Goal: Task Accomplishment & Management: Manage account settings

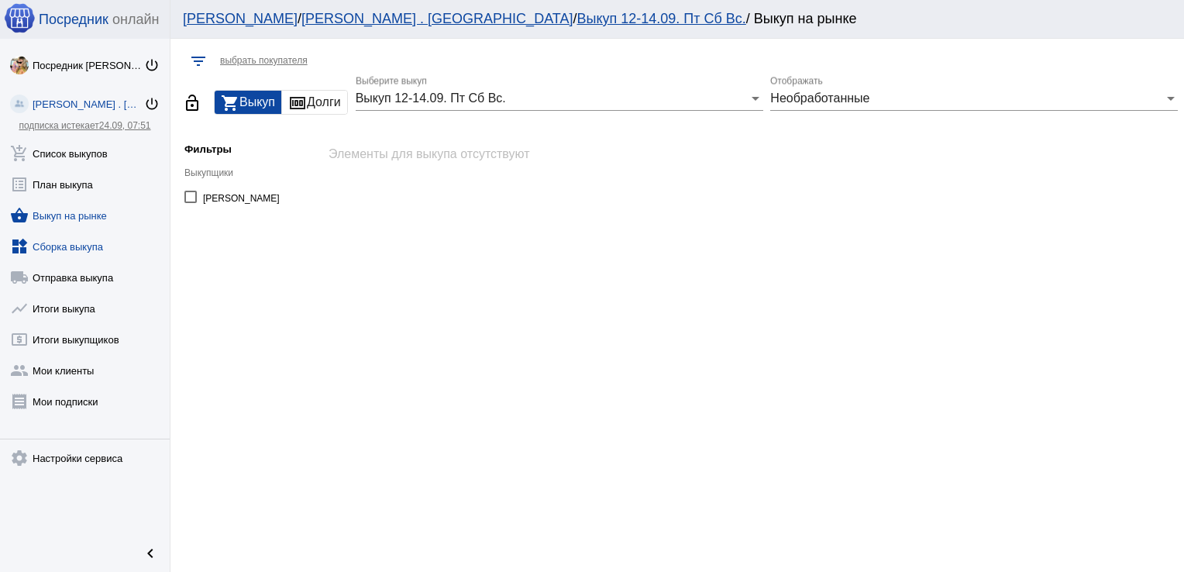
click at [62, 249] on link "widgets Сборка выкупа" at bounding box center [85, 243] width 170 height 31
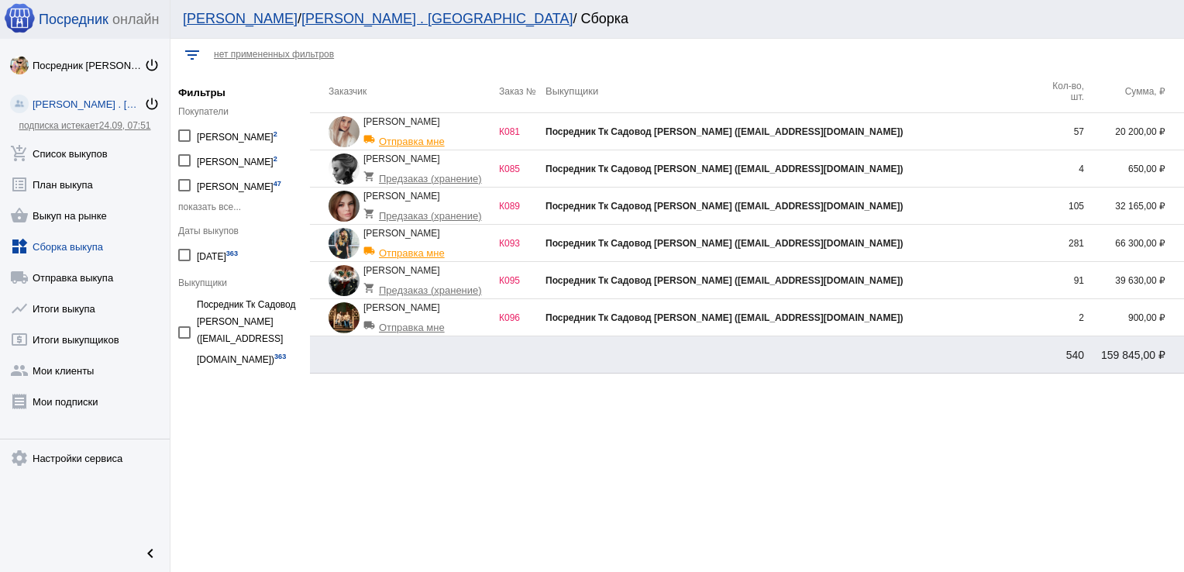
click at [955, 132] on div "Посредник Тк Садовод [PERSON_NAME] ([EMAIL_ADDRESS][DOMAIN_NAME])" at bounding box center [791, 131] width 492 height 11
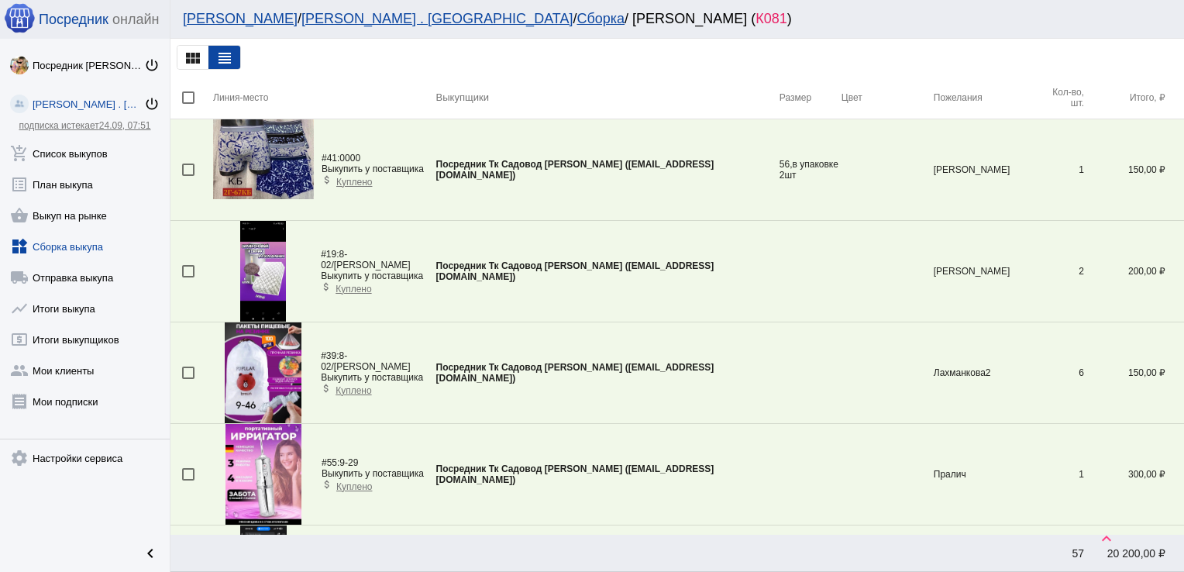
scroll to position [2891, 0]
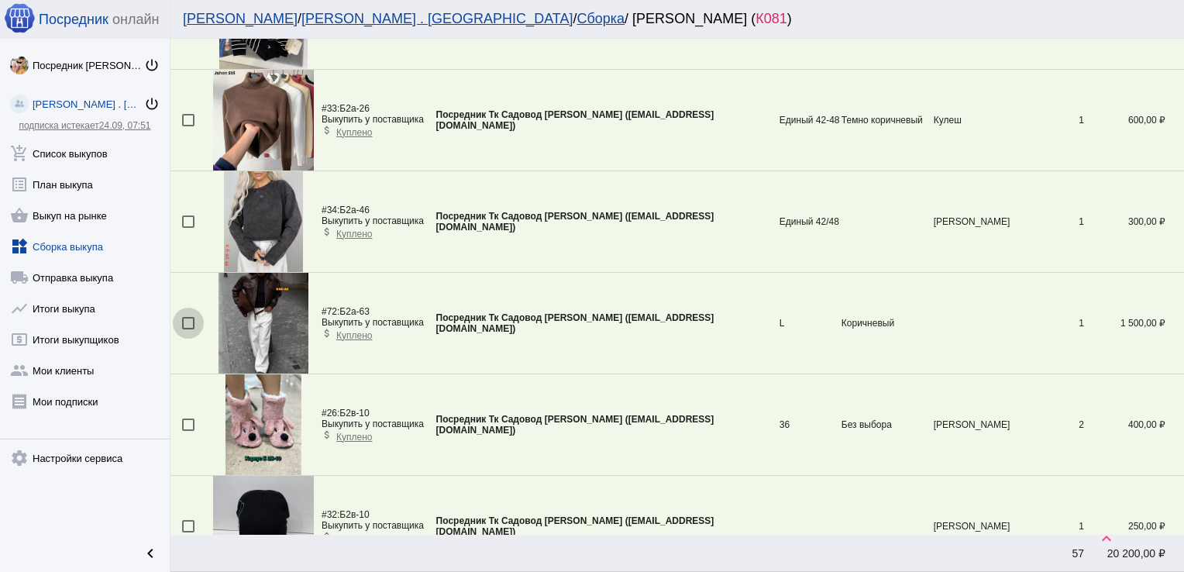
click at [184, 319] on div at bounding box center [188, 323] width 12 height 12
click at [187, 329] on input "checkbox" at bounding box center [187, 329] width 1 height 1
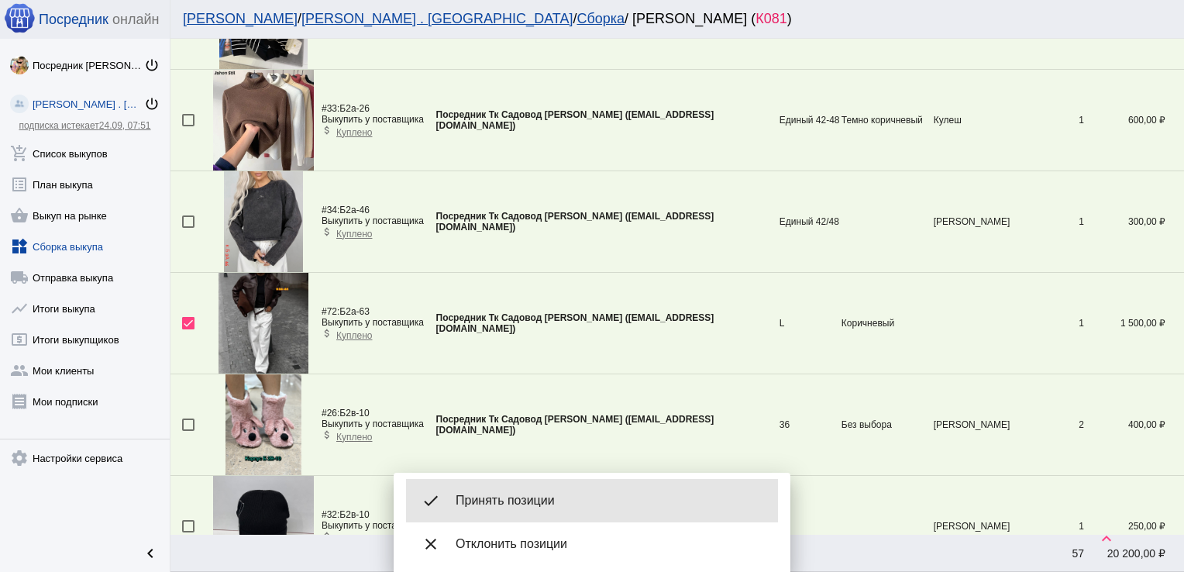
click at [483, 493] on span "Принять позиции" at bounding box center [611, 500] width 310 height 15
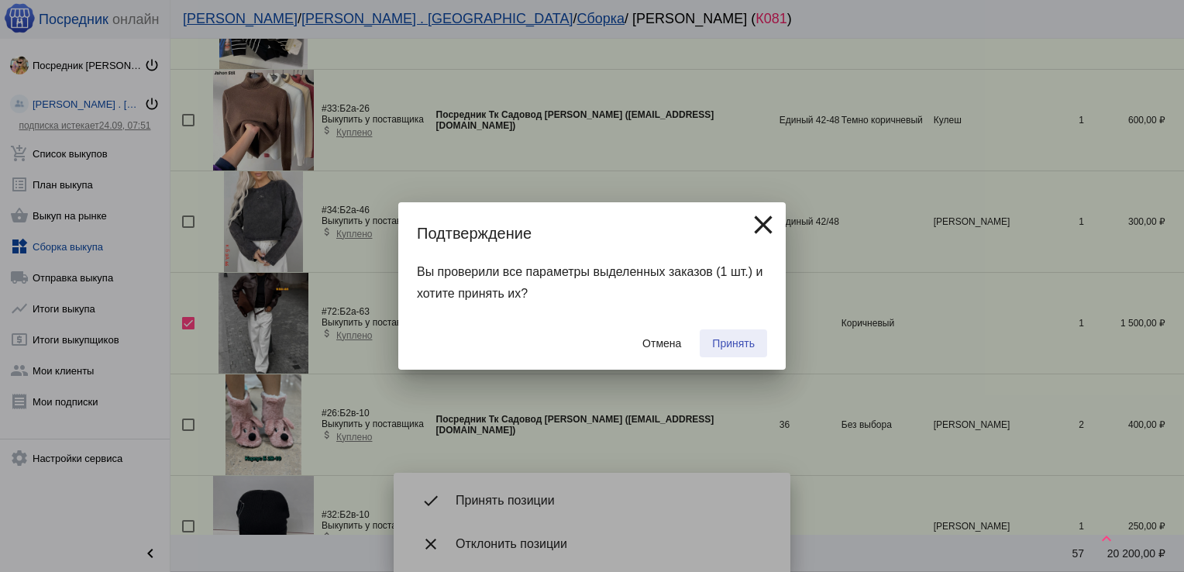
click at [734, 342] on span "Принять" at bounding box center [733, 343] width 43 height 12
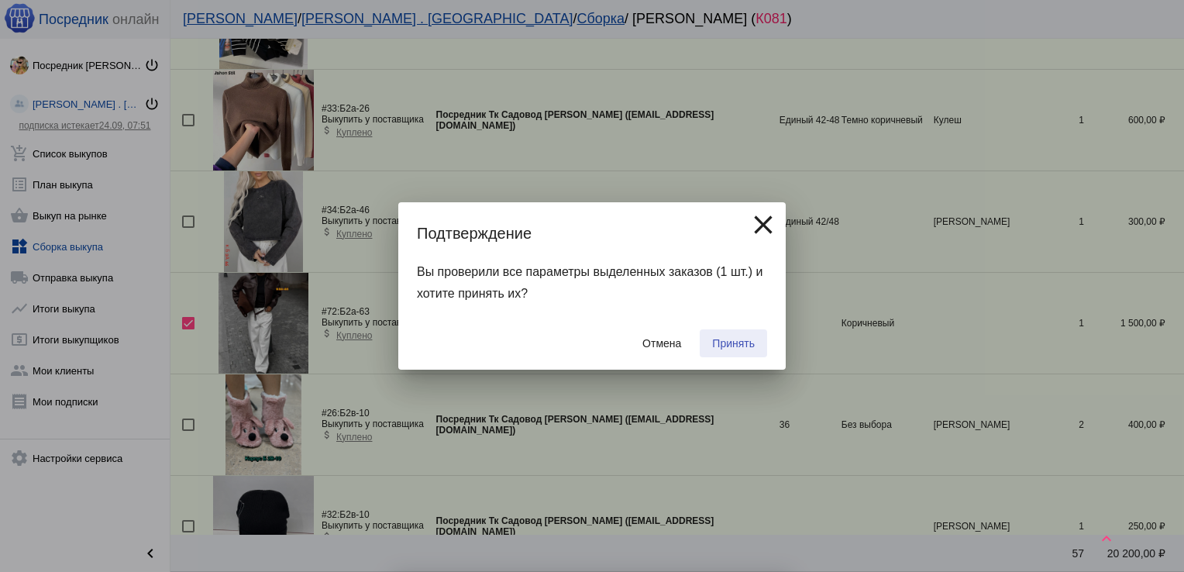
checkbox input "false"
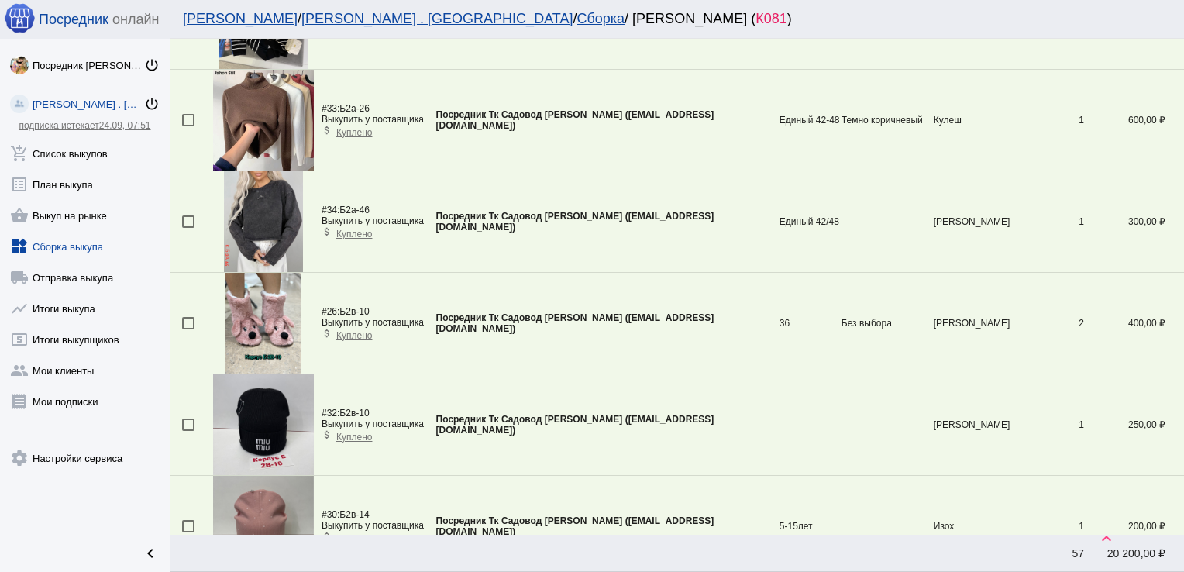
scroll to position [2182, 0]
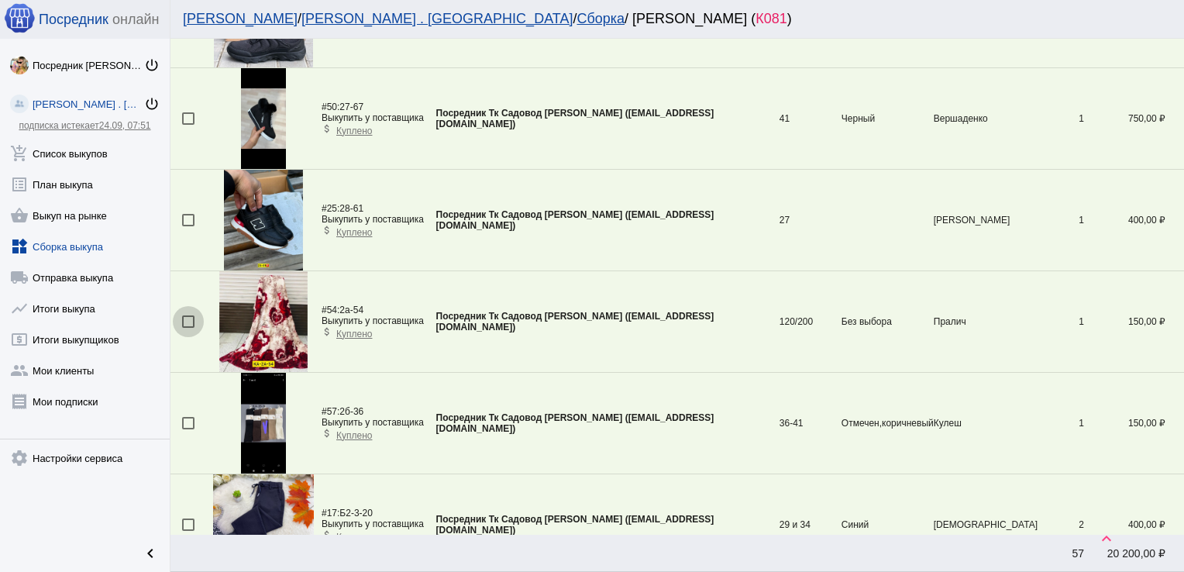
click at [192, 315] on div at bounding box center [188, 321] width 12 height 12
click at [188, 328] on input "checkbox" at bounding box center [187, 328] width 1 height 1
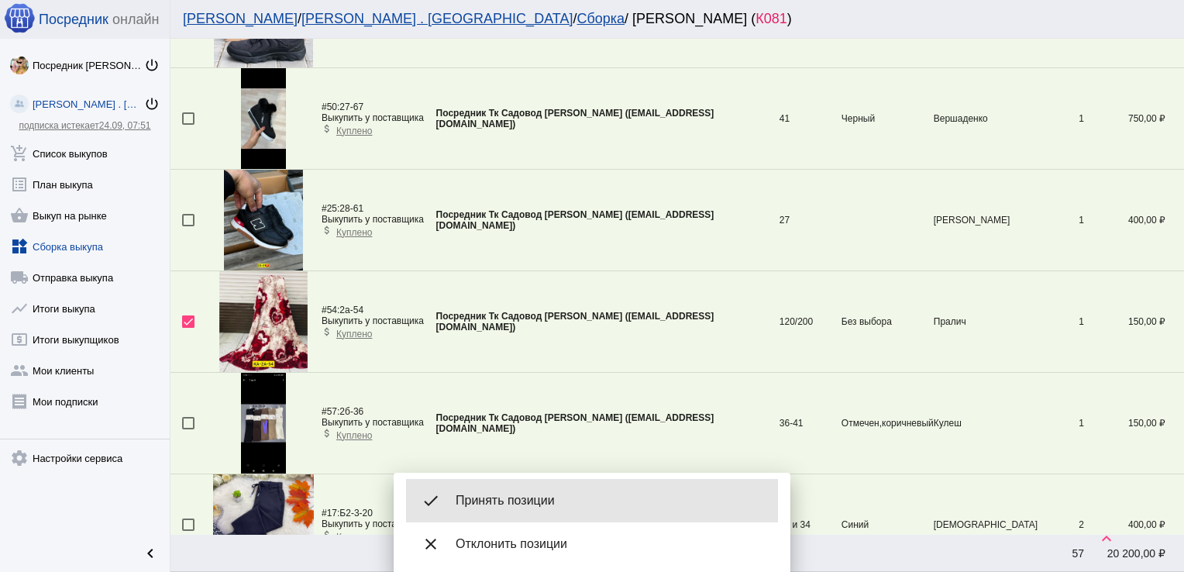
click at [507, 494] on span "Принять позиции" at bounding box center [611, 500] width 310 height 15
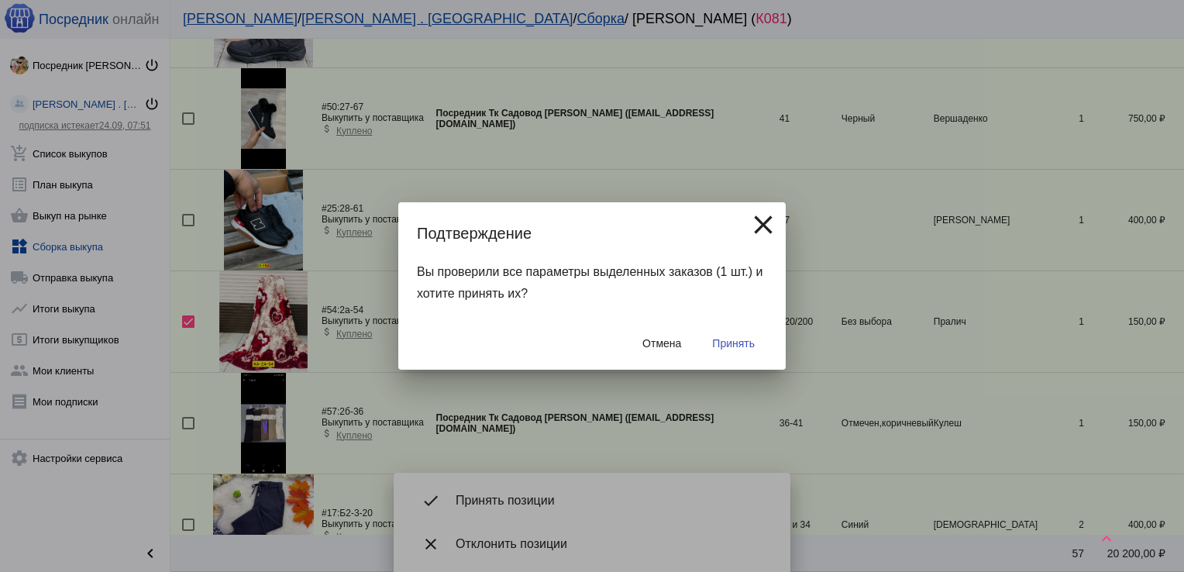
click at [741, 339] on span "Принять" at bounding box center [733, 343] width 43 height 12
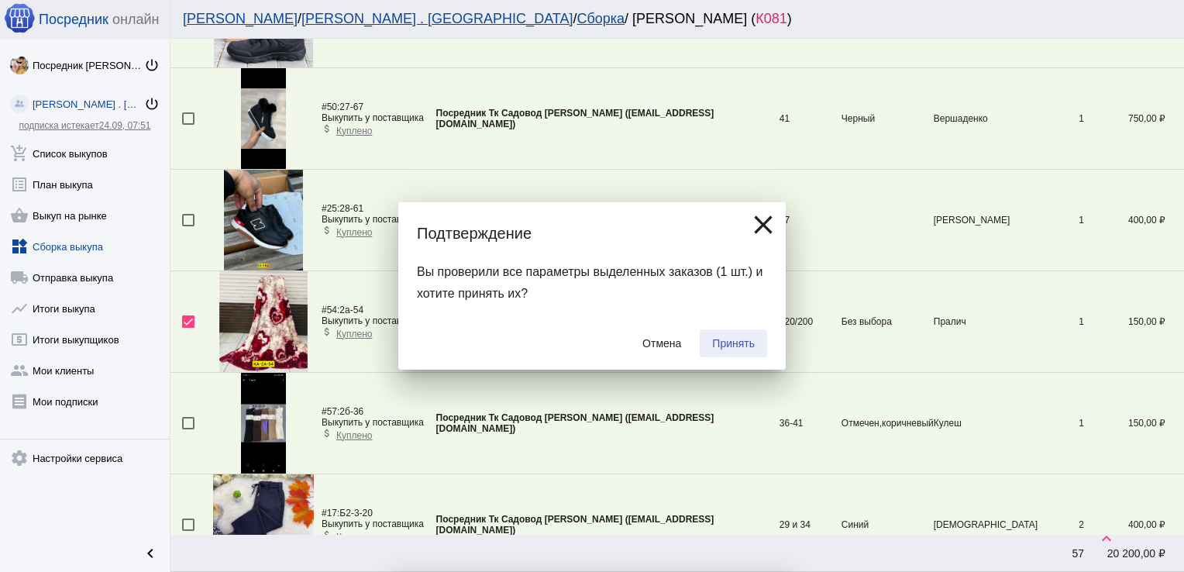
checkbox input "false"
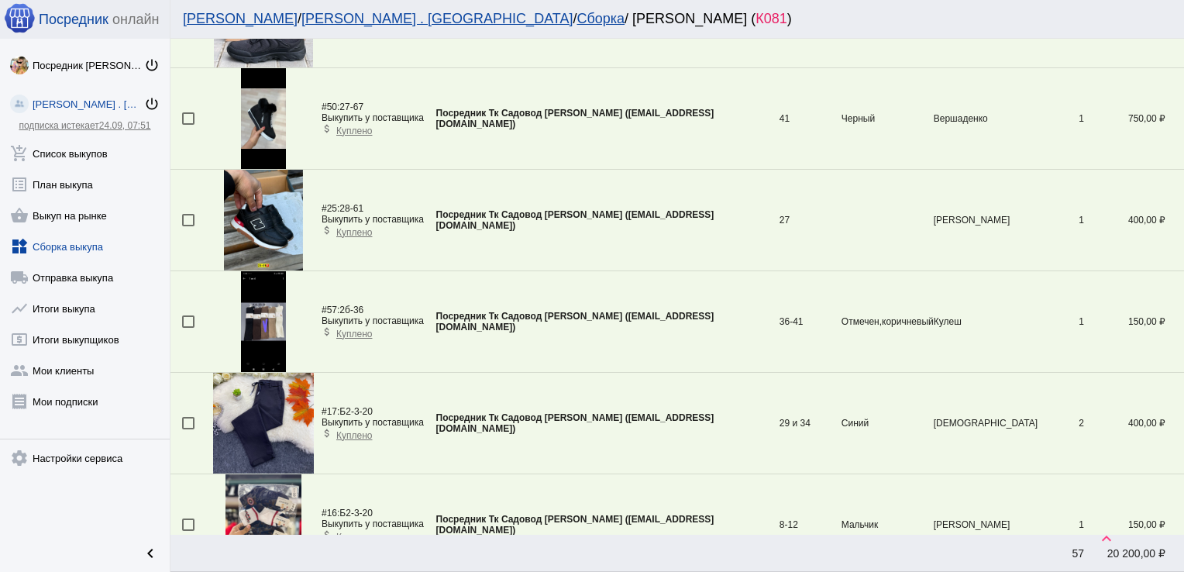
scroll to position [3905, 0]
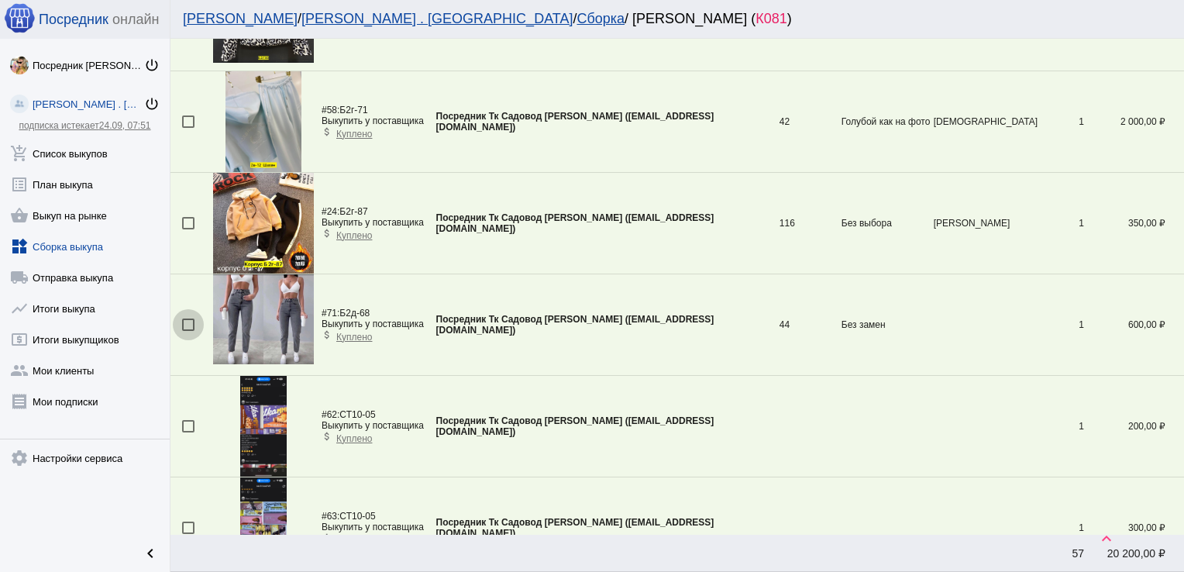
click at [186, 322] on div at bounding box center [188, 324] width 12 height 12
click at [187, 331] on input "checkbox" at bounding box center [187, 331] width 1 height 1
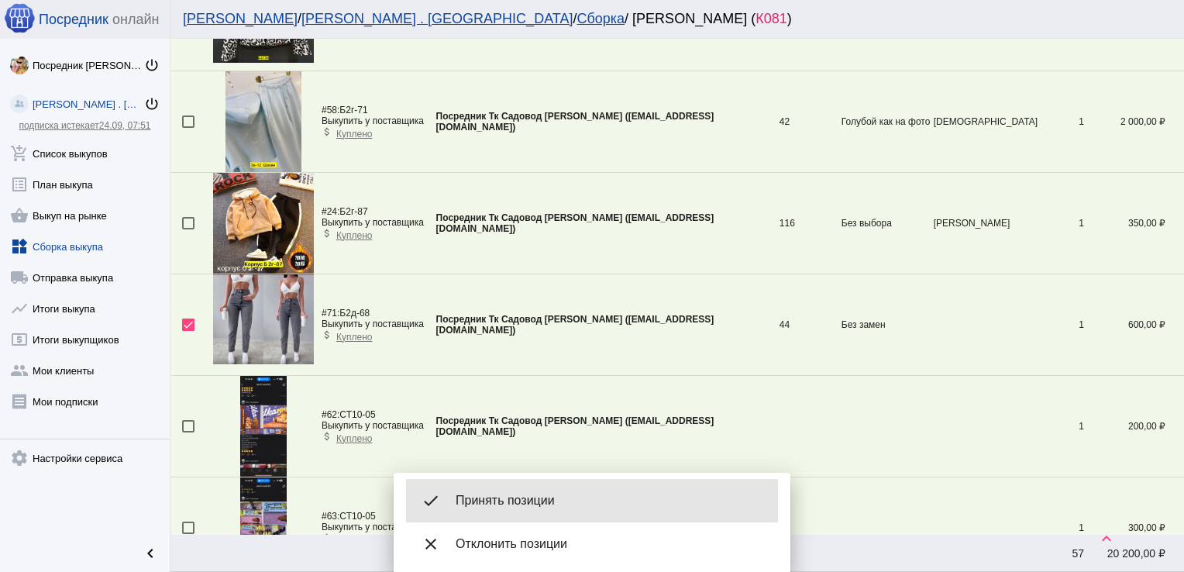
click at [514, 511] on div "done Принять позиции" at bounding box center [592, 500] width 372 height 43
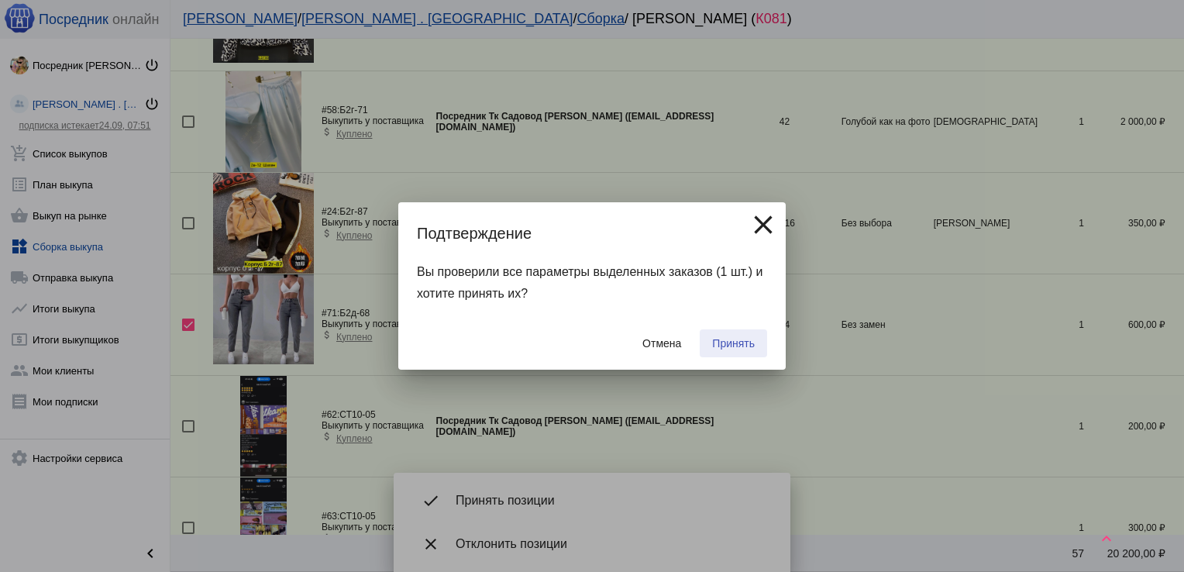
click at [738, 344] on span "Принять" at bounding box center [733, 343] width 43 height 12
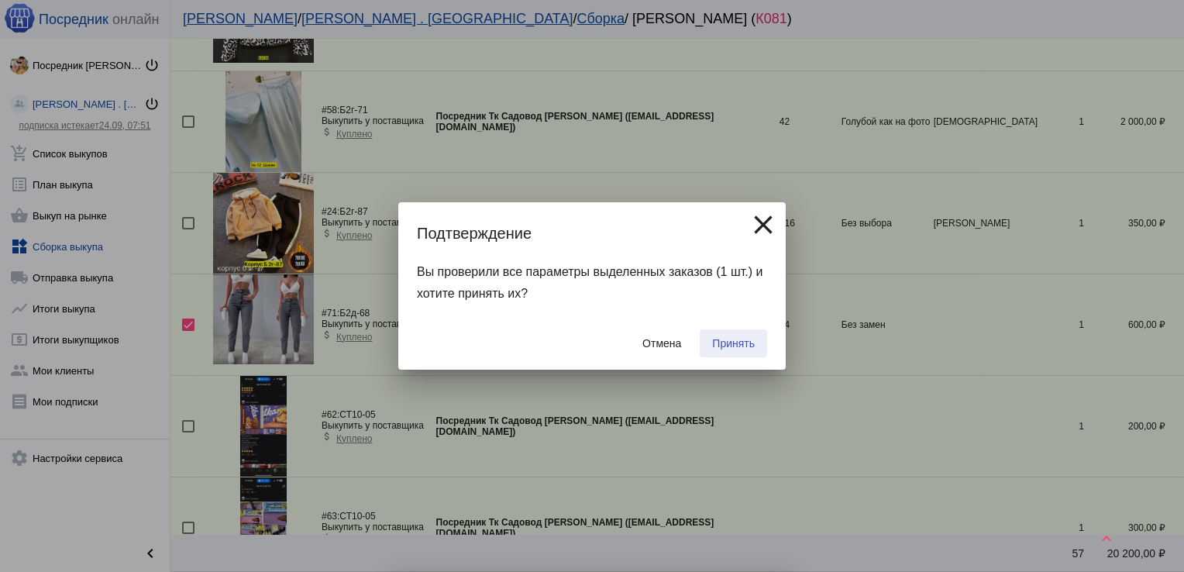
checkbox input "false"
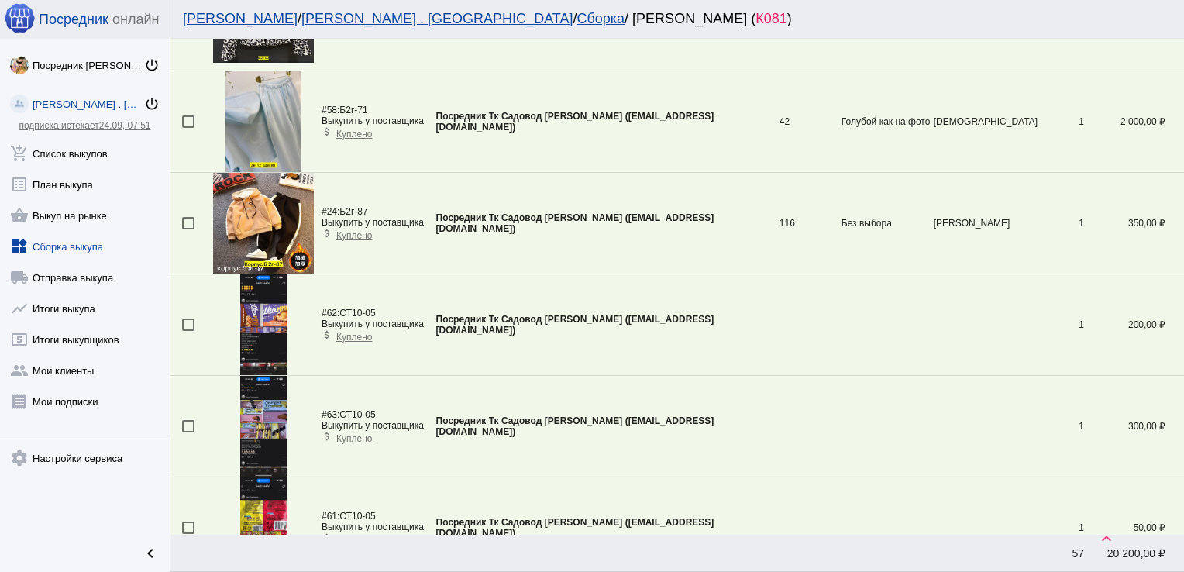
scroll to position [3196, 0]
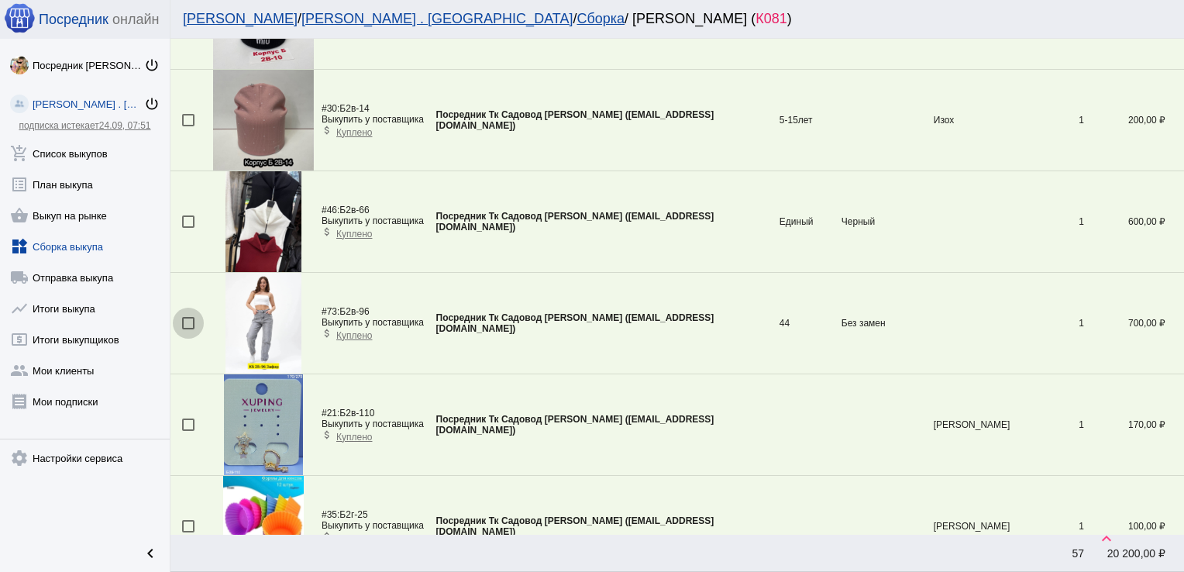
click at [189, 317] on div at bounding box center [188, 323] width 12 height 12
click at [188, 329] on input "checkbox" at bounding box center [187, 329] width 1 height 1
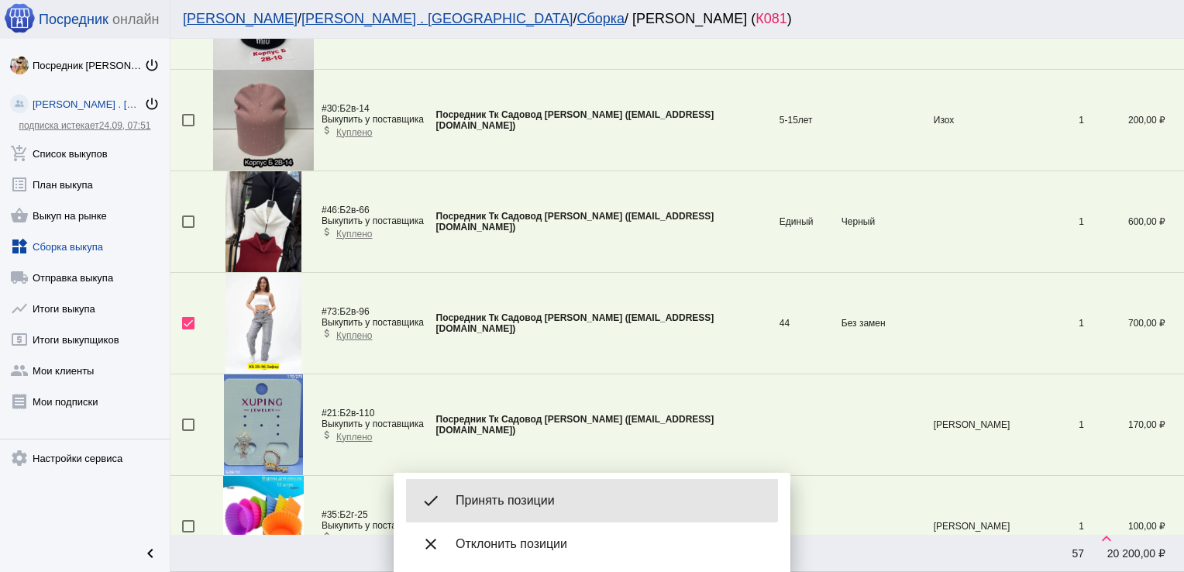
click at [520, 491] on div "done Принять позиции" at bounding box center [592, 500] width 372 height 43
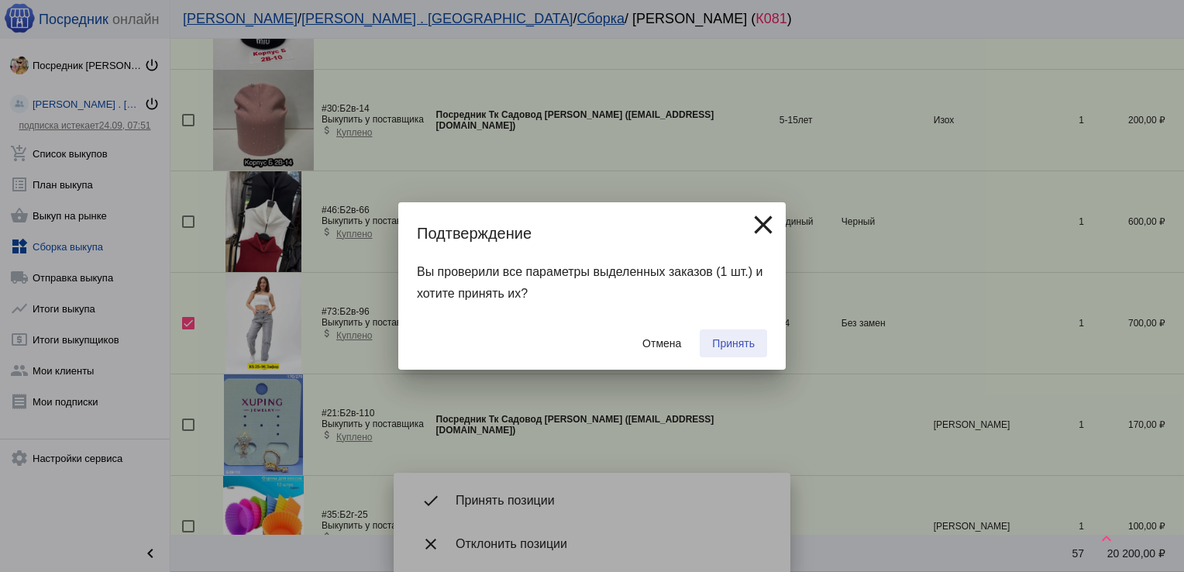
click at [730, 340] on span "Принять" at bounding box center [733, 343] width 43 height 12
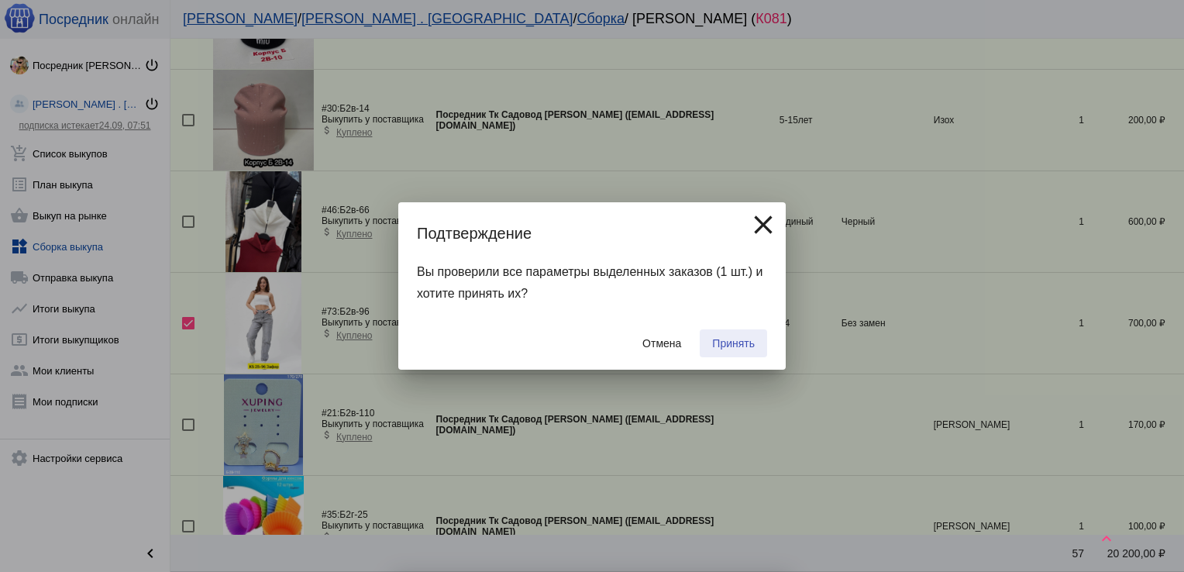
checkbox input "false"
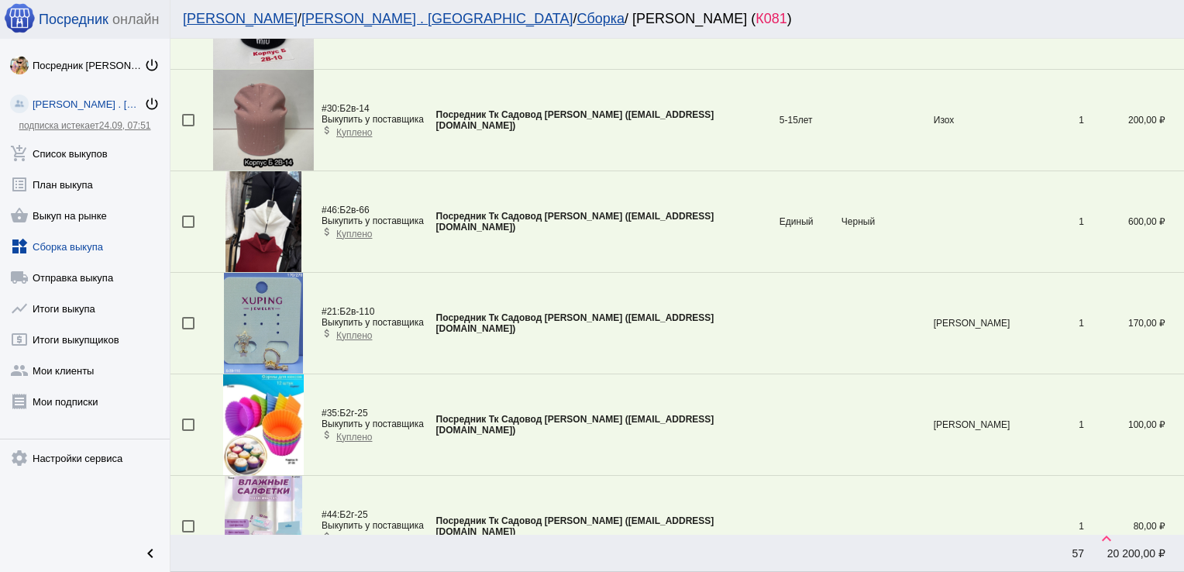
scroll to position [1473, 0]
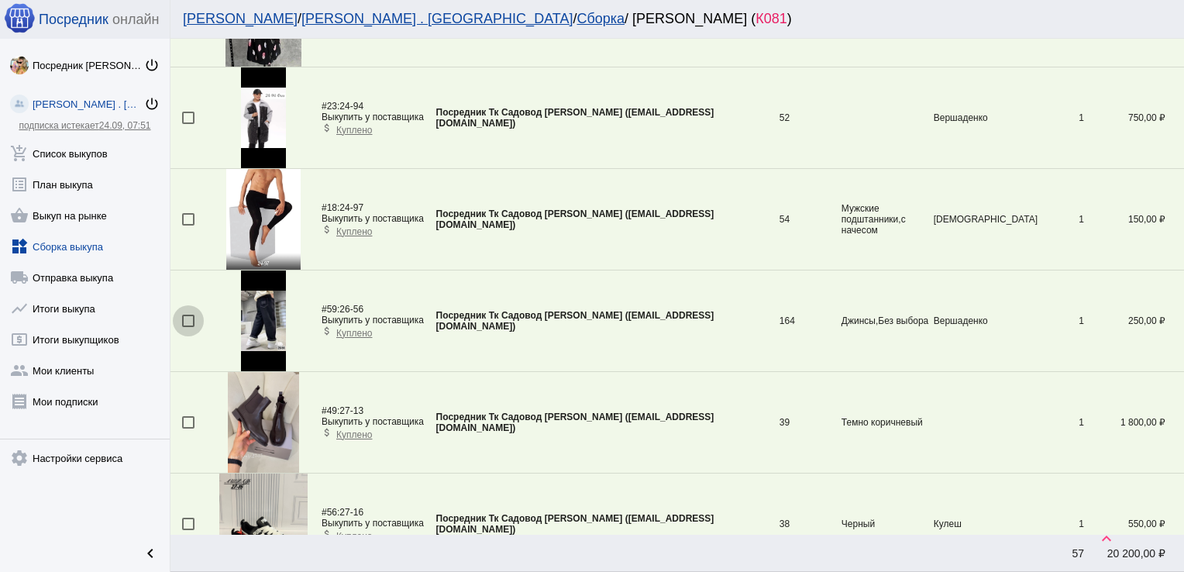
click at [184, 315] on div at bounding box center [188, 321] width 12 height 12
click at [187, 327] on input "checkbox" at bounding box center [187, 327] width 1 height 1
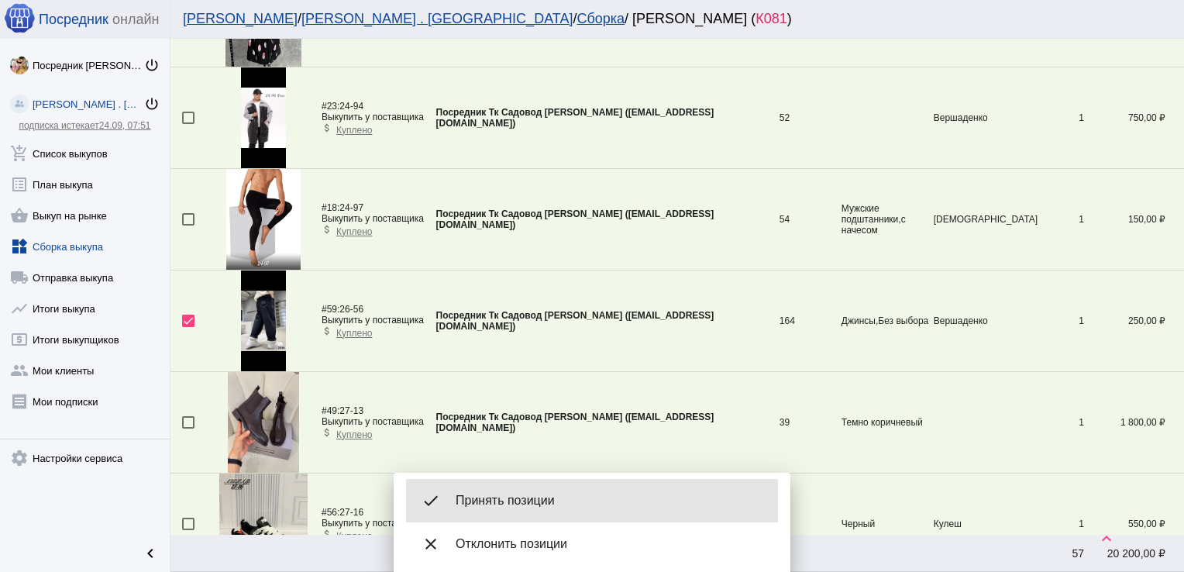
click at [514, 497] on span "Принять позиции" at bounding box center [611, 500] width 310 height 15
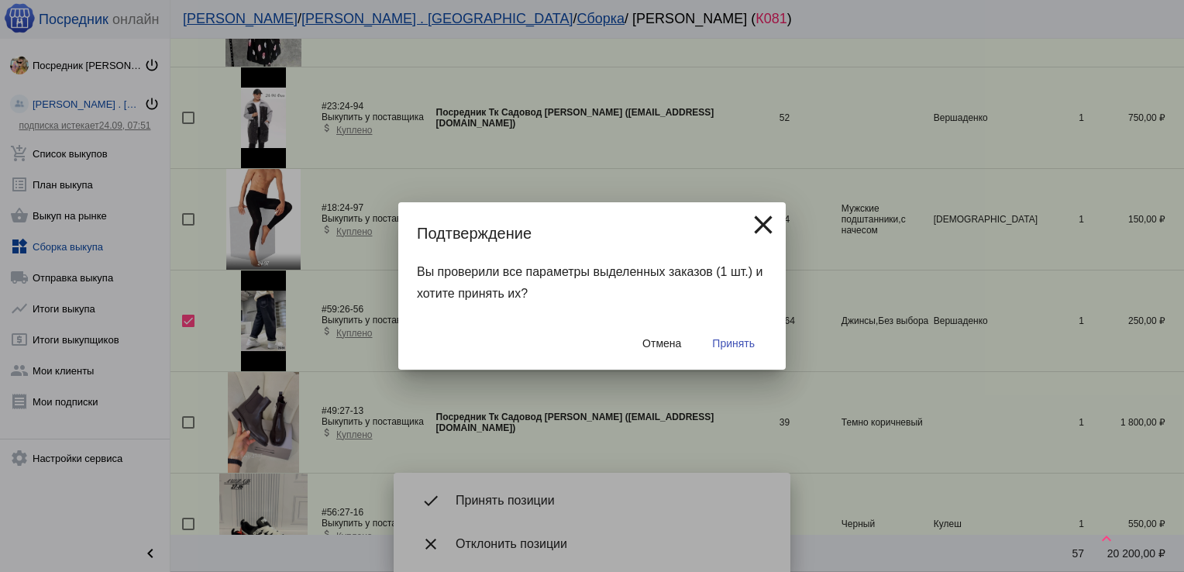
click at [743, 348] on span "Принять" at bounding box center [733, 343] width 43 height 12
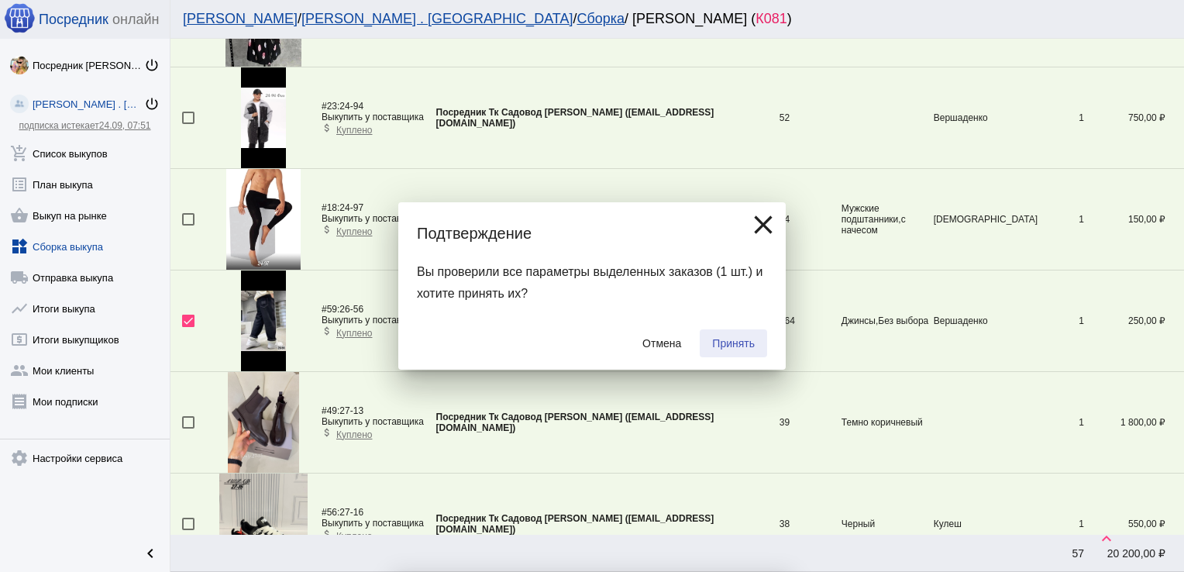
checkbox input "false"
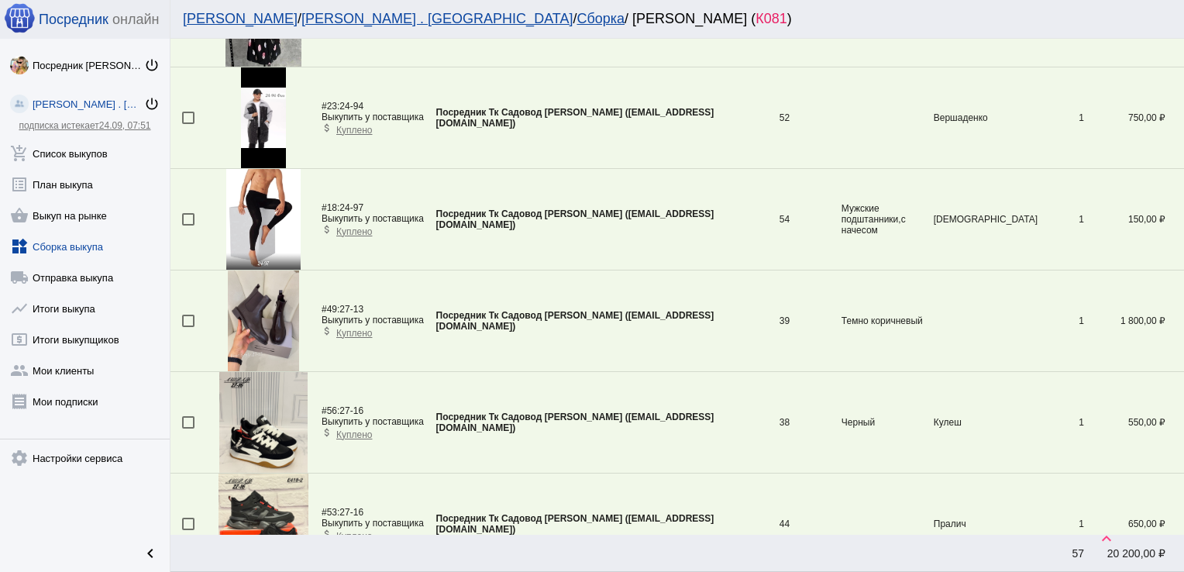
scroll to position [1878, 0]
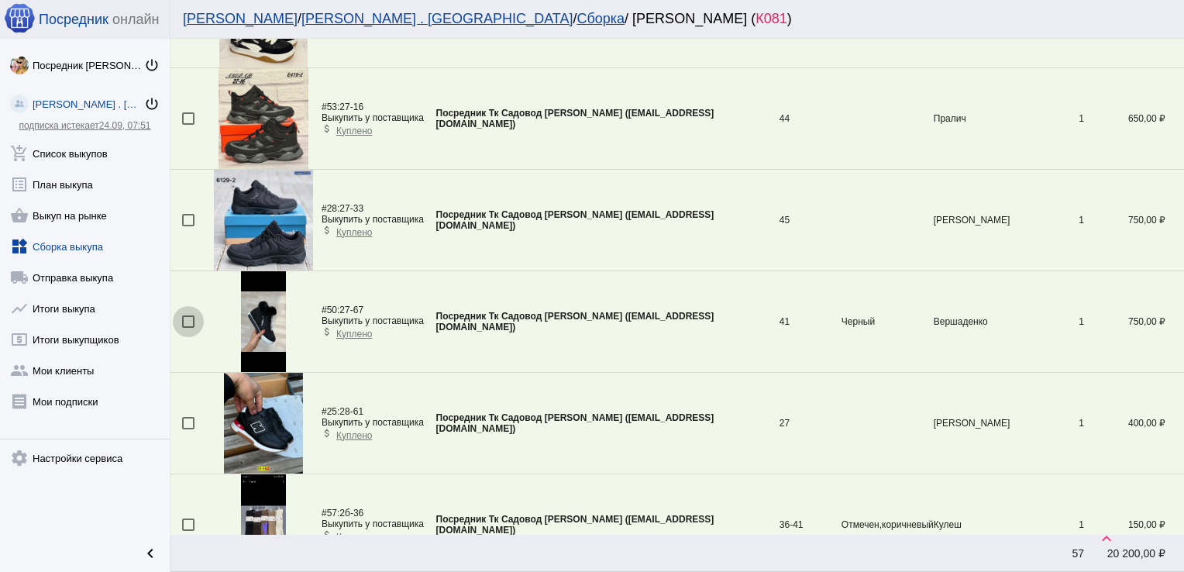
click at [186, 318] on div at bounding box center [188, 321] width 12 height 12
click at [187, 328] on input "checkbox" at bounding box center [187, 328] width 1 height 1
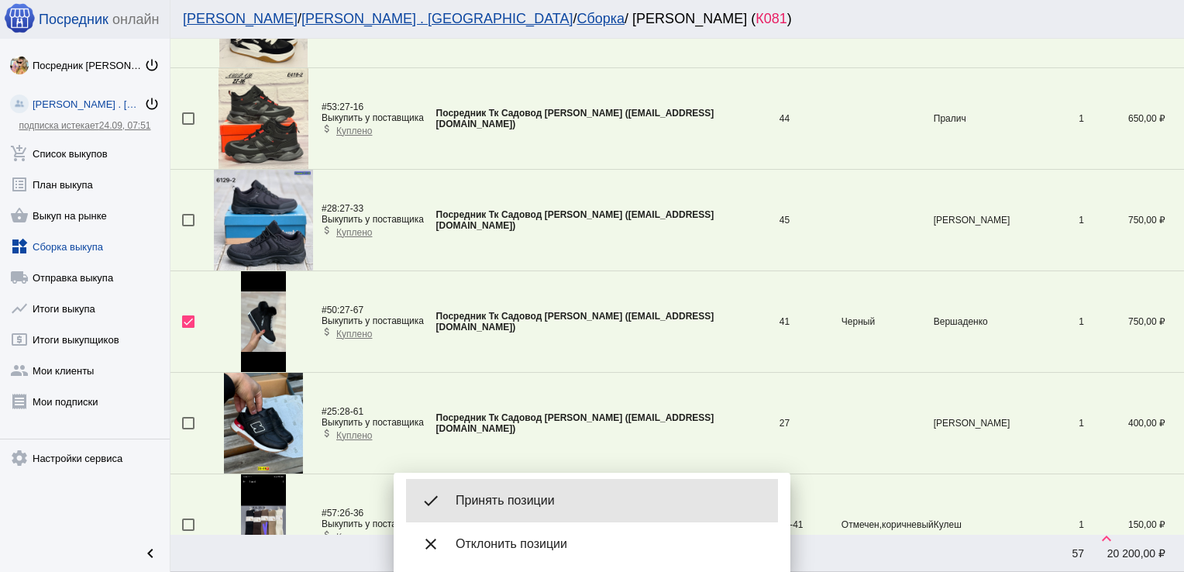
click at [536, 485] on div "done Принять позиции" at bounding box center [592, 500] width 372 height 43
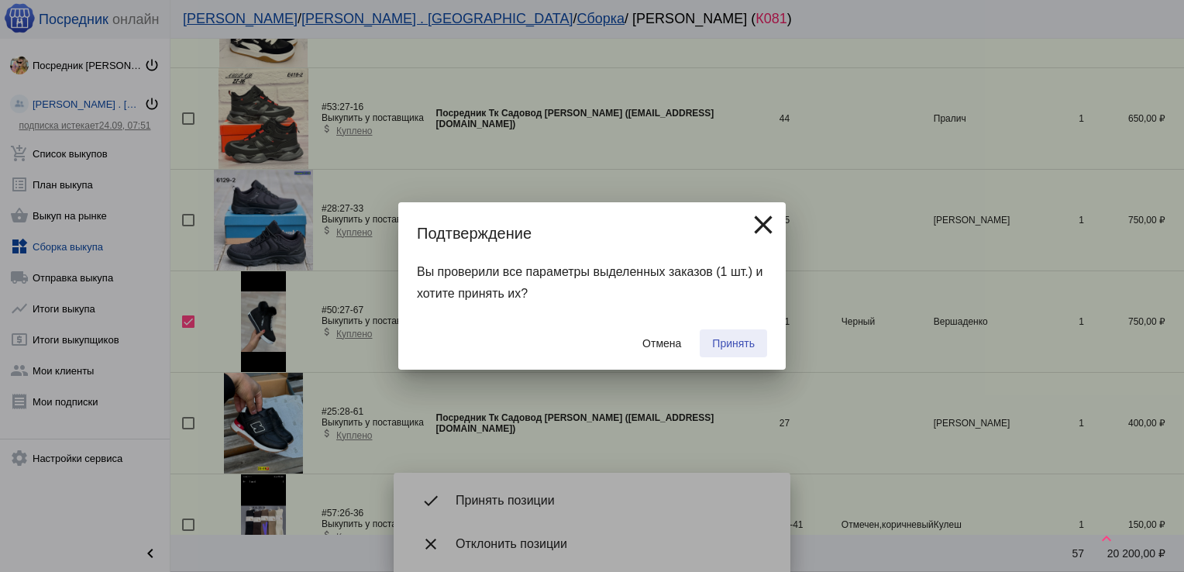
click at [736, 335] on button "Принять" at bounding box center [733, 343] width 67 height 28
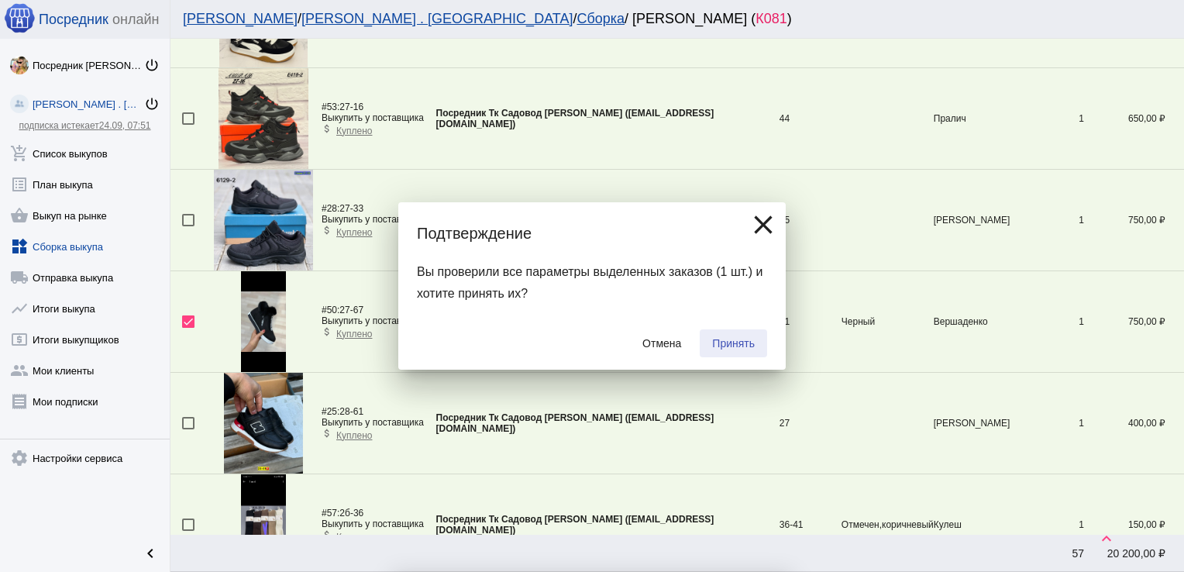
checkbox input "false"
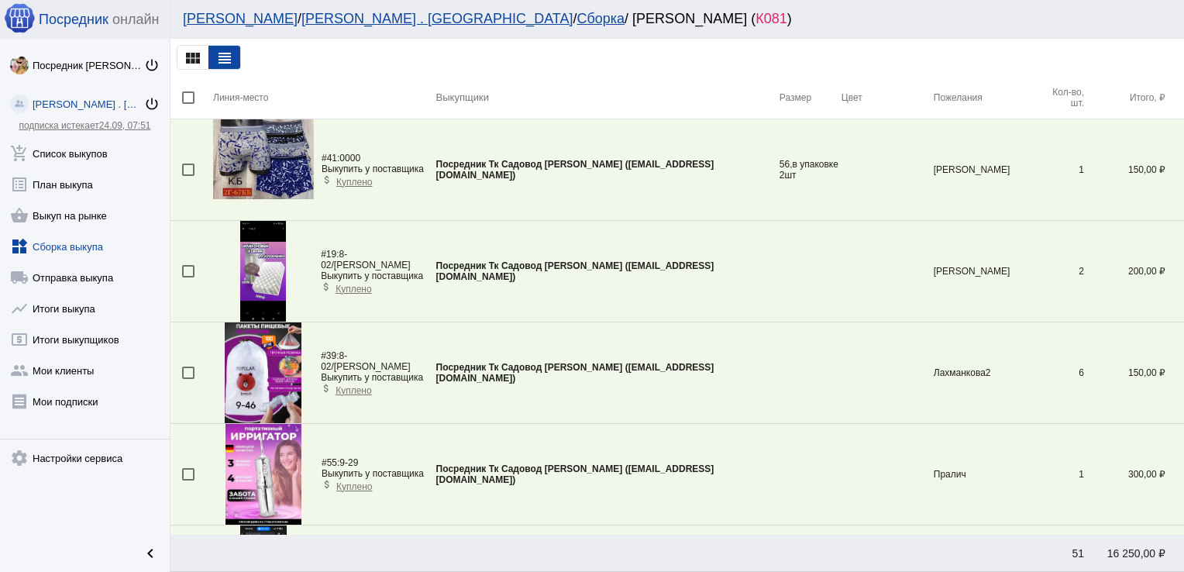
click at [188, 269] on div at bounding box center [188, 271] width 12 height 12
click at [188, 277] on input "checkbox" at bounding box center [187, 277] width 1 height 1
checkbox input "true"
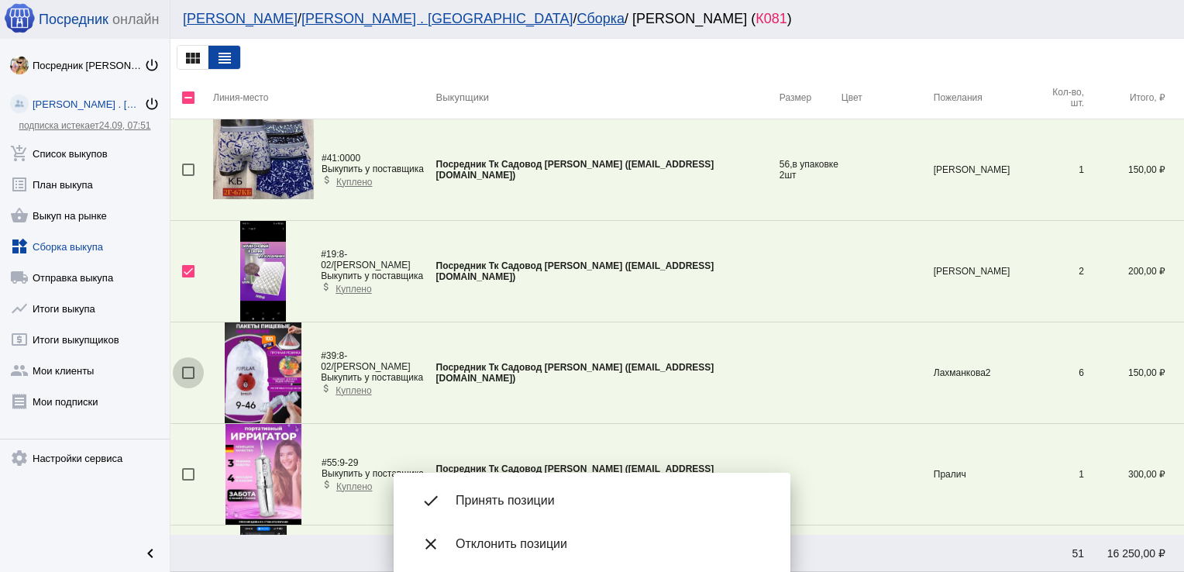
click at [183, 370] on div at bounding box center [188, 372] width 12 height 12
click at [187, 379] on input "checkbox" at bounding box center [187, 379] width 1 height 1
checkbox input "true"
click at [188, 476] on div at bounding box center [188, 474] width 12 height 12
click at [188, 480] on input "checkbox" at bounding box center [187, 480] width 1 height 1
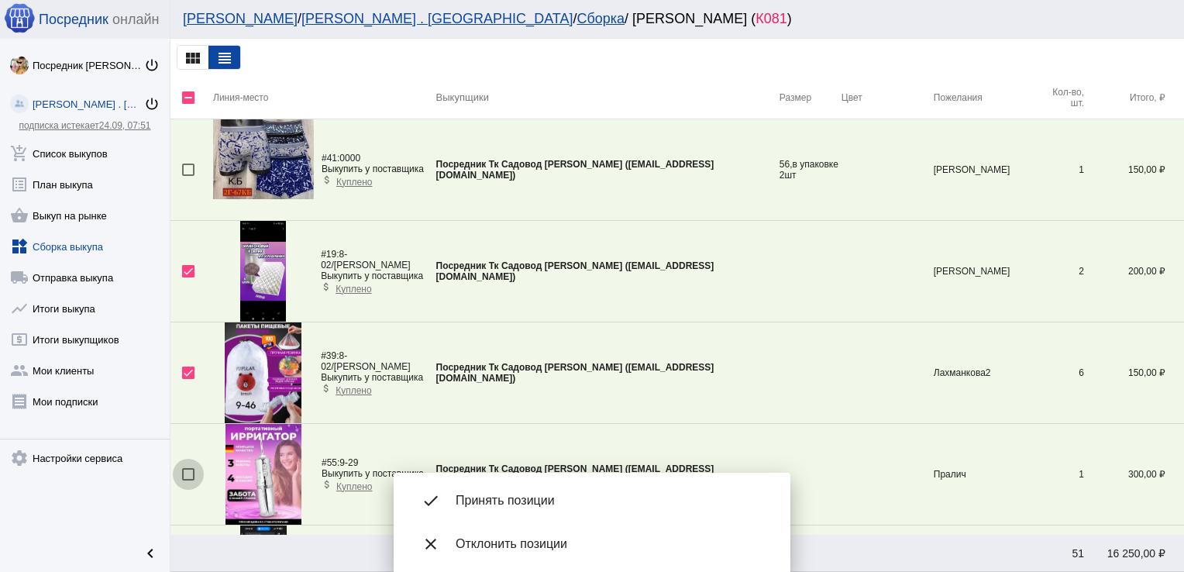
checkbox input "true"
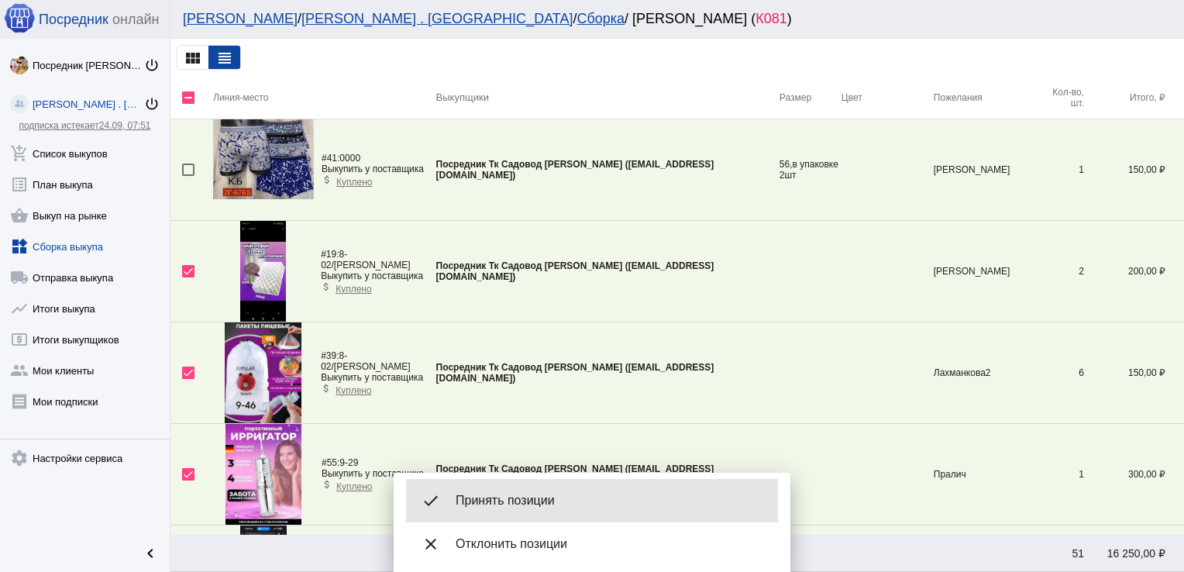
click at [543, 480] on div "done Принять позиции" at bounding box center [592, 500] width 372 height 43
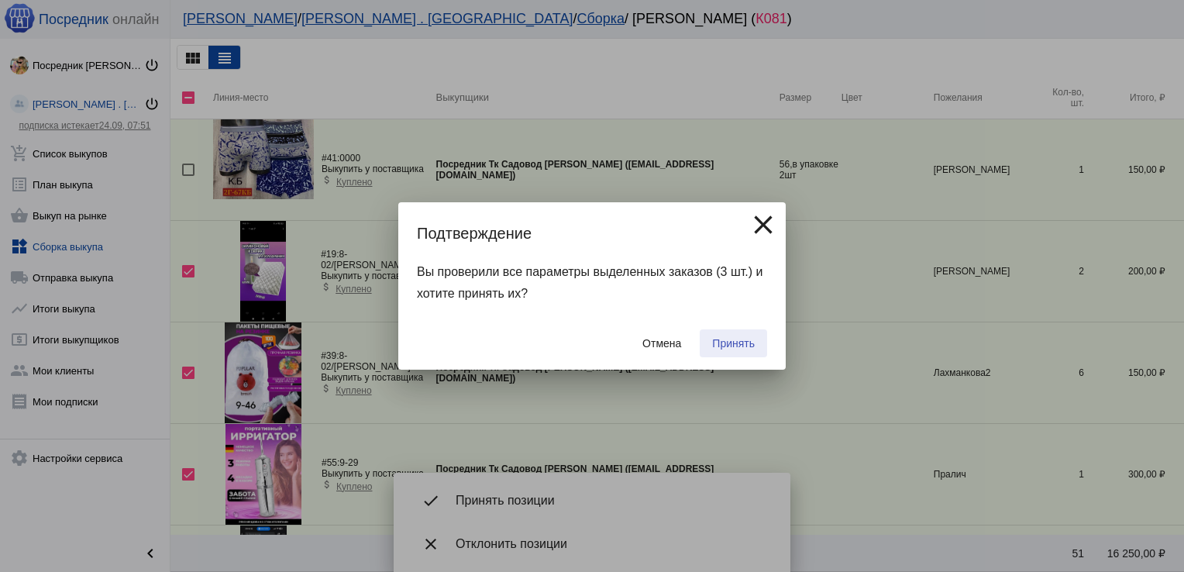
click at [725, 345] on span "Принять" at bounding box center [733, 343] width 43 height 12
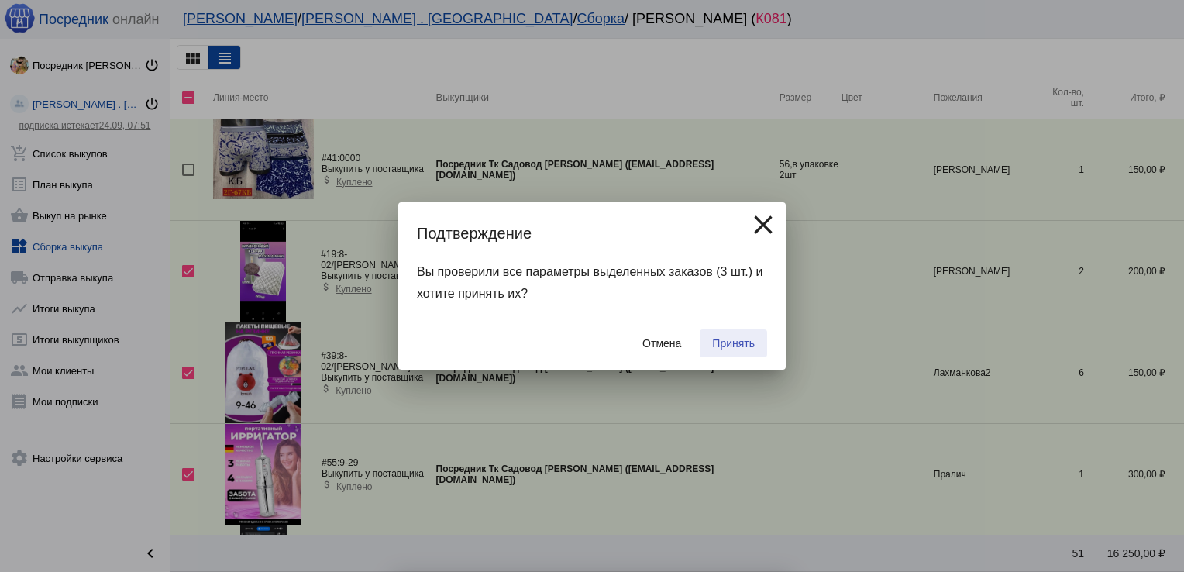
checkbox input "false"
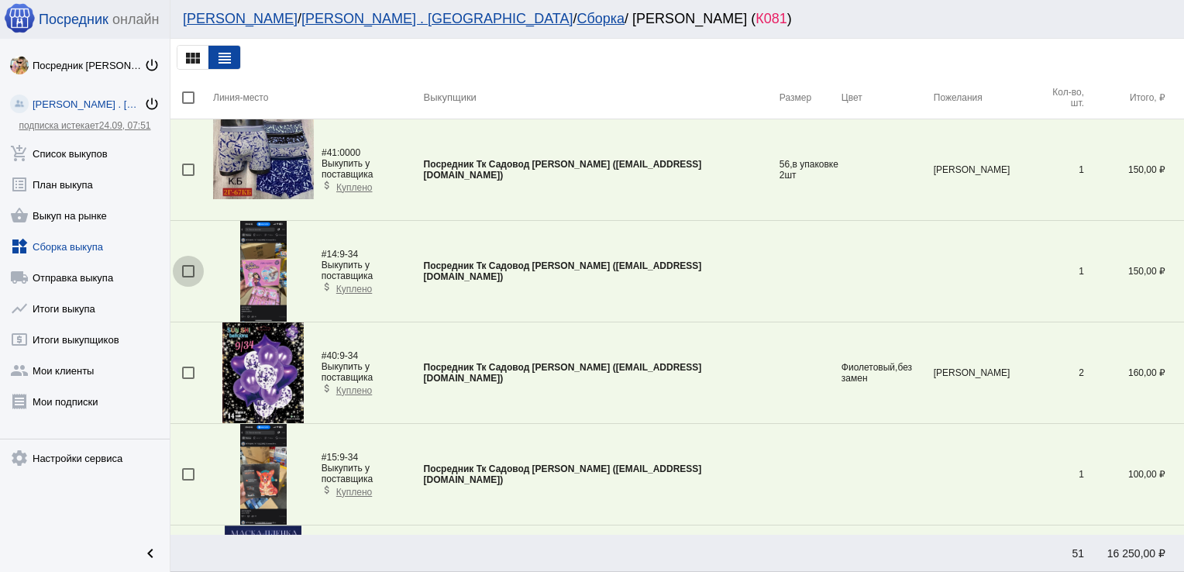
click at [190, 269] on div at bounding box center [188, 271] width 12 height 12
click at [188, 277] on input "checkbox" at bounding box center [187, 277] width 1 height 1
checkbox input "true"
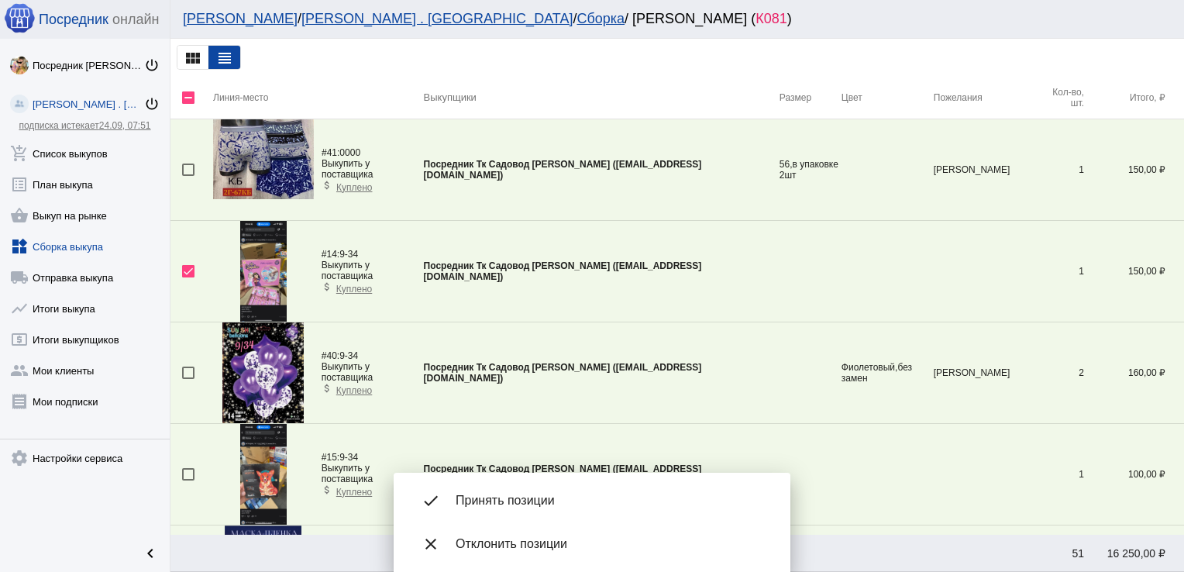
click at [190, 472] on div at bounding box center [188, 474] width 12 height 12
click at [188, 480] on input "checkbox" at bounding box center [187, 480] width 1 height 1
checkbox input "true"
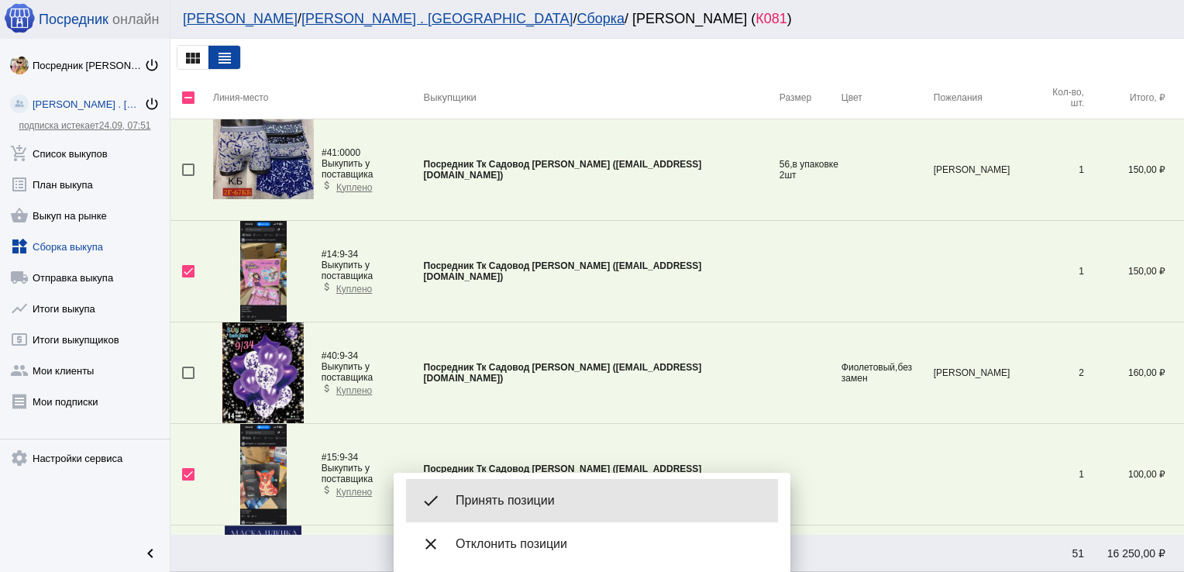
click at [536, 483] on div "done Принять позиции" at bounding box center [592, 500] width 372 height 43
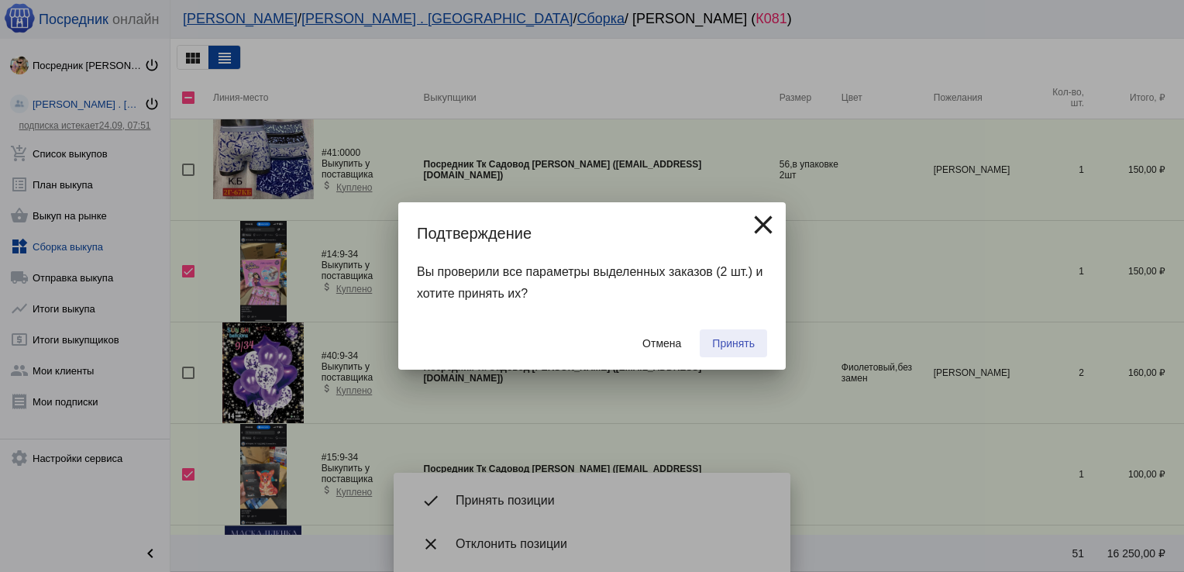
click at [744, 330] on button "Принять" at bounding box center [733, 343] width 67 height 28
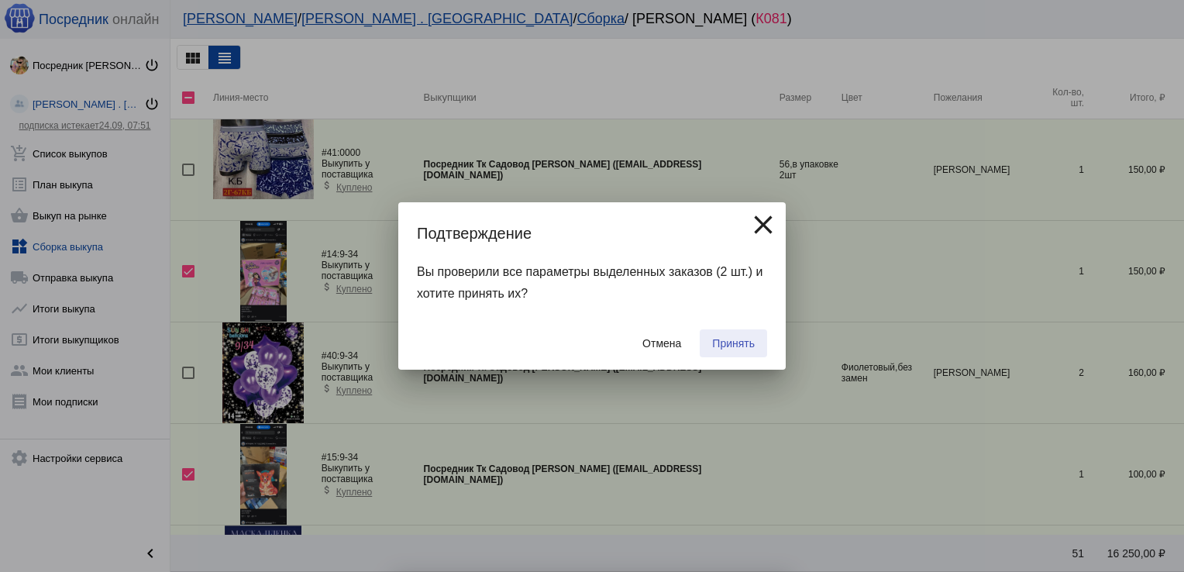
checkbox input "false"
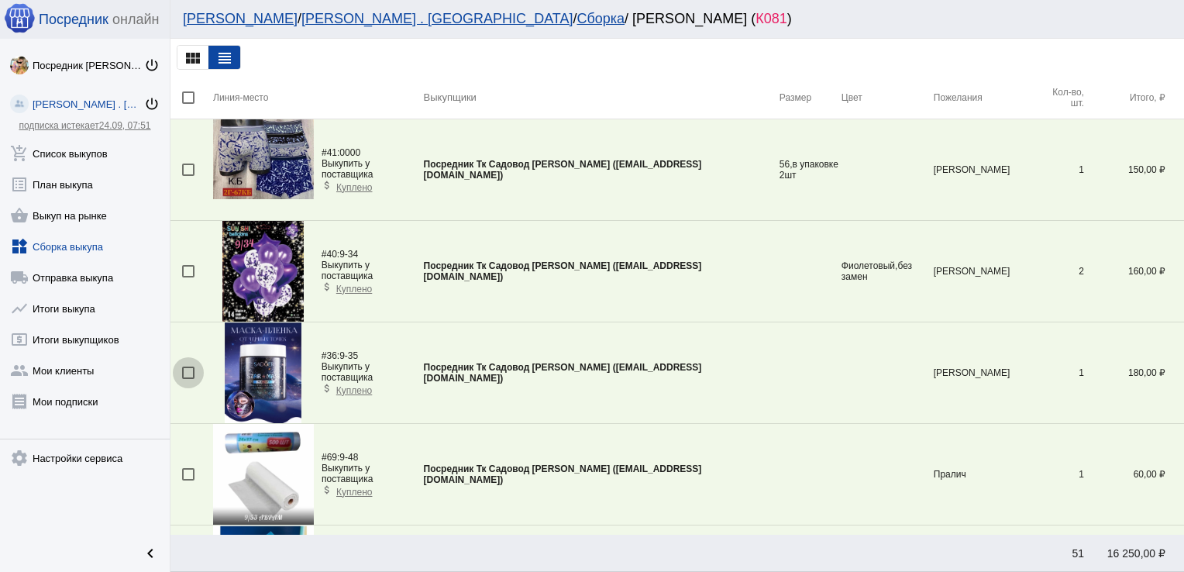
click at [193, 367] on div at bounding box center [188, 372] width 12 height 12
click at [188, 379] on input "checkbox" at bounding box center [187, 379] width 1 height 1
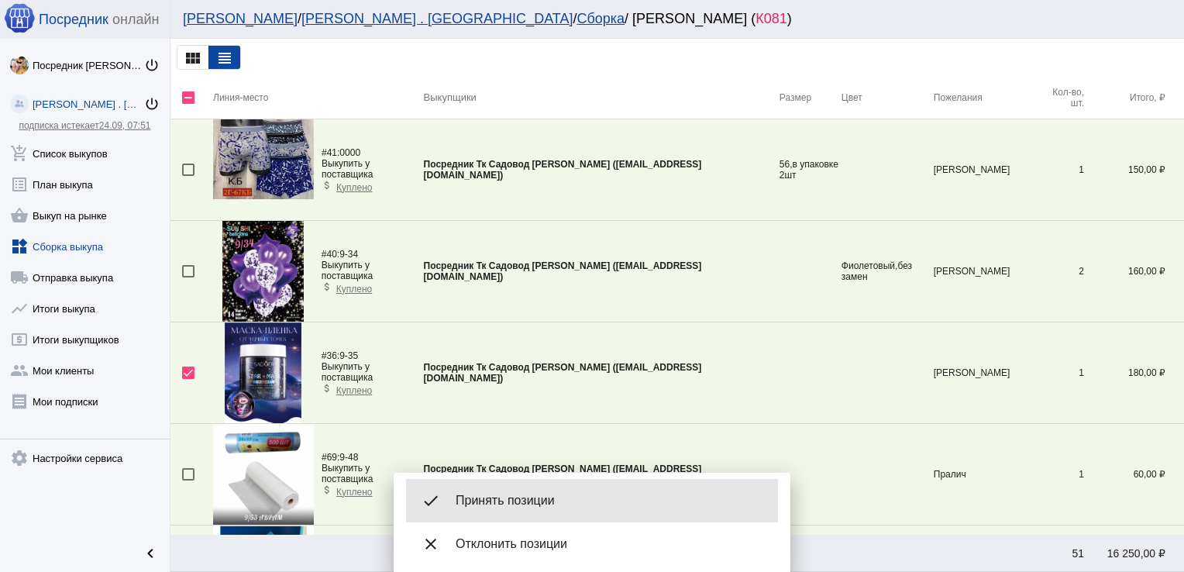
click at [532, 490] on div "done Принять позиции" at bounding box center [592, 500] width 372 height 43
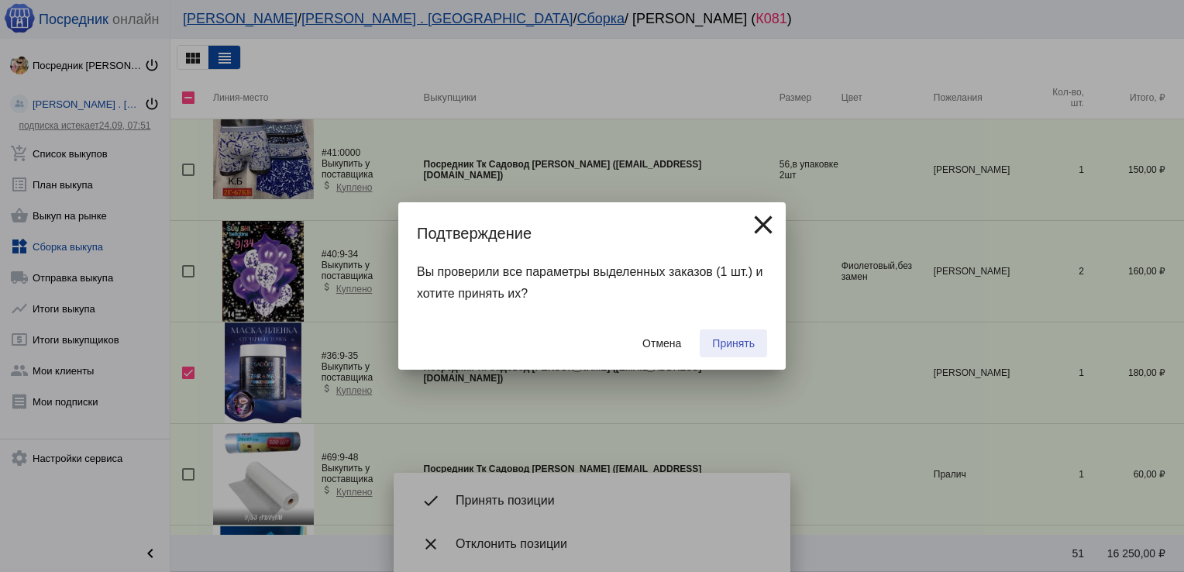
click at [740, 336] on button "Принять" at bounding box center [733, 343] width 67 height 28
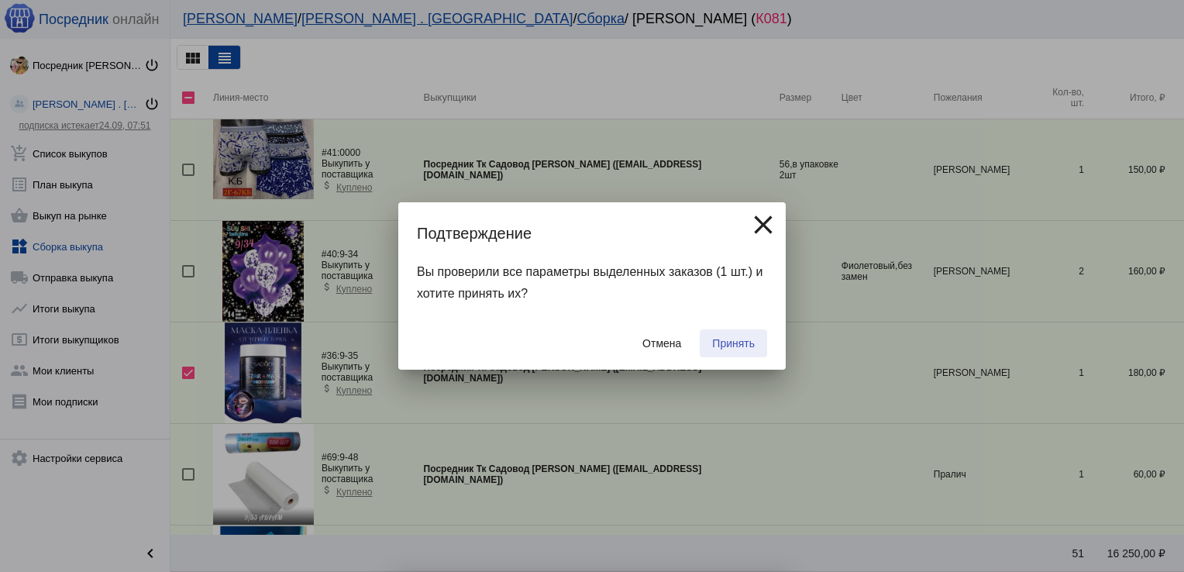
checkbox input "false"
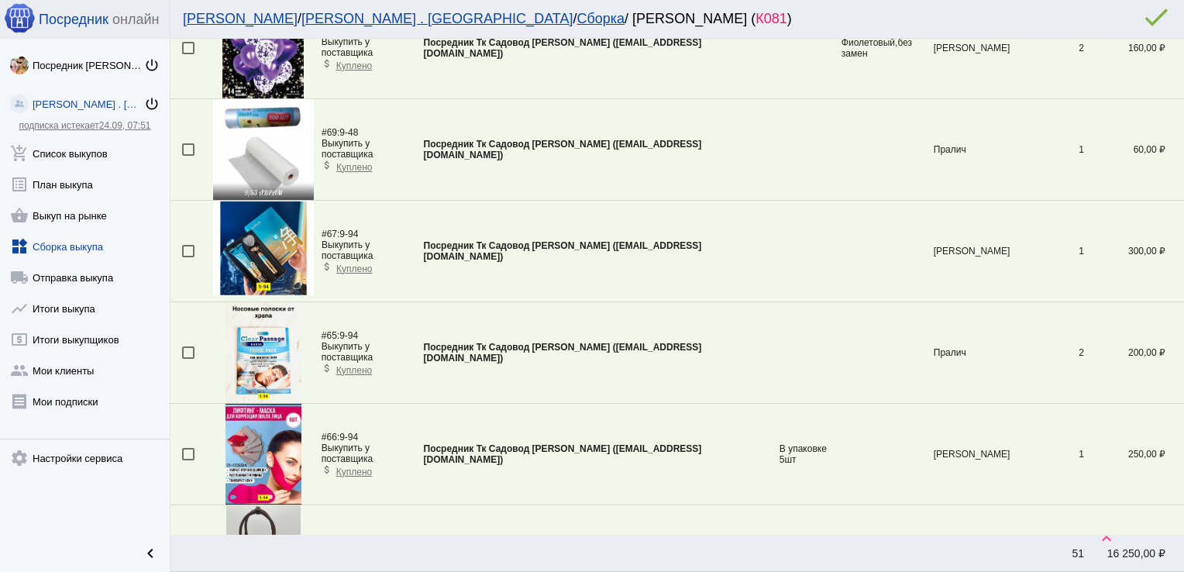
scroll to position [233, 0]
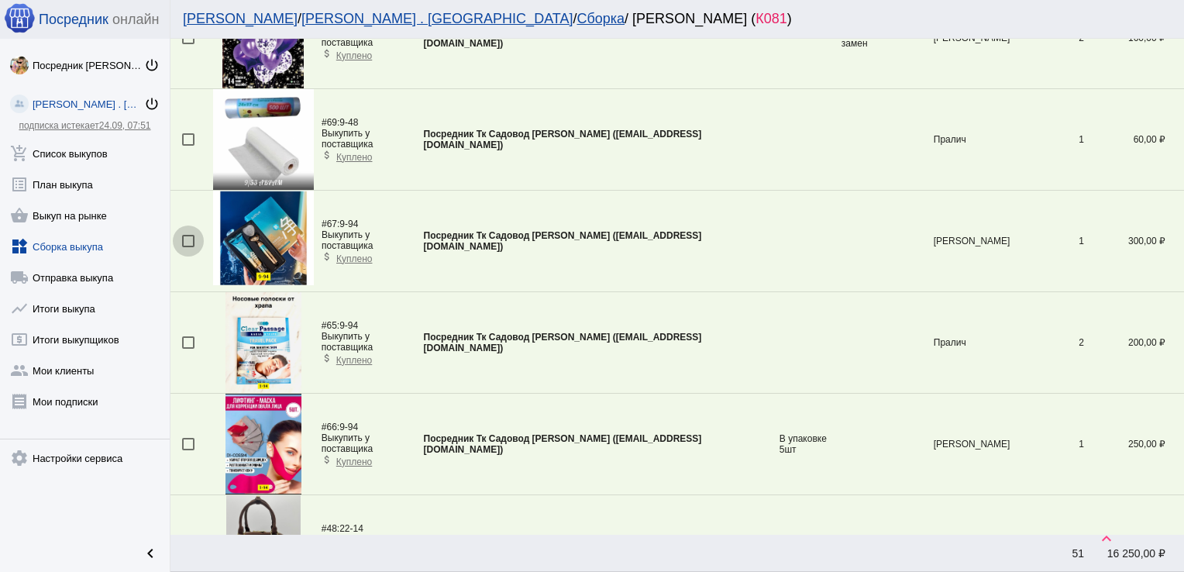
click at [187, 243] on div at bounding box center [188, 241] width 12 height 12
click at [187, 247] on input "checkbox" at bounding box center [187, 247] width 1 height 1
checkbox input "true"
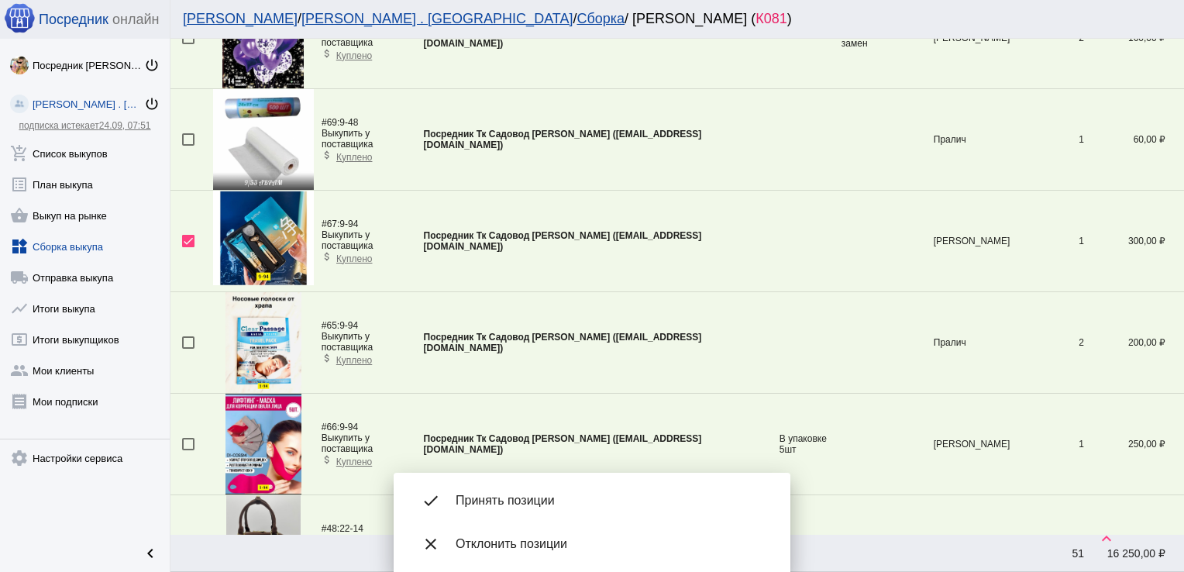
click at [187, 340] on div at bounding box center [188, 342] width 12 height 12
click at [187, 349] on input "checkbox" at bounding box center [187, 349] width 1 height 1
checkbox input "true"
click at [187, 442] on div at bounding box center [188, 444] width 12 height 12
click at [187, 450] on input "checkbox" at bounding box center [187, 450] width 1 height 1
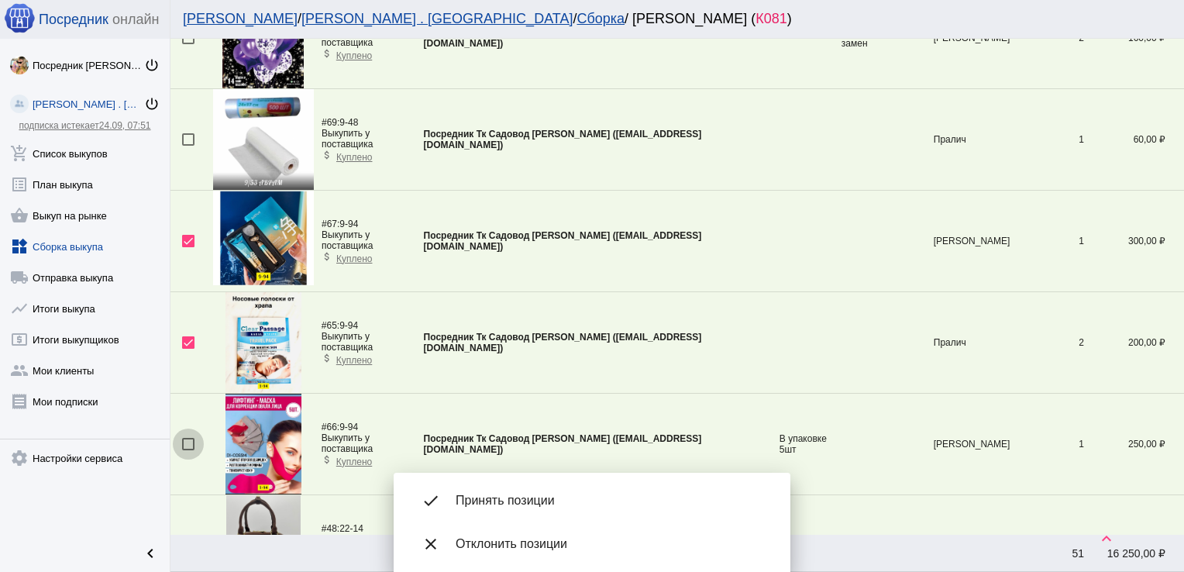
checkbox input "true"
click at [519, 490] on div "done Принять позиции" at bounding box center [592, 500] width 372 height 43
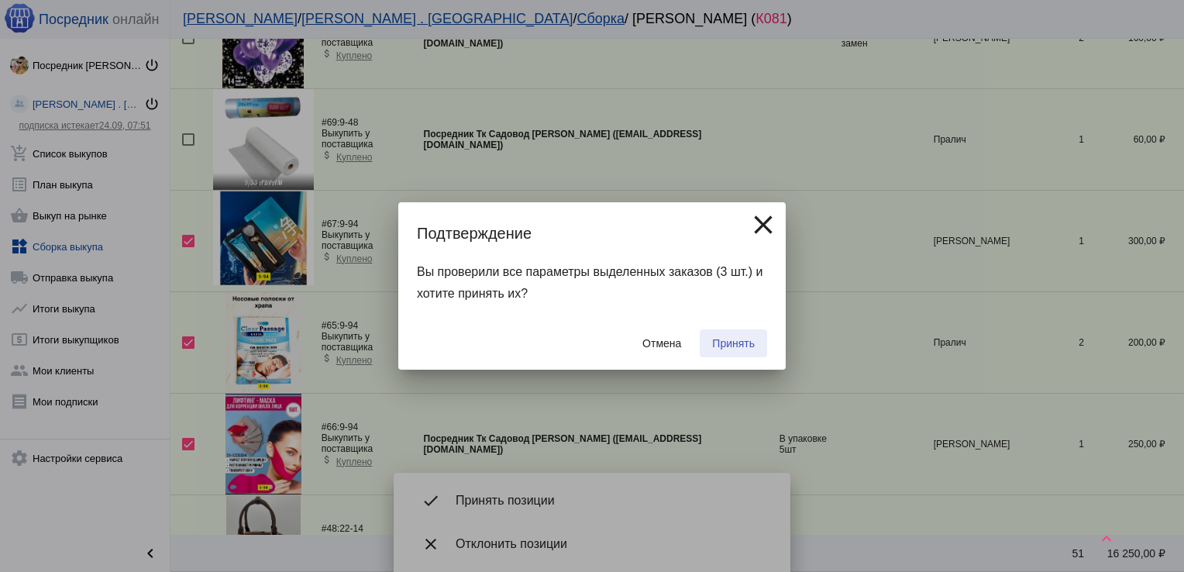
click at [735, 342] on span "Принять" at bounding box center [733, 343] width 43 height 12
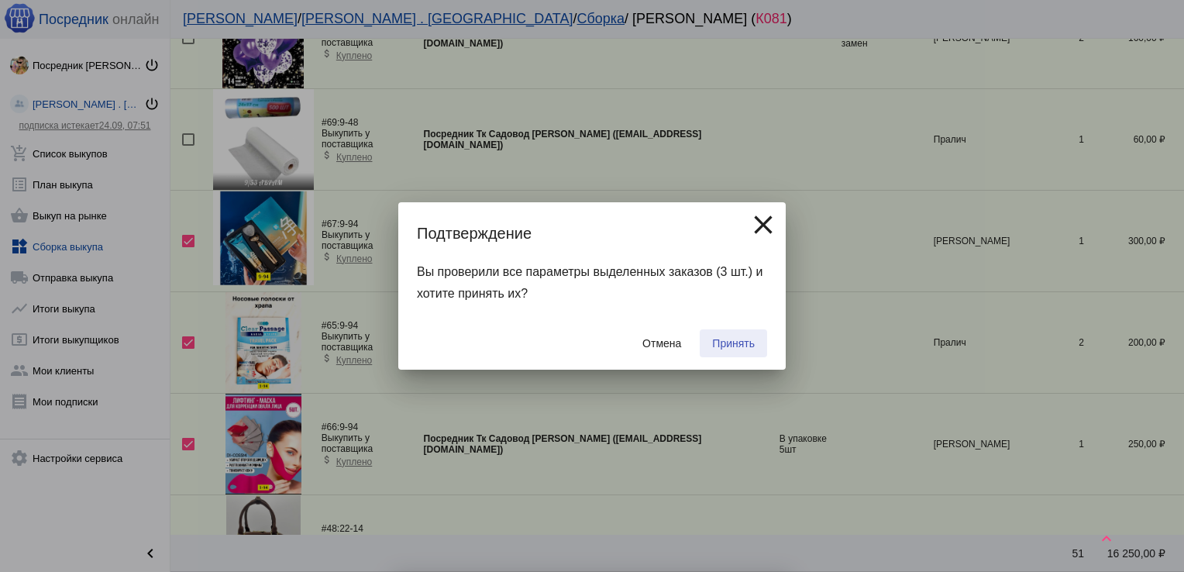
checkbox input "false"
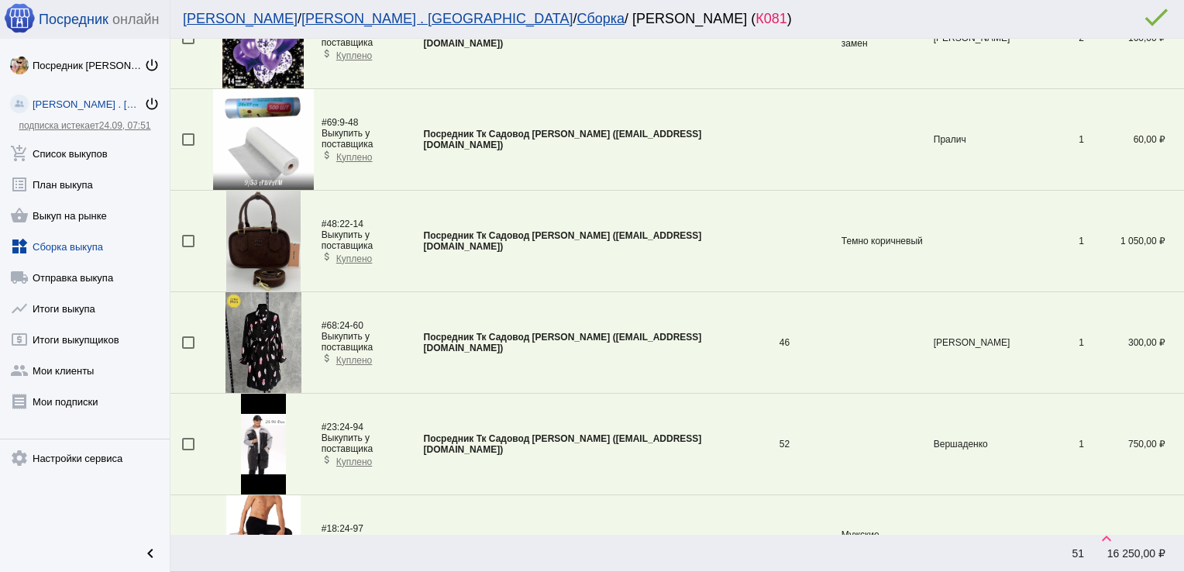
scroll to position [1068, 0]
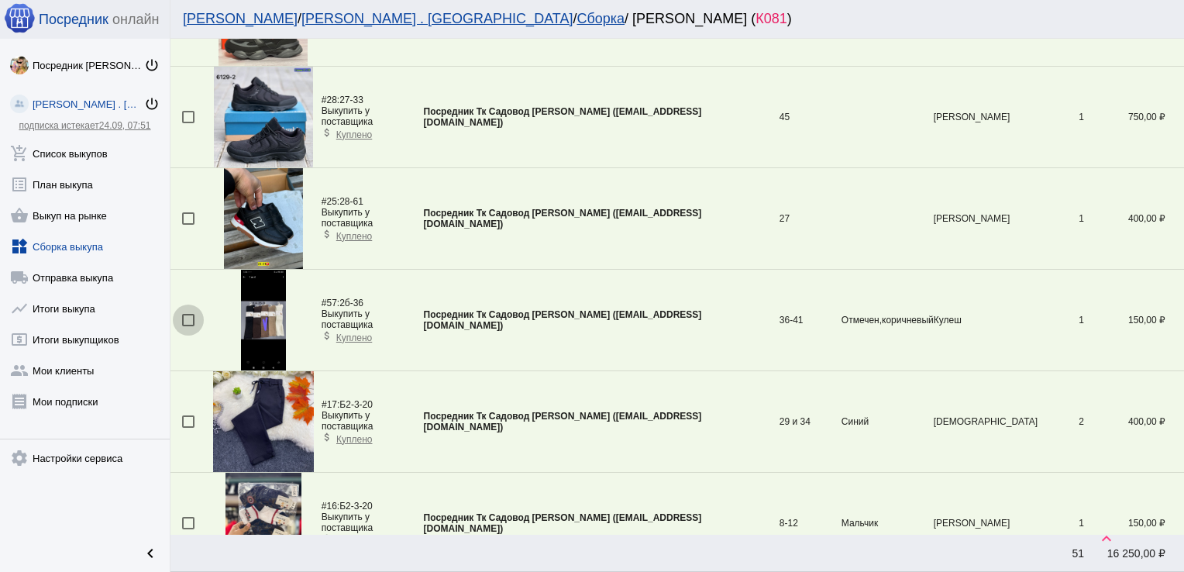
click at [189, 315] on div at bounding box center [188, 320] width 12 height 12
click at [188, 326] on input "checkbox" at bounding box center [187, 326] width 1 height 1
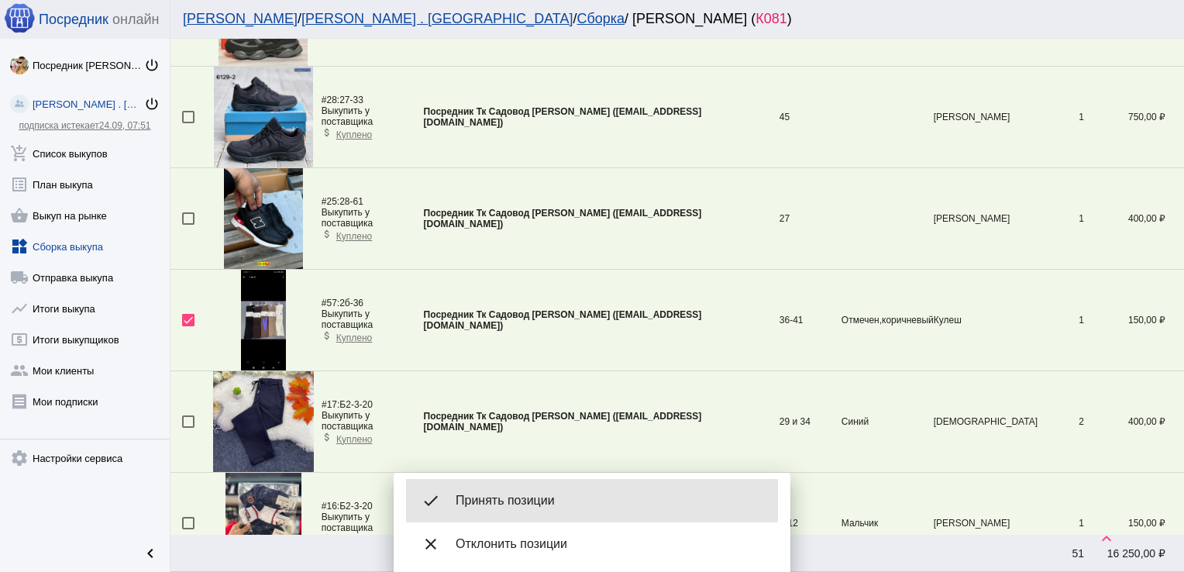
click at [558, 500] on span "Принять позиции" at bounding box center [611, 500] width 310 height 15
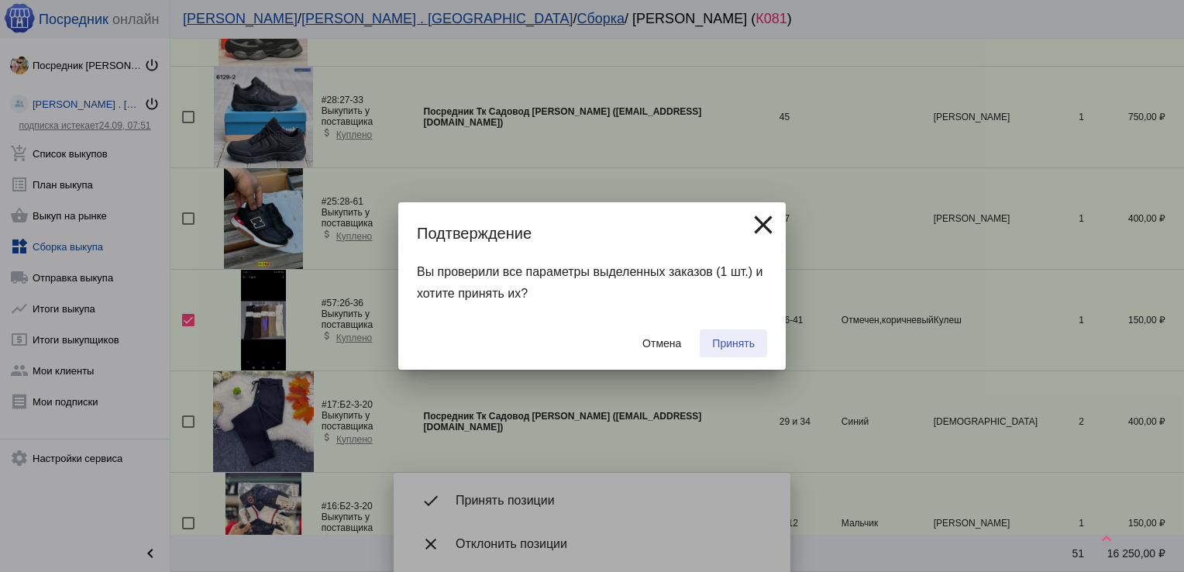
click at [732, 341] on span "Принять" at bounding box center [733, 343] width 43 height 12
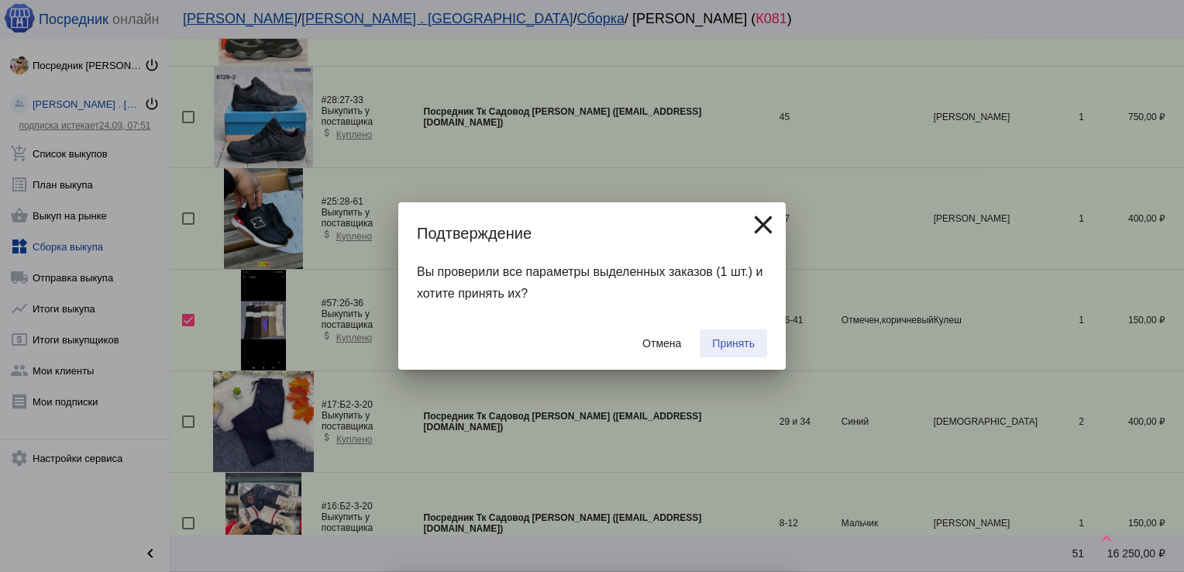
checkbox input "false"
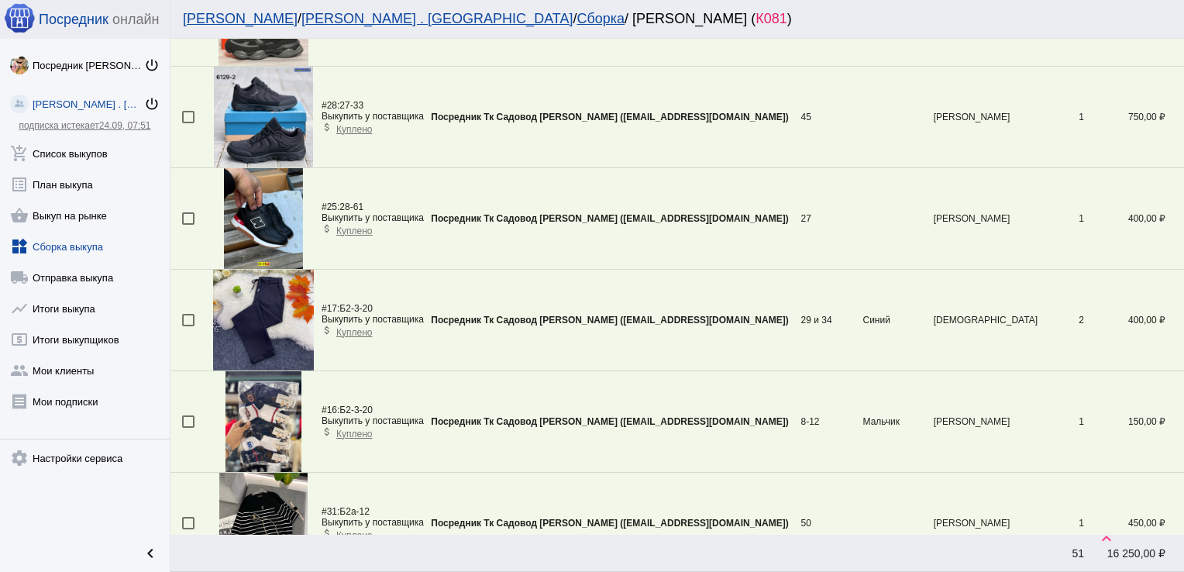
scroll to position [662, 0]
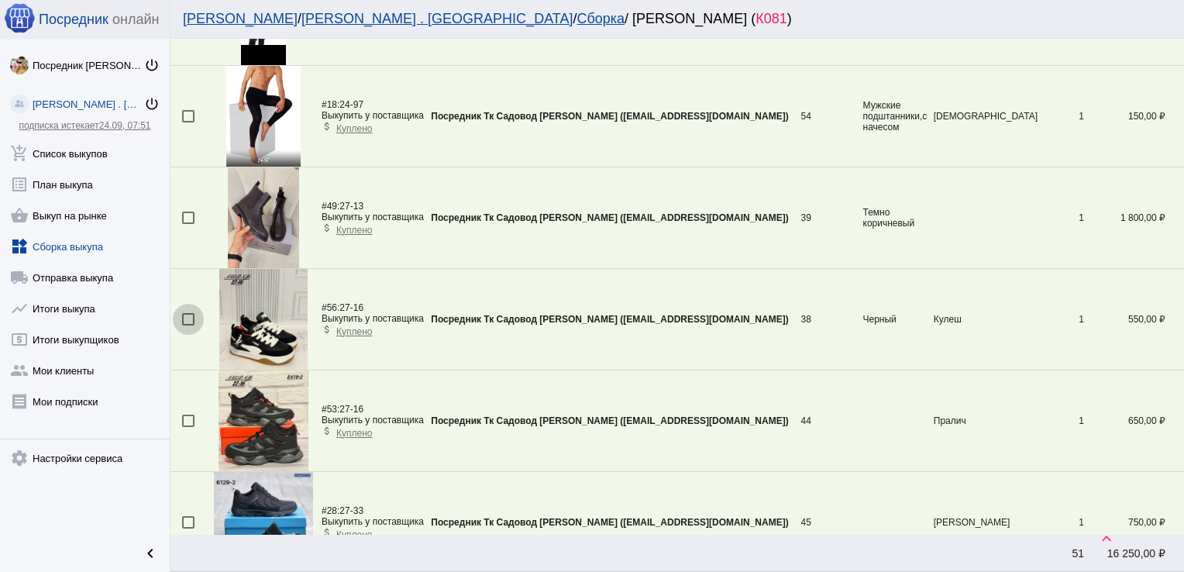
click at [191, 315] on div at bounding box center [188, 319] width 12 height 12
click at [188, 325] on input "checkbox" at bounding box center [187, 325] width 1 height 1
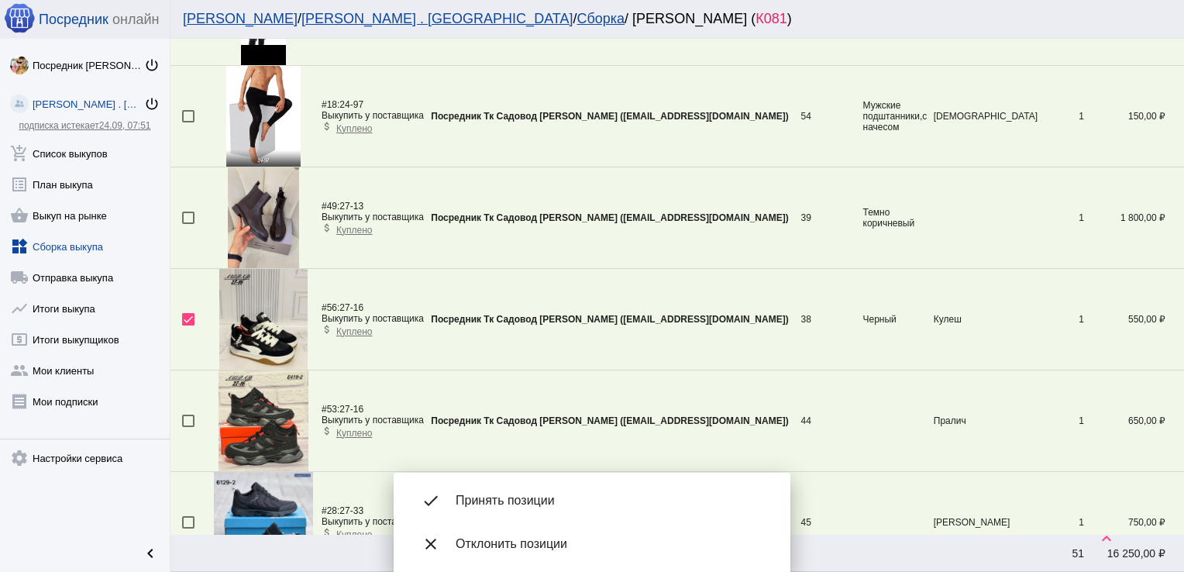
click at [514, 507] on span "Принять позиции" at bounding box center [611, 500] width 310 height 15
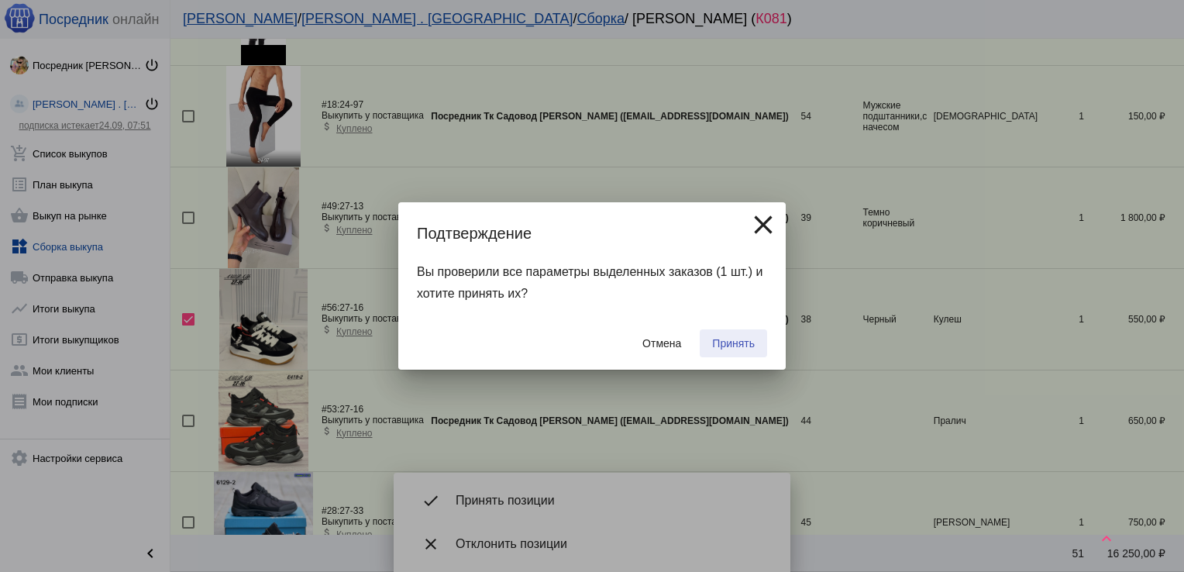
click at [722, 341] on span "Принять" at bounding box center [733, 343] width 43 height 12
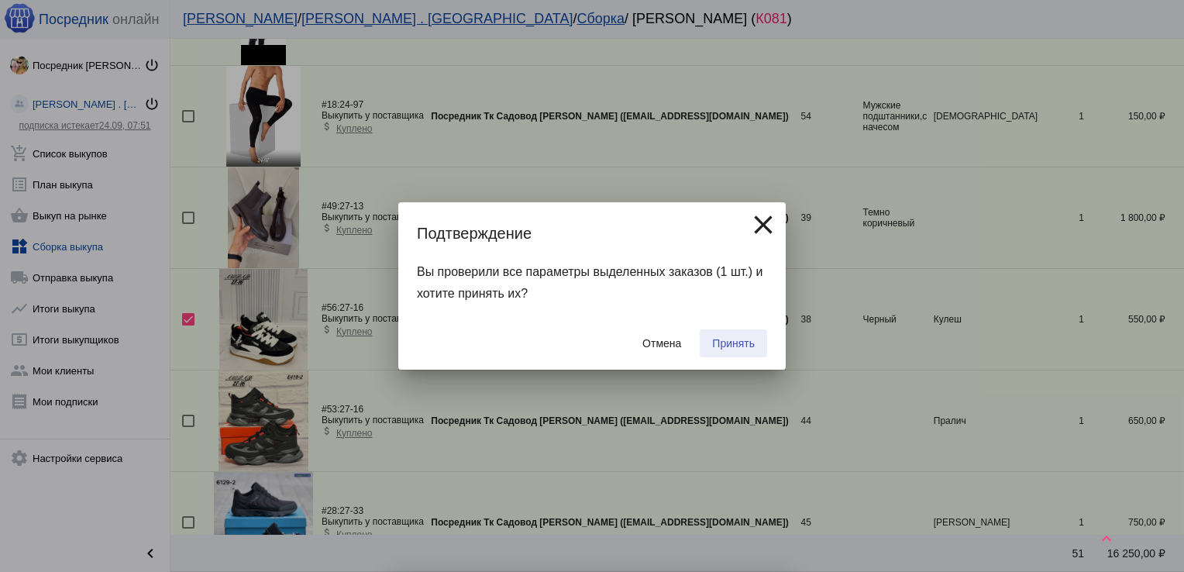
checkbox input "false"
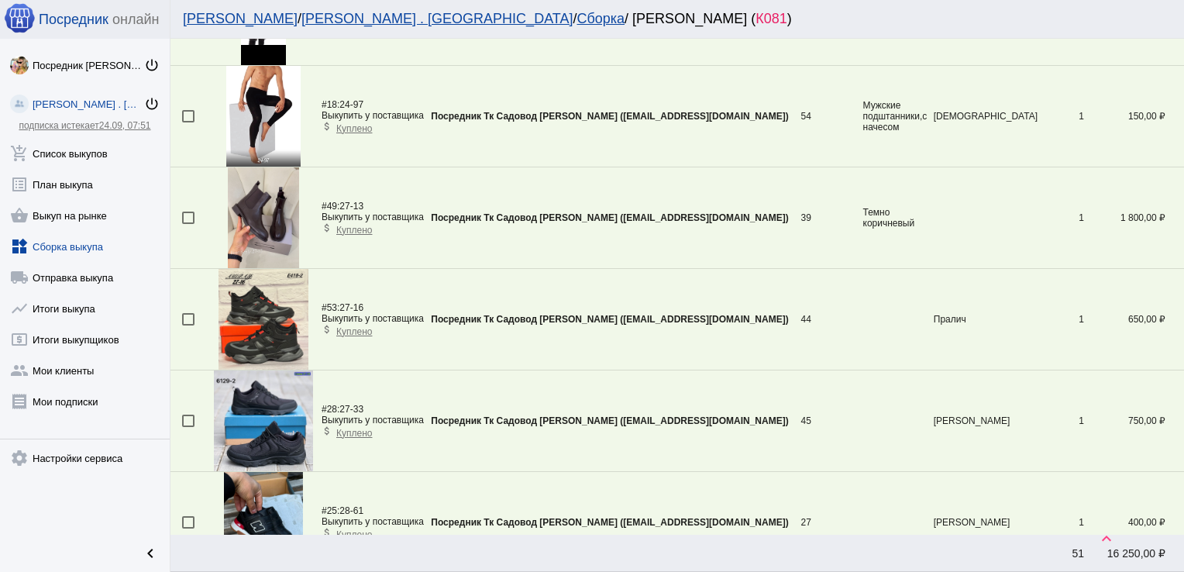
scroll to position [2385, 0]
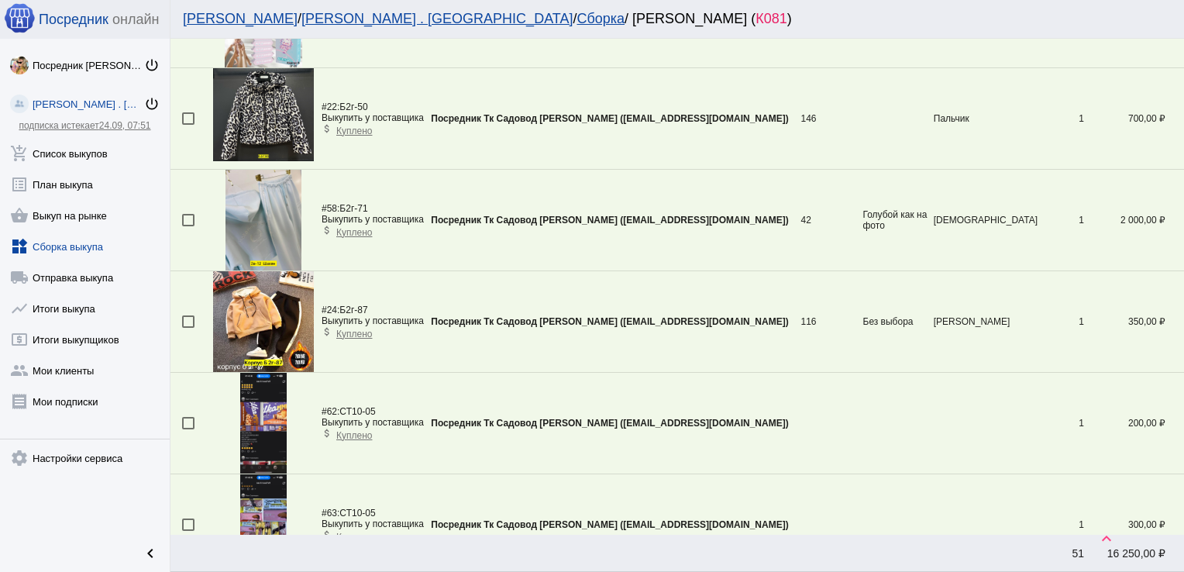
click at [187, 318] on div at bounding box center [188, 321] width 12 height 12
click at [187, 328] on input "checkbox" at bounding box center [187, 328] width 1 height 1
checkbox input "true"
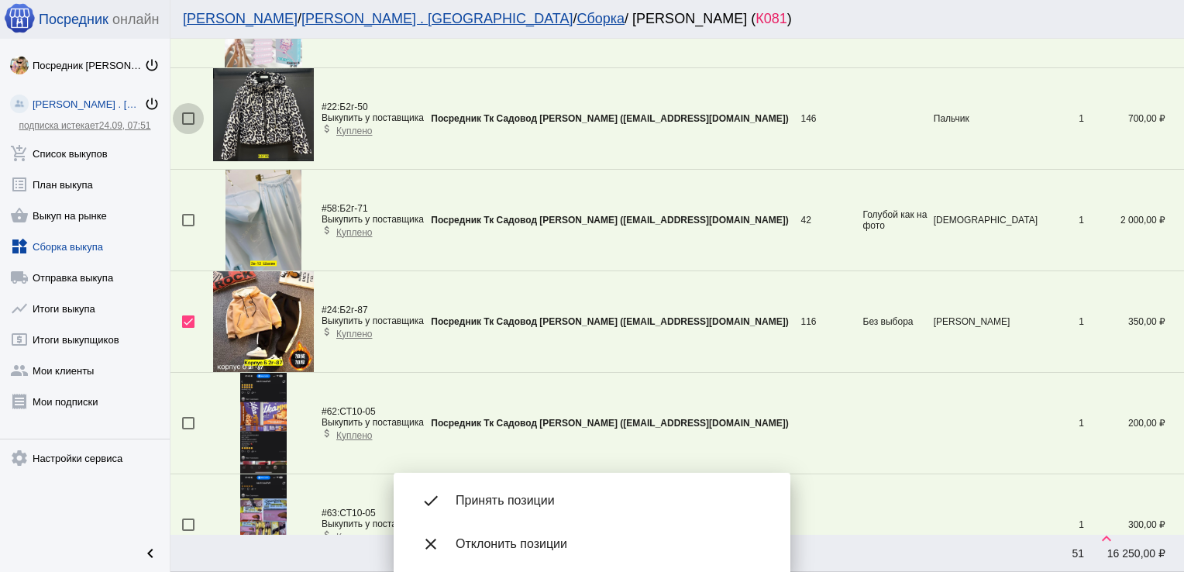
click at [186, 117] on div at bounding box center [188, 118] width 12 height 12
click at [187, 125] on input "checkbox" at bounding box center [187, 125] width 1 height 1
checkbox input "true"
click at [186, 420] on div at bounding box center [188, 423] width 12 height 12
click at [187, 429] on input "checkbox" at bounding box center [187, 429] width 1 height 1
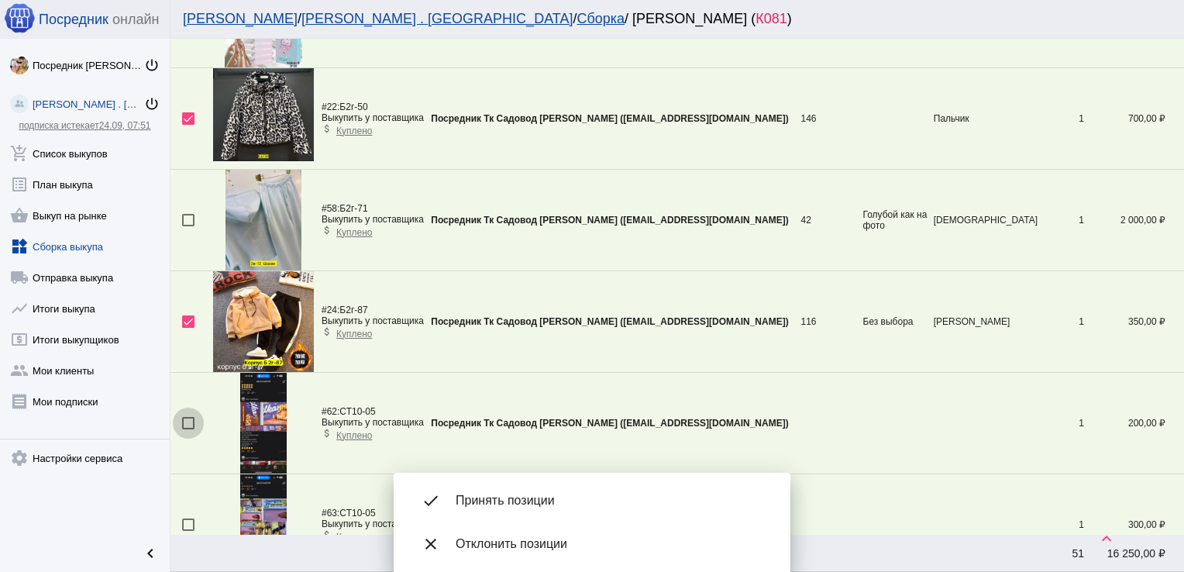
checkbox input "true"
click at [186, 214] on div at bounding box center [188, 220] width 12 height 12
click at [187, 226] on input "checkbox" at bounding box center [187, 226] width 1 height 1
checkbox input "true"
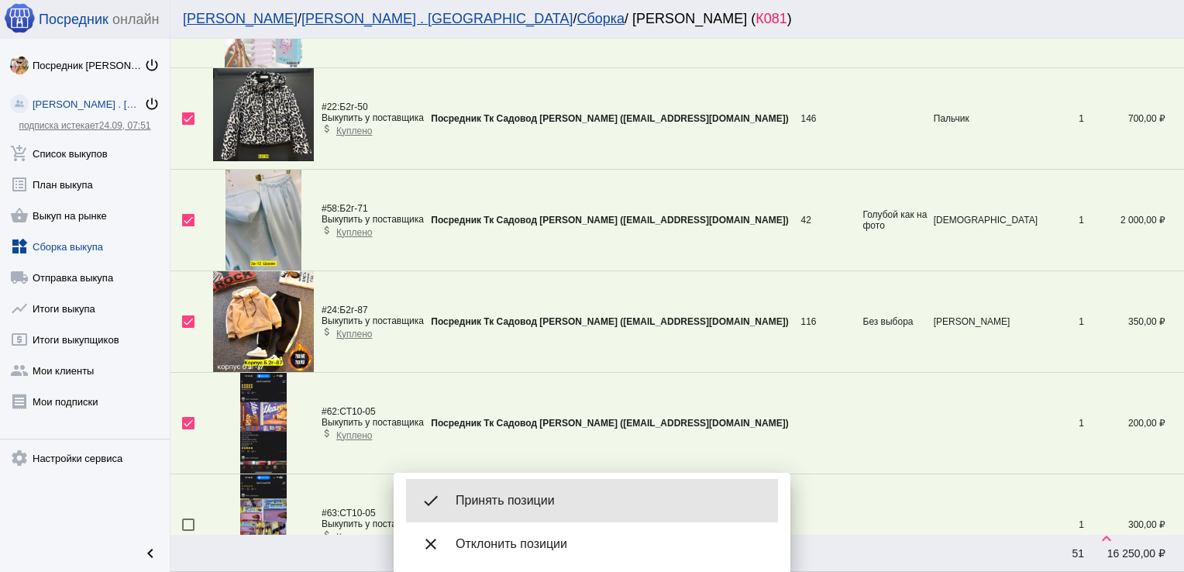
click at [539, 497] on span "Принять позиции" at bounding box center [611, 500] width 310 height 15
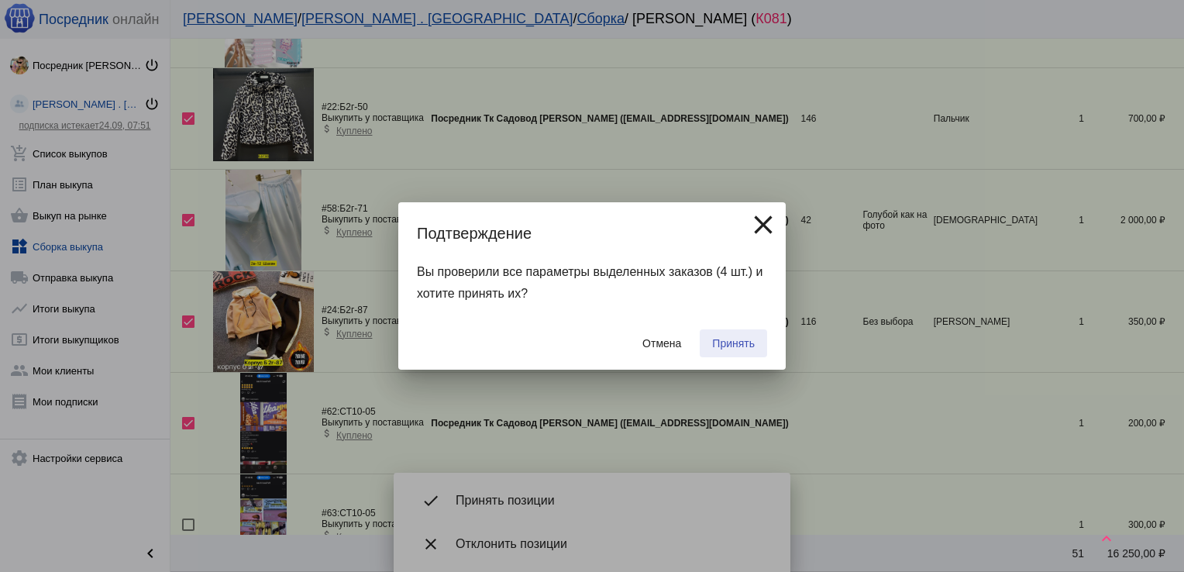
click at [734, 339] on span "Принять" at bounding box center [733, 343] width 43 height 12
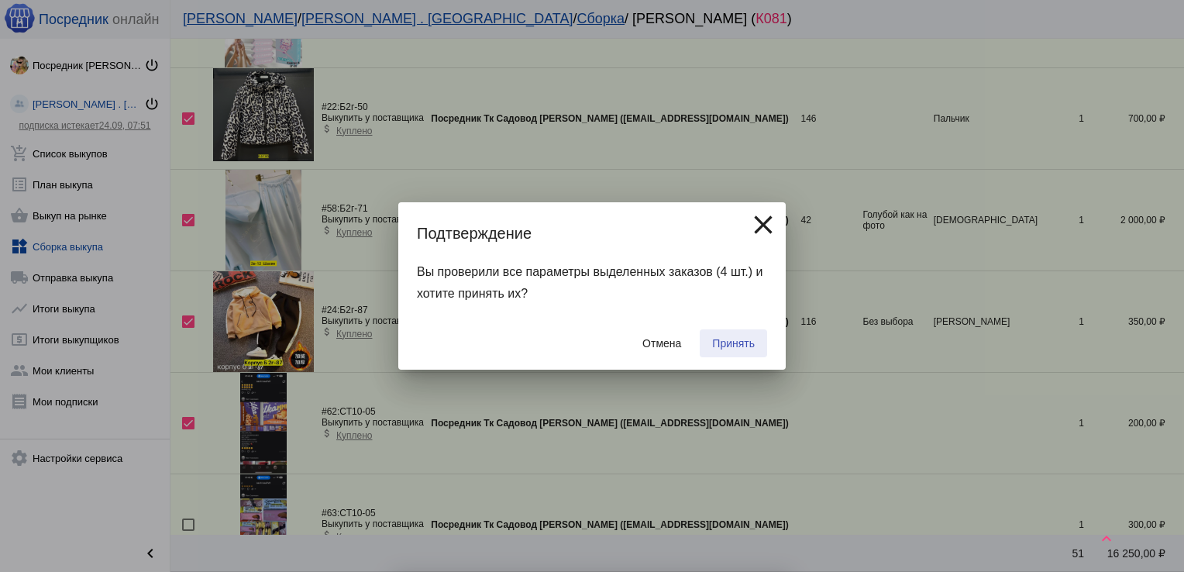
checkbox input "false"
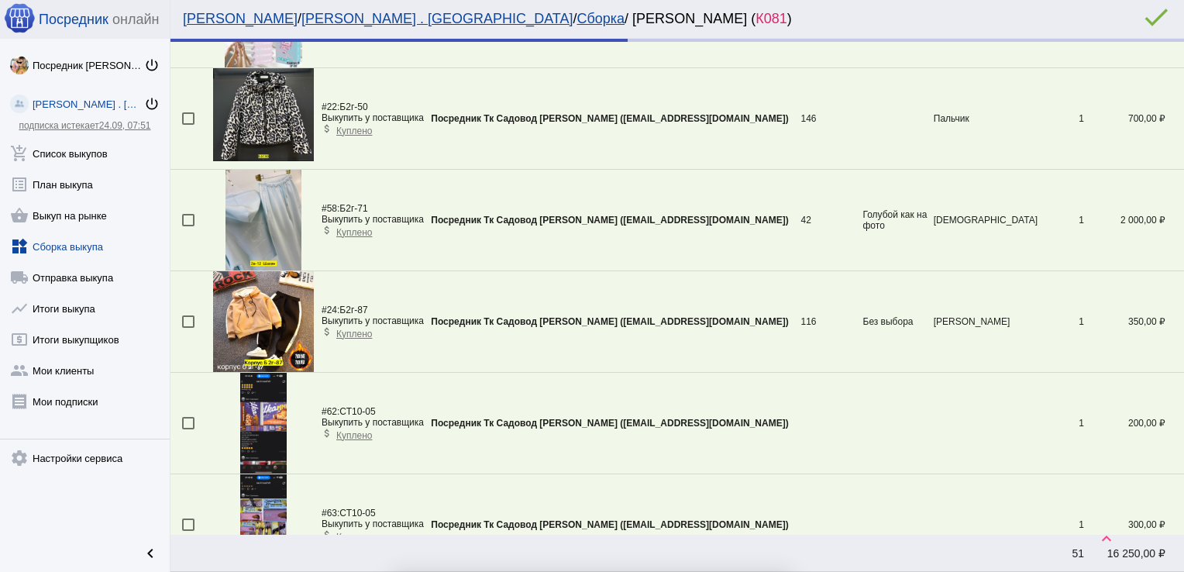
scroll to position [2337, 0]
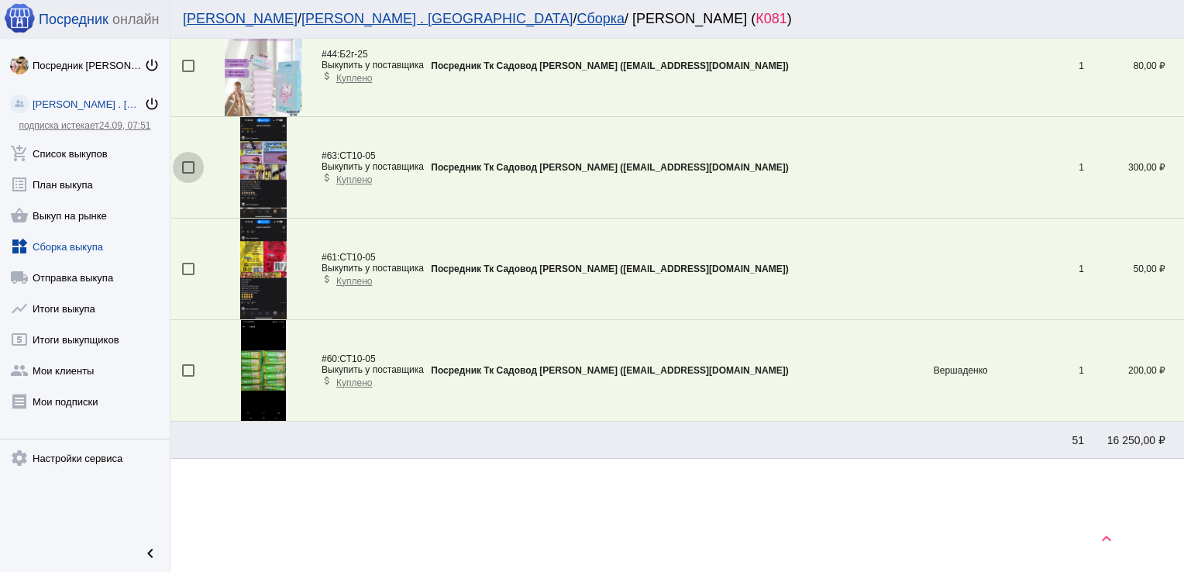
click at [189, 161] on div at bounding box center [188, 167] width 12 height 12
click at [188, 174] on input "checkbox" at bounding box center [187, 174] width 1 height 1
checkbox input "true"
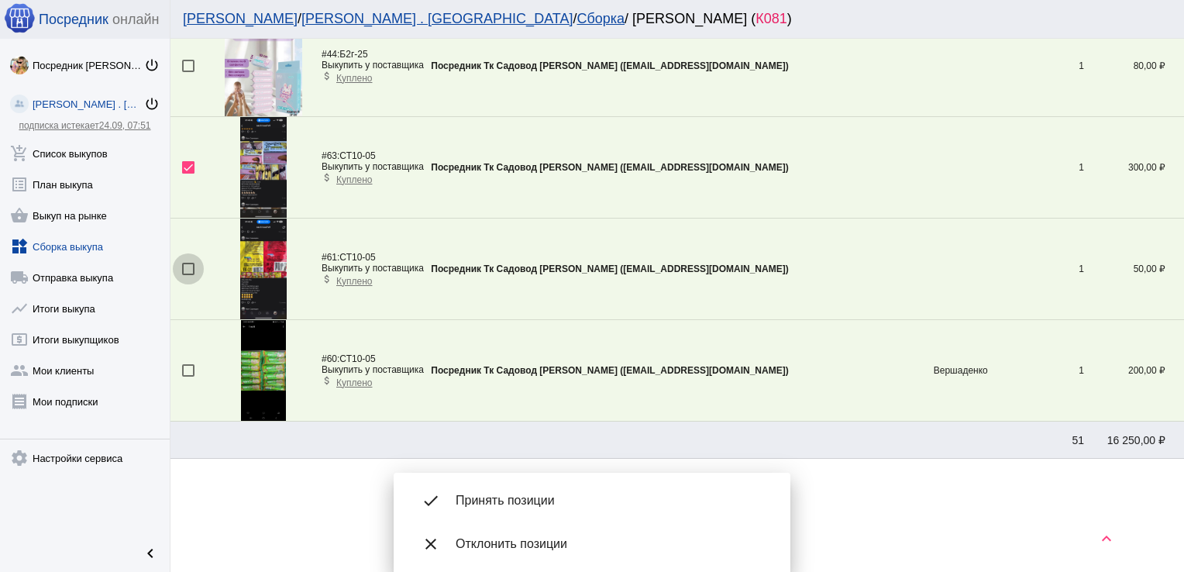
click at [190, 265] on div at bounding box center [188, 269] width 12 height 12
click at [188, 275] on input "checkbox" at bounding box center [187, 275] width 1 height 1
checkbox input "true"
click at [186, 364] on div at bounding box center [188, 370] width 12 height 12
click at [187, 377] on input "checkbox" at bounding box center [187, 377] width 1 height 1
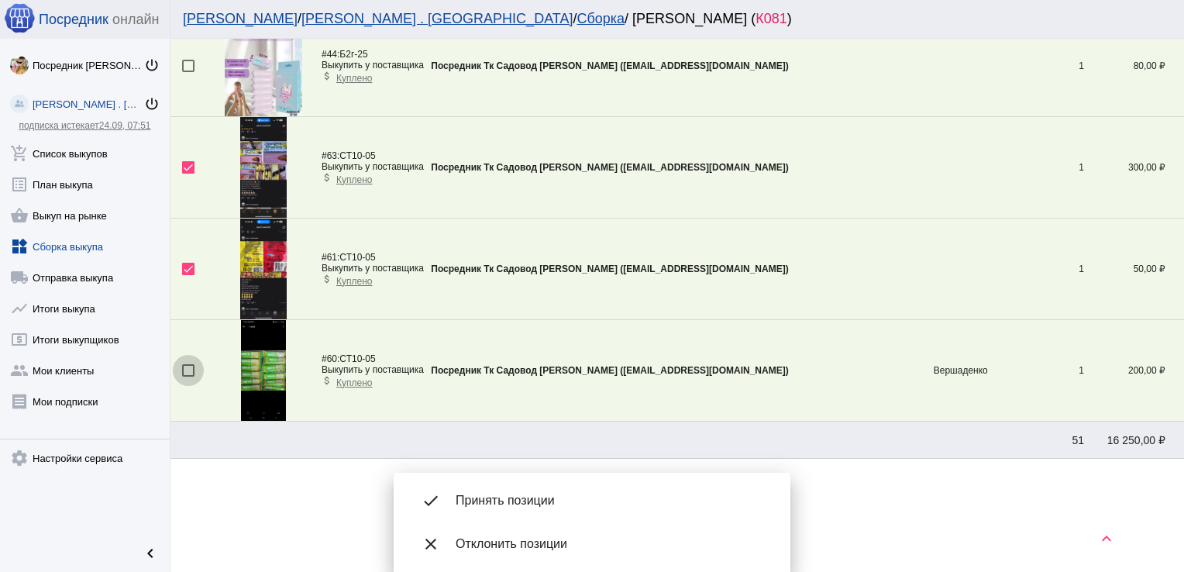
checkbox input "true"
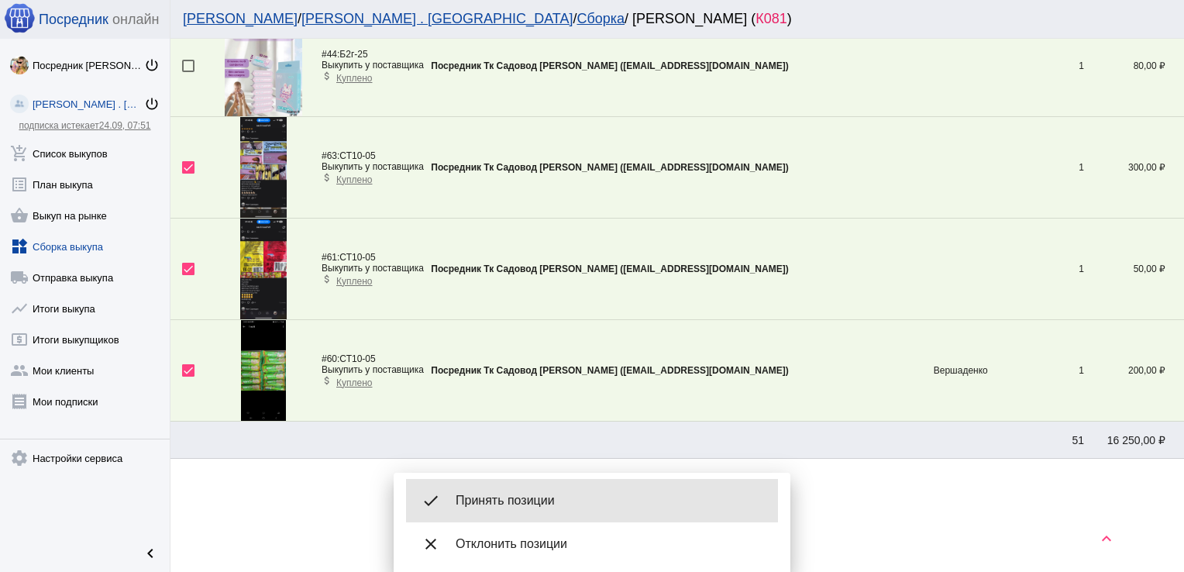
click at [528, 483] on div "done Принять позиции" at bounding box center [592, 500] width 372 height 43
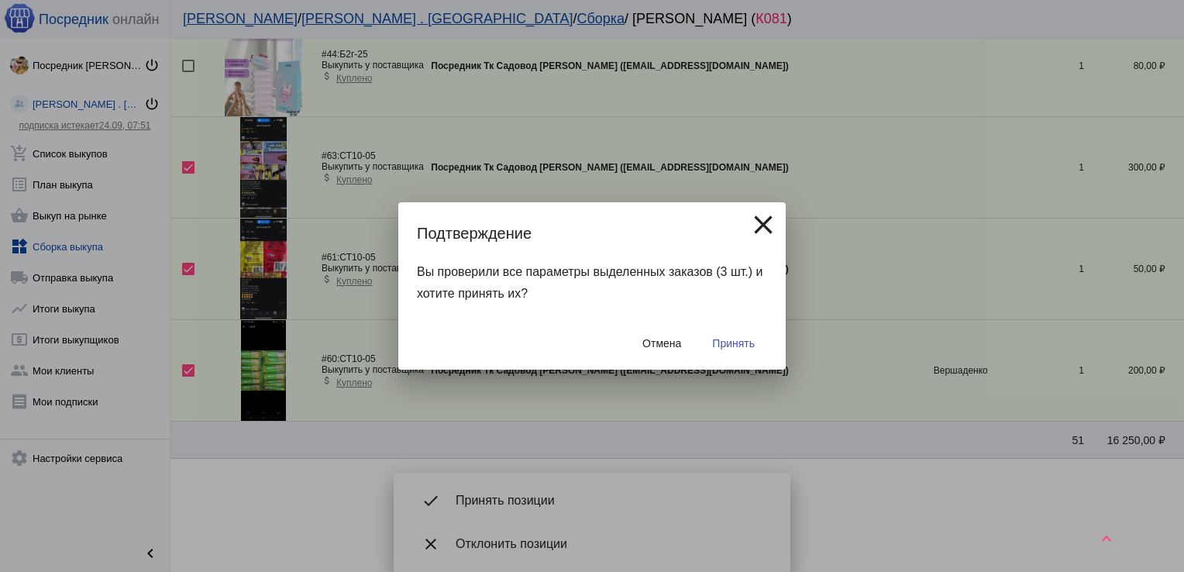
click at [752, 347] on span "Принять" at bounding box center [733, 343] width 43 height 12
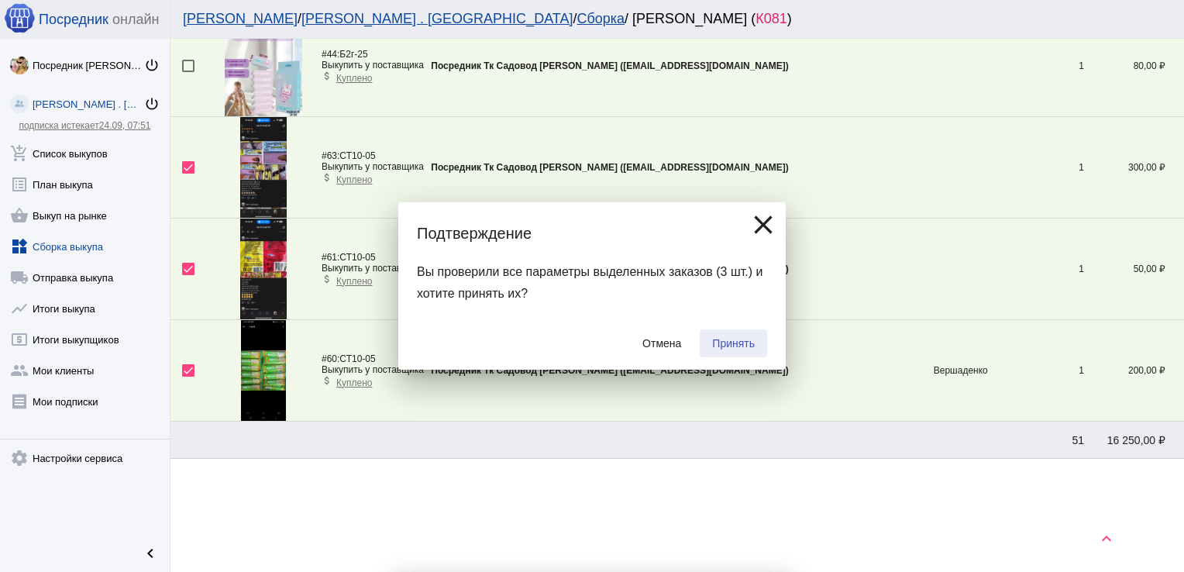
checkbox input "false"
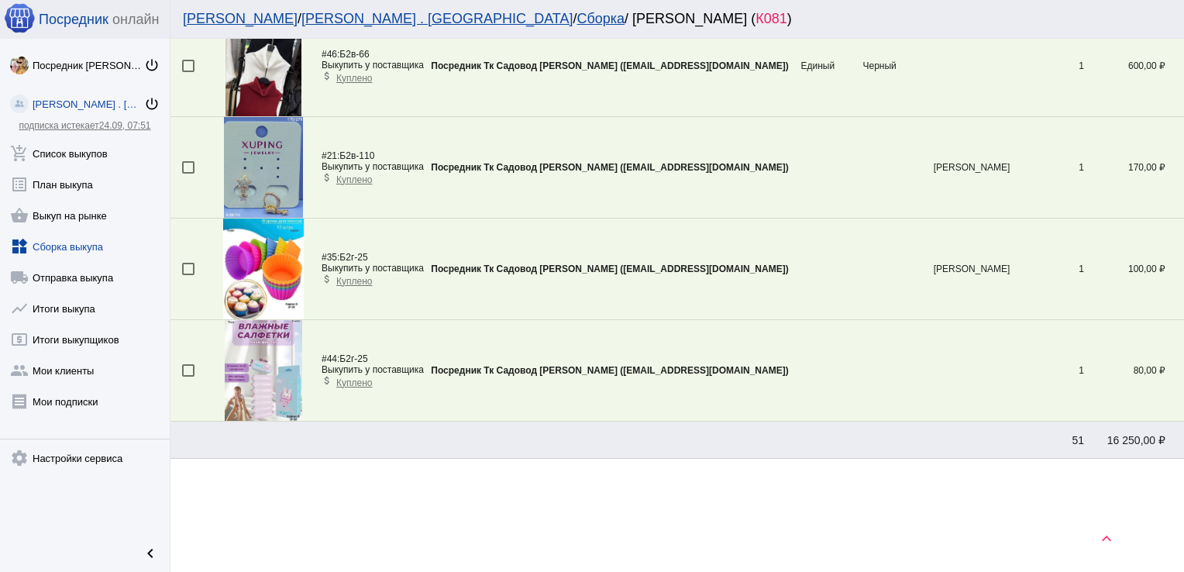
scroll to position [561, 0]
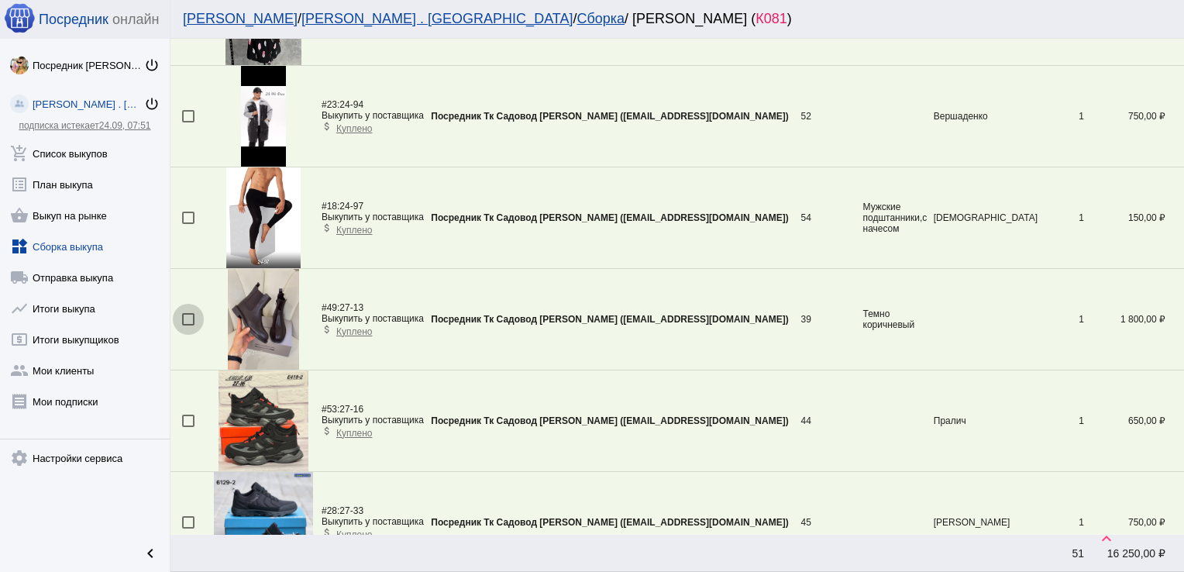
click at [190, 315] on div at bounding box center [188, 319] width 12 height 12
click at [188, 325] on input "checkbox" at bounding box center [187, 325] width 1 height 1
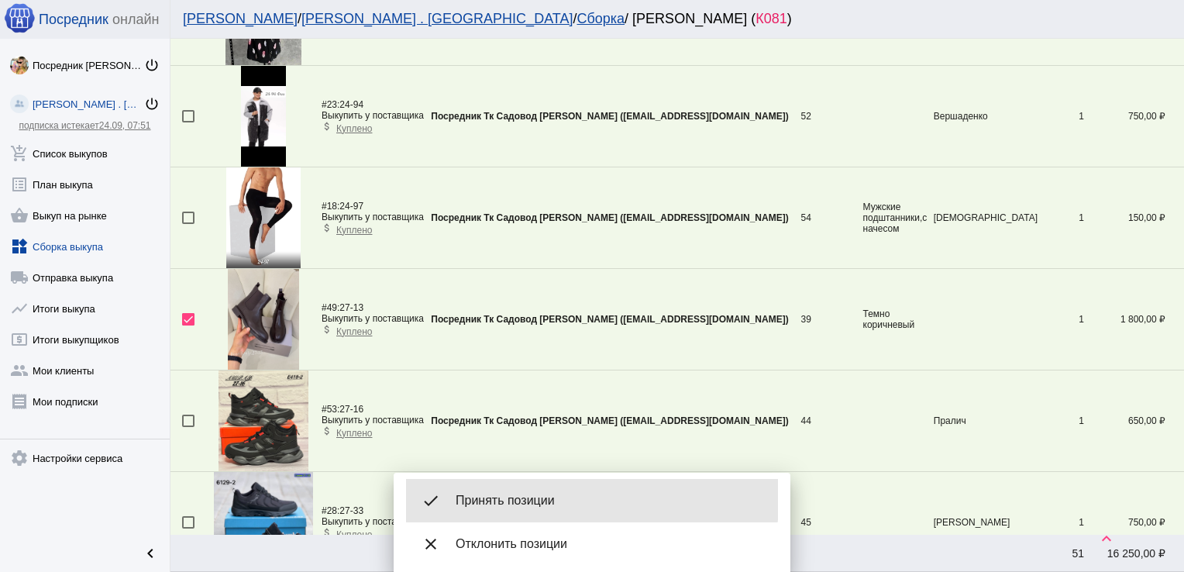
click at [505, 490] on div "done Принять позиции" at bounding box center [592, 500] width 372 height 43
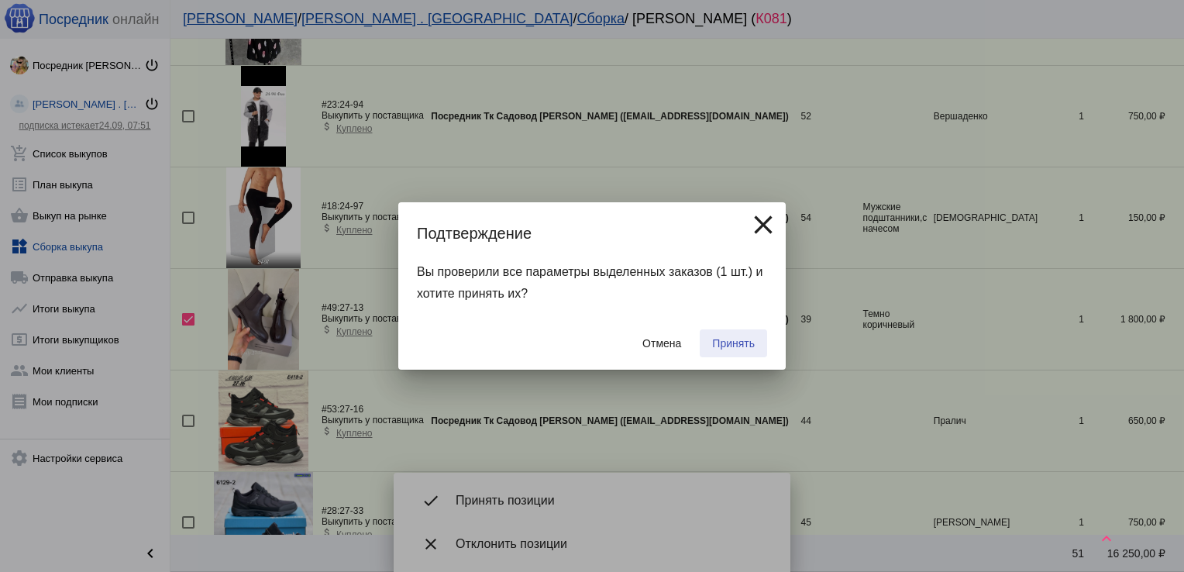
click at [725, 342] on span "Принять" at bounding box center [733, 343] width 43 height 12
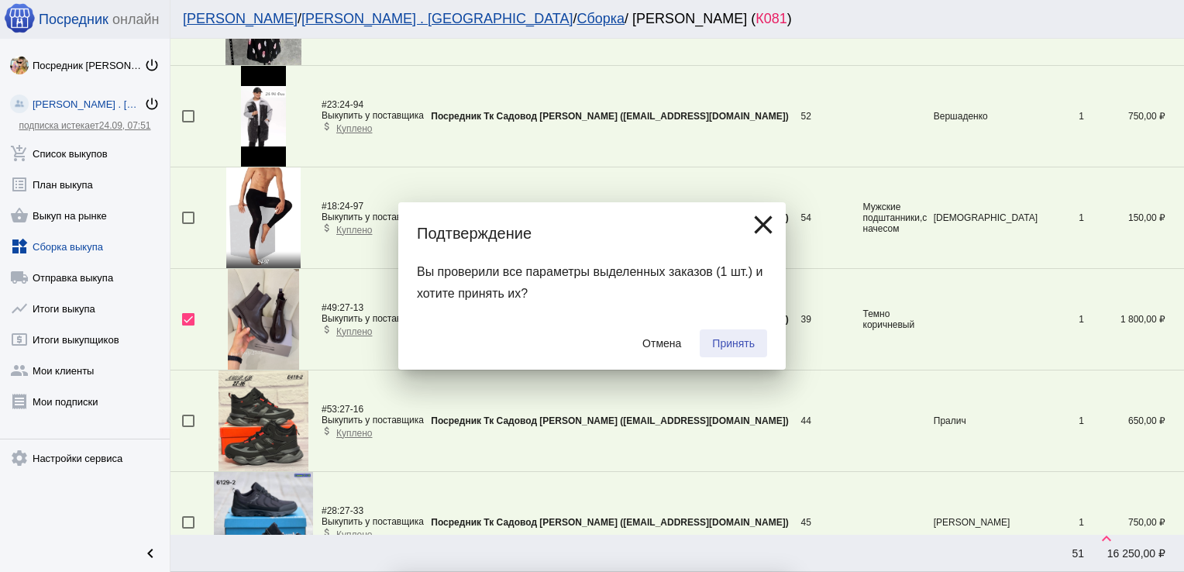
checkbox input "false"
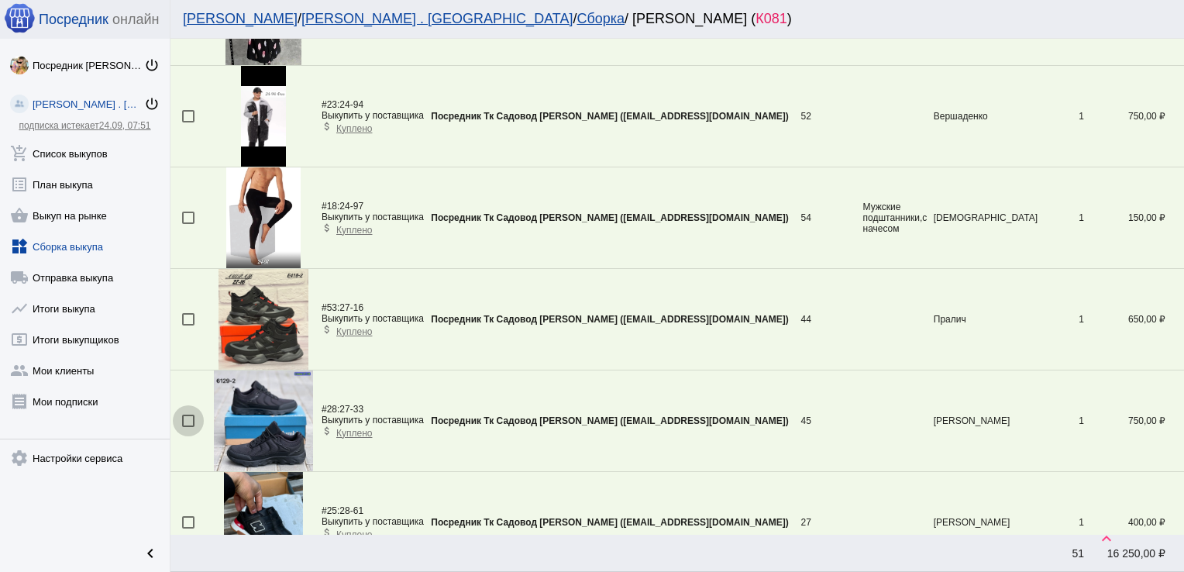
click at [189, 424] on div at bounding box center [188, 420] width 12 height 12
click at [188, 427] on input "checkbox" at bounding box center [187, 427] width 1 height 1
checkbox input "true"
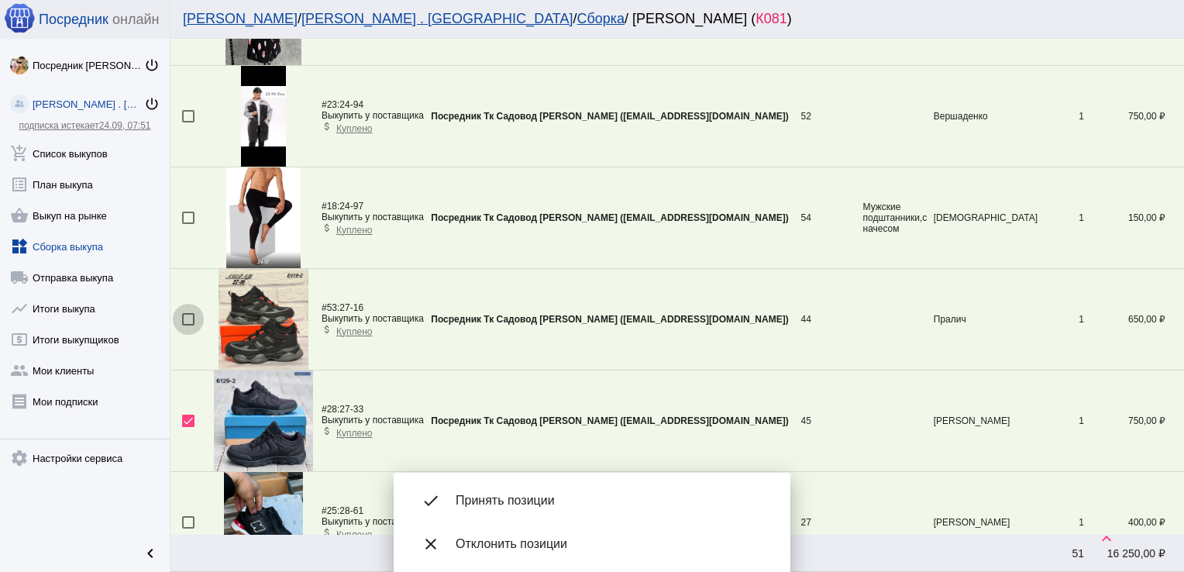
click at [187, 314] on div at bounding box center [188, 319] width 12 height 12
click at [187, 325] on input "checkbox" at bounding box center [187, 325] width 1 height 1
click at [535, 498] on span "Принять позиции" at bounding box center [611, 500] width 310 height 15
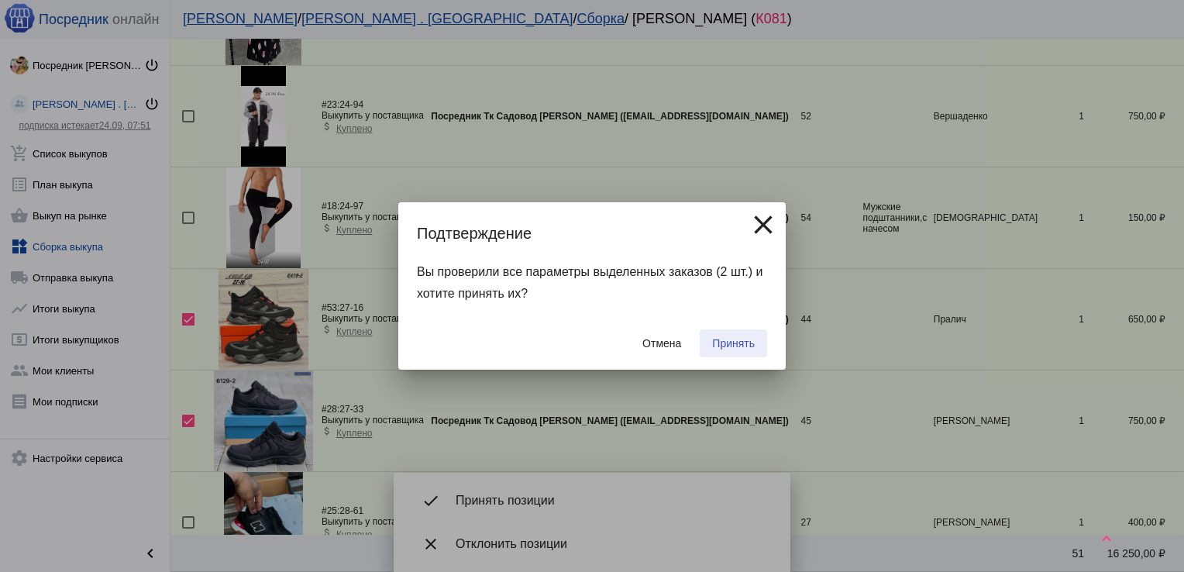
click at [755, 336] on button "Принять" at bounding box center [733, 343] width 67 height 28
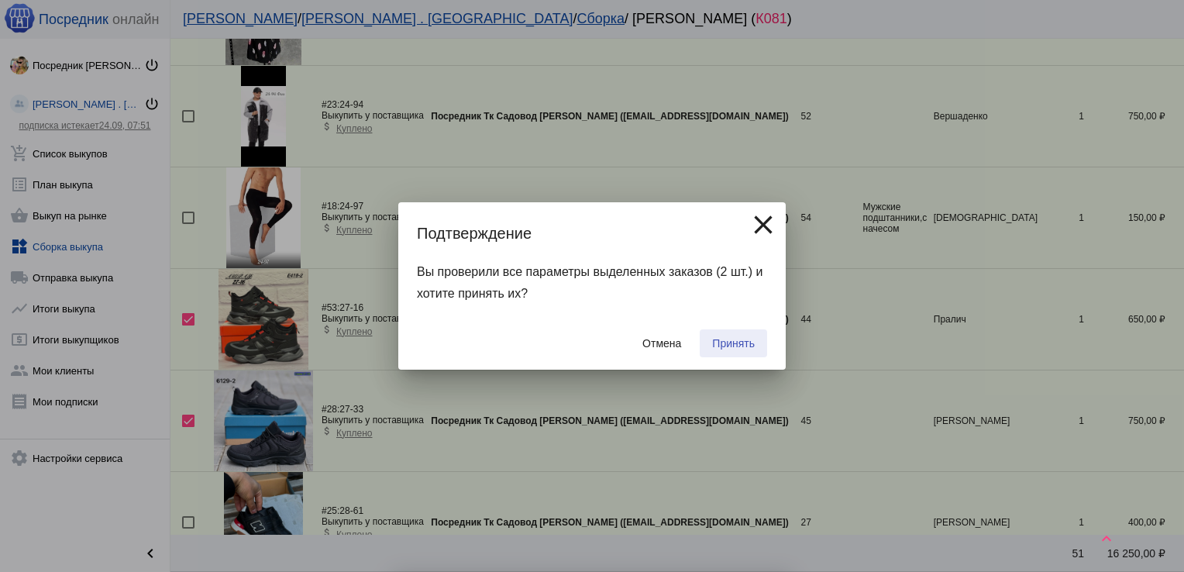
checkbox input "false"
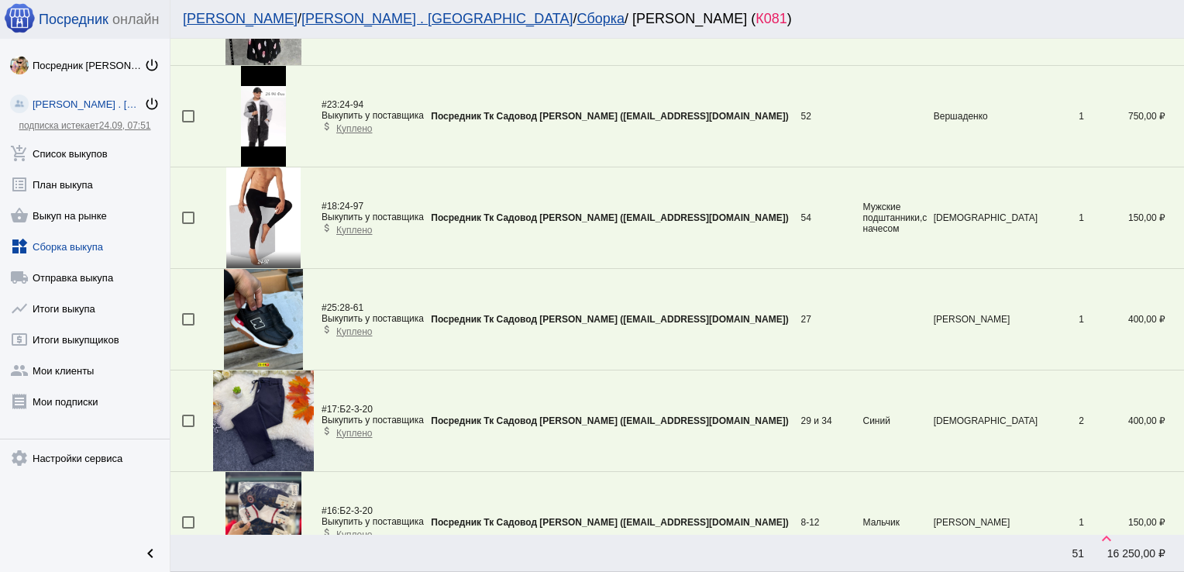
scroll to position [1169, 0]
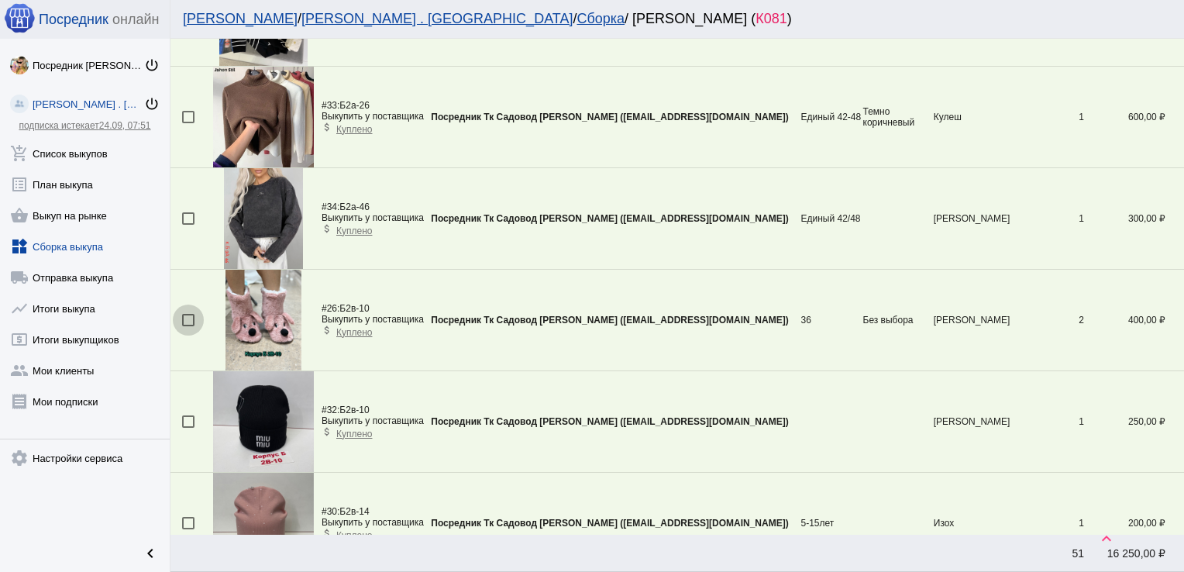
click at [187, 314] on div at bounding box center [188, 320] width 12 height 12
click at [187, 326] on input "checkbox" at bounding box center [187, 326] width 1 height 1
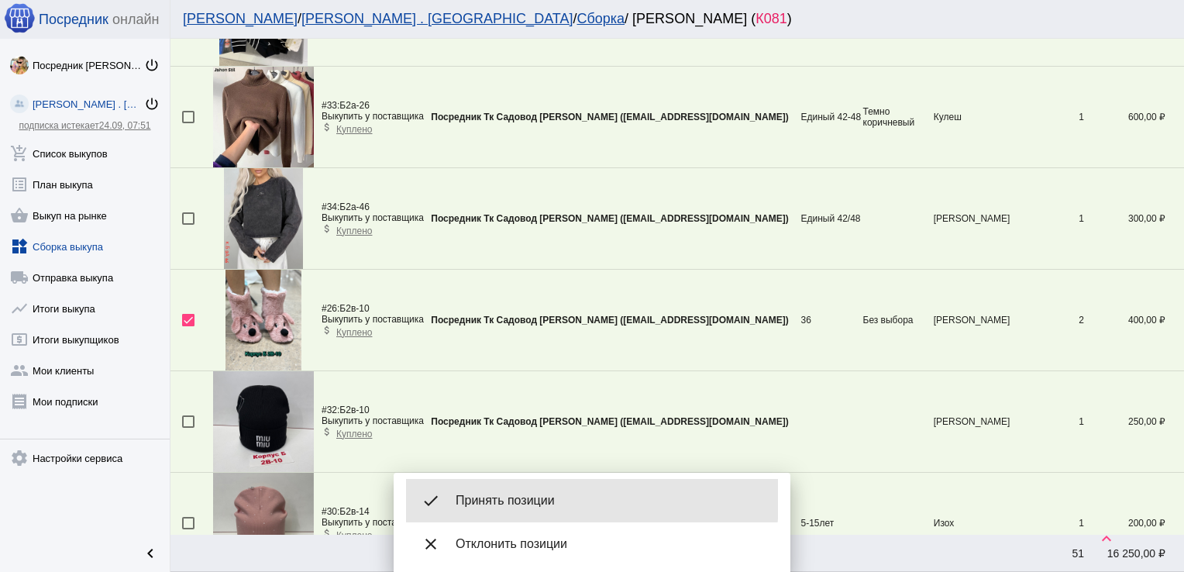
click at [514, 498] on span "Принять позиции" at bounding box center [611, 500] width 310 height 15
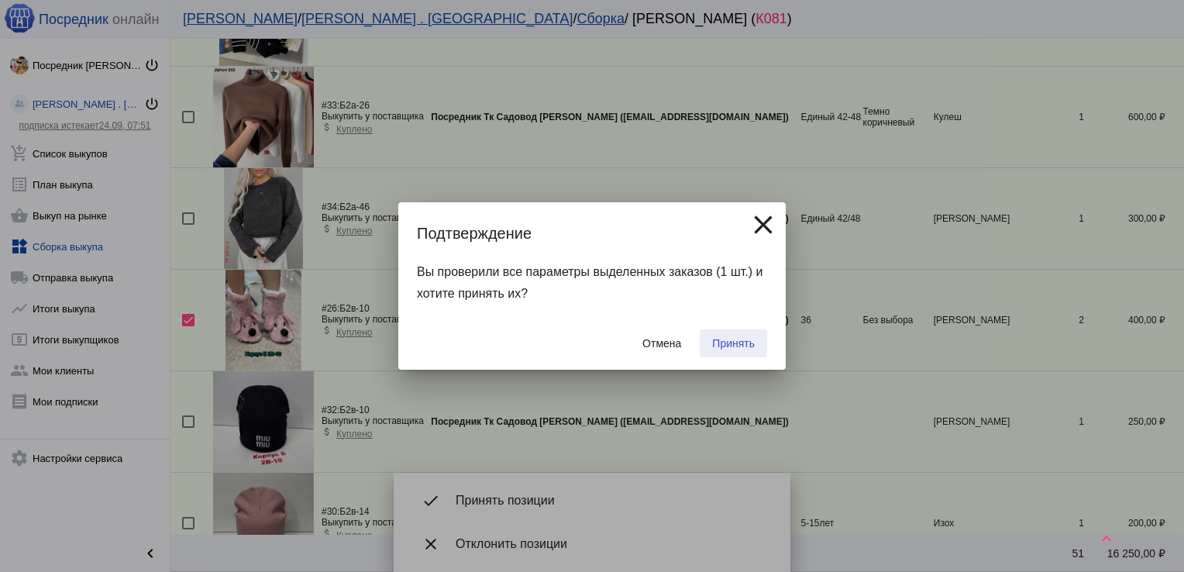
click at [725, 342] on span "Принять" at bounding box center [733, 343] width 43 height 12
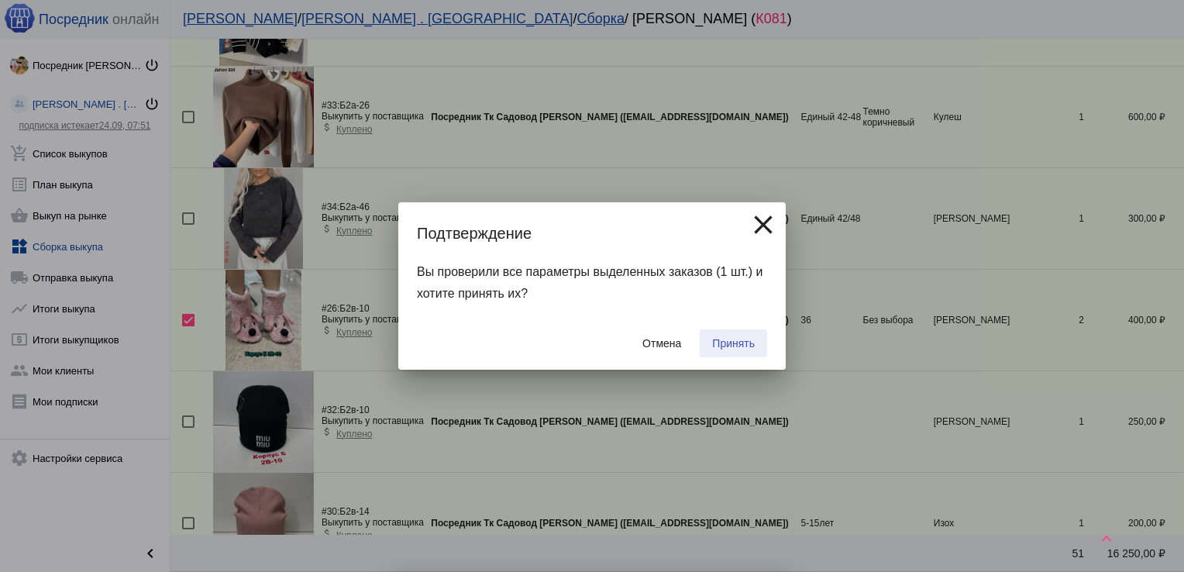
checkbox input "false"
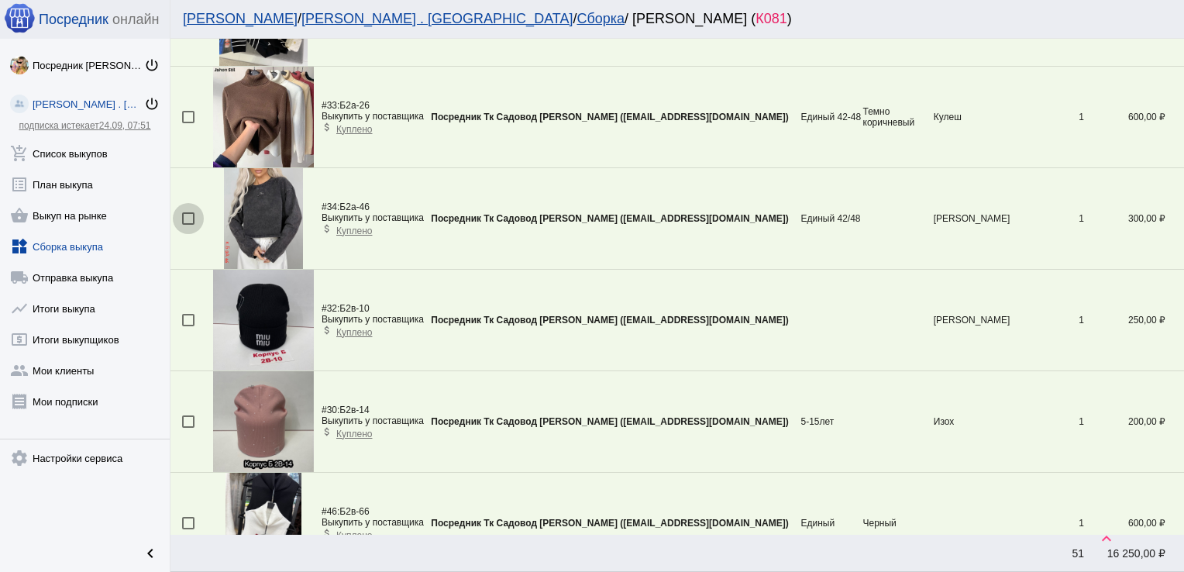
click at [188, 215] on div at bounding box center [188, 218] width 12 height 12
click at [188, 225] on input "checkbox" at bounding box center [187, 225] width 1 height 1
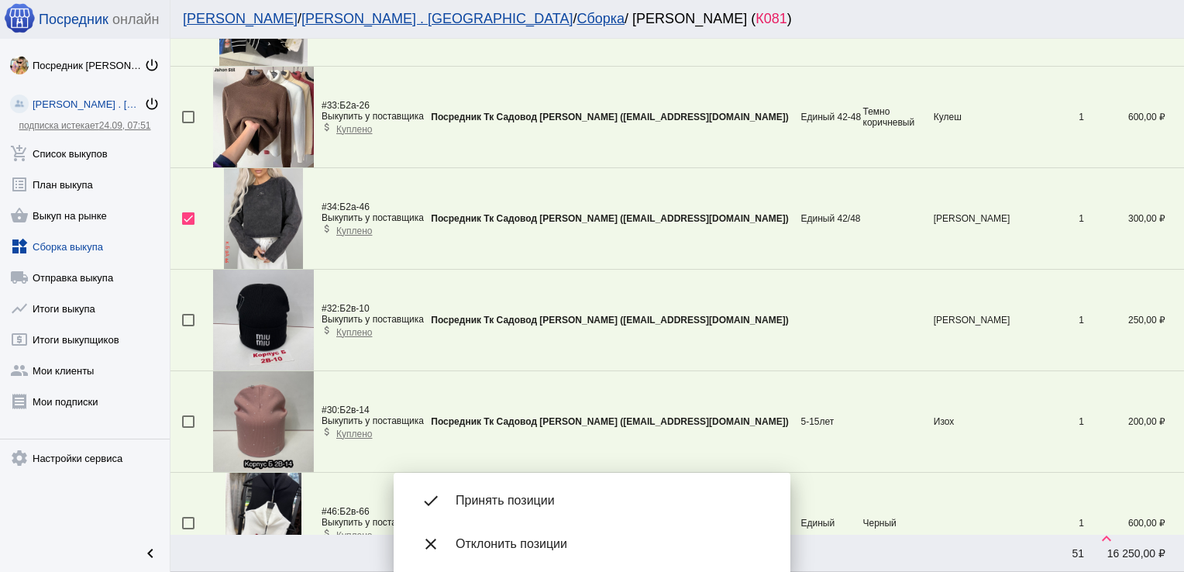
click at [527, 492] on div "done Принять позиции" at bounding box center [592, 500] width 372 height 43
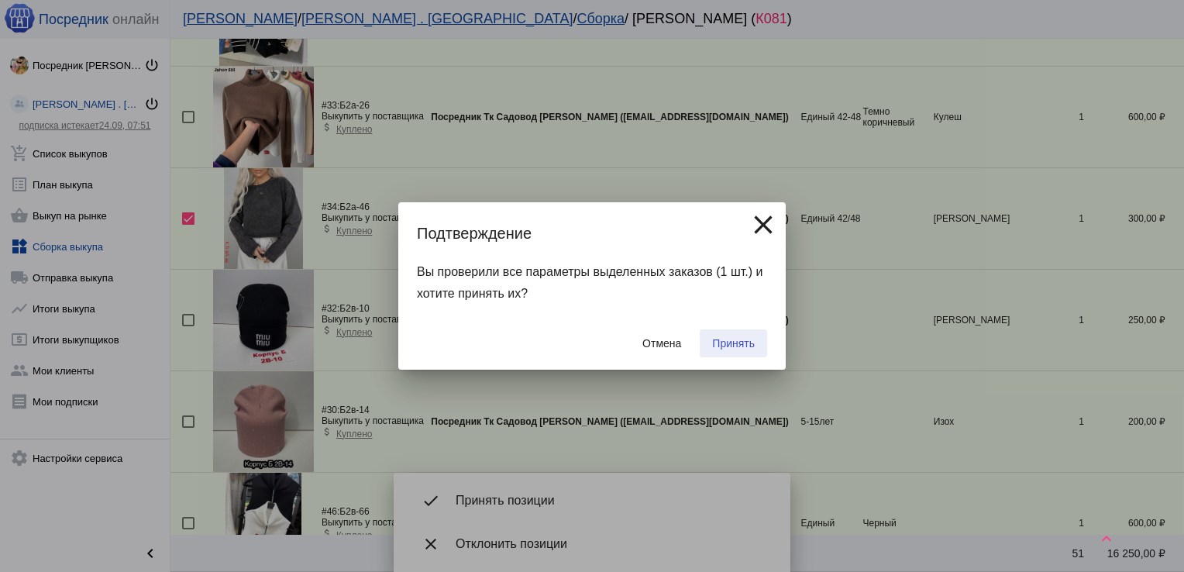
click at [724, 345] on span "Принять" at bounding box center [733, 343] width 43 height 12
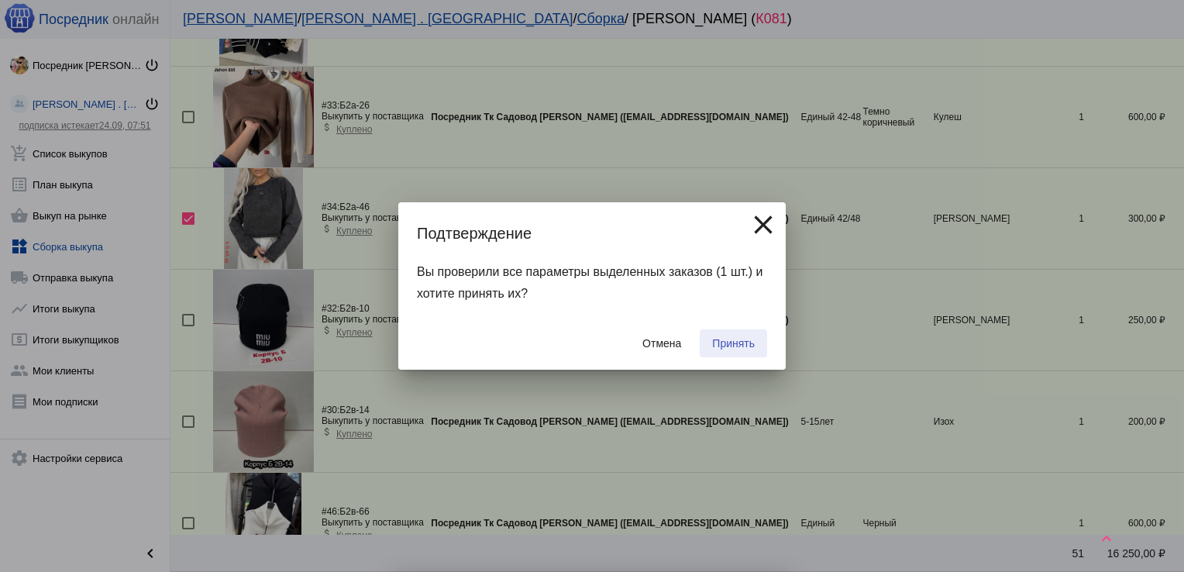
checkbox input "false"
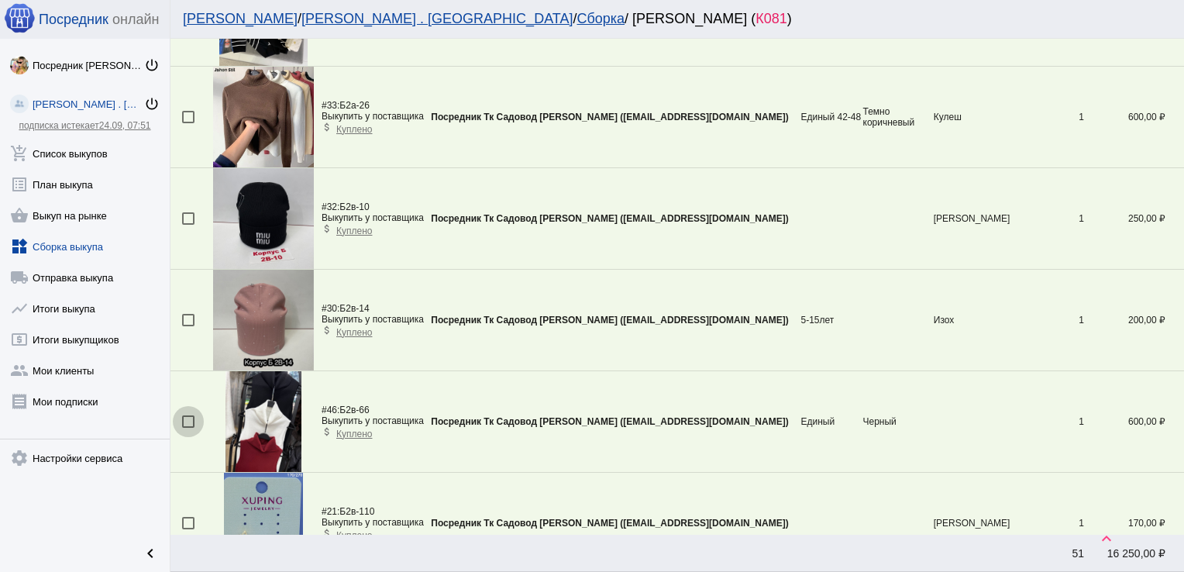
click at [191, 417] on div at bounding box center [188, 421] width 12 height 12
click at [188, 428] on input "checkbox" at bounding box center [187, 428] width 1 height 1
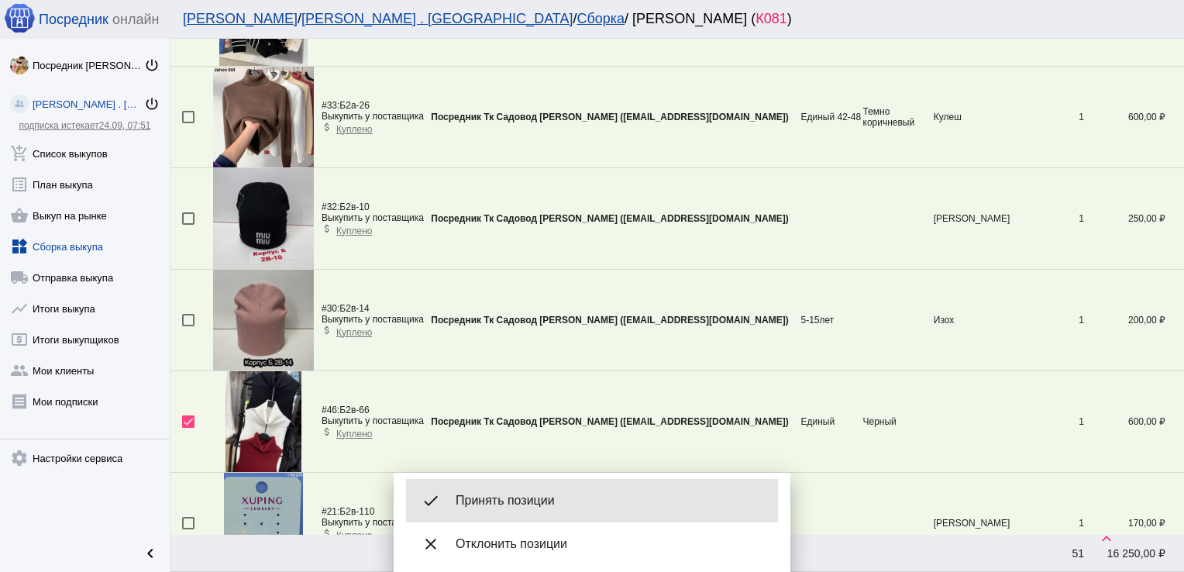
click at [505, 499] on span "Принять позиции" at bounding box center [611, 500] width 310 height 15
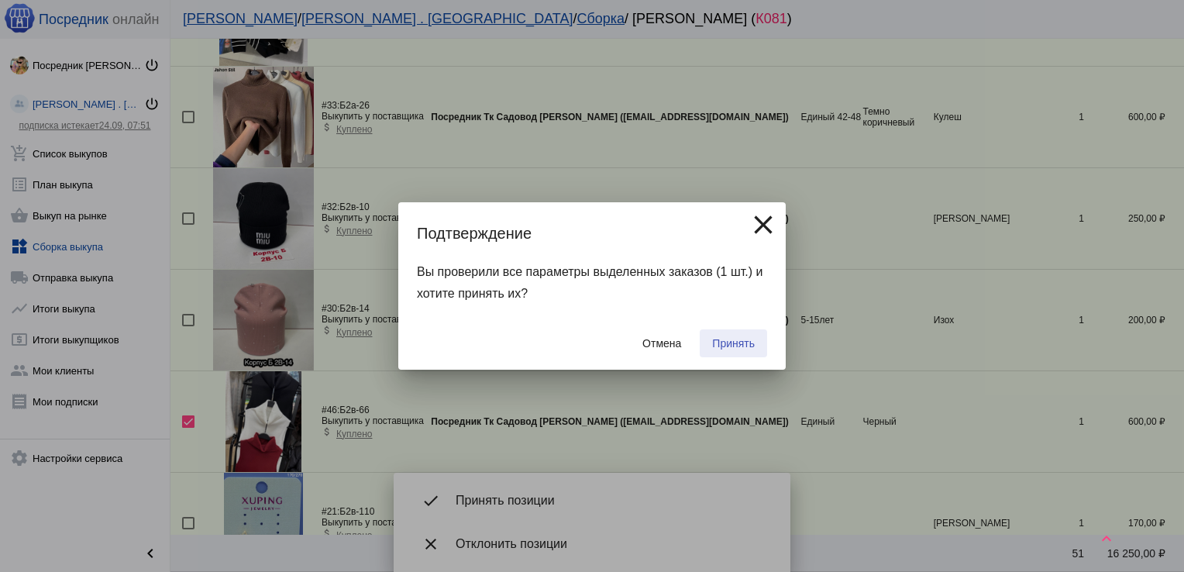
click at [735, 345] on span "Принять" at bounding box center [733, 343] width 43 height 12
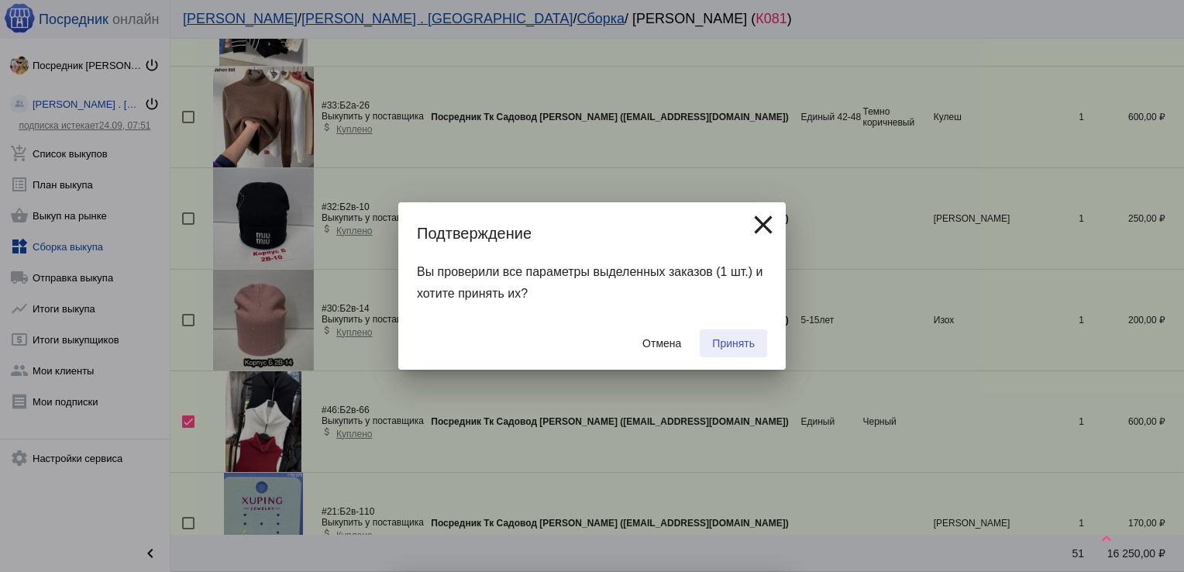
checkbox input "false"
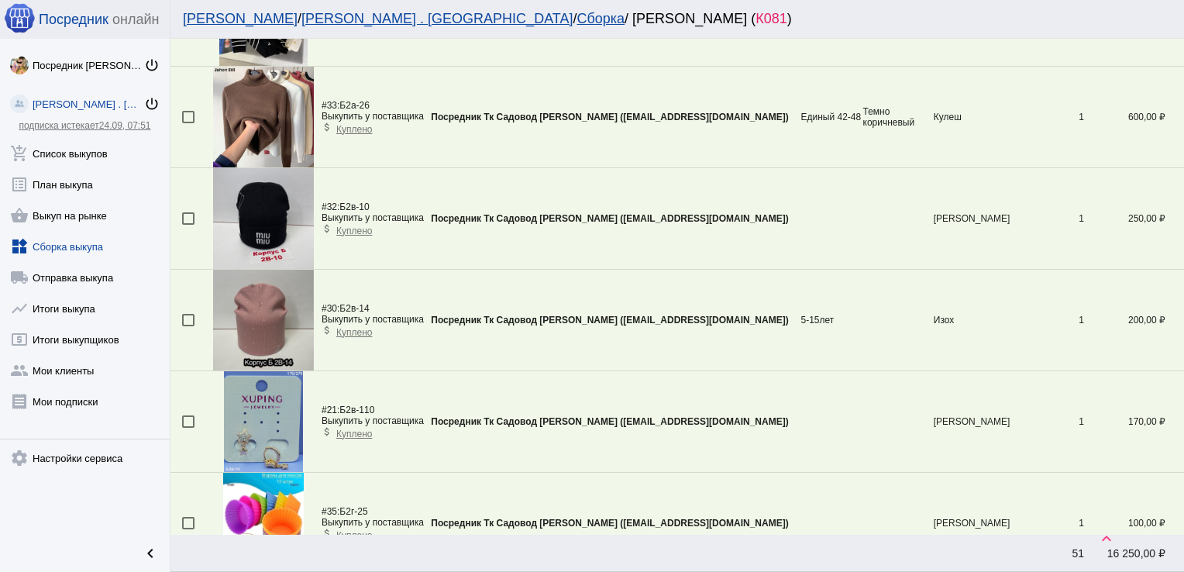
scroll to position [662, 0]
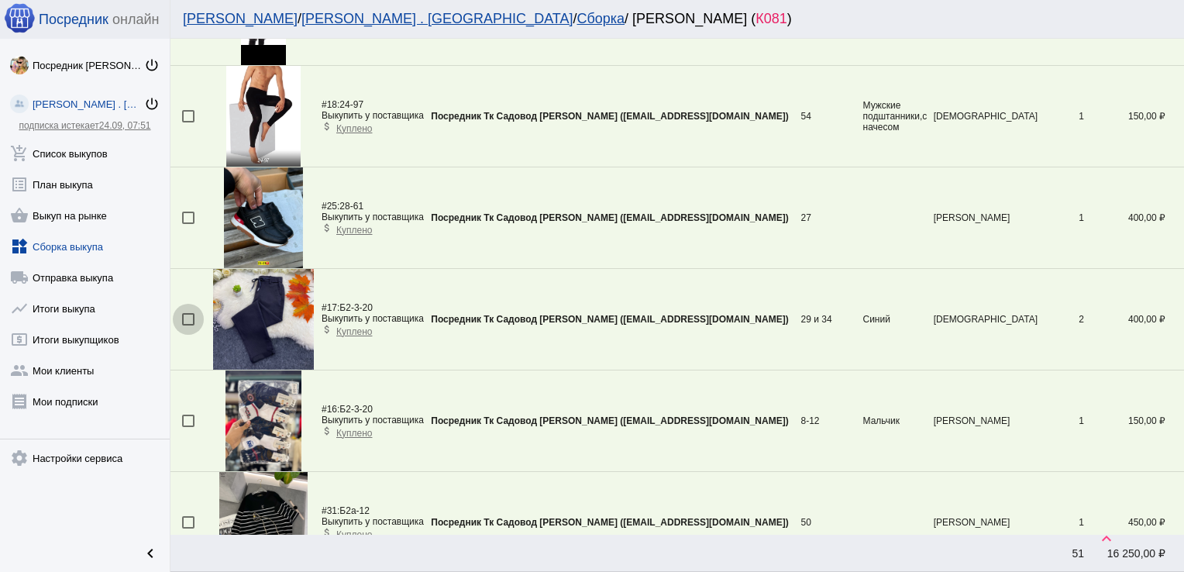
click at [190, 313] on div at bounding box center [188, 319] width 12 height 12
click at [188, 325] on input "checkbox" at bounding box center [187, 325] width 1 height 1
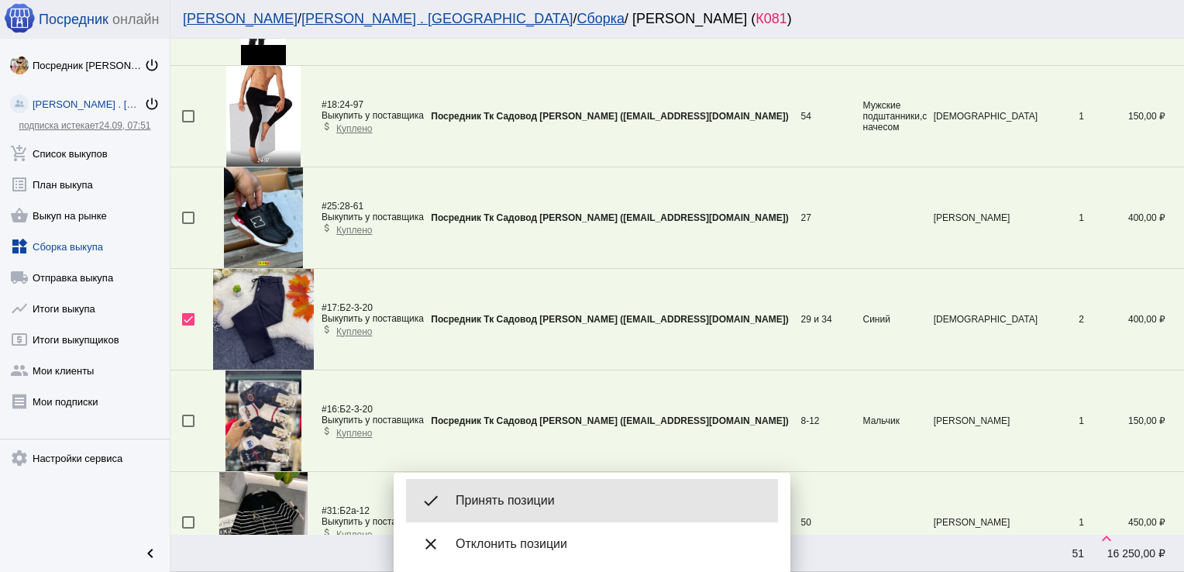
click at [514, 488] on div "done Принять позиции" at bounding box center [592, 500] width 372 height 43
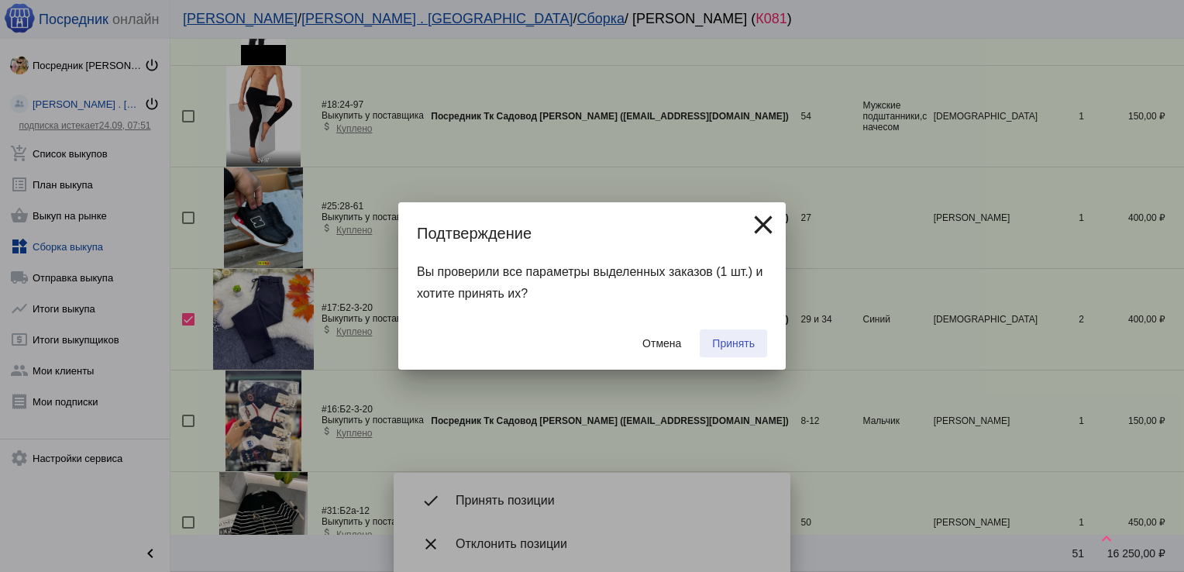
click at [718, 342] on span "Принять" at bounding box center [733, 343] width 43 height 12
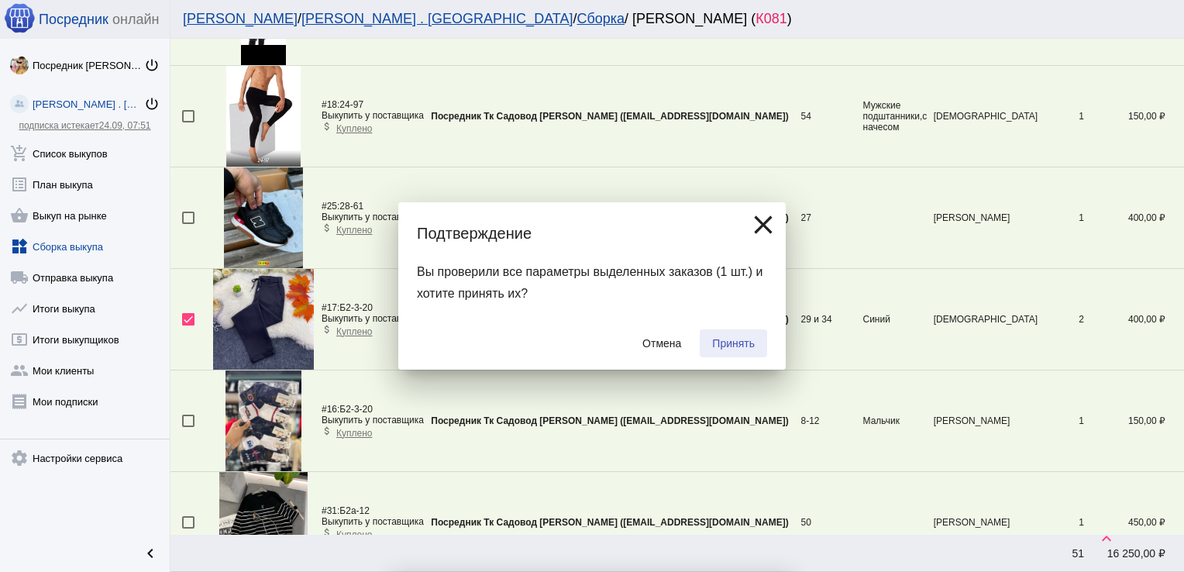
checkbox input "false"
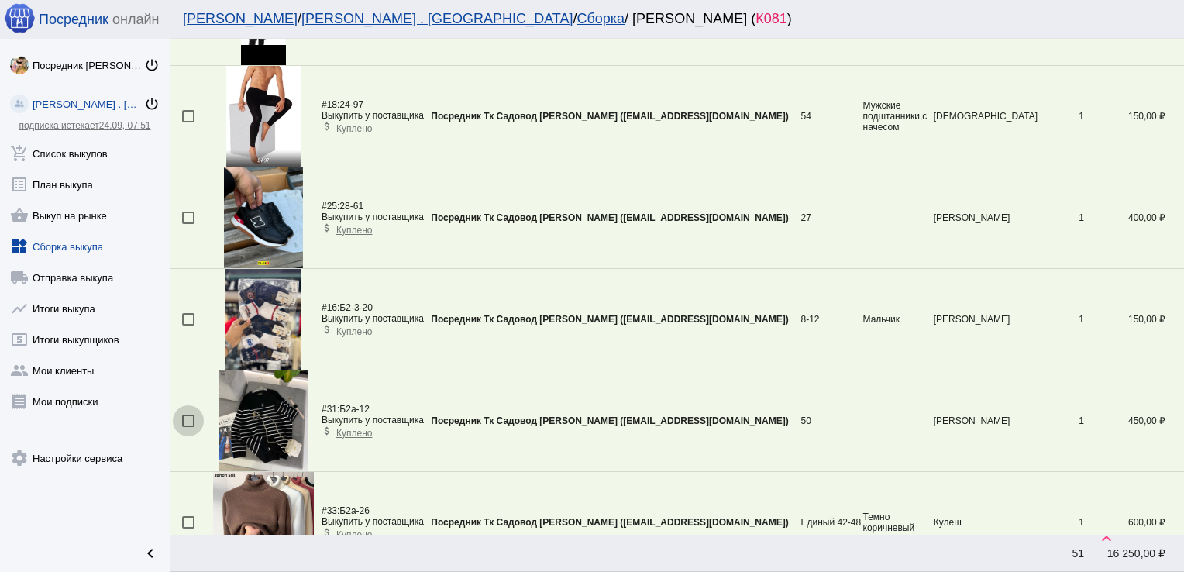
click at [191, 414] on div at bounding box center [188, 420] width 12 height 12
click at [188, 427] on input "checkbox" at bounding box center [187, 427] width 1 height 1
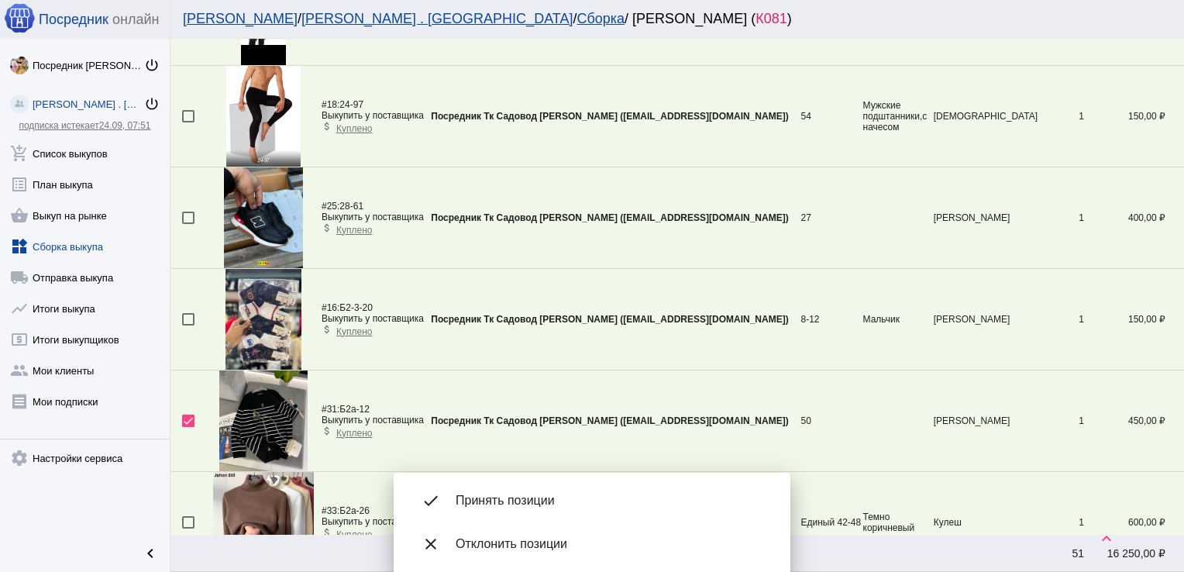
click at [550, 491] on div "done Принять позиции" at bounding box center [592, 500] width 372 height 43
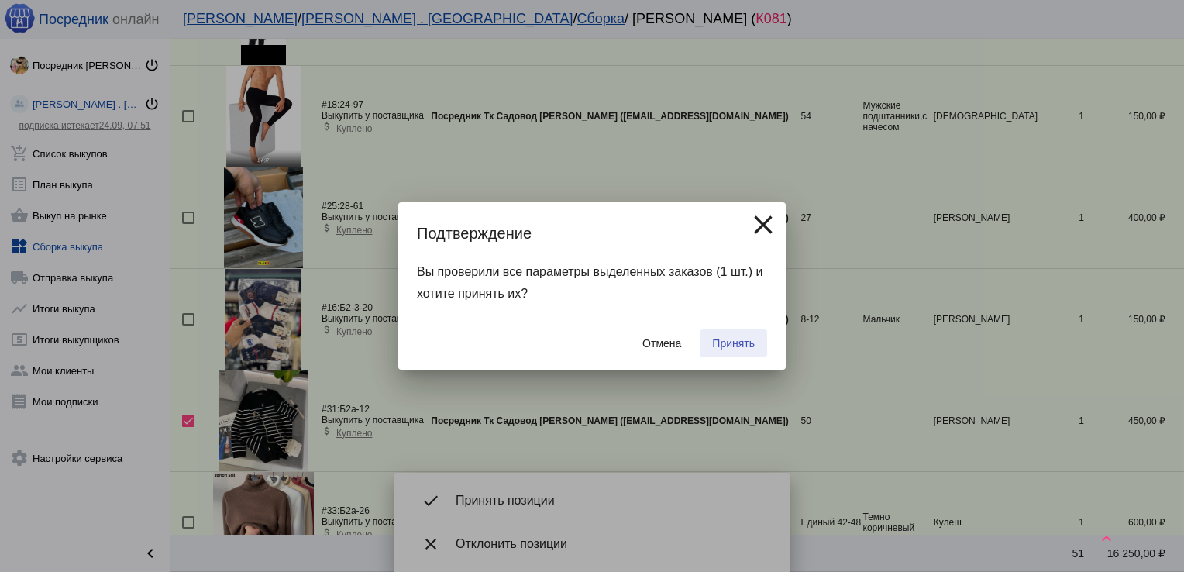
click at [732, 333] on button "Принять" at bounding box center [733, 343] width 67 height 28
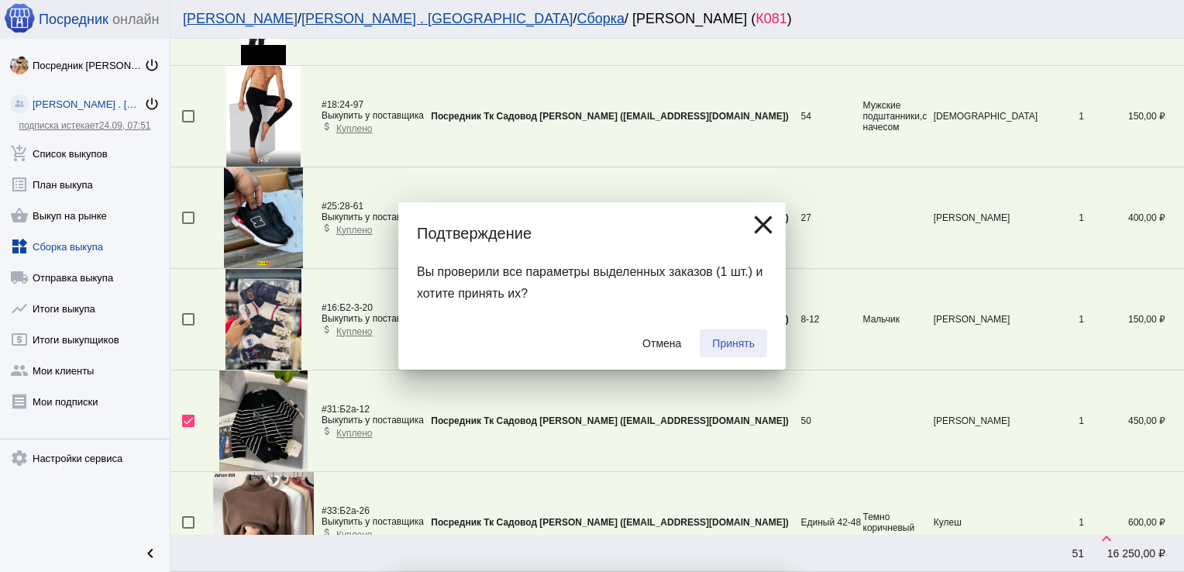
checkbox input "false"
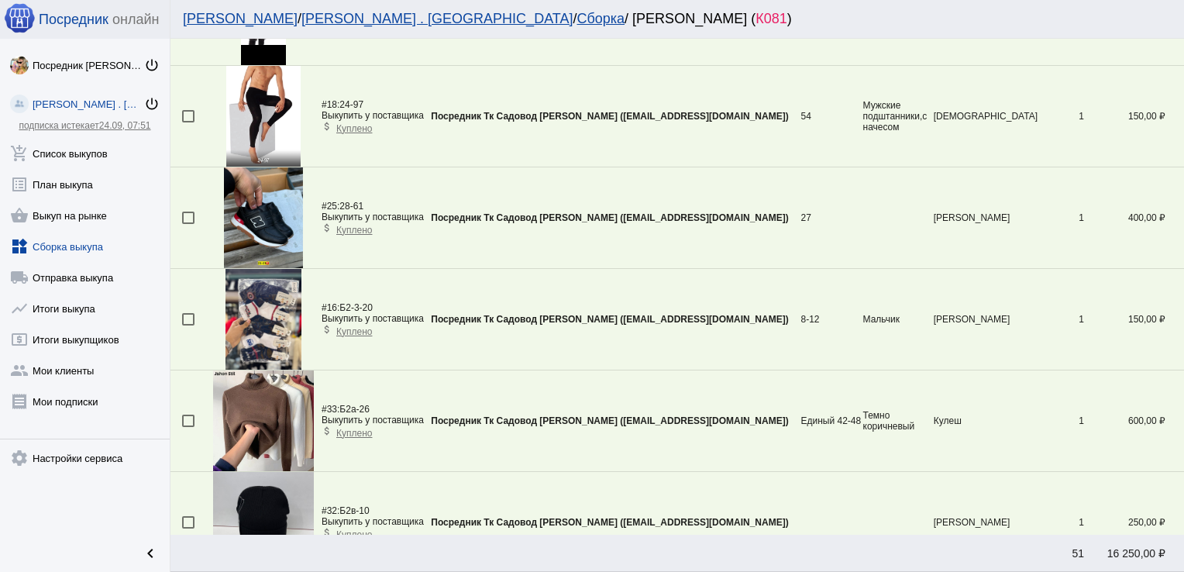
scroll to position [0, 0]
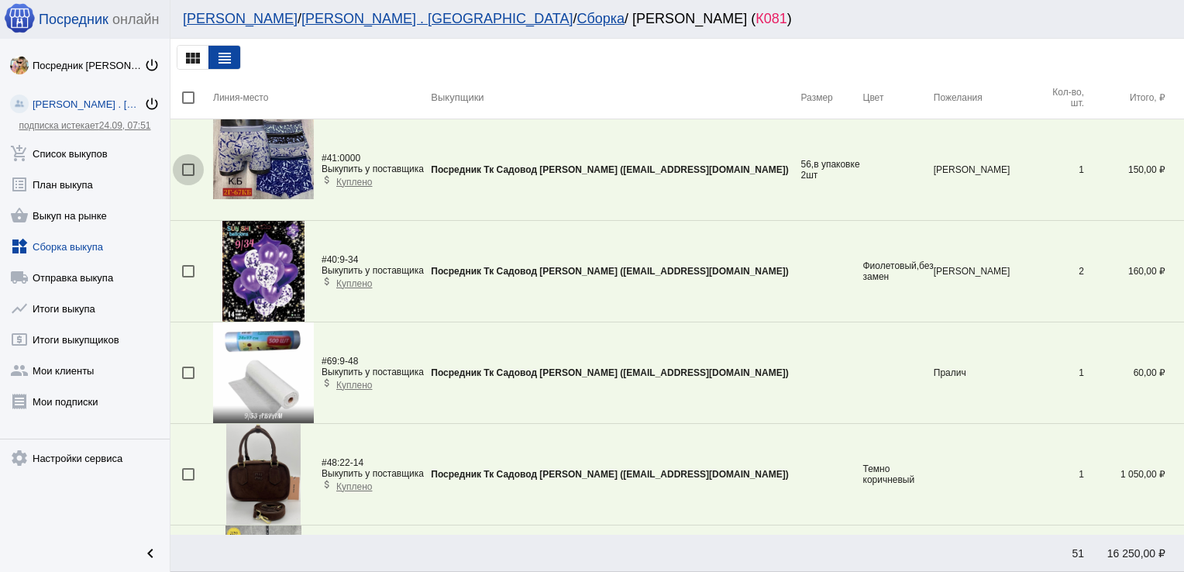
click at [185, 168] on div at bounding box center [188, 169] width 12 height 12
click at [187, 176] on input "checkbox" at bounding box center [187, 176] width 1 height 1
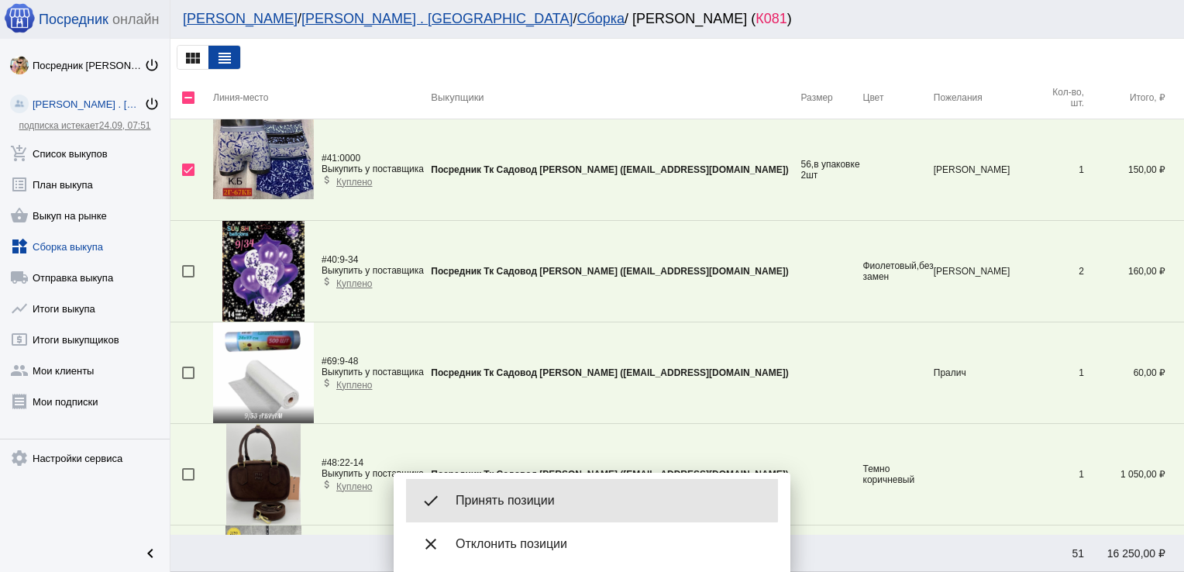
click at [573, 490] on div "done Принять позиции" at bounding box center [592, 500] width 372 height 43
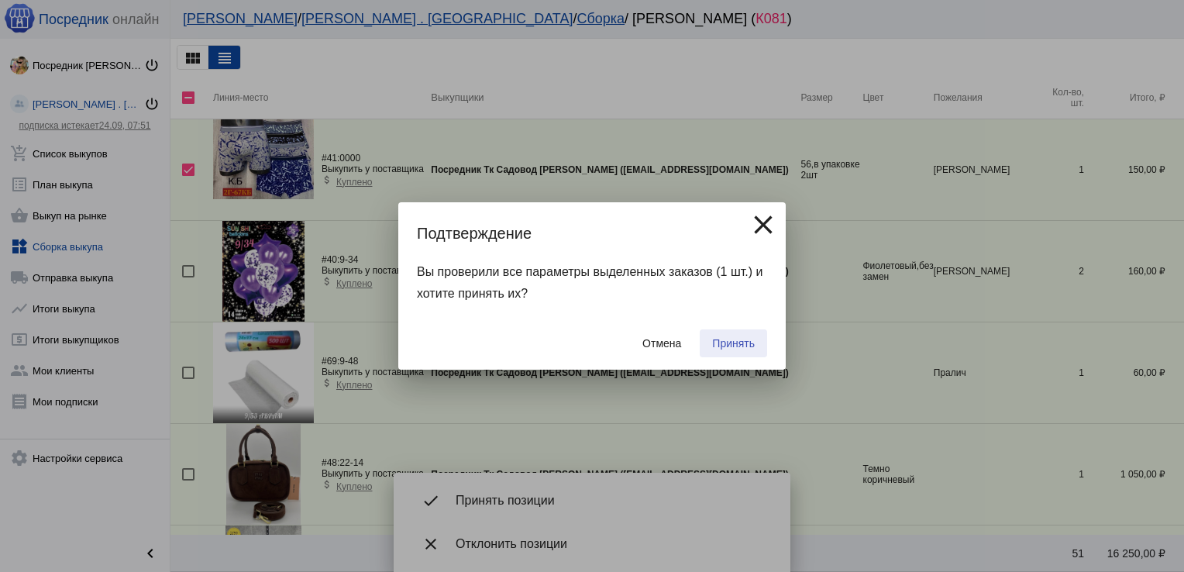
click at [755, 346] on button "Принять" at bounding box center [733, 343] width 67 height 28
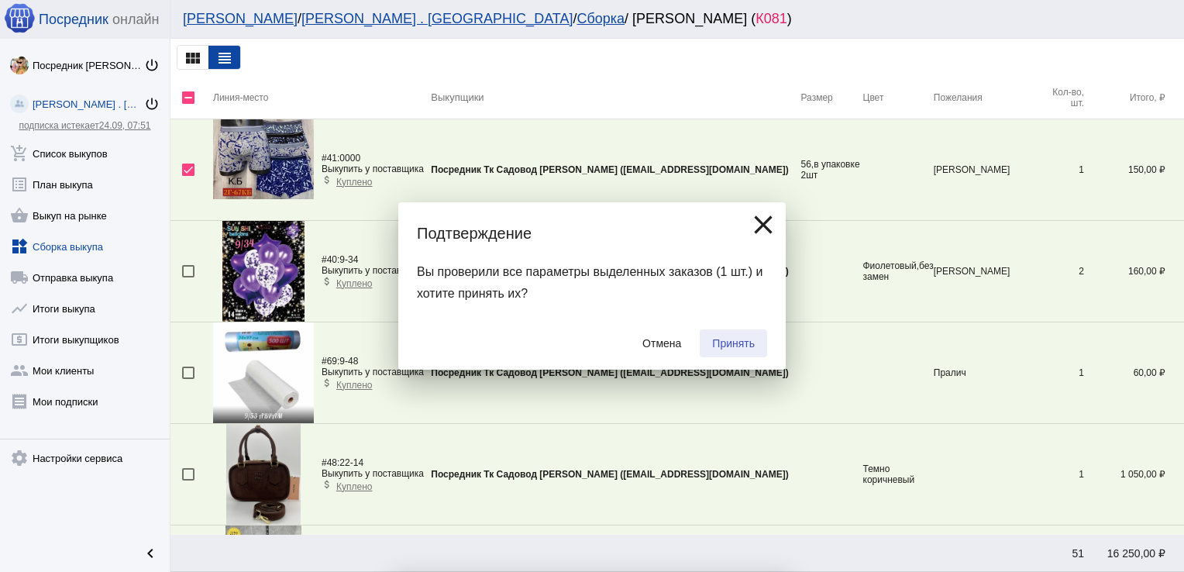
checkbox input "false"
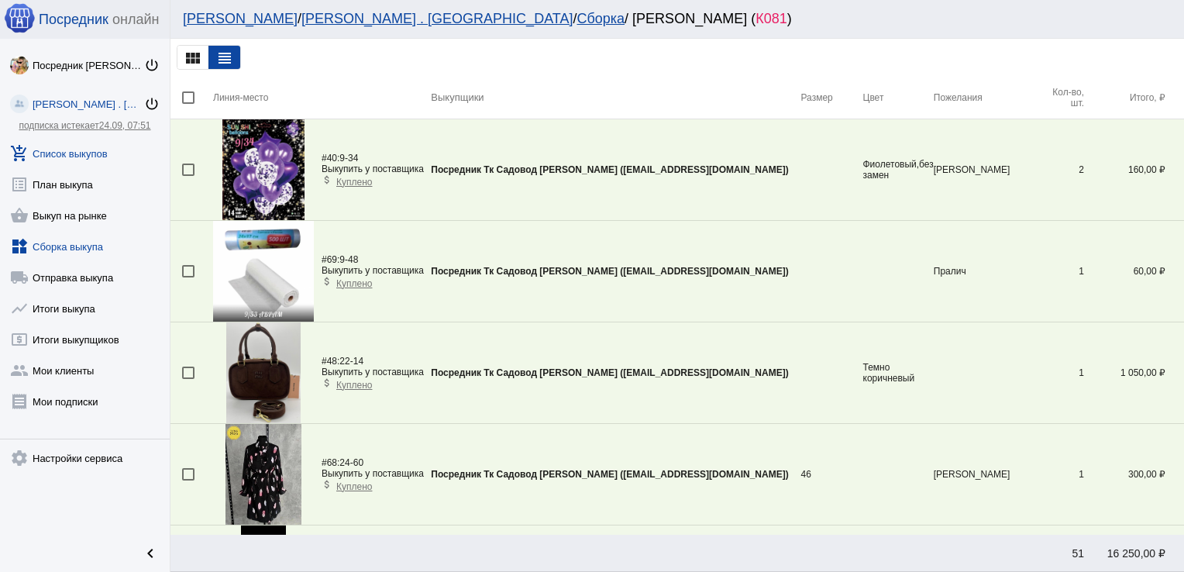
click at [71, 148] on link "add_shopping_cart Список выкупов" at bounding box center [85, 150] width 170 height 31
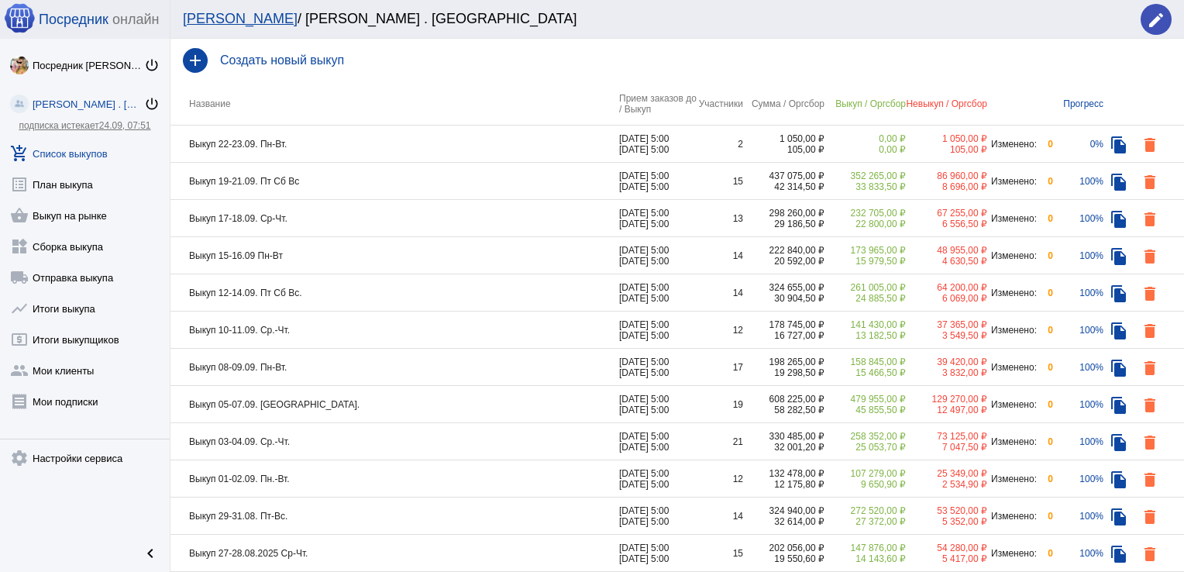
click at [458, 183] on td "Выкуп 19-21.09. Пт Сб Вс" at bounding box center [394, 181] width 449 height 37
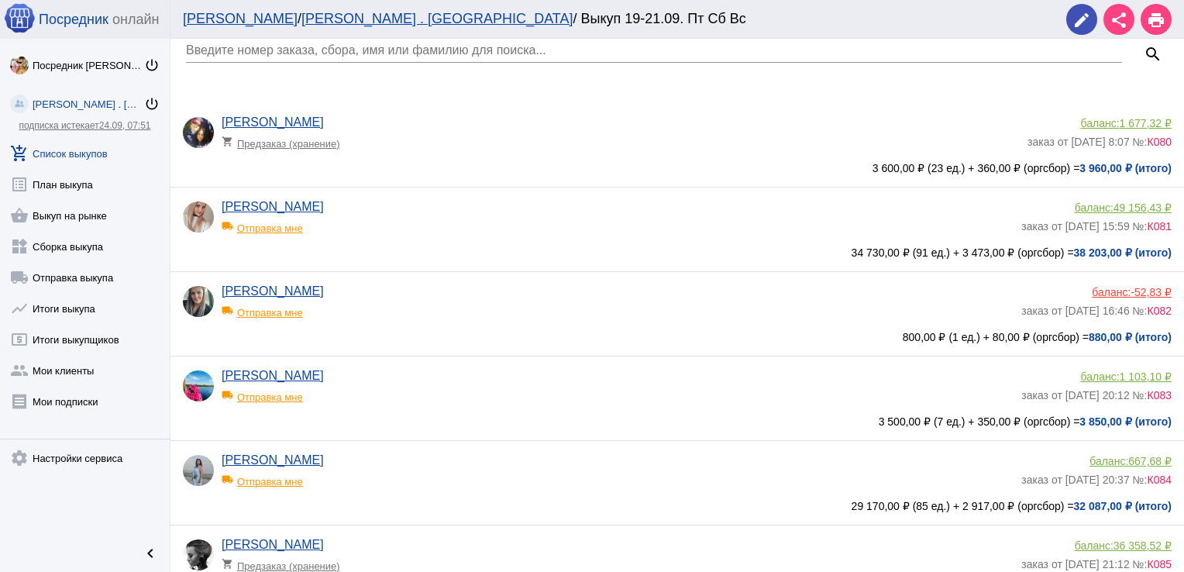
scroll to position [31, 0]
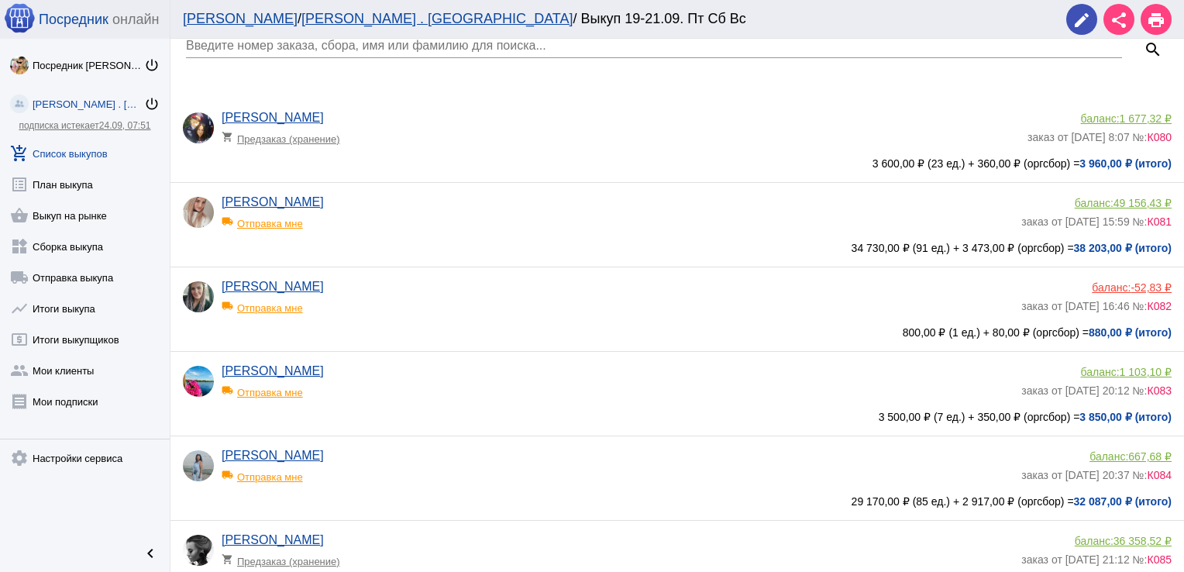
click at [548, 222] on app-delivery-type "local_shipping Отправка мне" at bounding box center [618, 219] width 792 height 20
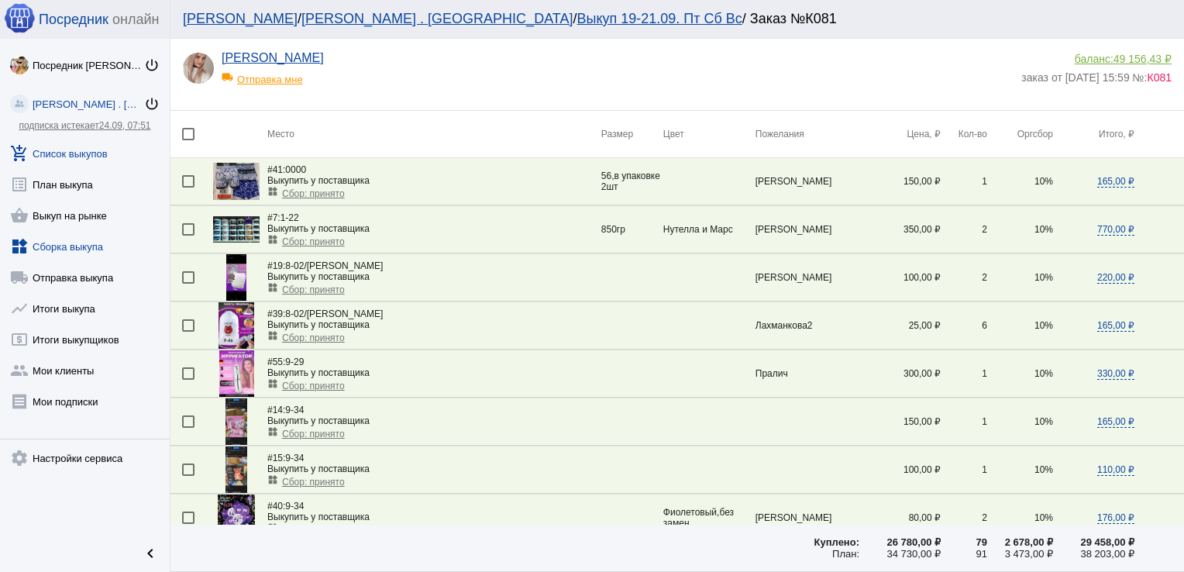
click at [57, 246] on link "widgets Сборка выкупа" at bounding box center [85, 243] width 170 height 31
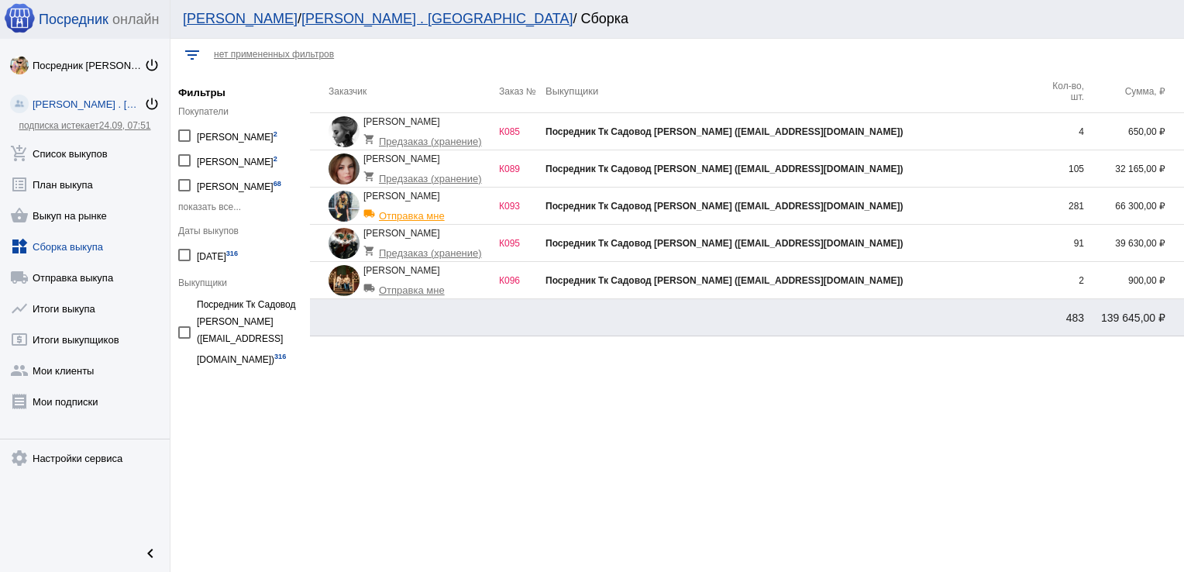
click at [57, 246] on link "widgets Сборка выкупа" at bounding box center [85, 243] width 170 height 31
click at [944, 242] on div "Посредник Тк Садовод [PERSON_NAME] ([EMAIL_ADDRESS][DOMAIN_NAME])" at bounding box center [791, 243] width 492 height 11
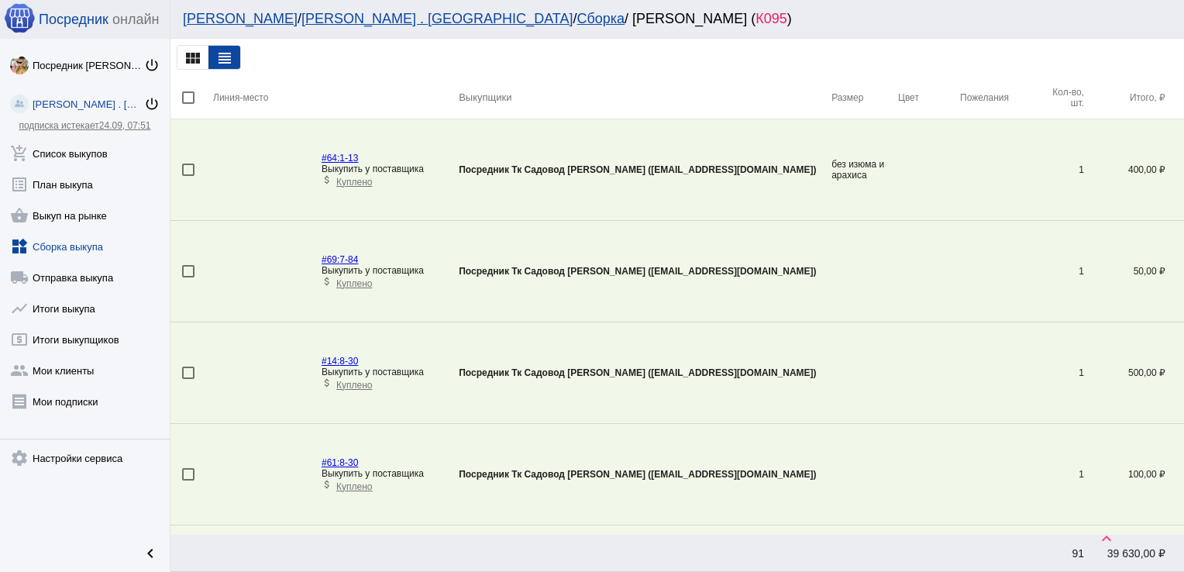
scroll to position [2790, 0]
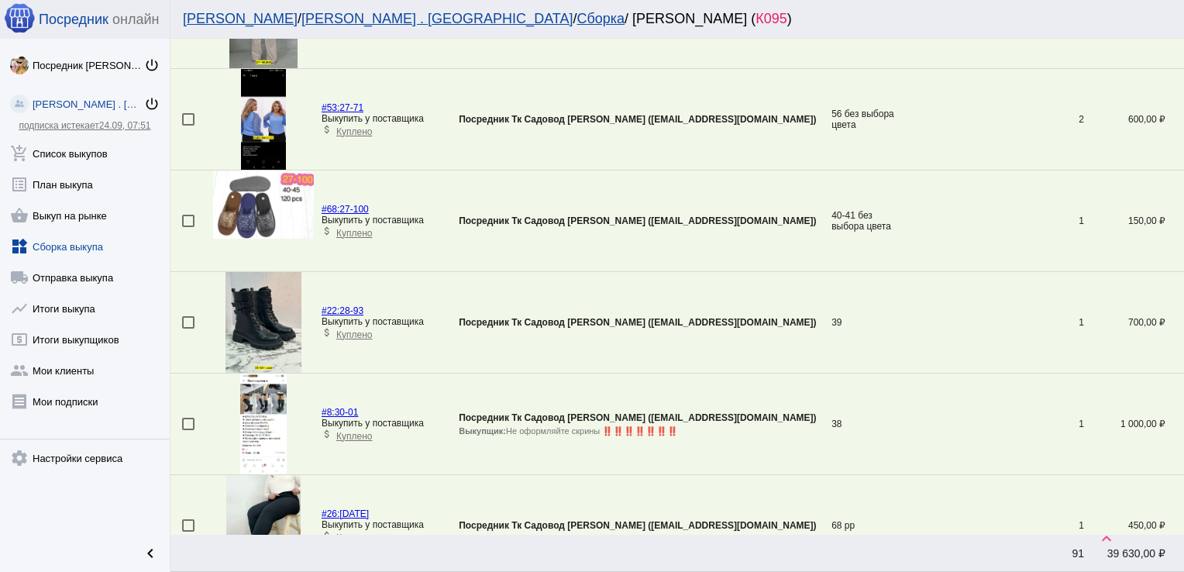
click at [194, 316] on mat-checkbox at bounding box center [197, 322] width 31 height 12
click at [189, 316] on div at bounding box center [188, 322] width 12 height 12
click at [188, 328] on input "checkbox" at bounding box center [187, 328] width 1 height 1
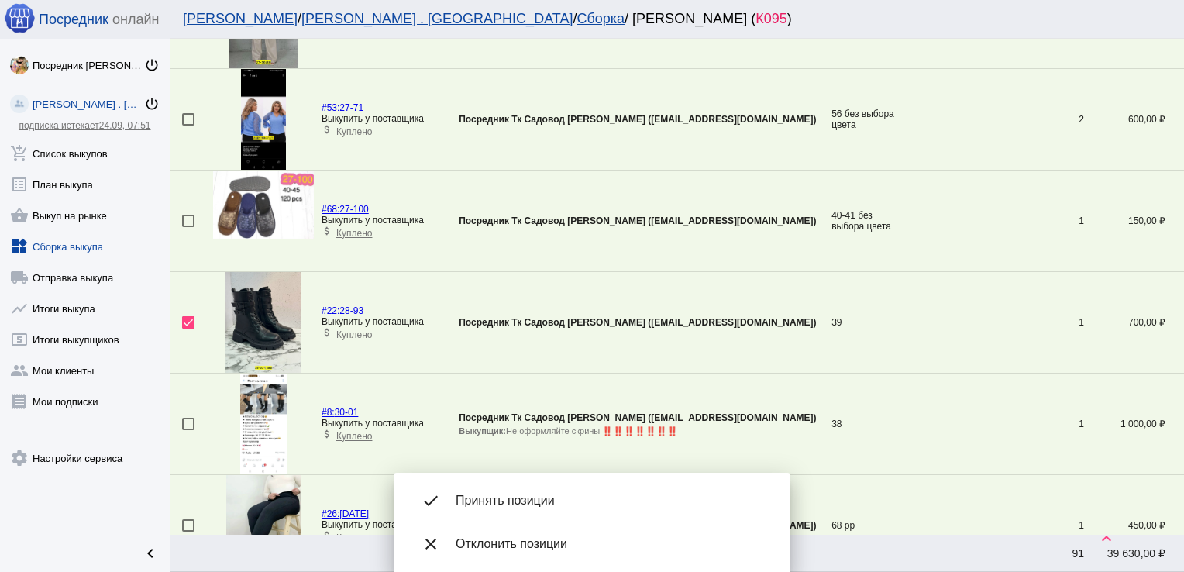
click at [545, 487] on div "done Принять позиции" at bounding box center [592, 500] width 372 height 43
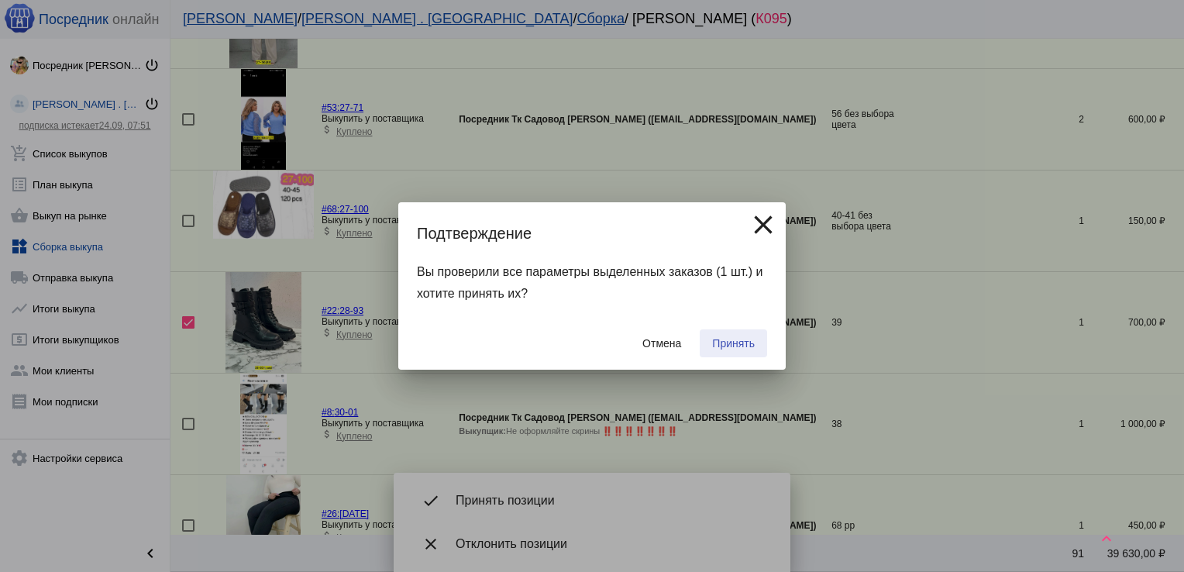
click at [738, 339] on span "Принять" at bounding box center [733, 343] width 43 height 12
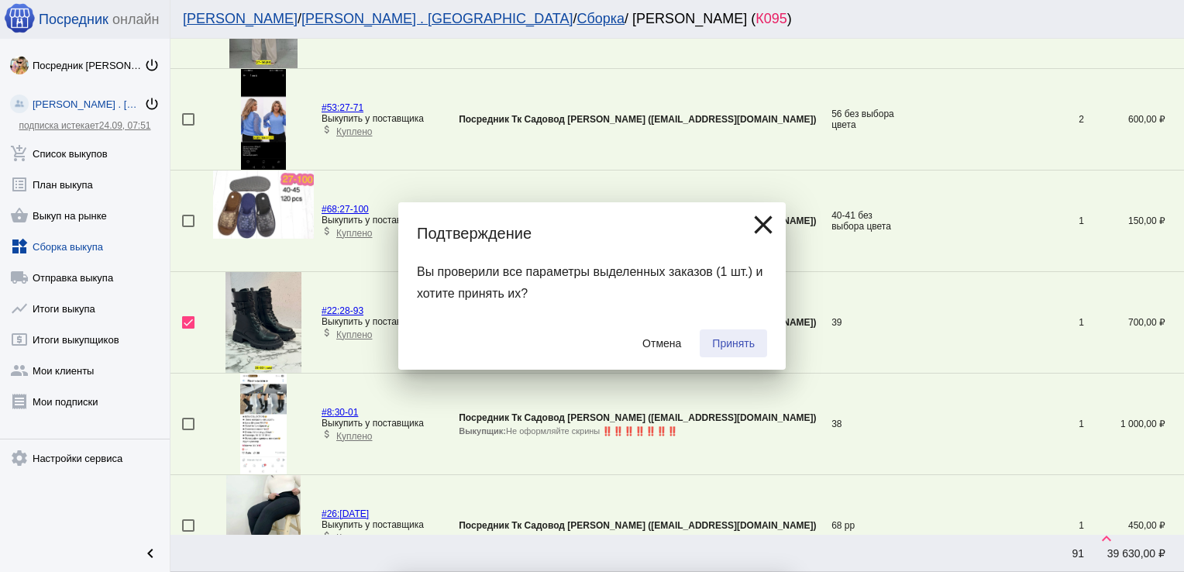
checkbox input "false"
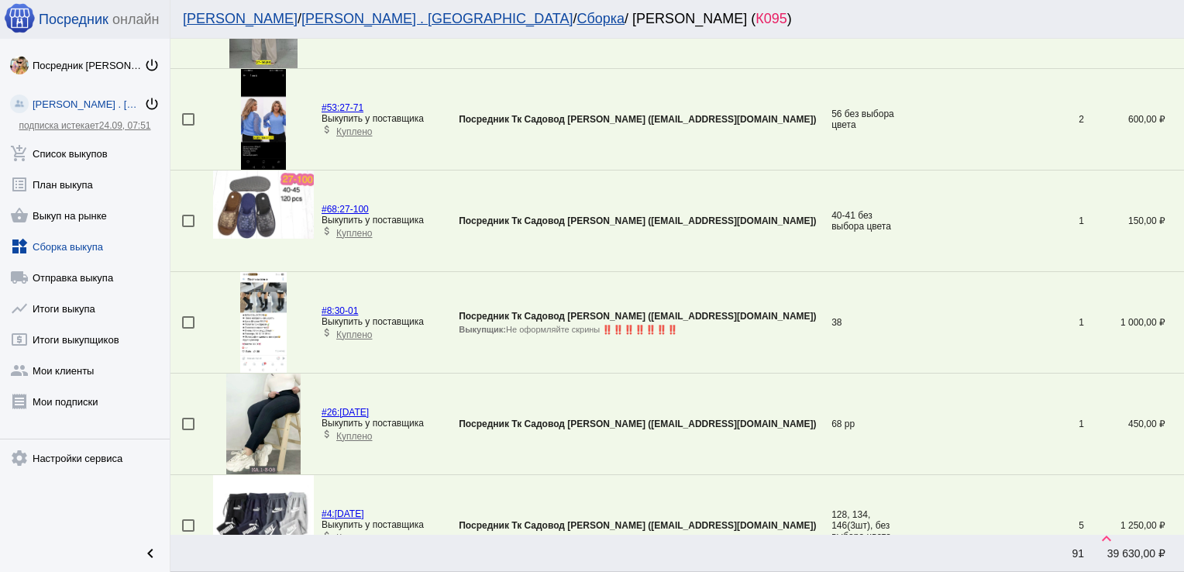
scroll to position [2385, 0]
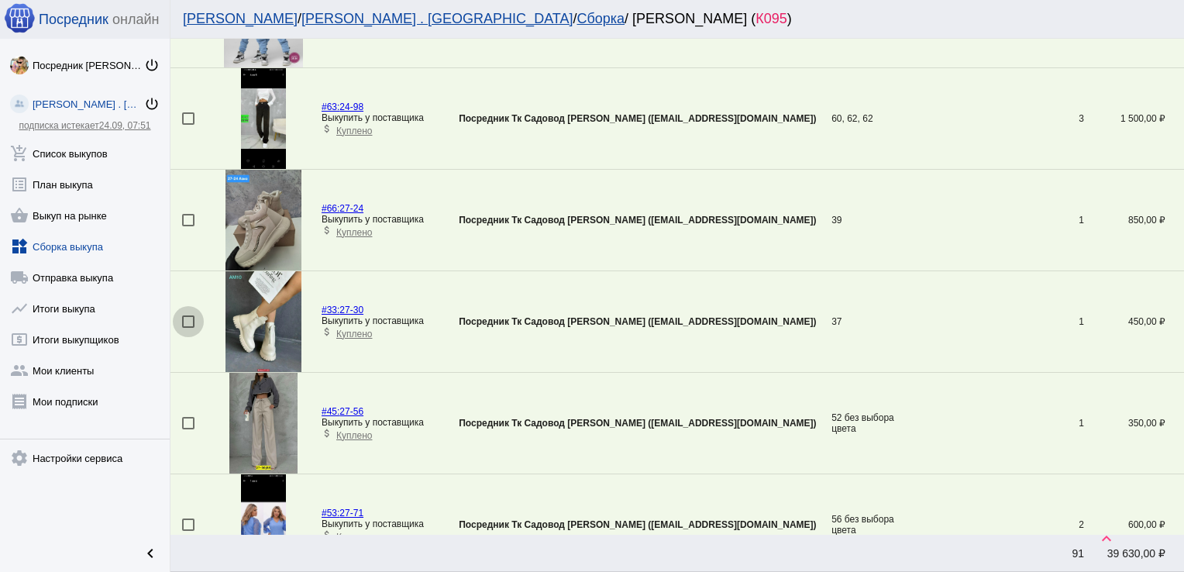
click at [189, 318] on div at bounding box center [188, 321] width 12 height 12
click at [188, 328] on input "checkbox" at bounding box center [187, 328] width 1 height 1
checkbox input "true"
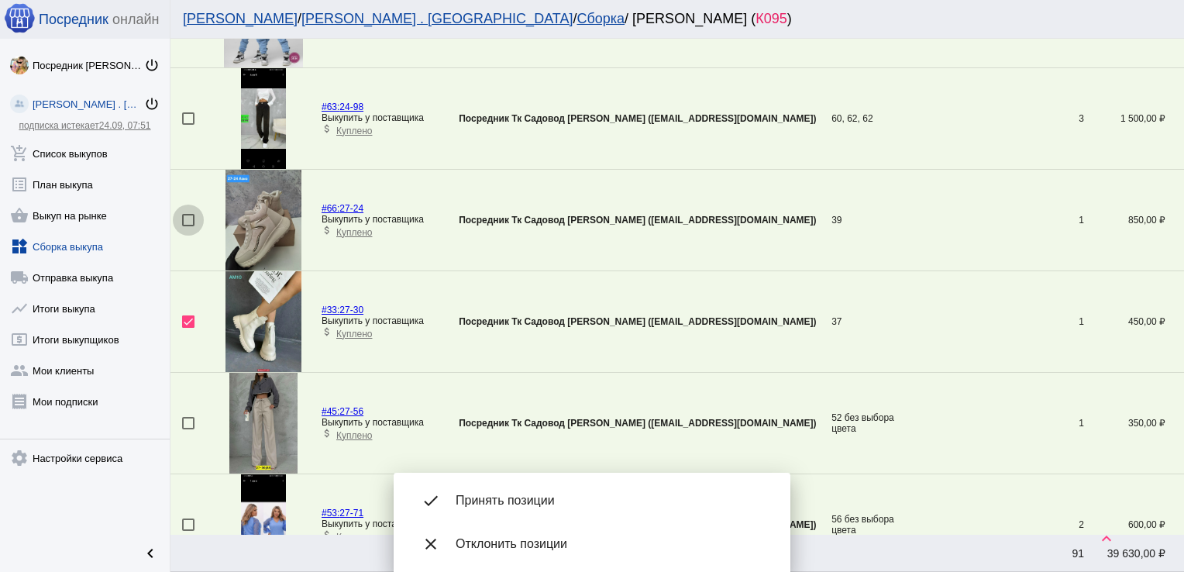
click at [188, 214] on div at bounding box center [188, 220] width 12 height 12
click at [188, 226] on input "checkbox" at bounding box center [187, 226] width 1 height 1
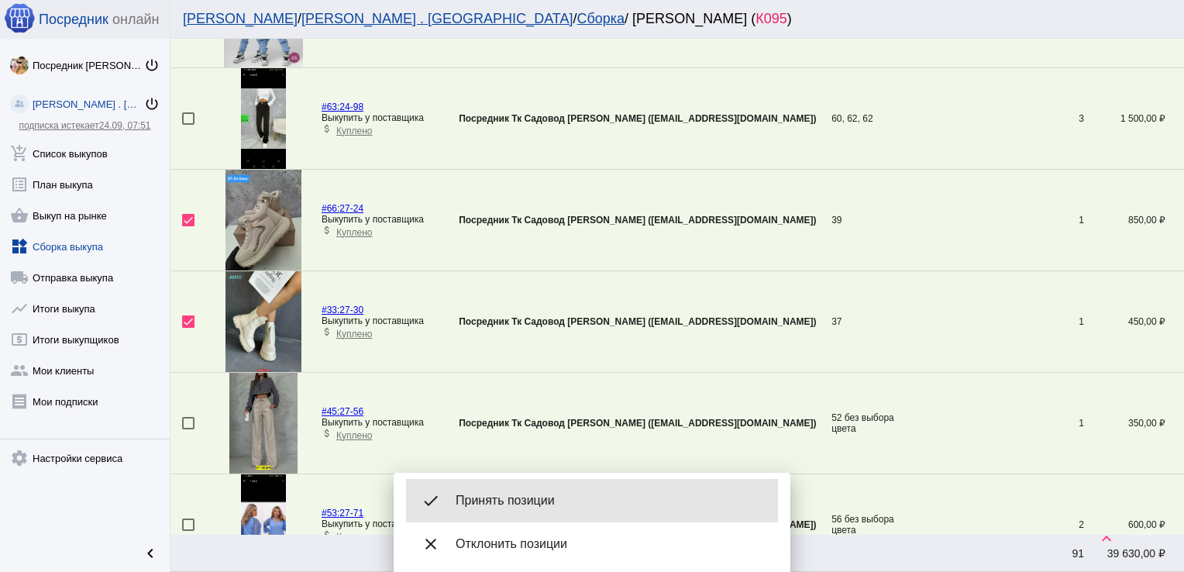
click at [539, 491] on div "done Принять позиции" at bounding box center [592, 500] width 372 height 43
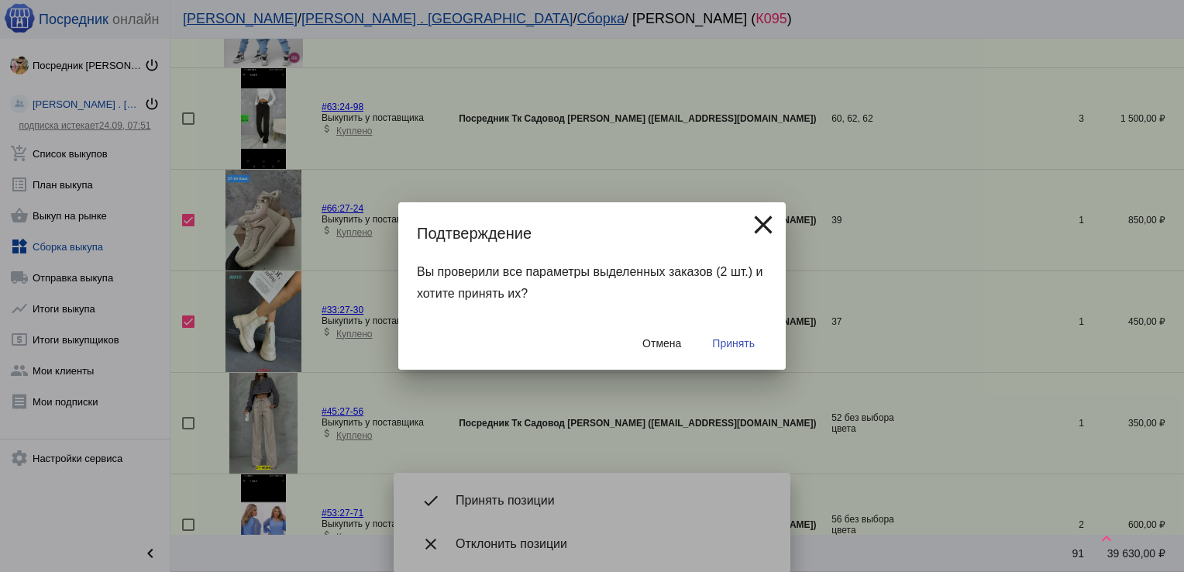
click at [733, 339] on span "Принять" at bounding box center [733, 343] width 43 height 12
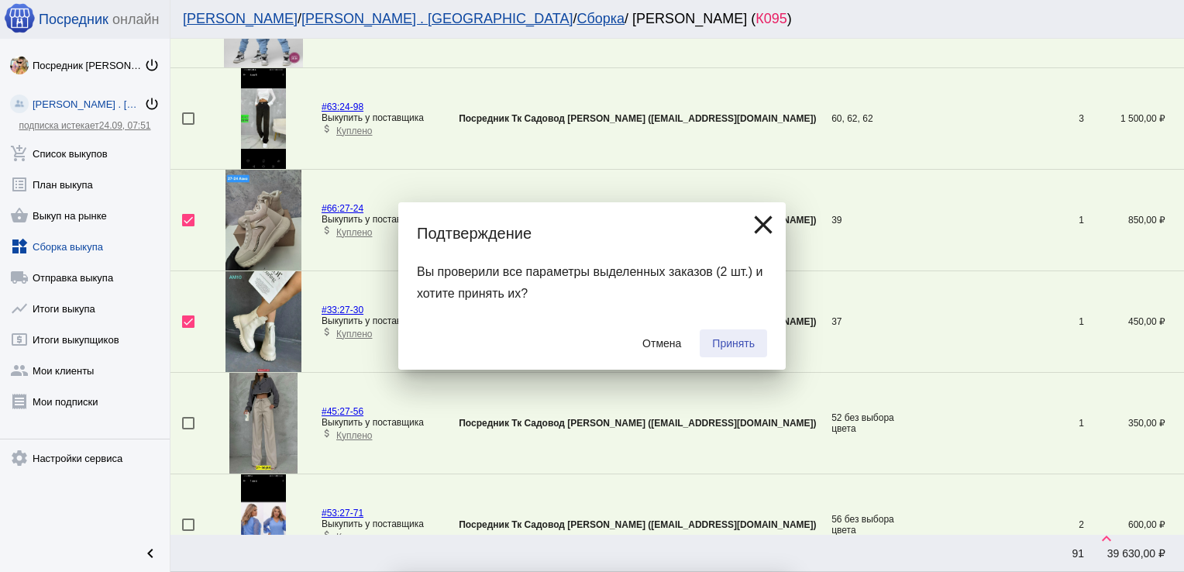
checkbox input "false"
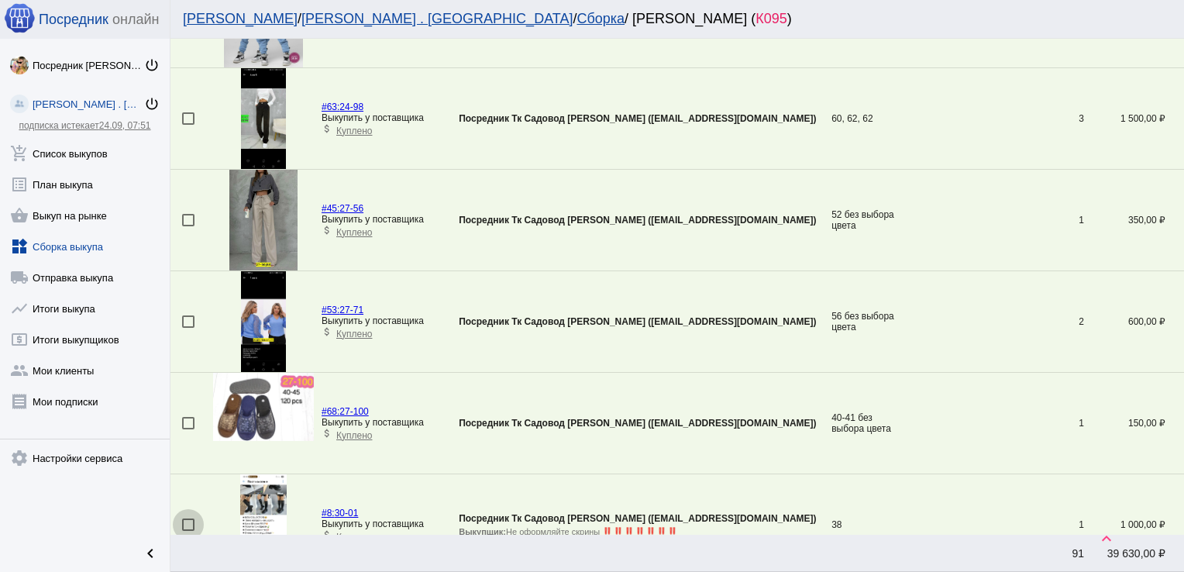
click at [192, 521] on div at bounding box center [188, 524] width 12 height 12
click at [188, 531] on input "checkbox" at bounding box center [187, 531] width 1 height 1
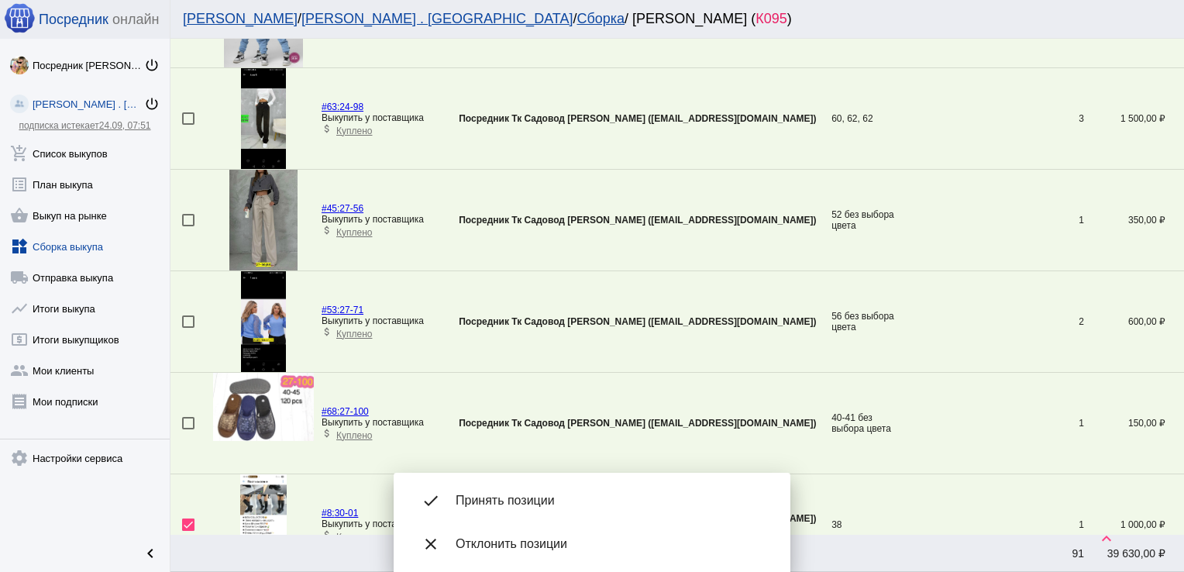
click at [514, 497] on span "Принять позиции" at bounding box center [611, 500] width 310 height 15
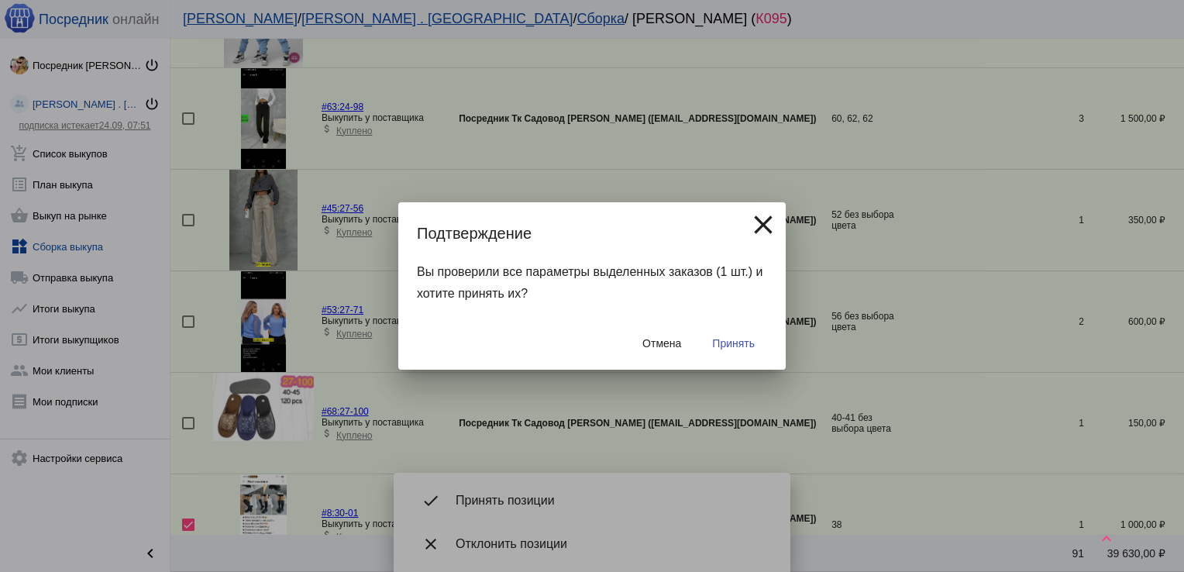
click at [738, 349] on span "Принять" at bounding box center [733, 343] width 43 height 12
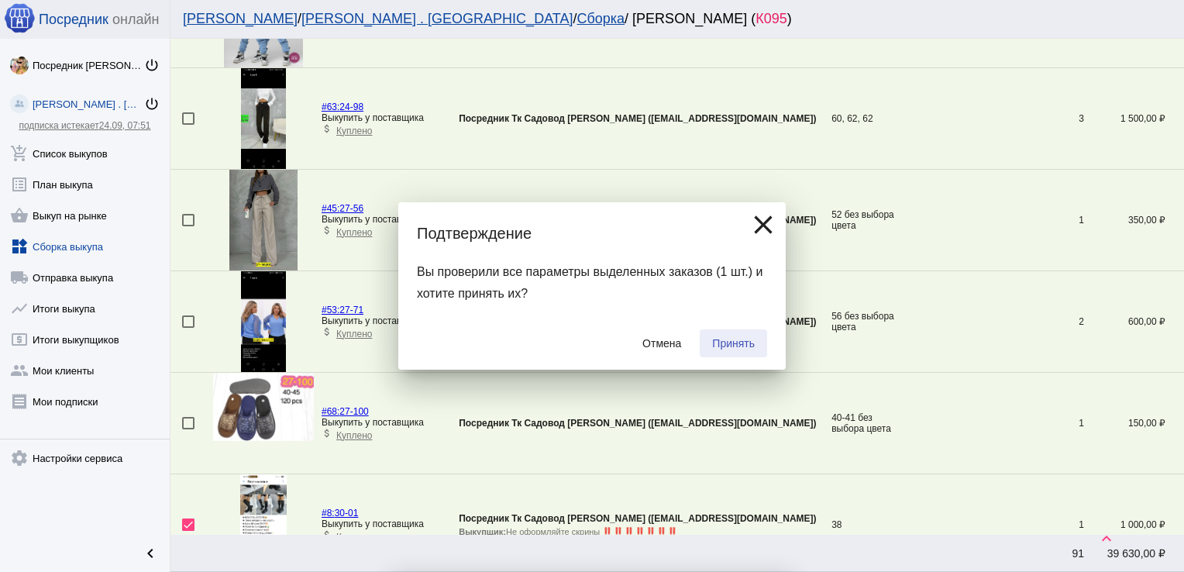
checkbox input "false"
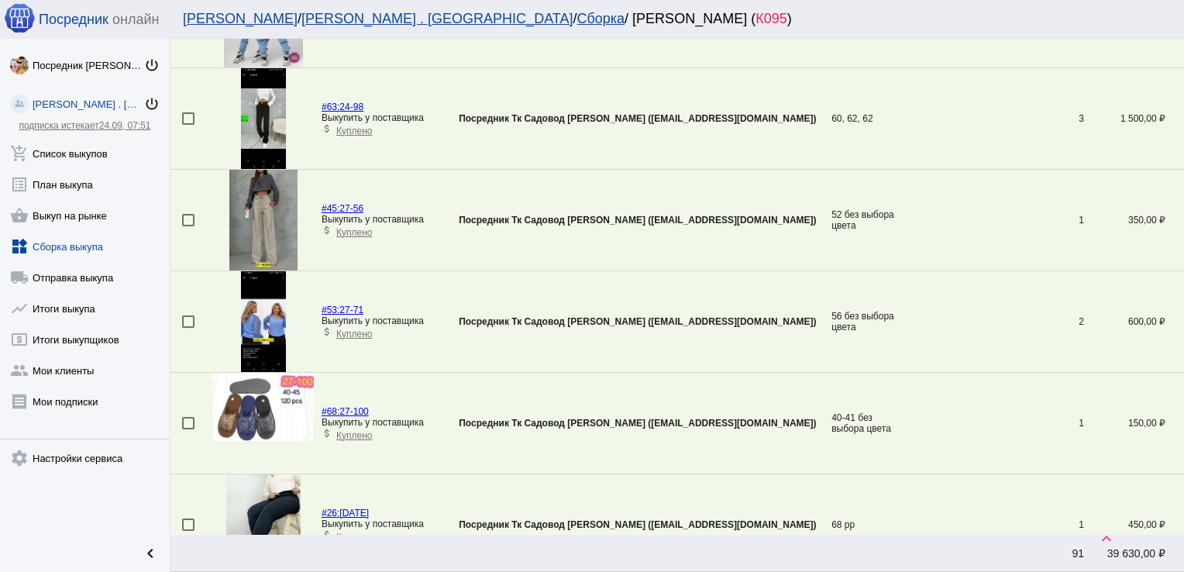
scroll to position [4768, 0]
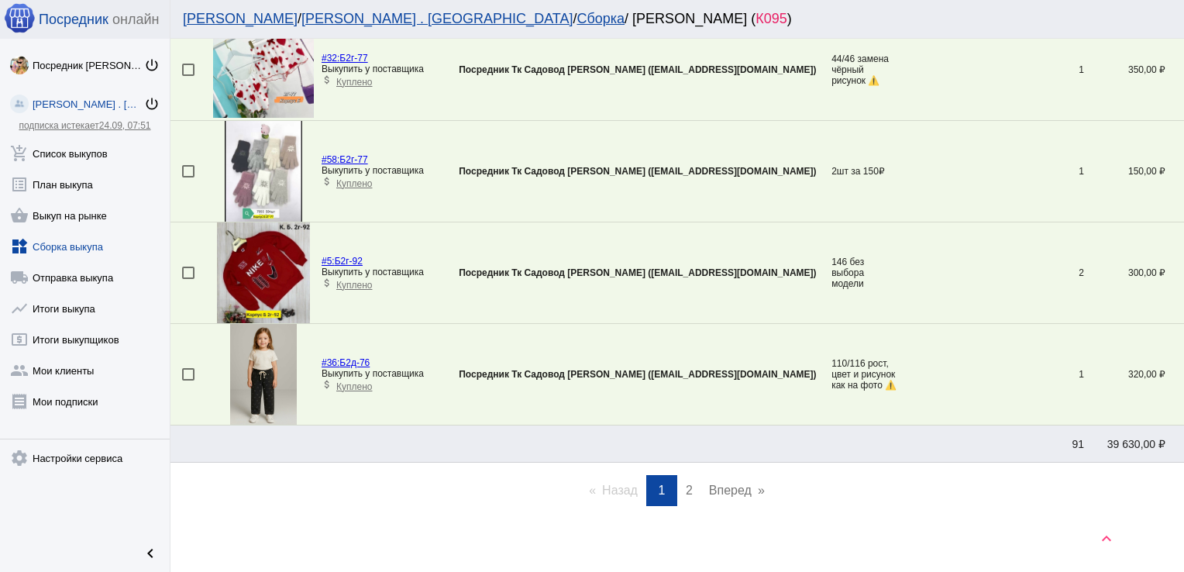
click at [686, 483] on span "2" at bounding box center [689, 489] width 7 height 13
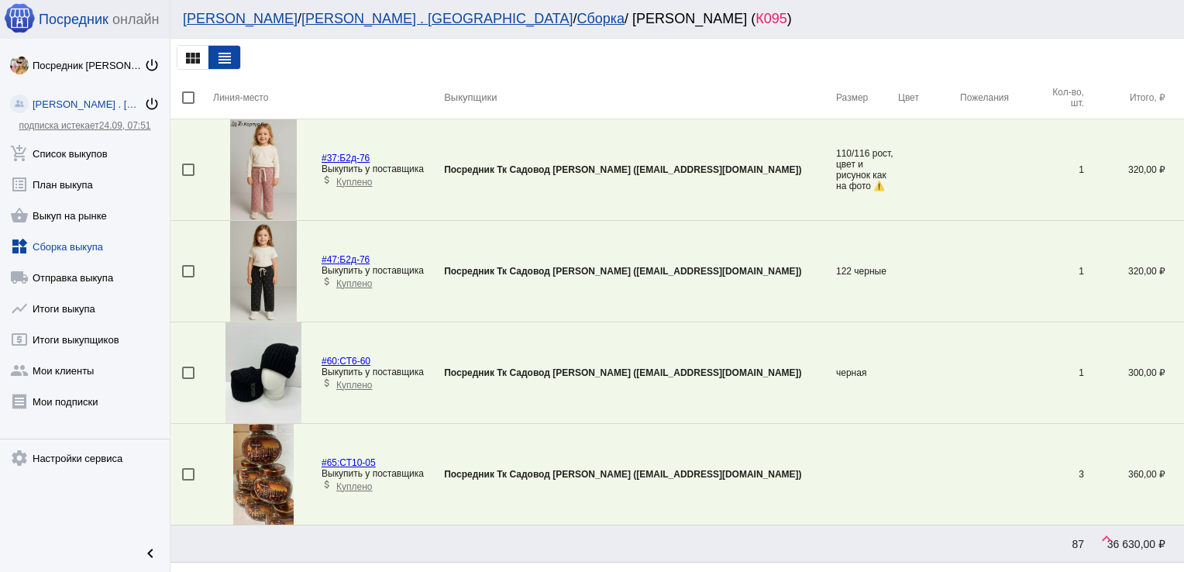
scroll to position [107, 0]
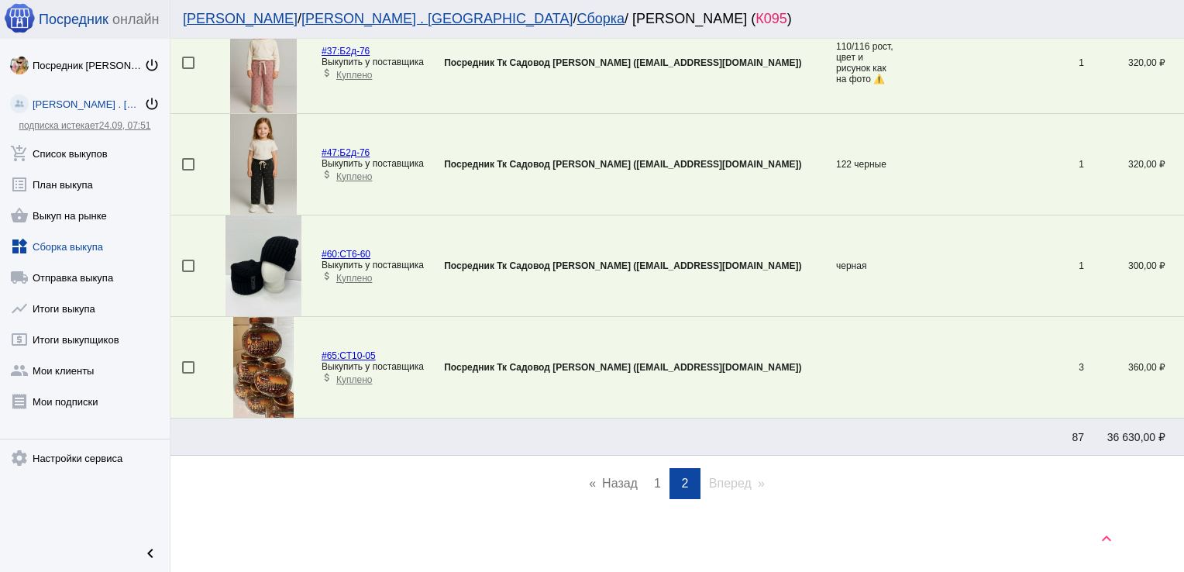
click at [657, 483] on link "page 1" at bounding box center [657, 483] width 22 height 31
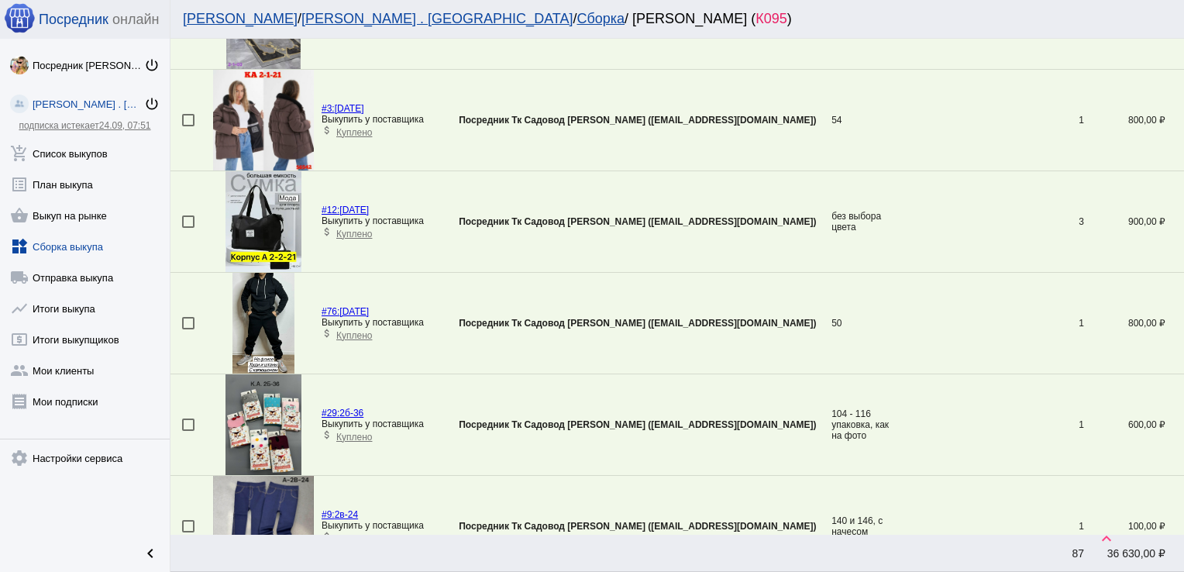
scroll to position [3905, 0]
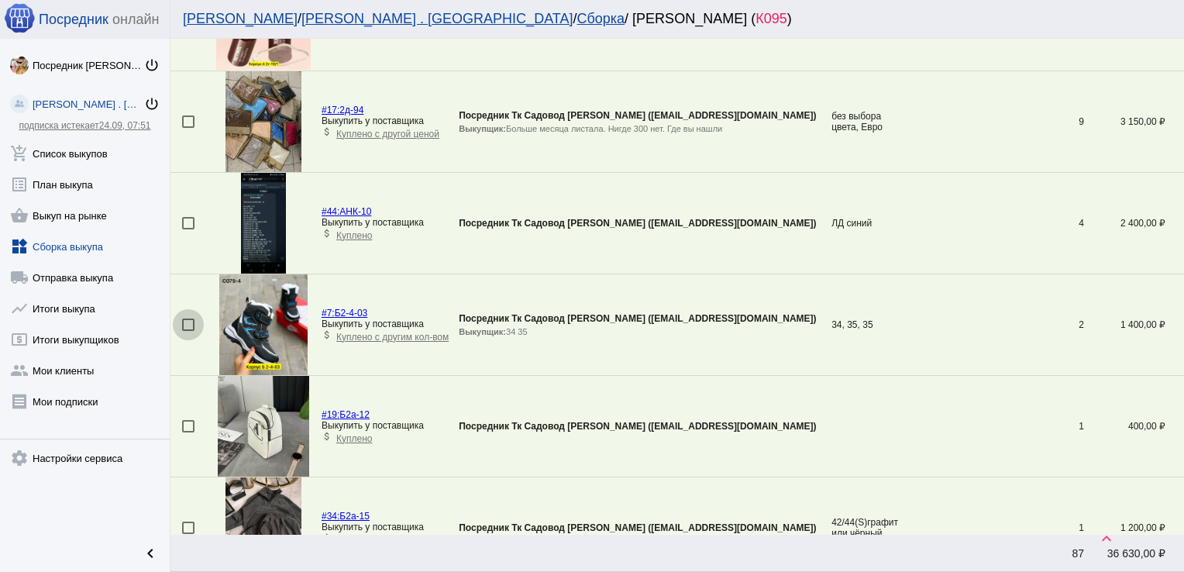
click at [189, 318] on div at bounding box center [188, 324] width 12 height 12
click at [188, 331] on input "checkbox" at bounding box center [187, 331] width 1 height 1
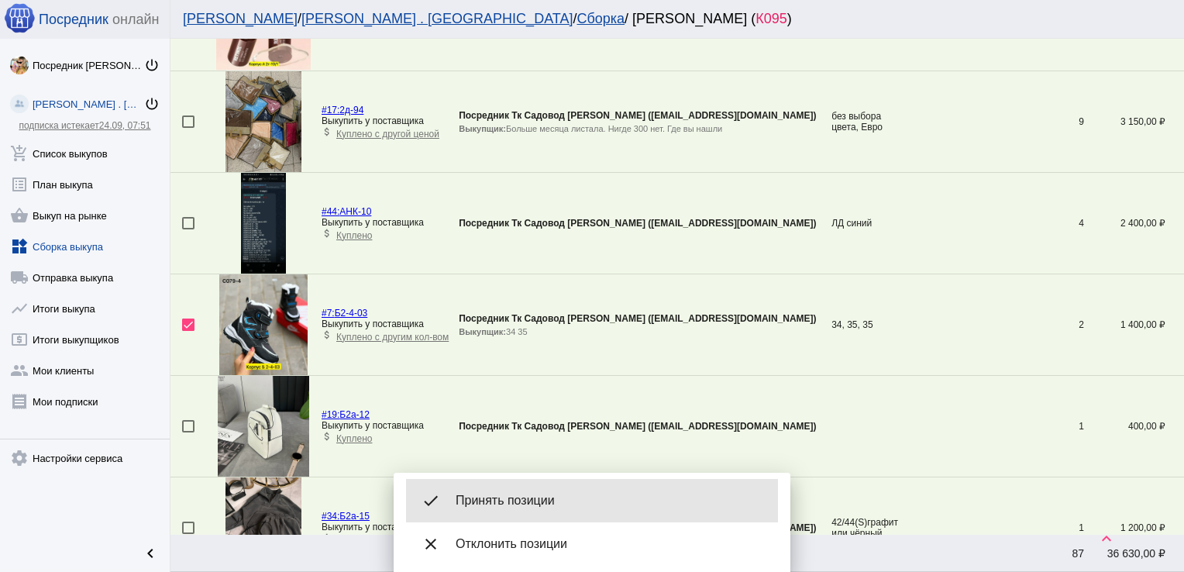
click at [524, 493] on span "Принять позиции" at bounding box center [611, 500] width 310 height 15
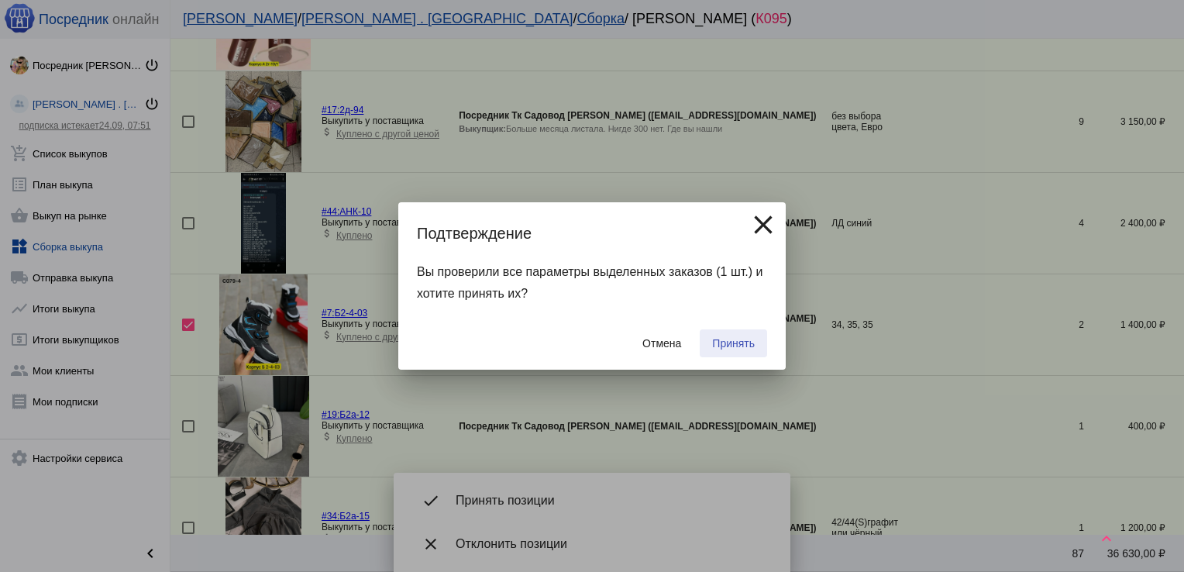
click at [722, 339] on span "Принять" at bounding box center [733, 343] width 43 height 12
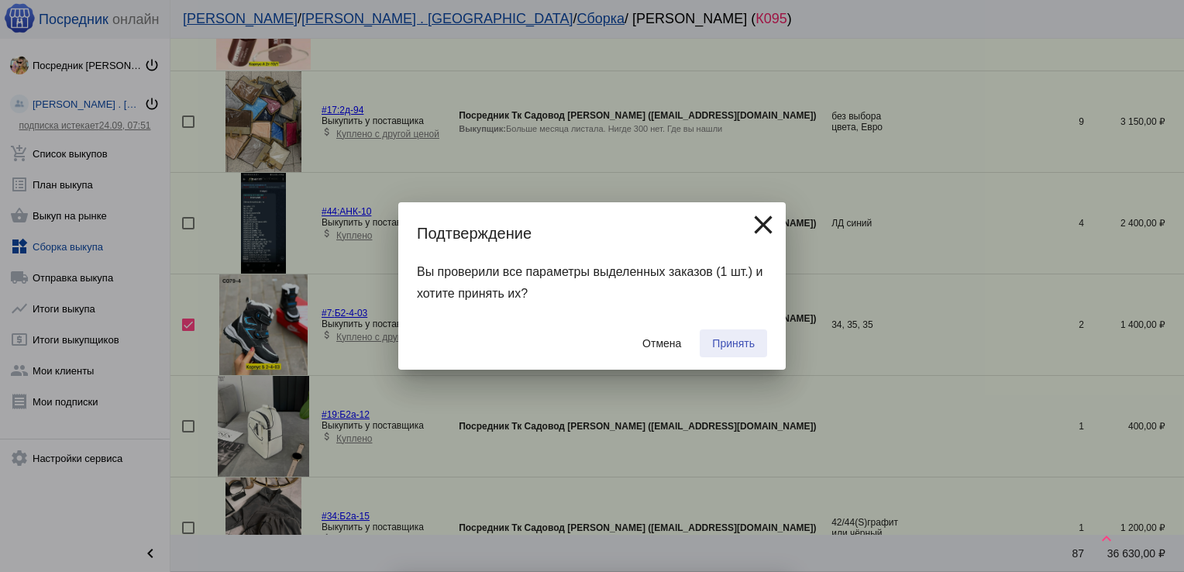
checkbox input "false"
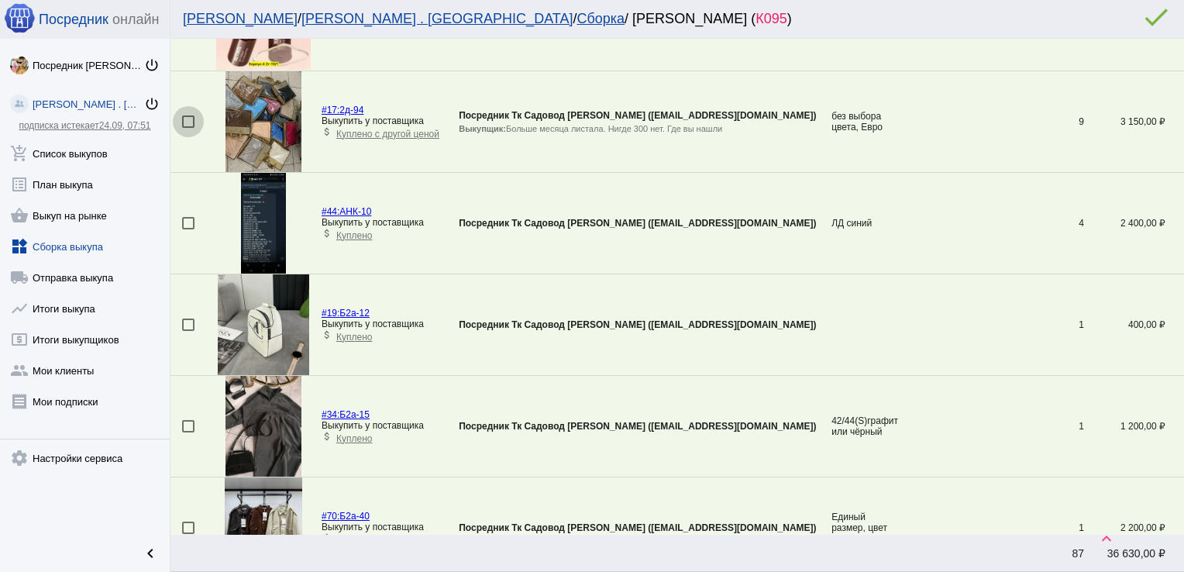
click at [184, 115] on div at bounding box center [188, 121] width 12 height 12
click at [187, 128] on input "checkbox" at bounding box center [187, 128] width 1 height 1
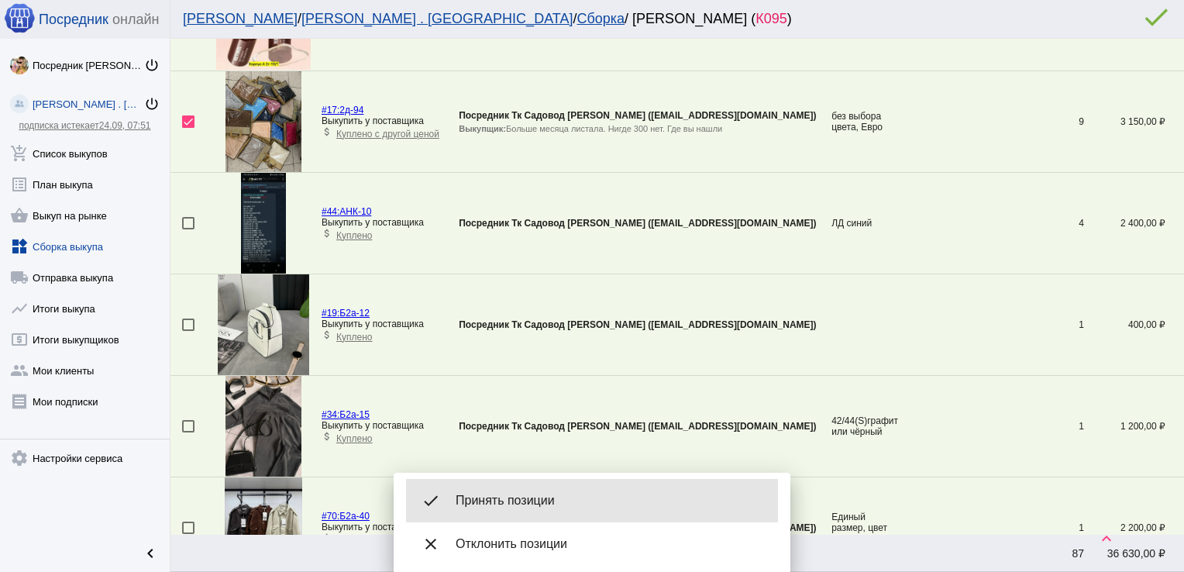
click at [519, 494] on span "Принять позиции" at bounding box center [611, 500] width 310 height 15
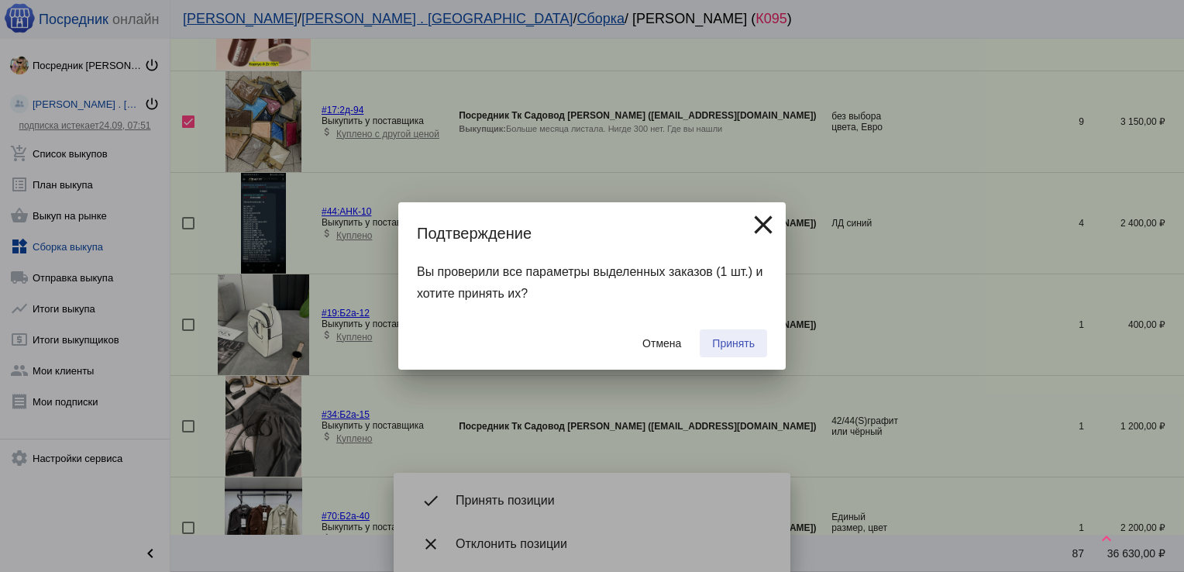
click at [727, 339] on span "Принять" at bounding box center [733, 343] width 43 height 12
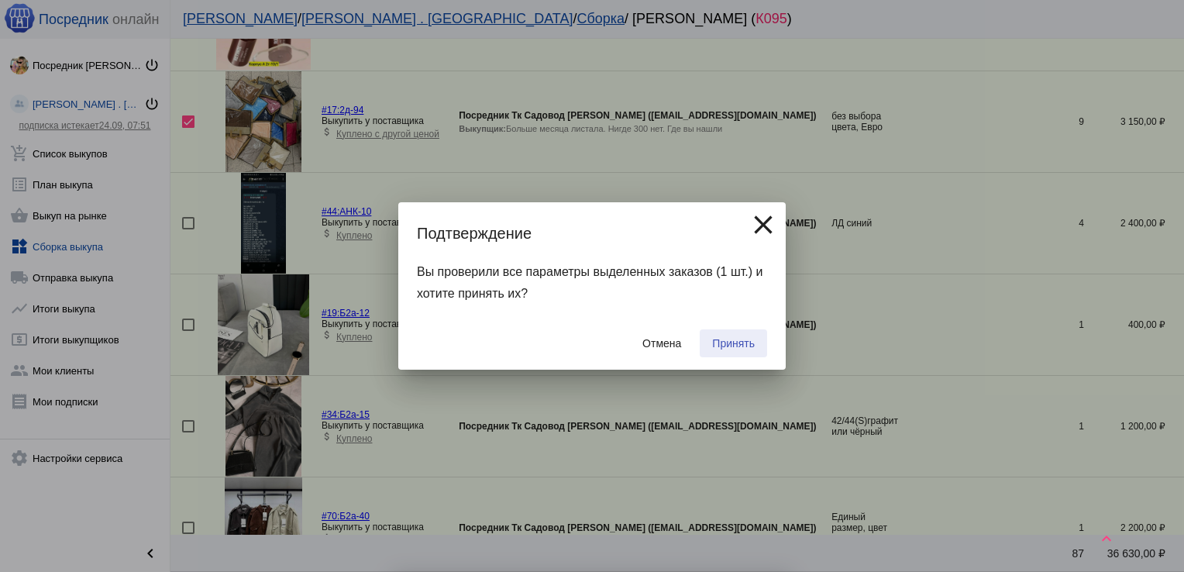
checkbox input "false"
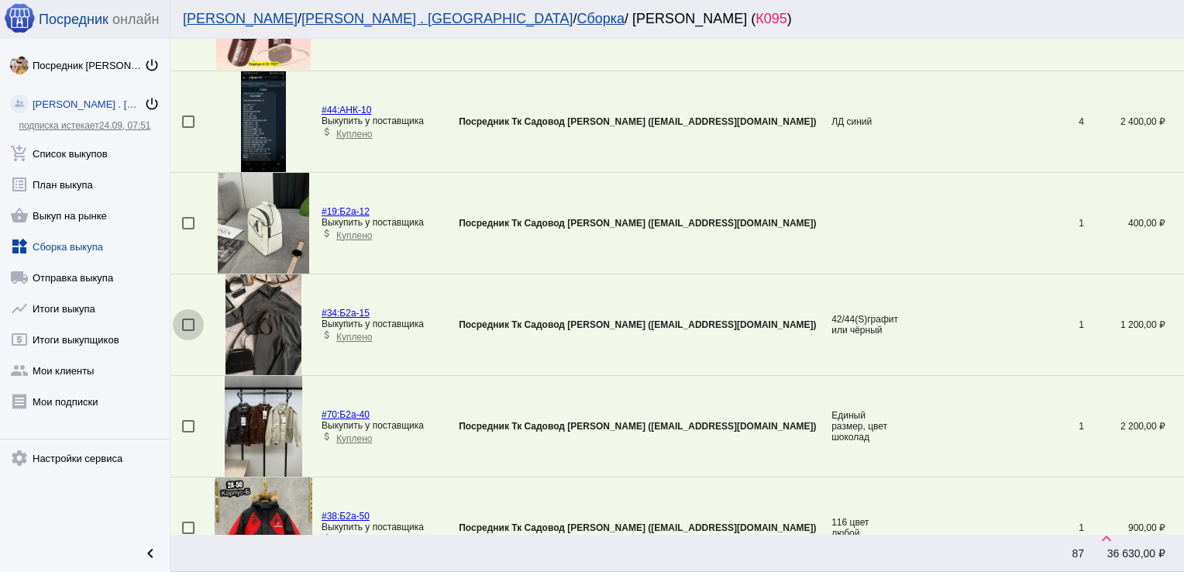
click at [189, 318] on div at bounding box center [188, 324] width 12 height 12
click at [188, 331] on input "checkbox" at bounding box center [187, 331] width 1 height 1
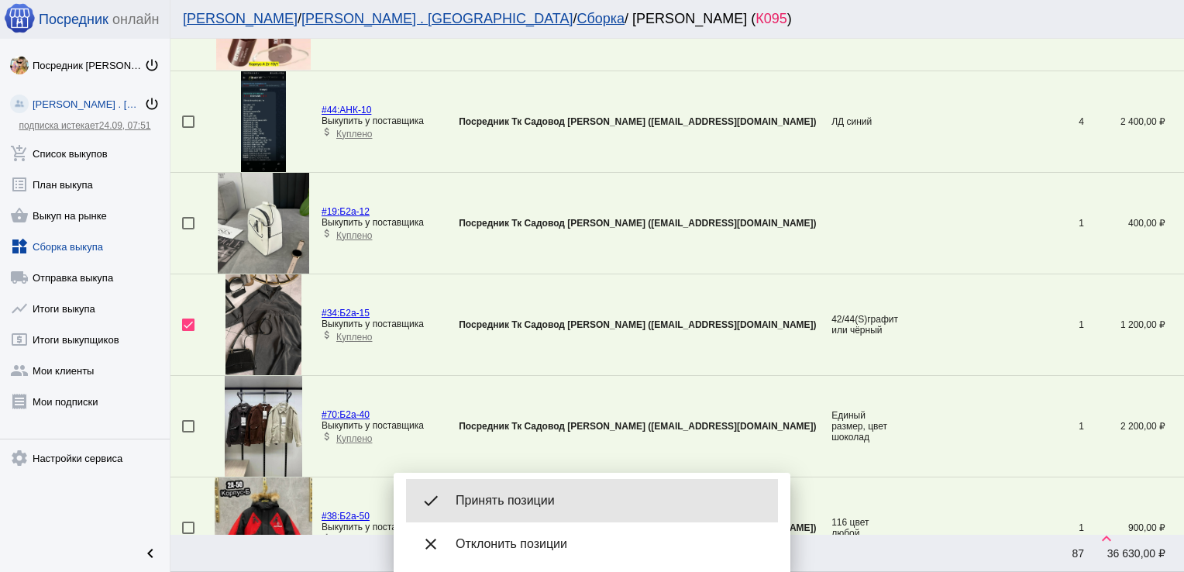
click at [569, 493] on span "Принять позиции" at bounding box center [611, 500] width 310 height 15
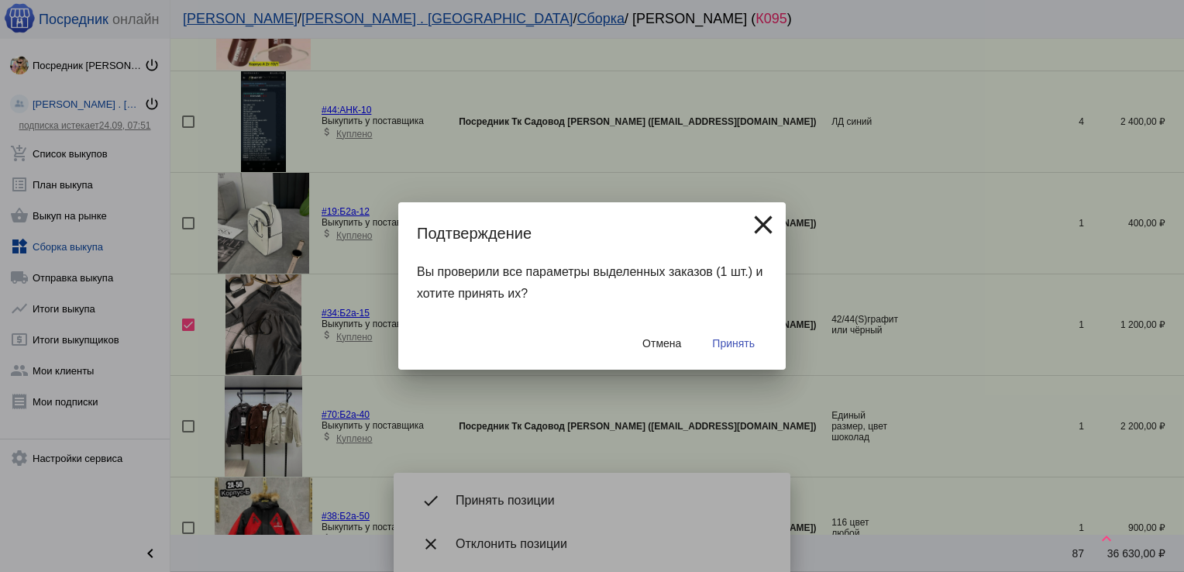
click at [742, 332] on button "Принять" at bounding box center [733, 343] width 67 height 28
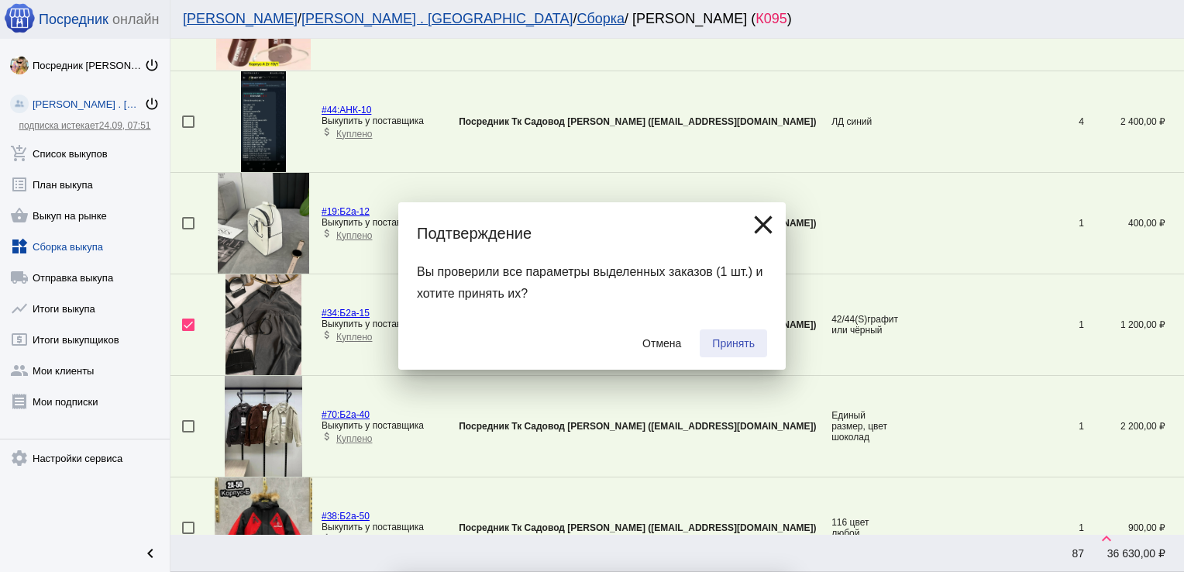
checkbox input "false"
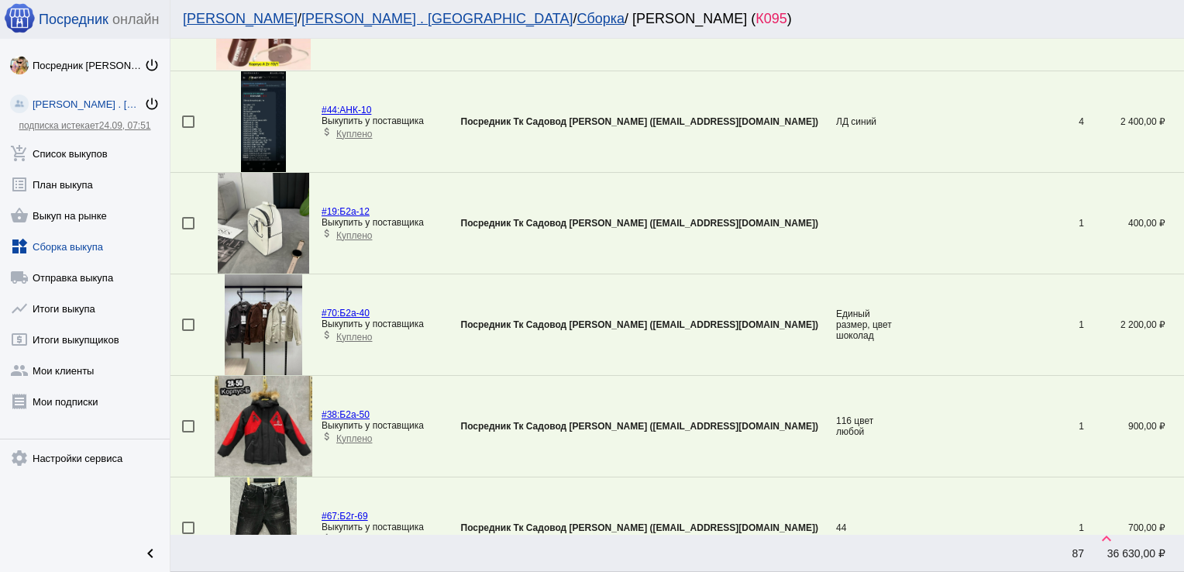
scroll to position [1068, 0]
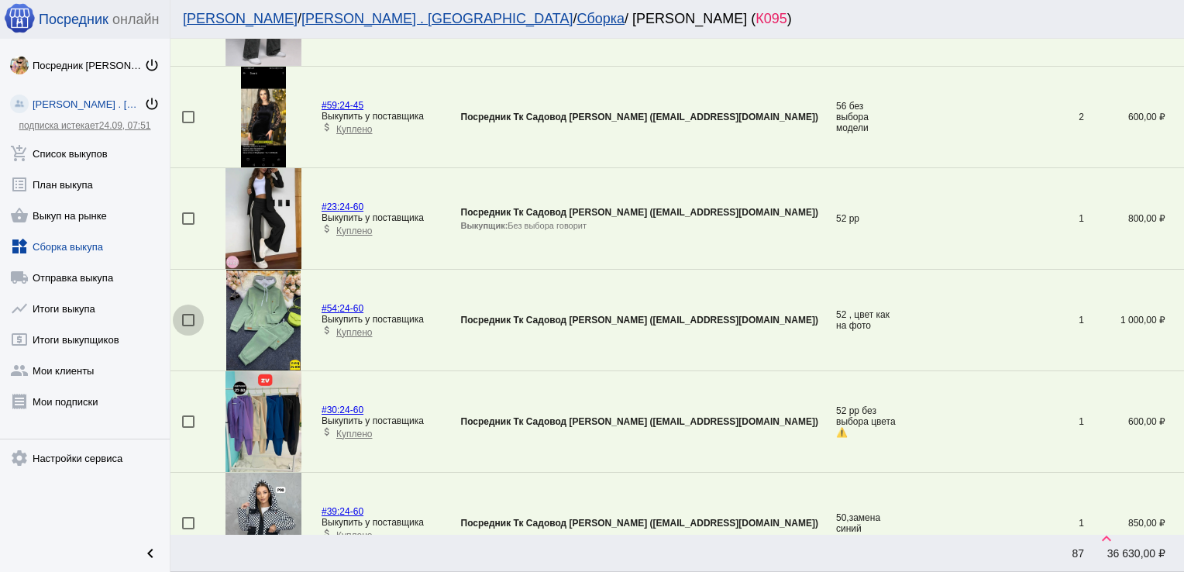
click at [184, 315] on div at bounding box center [188, 320] width 12 height 12
click at [187, 326] on input "checkbox" at bounding box center [187, 326] width 1 height 1
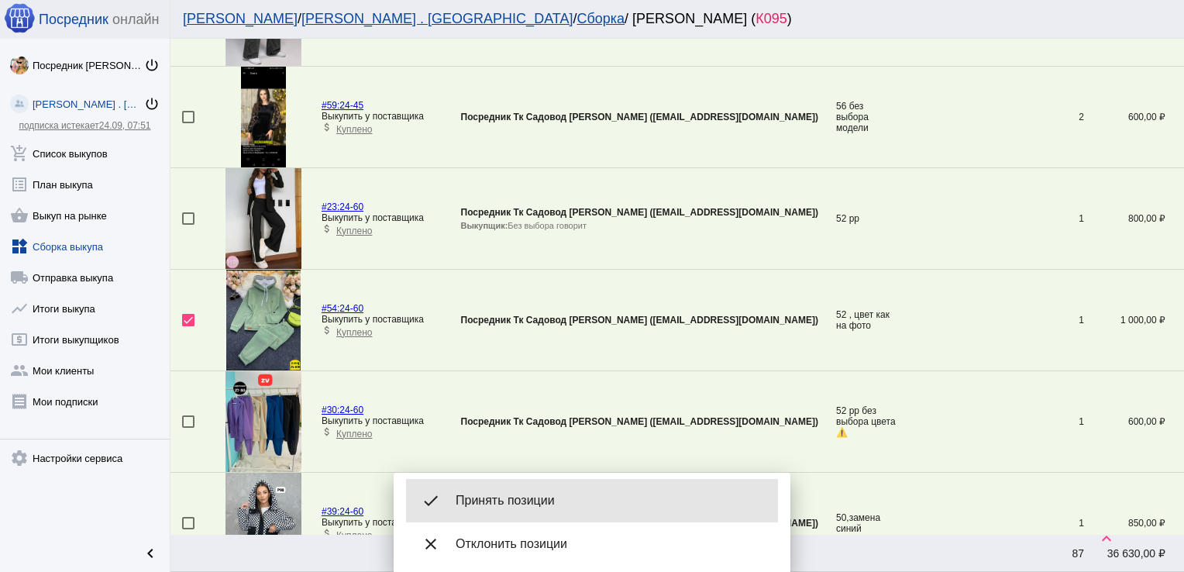
click at [573, 521] on div "done Принять позиции" at bounding box center [592, 500] width 372 height 43
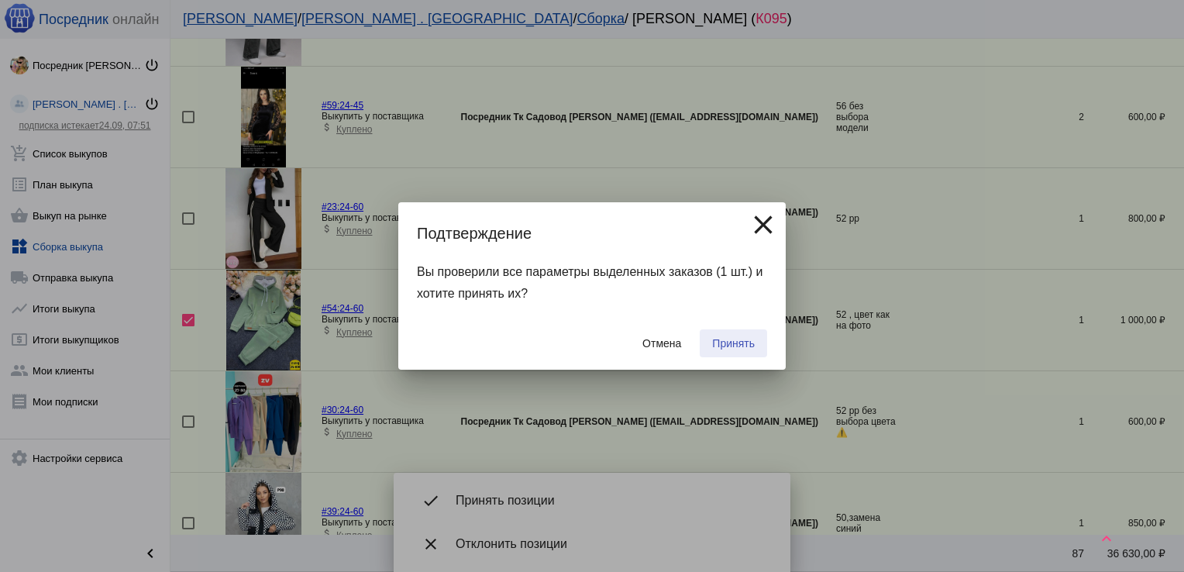
click at [718, 341] on span "Принять" at bounding box center [733, 343] width 43 height 12
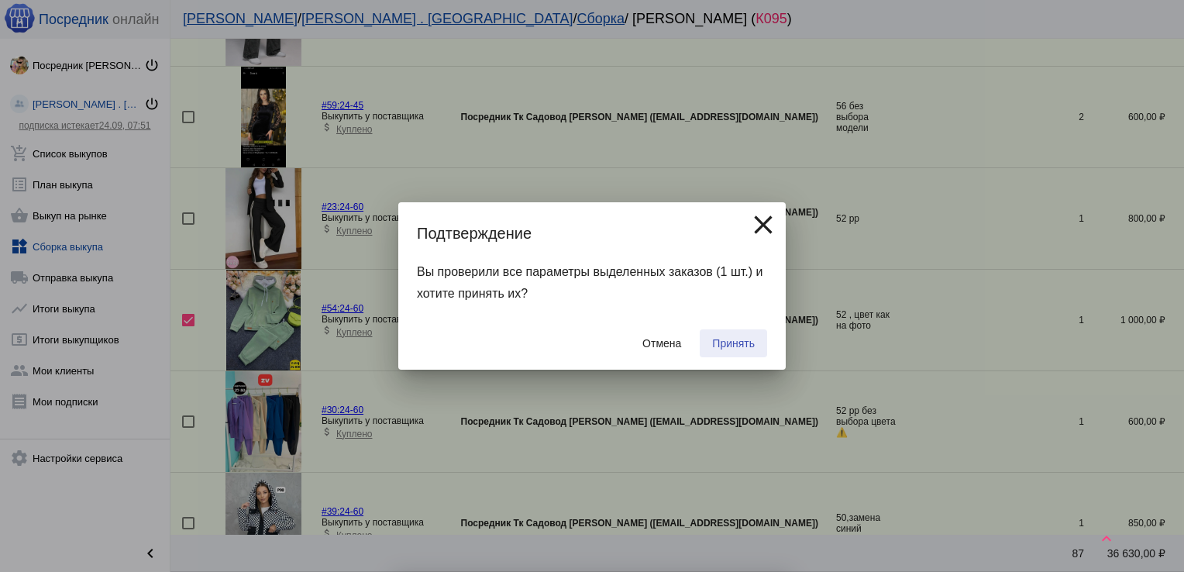
checkbox input "false"
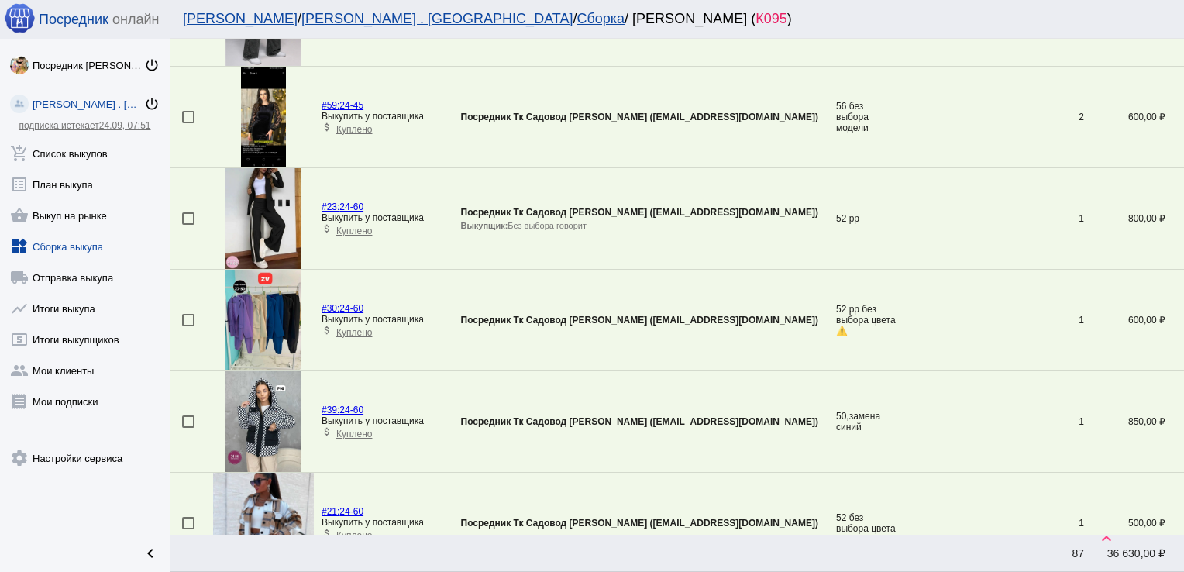
scroll to position [2182, 0]
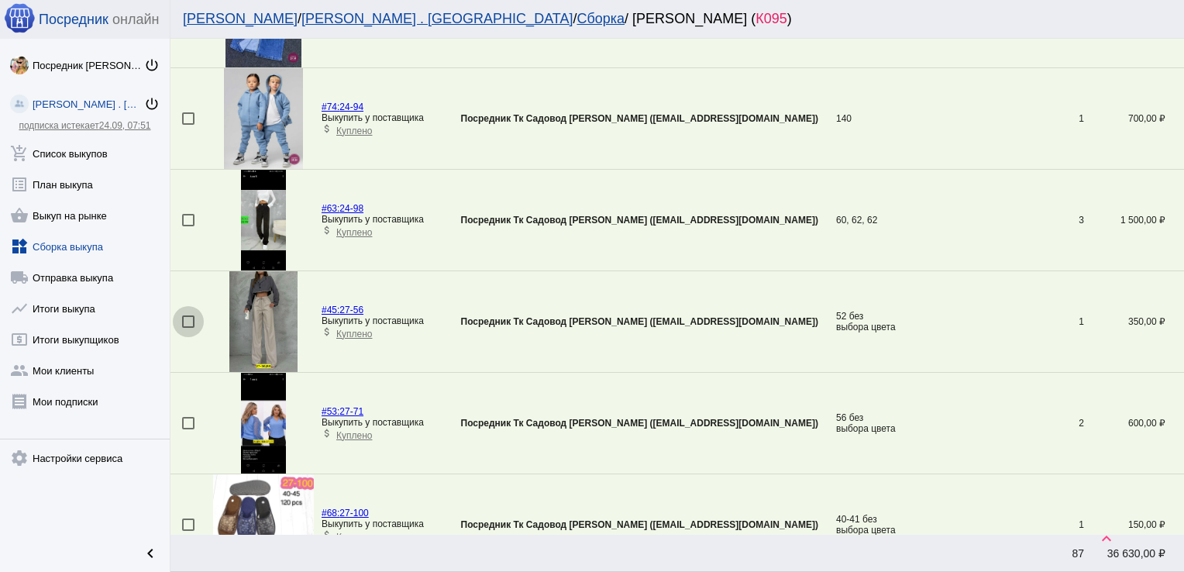
click at [183, 315] on div at bounding box center [188, 321] width 12 height 12
click at [187, 328] on input "checkbox" at bounding box center [187, 328] width 1 height 1
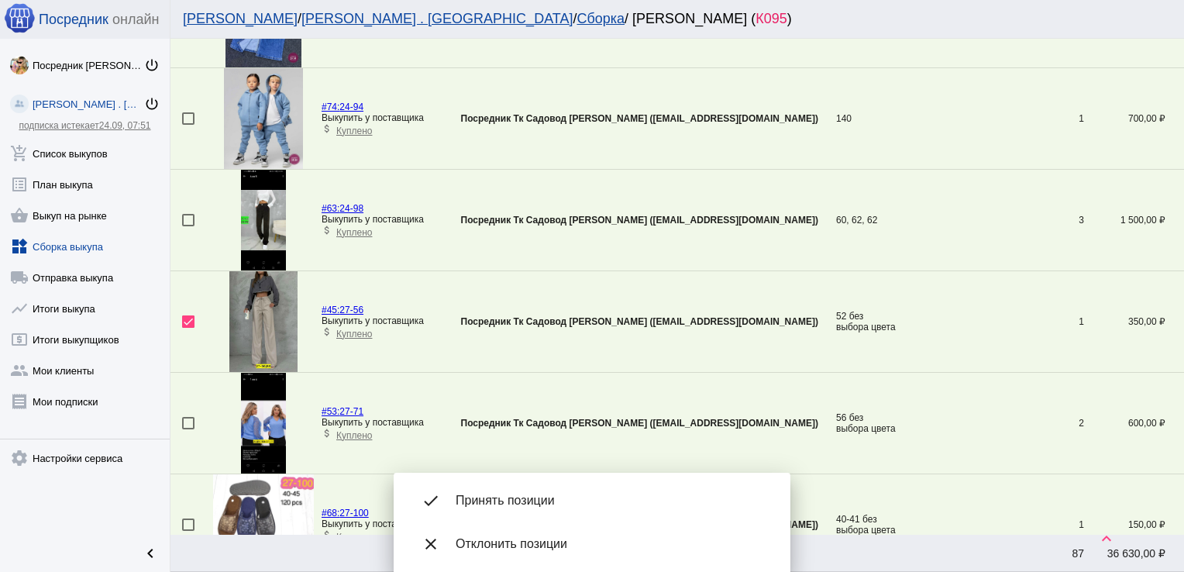
click at [527, 500] on span "Принять позиции" at bounding box center [611, 500] width 310 height 15
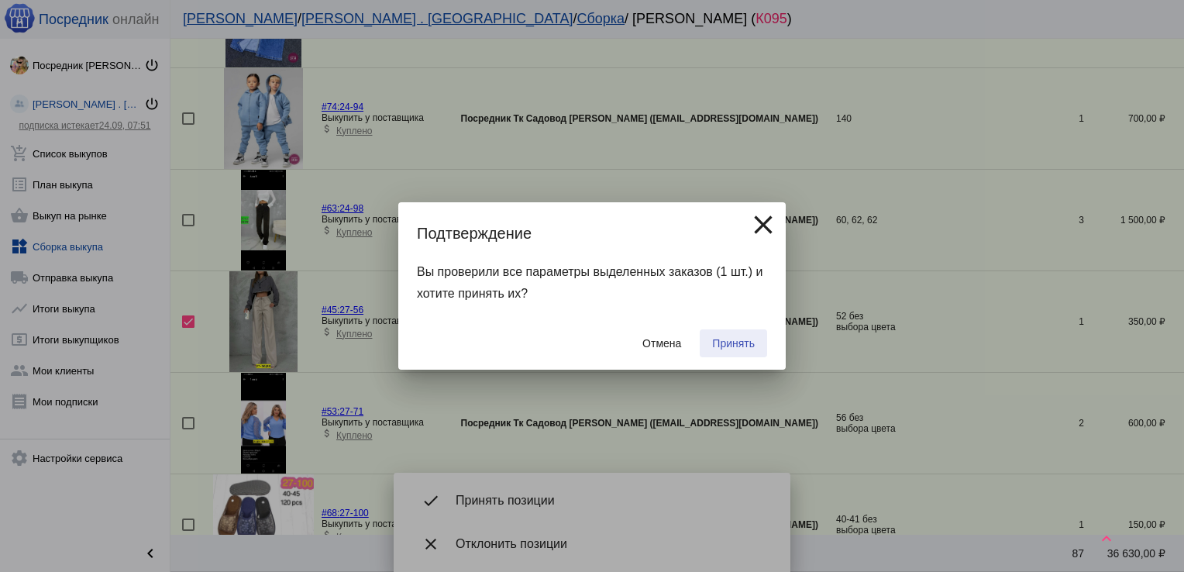
click at [716, 340] on span "Принять" at bounding box center [733, 343] width 43 height 12
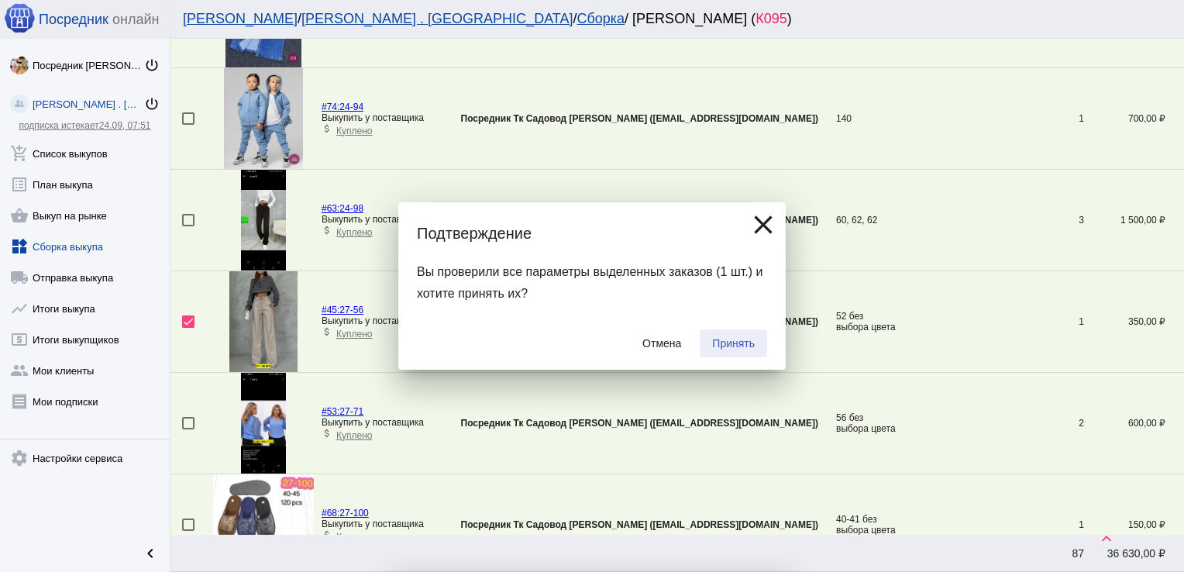
checkbox input "false"
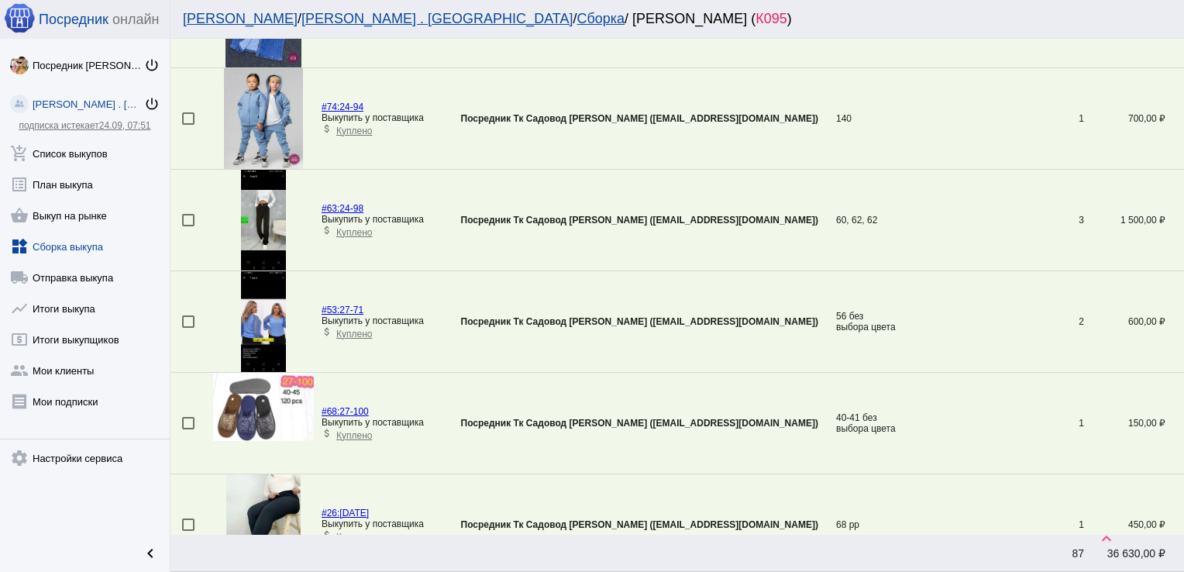
scroll to position [2993, 0]
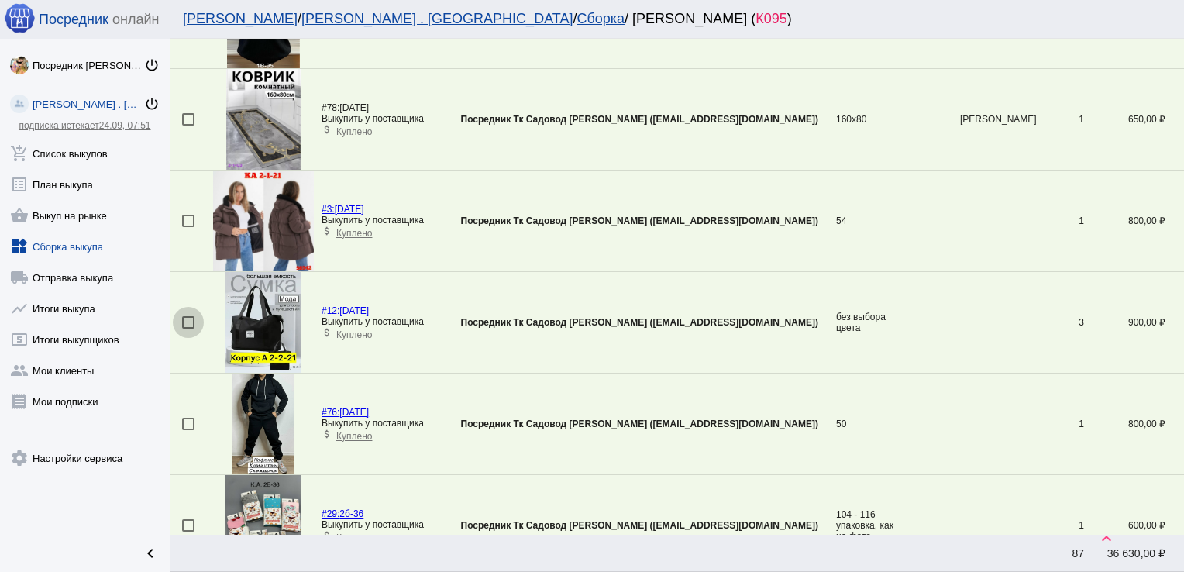
click at [190, 316] on div at bounding box center [188, 322] width 12 height 12
click at [188, 328] on input "checkbox" at bounding box center [187, 328] width 1 height 1
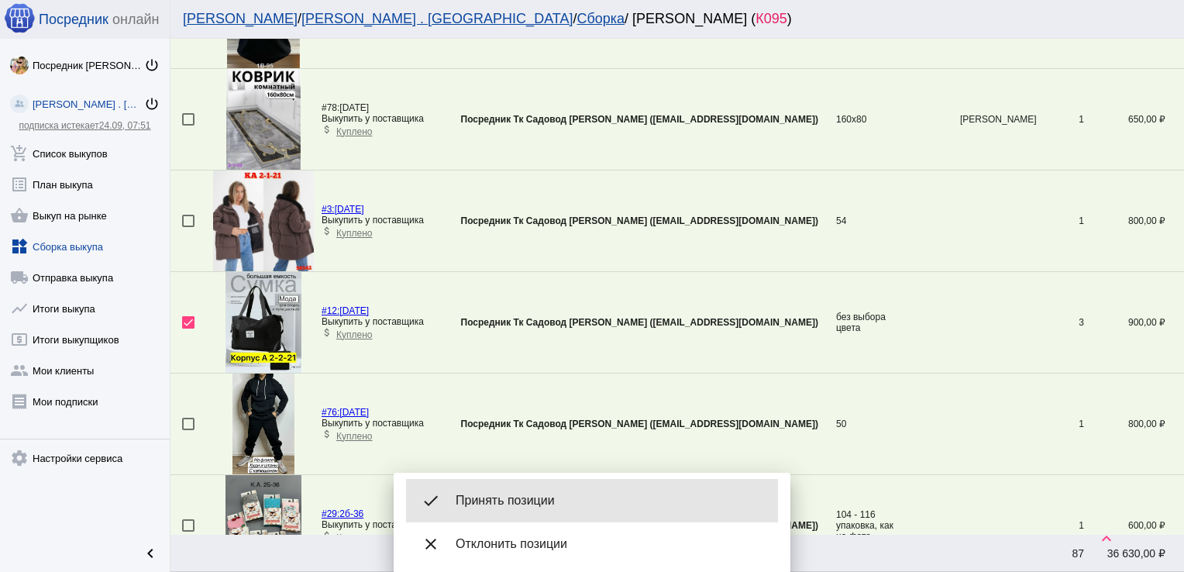
click at [549, 504] on span "Принять позиции" at bounding box center [611, 500] width 310 height 15
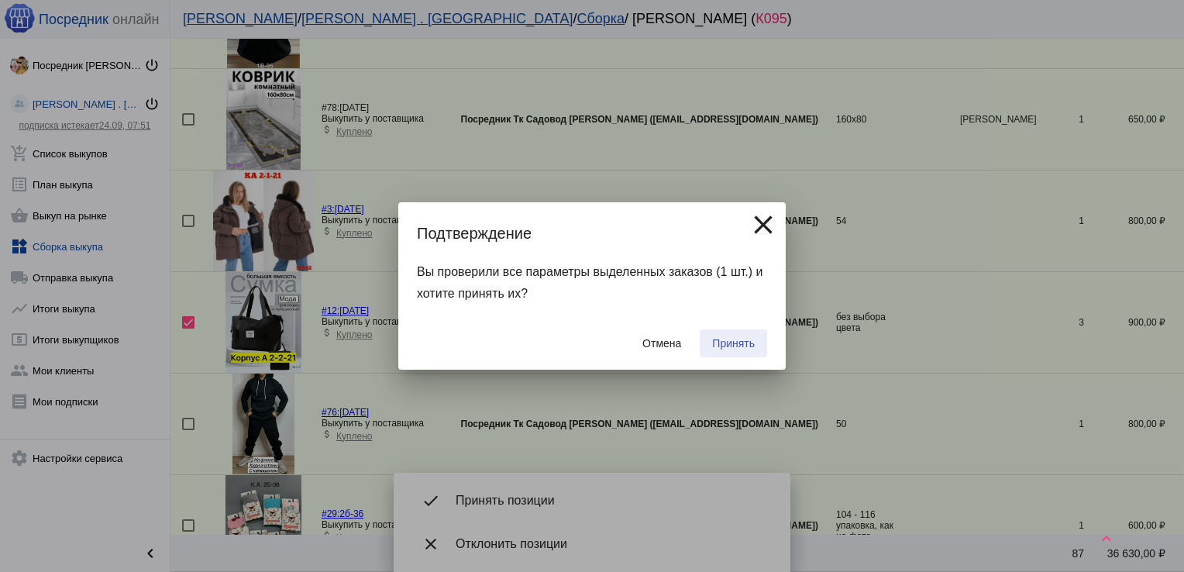
click at [750, 333] on button "Принять" at bounding box center [733, 343] width 67 height 28
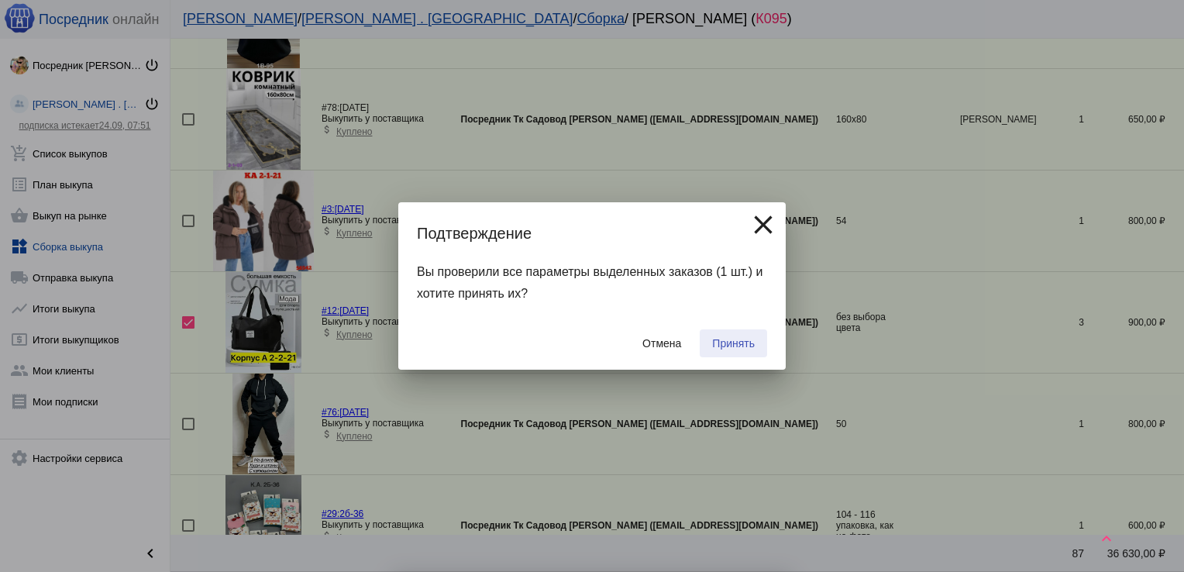
checkbox input "false"
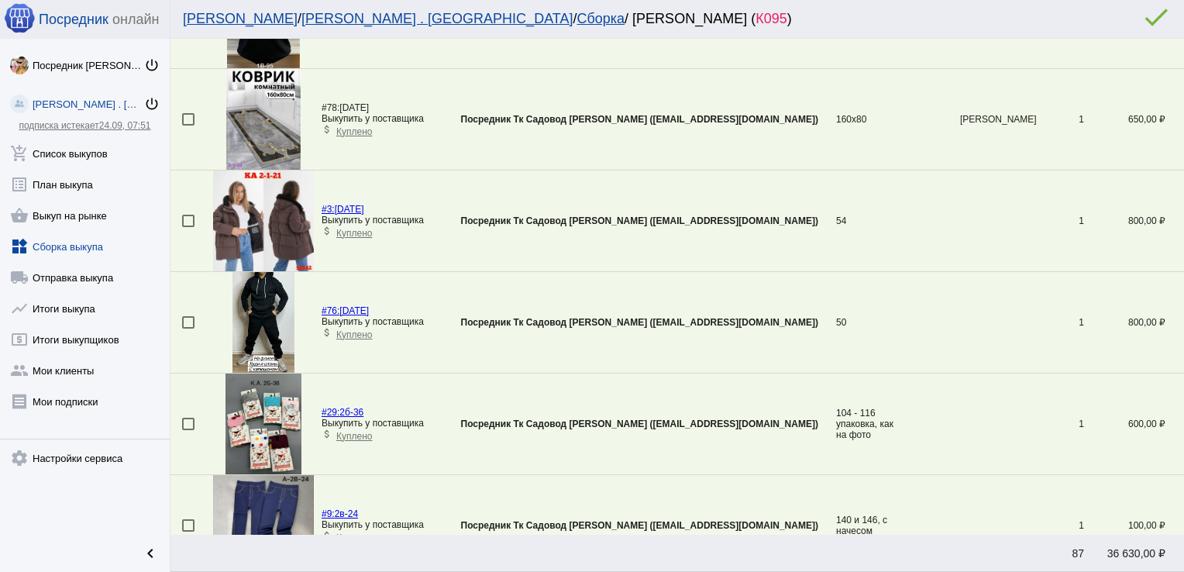
scroll to position [54, 0]
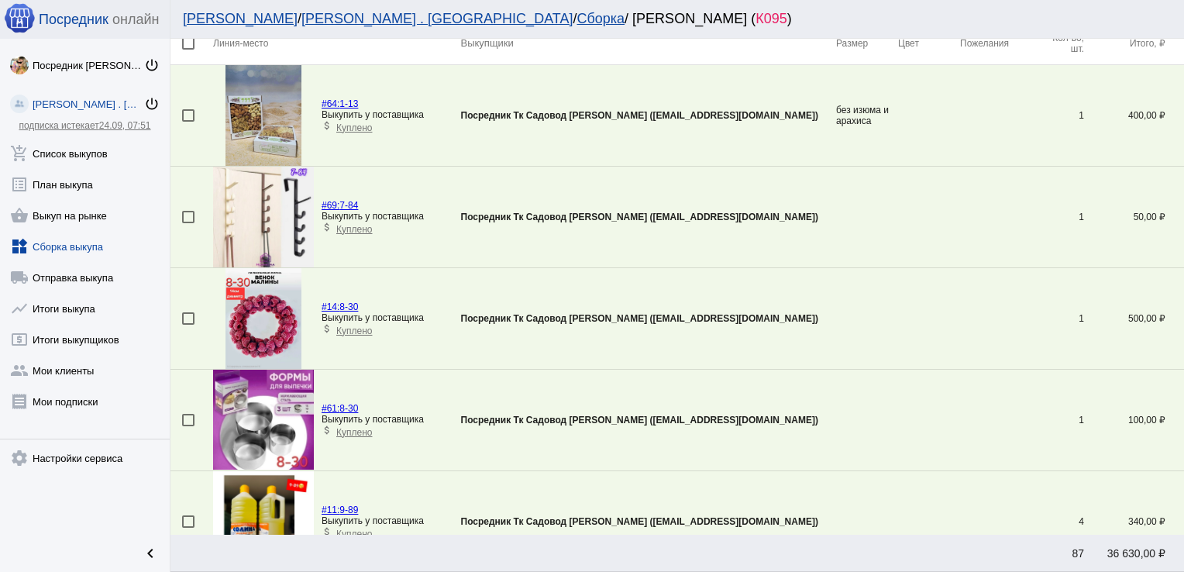
click at [191, 319] on div at bounding box center [188, 318] width 12 height 12
click at [188, 325] on input "checkbox" at bounding box center [187, 325] width 1 height 1
checkbox input "true"
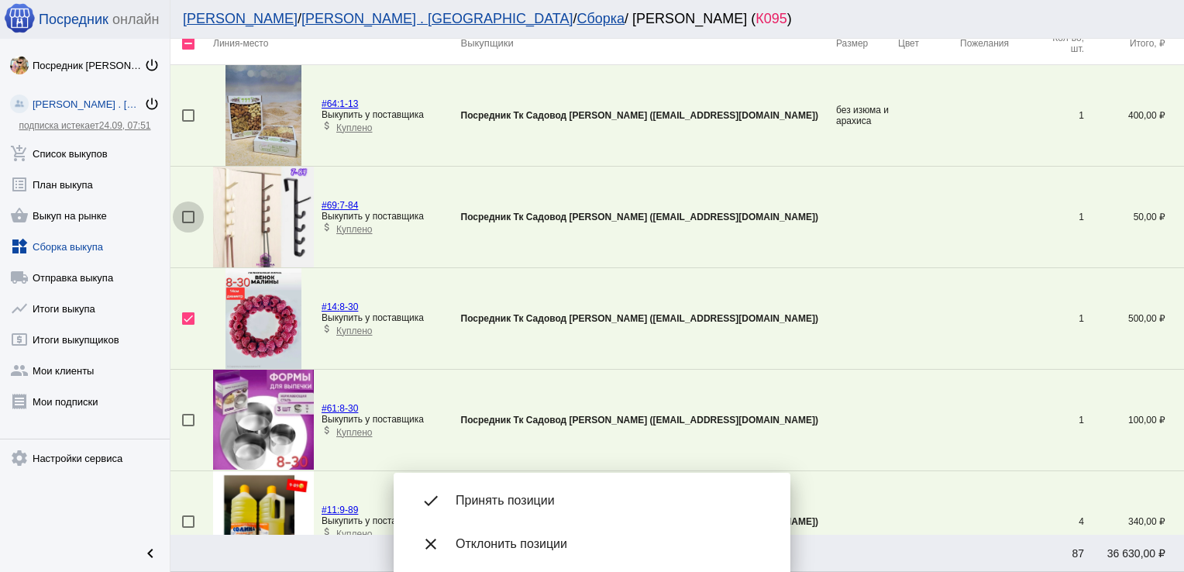
click at [187, 218] on div at bounding box center [188, 217] width 12 height 12
click at [187, 223] on input "checkbox" at bounding box center [187, 223] width 1 height 1
checkbox input "true"
click at [186, 419] on div at bounding box center [188, 420] width 12 height 12
click at [187, 426] on input "checkbox" at bounding box center [187, 426] width 1 height 1
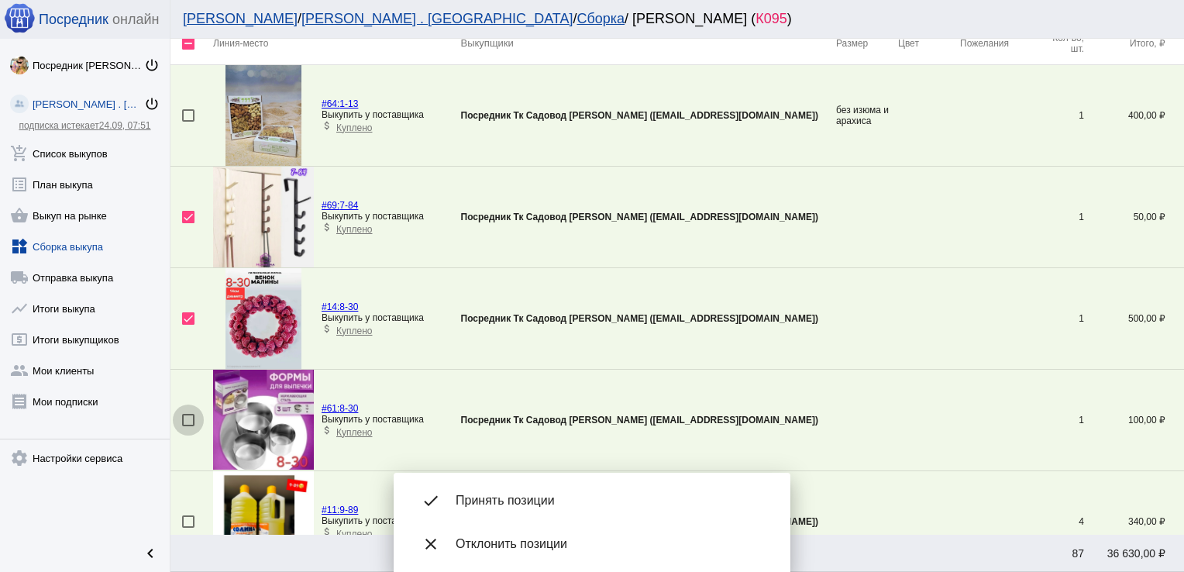
checkbox input "true"
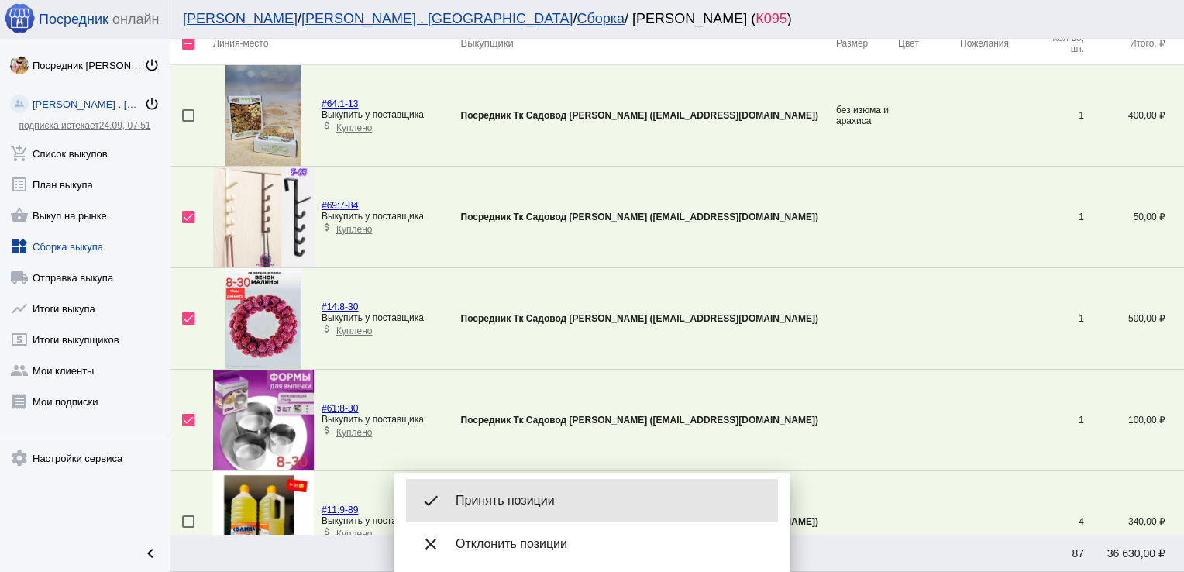
click at [571, 500] on span "Принять позиции" at bounding box center [611, 500] width 310 height 15
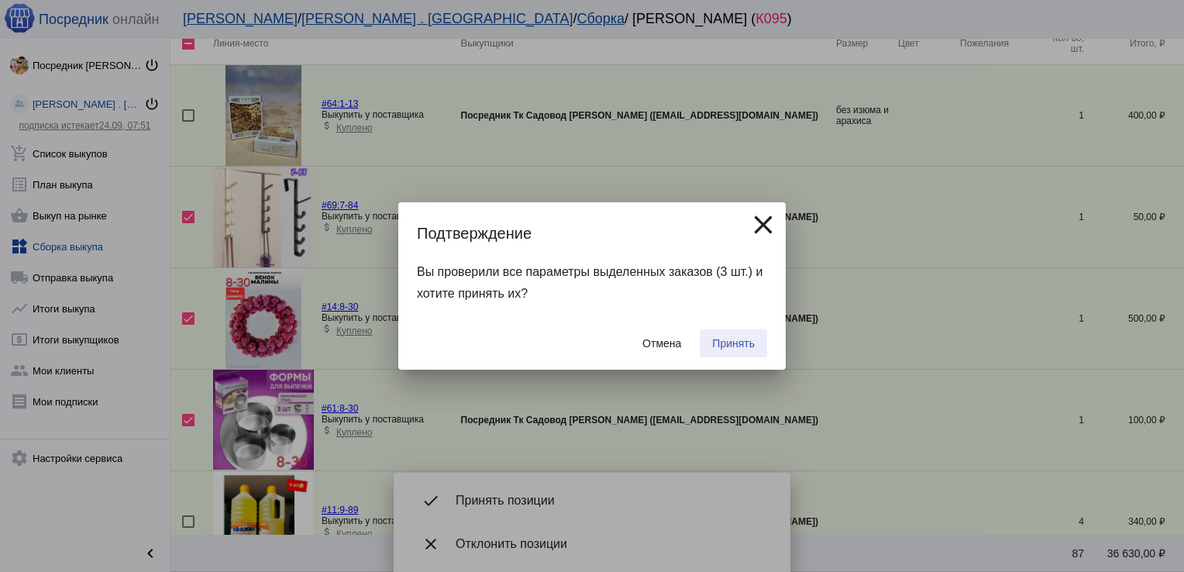
click at [748, 337] on span "Принять" at bounding box center [733, 343] width 43 height 12
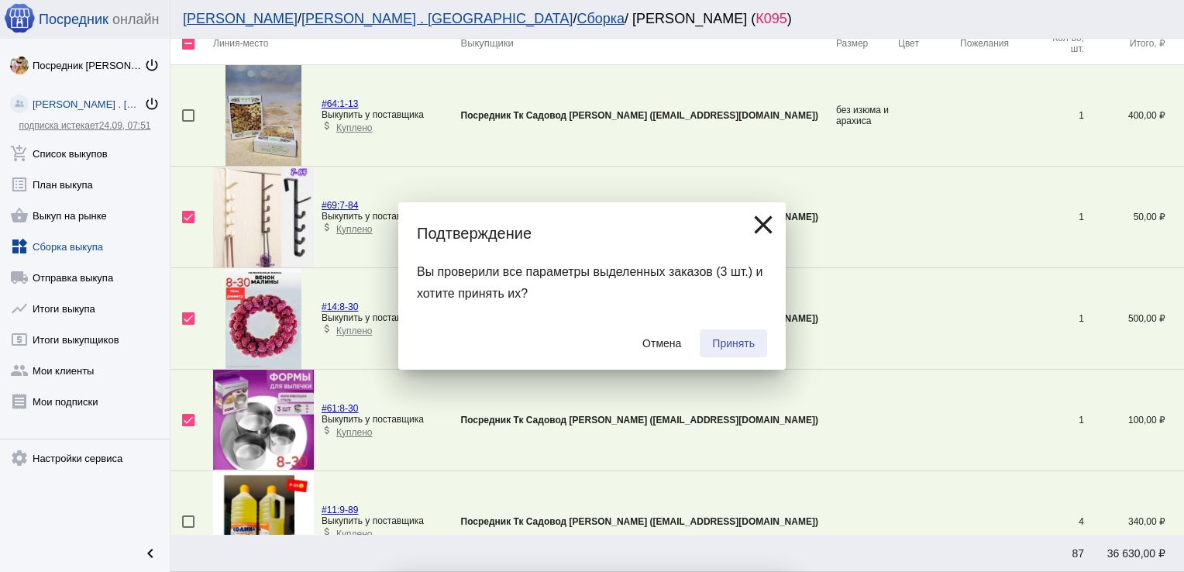
checkbox input "false"
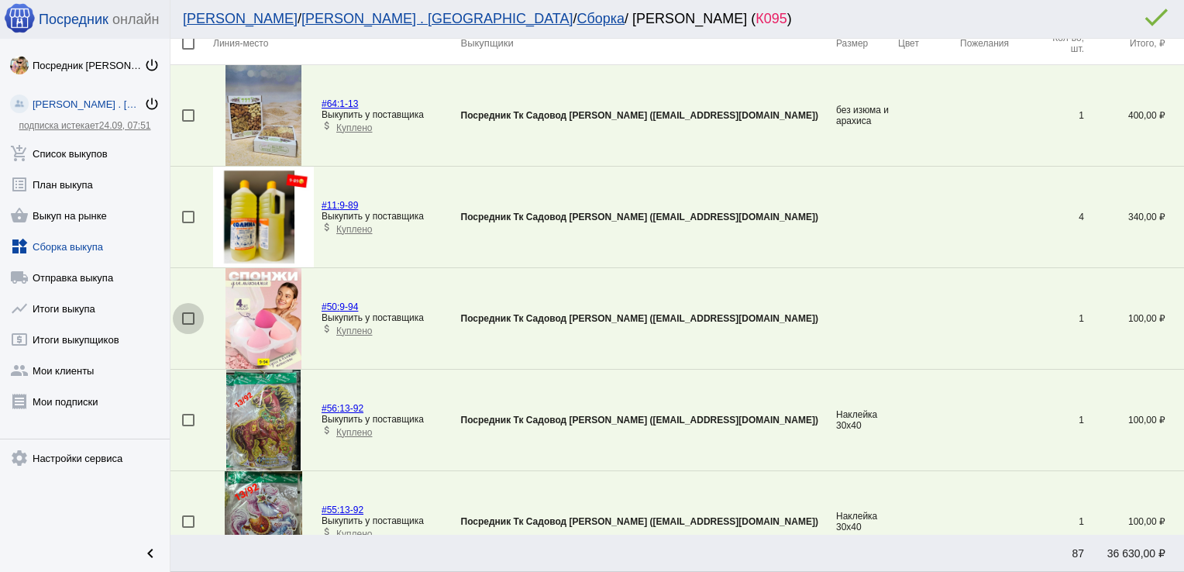
click at [191, 314] on div at bounding box center [188, 318] width 12 height 12
click at [188, 325] on input "checkbox" at bounding box center [187, 325] width 1 height 1
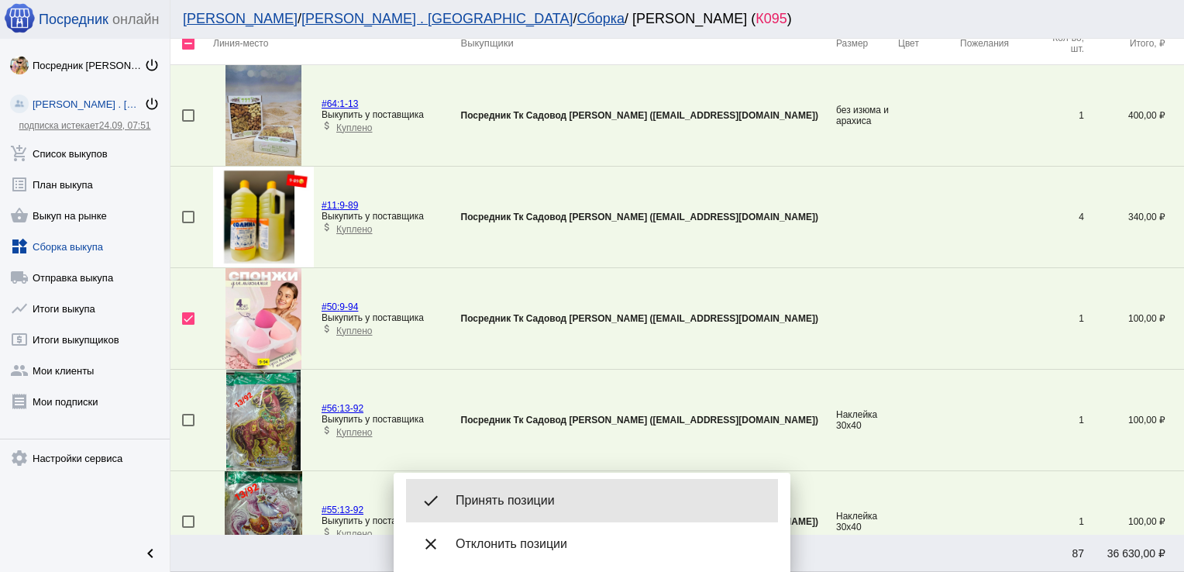
click at [492, 493] on span "Принять позиции" at bounding box center [611, 500] width 310 height 15
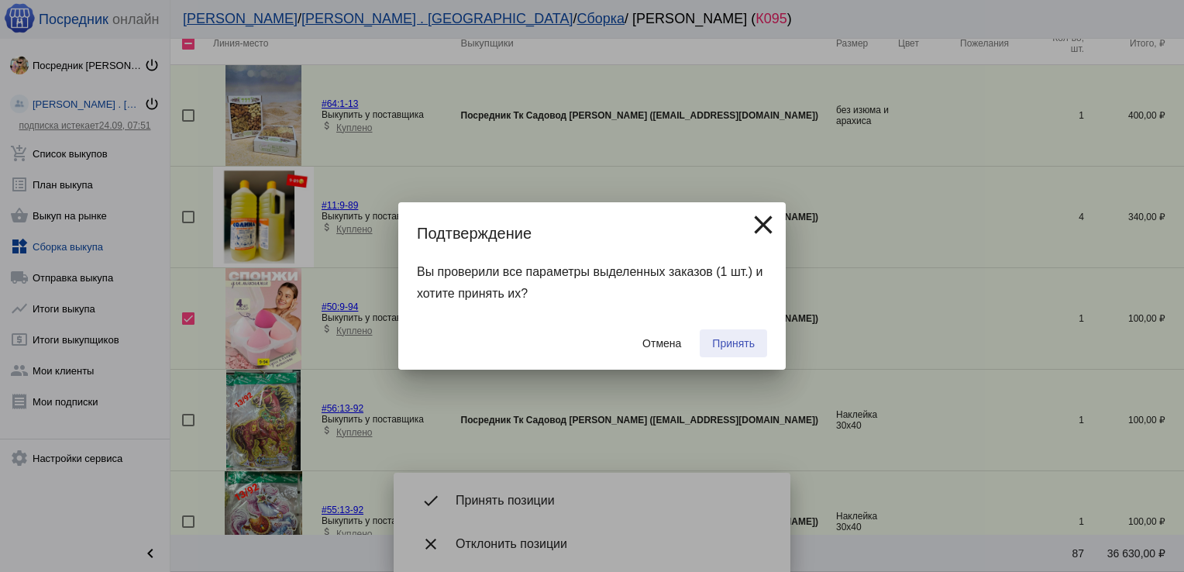
click at [727, 348] on span "Принять" at bounding box center [733, 343] width 43 height 12
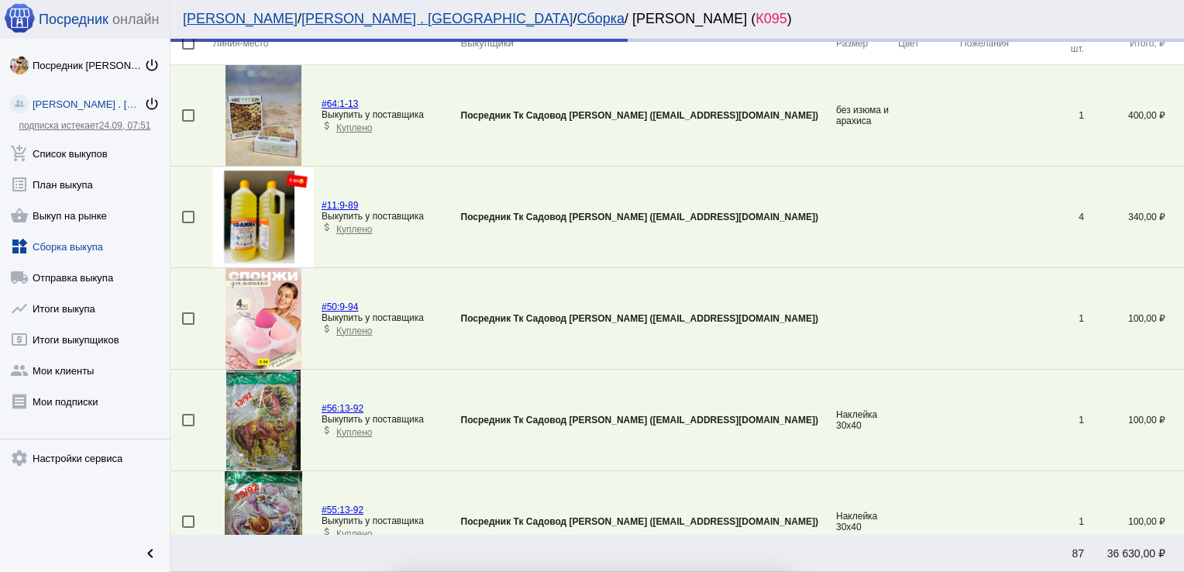
checkbox input "false"
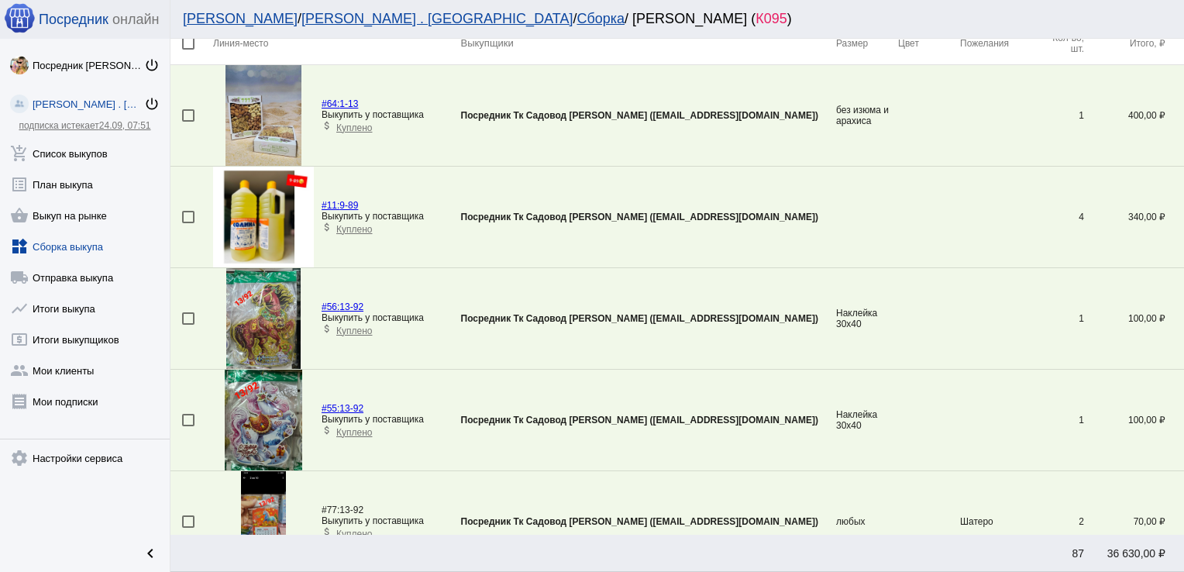
click at [190, 315] on div at bounding box center [188, 318] width 12 height 12
click at [188, 325] on input "checkbox" at bounding box center [187, 325] width 1 height 1
checkbox input "true"
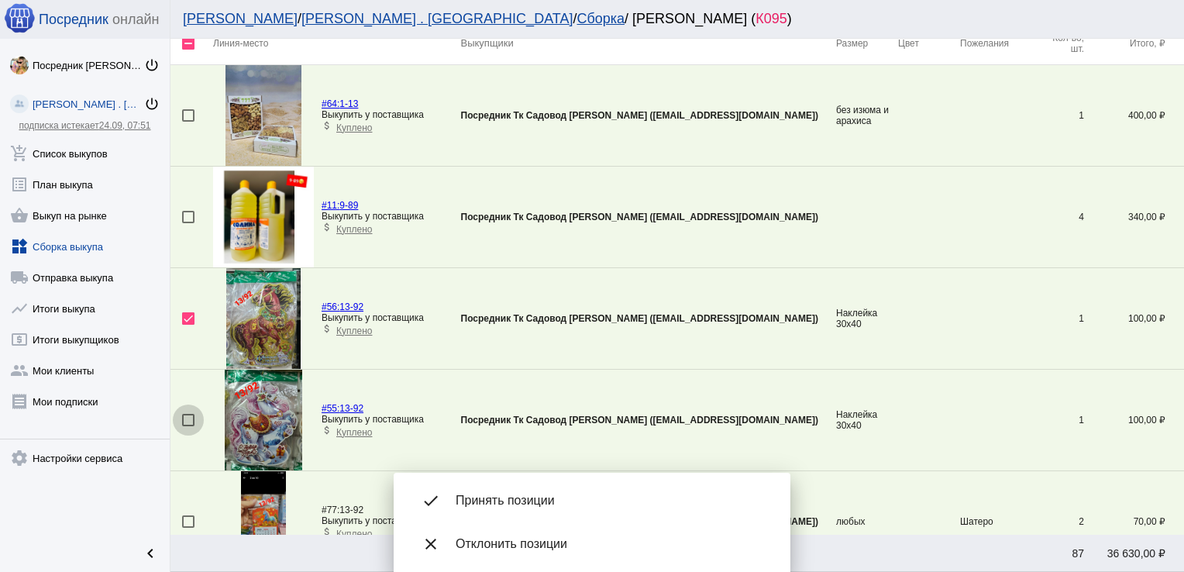
click at [189, 414] on div at bounding box center [188, 420] width 12 height 12
click at [188, 426] on input "checkbox" at bounding box center [187, 426] width 1 height 1
checkbox input "true"
click at [184, 518] on div at bounding box center [188, 521] width 12 height 12
click at [187, 528] on input "checkbox" at bounding box center [187, 528] width 1 height 1
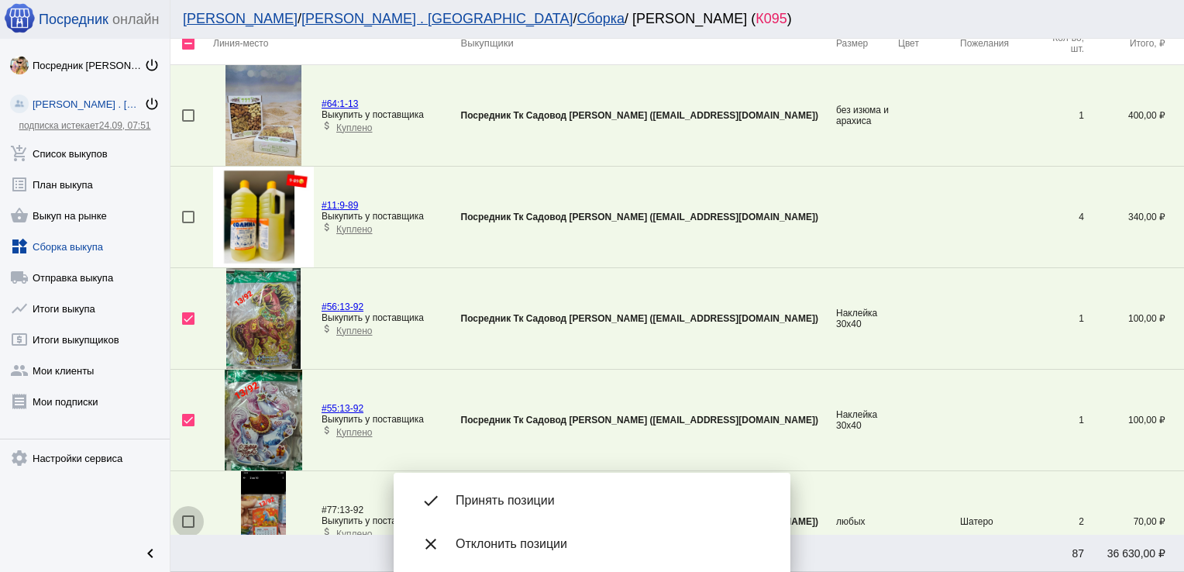
checkbox input "true"
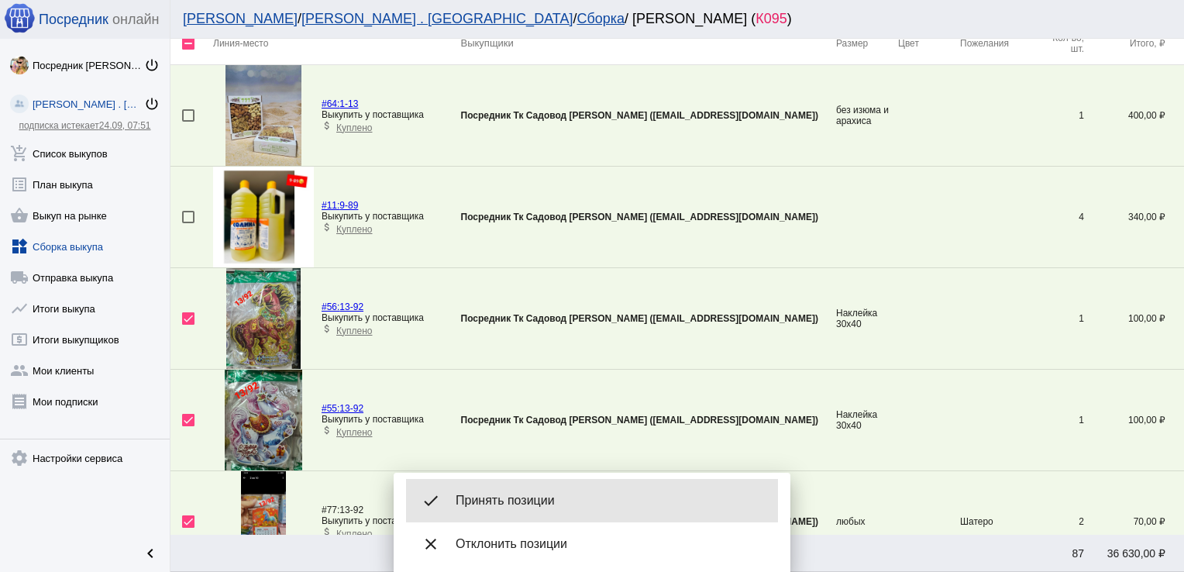
click at [541, 485] on div "done Принять позиции" at bounding box center [592, 500] width 372 height 43
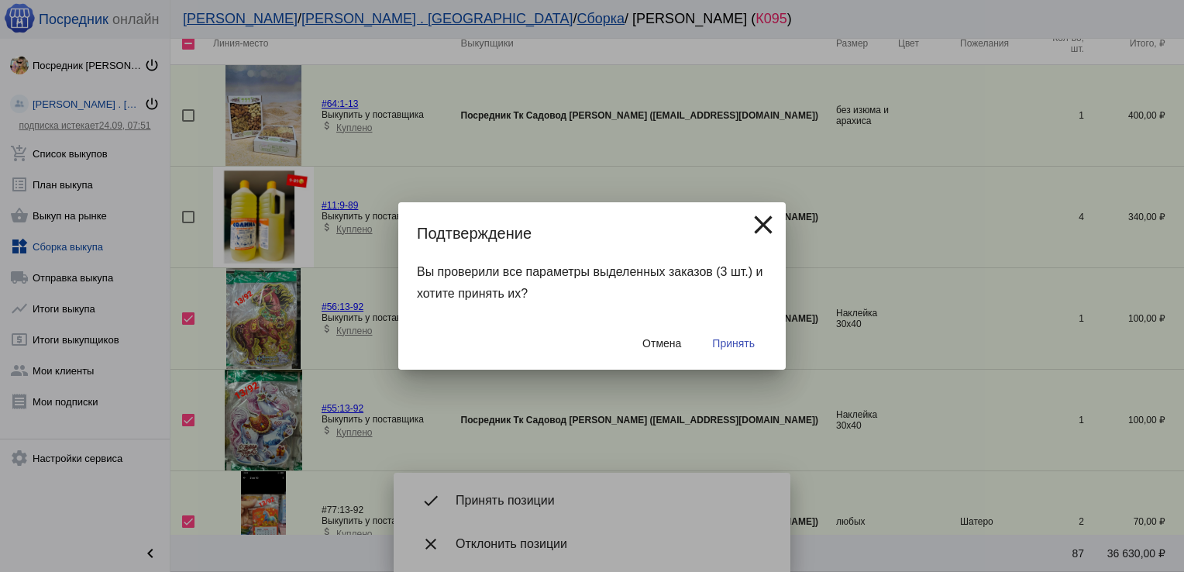
click at [753, 342] on span "Принять" at bounding box center [733, 343] width 43 height 12
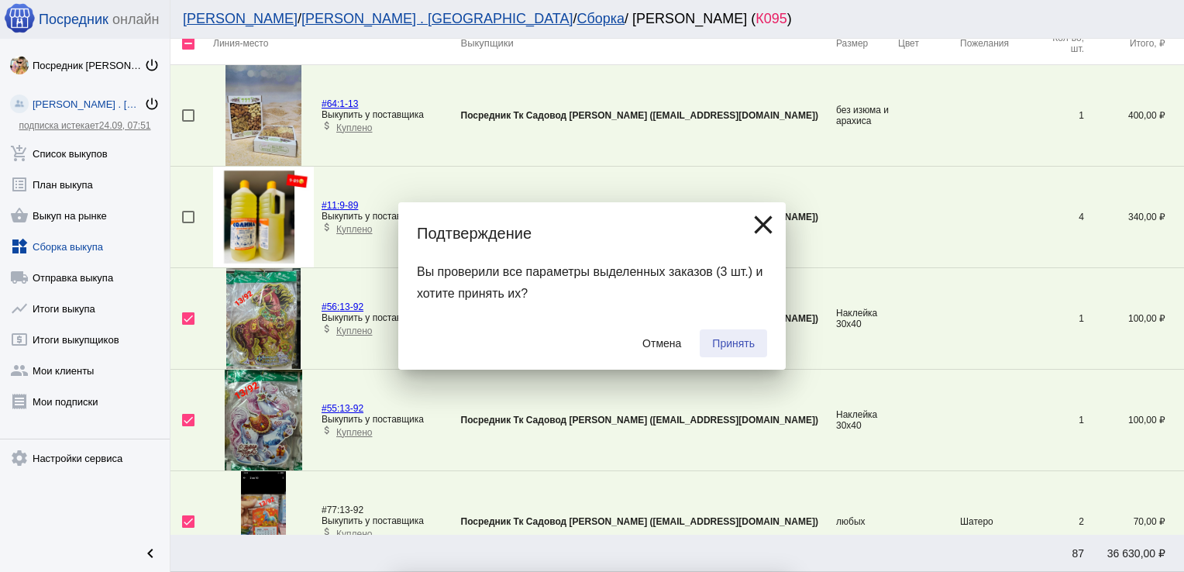
checkbox input "false"
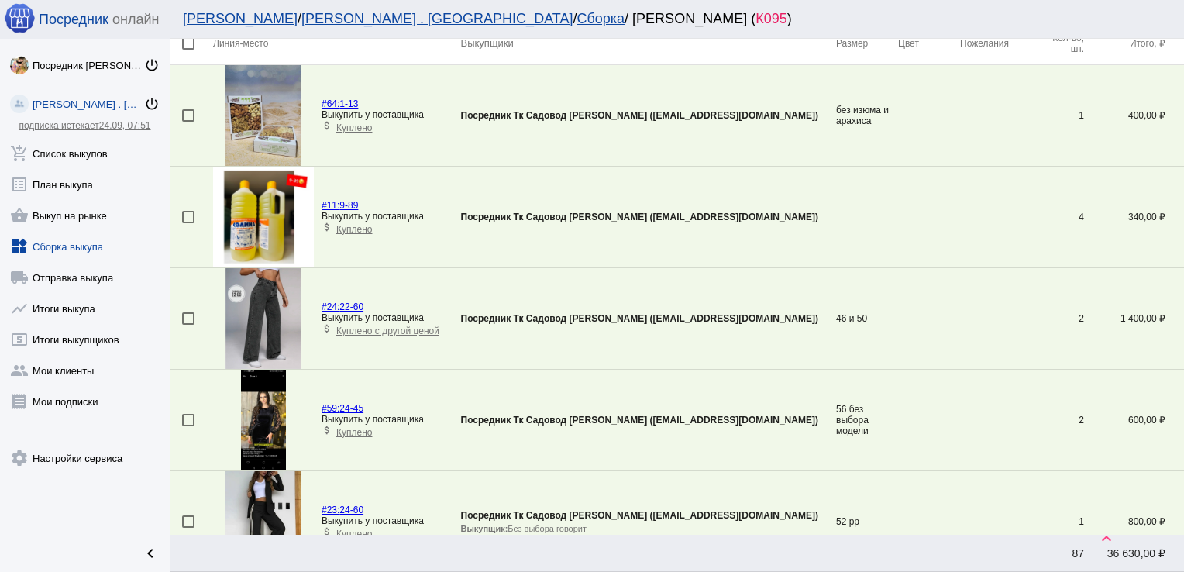
scroll to position [2790, 0]
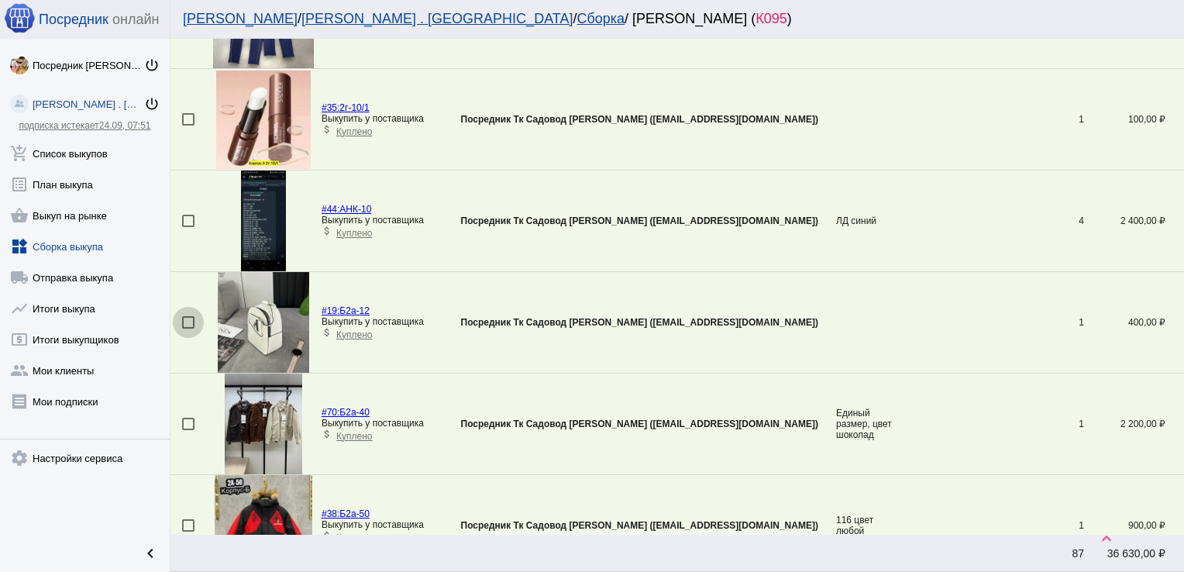
click at [183, 319] on div at bounding box center [188, 322] width 12 height 12
click at [187, 328] on input "checkbox" at bounding box center [187, 328] width 1 height 1
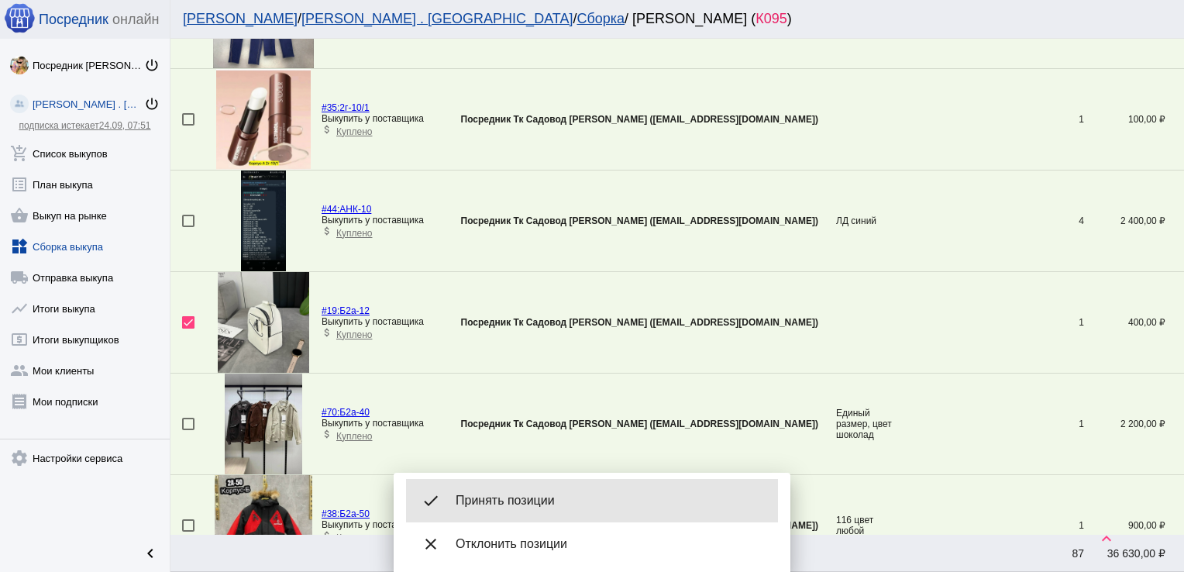
click at [495, 493] on span "Принять позиции" at bounding box center [611, 500] width 310 height 15
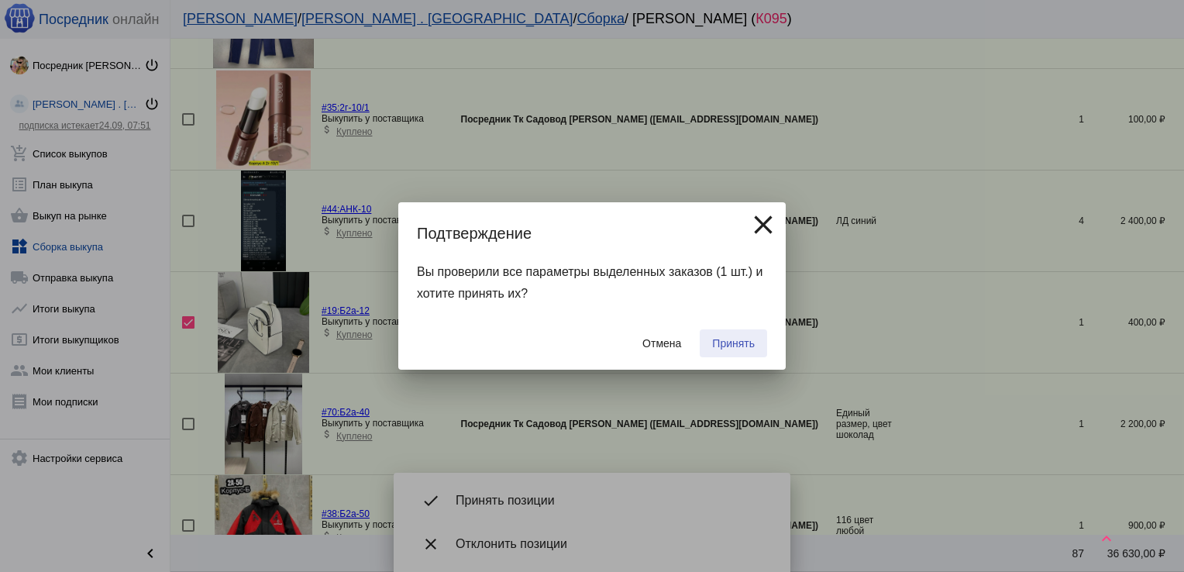
click at [745, 339] on span "Принять" at bounding box center [733, 343] width 43 height 12
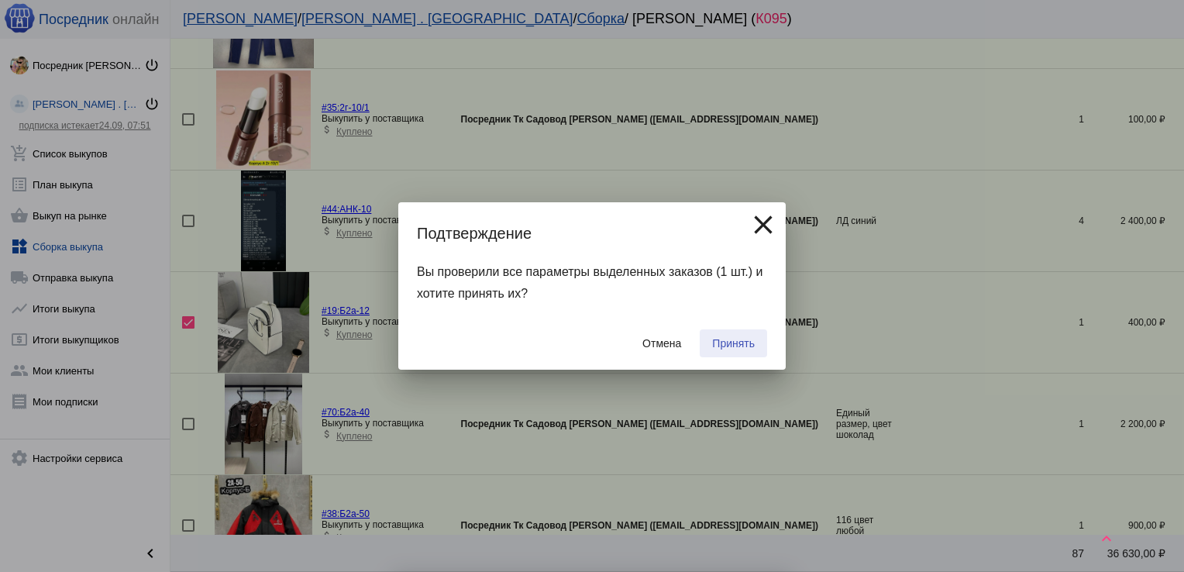
checkbox input "false"
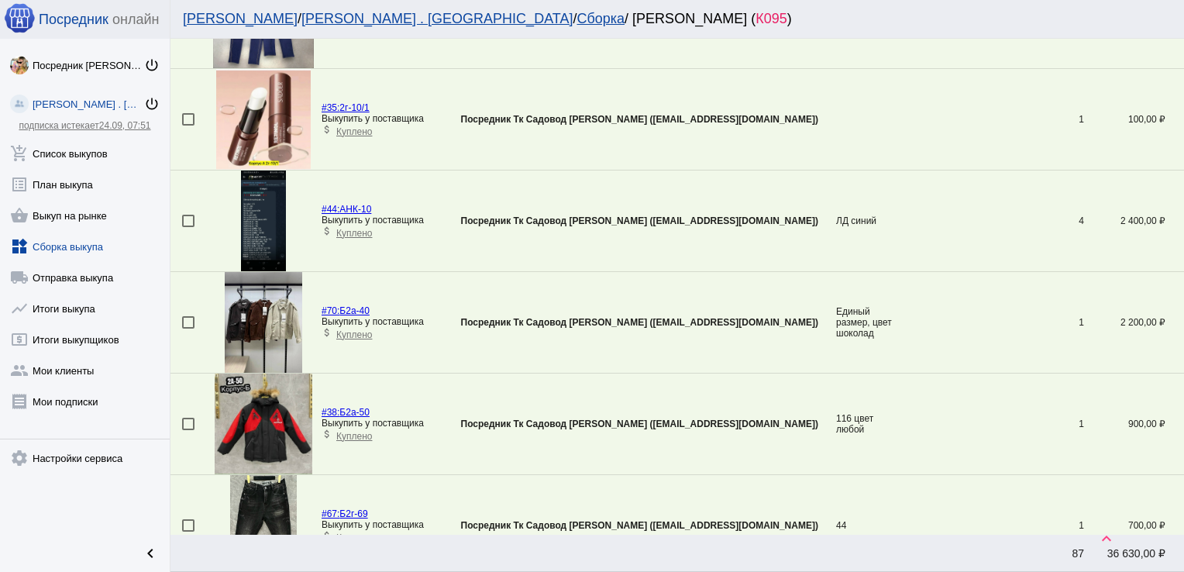
scroll to position [3499, 0]
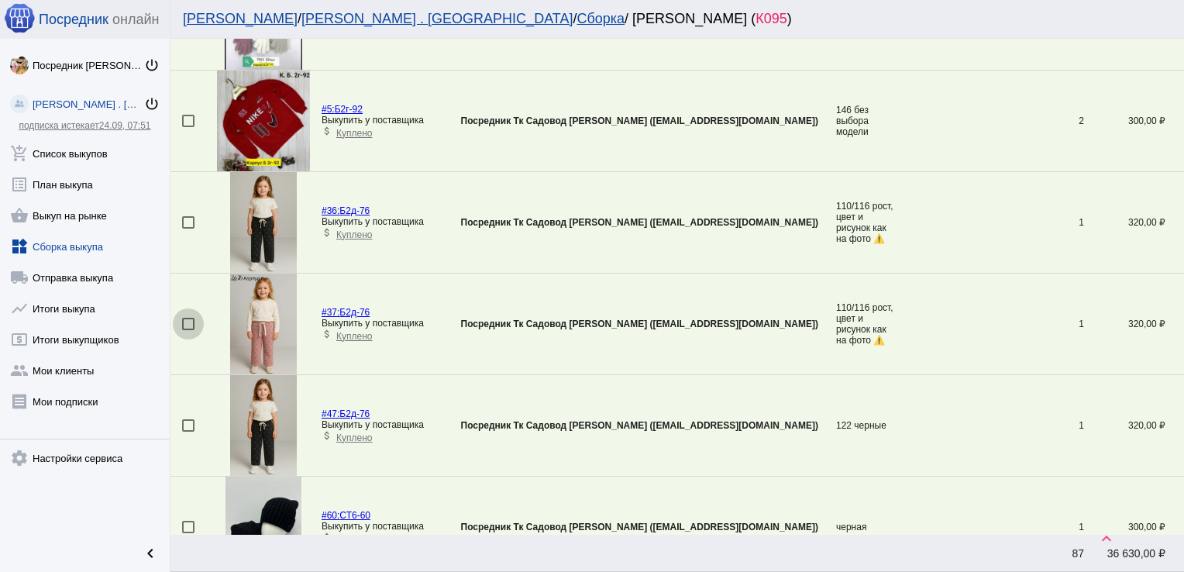
click at [183, 318] on div at bounding box center [188, 324] width 12 height 12
click at [187, 330] on input "checkbox" at bounding box center [187, 330] width 1 height 1
checkbox input "true"
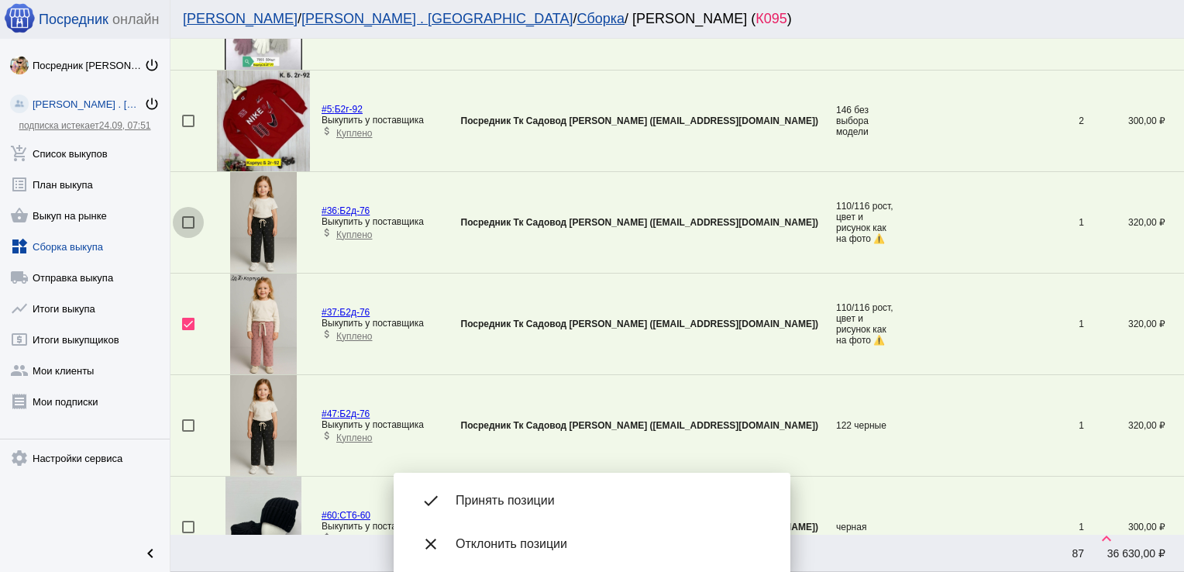
click at [187, 216] on div at bounding box center [188, 222] width 12 height 12
click at [187, 229] on input "checkbox" at bounding box center [187, 229] width 1 height 1
checkbox input "true"
click at [184, 419] on div at bounding box center [188, 425] width 12 height 12
click at [187, 432] on input "checkbox" at bounding box center [187, 432] width 1 height 1
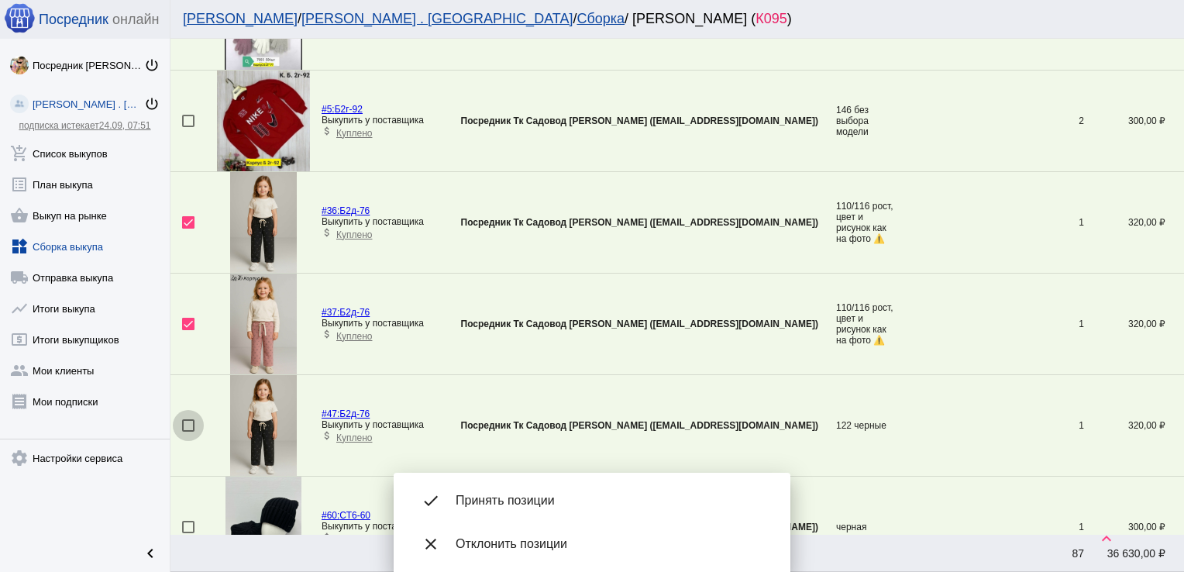
checkbox input "true"
click at [193, 107] on td at bounding box center [191, 120] width 43 height 101
click at [187, 115] on div at bounding box center [188, 121] width 12 height 12
click at [187, 127] on input "checkbox" at bounding box center [187, 127] width 1 height 1
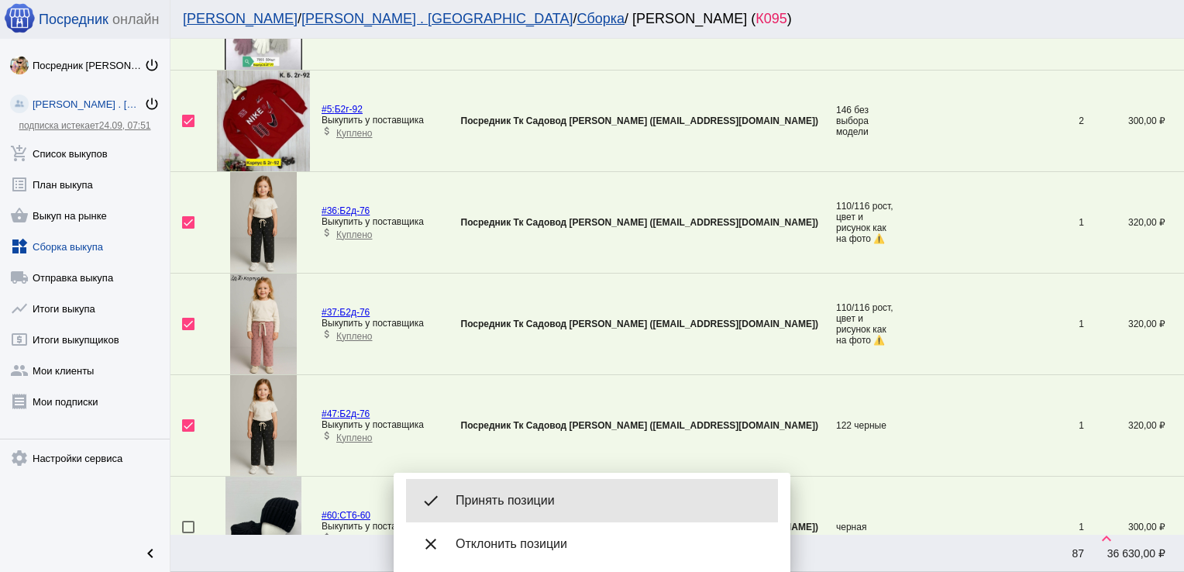
click at [504, 501] on span "Принять позиции" at bounding box center [611, 500] width 310 height 15
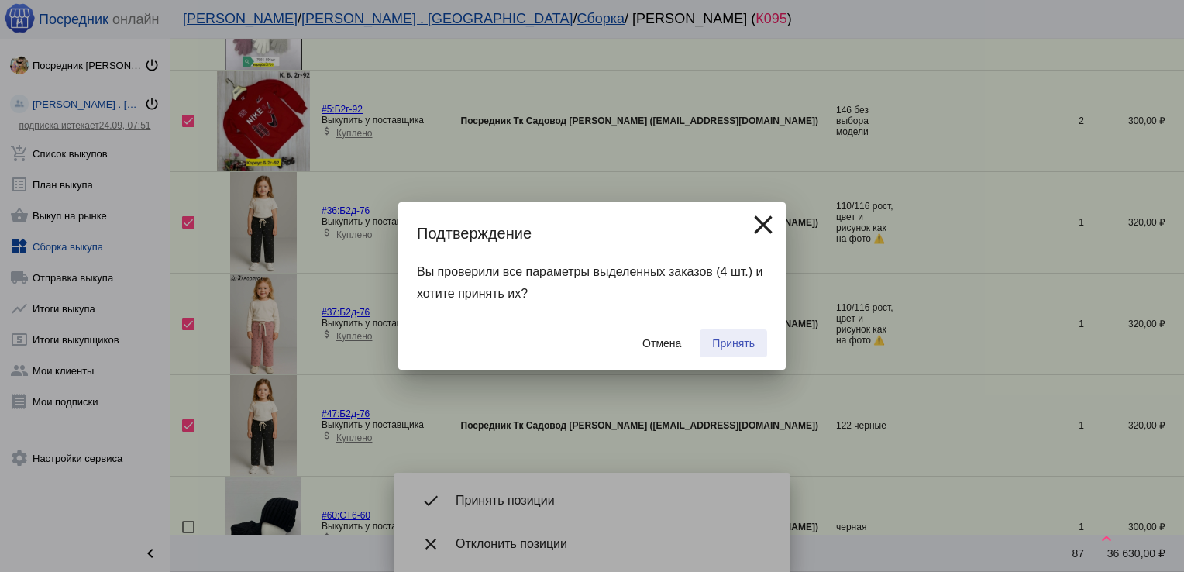
click at [744, 338] on span "Принять" at bounding box center [733, 343] width 43 height 12
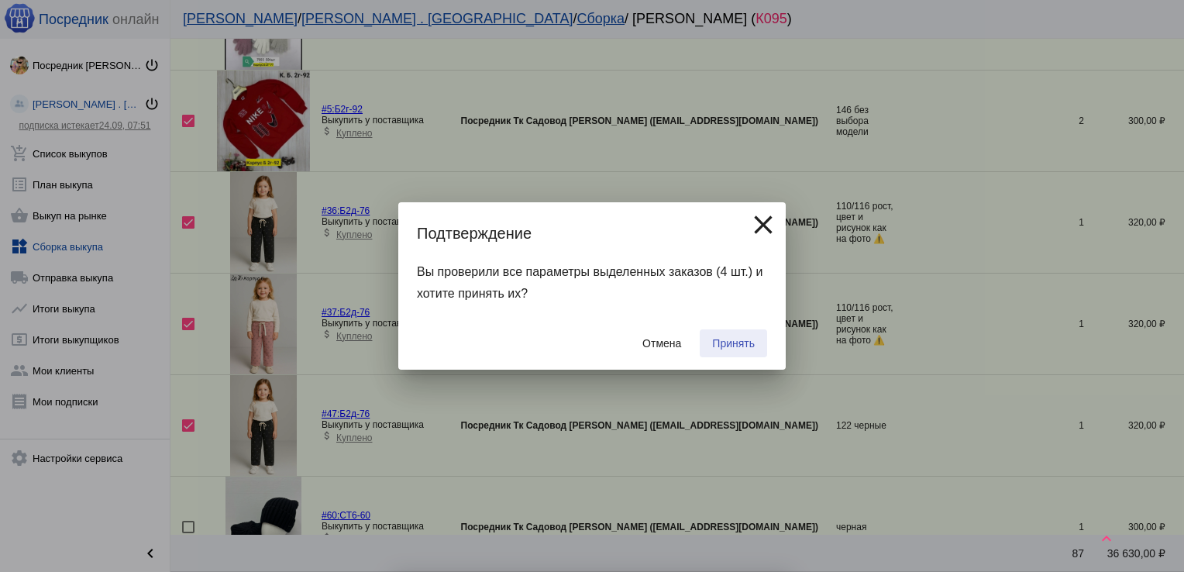
checkbox input "false"
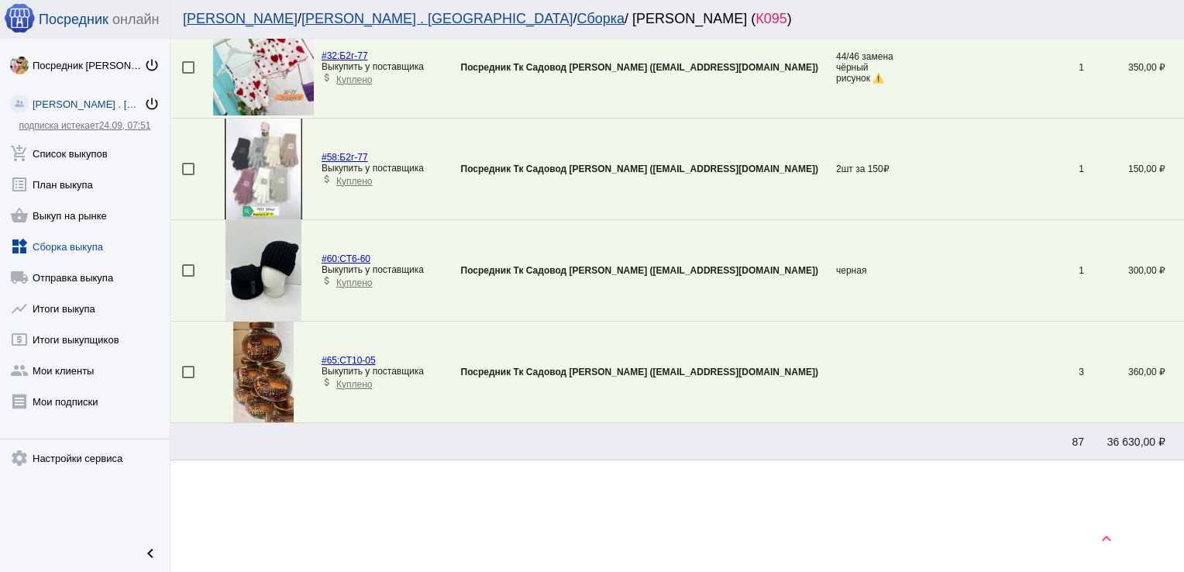
scroll to position [156, 0]
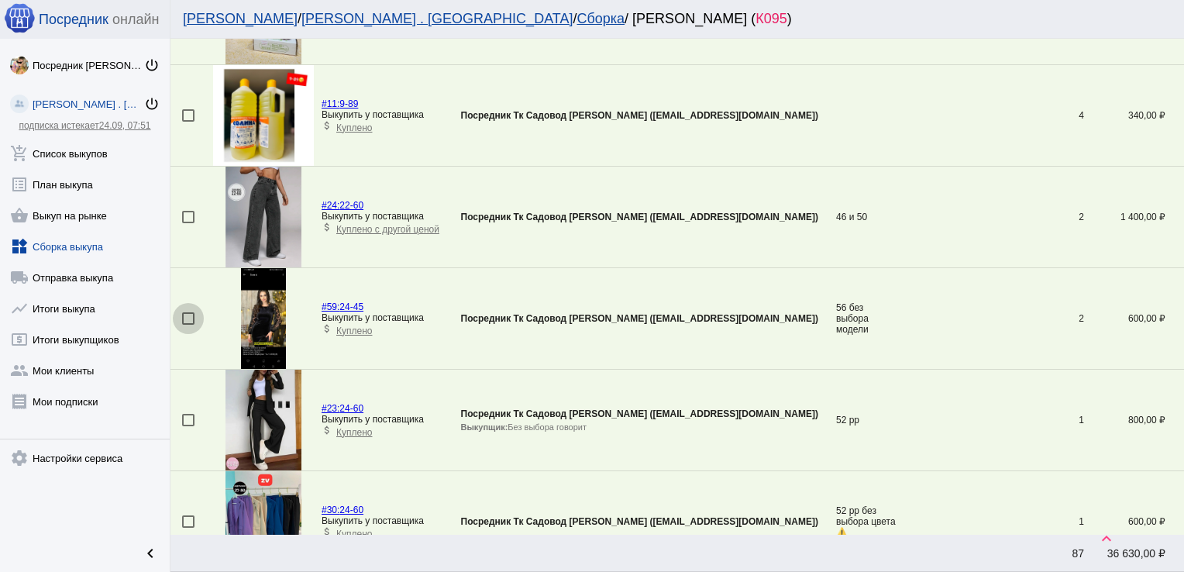
click at [188, 315] on div at bounding box center [188, 318] width 12 height 12
click at [188, 325] on input "checkbox" at bounding box center [187, 325] width 1 height 1
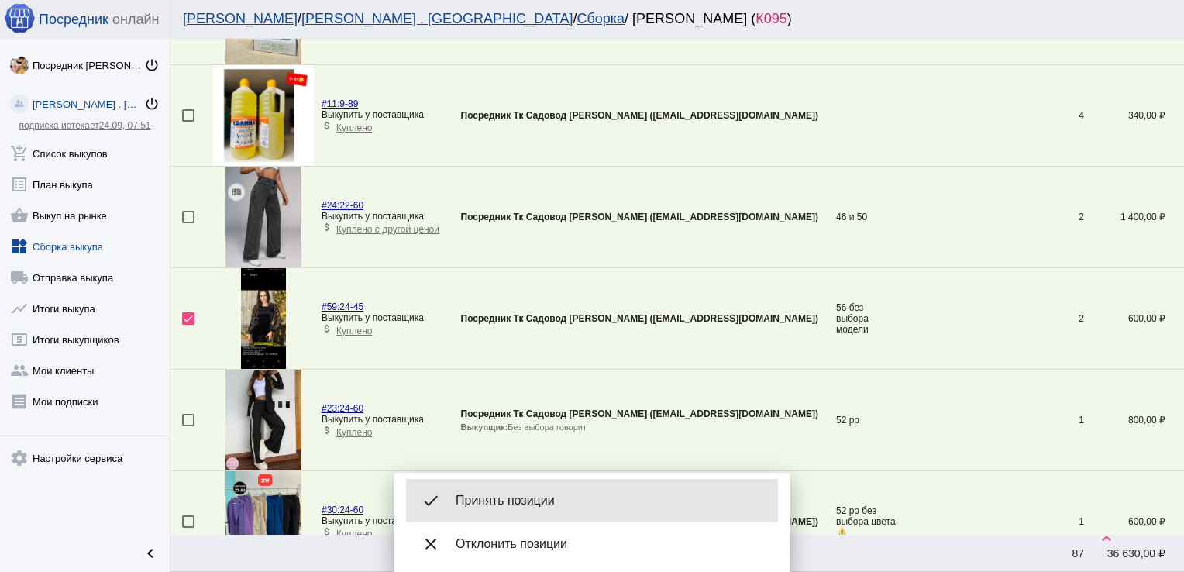
click at [505, 513] on div "done Принять позиции" at bounding box center [592, 500] width 372 height 43
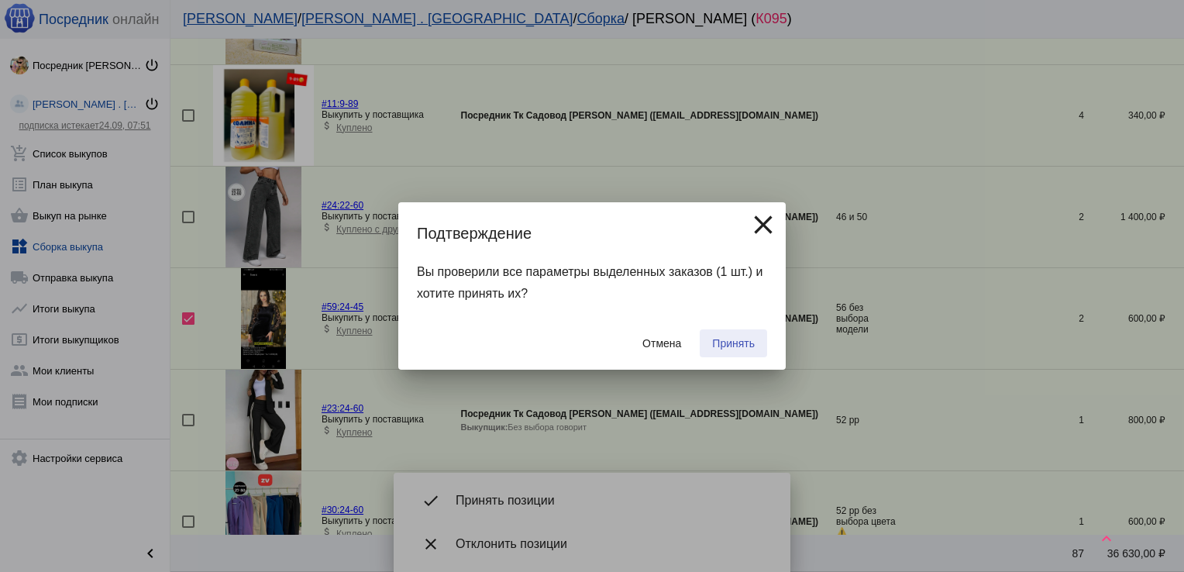
click at [741, 339] on span "Принять" at bounding box center [733, 343] width 43 height 12
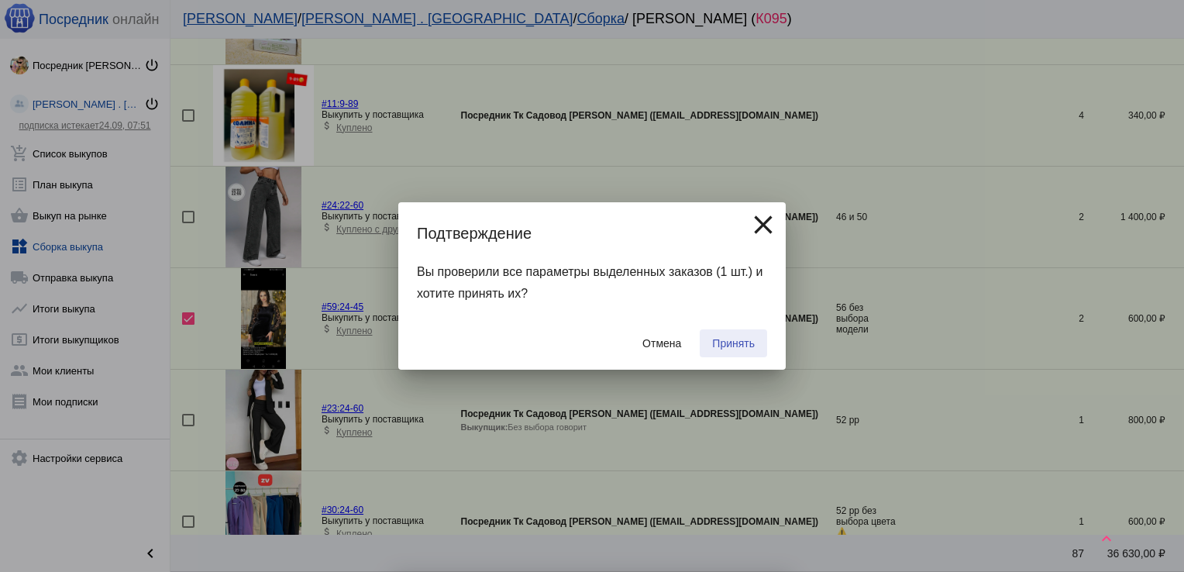
checkbox input "false"
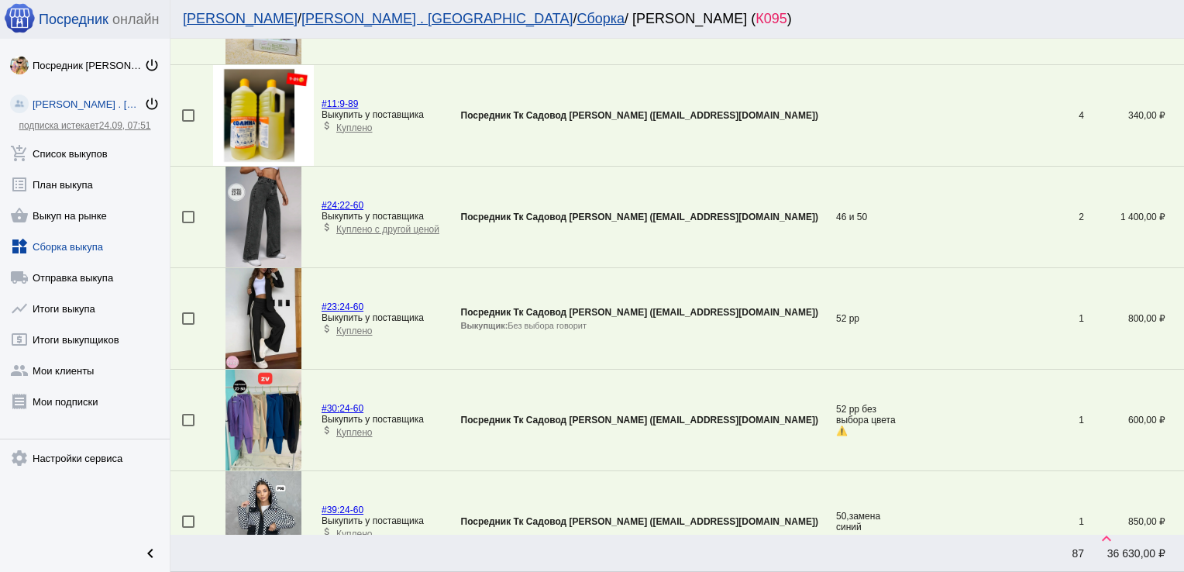
click at [183, 212] on div at bounding box center [188, 217] width 12 height 12
click at [187, 223] on input "checkbox" at bounding box center [187, 223] width 1 height 1
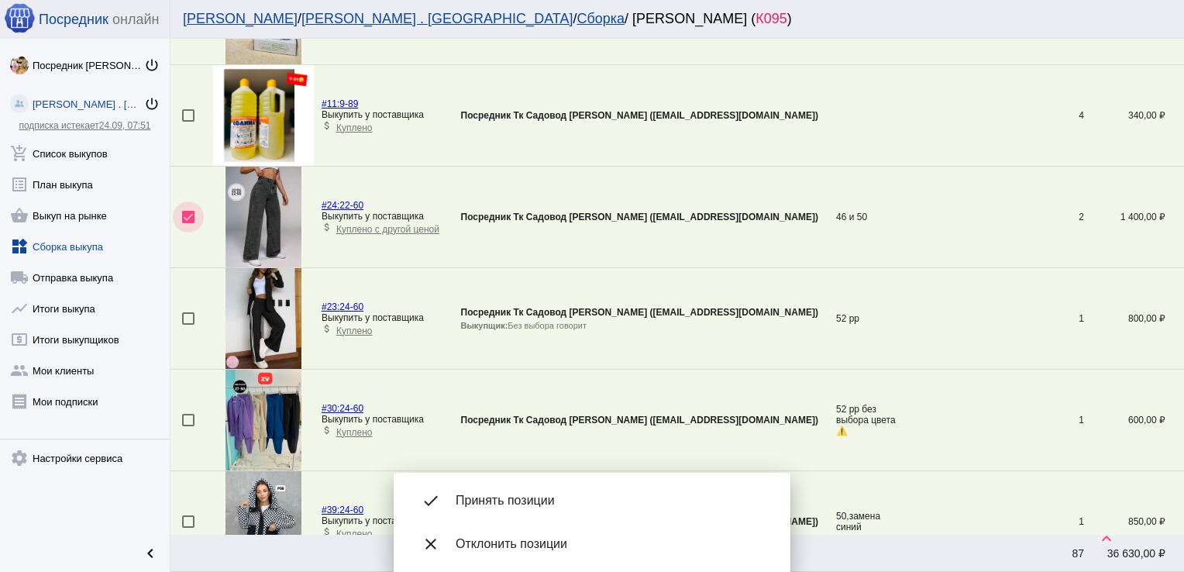
click at [189, 216] on div at bounding box center [188, 217] width 12 height 12
click at [188, 223] on input "checkbox" at bounding box center [187, 223] width 1 height 1
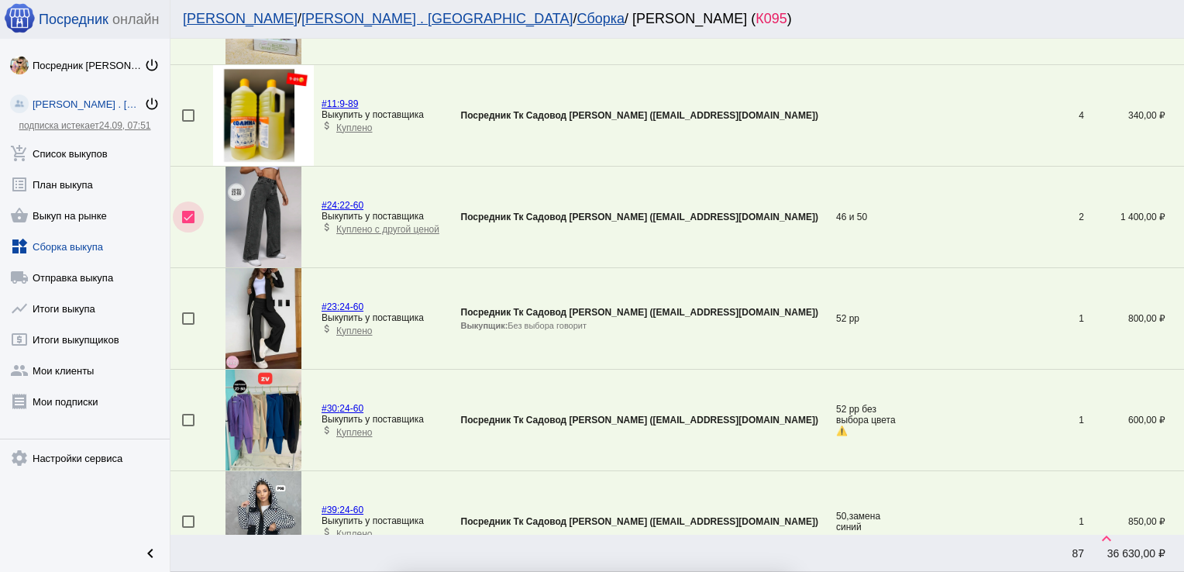
checkbox input "false"
click at [187, 421] on div at bounding box center [188, 420] width 12 height 12
click at [187, 426] on input "checkbox" at bounding box center [187, 426] width 1 height 1
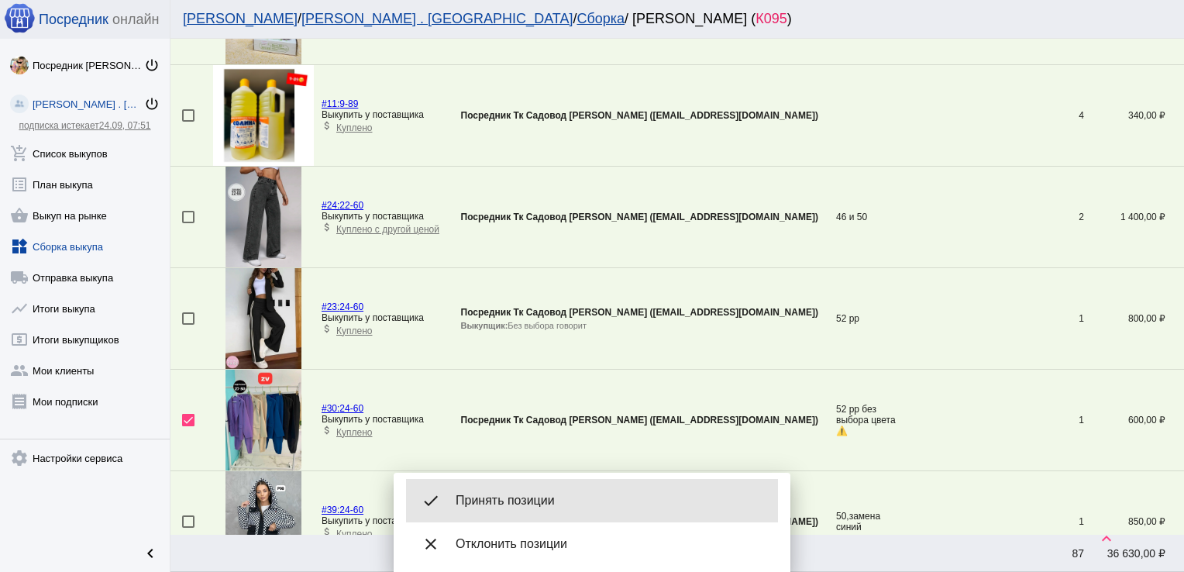
click at [520, 504] on span "Принять позиции" at bounding box center [611, 500] width 310 height 15
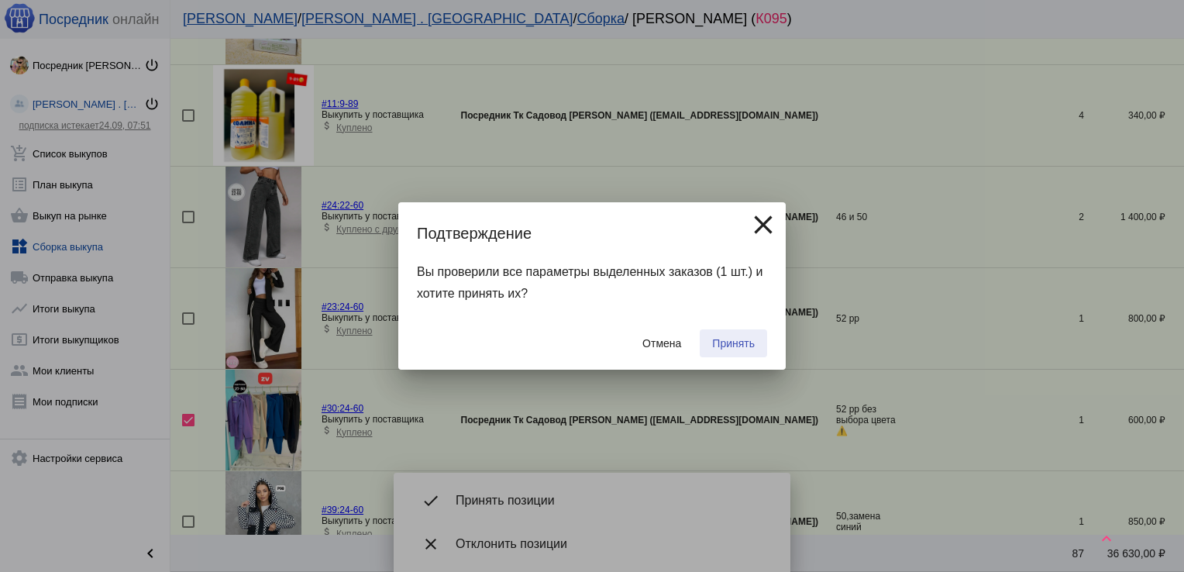
click at [732, 339] on span "Принять" at bounding box center [733, 343] width 43 height 12
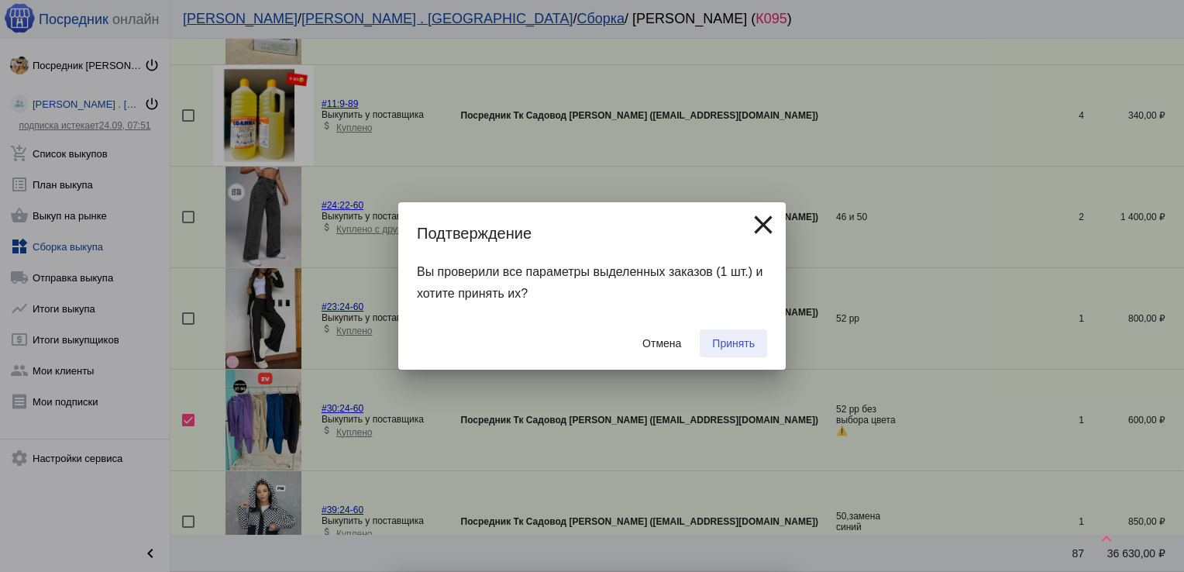
checkbox input "false"
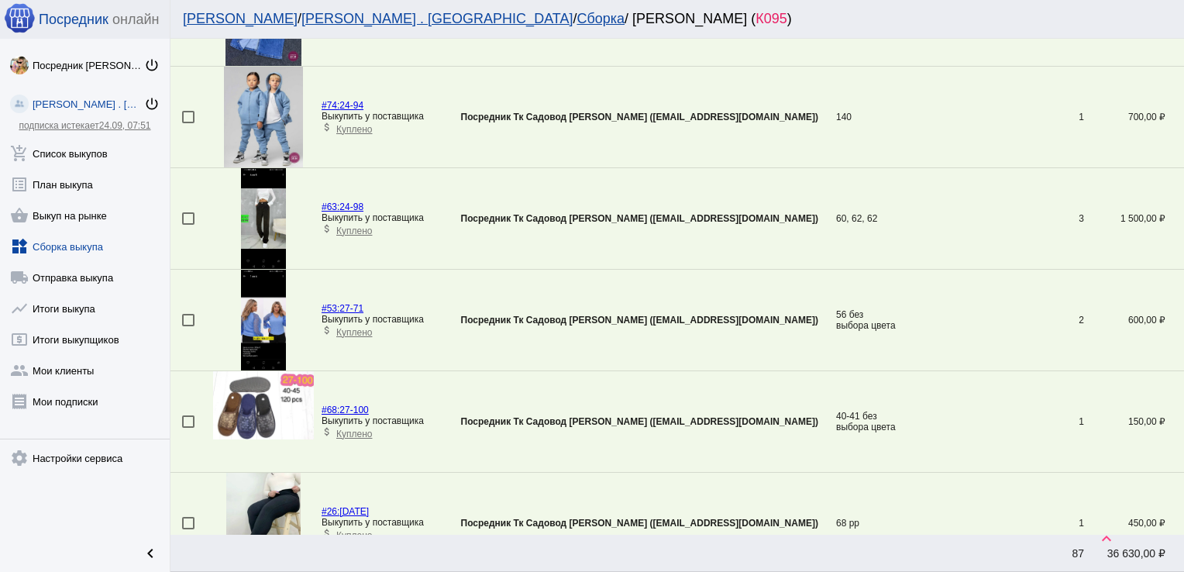
scroll to position [2689, 0]
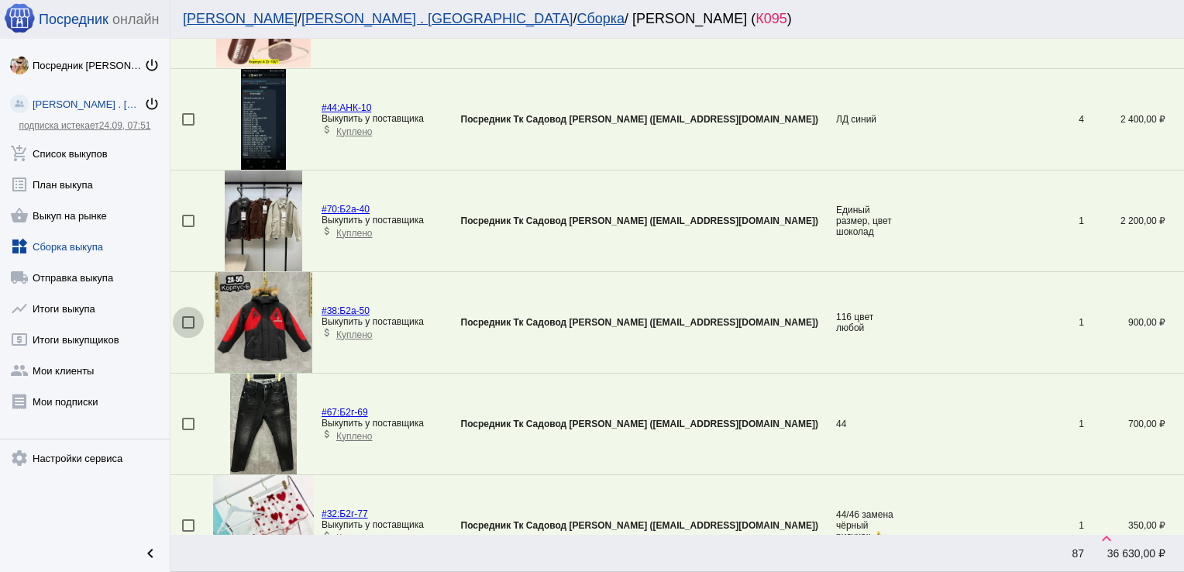
click at [187, 316] on div at bounding box center [188, 322] width 12 height 12
click at [187, 328] on input "checkbox" at bounding box center [187, 328] width 1 height 1
checkbox input "true"
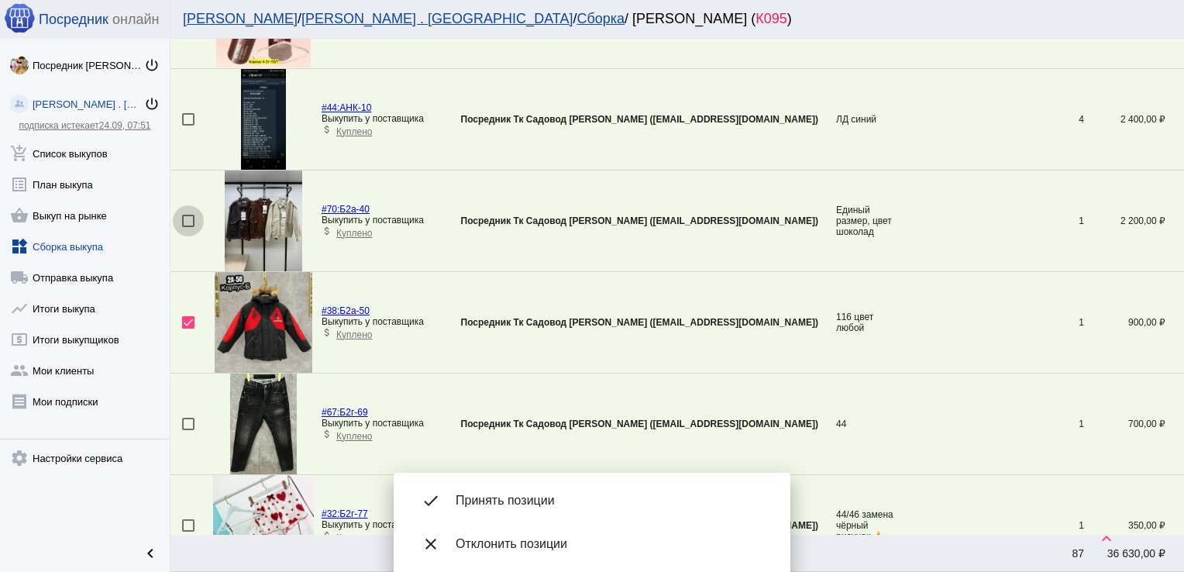
click at [184, 216] on div at bounding box center [188, 221] width 12 height 12
click at [187, 227] on input "checkbox" at bounding box center [187, 227] width 1 height 1
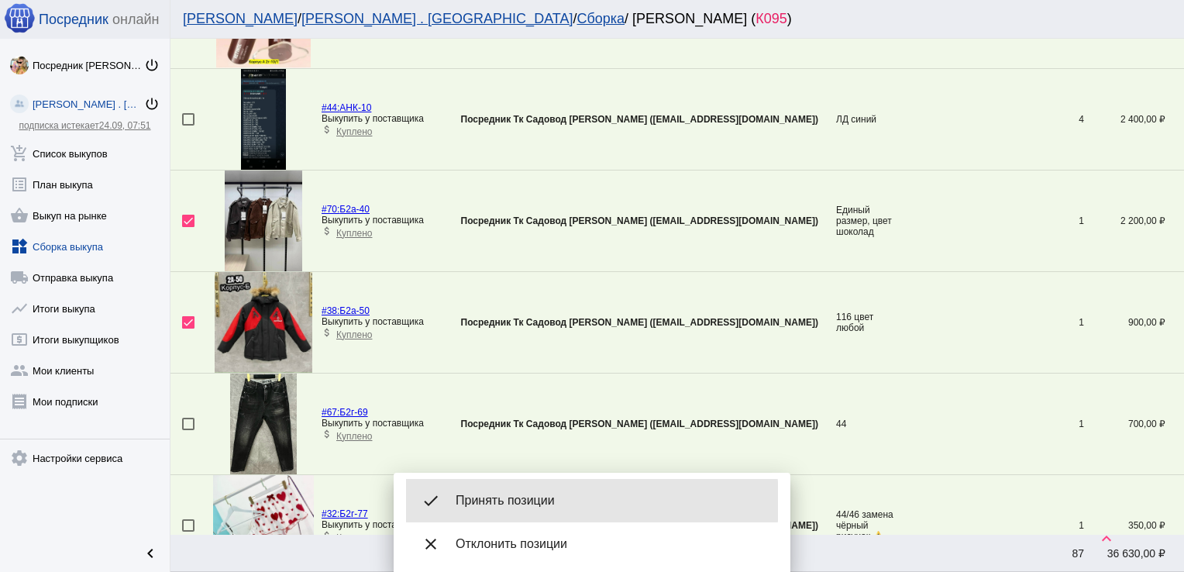
click at [545, 501] on span "Принять позиции" at bounding box center [611, 500] width 310 height 15
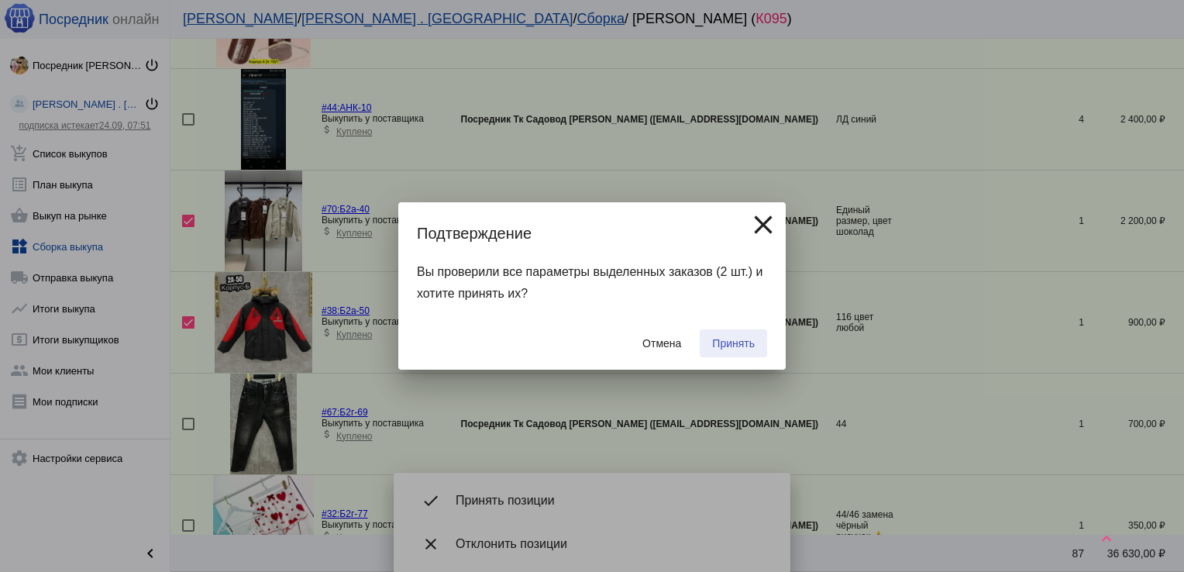
click at [755, 342] on button "Принять" at bounding box center [733, 343] width 67 height 28
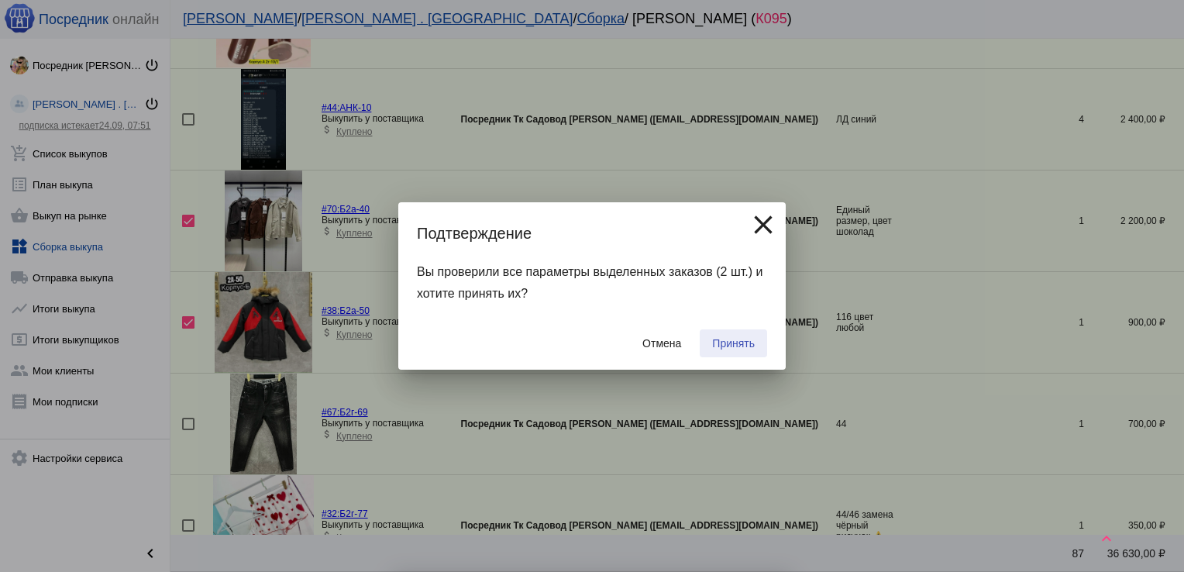
checkbox input "false"
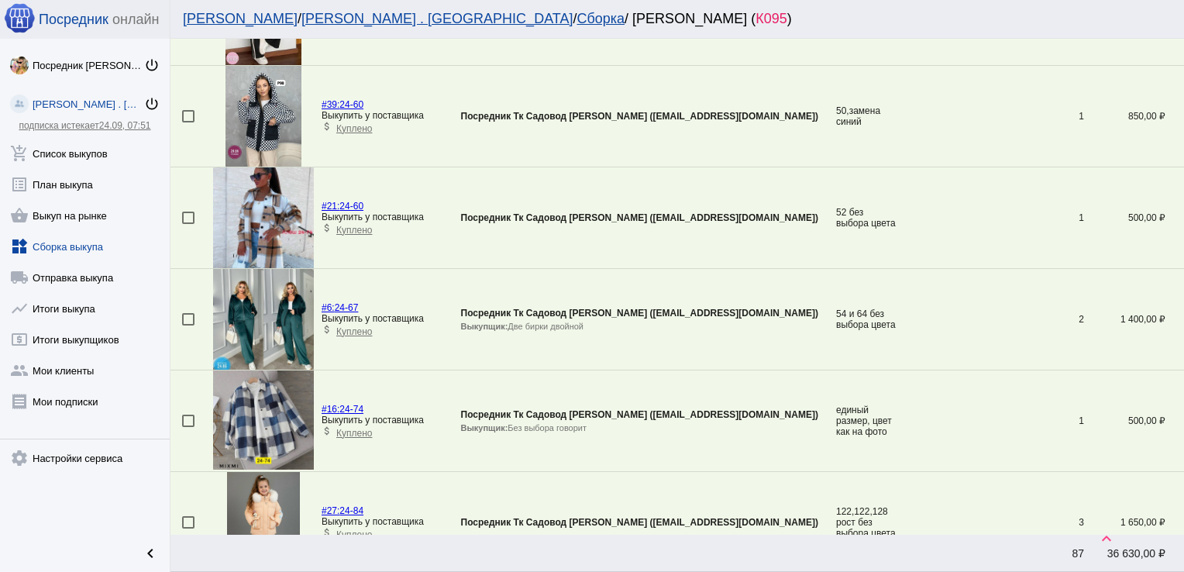
scroll to position [967, 0]
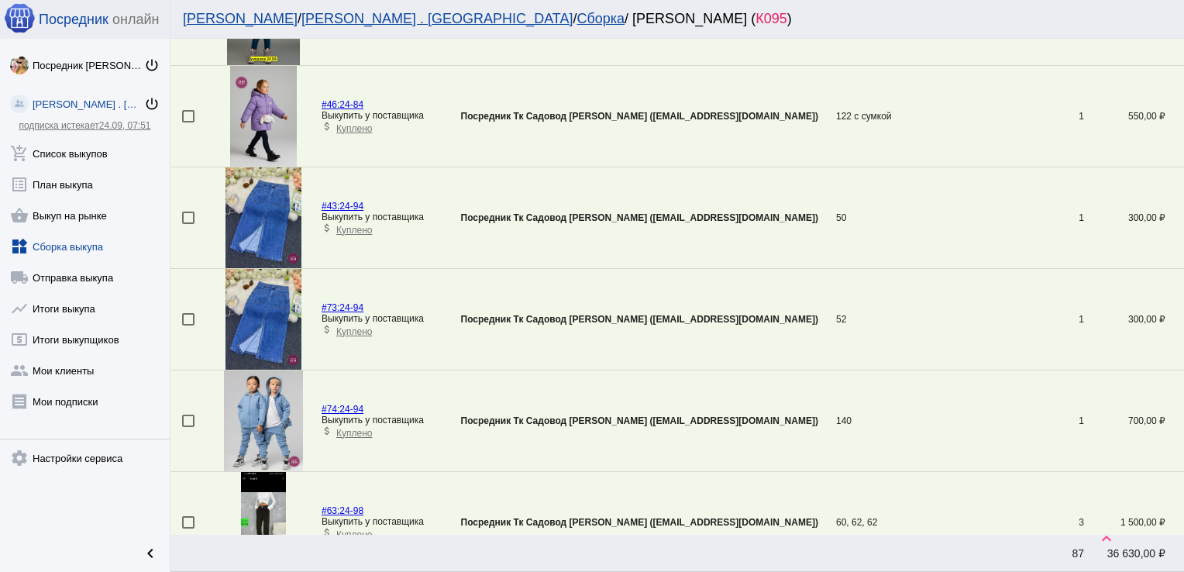
click at [184, 420] on div at bounding box center [188, 420] width 12 height 12
click at [187, 427] on input "checkbox" at bounding box center [187, 427] width 1 height 1
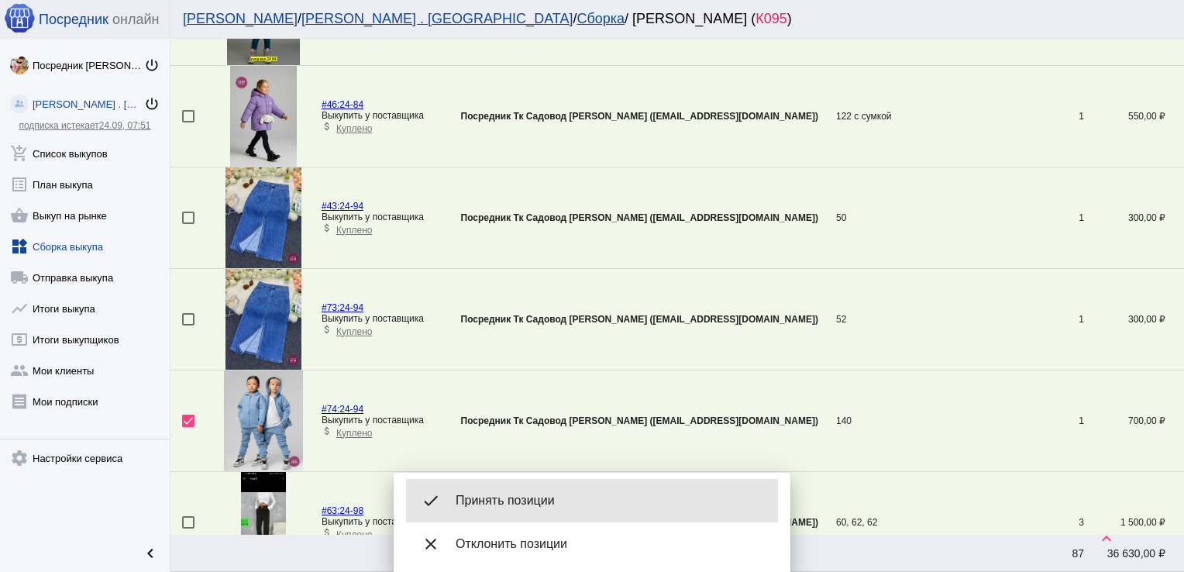
click at [555, 500] on span "Принять позиции" at bounding box center [611, 500] width 310 height 15
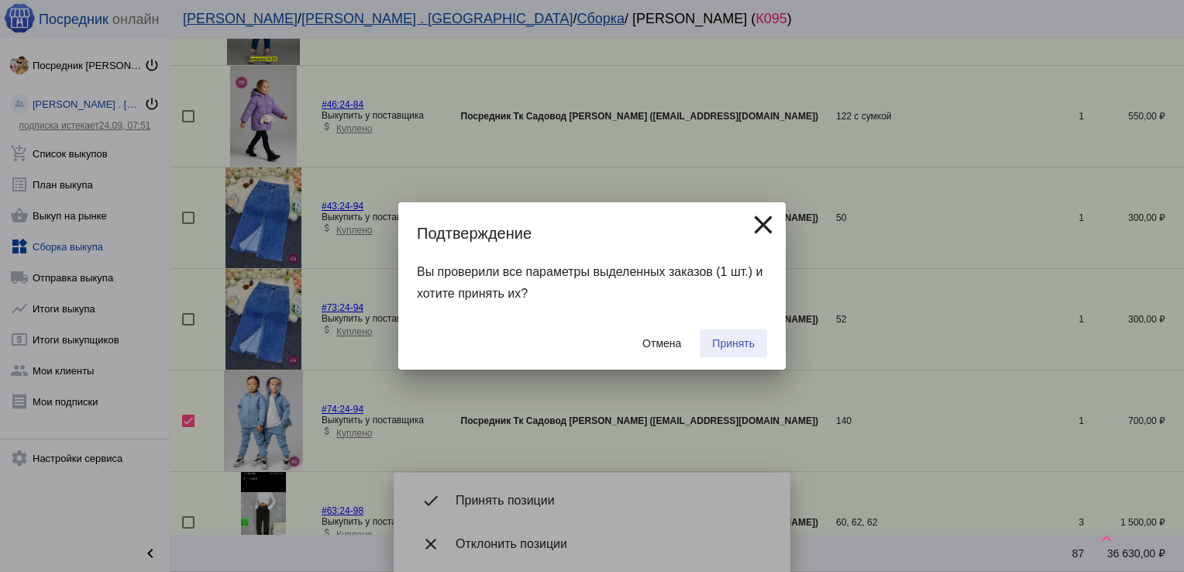
click at [734, 339] on span "Принять" at bounding box center [733, 343] width 43 height 12
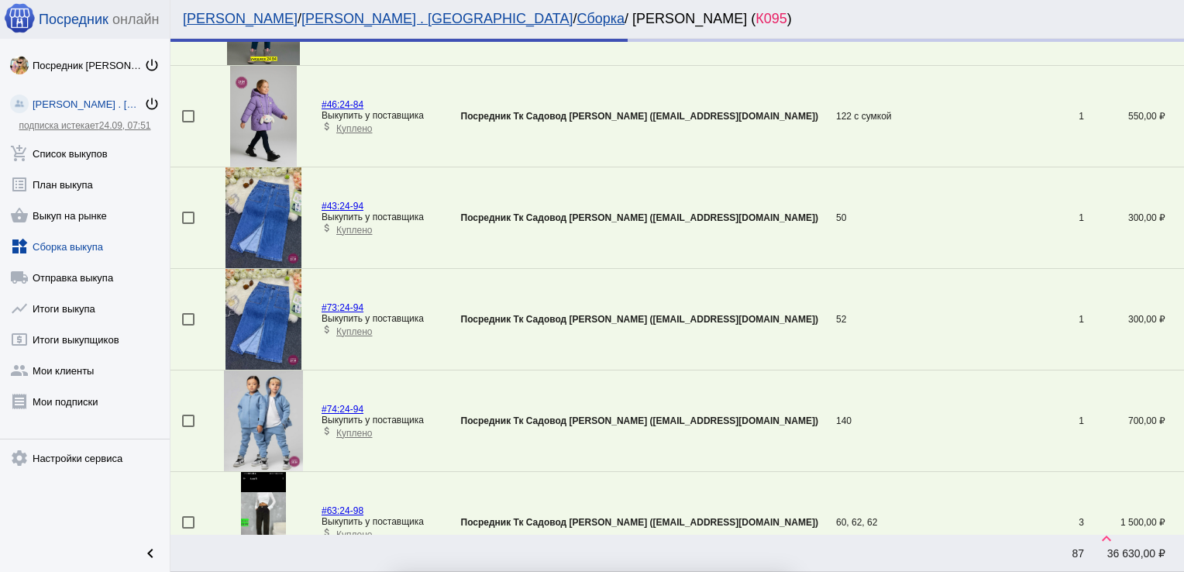
checkbox input "false"
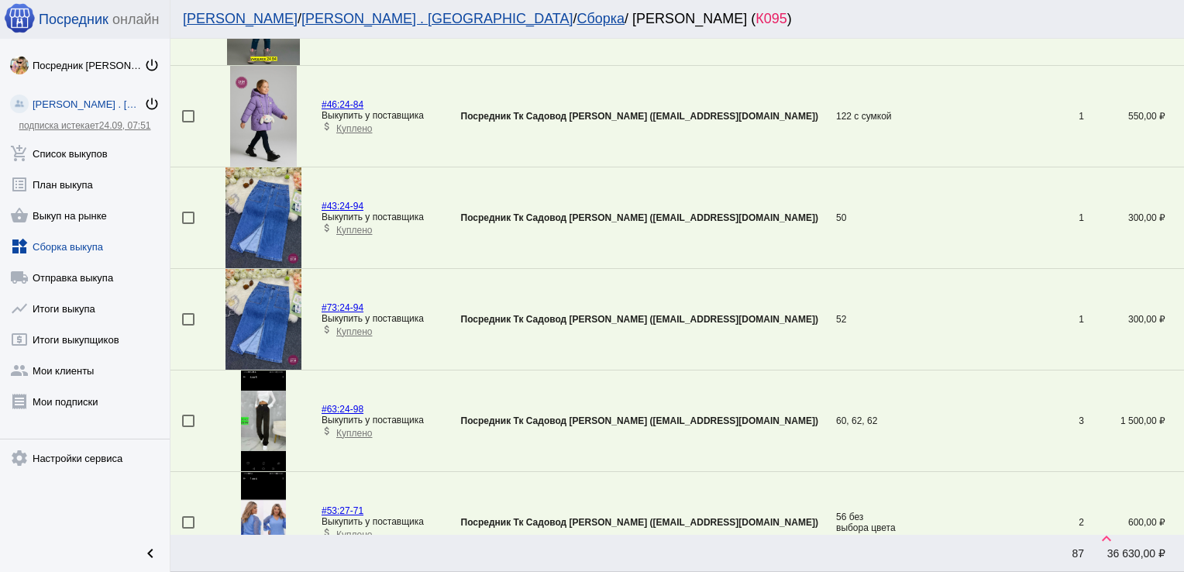
scroll to position [1980, 0]
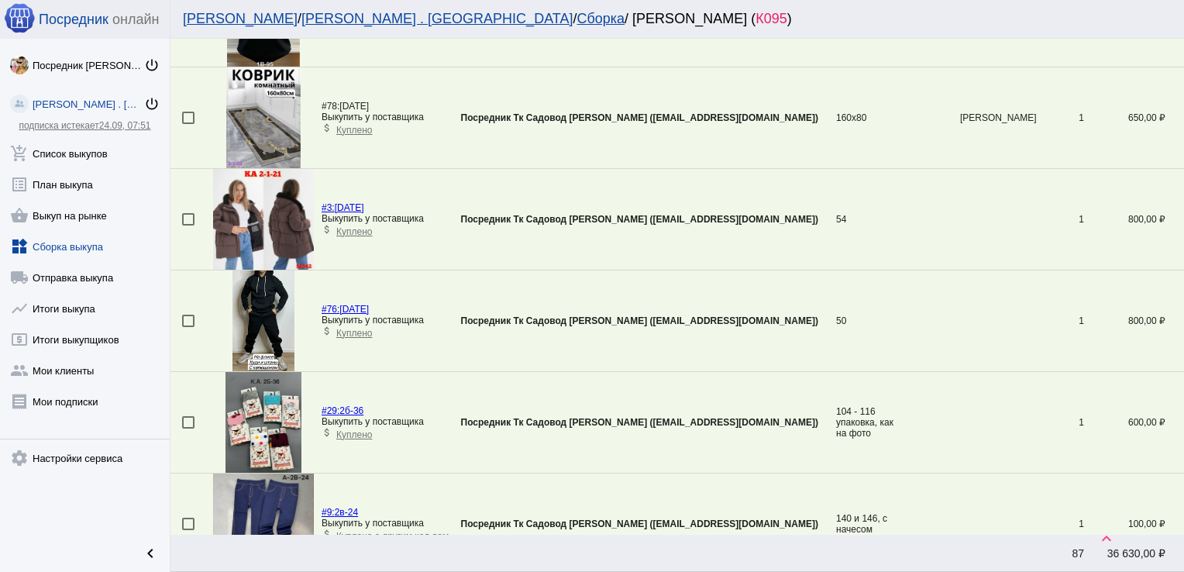
click at [187, 315] on div at bounding box center [188, 321] width 12 height 12
click at [187, 327] on input "checkbox" at bounding box center [187, 327] width 1 height 1
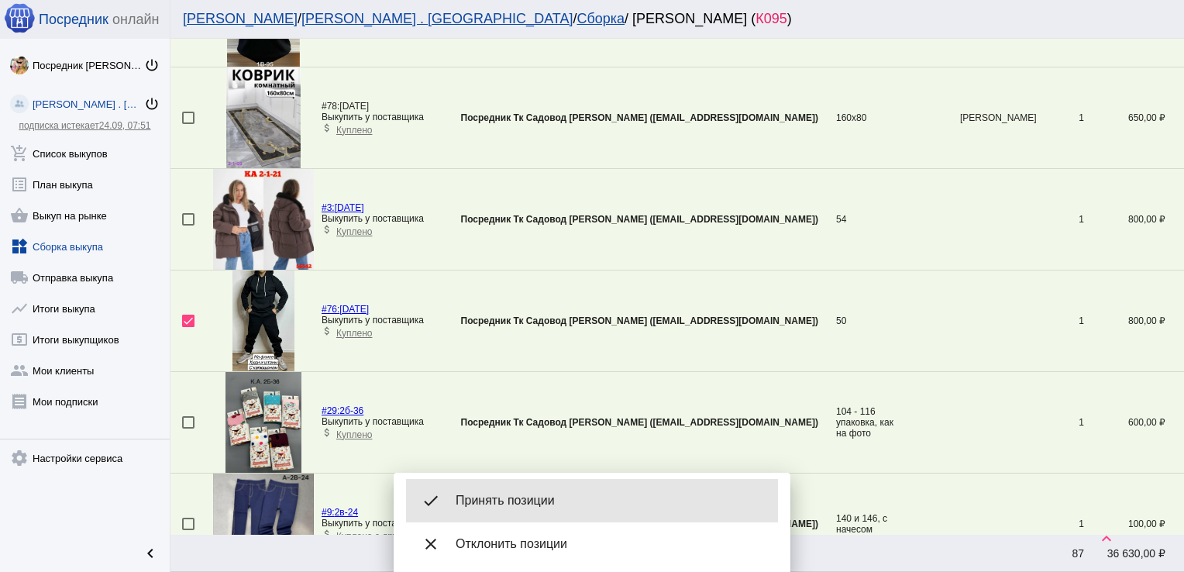
click at [511, 507] on span "Принять позиции" at bounding box center [611, 500] width 310 height 15
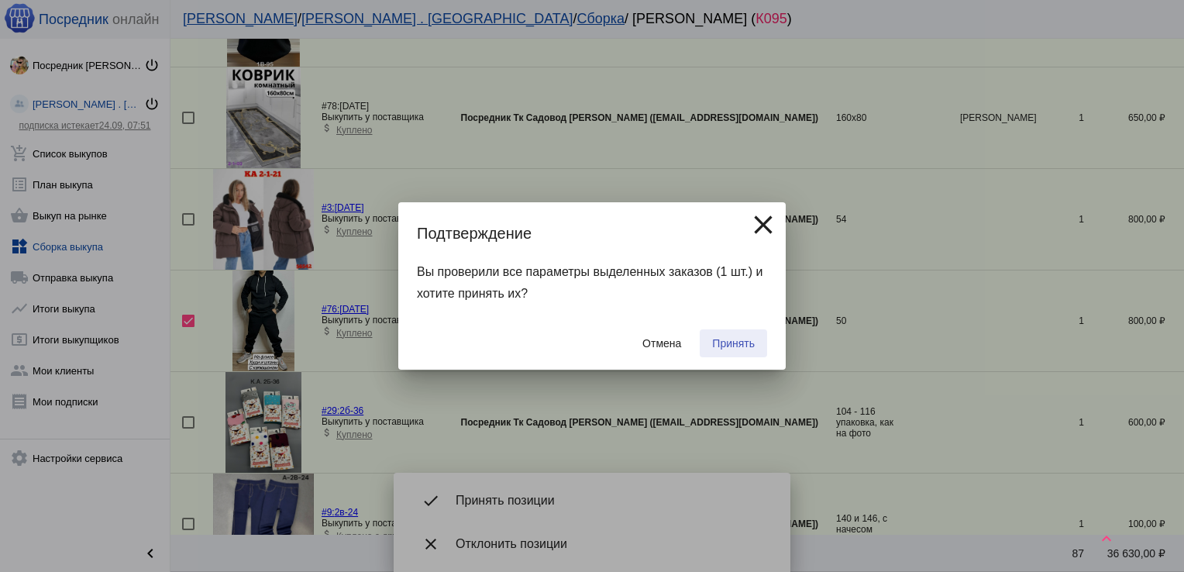
click at [741, 341] on span "Принять" at bounding box center [733, 343] width 43 height 12
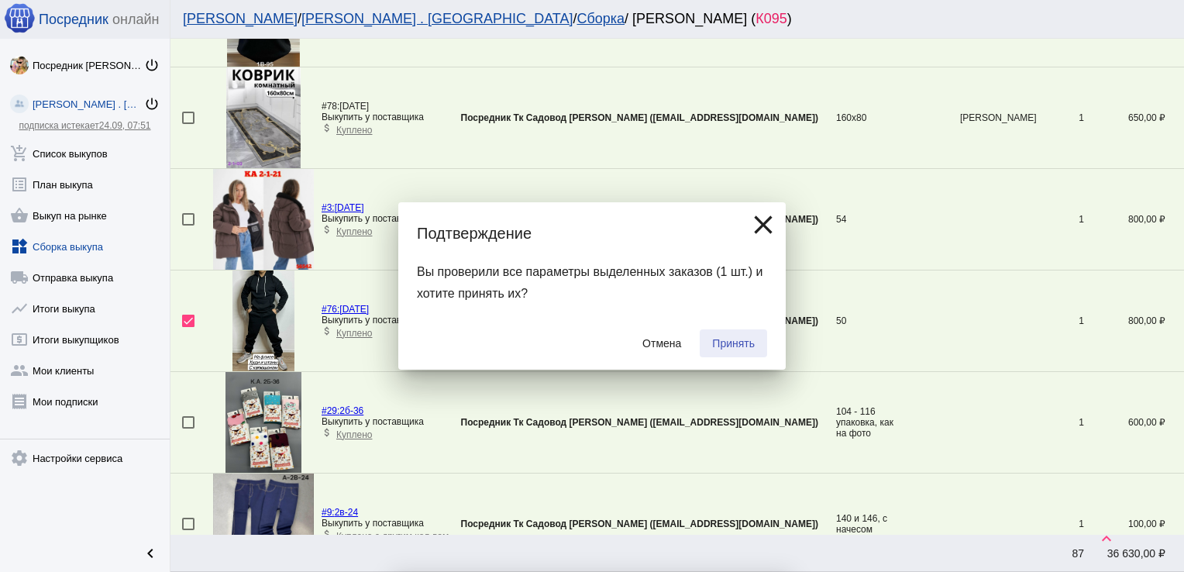
checkbox input "false"
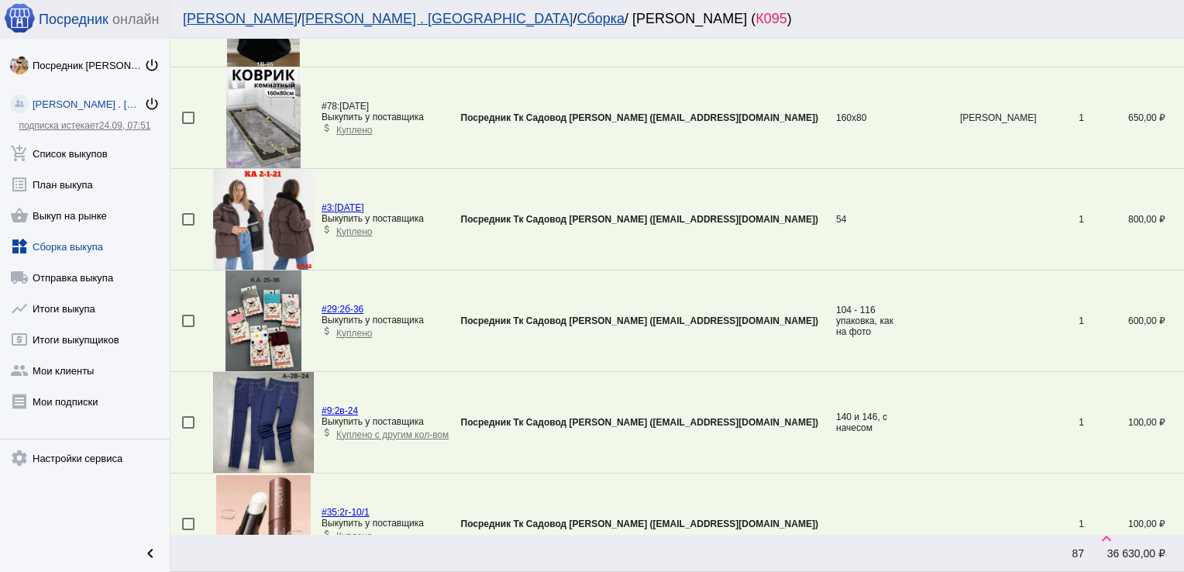
scroll to position [257, 0]
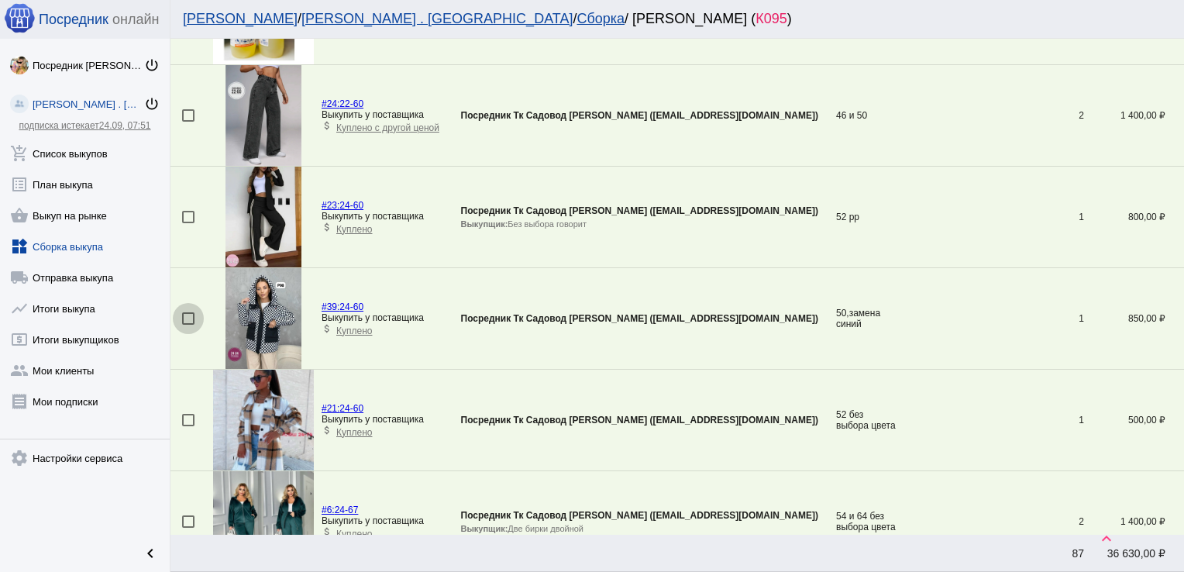
click at [187, 317] on div at bounding box center [188, 318] width 12 height 12
click at [187, 325] on input "checkbox" at bounding box center [187, 325] width 1 height 1
checkbox input "true"
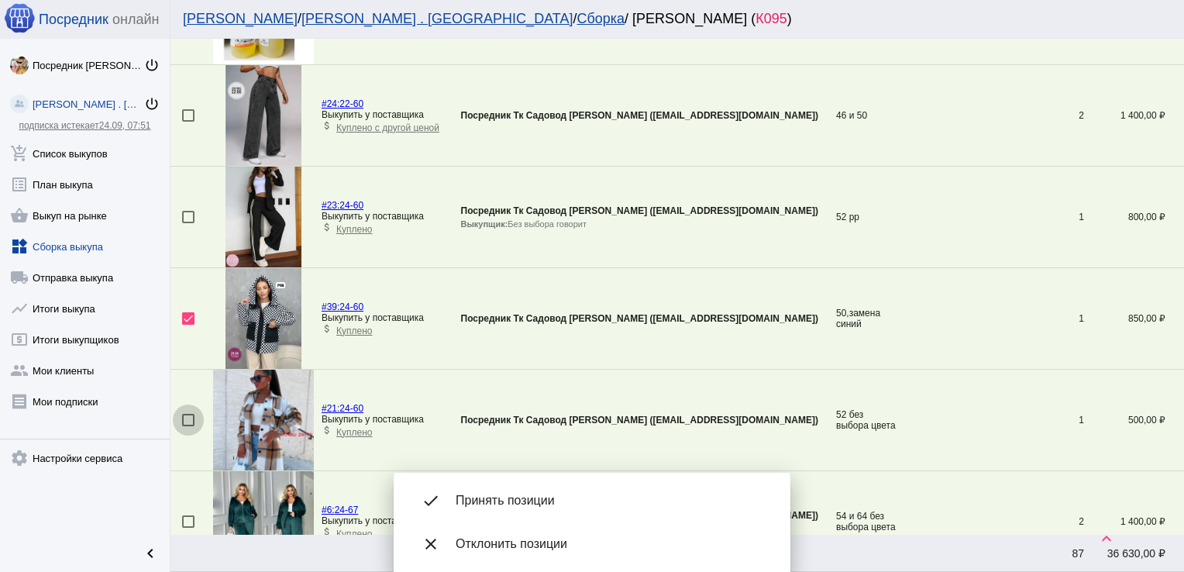
click at [189, 421] on div at bounding box center [188, 420] width 12 height 12
click at [188, 426] on input "checkbox" at bounding box center [187, 426] width 1 height 1
checkbox input "true"
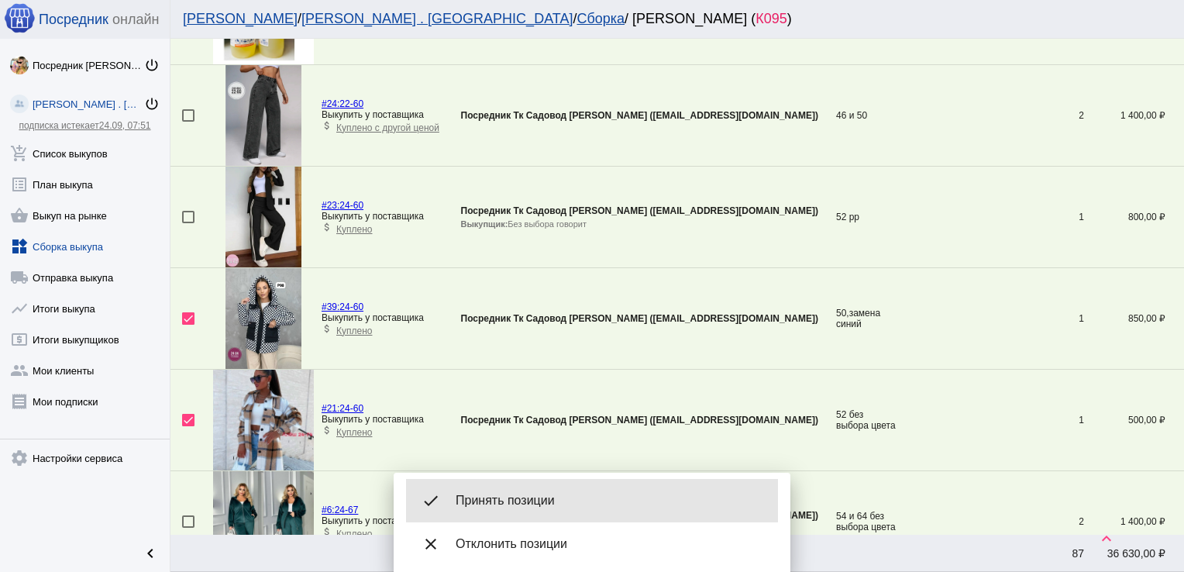
click at [527, 497] on span "Принять позиции" at bounding box center [611, 500] width 310 height 15
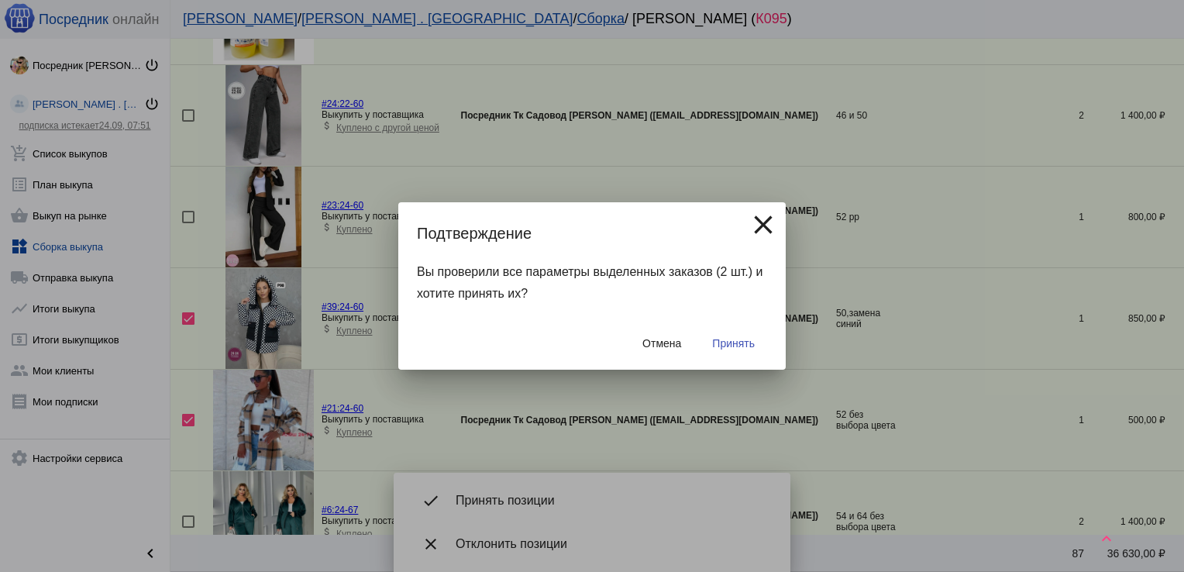
click at [733, 337] on span "Принять" at bounding box center [733, 343] width 43 height 12
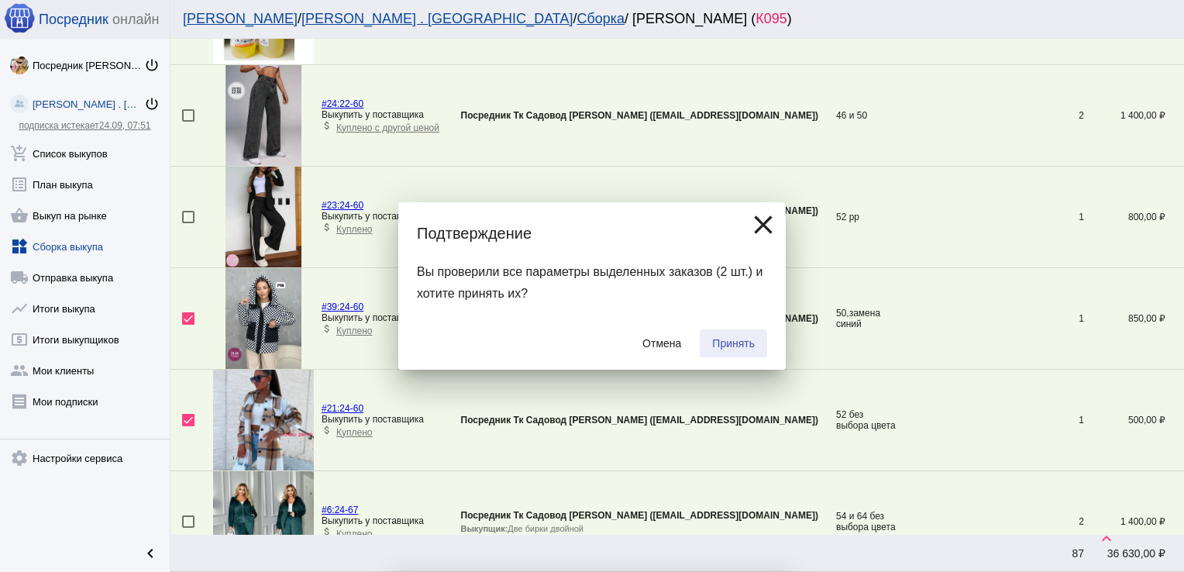
checkbox input "false"
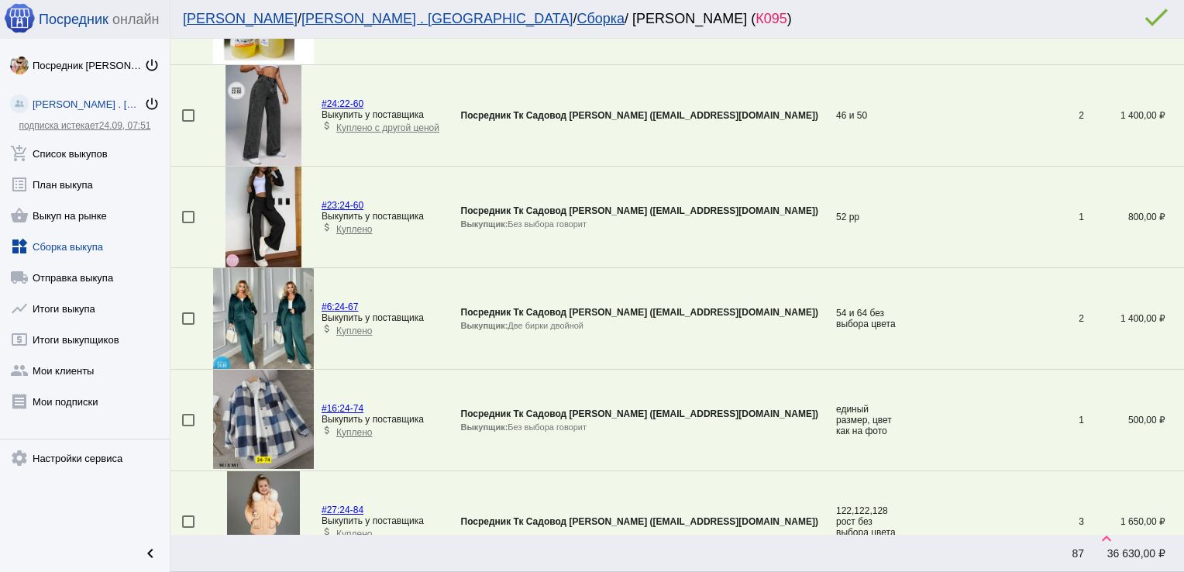
scroll to position [1980, 0]
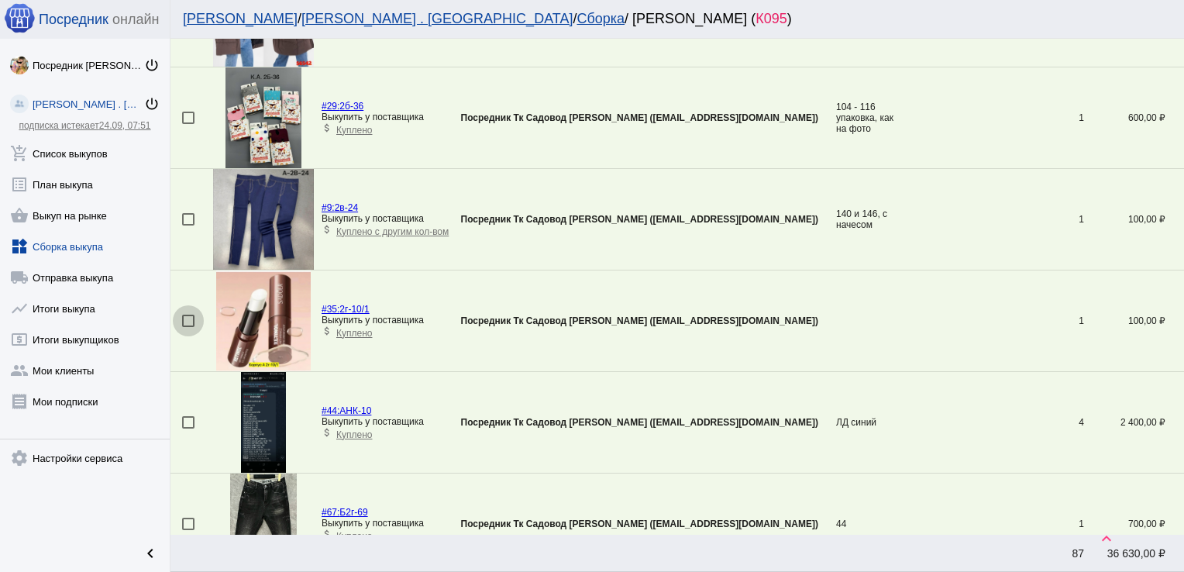
click at [188, 318] on div at bounding box center [188, 321] width 12 height 12
click at [188, 327] on input "checkbox" at bounding box center [187, 327] width 1 height 1
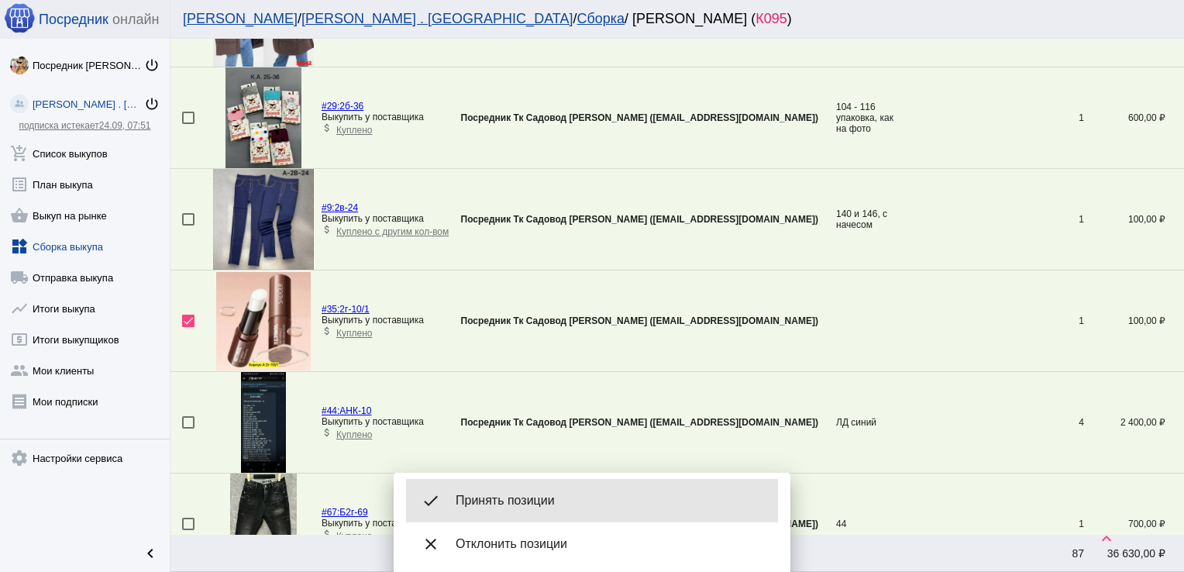
click at [511, 488] on div "done Принять позиции" at bounding box center [592, 500] width 372 height 43
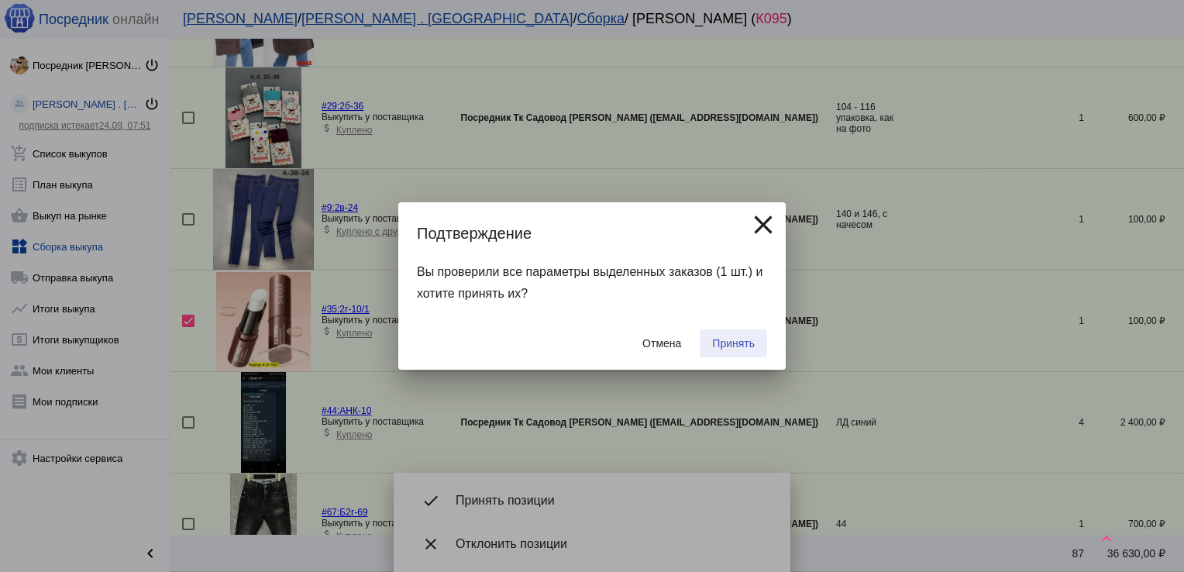
click at [727, 349] on span "Принять" at bounding box center [733, 343] width 43 height 12
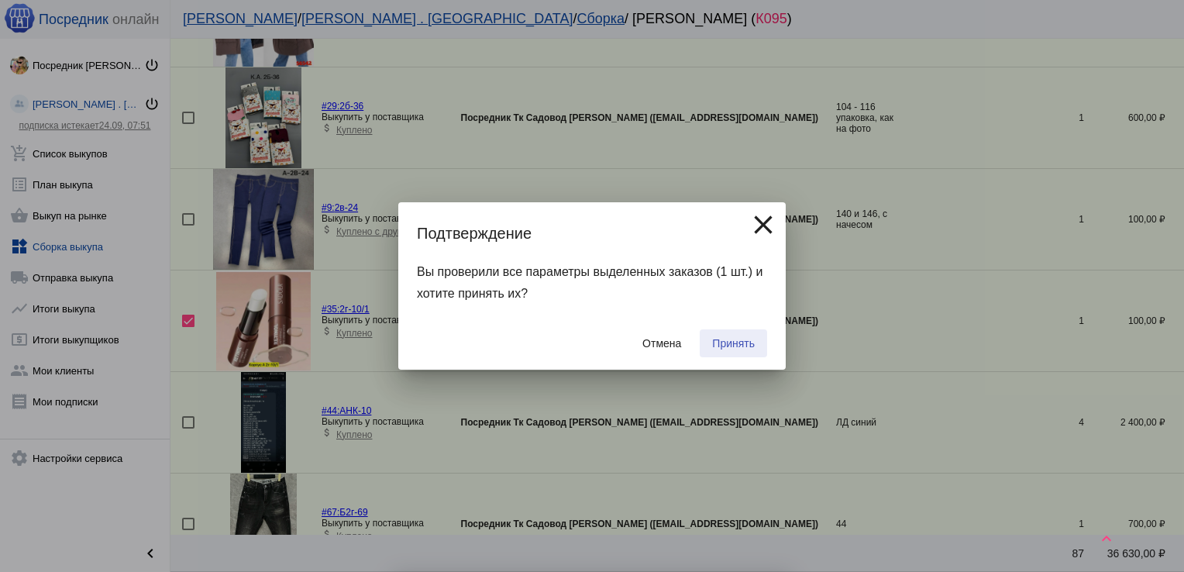
checkbox input "false"
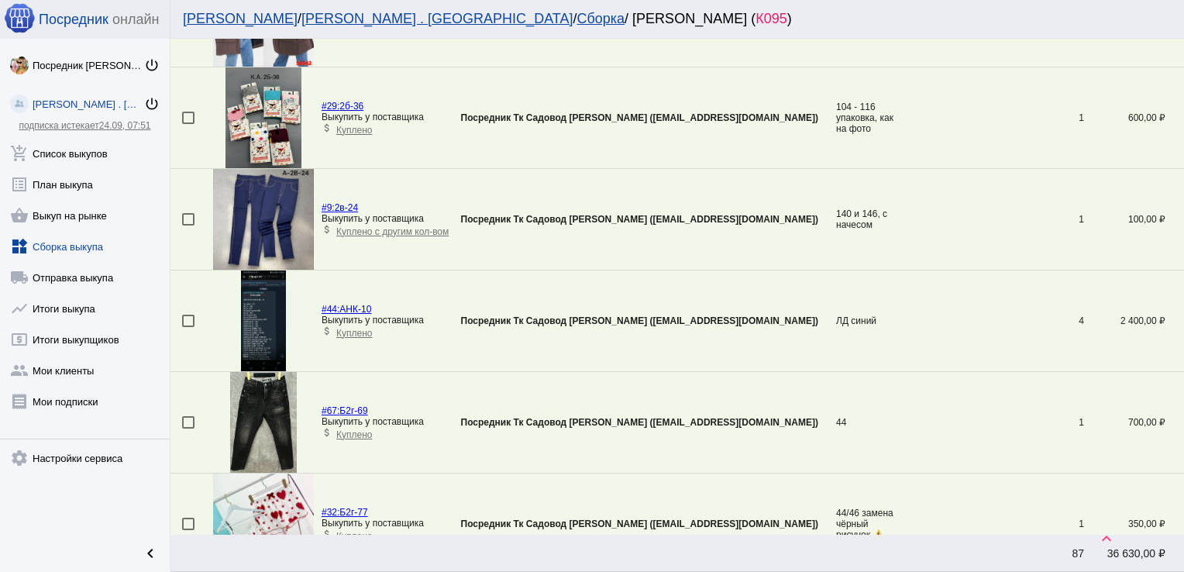
scroll to position [359, 0]
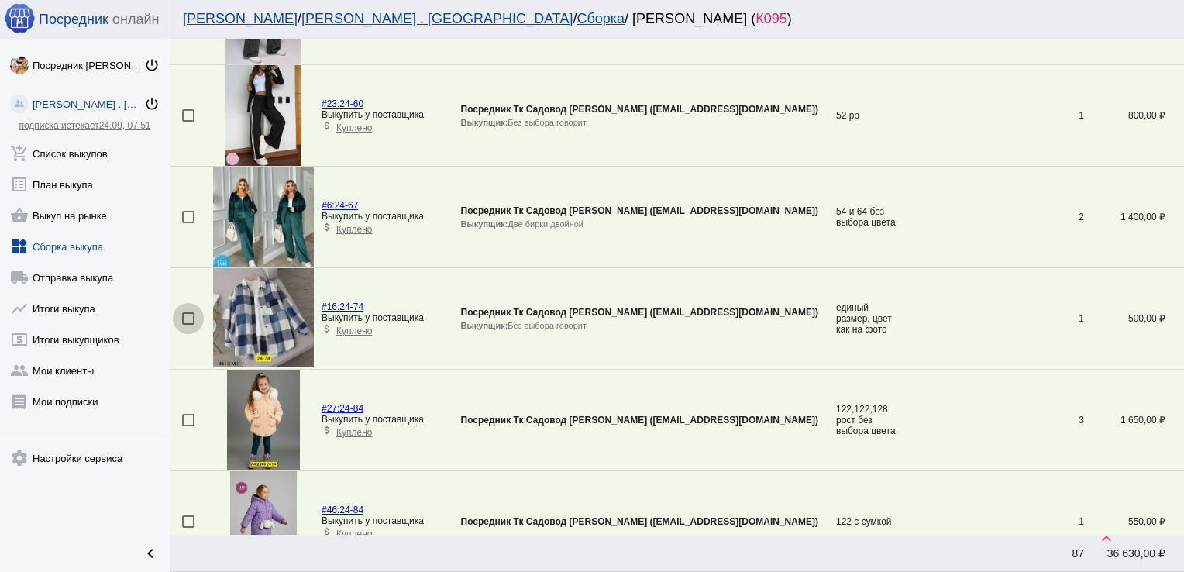
click at [191, 313] on div at bounding box center [188, 318] width 12 height 12
click at [188, 325] on input "checkbox" at bounding box center [187, 325] width 1 height 1
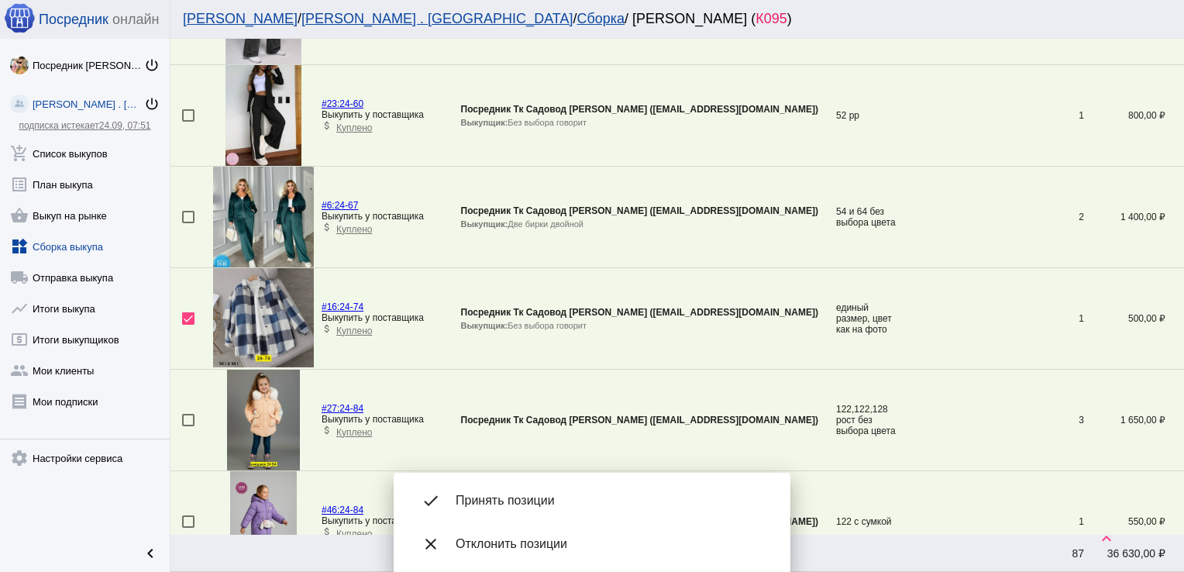
click at [545, 501] on span "Принять позиции" at bounding box center [611, 500] width 310 height 15
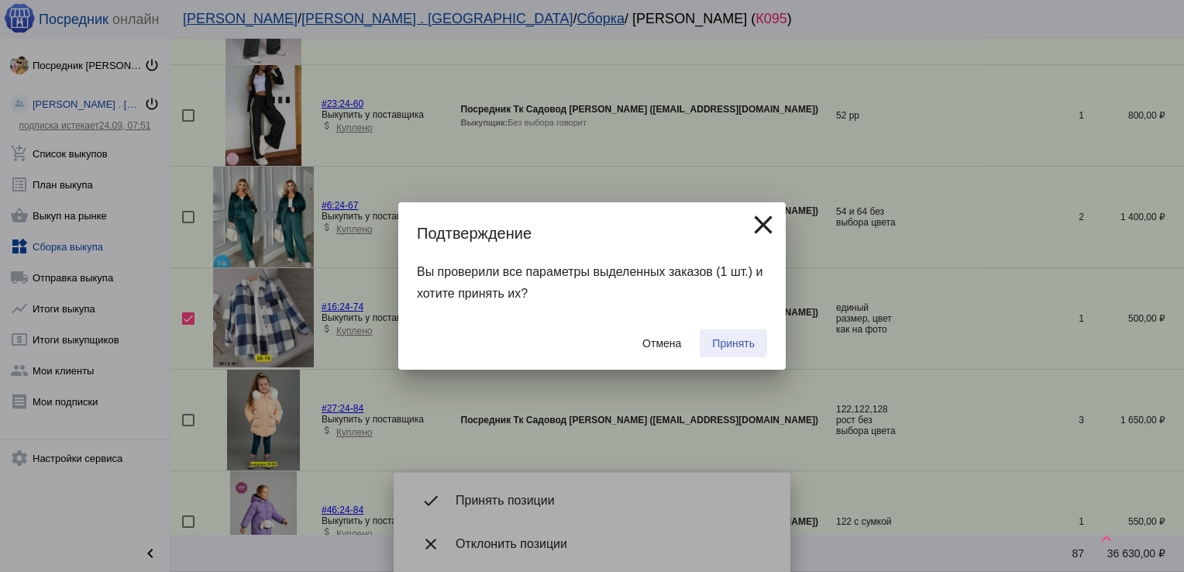
click at [756, 338] on button "Принять" at bounding box center [733, 343] width 67 height 28
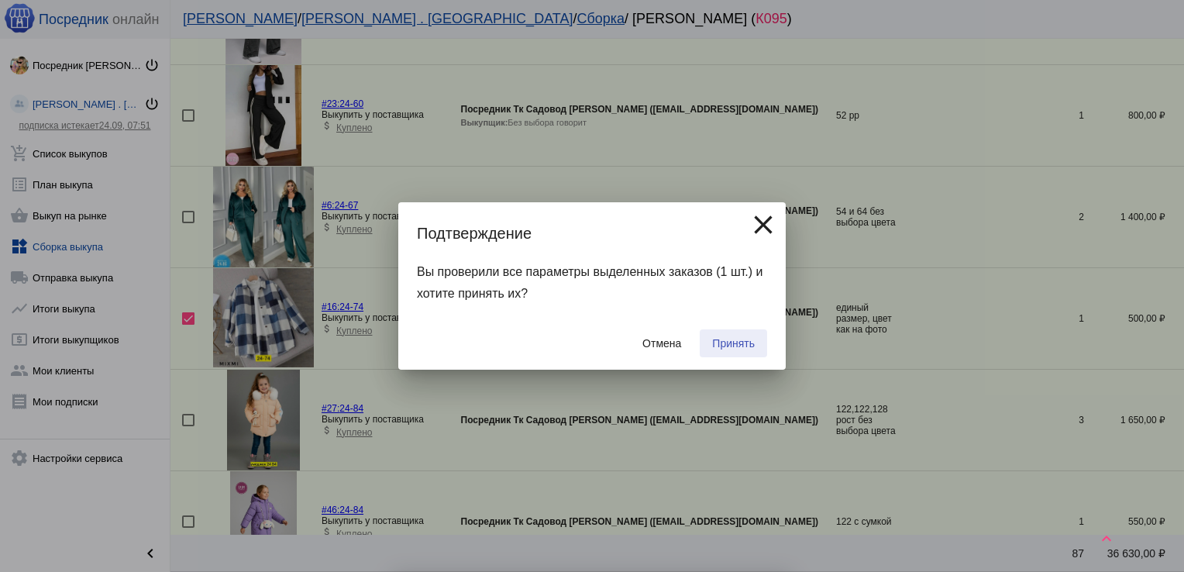
checkbox input "false"
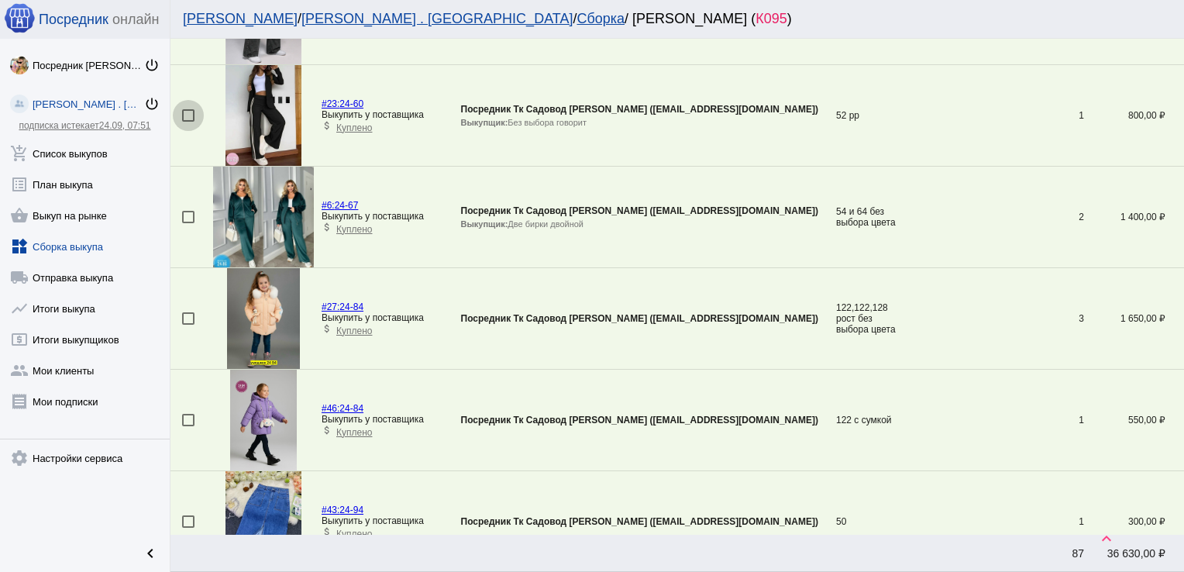
click at [186, 120] on div at bounding box center [188, 115] width 12 height 12
click at [187, 122] on input "checkbox" at bounding box center [187, 122] width 1 height 1
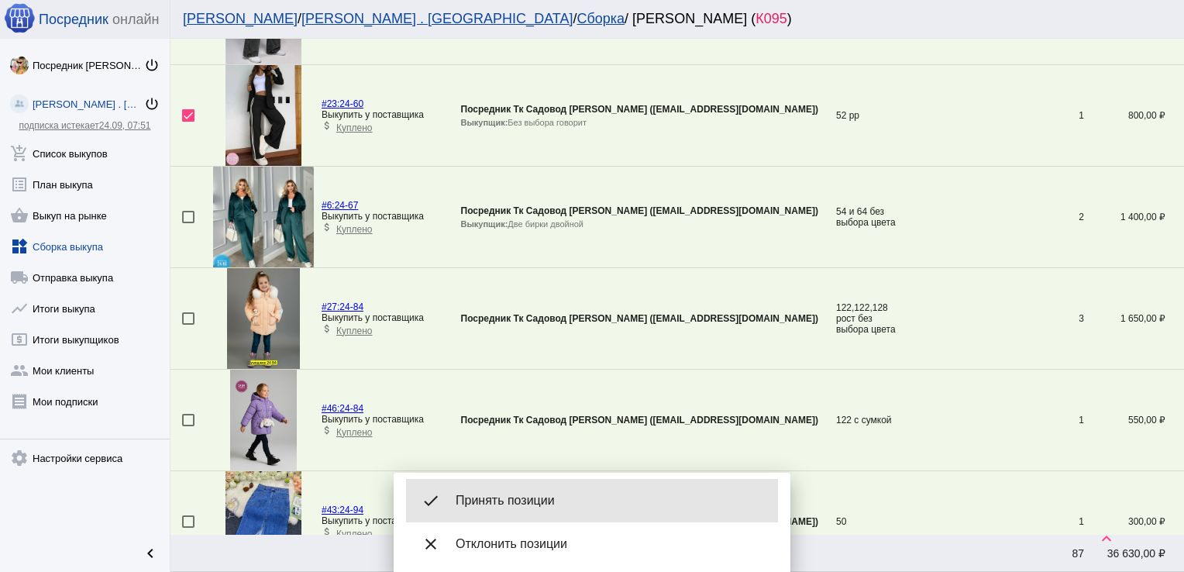
click at [545, 485] on div "done Принять позиции" at bounding box center [592, 500] width 372 height 43
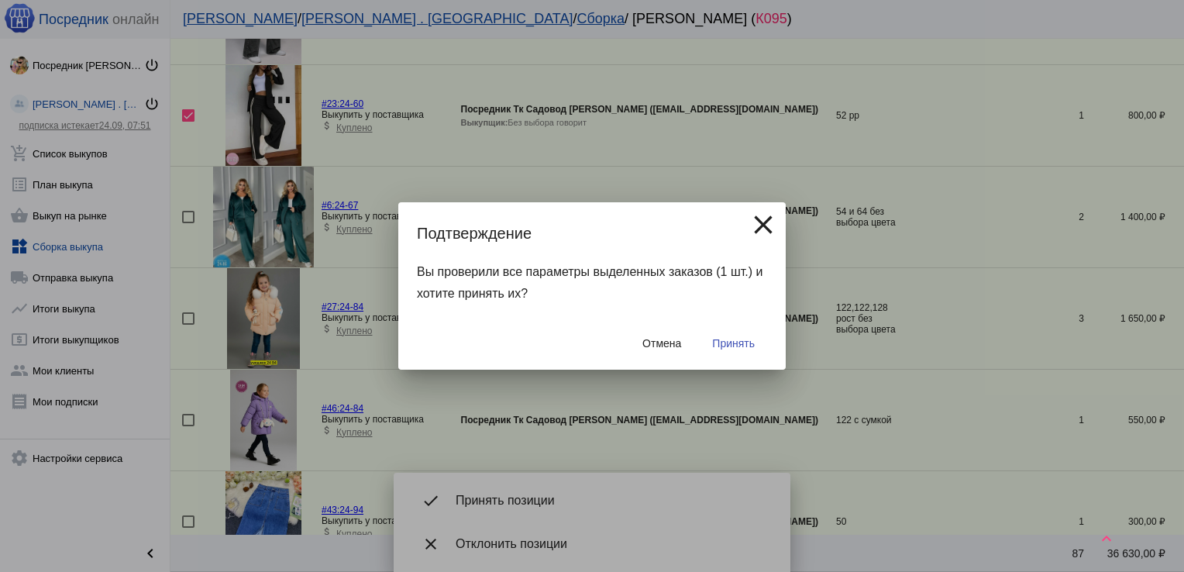
click at [747, 339] on span "Принять" at bounding box center [733, 343] width 43 height 12
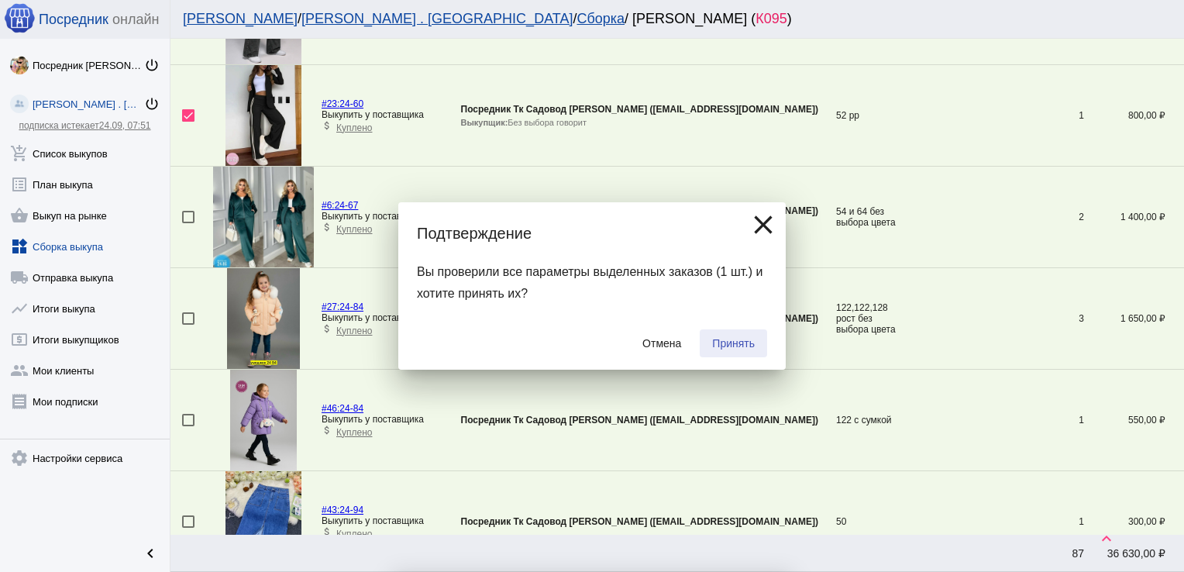
checkbox input "false"
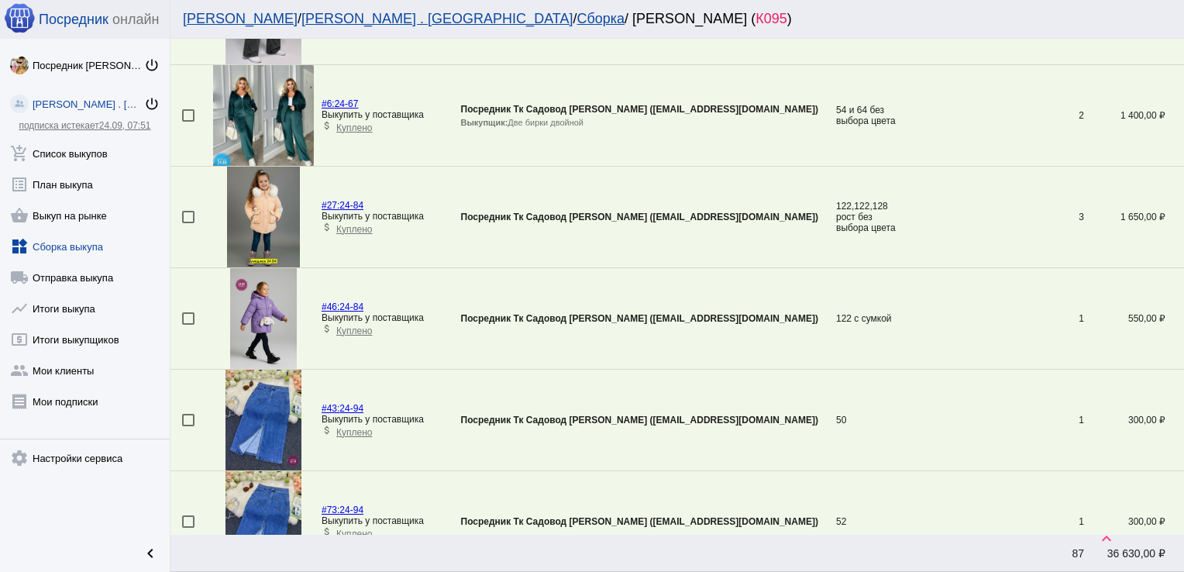
scroll to position [2182, 0]
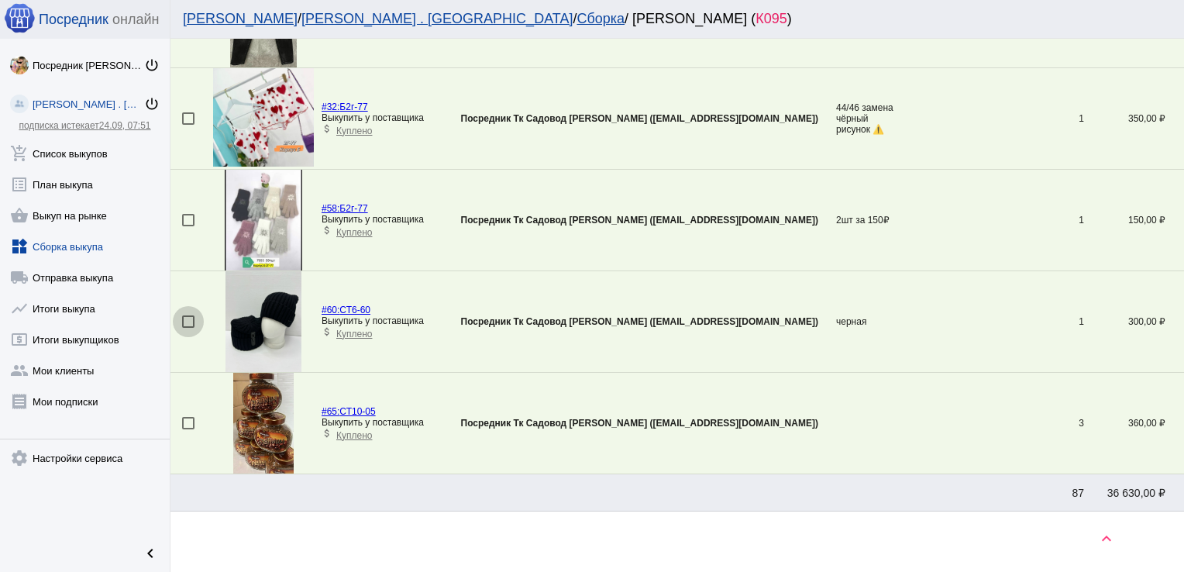
click at [189, 318] on div at bounding box center [188, 321] width 12 height 12
click at [188, 328] on input "checkbox" at bounding box center [187, 328] width 1 height 1
checkbox input "true"
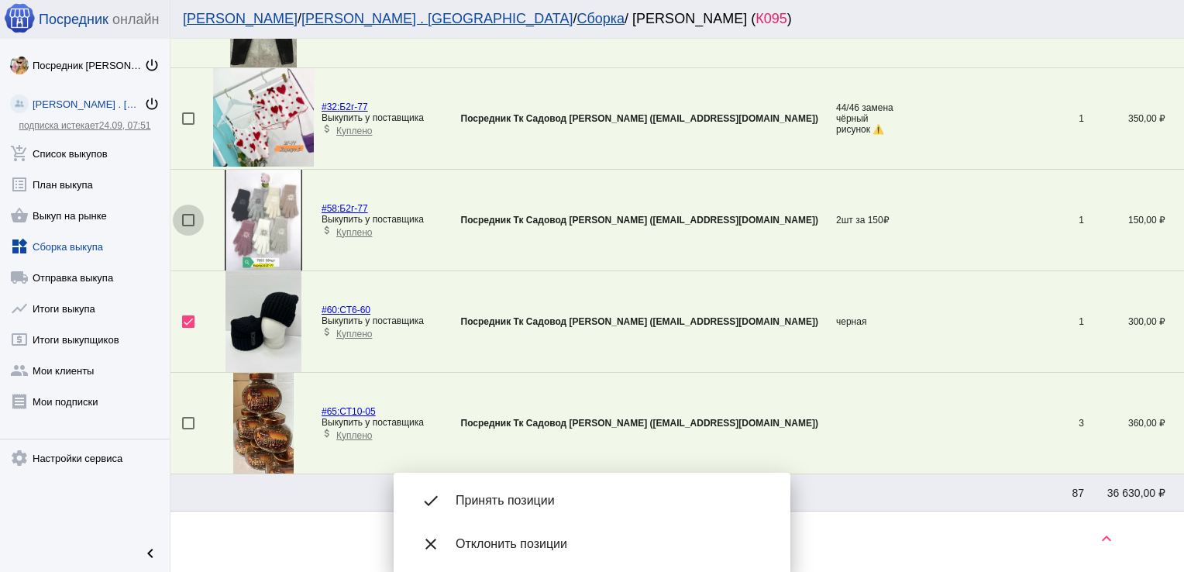
click at [189, 219] on div at bounding box center [188, 220] width 12 height 12
click at [188, 226] on input "checkbox" at bounding box center [187, 226] width 1 height 1
checkbox input "true"
click at [190, 112] on div at bounding box center [188, 118] width 12 height 12
click at [188, 125] on input "checkbox" at bounding box center [187, 125] width 1 height 1
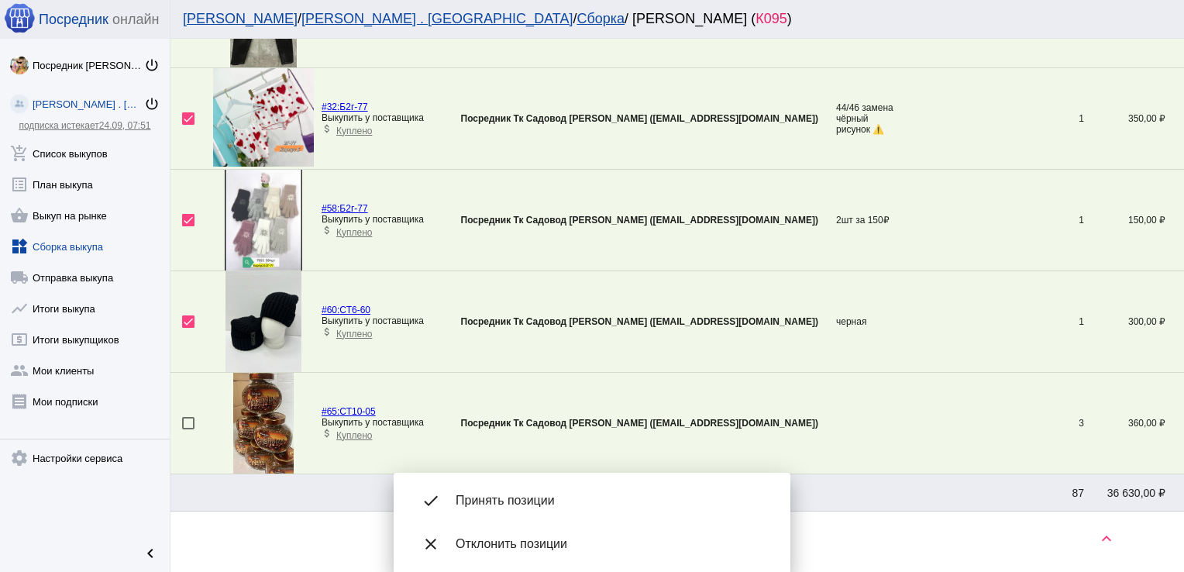
drag, startPoint x: 190, startPoint y: 112, endPoint x: 222, endPoint y: -45, distance: 160.6
click at [222, 0] on html "Посредник онлайн Посредник Тк Садовод [PERSON_NAME] power_settings_new [PERSON_…" at bounding box center [592, 0] width 1184 height 0
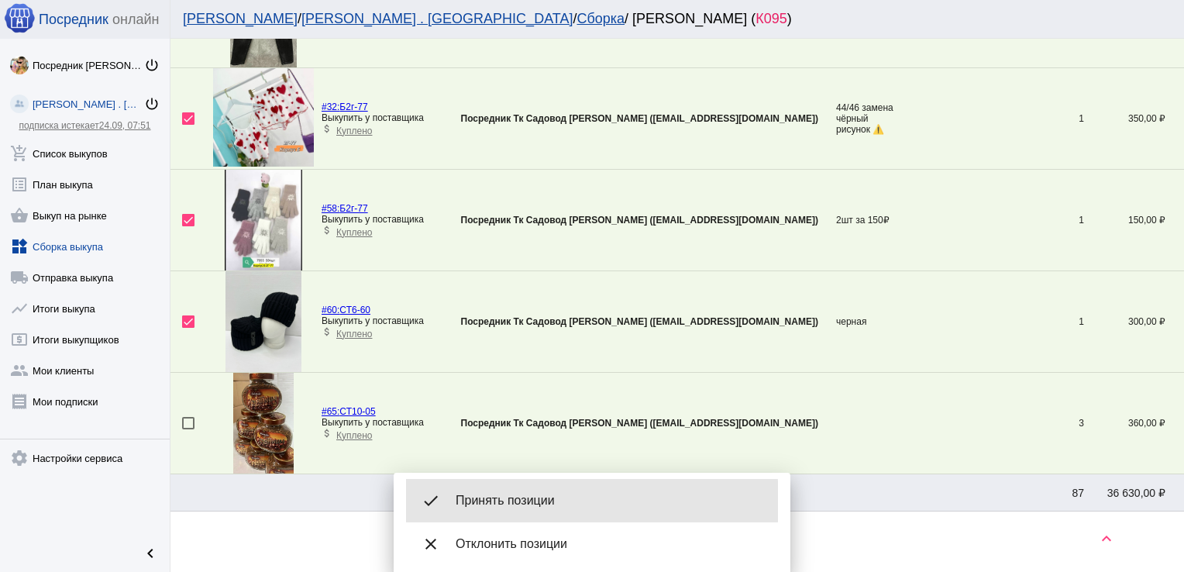
click at [527, 501] on span "Принять позиции" at bounding box center [611, 500] width 310 height 15
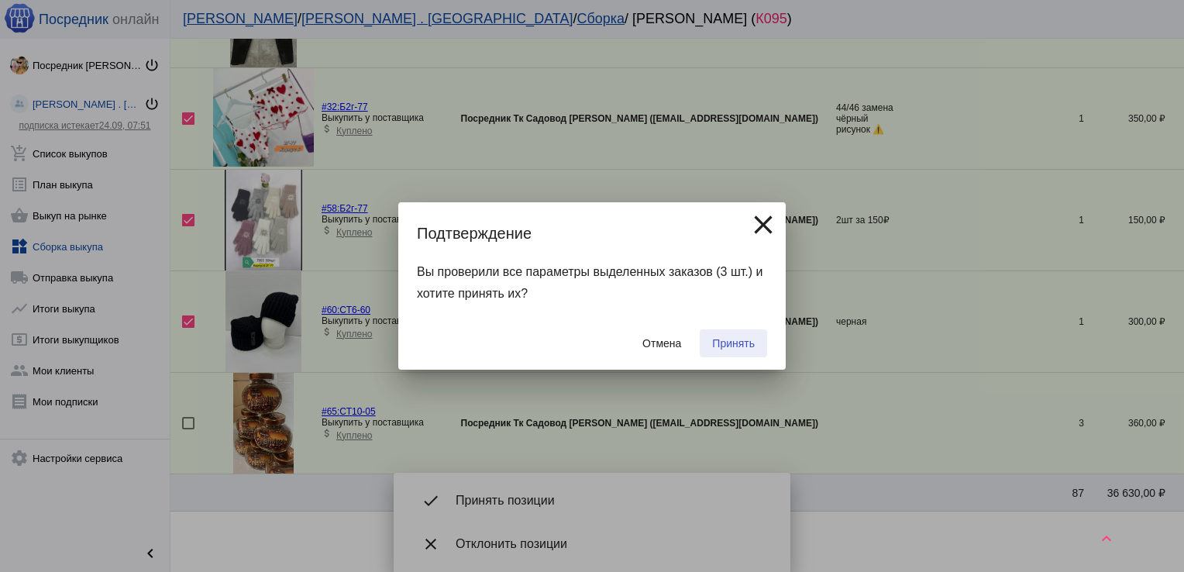
click at [734, 347] on span "Принять" at bounding box center [733, 343] width 43 height 12
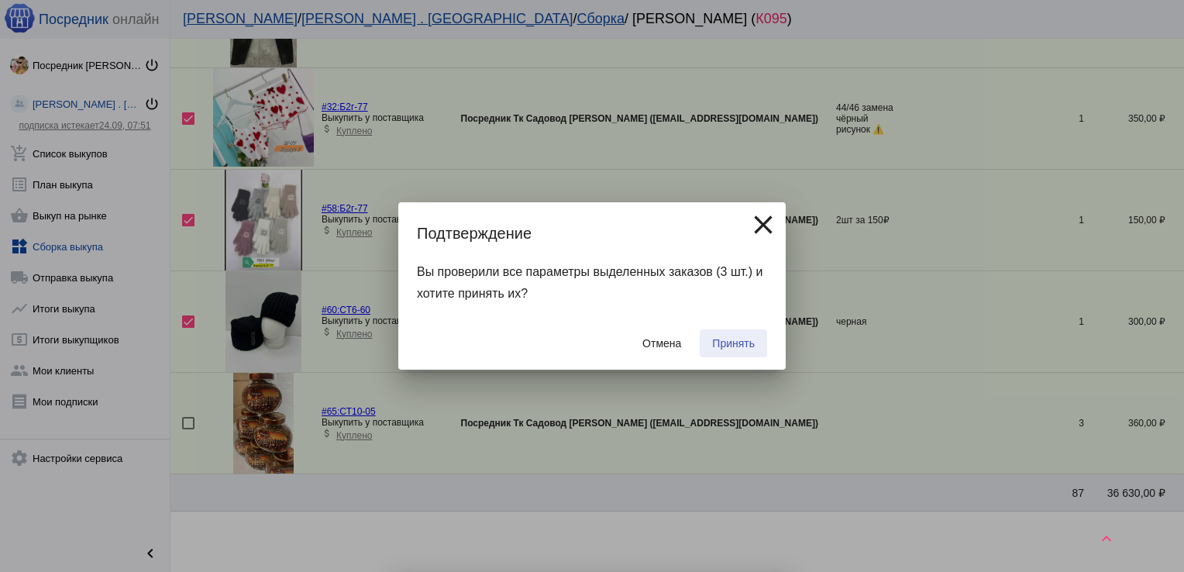
checkbox input "false"
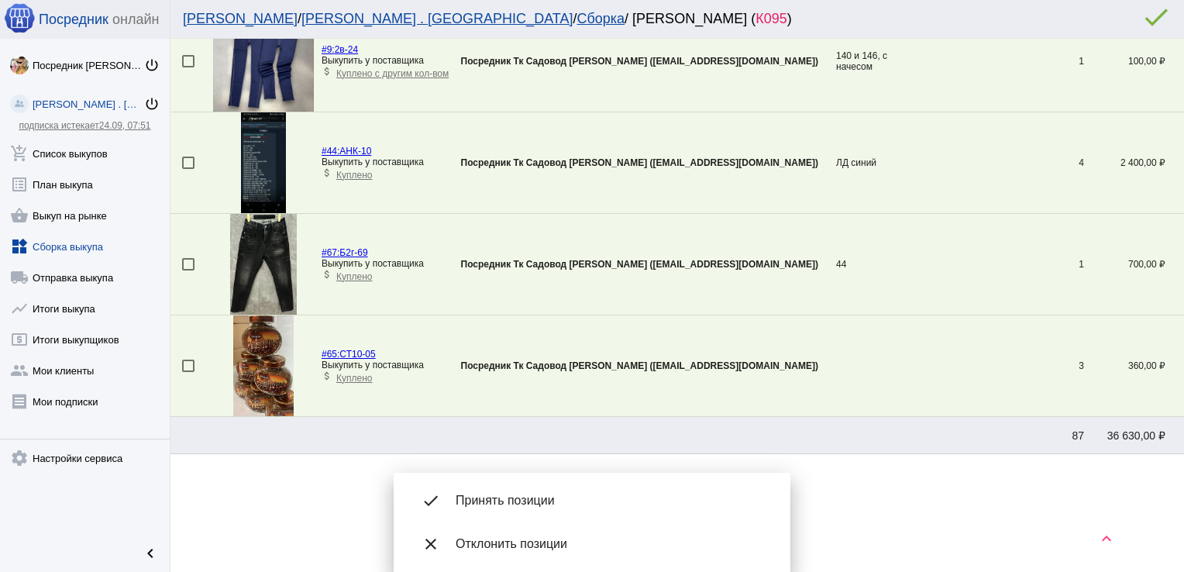
scroll to position [1931, 0]
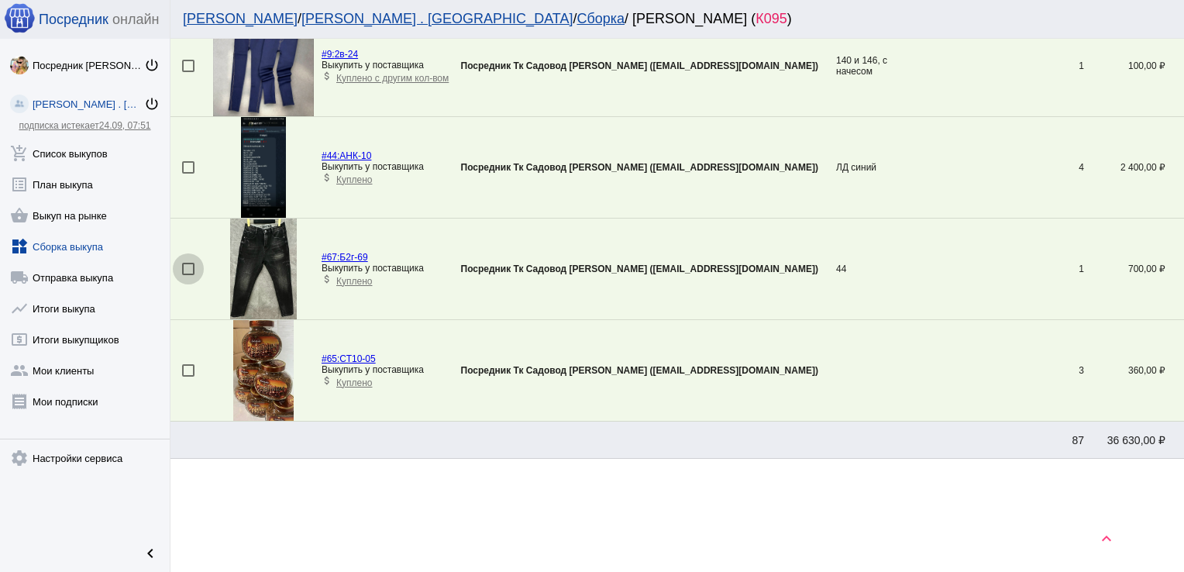
click at [191, 264] on div at bounding box center [188, 269] width 12 height 12
click at [188, 275] on input "checkbox" at bounding box center [187, 275] width 1 height 1
checkbox input "true"
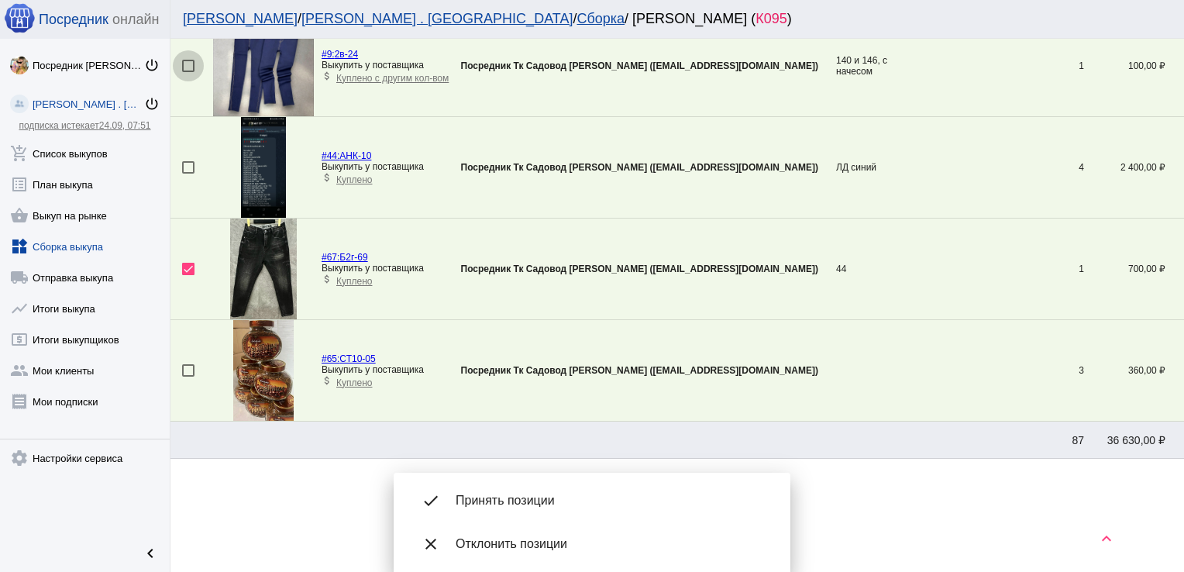
click at [190, 65] on div at bounding box center [188, 66] width 12 height 12
click at [188, 72] on input "checkbox" at bounding box center [187, 72] width 1 height 1
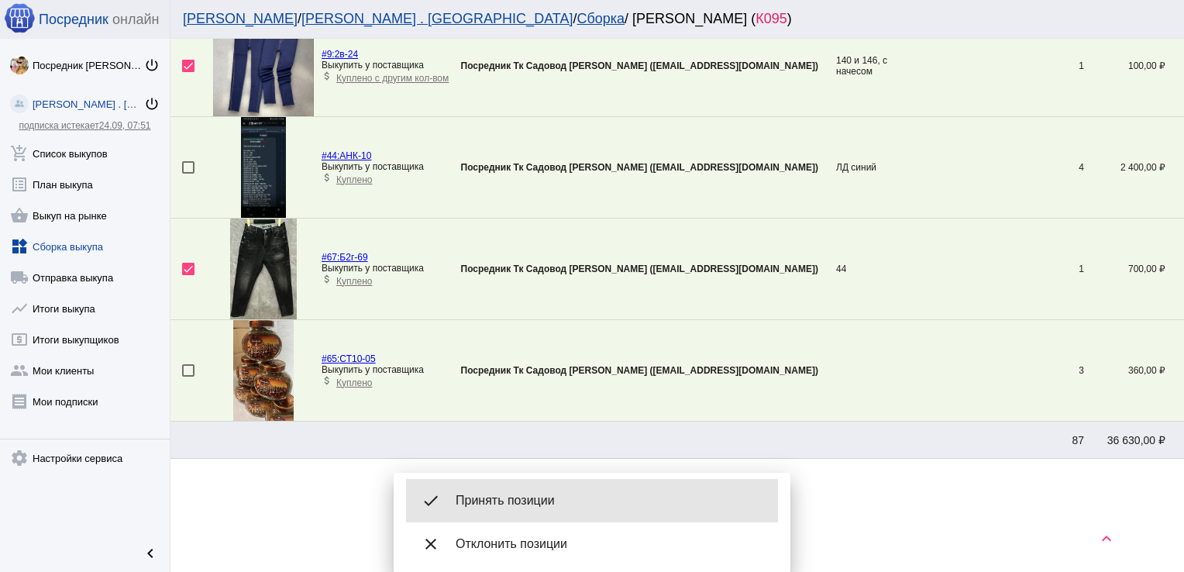
click at [542, 514] on div "done Принять позиции" at bounding box center [592, 500] width 372 height 43
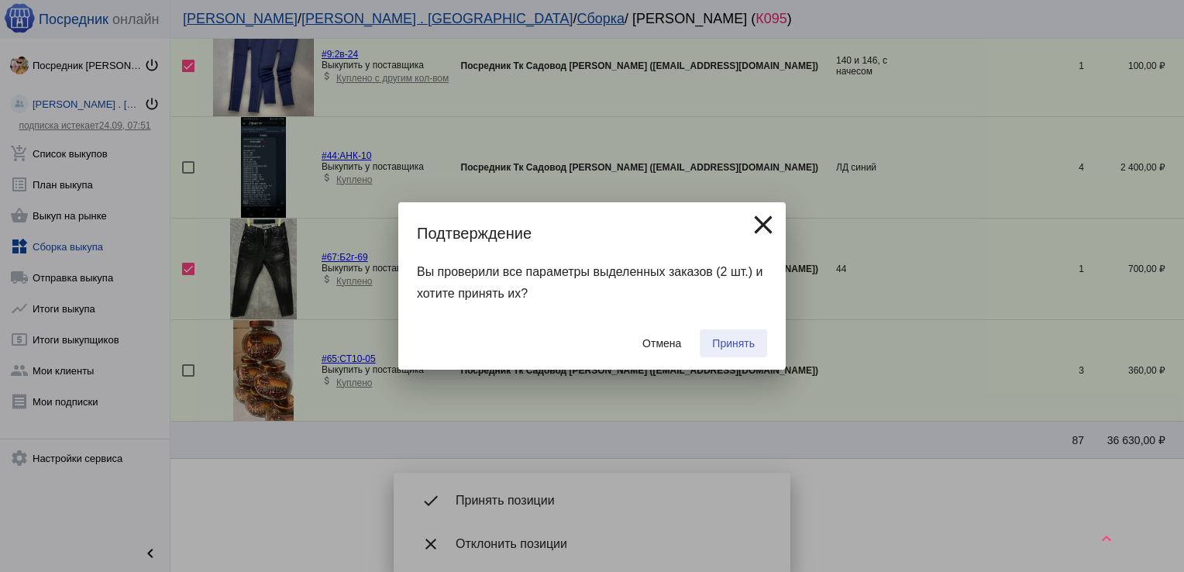
click at [738, 338] on span "Принять" at bounding box center [733, 343] width 43 height 12
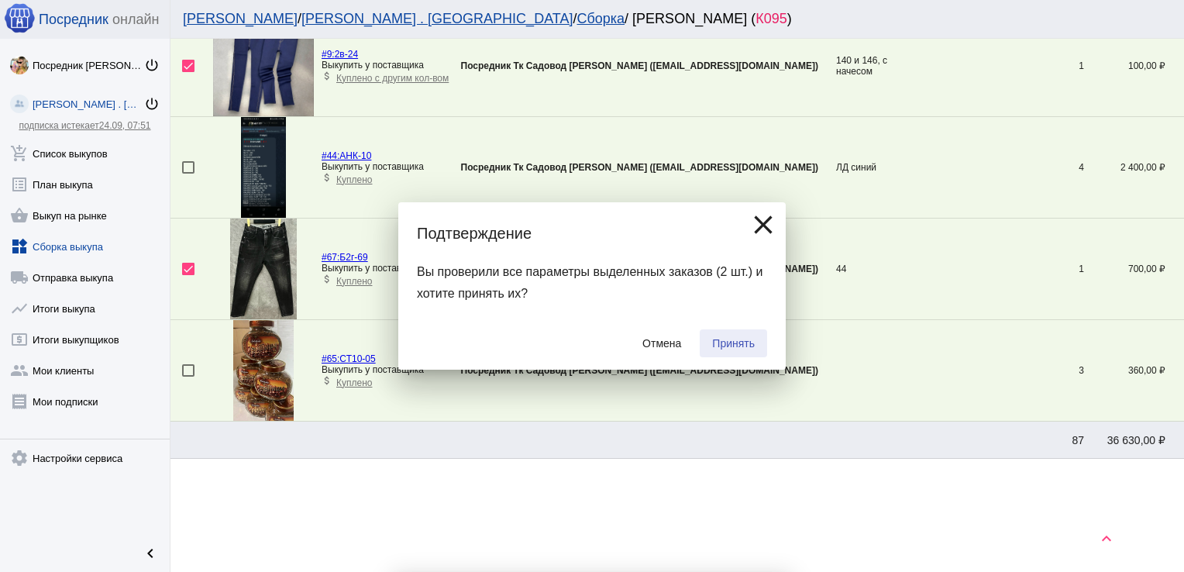
checkbox input "false"
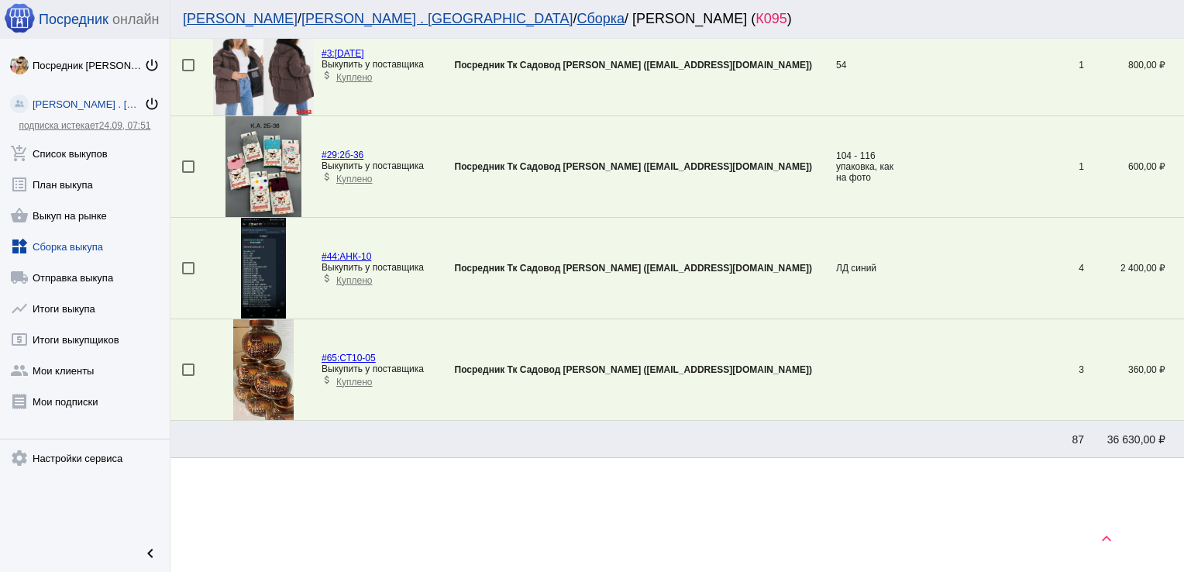
scroll to position [662, 0]
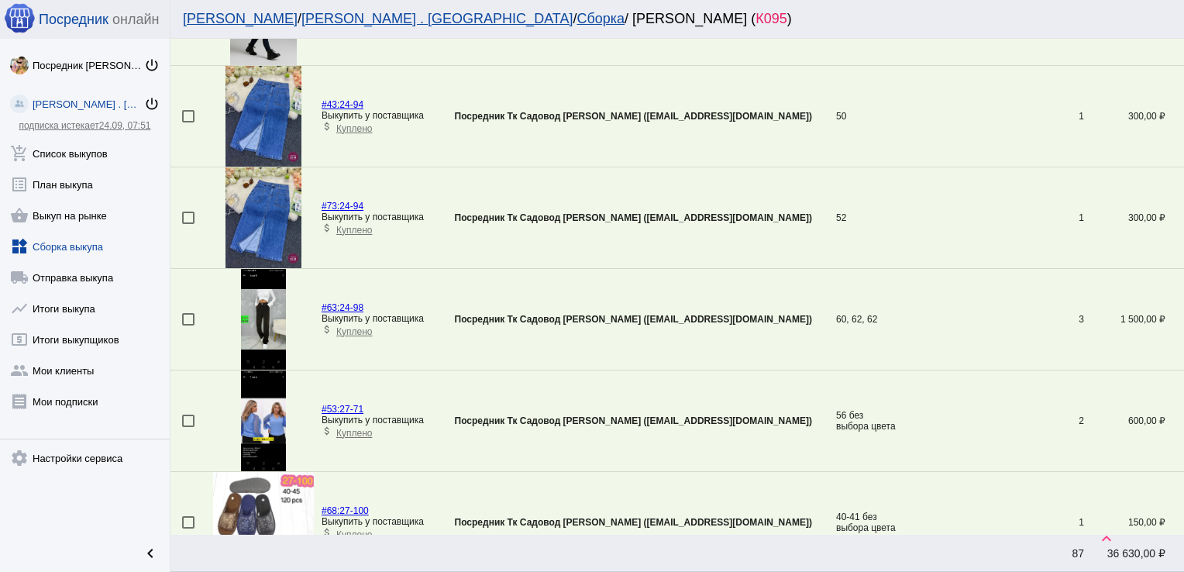
click at [185, 315] on div at bounding box center [188, 319] width 12 height 12
click at [187, 325] on input "checkbox" at bounding box center [187, 325] width 1 height 1
checkbox input "true"
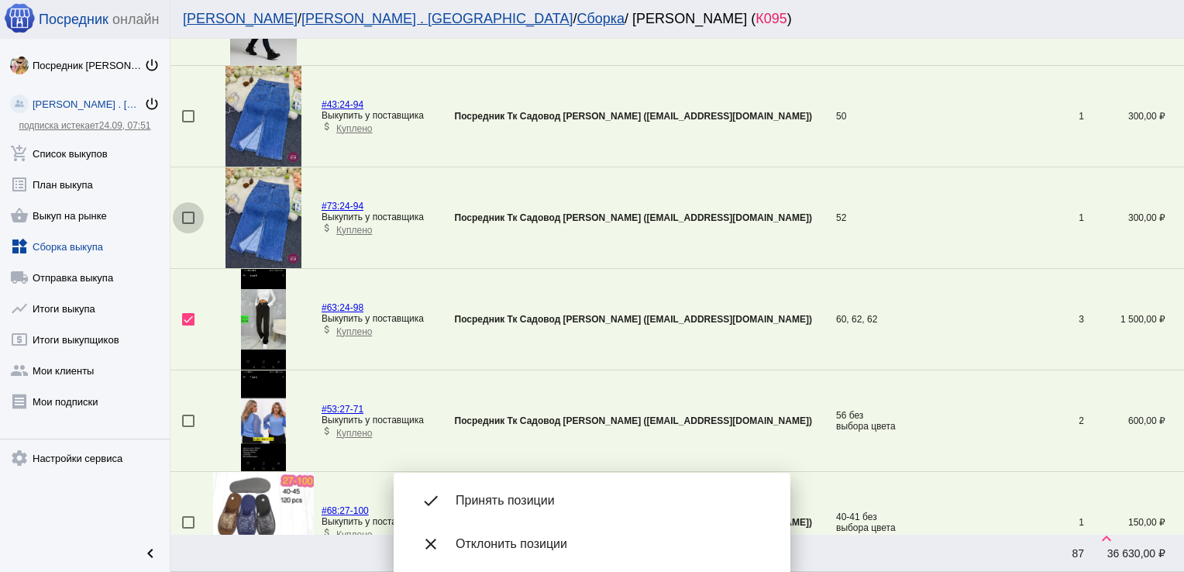
click at [188, 213] on div at bounding box center [188, 217] width 12 height 12
click at [188, 224] on input "checkbox" at bounding box center [187, 224] width 1 height 1
checkbox input "true"
click at [186, 119] on div at bounding box center [188, 116] width 12 height 12
click at [187, 122] on input "checkbox" at bounding box center [187, 122] width 1 height 1
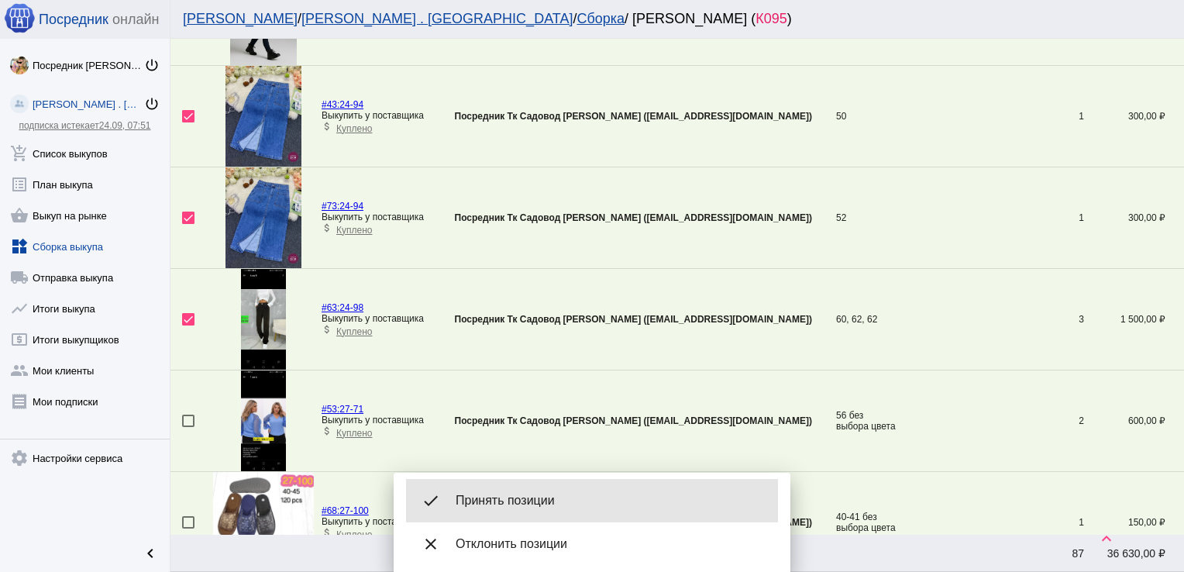
click at [529, 500] on span "Принять позиции" at bounding box center [611, 500] width 310 height 15
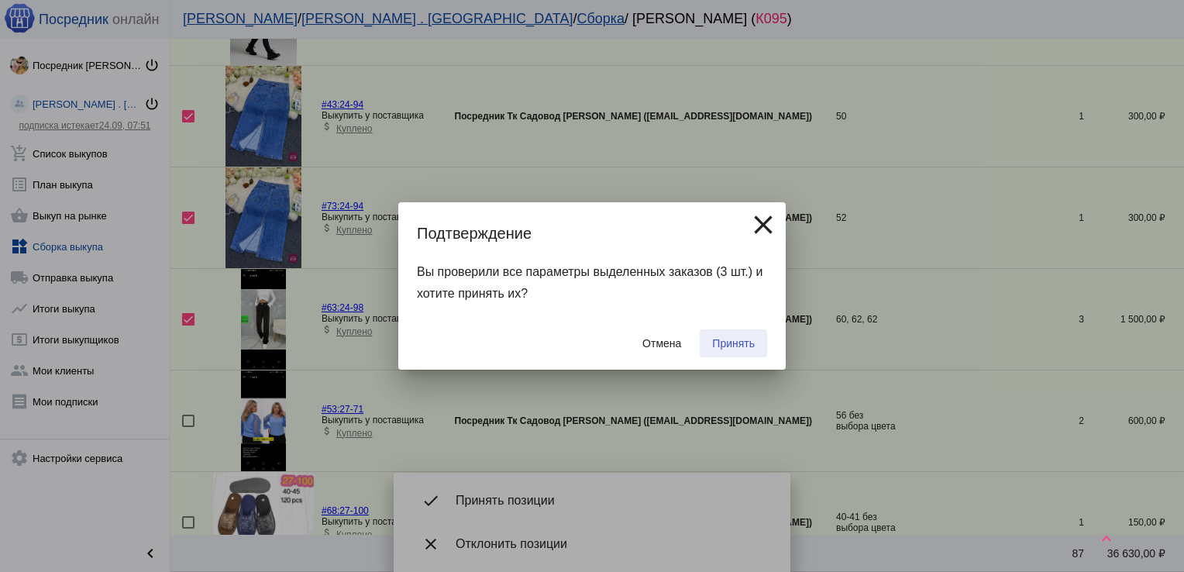
click at [747, 351] on button "Принять" at bounding box center [733, 343] width 67 height 28
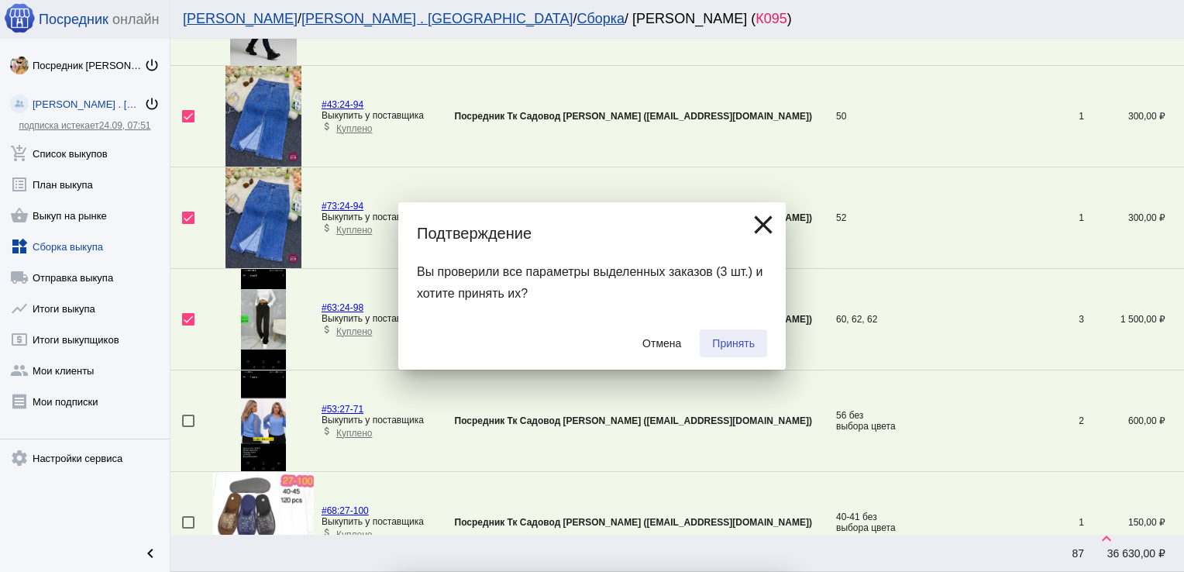
checkbox input "false"
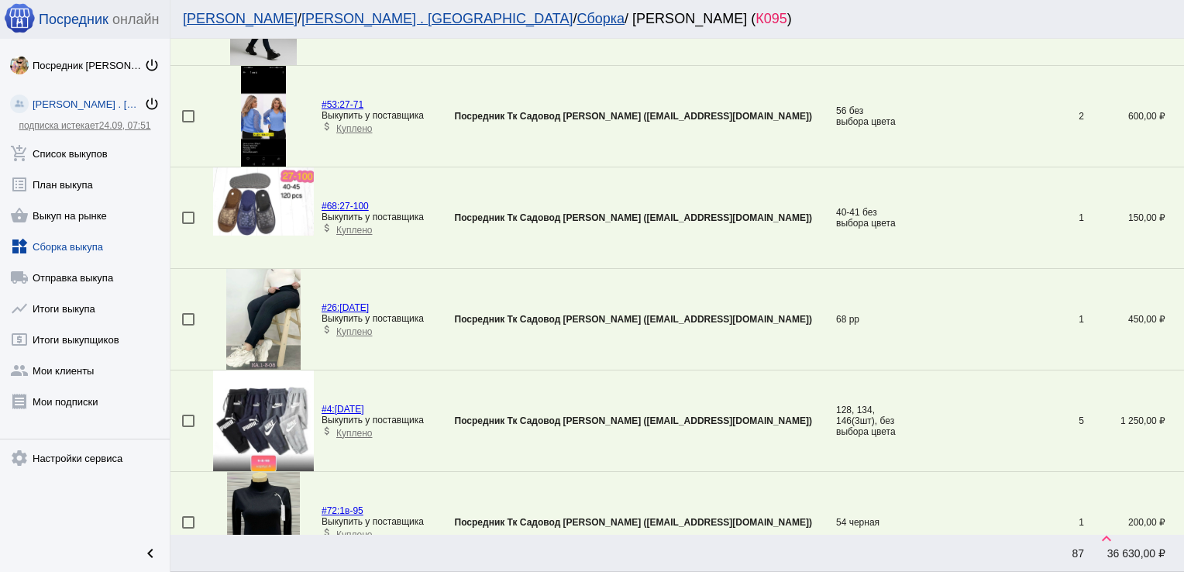
scroll to position [359, 0]
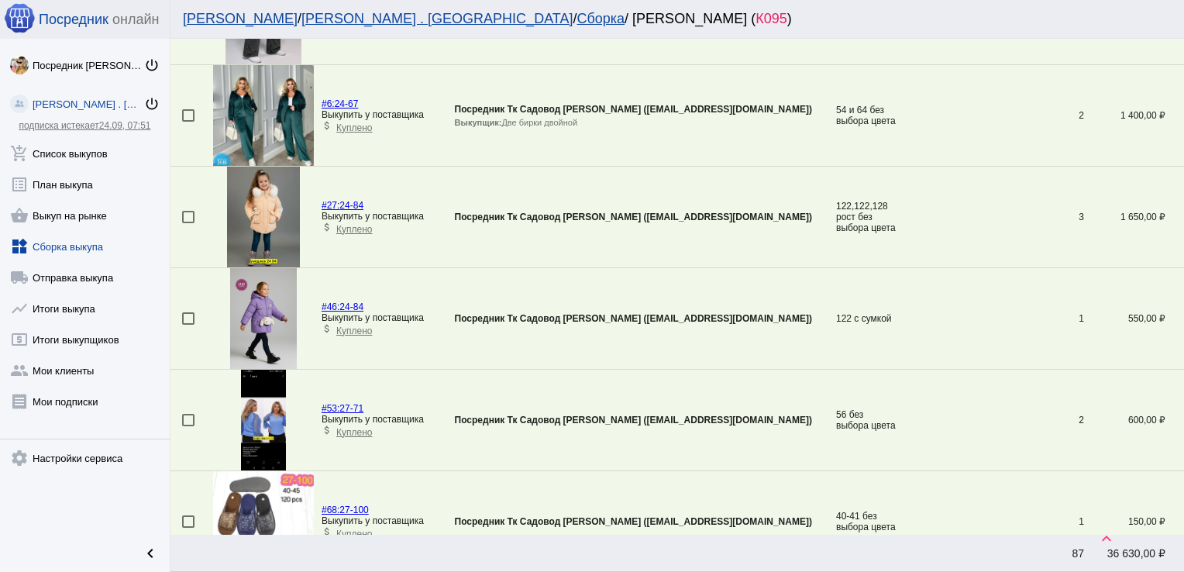
click at [194, 312] on mat-checkbox at bounding box center [197, 318] width 31 height 12
click at [189, 314] on div at bounding box center [188, 318] width 12 height 12
click at [188, 325] on input "checkbox" at bounding box center [187, 325] width 1 height 1
checkbox input "true"
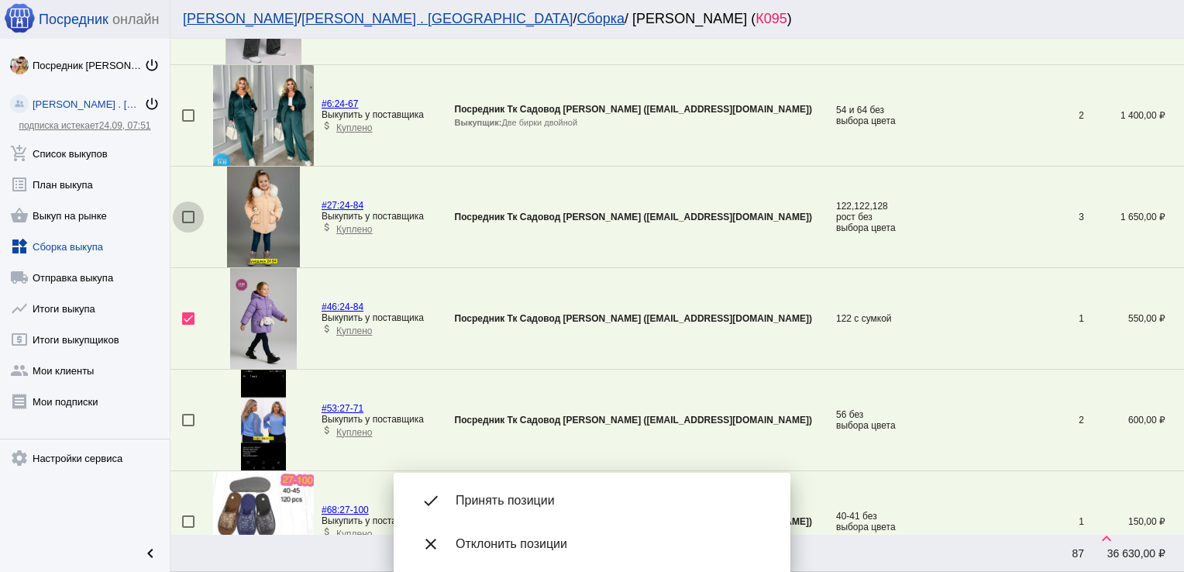
click at [192, 212] on div at bounding box center [188, 217] width 12 height 12
click at [188, 223] on input "checkbox" at bounding box center [187, 223] width 1 height 1
click at [533, 494] on span "Принять позиции" at bounding box center [611, 500] width 310 height 15
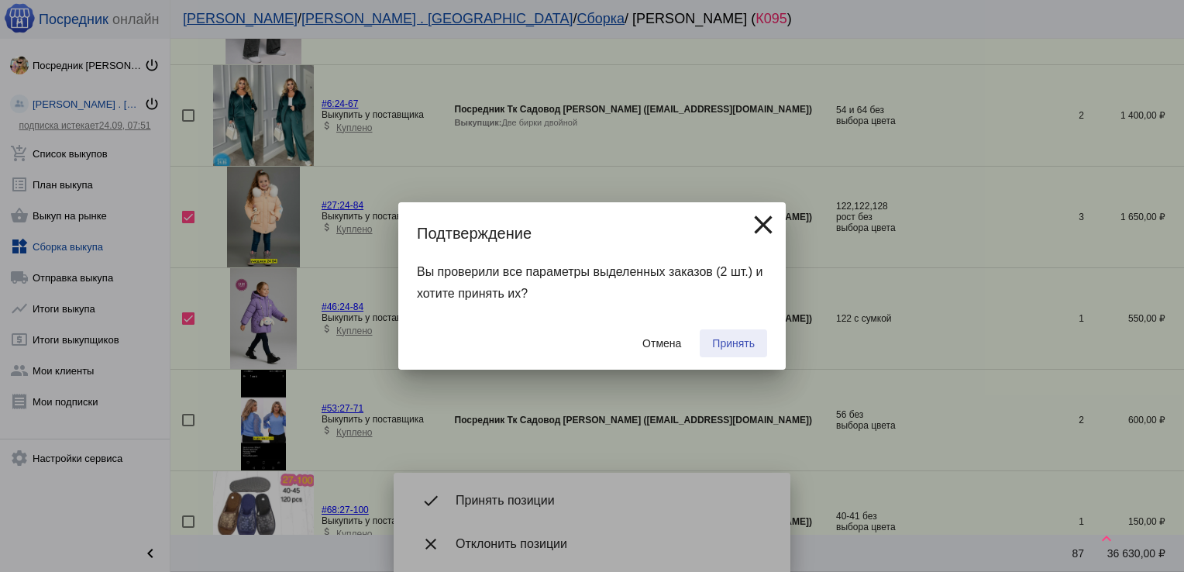
click at [738, 331] on button "Принять" at bounding box center [733, 343] width 67 height 28
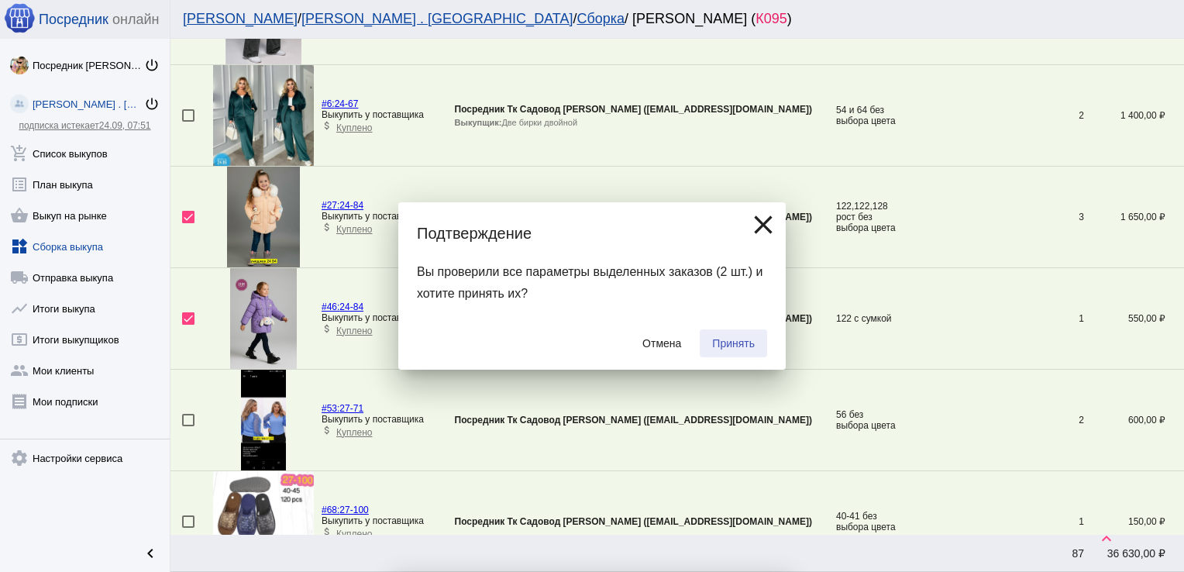
checkbox input "false"
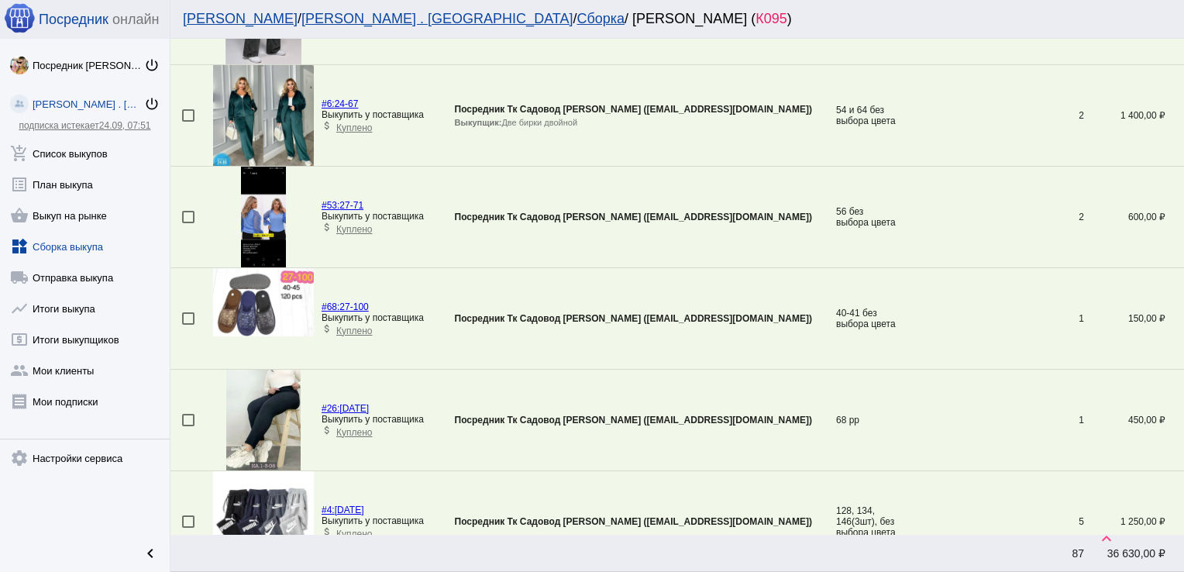
scroll to position [1068, 0]
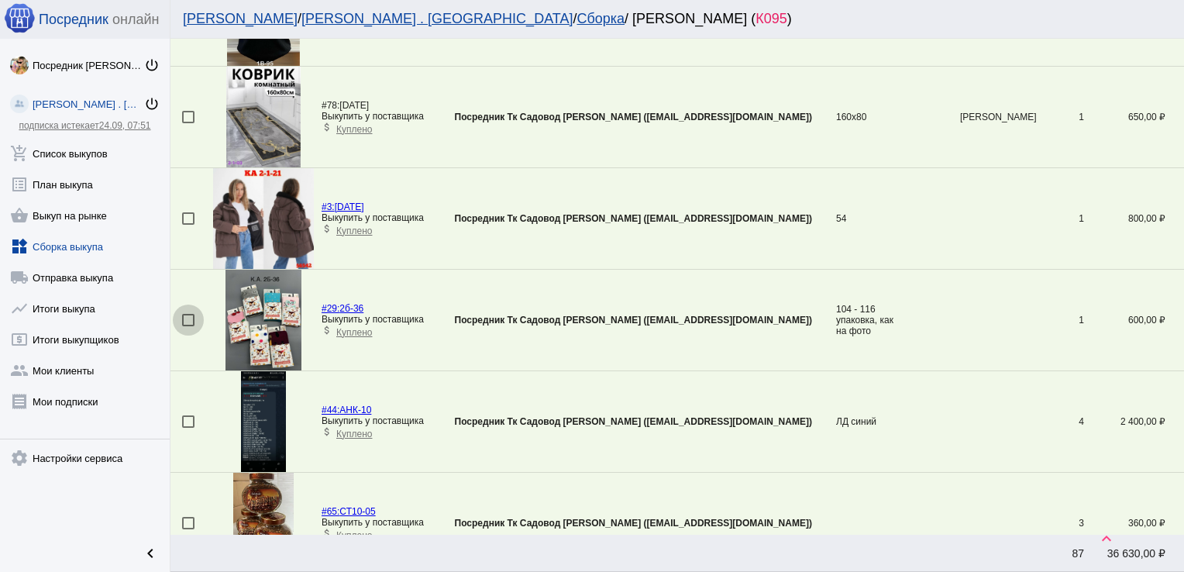
click at [184, 318] on div at bounding box center [188, 320] width 12 height 12
click at [187, 326] on input "checkbox" at bounding box center [187, 326] width 1 height 1
checkbox input "true"
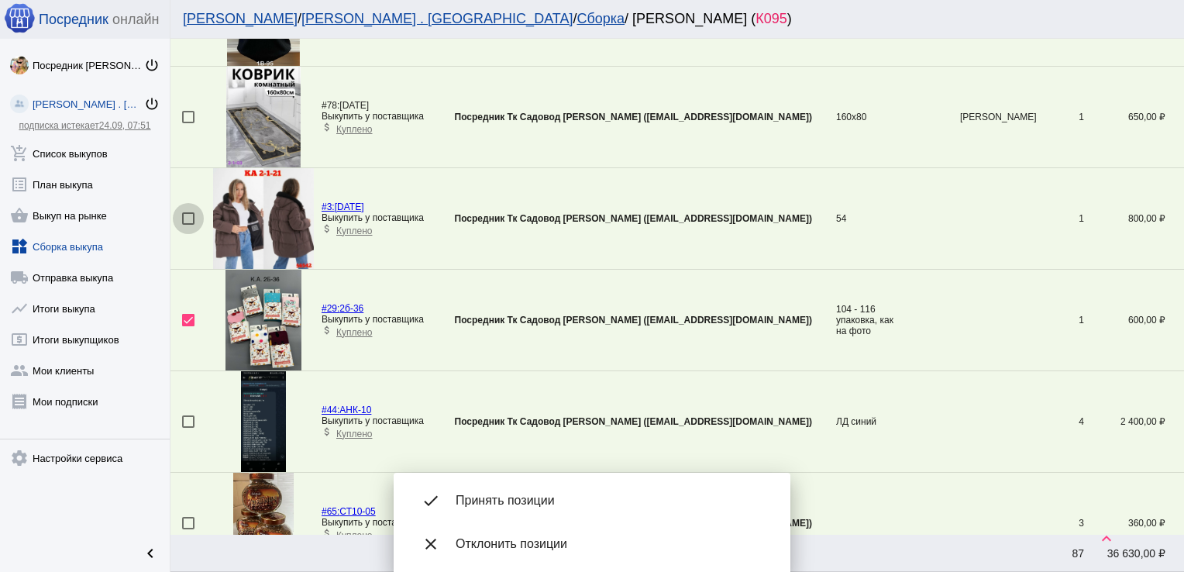
click at [189, 216] on div at bounding box center [188, 218] width 12 height 12
click at [188, 225] on input "checkbox" at bounding box center [187, 225] width 1 height 1
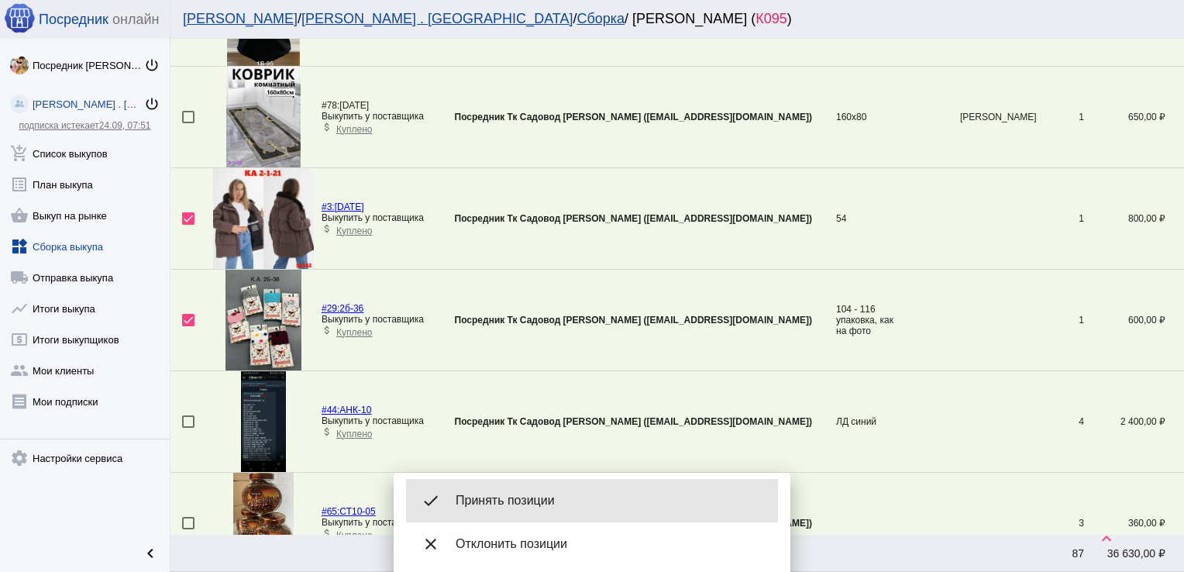
click at [533, 500] on span "Принять позиции" at bounding box center [611, 500] width 310 height 15
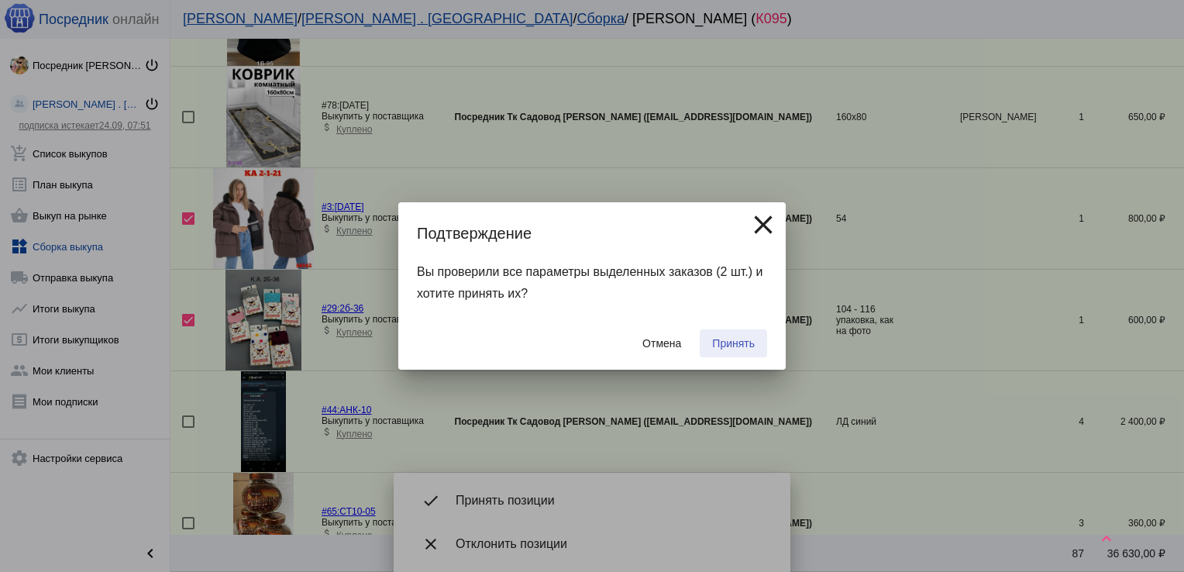
click at [742, 347] on span "Принять" at bounding box center [733, 343] width 43 height 12
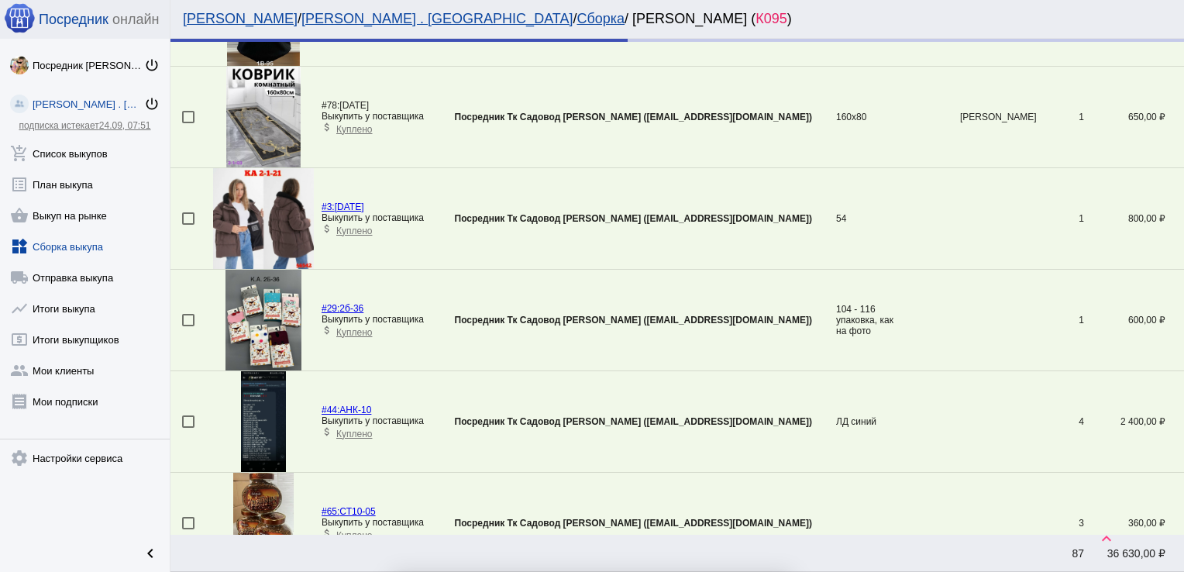
checkbox input "false"
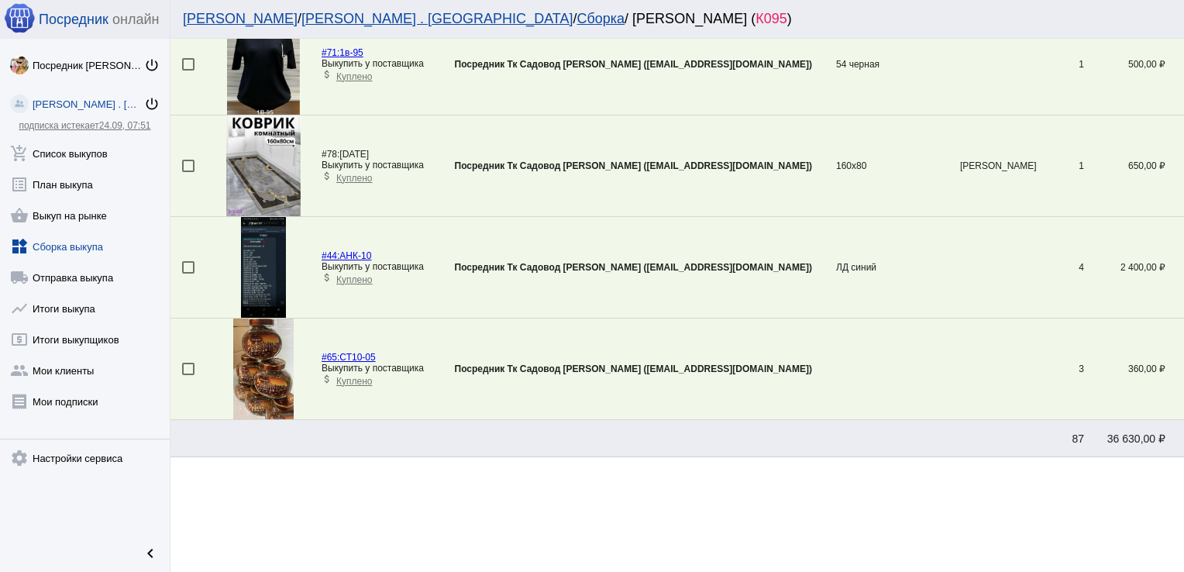
scroll to position [54, 0]
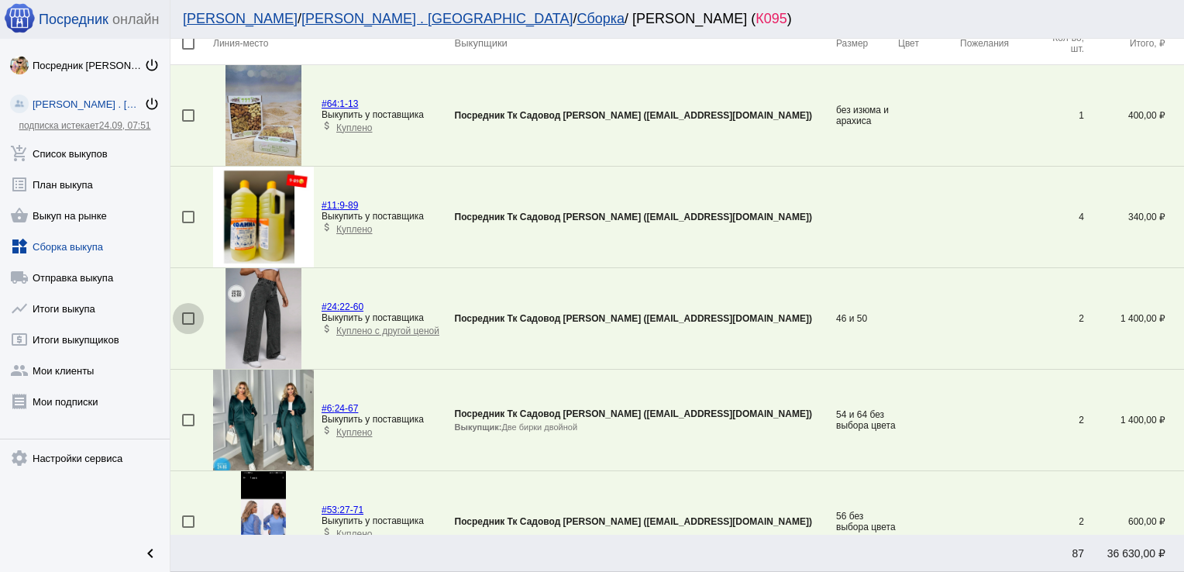
click at [192, 316] on div at bounding box center [188, 318] width 12 height 12
click at [188, 325] on input "checkbox" at bounding box center [187, 325] width 1 height 1
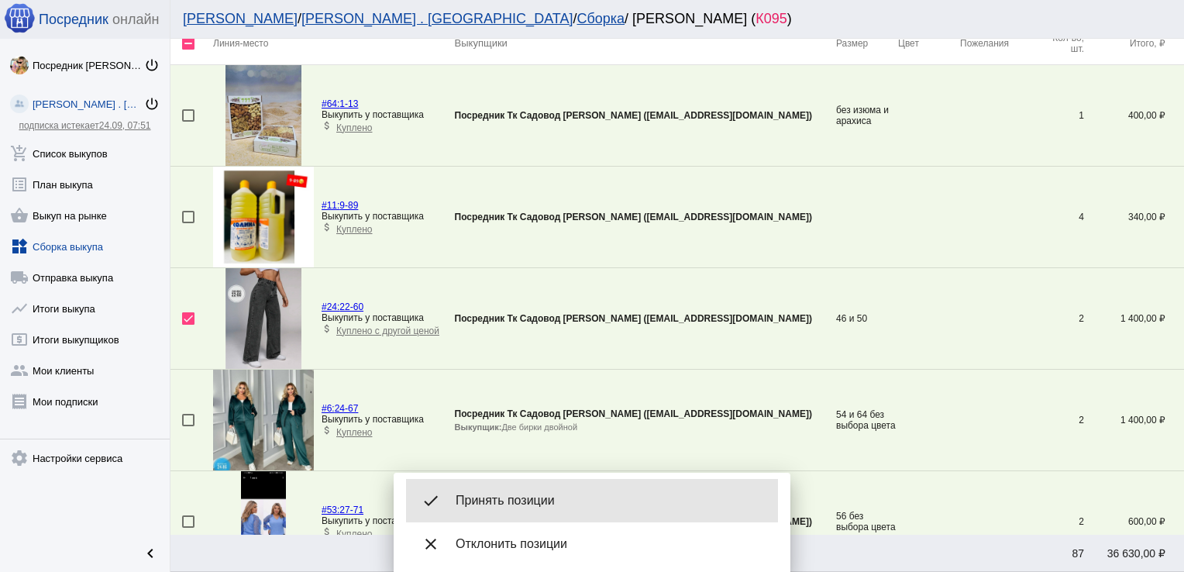
click at [525, 494] on span "Принять позиции" at bounding box center [611, 500] width 310 height 15
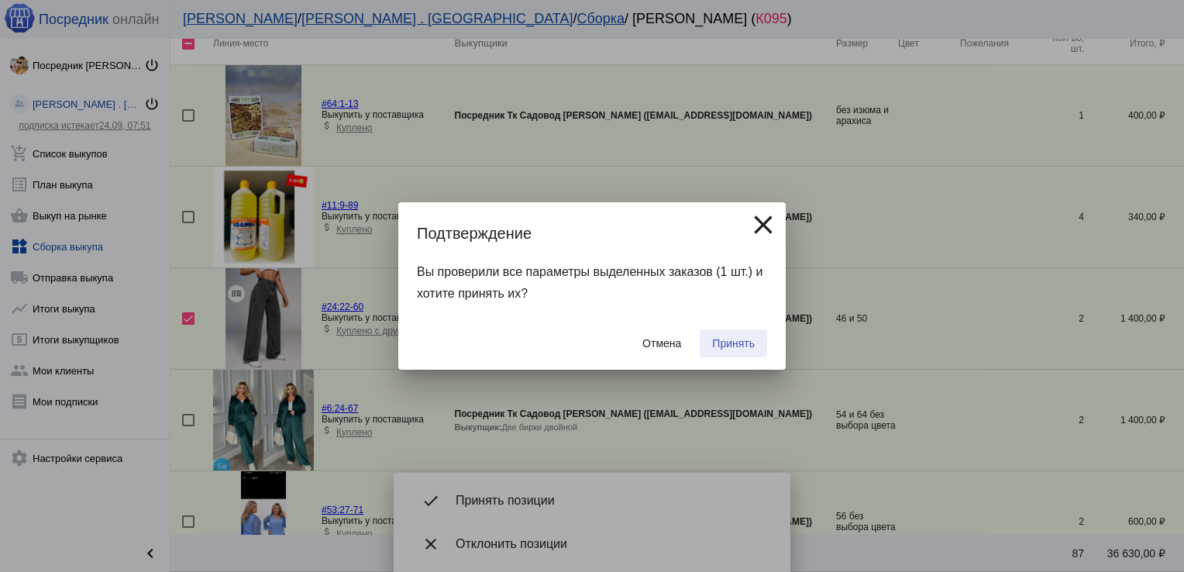
click at [733, 344] on span "Принять" at bounding box center [733, 343] width 43 height 12
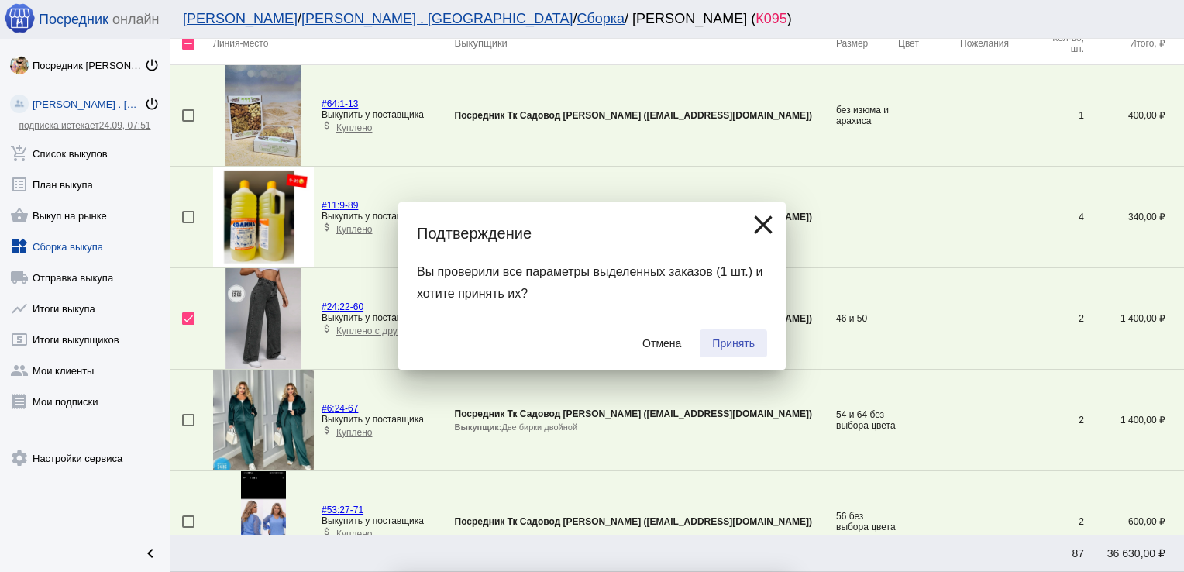
checkbox input "false"
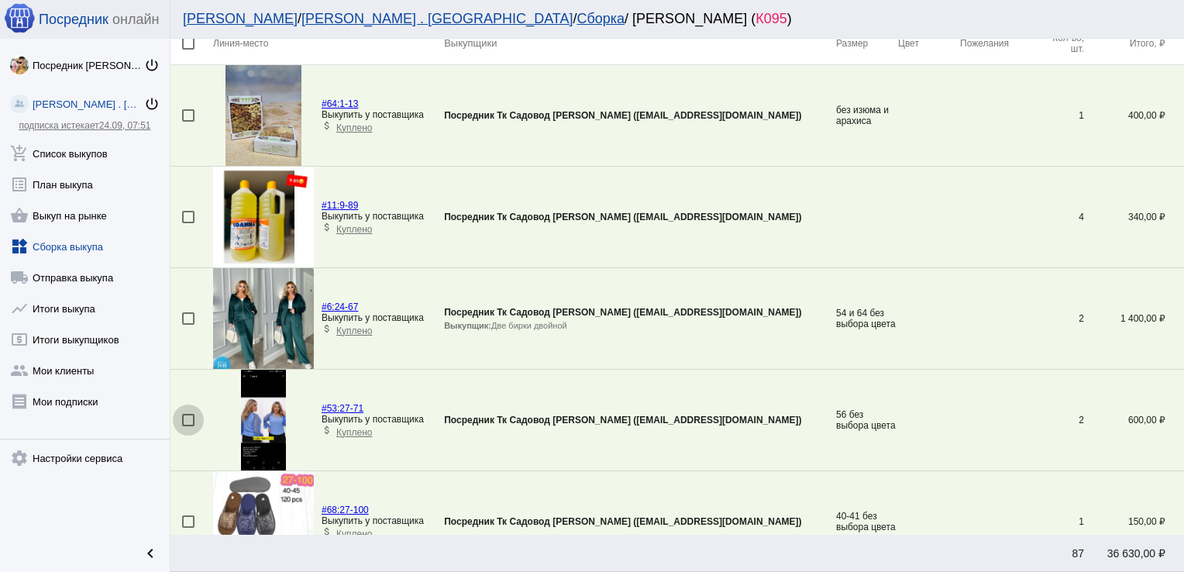
click at [183, 422] on div at bounding box center [188, 420] width 12 height 12
click at [187, 426] on input "checkbox" at bounding box center [187, 426] width 1 height 1
checkbox input "true"
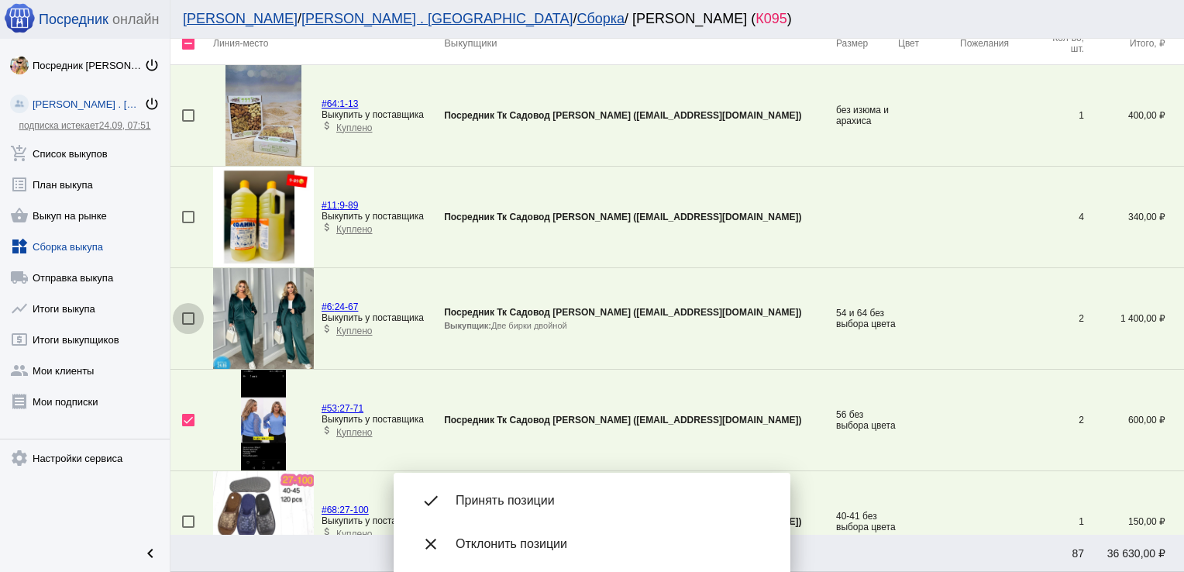
click at [183, 317] on div at bounding box center [188, 318] width 12 height 12
click at [187, 325] on input "checkbox" at bounding box center [187, 325] width 1 height 1
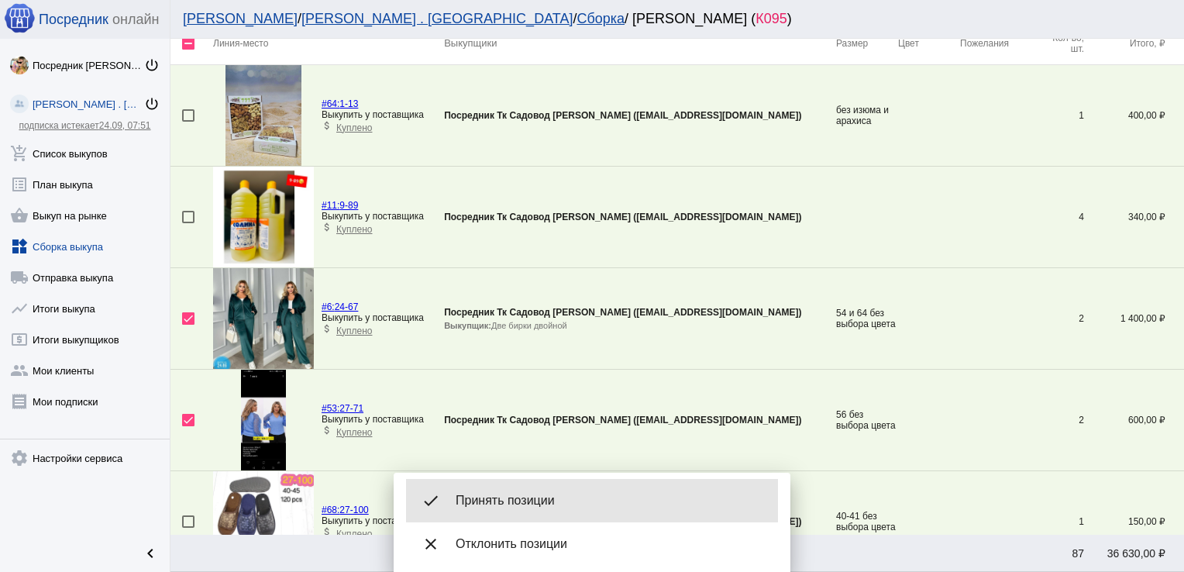
click at [512, 483] on div "done Принять позиции" at bounding box center [592, 500] width 372 height 43
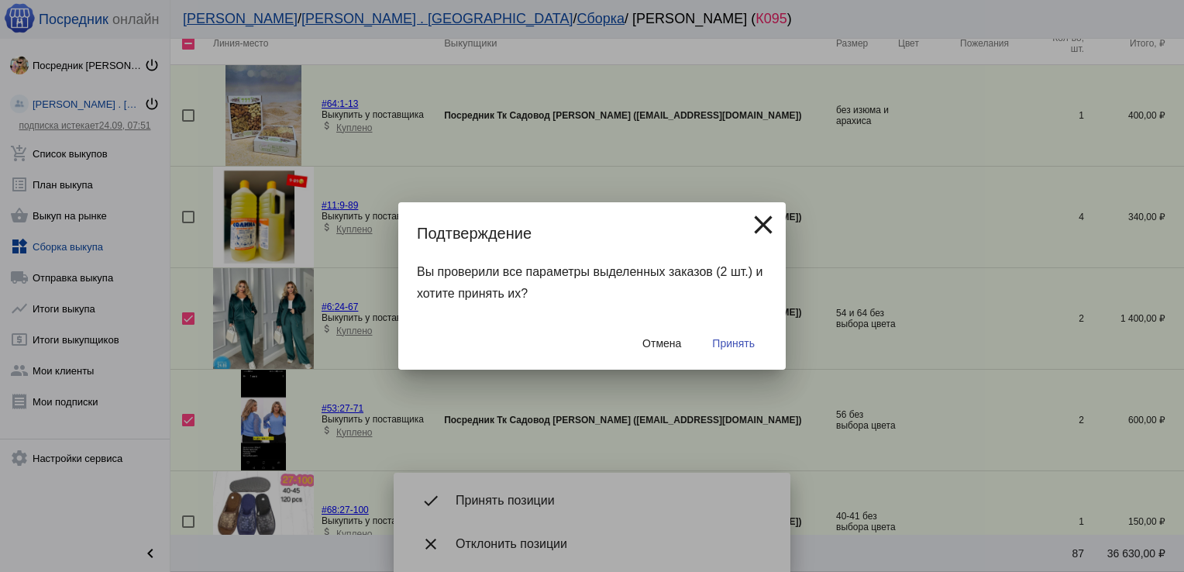
click at [746, 337] on span "Принять" at bounding box center [733, 343] width 43 height 12
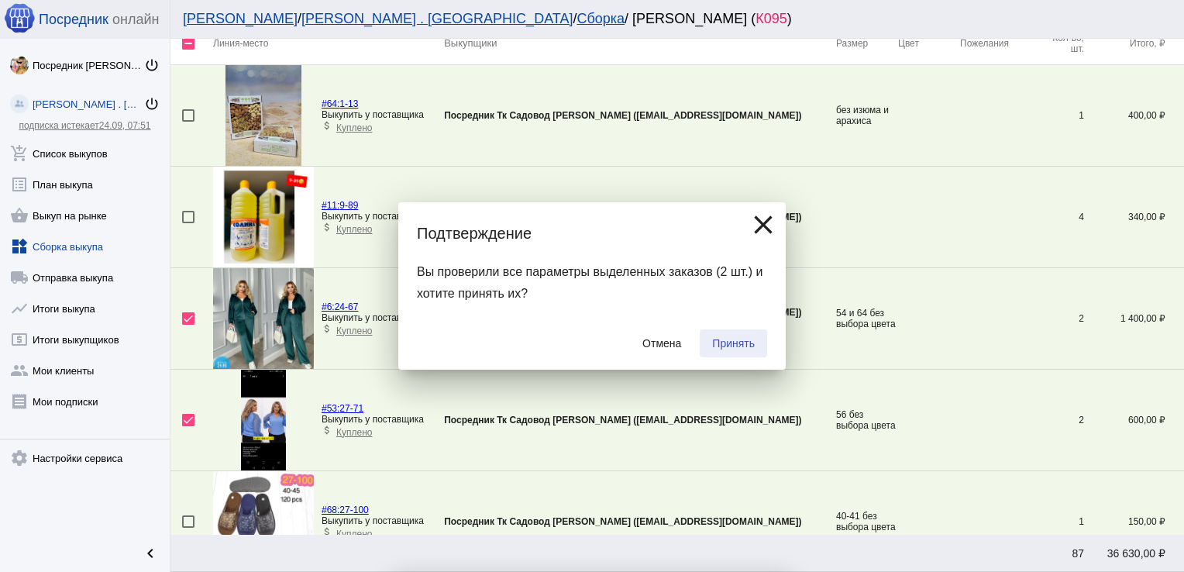
checkbox input "false"
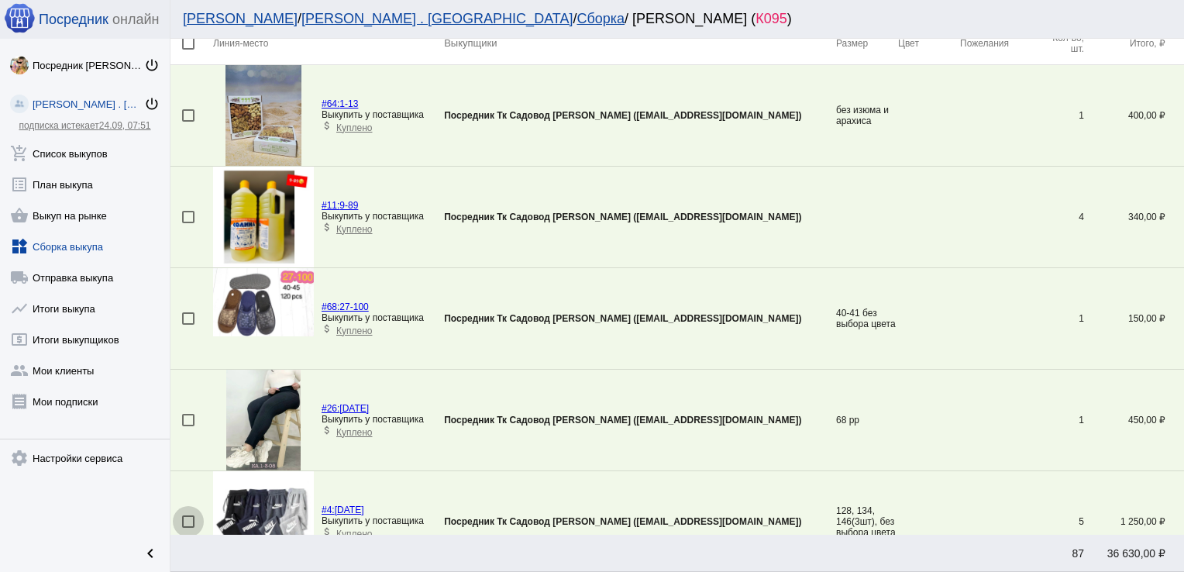
click at [189, 520] on div at bounding box center [188, 521] width 12 height 12
click at [188, 528] on input "checkbox" at bounding box center [187, 528] width 1 height 1
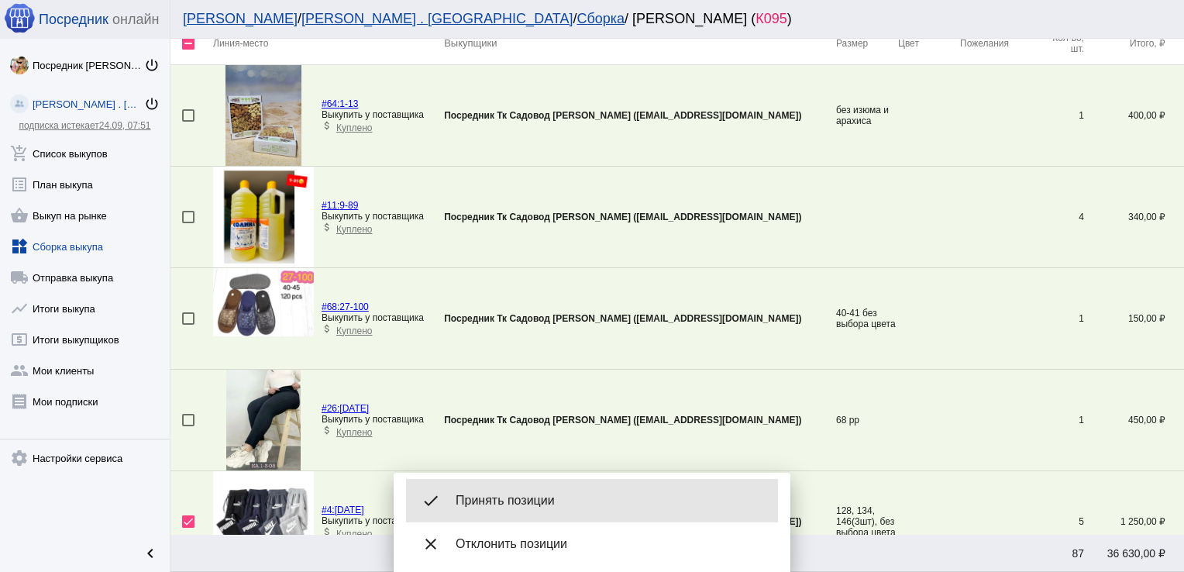
click at [536, 501] on span "Принять позиции" at bounding box center [611, 500] width 310 height 15
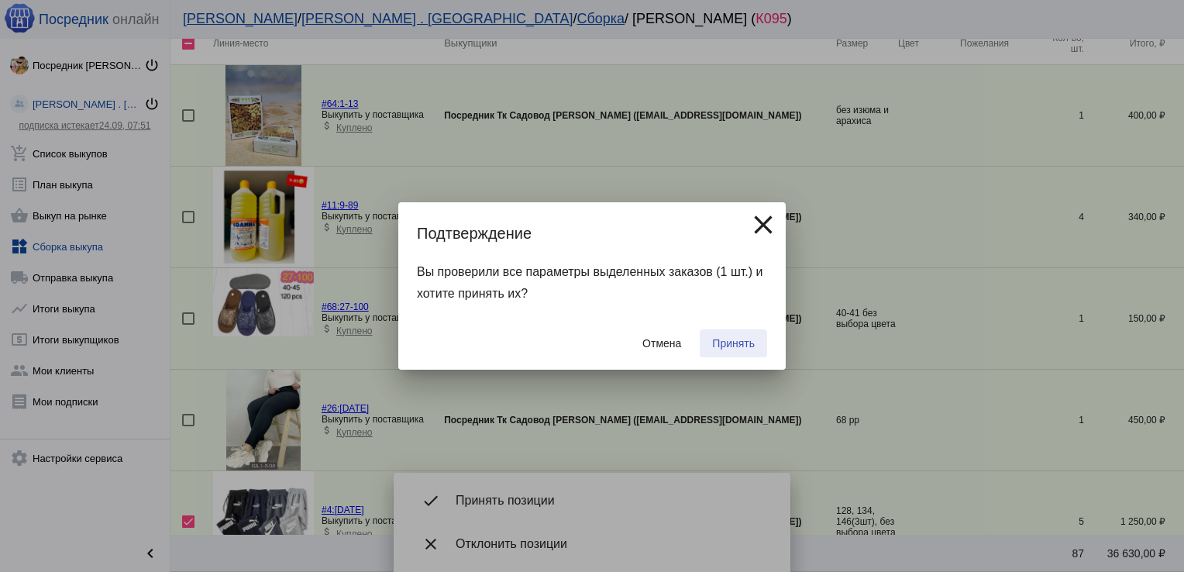
click at [731, 340] on span "Принять" at bounding box center [733, 343] width 43 height 12
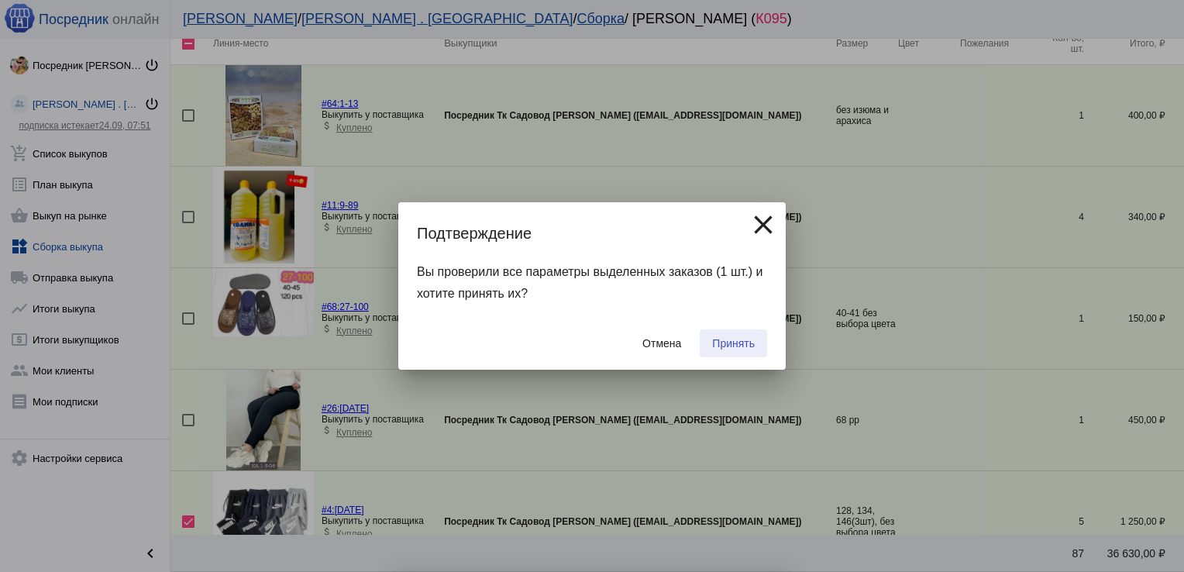
checkbox input "false"
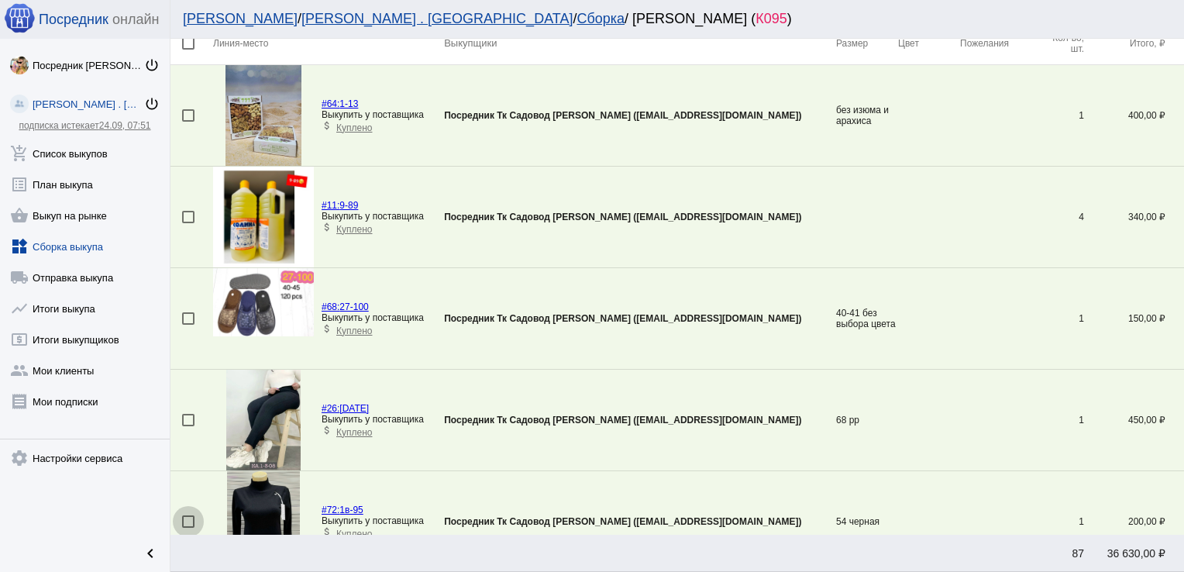
click at [187, 516] on div at bounding box center [188, 521] width 12 height 12
click at [187, 528] on input "checkbox" at bounding box center [187, 528] width 1 height 1
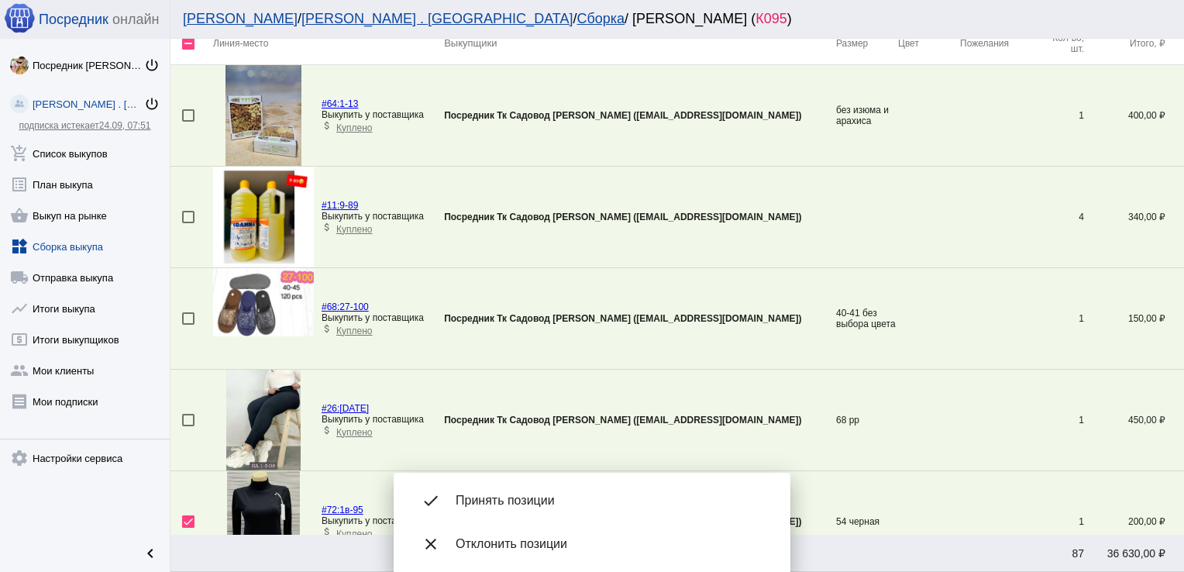
click at [529, 497] on span "Принять позиции" at bounding box center [611, 500] width 310 height 15
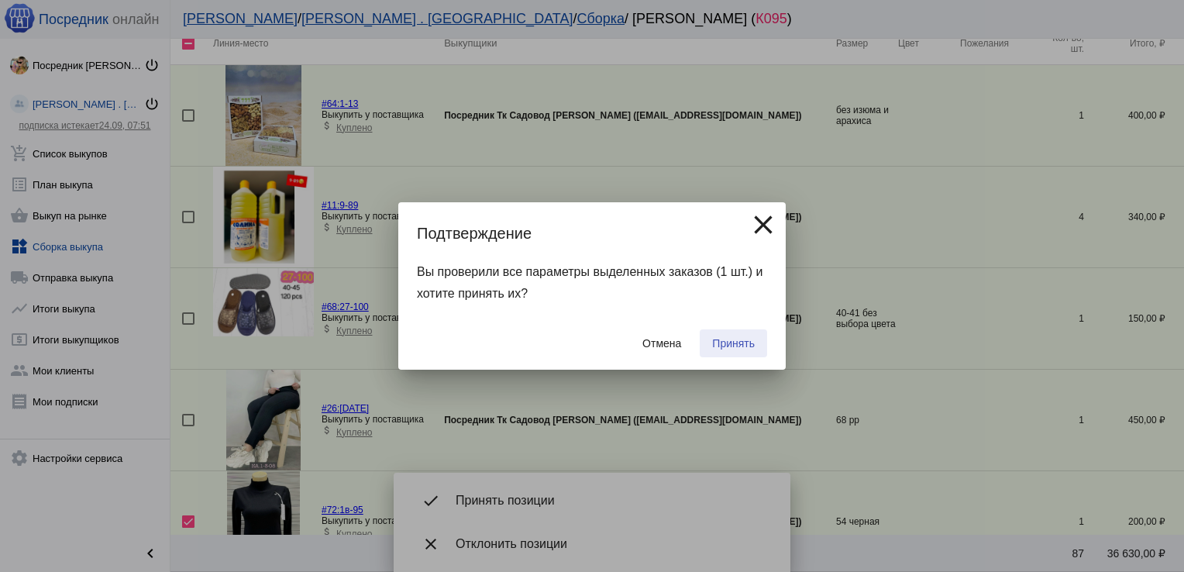
click at [740, 342] on span "Принять" at bounding box center [733, 343] width 43 height 12
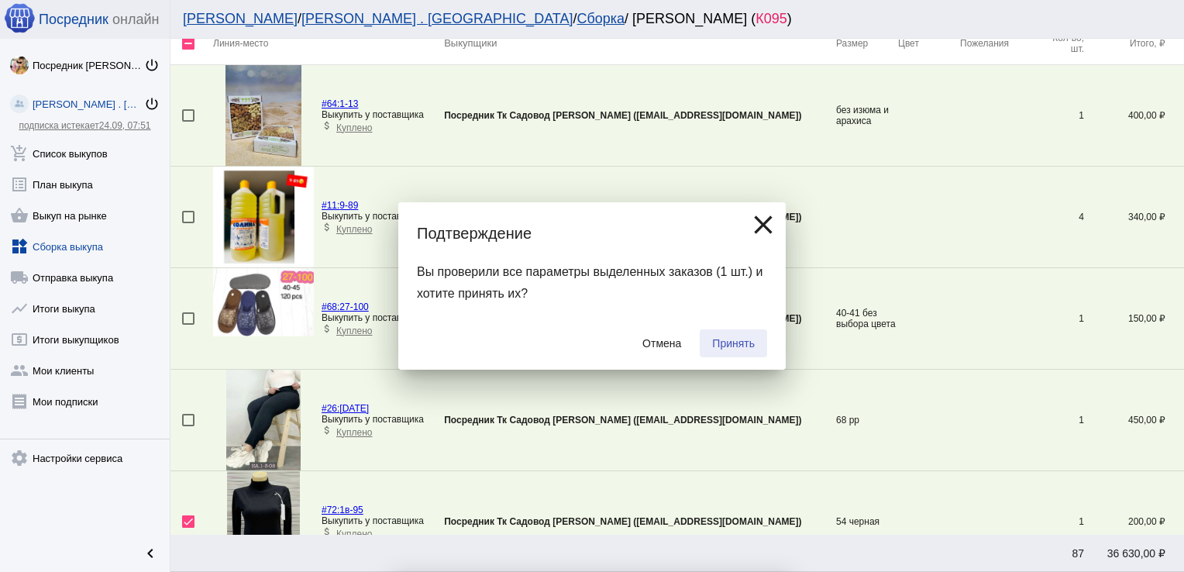
checkbox input "false"
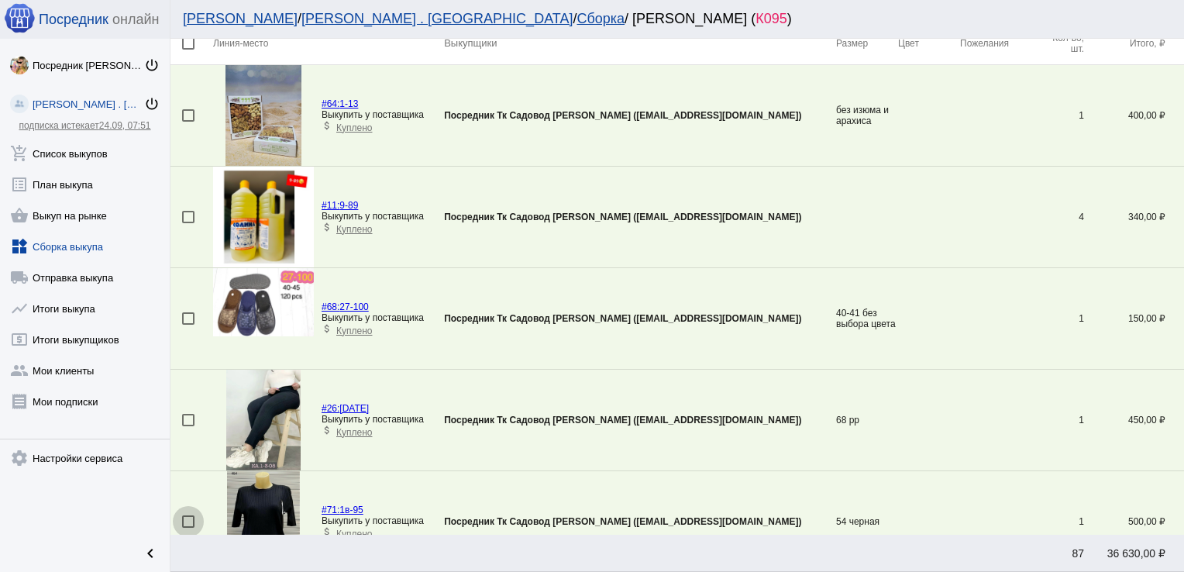
click at [191, 516] on div at bounding box center [188, 521] width 12 height 12
click at [188, 528] on input "checkbox" at bounding box center [187, 528] width 1 height 1
checkbox input "true"
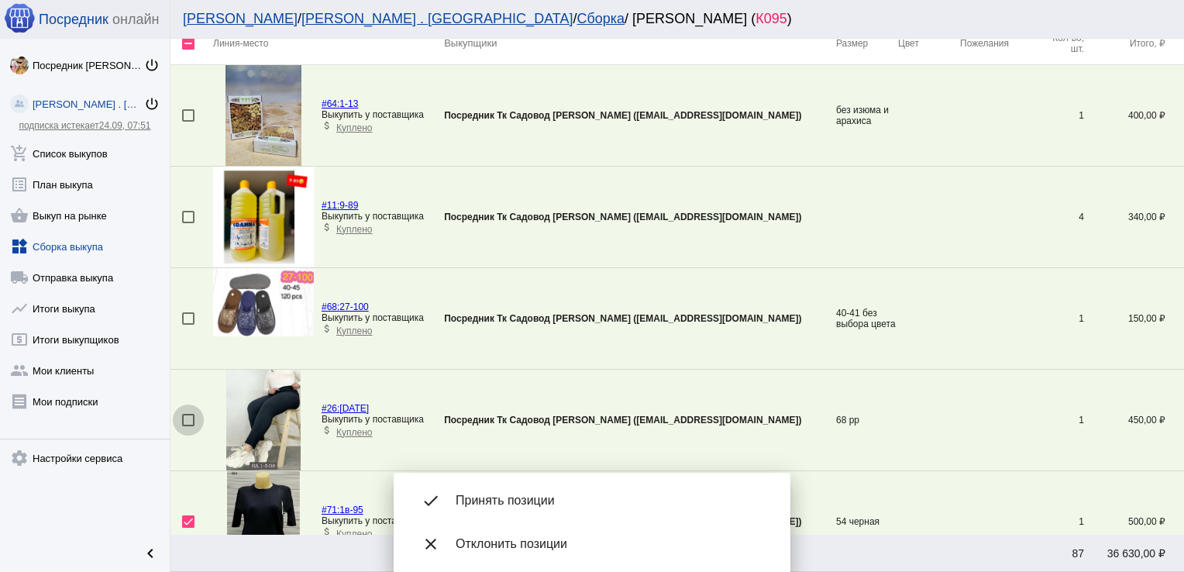
click at [192, 414] on div at bounding box center [188, 420] width 12 height 12
click at [188, 426] on input "checkbox" at bounding box center [187, 426] width 1 height 1
click at [572, 490] on div "done Принять позиции" at bounding box center [592, 500] width 372 height 43
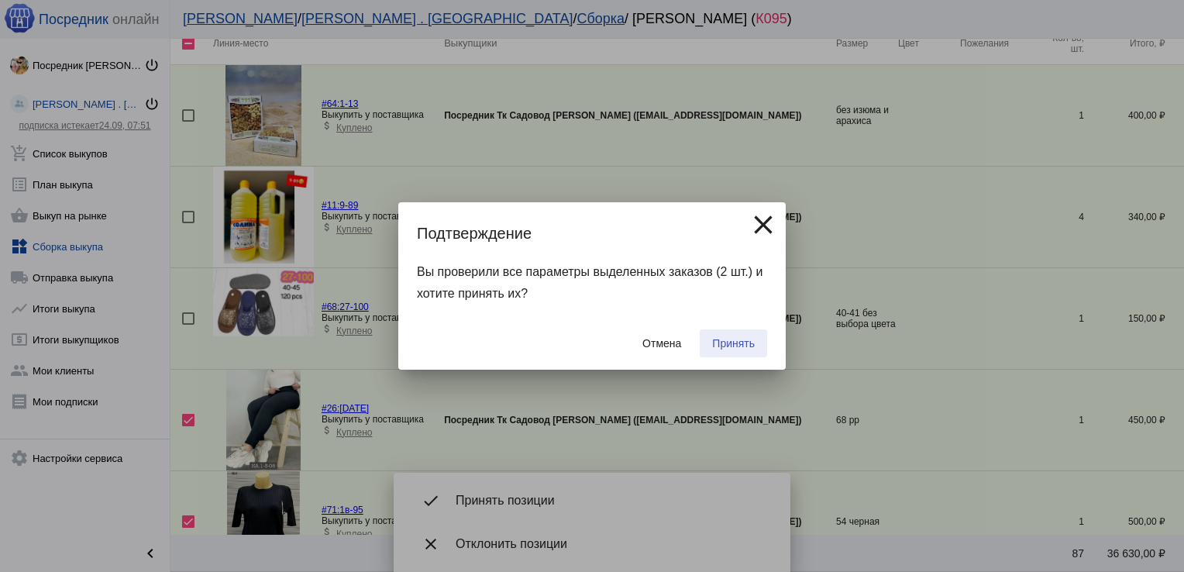
click at [736, 344] on span "Принять" at bounding box center [733, 343] width 43 height 12
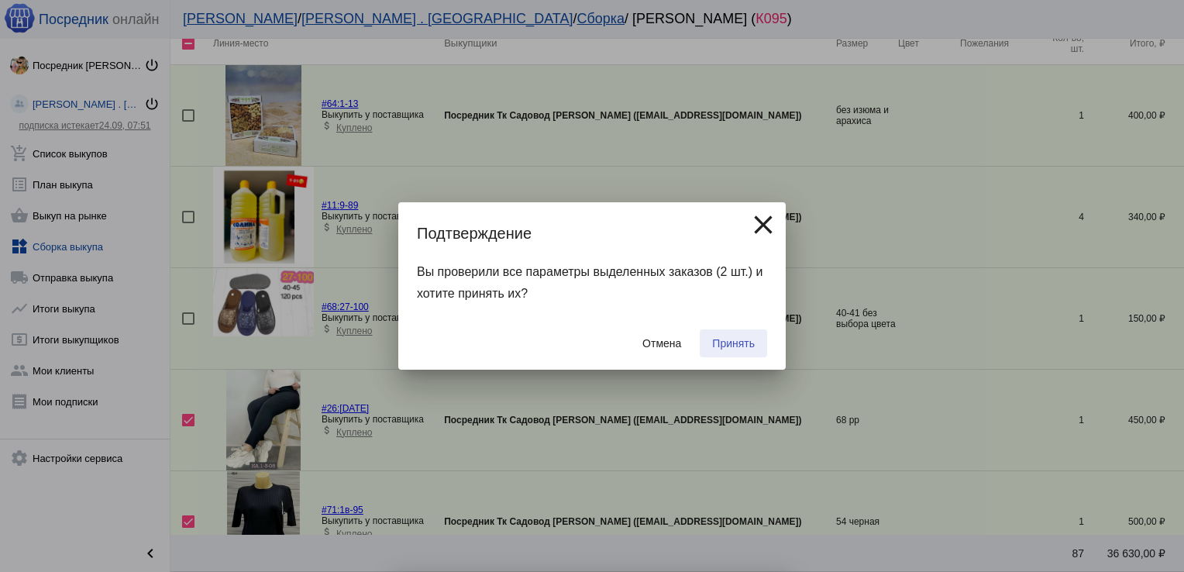
checkbox input "false"
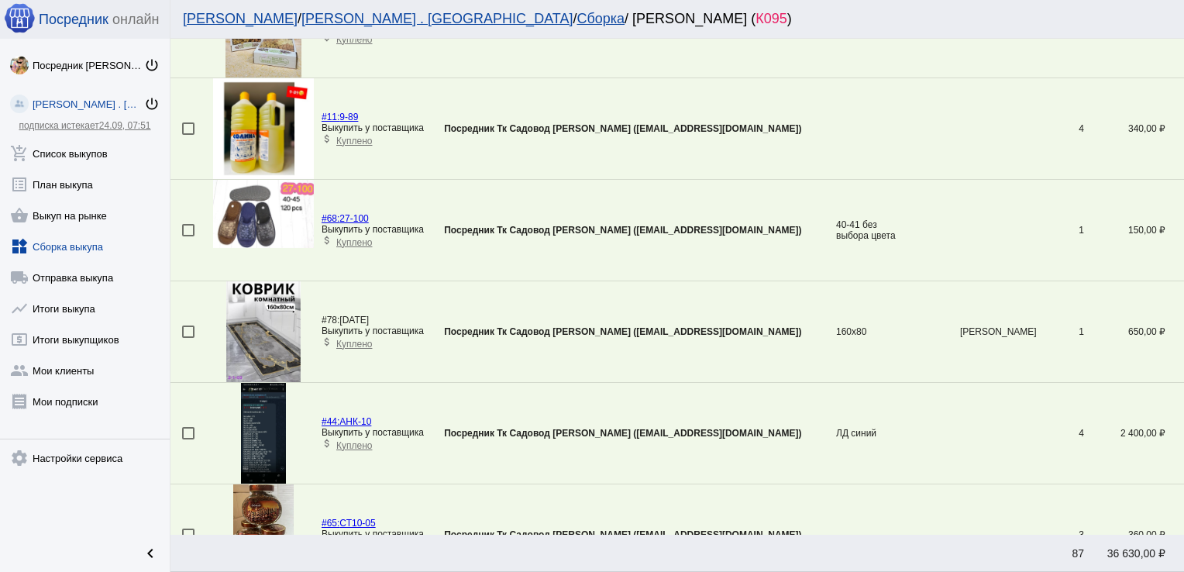
scroll to position [0, 0]
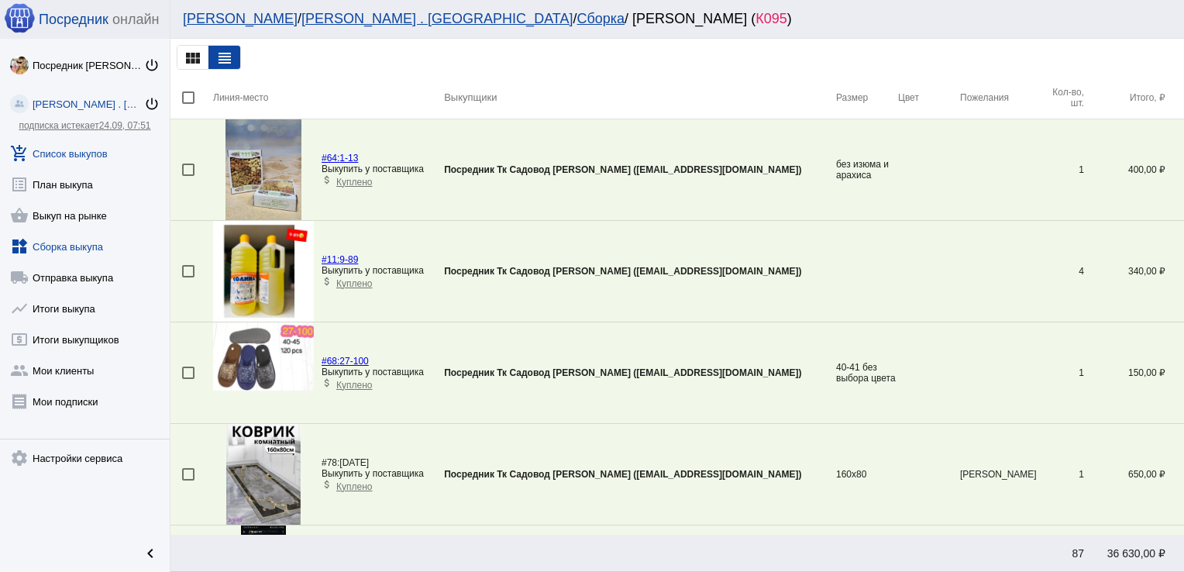
click at [101, 147] on link "add_shopping_cart Список выкупов" at bounding box center [85, 150] width 170 height 31
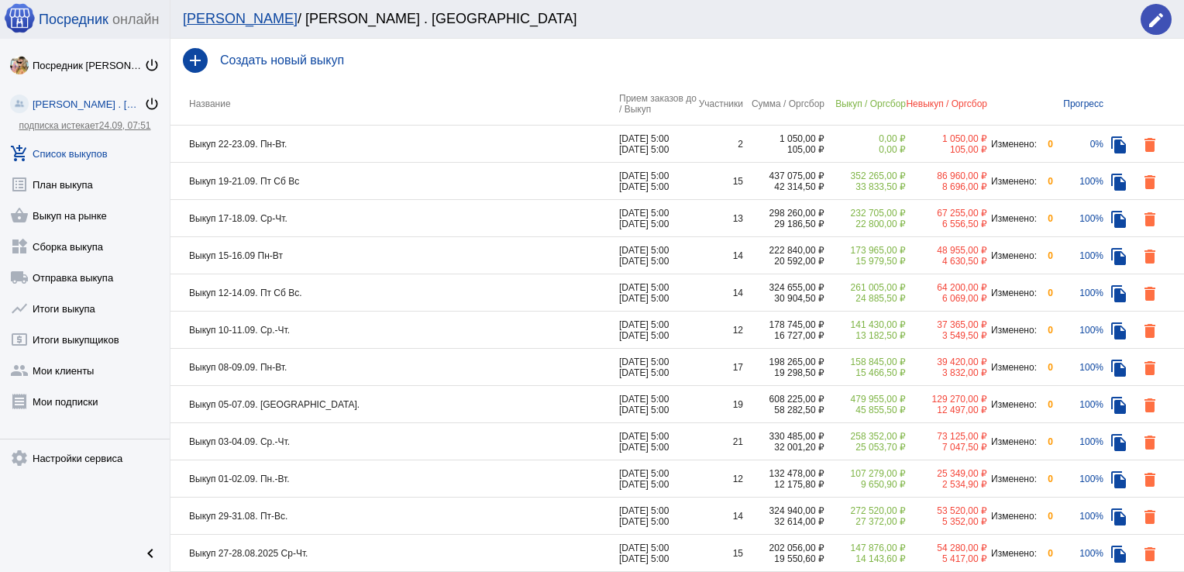
click at [659, 184] on td "[DATE] 5:00 [DATE] 5:00" at bounding box center [657, 181] width 77 height 37
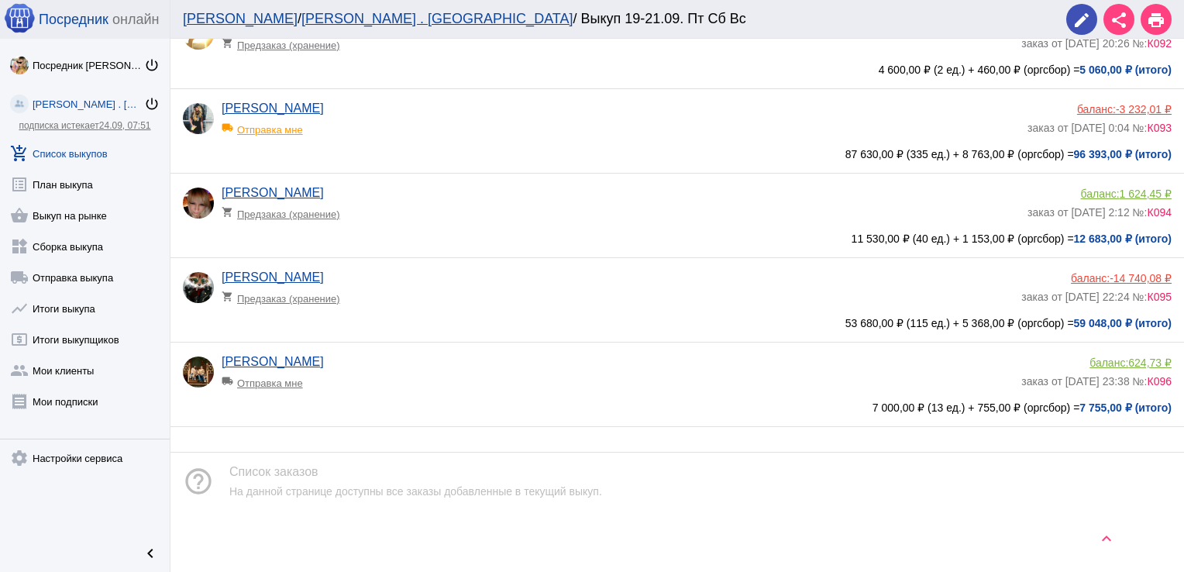
scroll to position [1172, 0]
click at [665, 304] on app-delivery-type "shopping_cart Предзаказ (хранение)" at bounding box center [618, 294] width 792 height 20
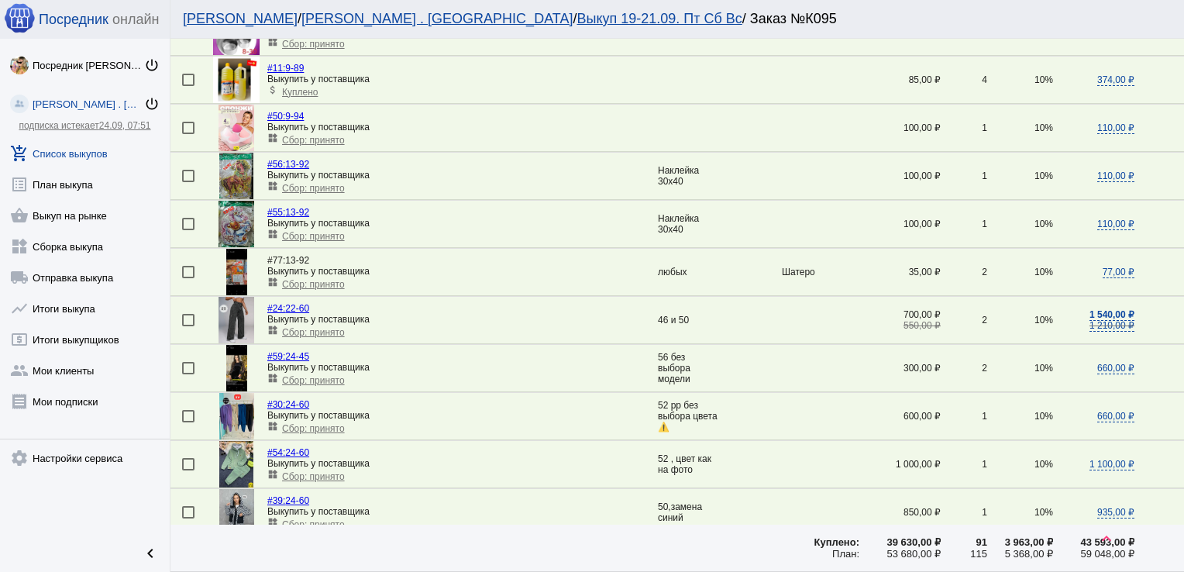
scroll to position [961, 0]
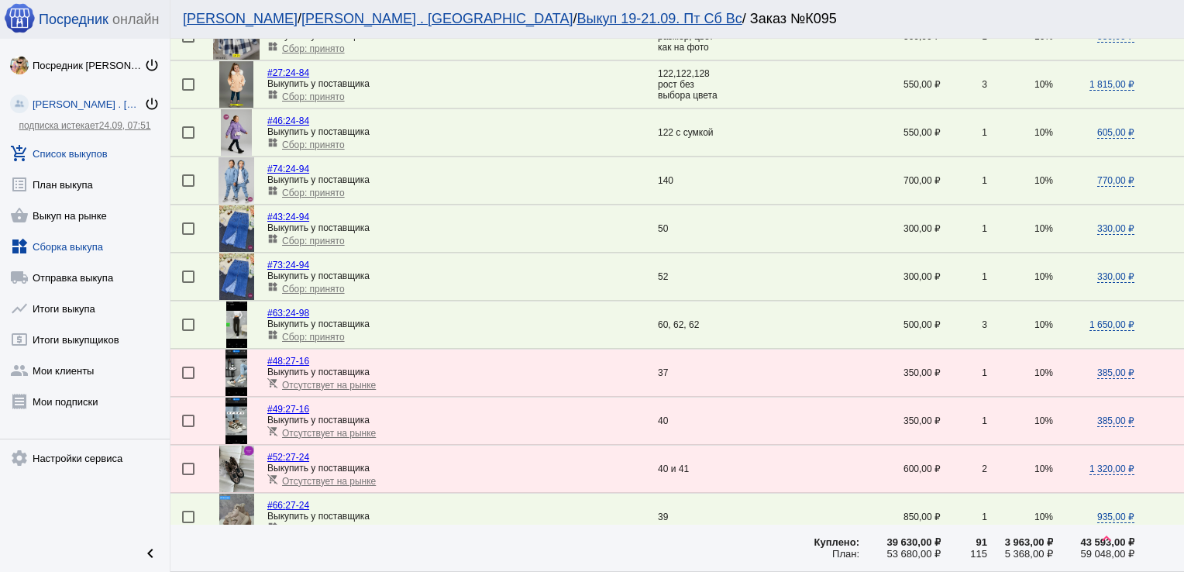
click at [46, 250] on link "widgets Сборка выкупа" at bounding box center [85, 243] width 170 height 31
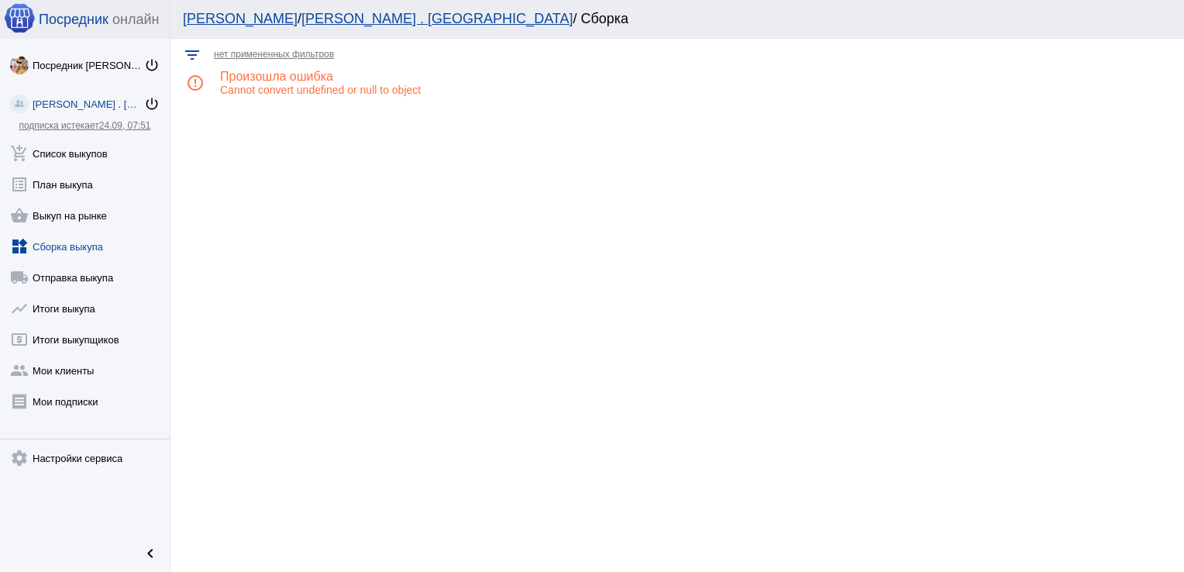
click at [80, 239] on link "widgets Сборка выкупа" at bounding box center [85, 243] width 170 height 31
click at [60, 239] on link "widgets Сборка выкупа" at bounding box center [85, 243] width 170 height 31
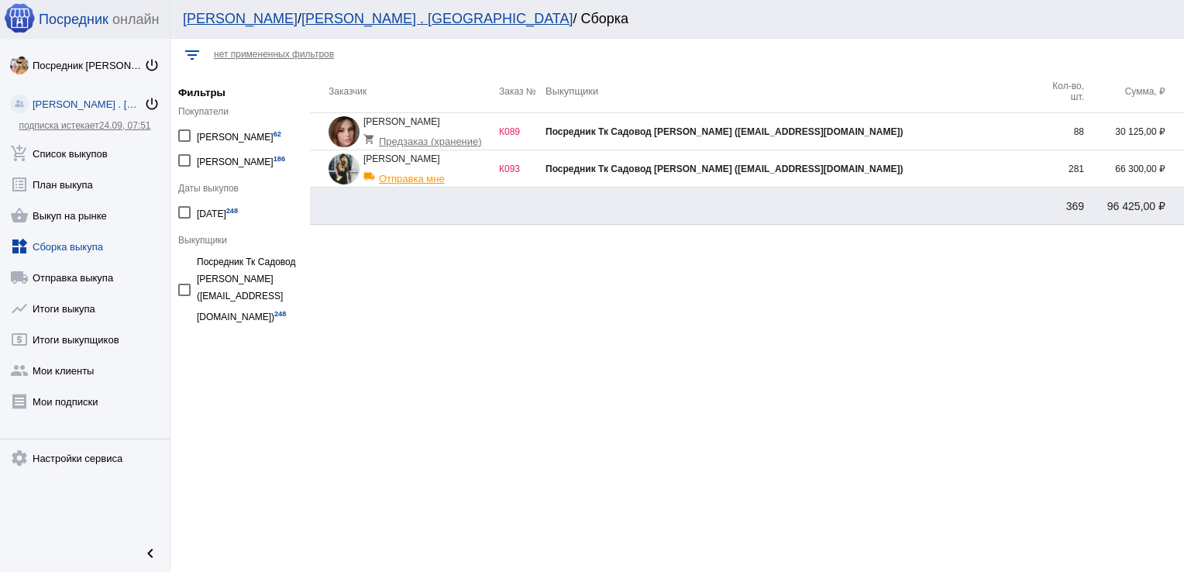
click at [891, 126] on div "Посредник Тк Садовод [PERSON_NAME] ([EMAIL_ADDRESS][DOMAIN_NAME])" at bounding box center [791, 131] width 492 height 11
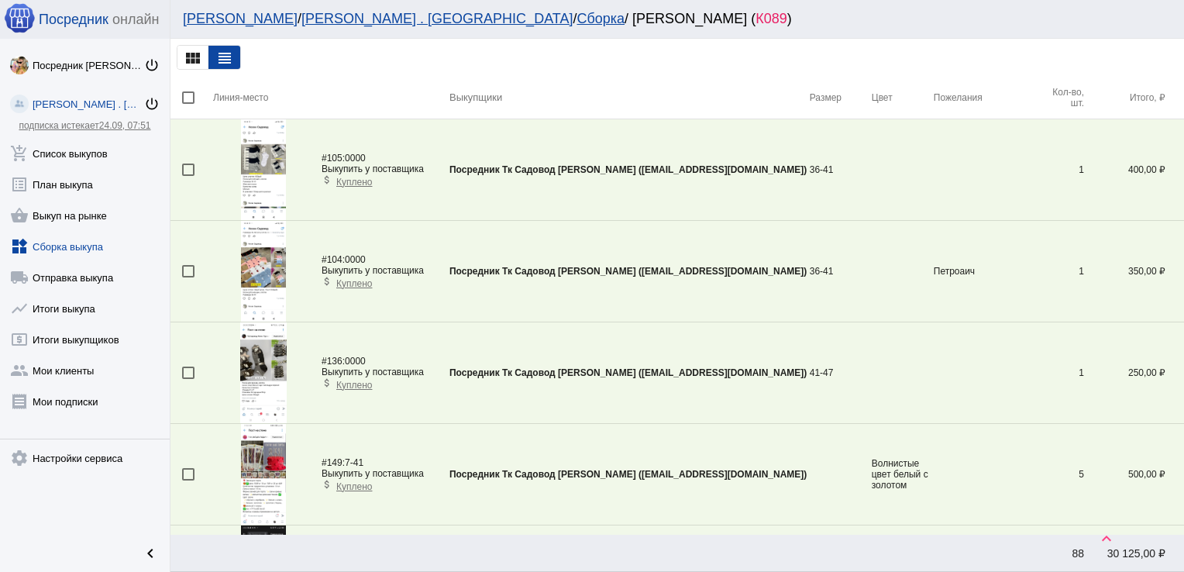
scroll to position [4007, 0]
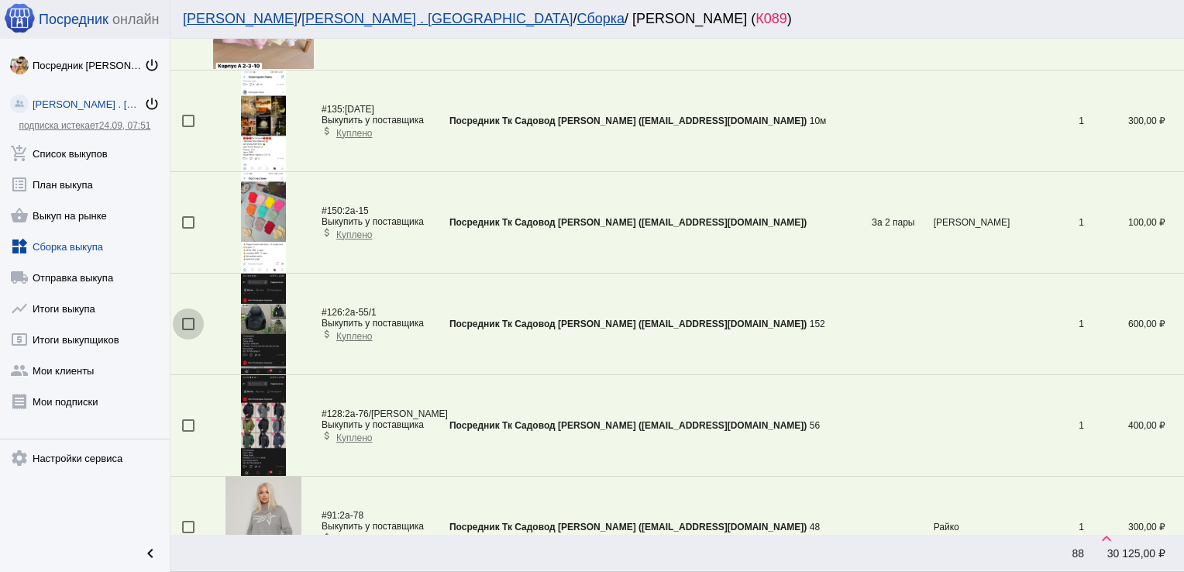
click at [184, 318] on div at bounding box center [188, 324] width 12 height 12
click at [187, 330] on input "checkbox" at bounding box center [187, 330] width 1 height 1
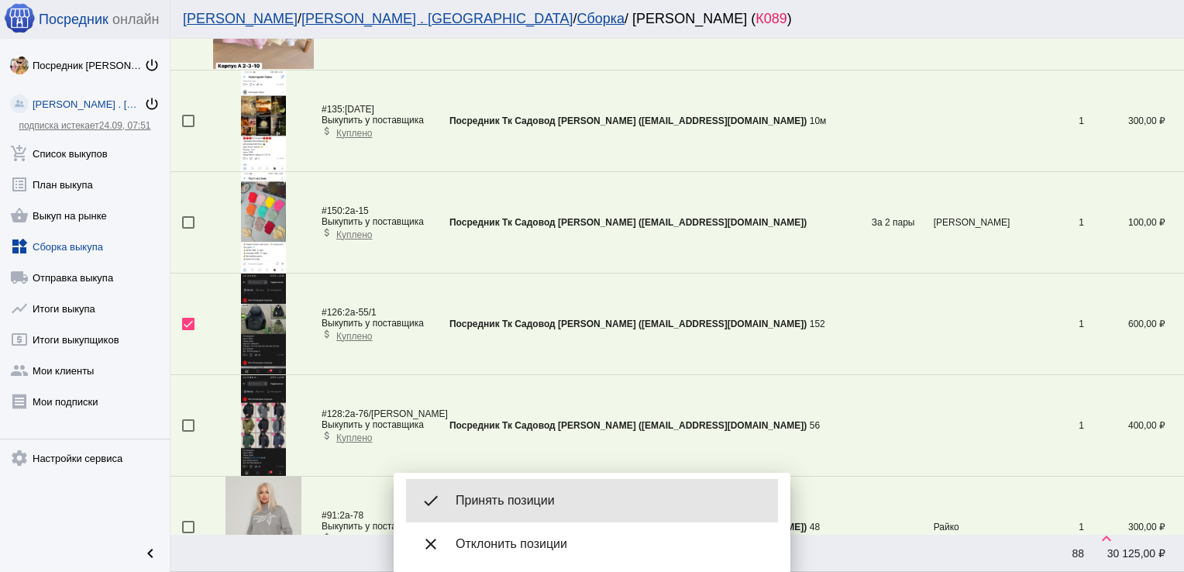
click at [496, 496] on span "Принять позиции" at bounding box center [611, 500] width 310 height 15
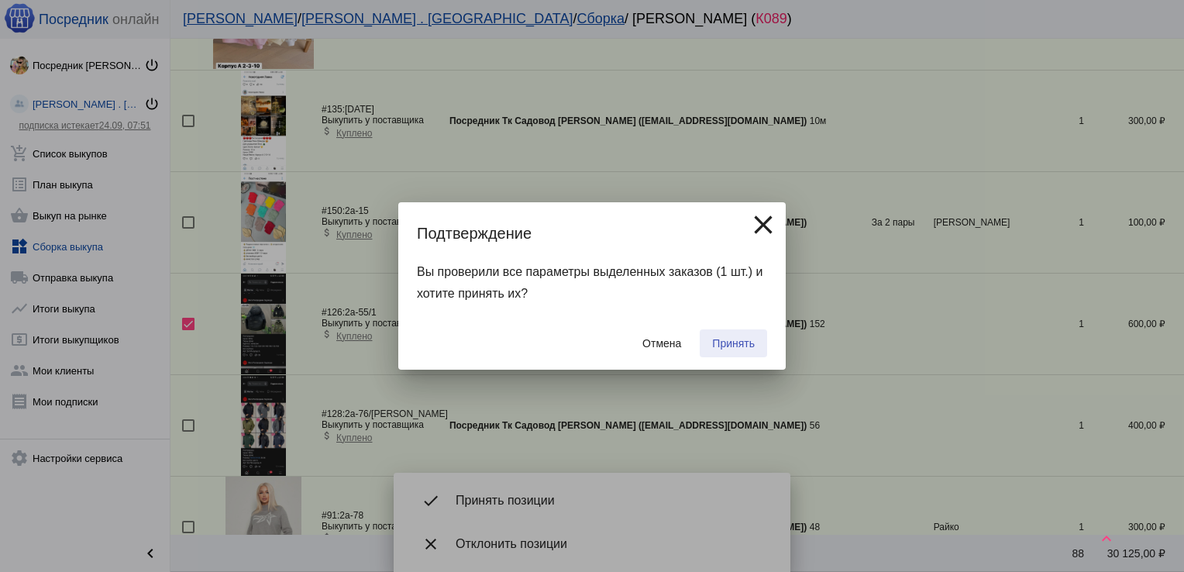
click at [731, 337] on span "Принять" at bounding box center [733, 343] width 43 height 12
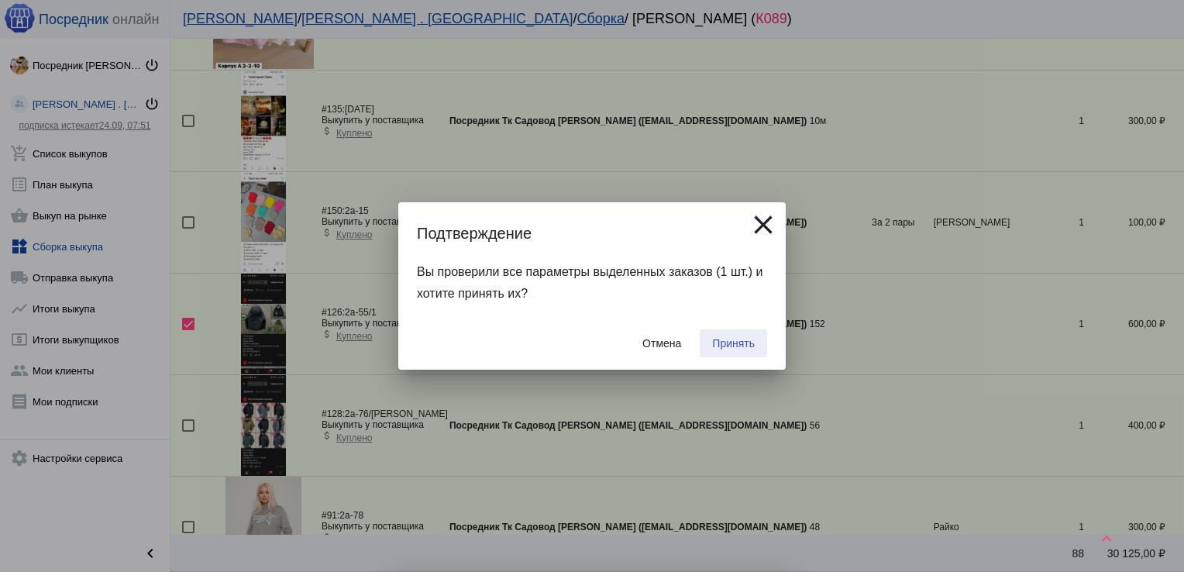
checkbox input "false"
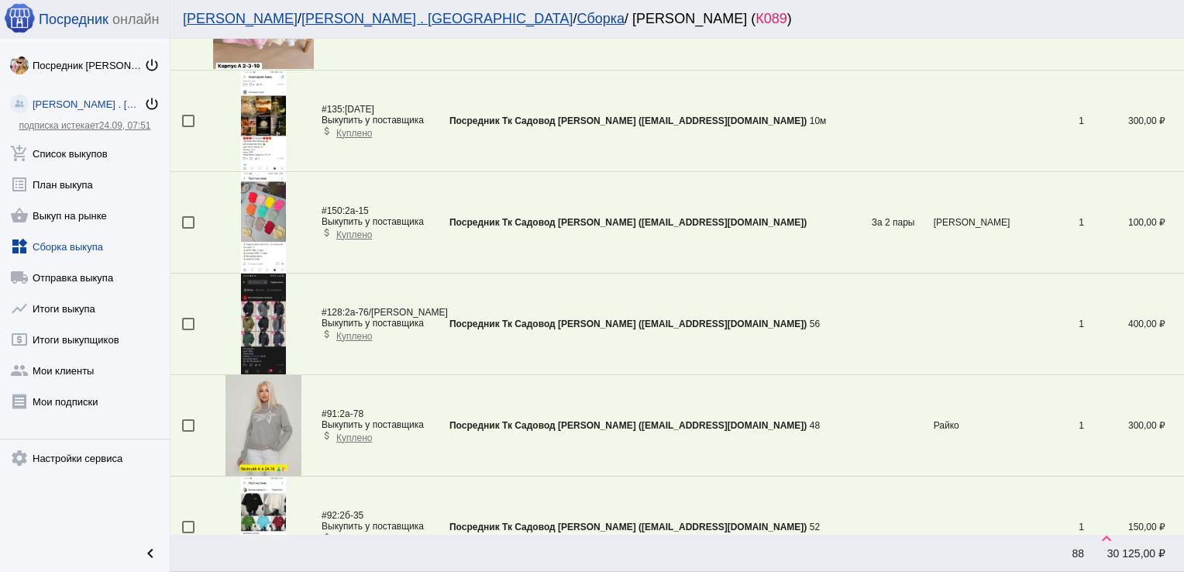
scroll to position [4716, 0]
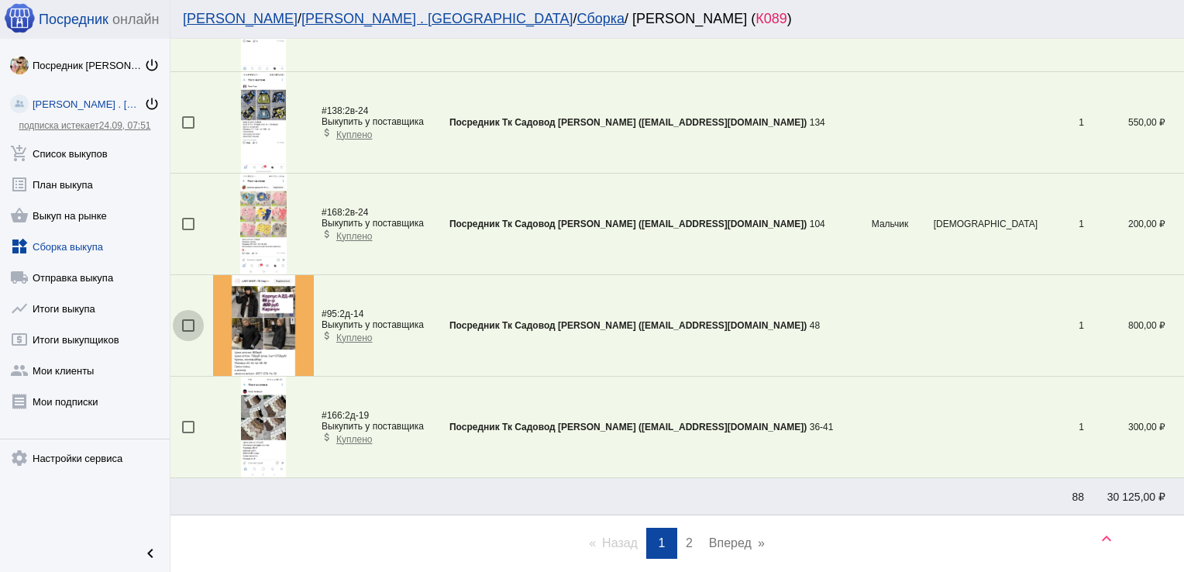
click at [186, 319] on div at bounding box center [188, 325] width 12 height 12
click at [187, 332] on input "checkbox" at bounding box center [187, 332] width 1 height 1
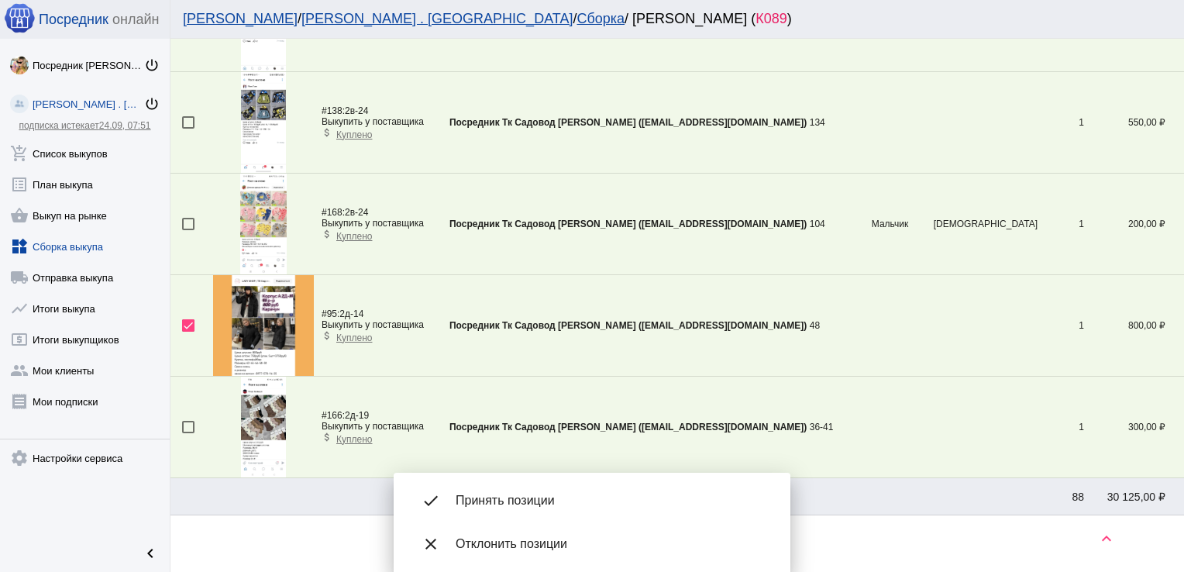
click at [524, 487] on div "done Принять позиции" at bounding box center [592, 500] width 372 height 43
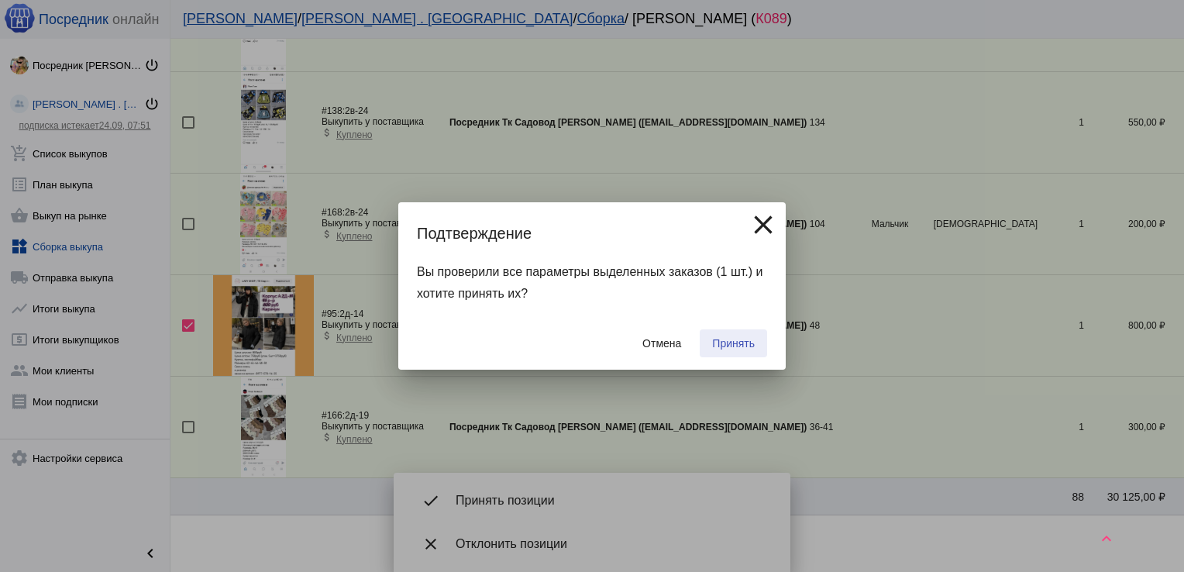
click at [731, 341] on span "Принять" at bounding box center [733, 343] width 43 height 12
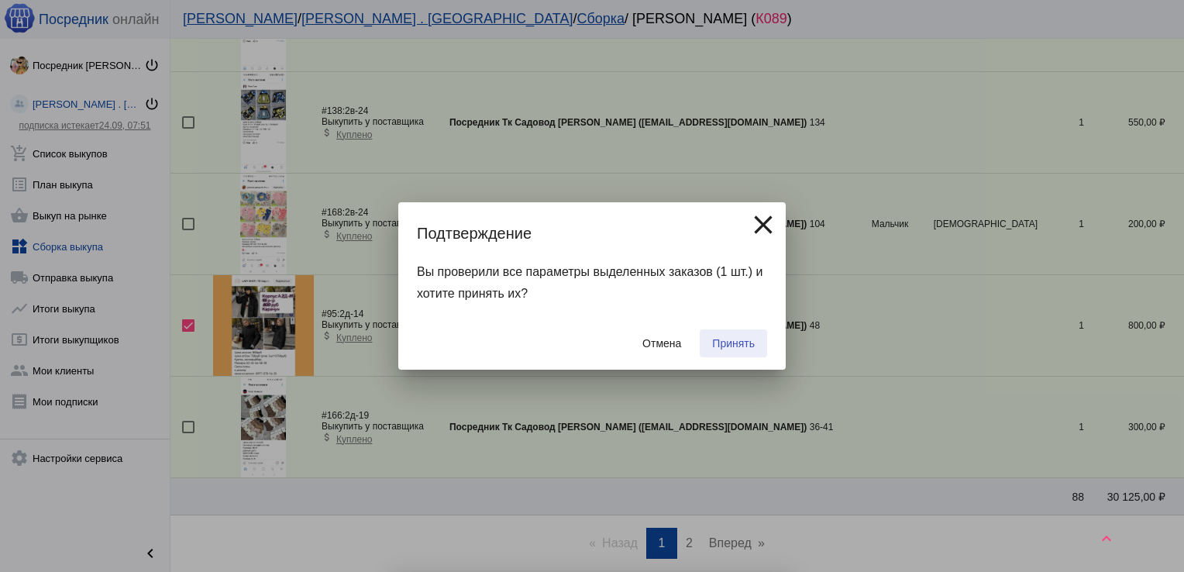
checkbox input "false"
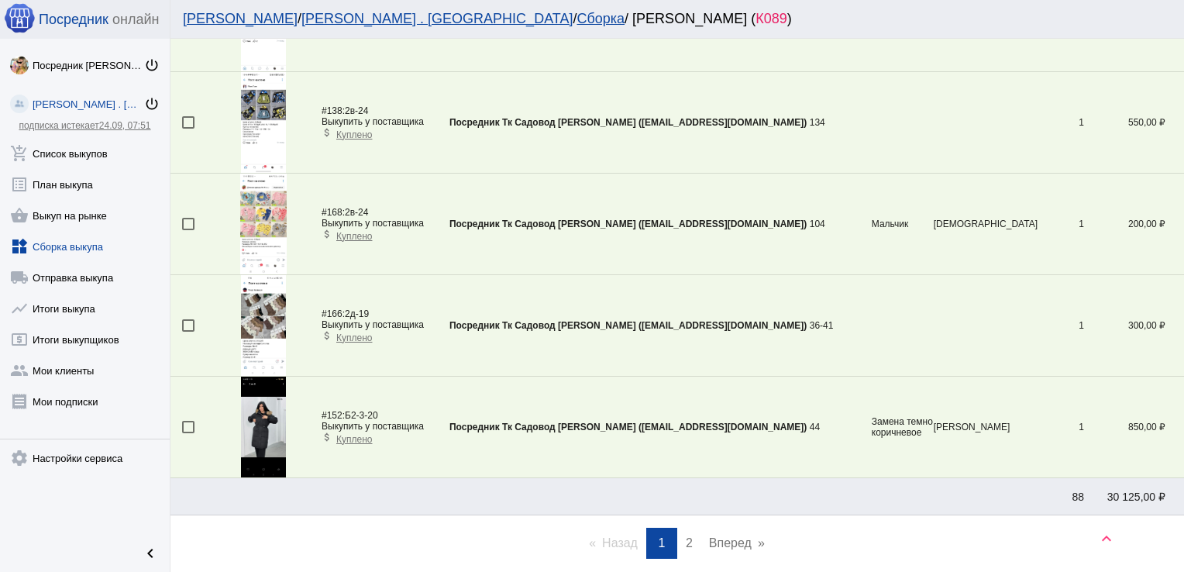
scroll to position [4412, 0]
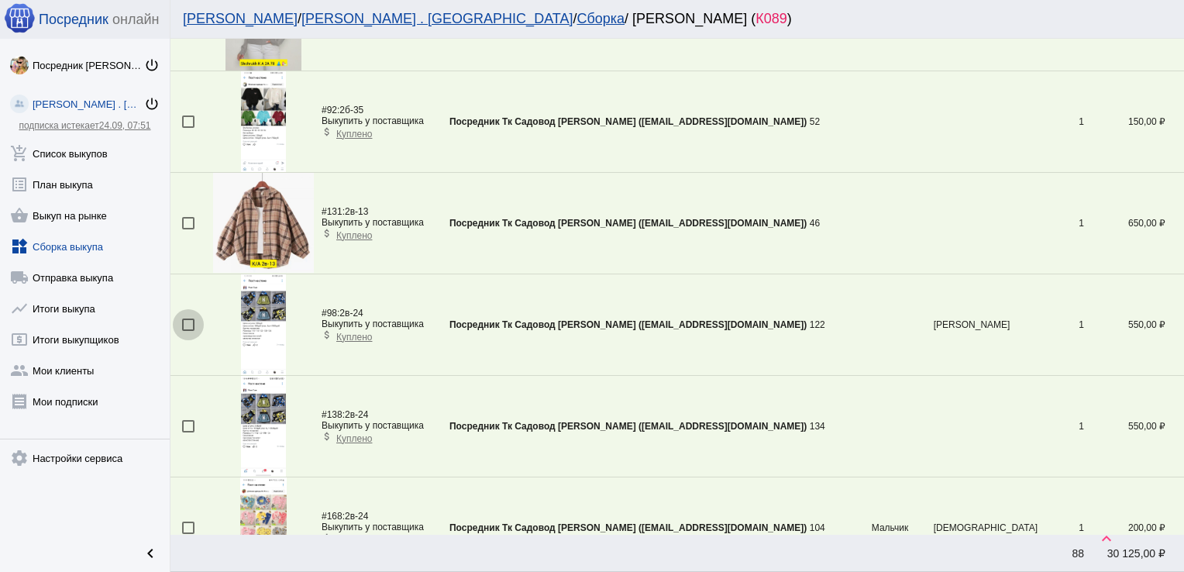
click at [190, 318] on div at bounding box center [188, 324] width 12 height 12
click at [188, 331] on input "checkbox" at bounding box center [187, 331] width 1 height 1
checkbox input "true"
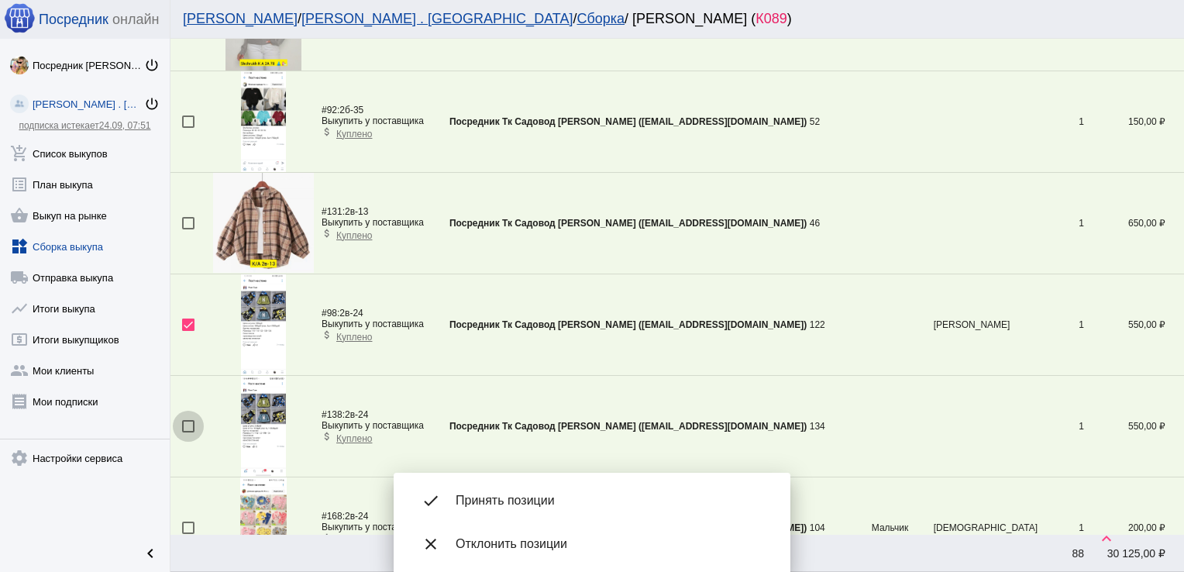
click at [183, 420] on div at bounding box center [188, 426] width 12 height 12
click at [187, 432] on input "checkbox" at bounding box center [187, 432] width 1 height 1
checkbox input "true"
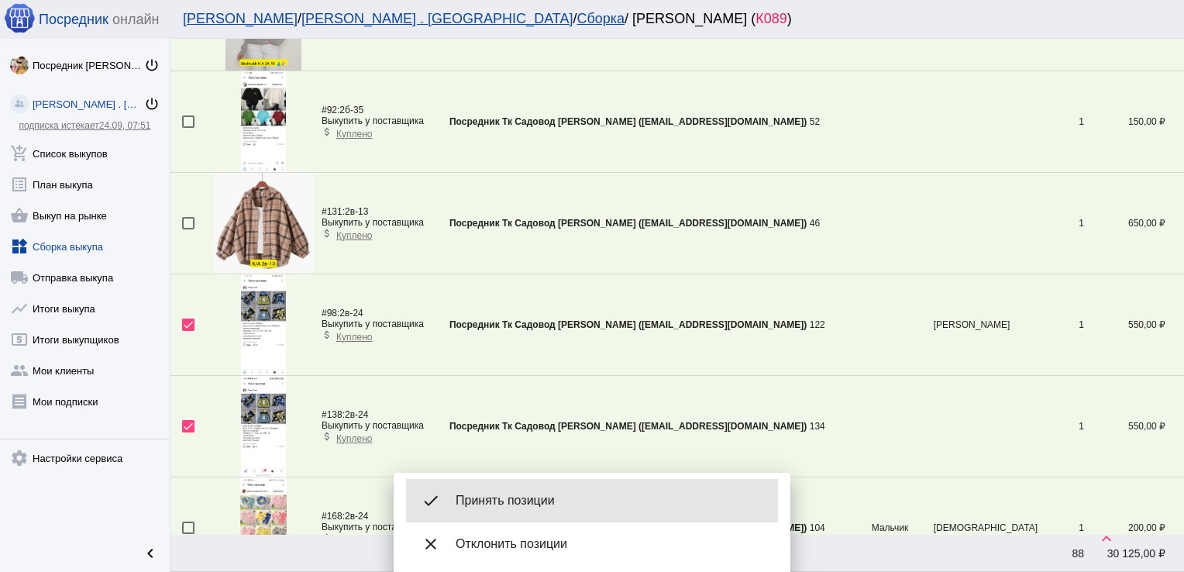
click at [508, 508] on div "done Принять позиции" at bounding box center [592, 500] width 372 height 43
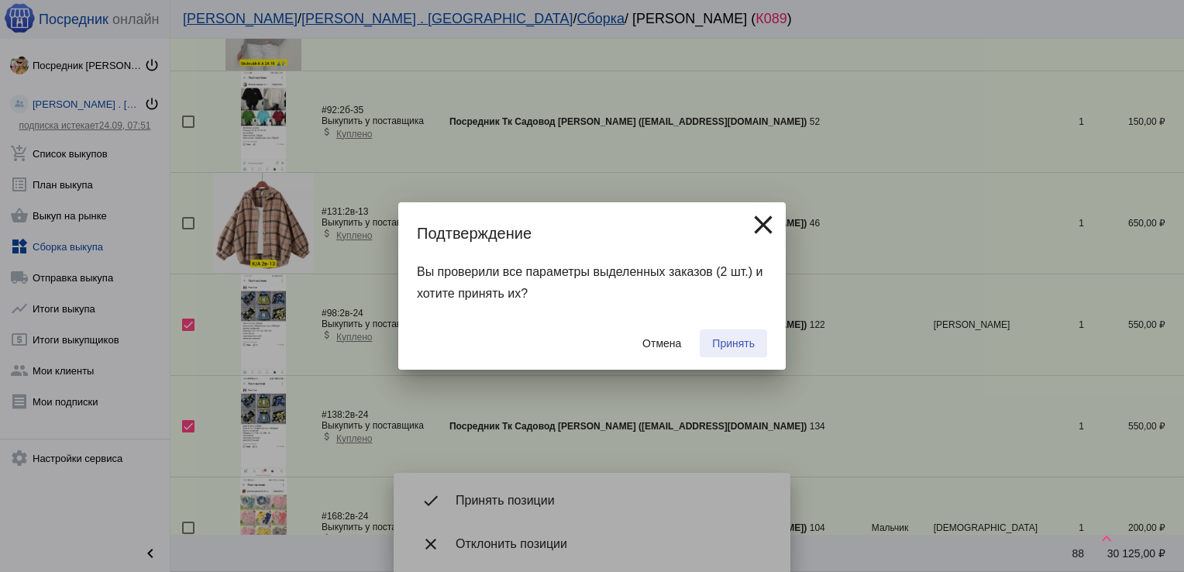
click at [737, 352] on button "Принять" at bounding box center [733, 343] width 67 height 28
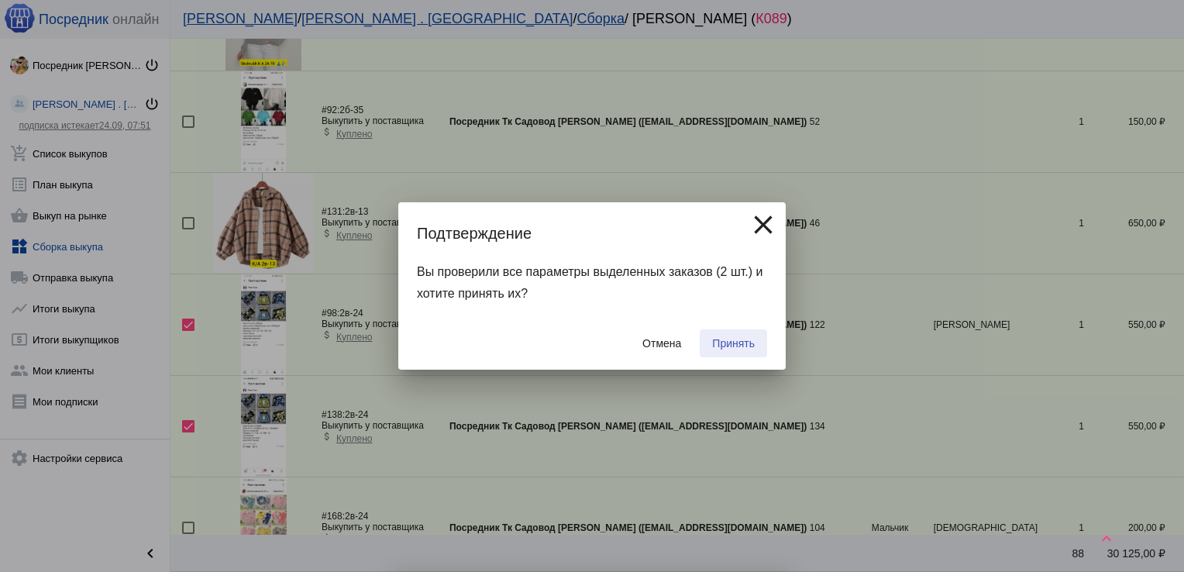
checkbox input "false"
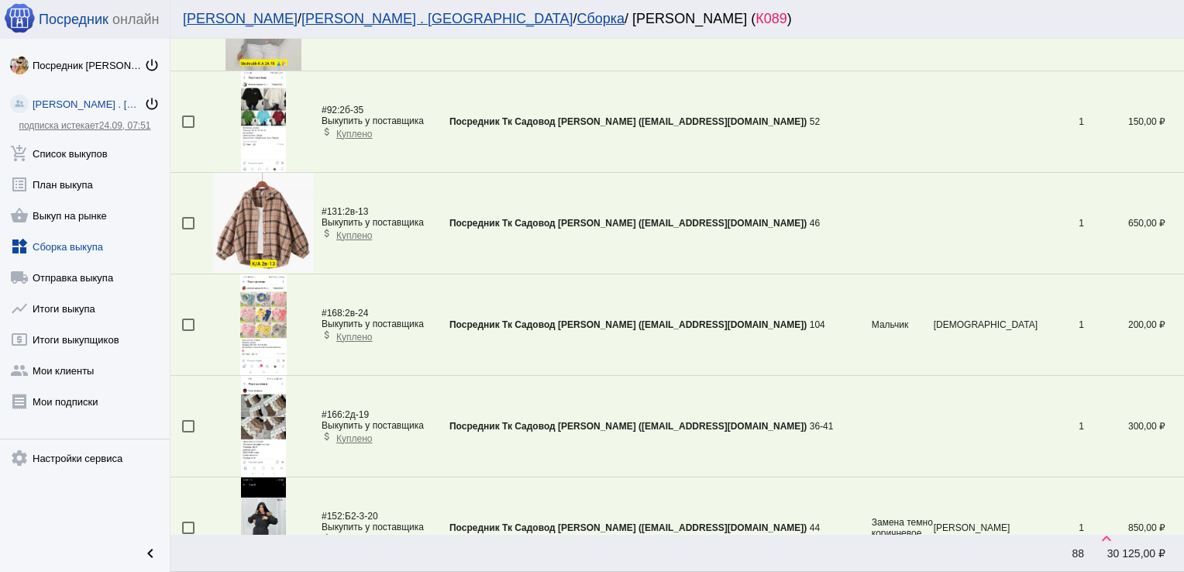
scroll to position [3804, 0]
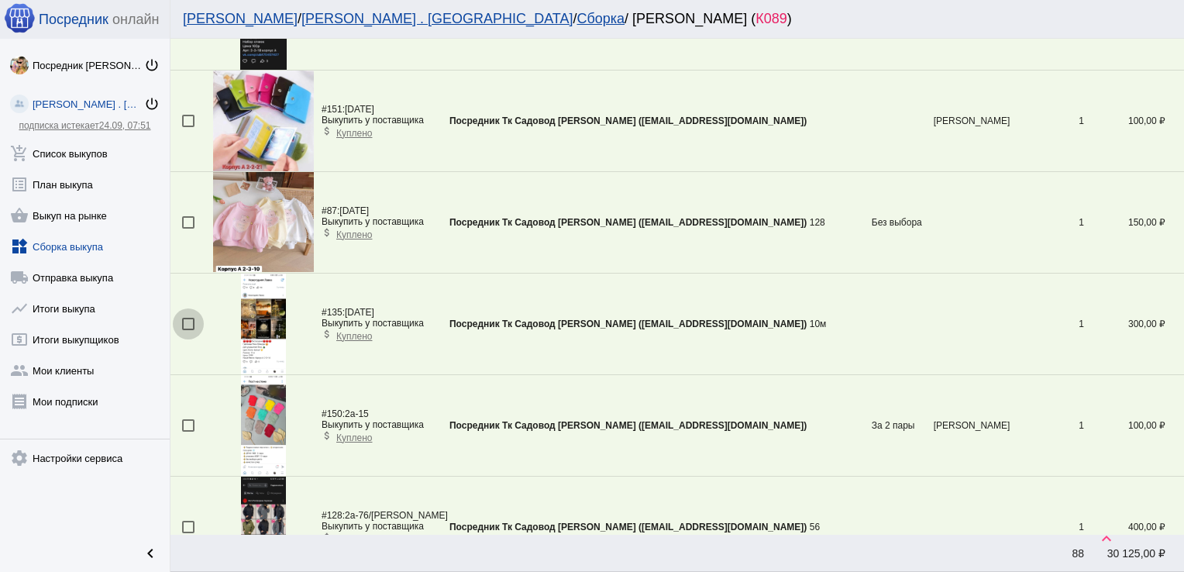
click at [186, 318] on div at bounding box center [188, 324] width 12 height 12
click at [187, 330] on input "checkbox" at bounding box center [187, 330] width 1 height 1
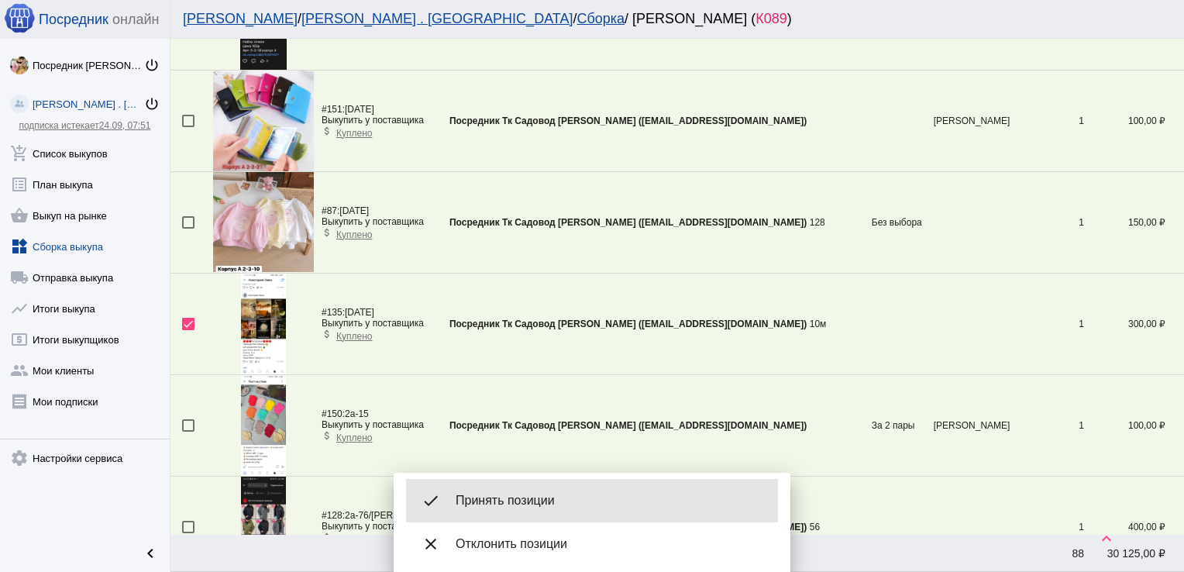
click at [526, 490] on div "done Принять позиции" at bounding box center [592, 500] width 372 height 43
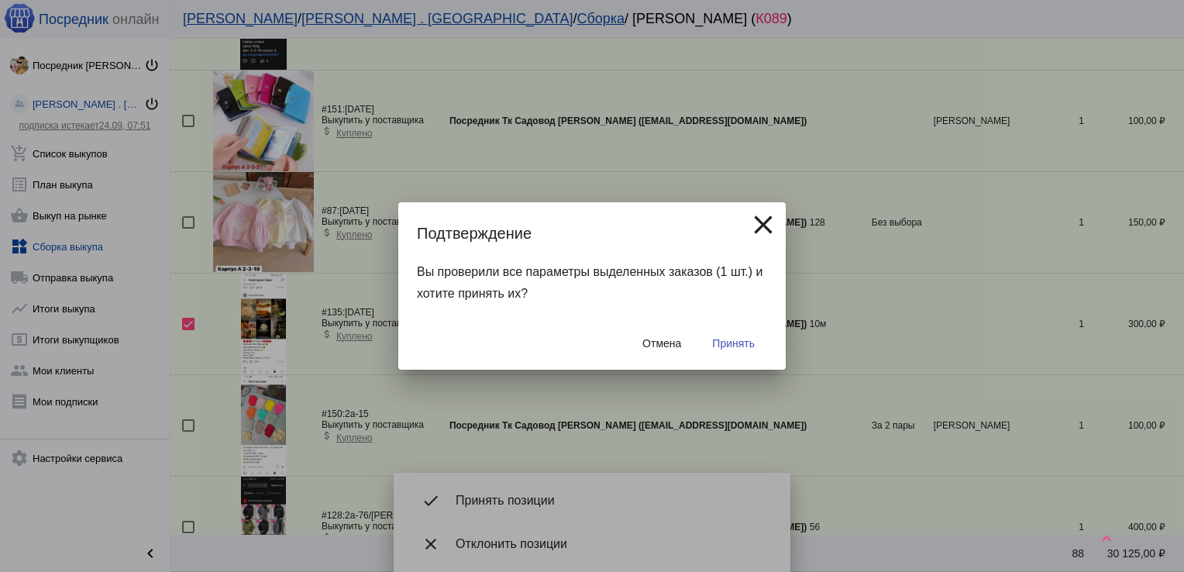
click at [741, 342] on span "Принять" at bounding box center [733, 343] width 43 height 12
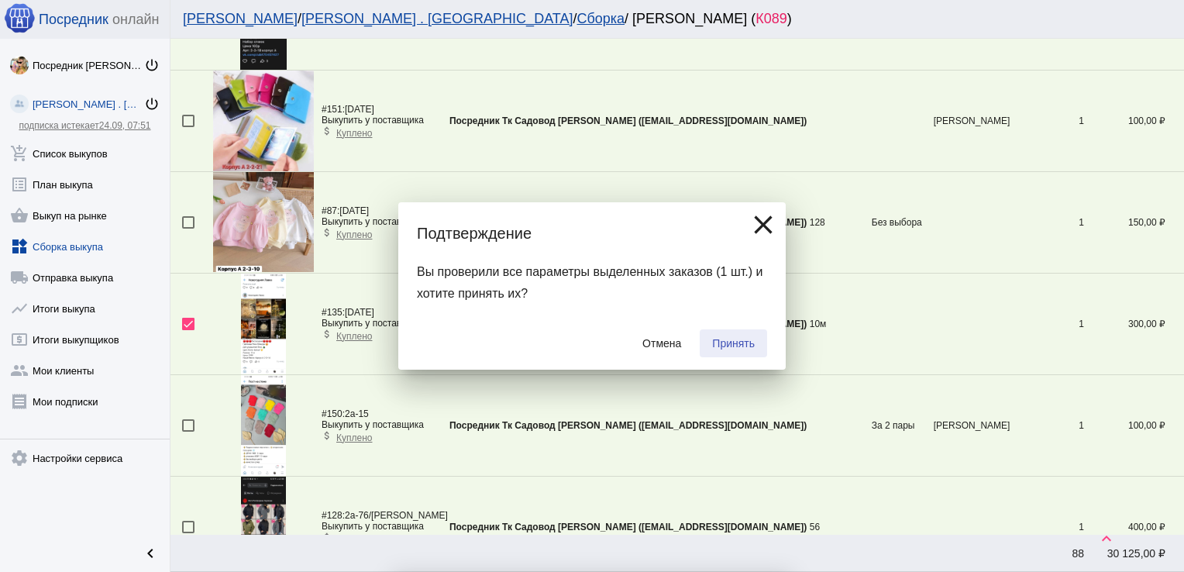
checkbox input "false"
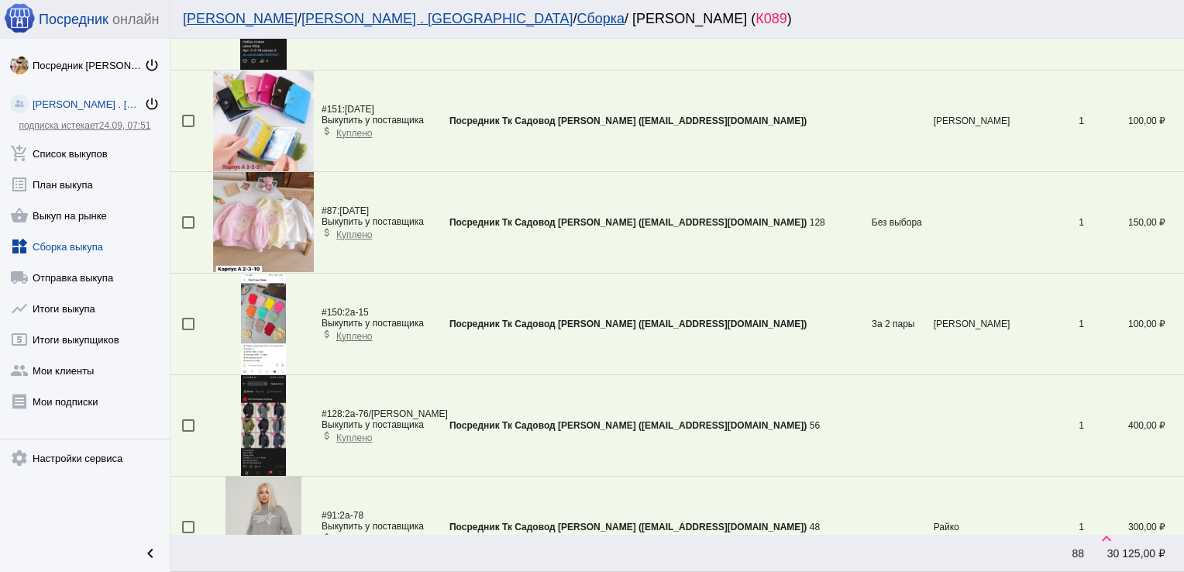
scroll to position [4310, 0]
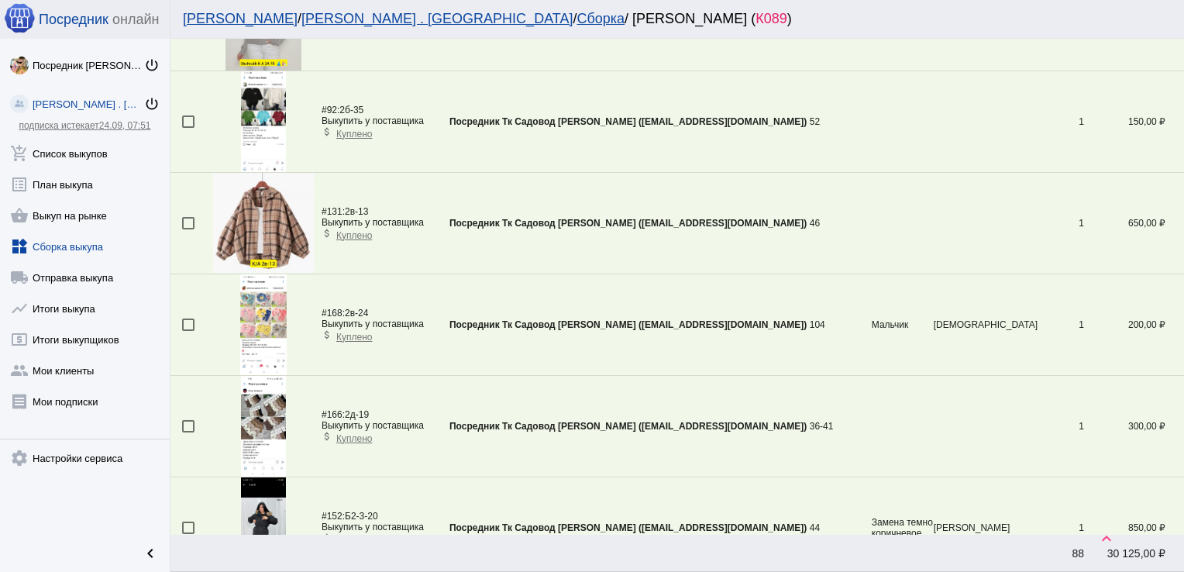
click at [185, 318] on div at bounding box center [188, 324] width 12 height 12
click at [187, 331] on input "checkbox" at bounding box center [187, 331] width 1 height 1
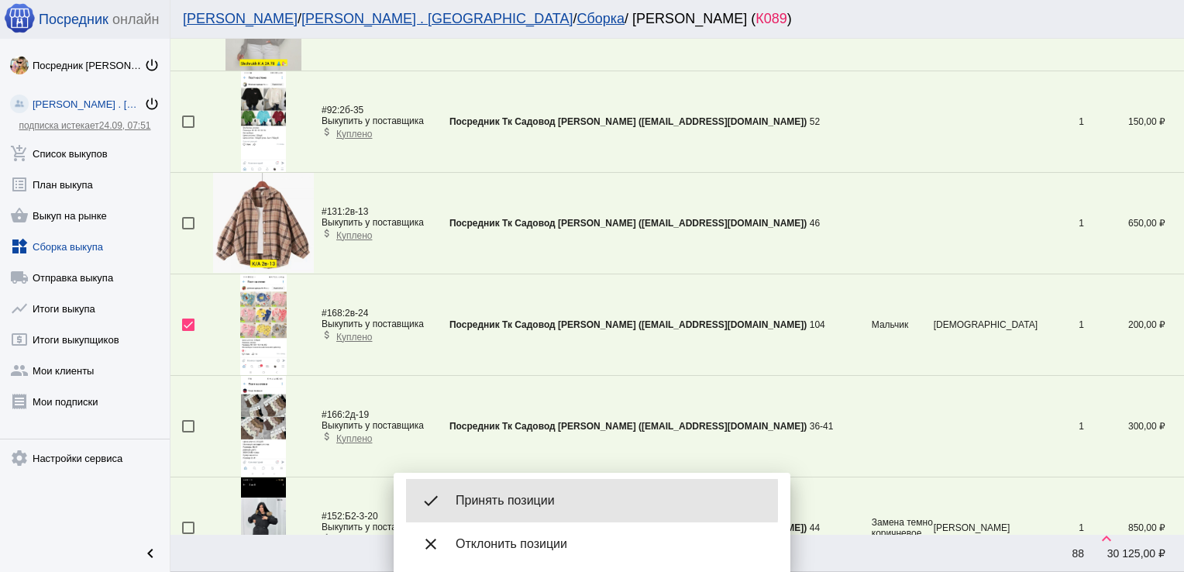
click at [550, 500] on span "Принять позиции" at bounding box center [611, 500] width 310 height 15
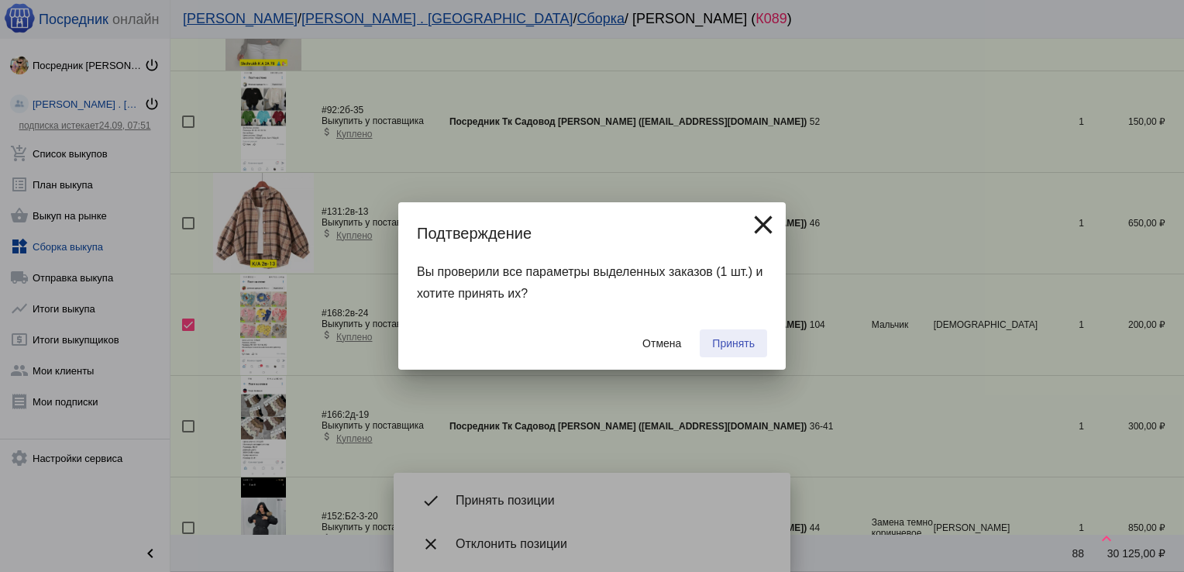
click at [734, 345] on span "Принять" at bounding box center [733, 343] width 43 height 12
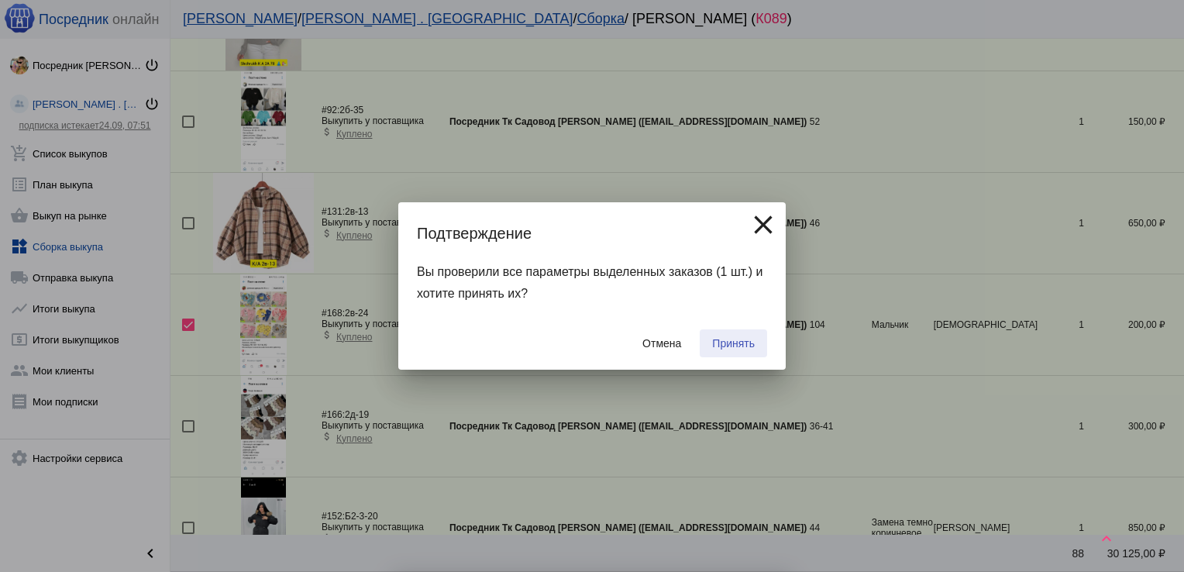
checkbox input "false"
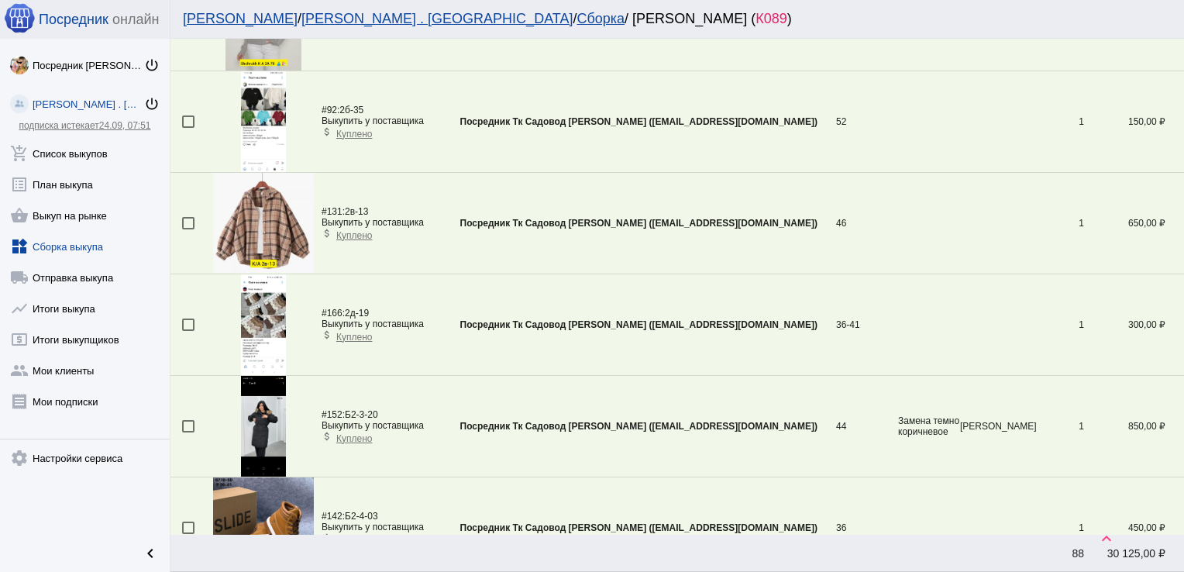
scroll to position [3601, 0]
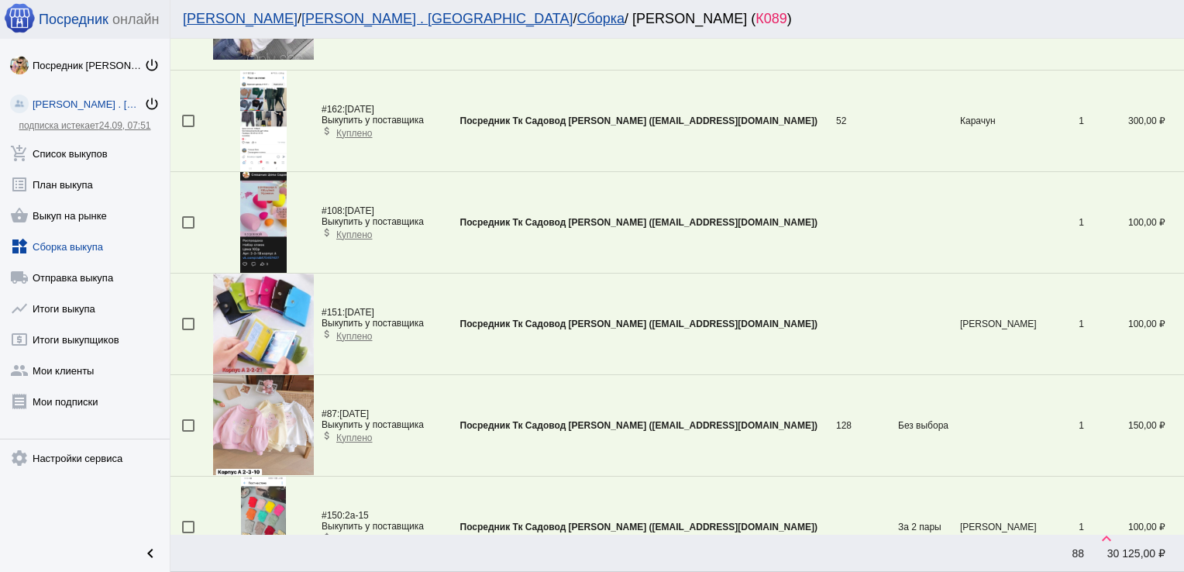
click at [189, 318] on div at bounding box center [188, 324] width 12 height 12
click at [188, 330] on input "checkbox" at bounding box center [187, 330] width 1 height 1
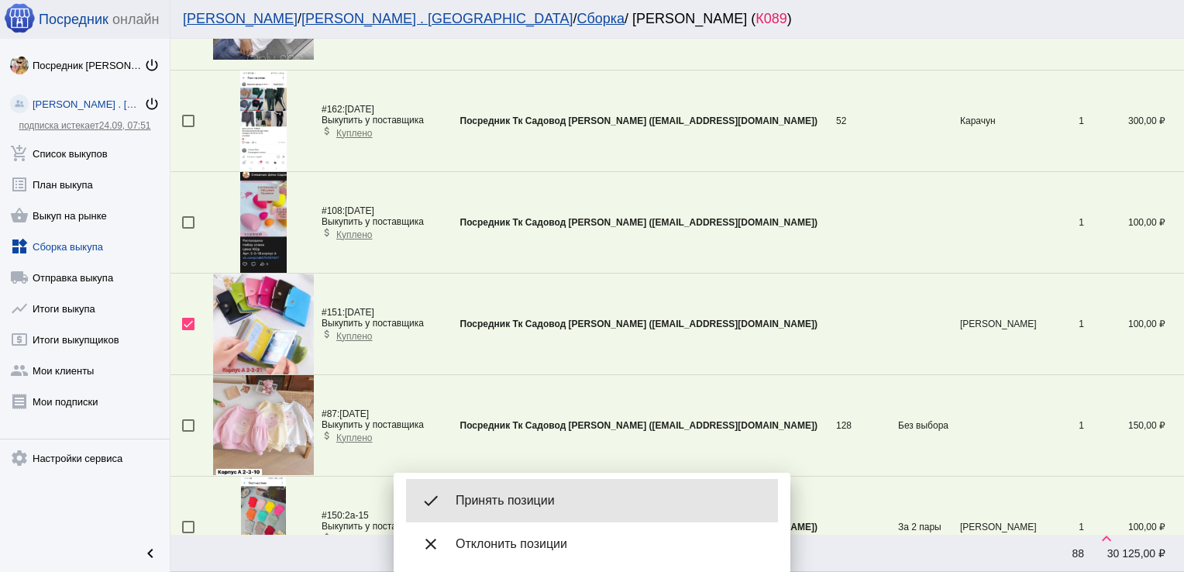
click at [555, 480] on div "done Принять позиции" at bounding box center [592, 500] width 372 height 43
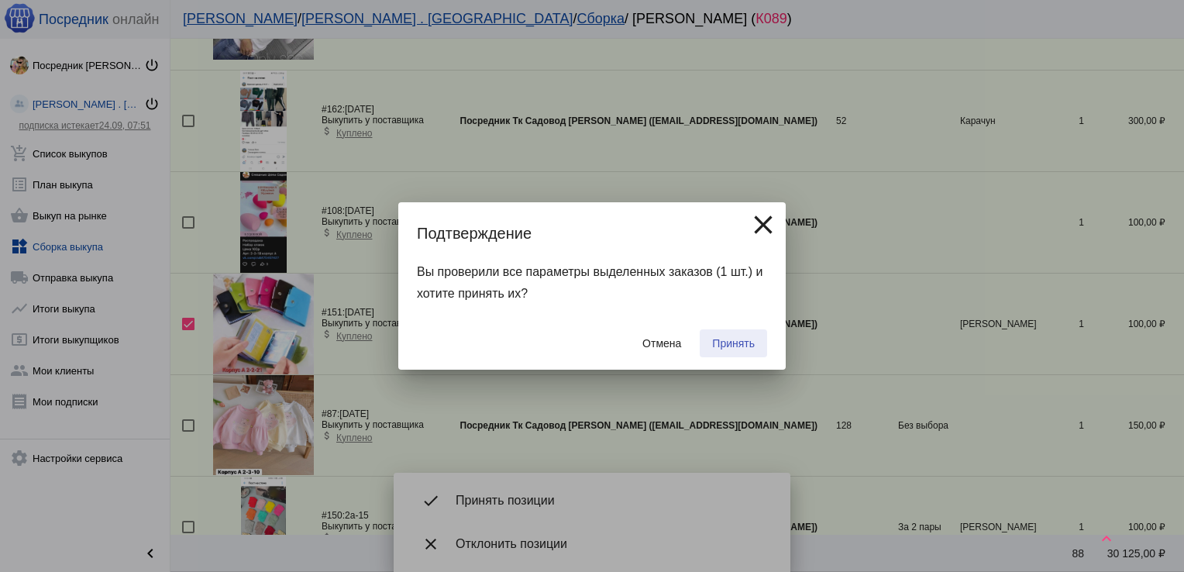
click at [741, 339] on span "Принять" at bounding box center [733, 343] width 43 height 12
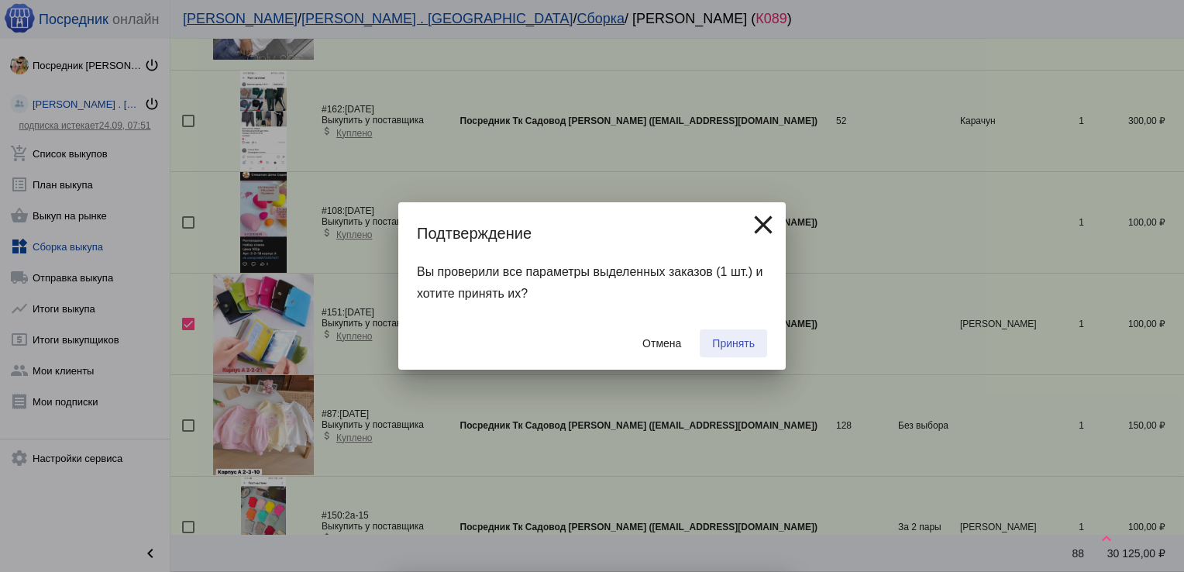
checkbox input "false"
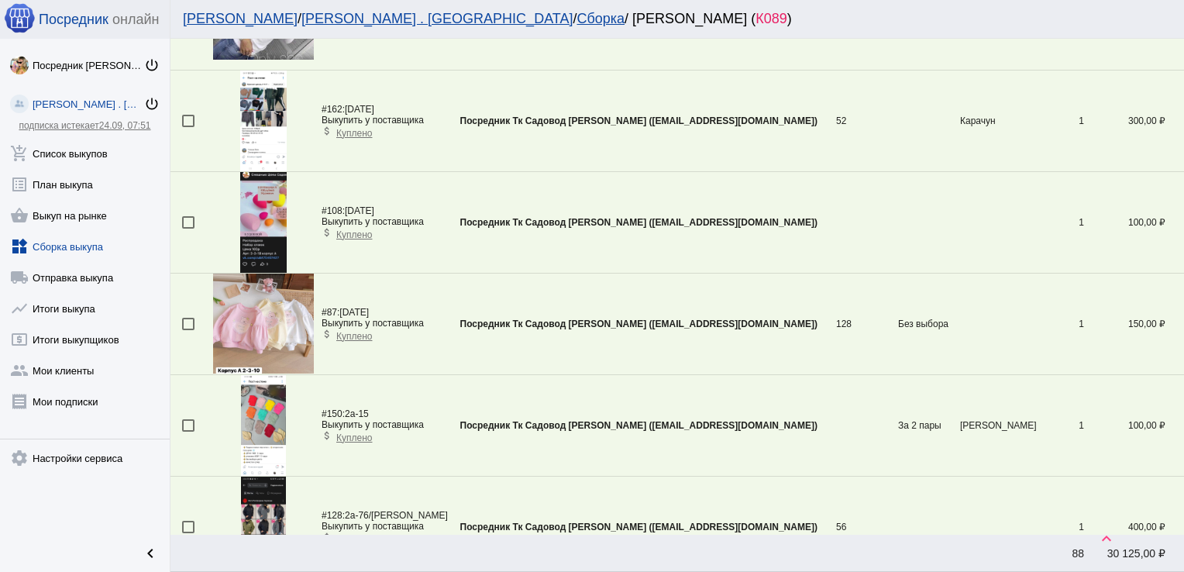
scroll to position [4209, 0]
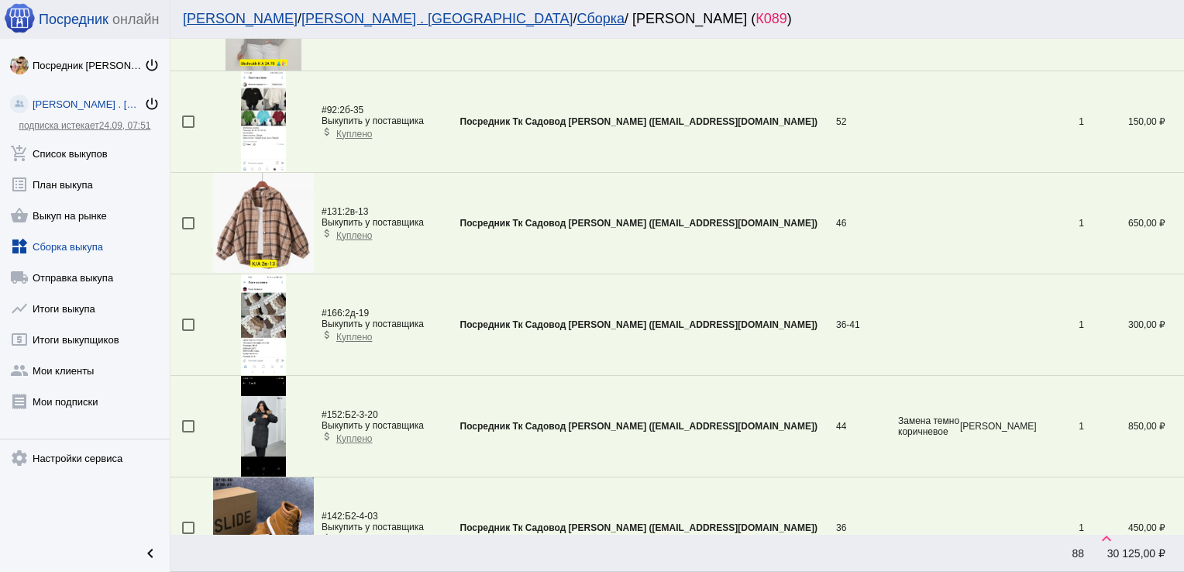
click at [192, 318] on div at bounding box center [188, 324] width 12 height 12
click at [188, 331] on input "checkbox" at bounding box center [187, 331] width 1 height 1
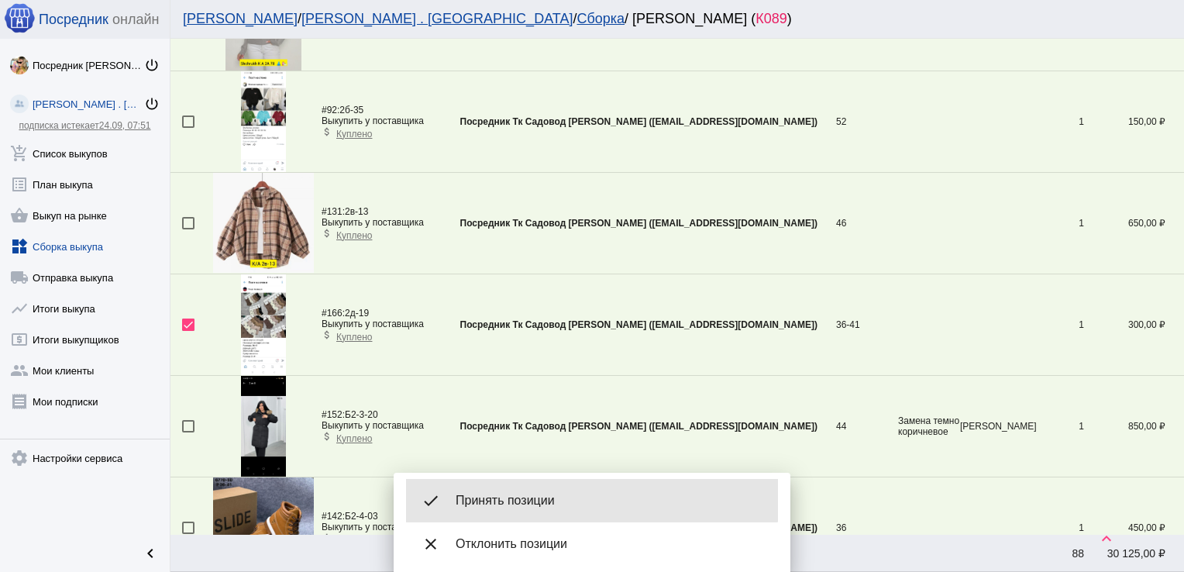
click at [536, 493] on span "Принять позиции" at bounding box center [611, 500] width 310 height 15
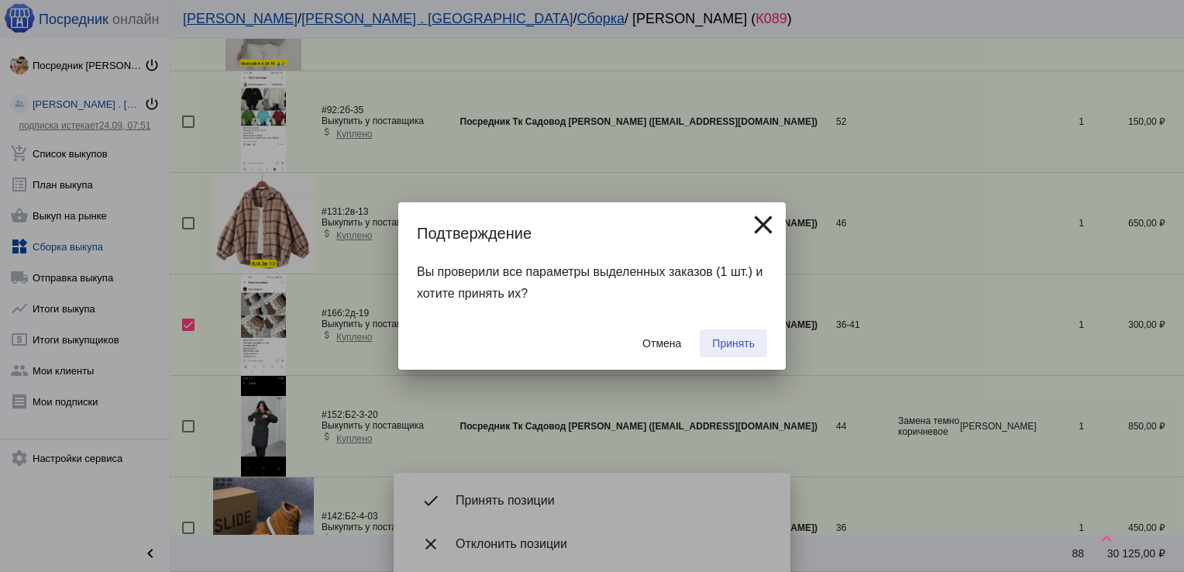
click at [733, 339] on span "Принять" at bounding box center [733, 343] width 43 height 12
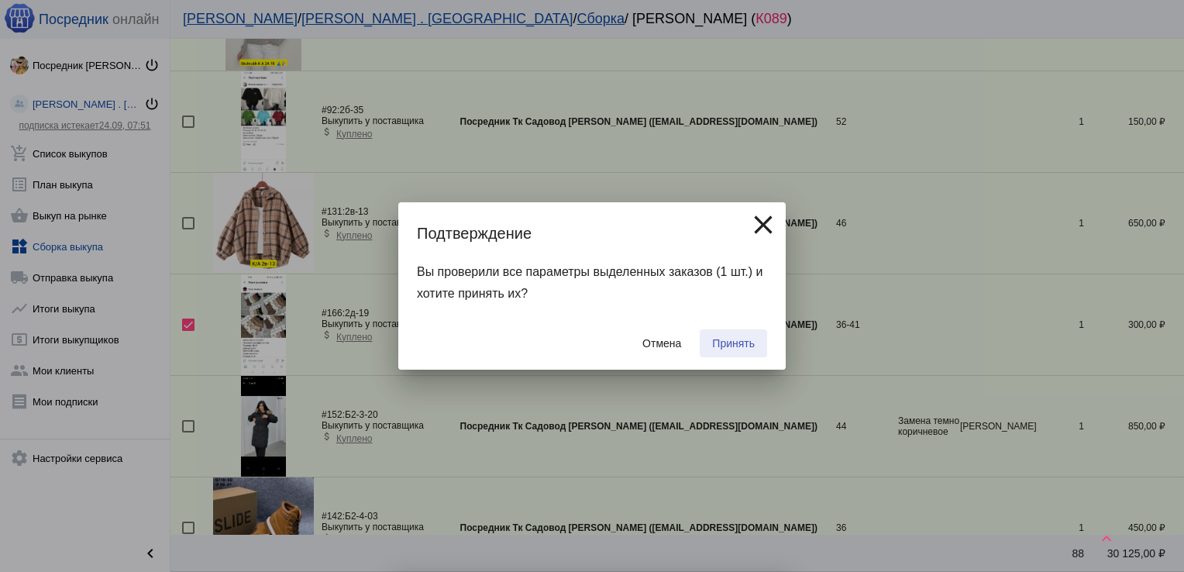
checkbox input "false"
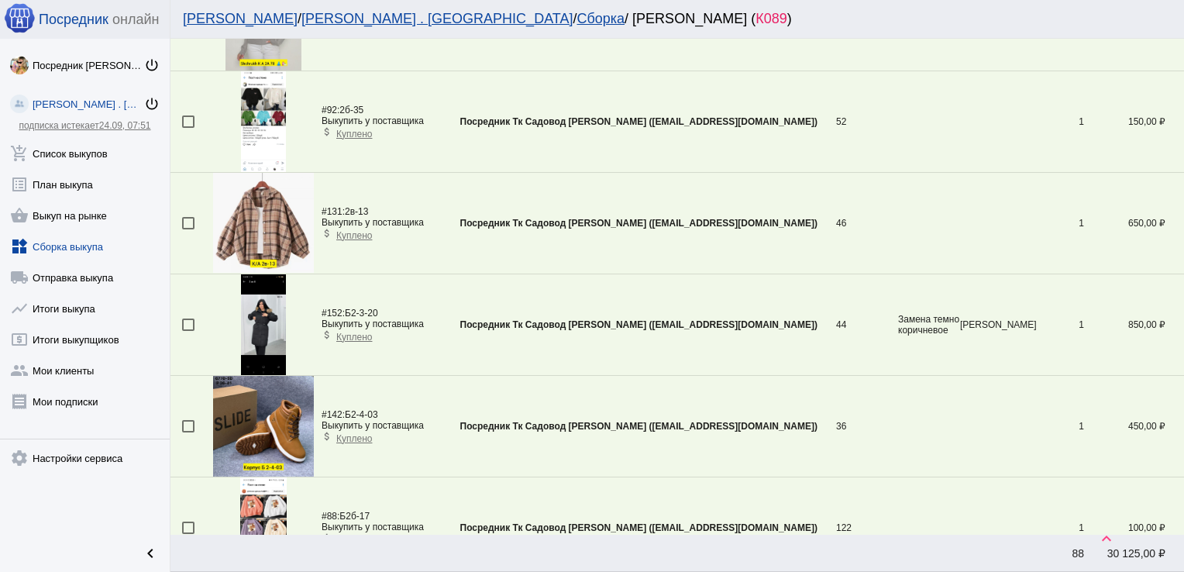
scroll to position [3399, 0]
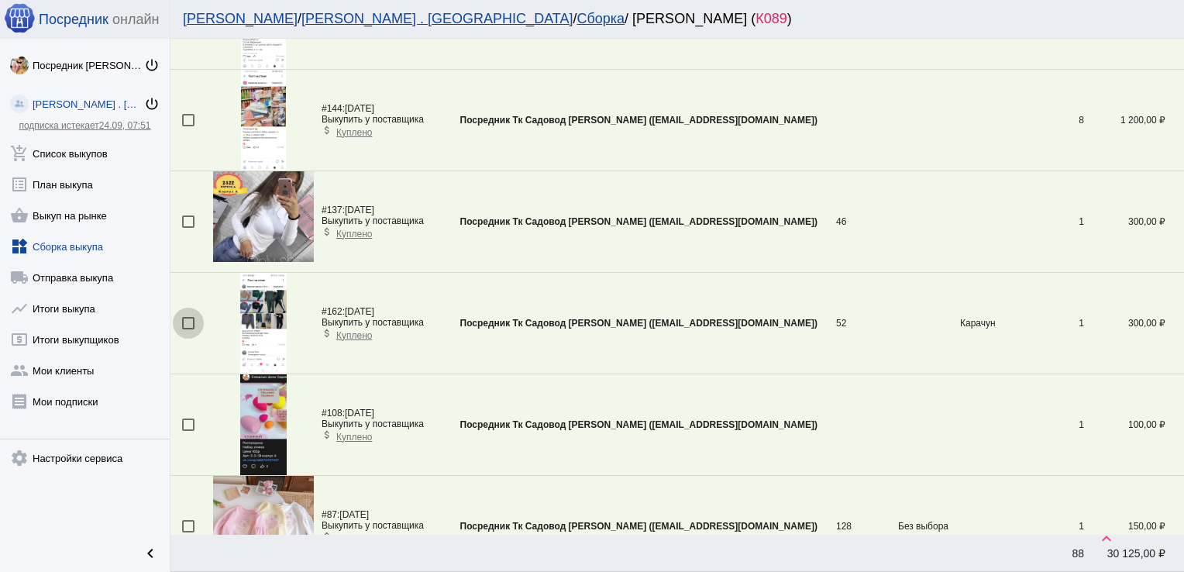
click at [188, 317] on div at bounding box center [188, 323] width 12 height 12
click at [188, 329] on input "checkbox" at bounding box center [187, 329] width 1 height 1
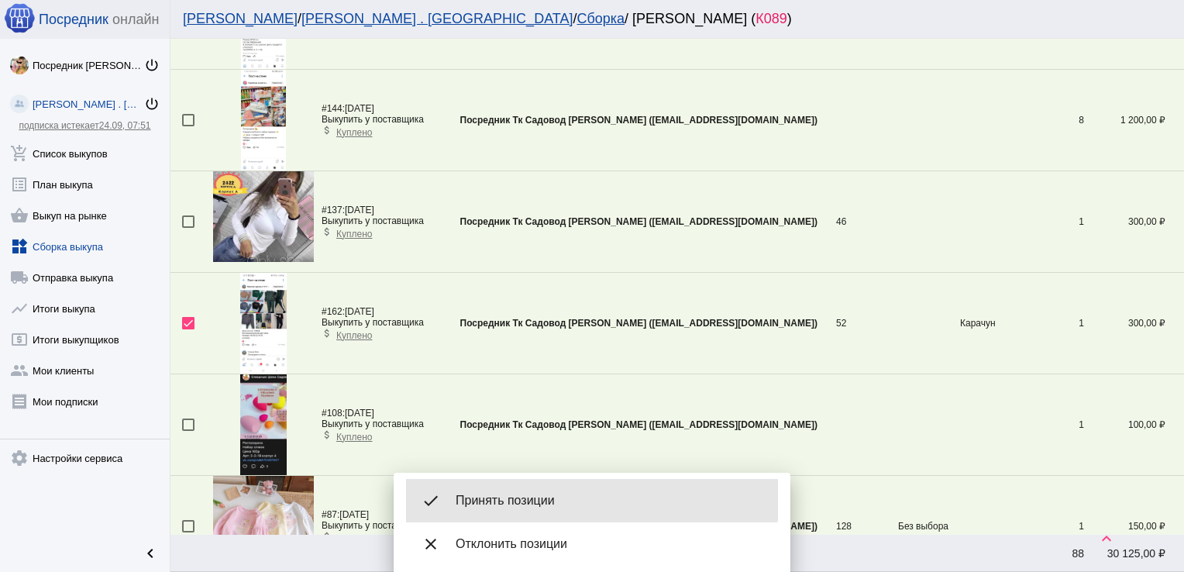
click at [542, 500] on span "Принять позиции" at bounding box center [611, 500] width 310 height 15
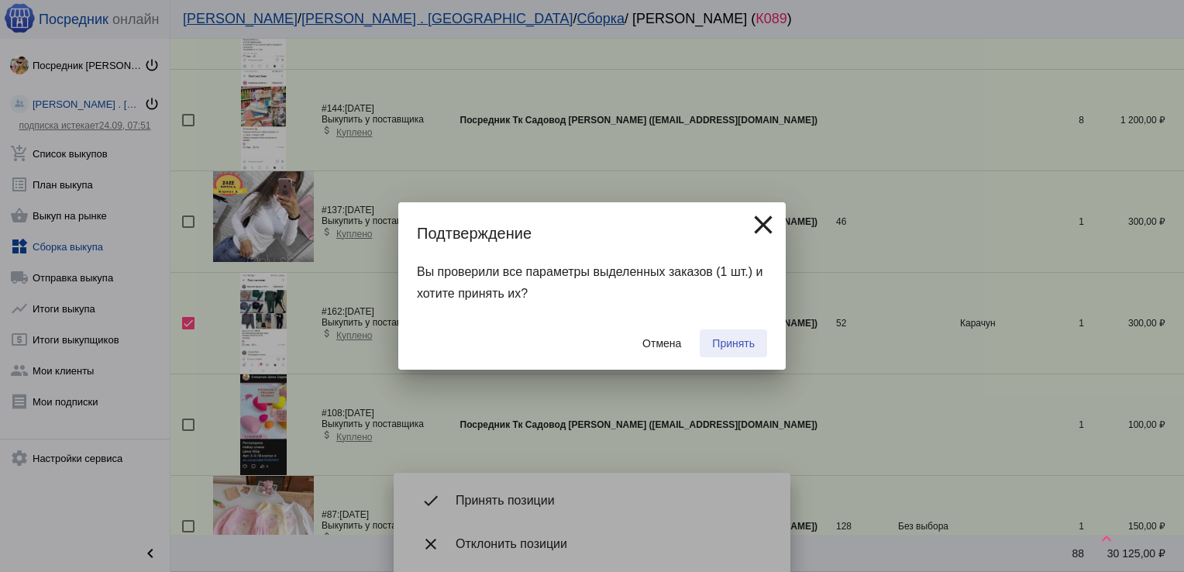
click at [722, 344] on span "Принять" at bounding box center [733, 343] width 43 height 12
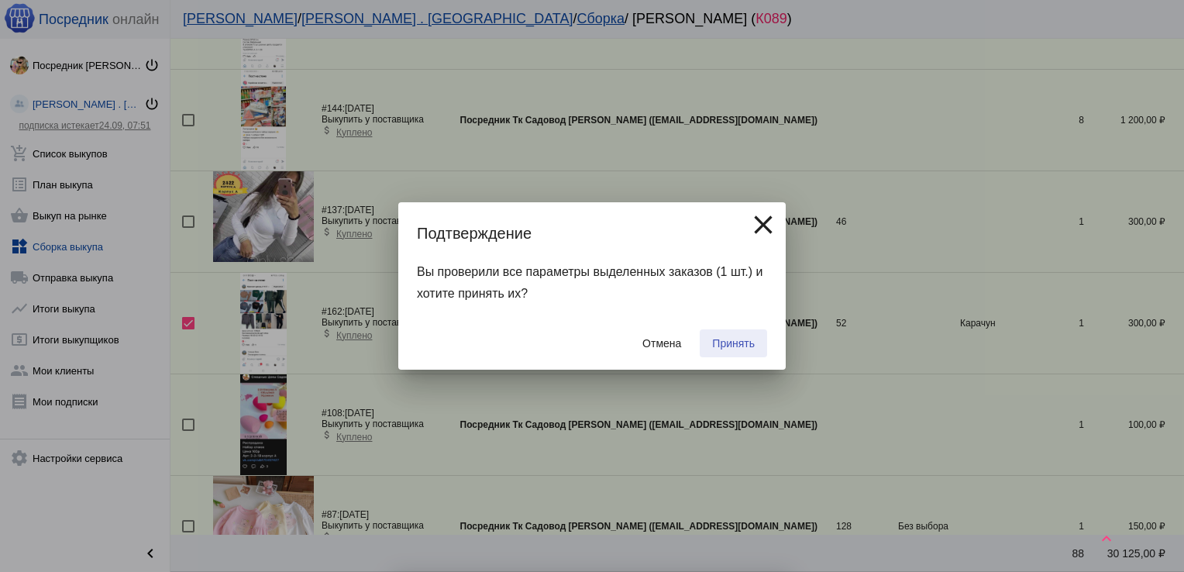
checkbox input "false"
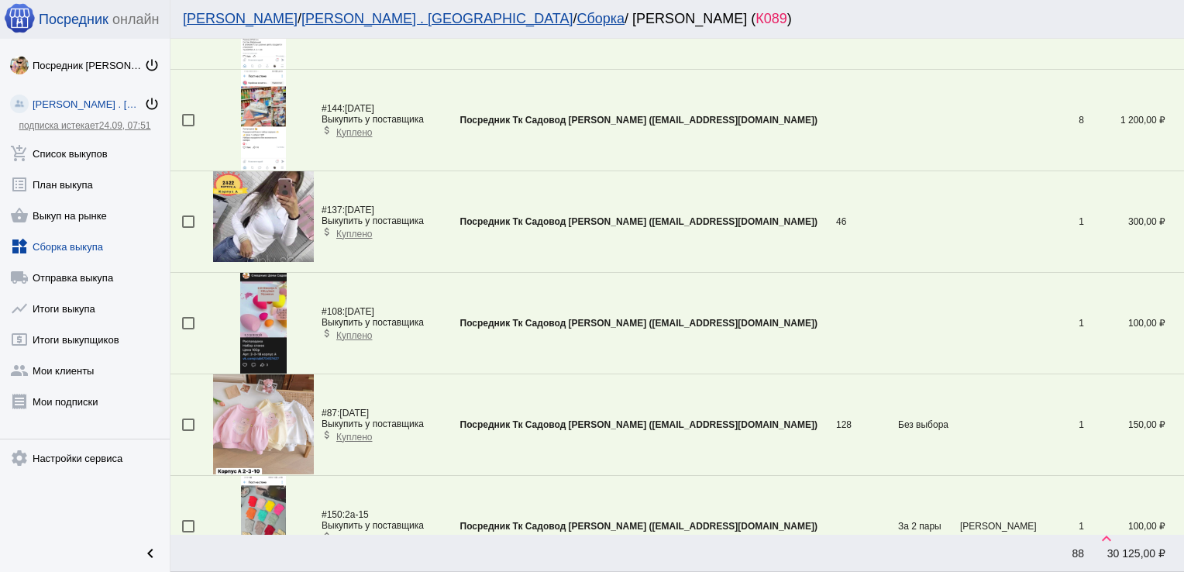
scroll to position [1372, 0]
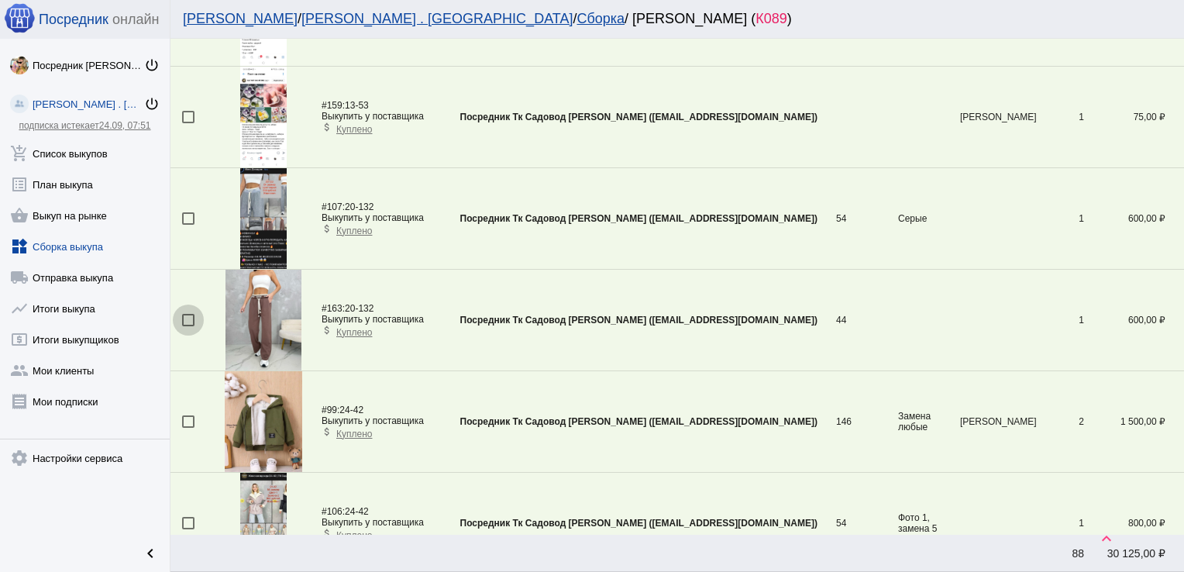
click at [187, 321] on div at bounding box center [188, 320] width 12 height 12
click at [187, 326] on input "checkbox" at bounding box center [187, 326] width 1 height 1
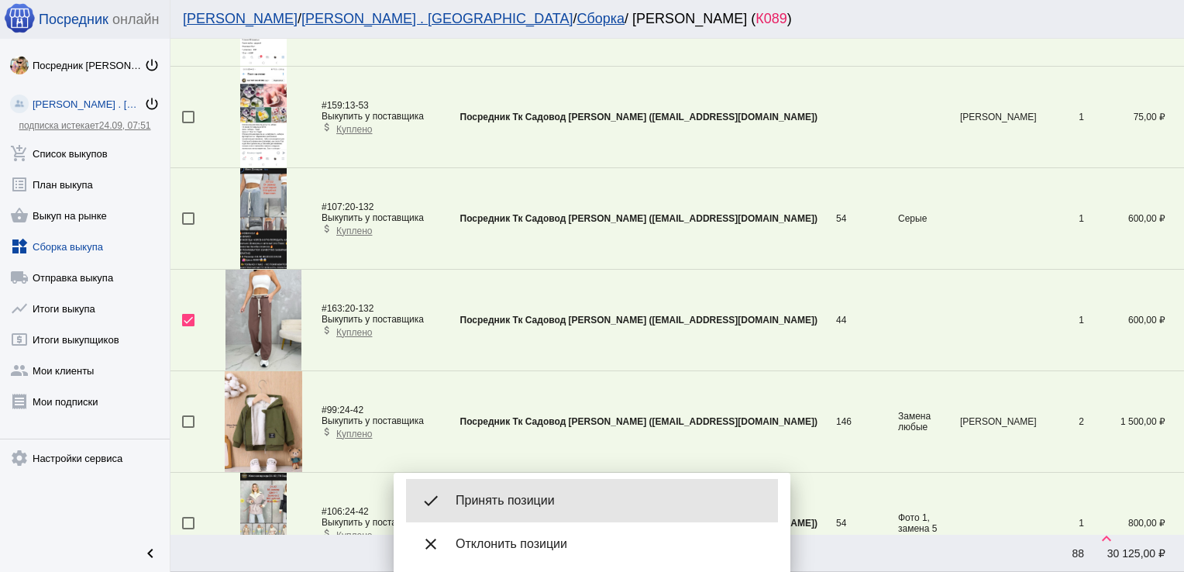
click at [552, 496] on span "Принять позиции" at bounding box center [611, 500] width 310 height 15
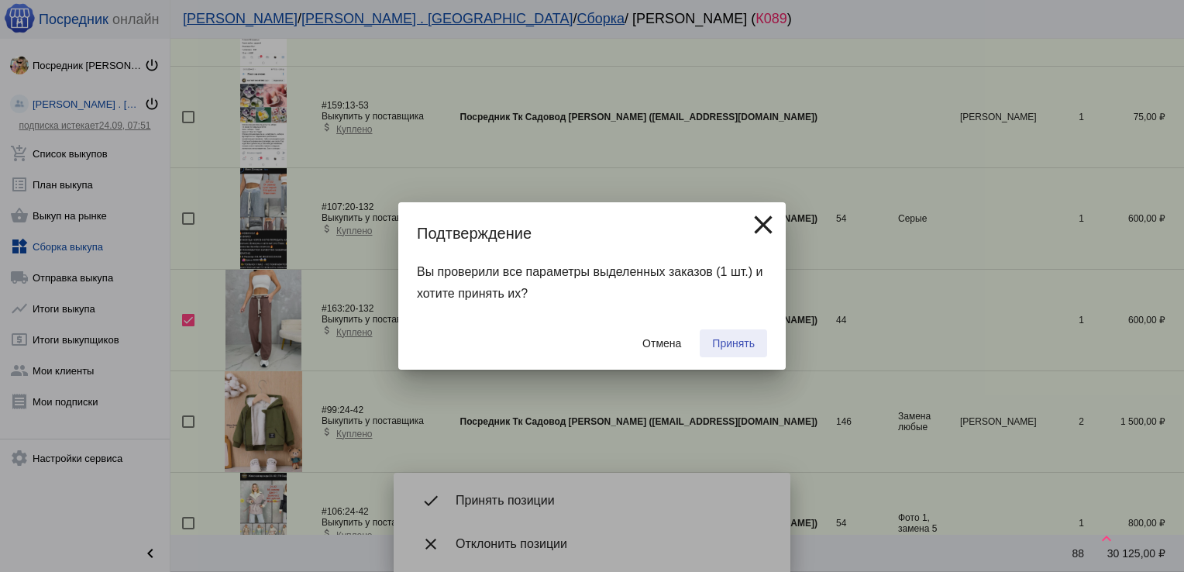
click at [733, 340] on span "Принять" at bounding box center [733, 343] width 43 height 12
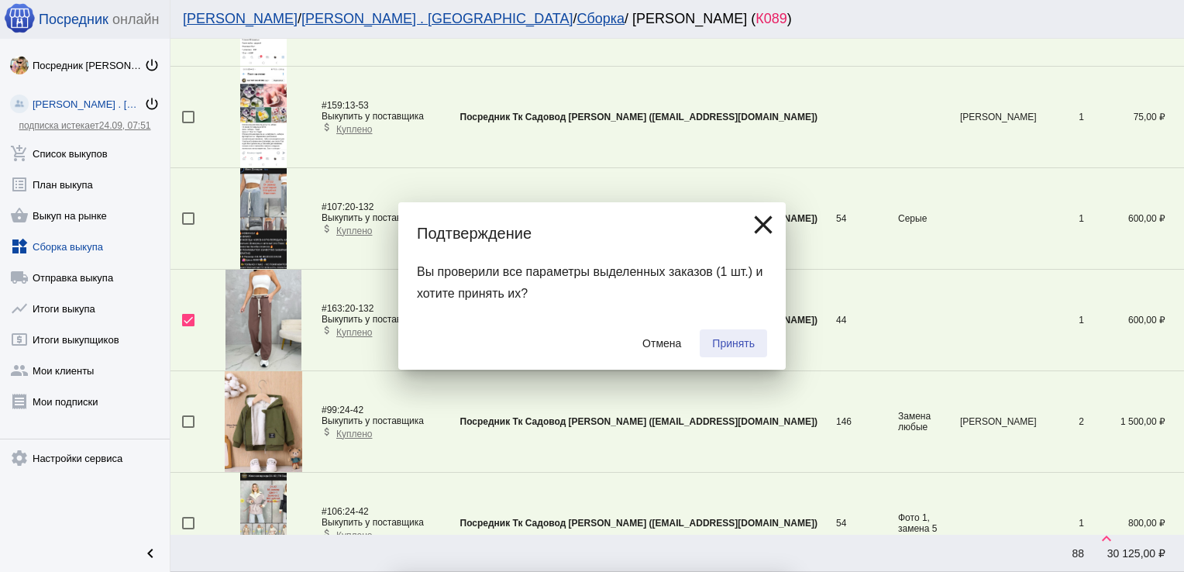
checkbox input "false"
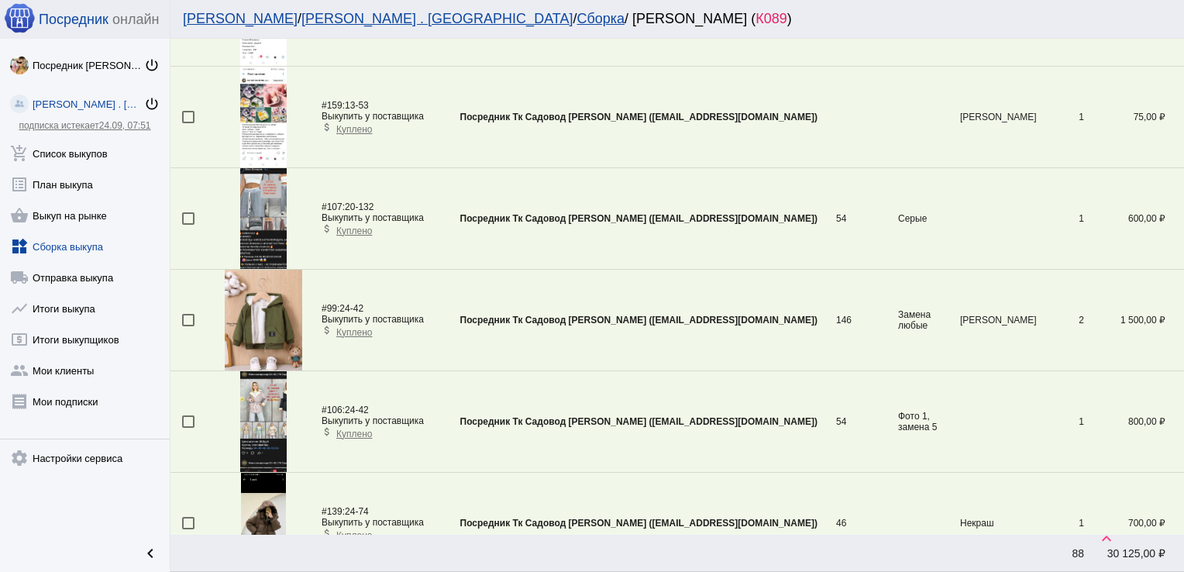
scroll to position [2993, 0]
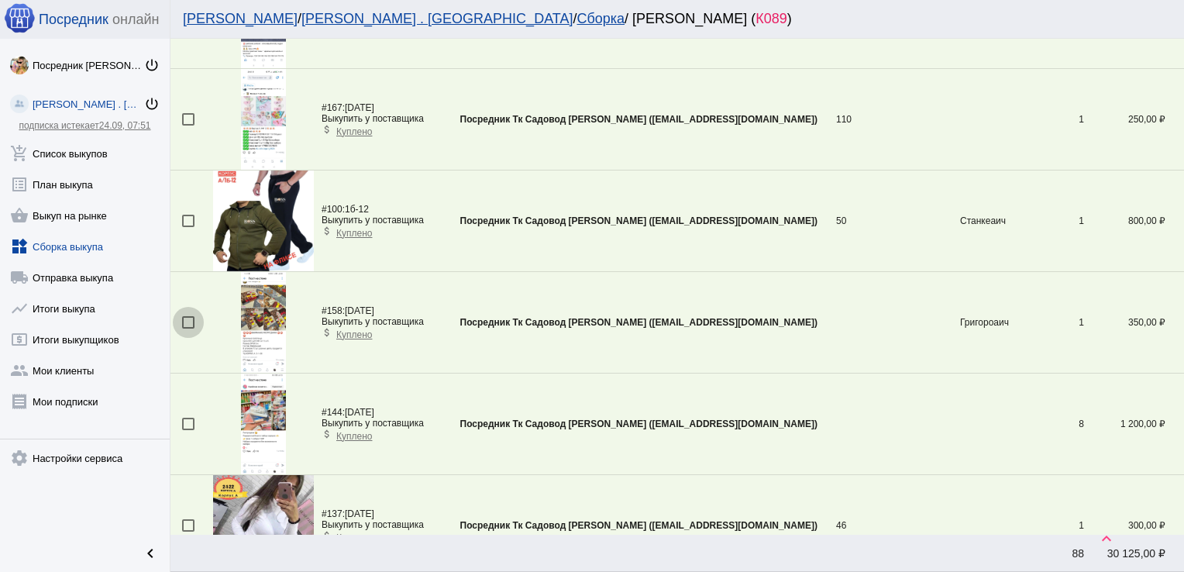
click at [184, 316] on div at bounding box center [188, 322] width 12 height 12
click at [187, 328] on input "checkbox" at bounding box center [187, 328] width 1 height 1
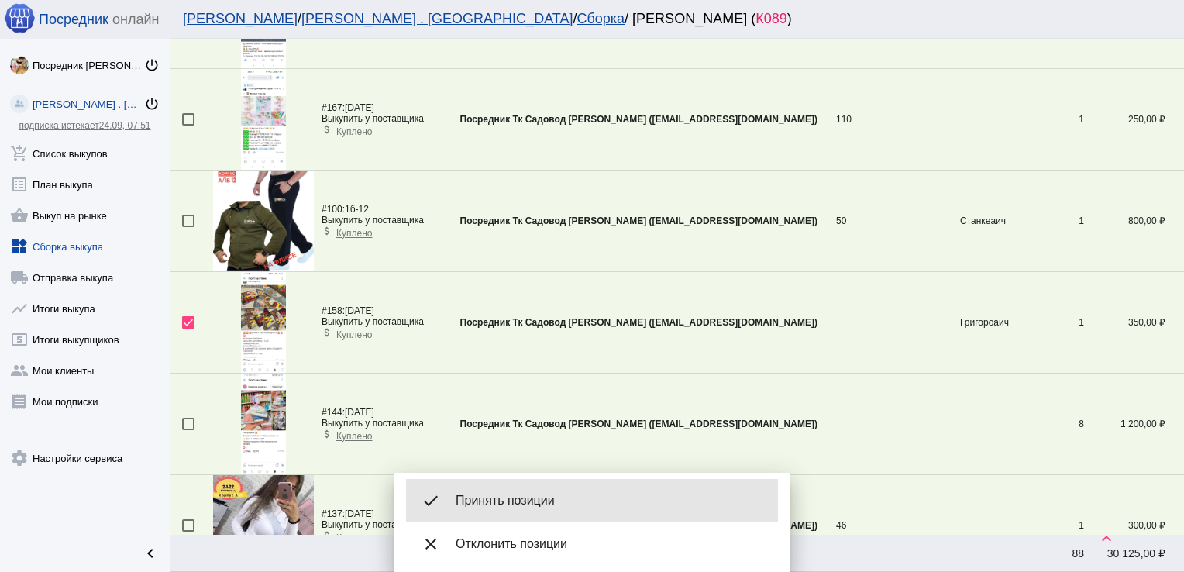
click at [536, 489] on div "done Принять позиции" at bounding box center [592, 500] width 372 height 43
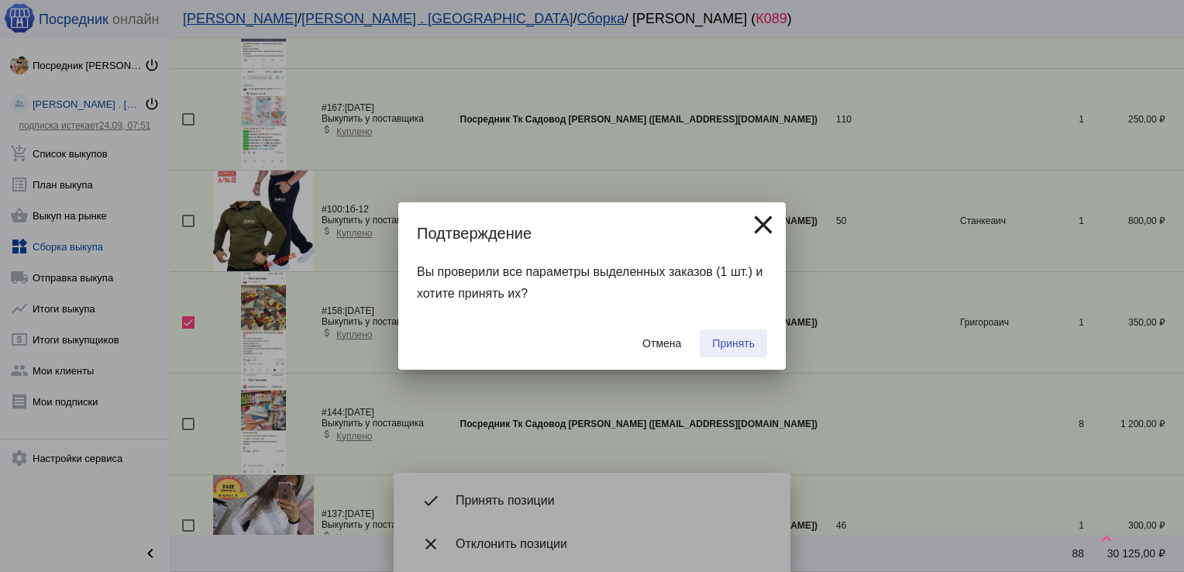
click at [731, 342] on span "Принять" at bounding box center [733, 343] width 43 height 12
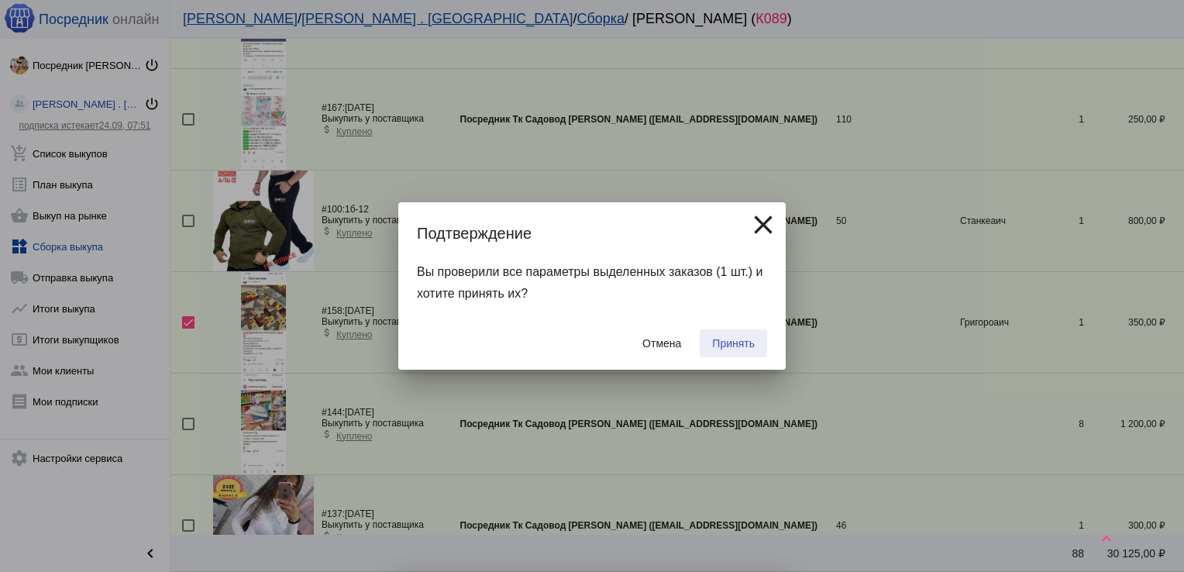
checkbox input "false"
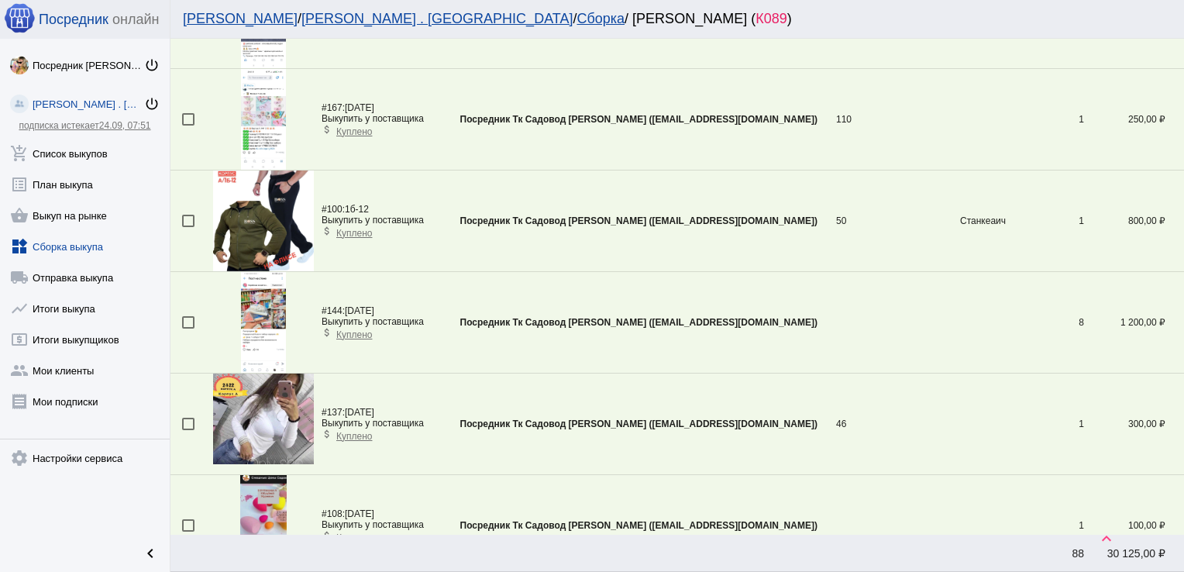
scroll to position [1878, 0]
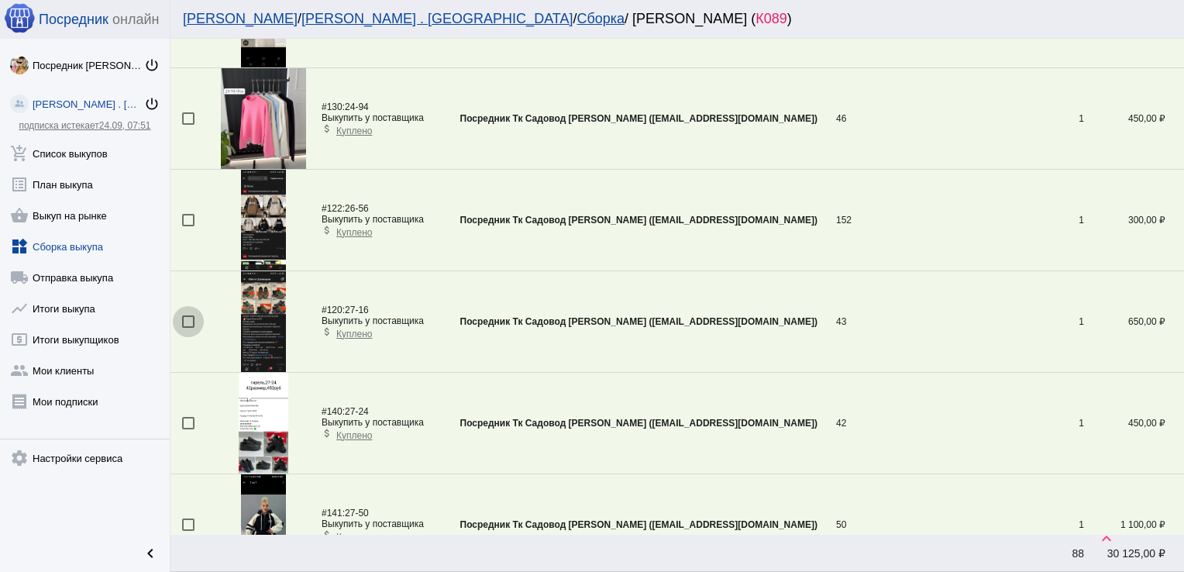
click at [189, 315] on div at bounding box center [188, 321] width 12 height 12
click at [188, 328] on input "checkbox" at bounding box center [187, 328] width 1 height 1
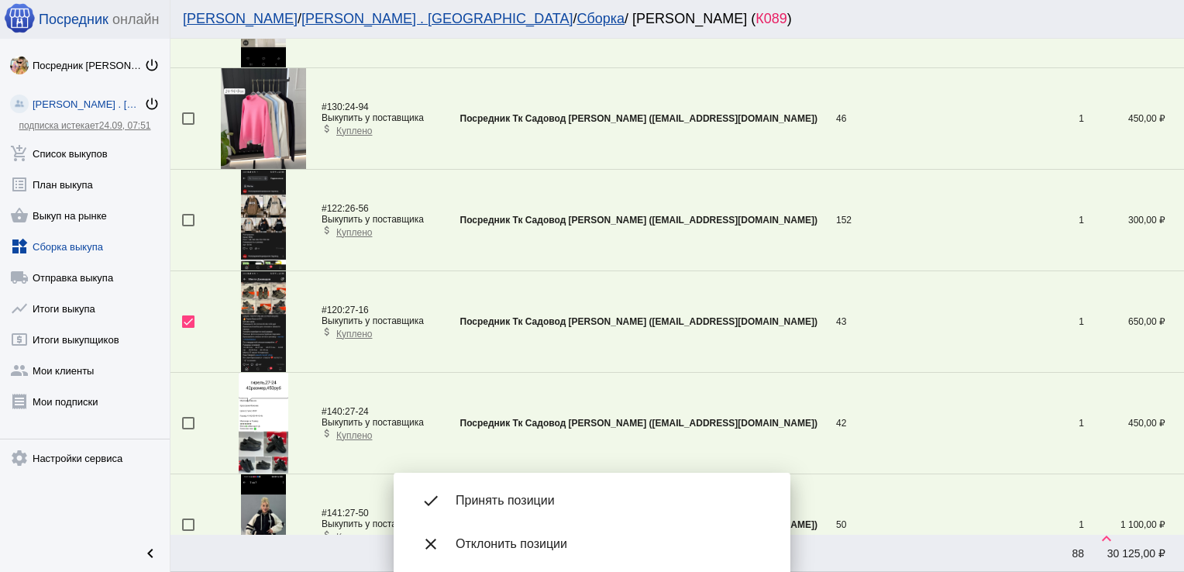
click at [523, 500] on span "Принять позиции" at bounding box center [611, 500] width 310 height 15
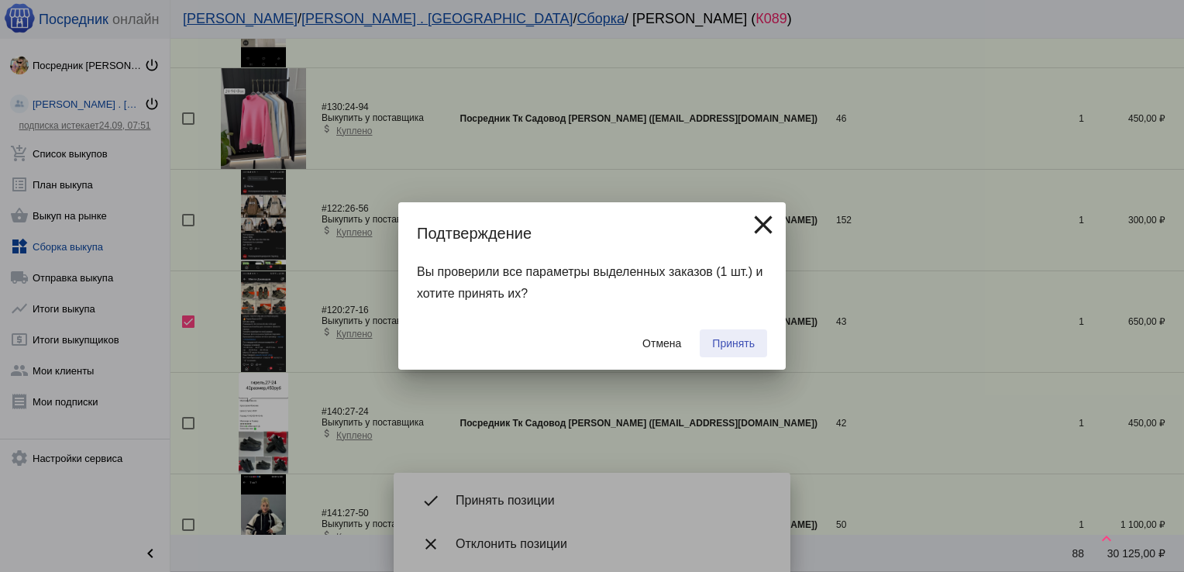
click at [731, 338] on span "Принять" at bounding box center [733, 343] width 43 height 12
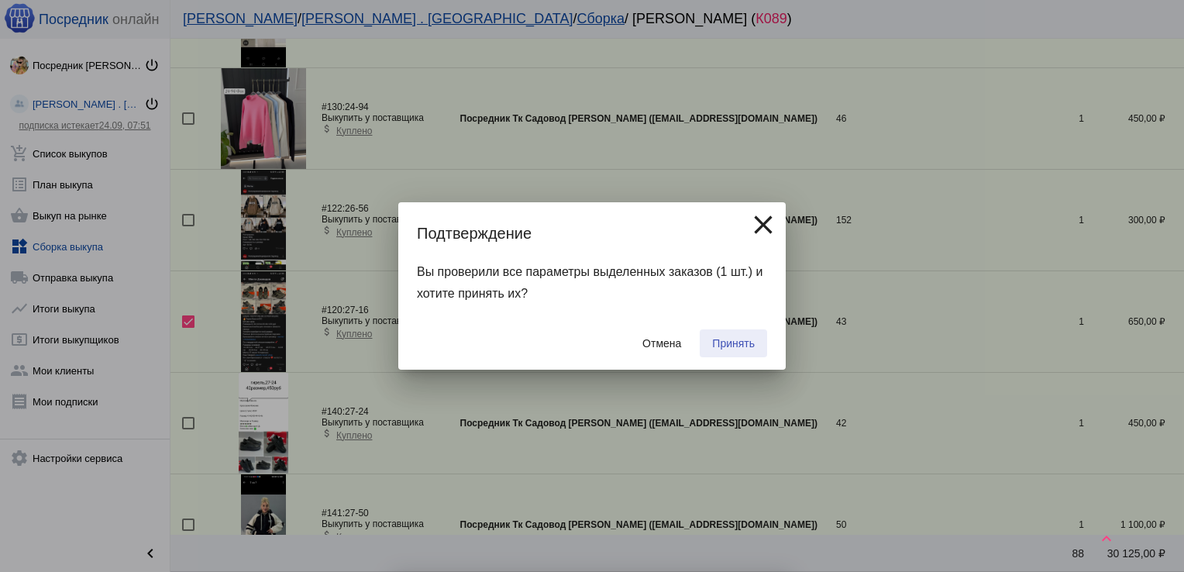
checkbox input "false"
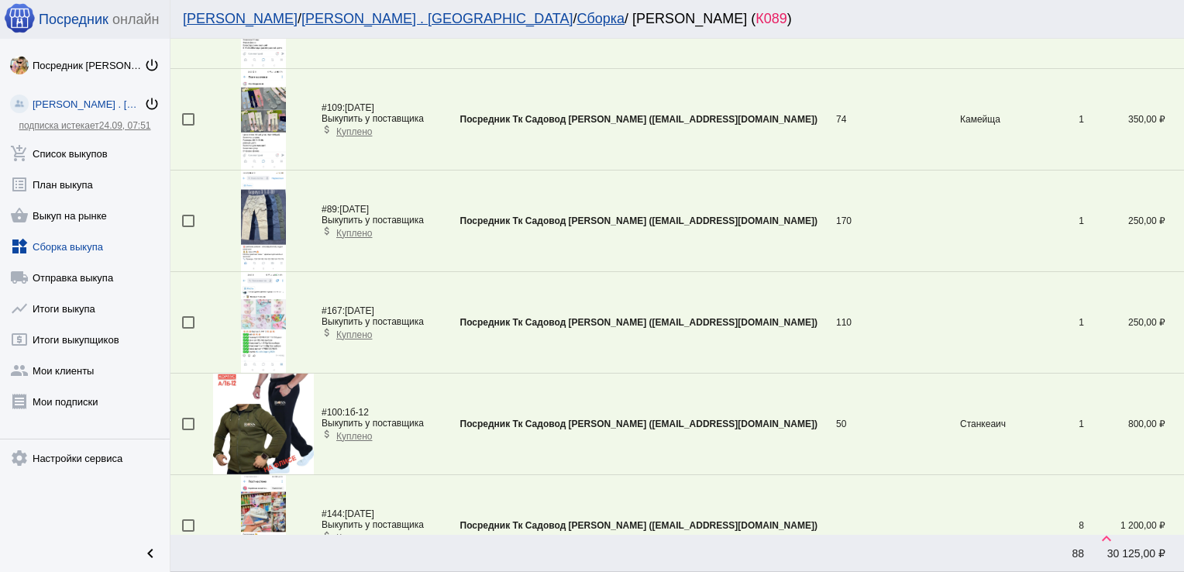
scroll to position [3804, 0]
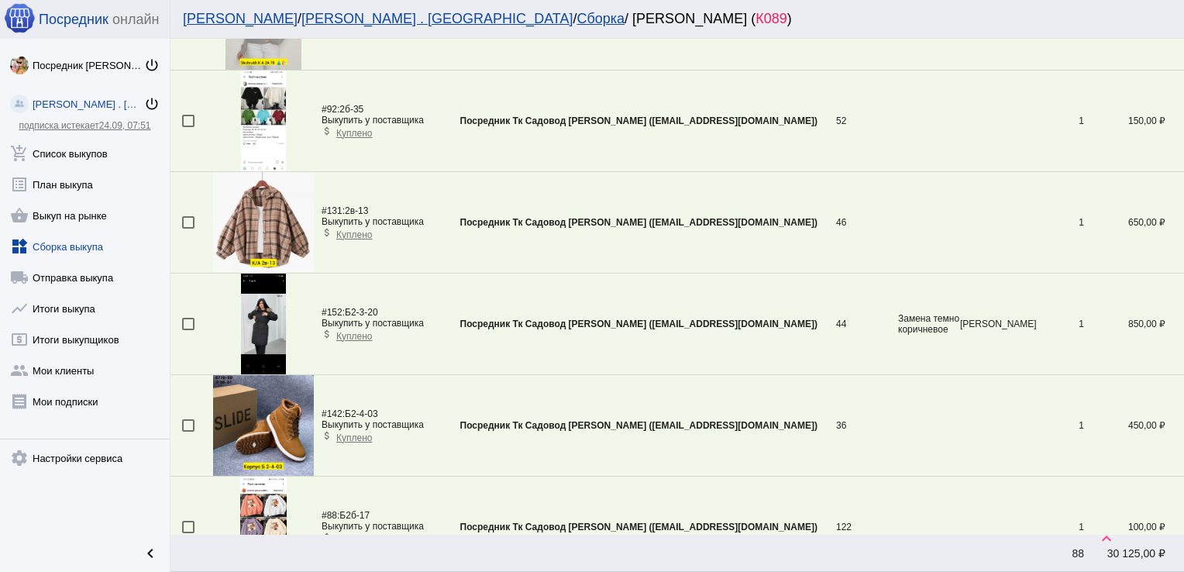
click at [187, 320] on div at bounding box center [188, 324] width 12 height 12
click at [187, 330] on input "checkbox" at bounding box center [187, 330] width 1 height 1
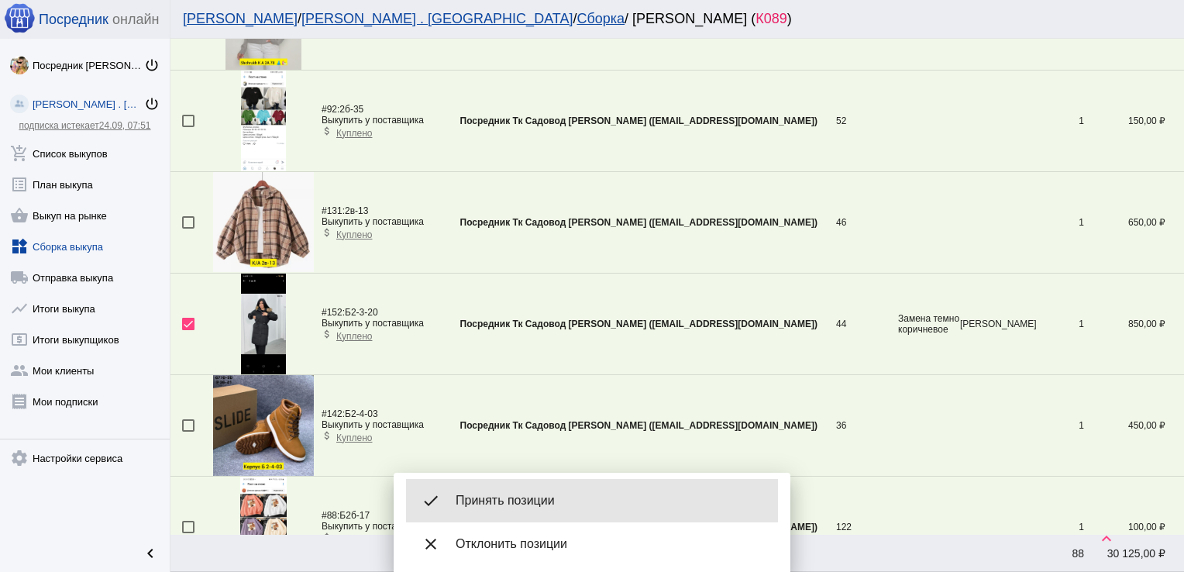
click at [526, 482] on div "done Принять позиции" at bounding box center [592, 500] width 372 height 43
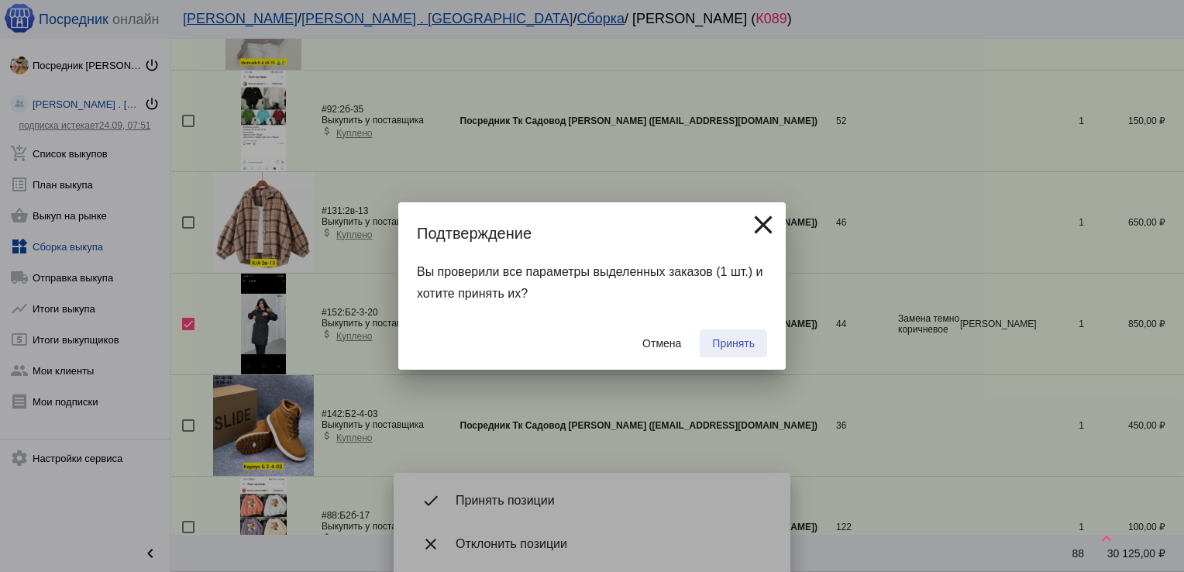
click at [737, 342] on span "Принять" at bounding box center [733, 343] width 43 height 12
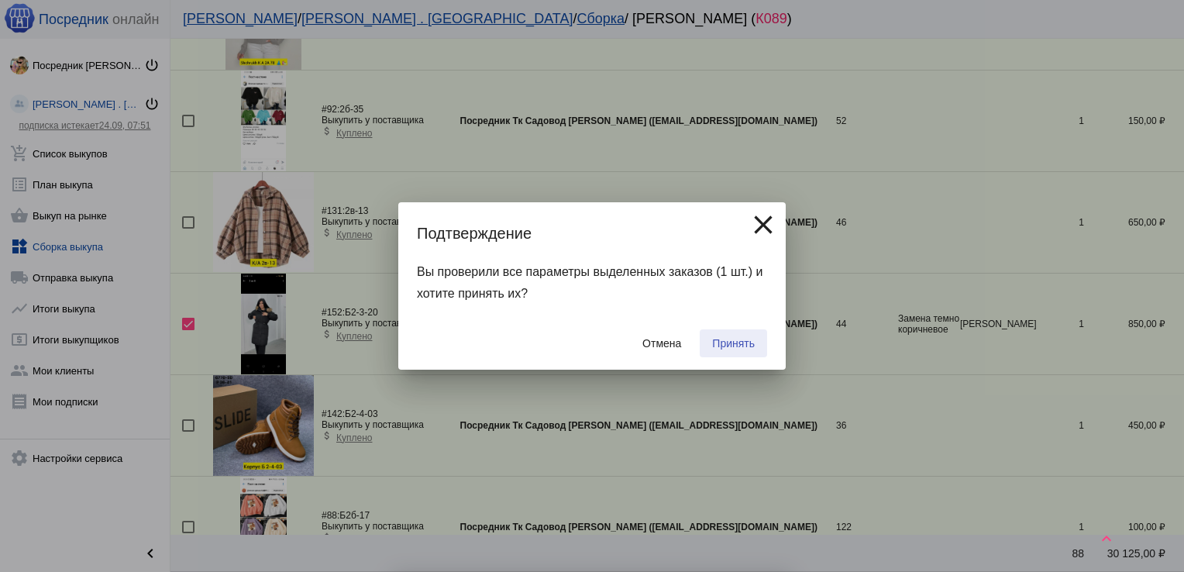
checkbox input "false"
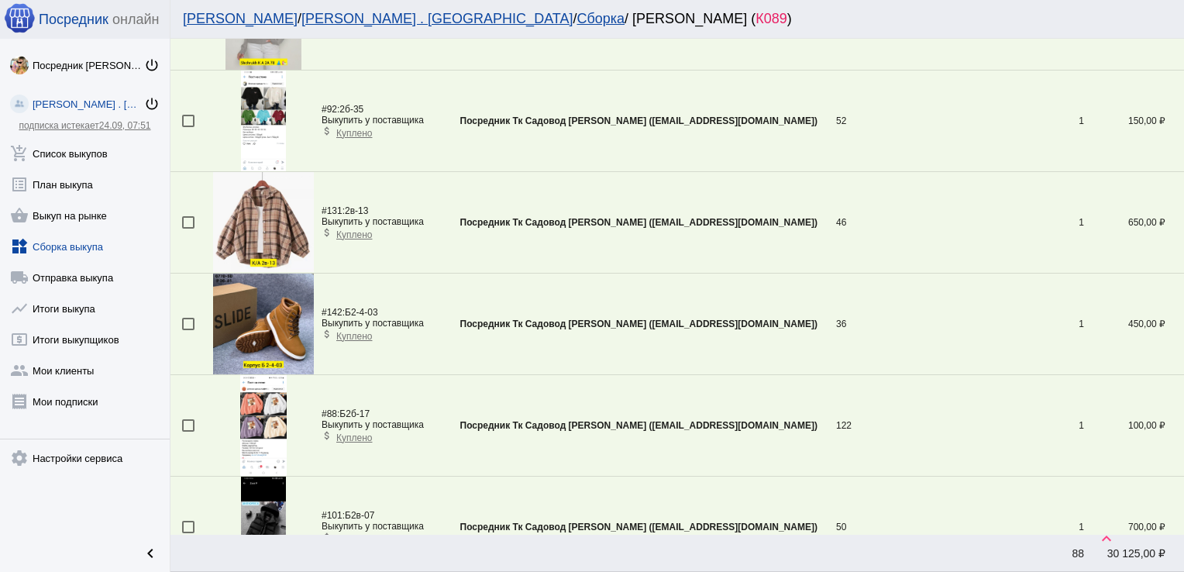
scroll to position [2588, 0]
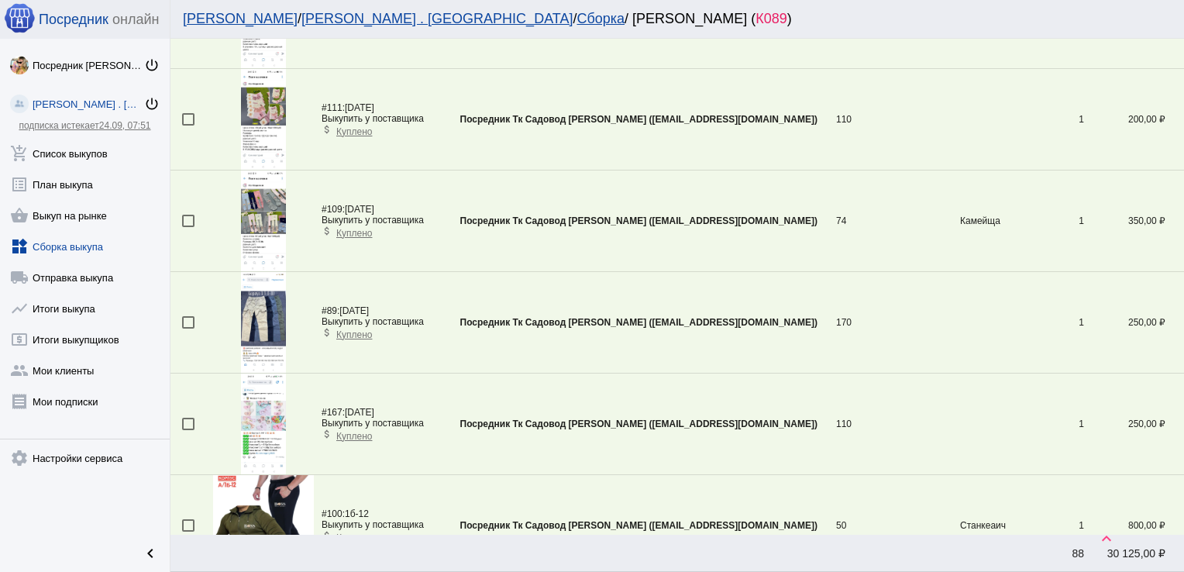
click at [188, 316] on div at bounding box center [188, 322] width 12 height 12
click at [188, 328] on input "checkbox" at bounding box center [187, 328] width 1 height 1
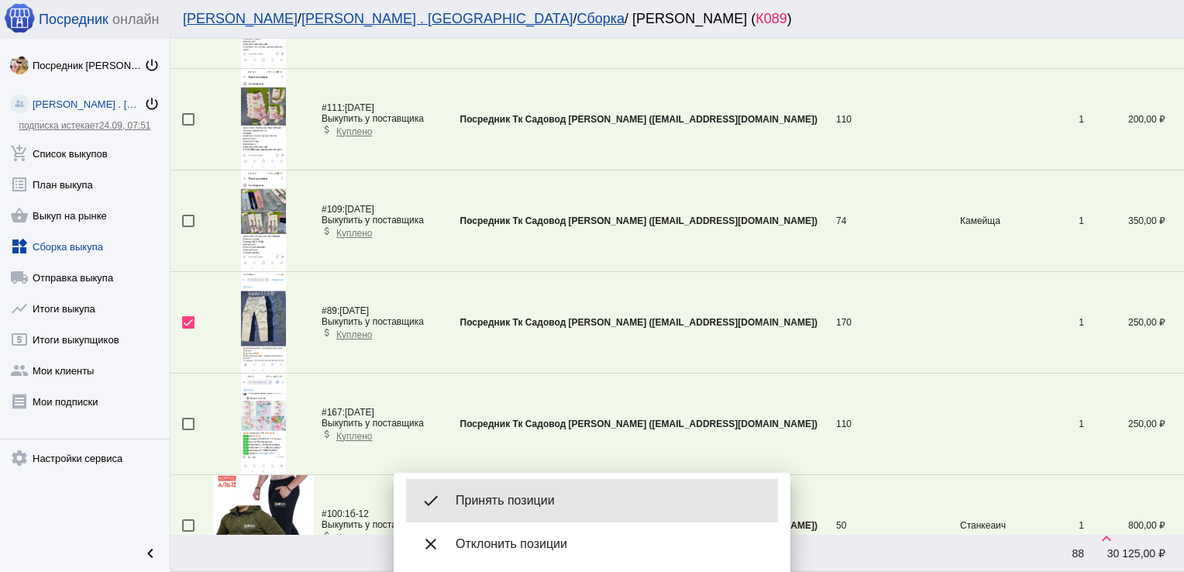
click at [525, 497] on span "Принять позиции" at bounding box center [611, 500] width 310 height 15
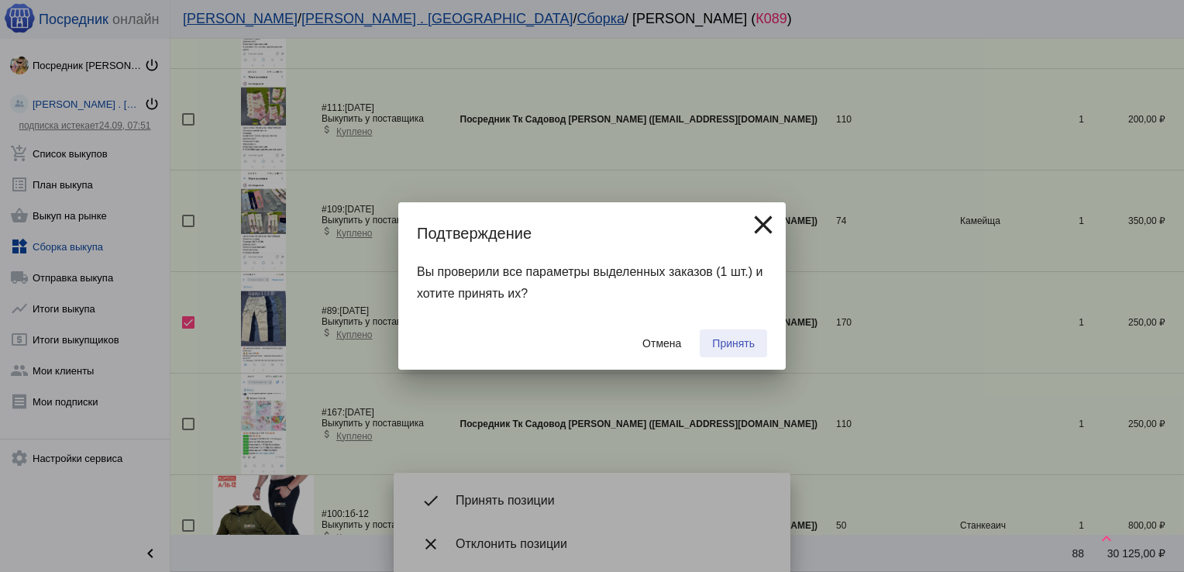
click at [728, 333] on button "Принять" at bounding box center [733, 343] width 67 height 28
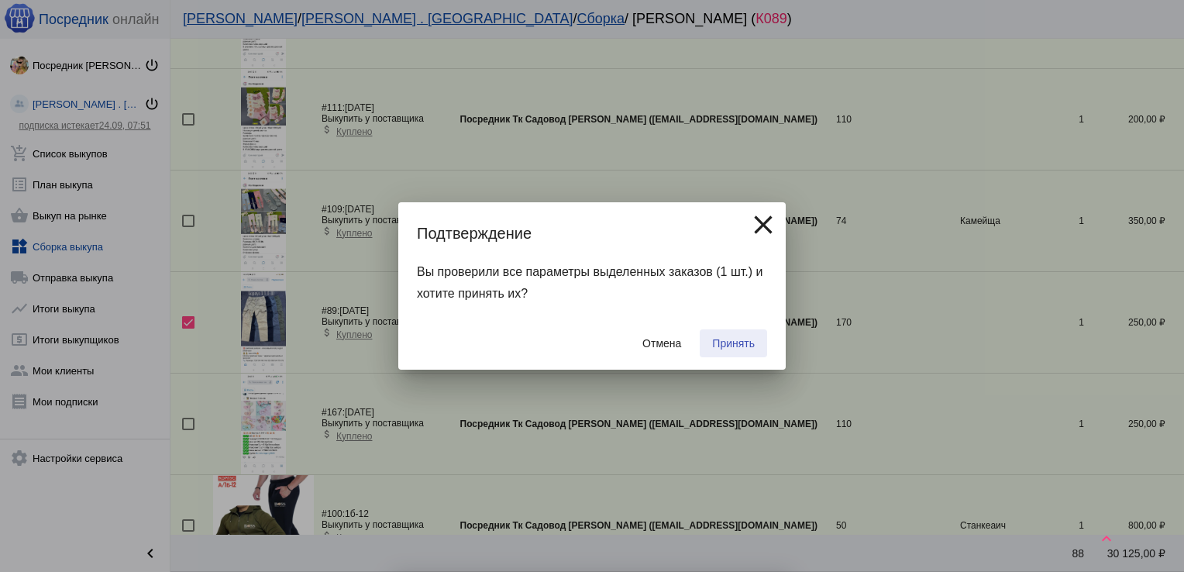
checkbox input "false"
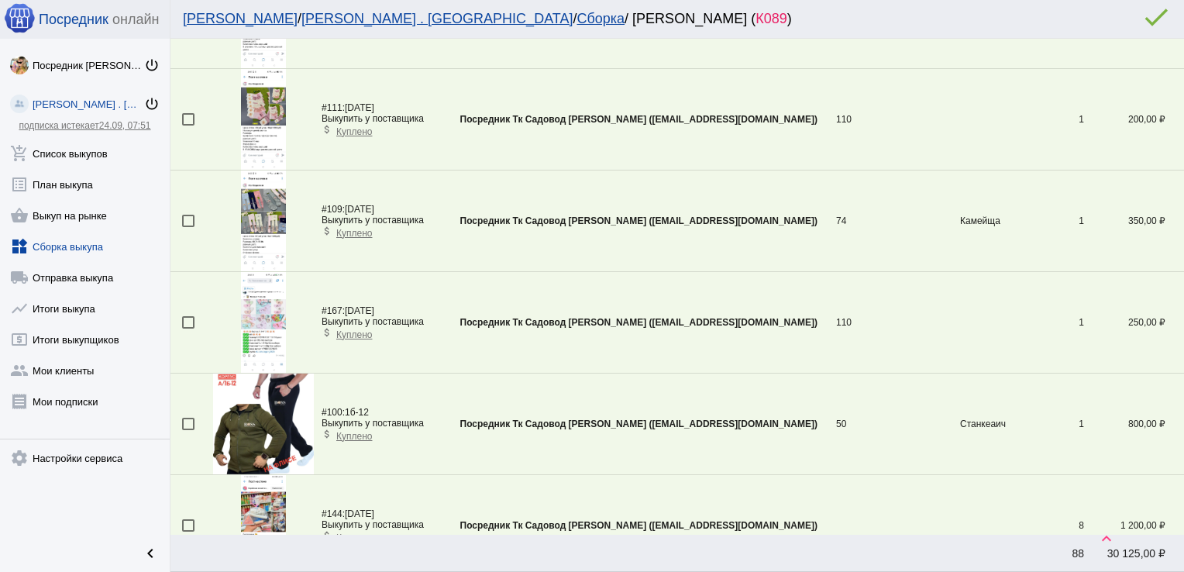
scroll to position [2284, 0]
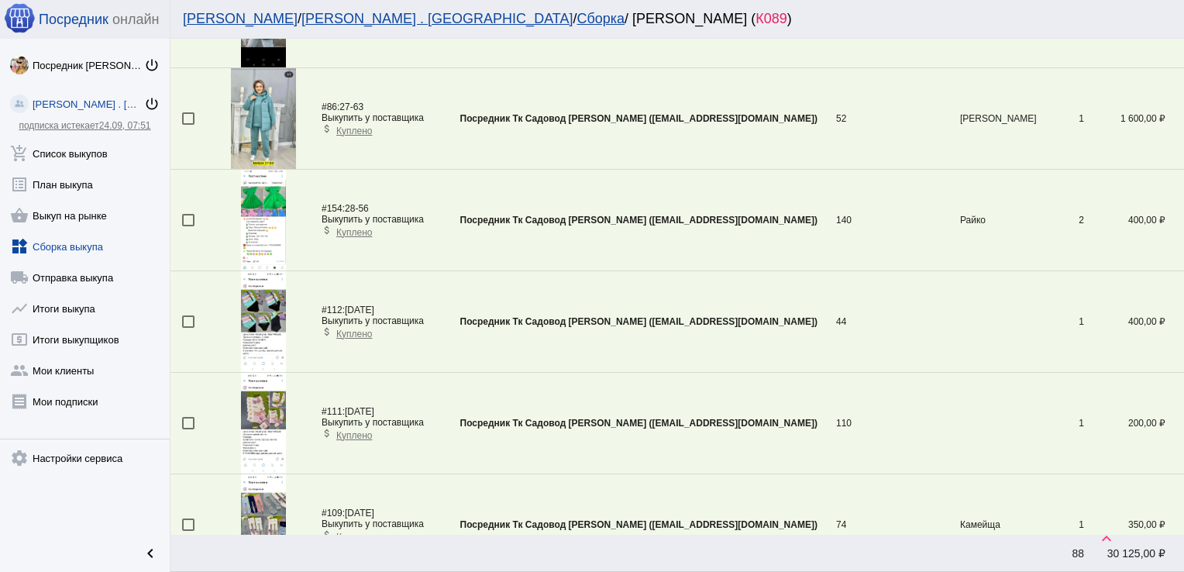
click at [189, 318] on div at bounding box center [188, 321] width 12 height 12
click at [188, 328] on input "checkbox" at bounding box center [187, 328] width 1 height 1
checkbox input "true"
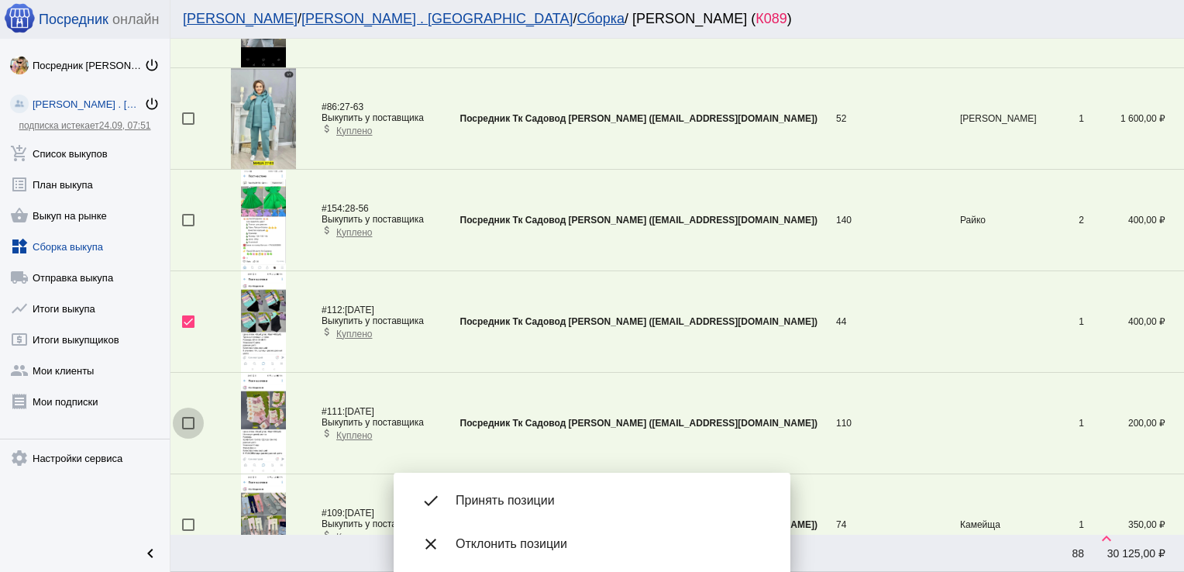
click at [186, 418] on div at bounding box center [188, 423] width 12 height 12
click at [187, 429] on input "checkbox" at bounding box center [187, 429] width 1 height 1
checkbox input "true"
click at [188, 518] on div at bounding box center [188, 524] width 12 height 12
click at [188, 531] on input "checkbox" at bounding box center [187, 531] width 1 height 1
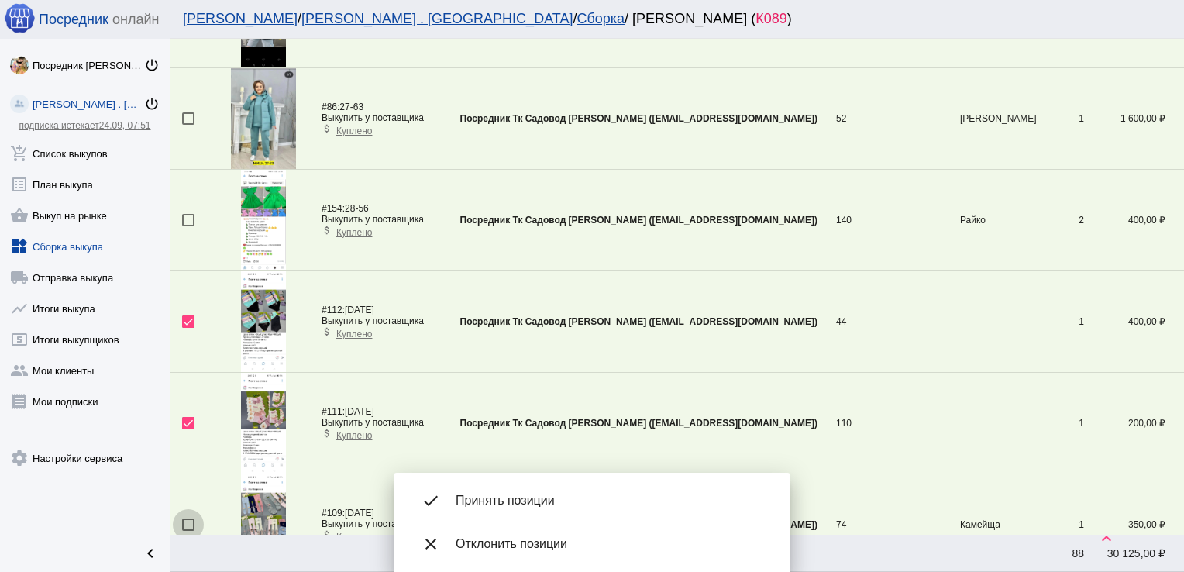
checkbox input "true"
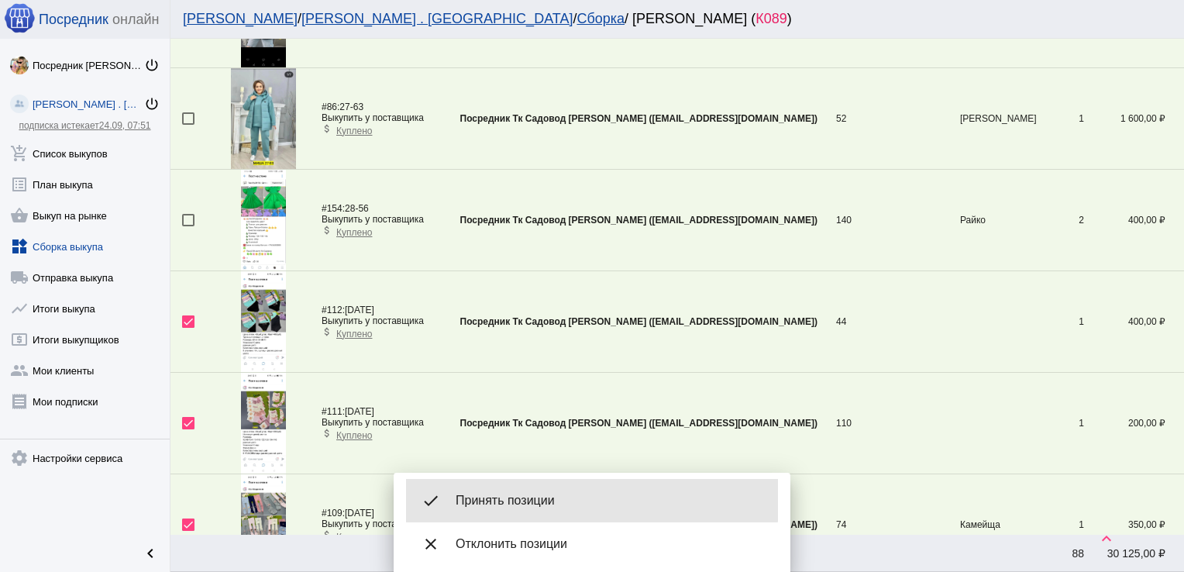
click at [559, 494] on span "Принять позиции" at bounding box center [611, 500] width 310 height 15
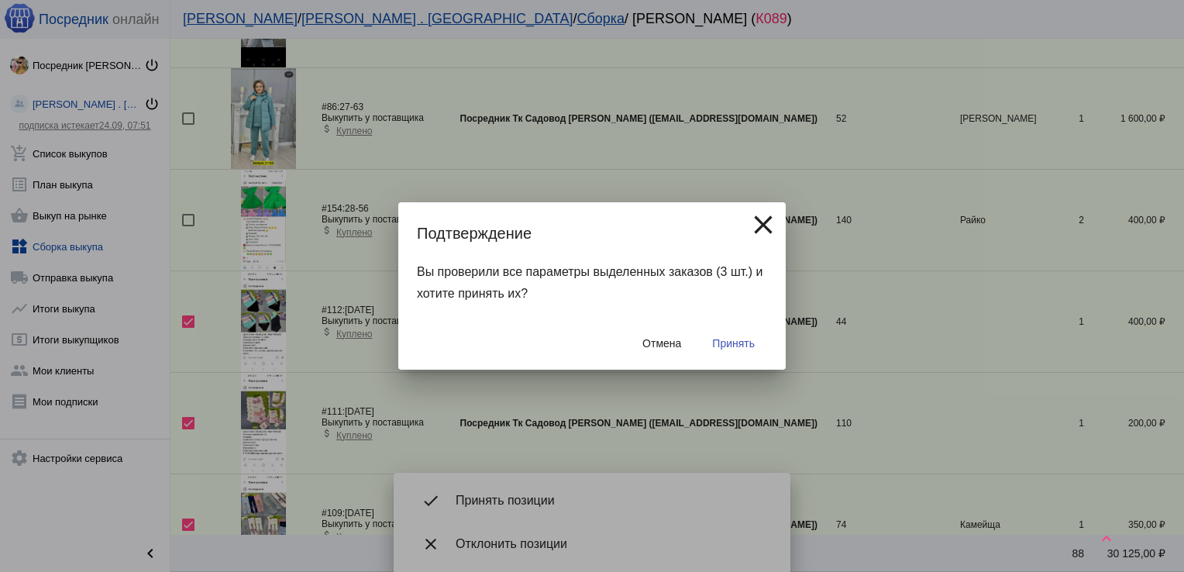
click at [720, 337] on span "Принять" at bounding box center [733, 343] width 43 height 12
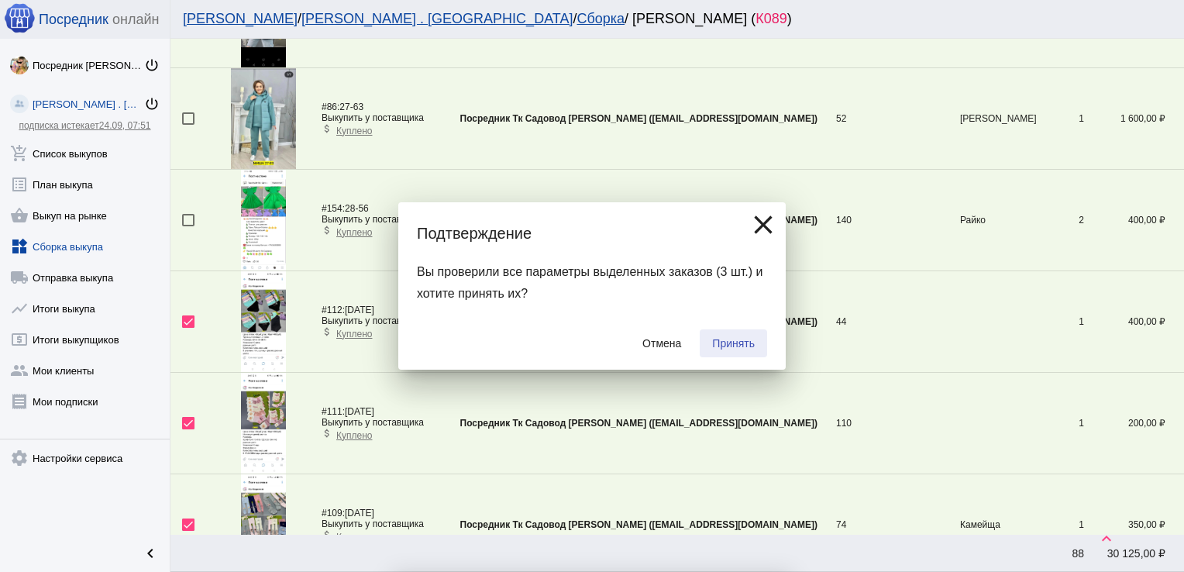
checkbox input "false"
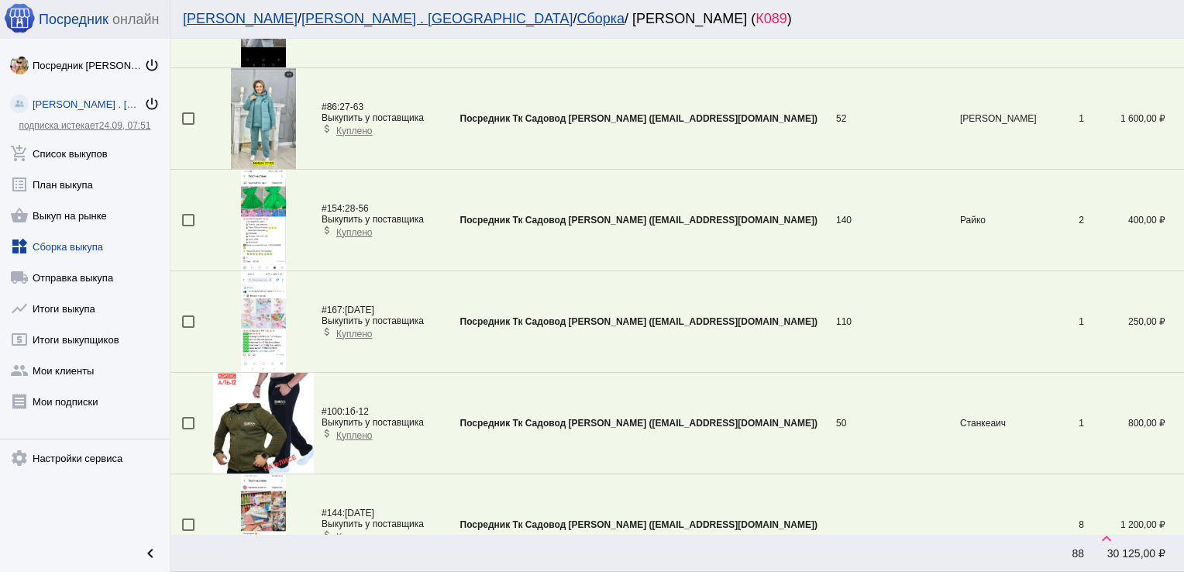
scroll to position [3499, 0]
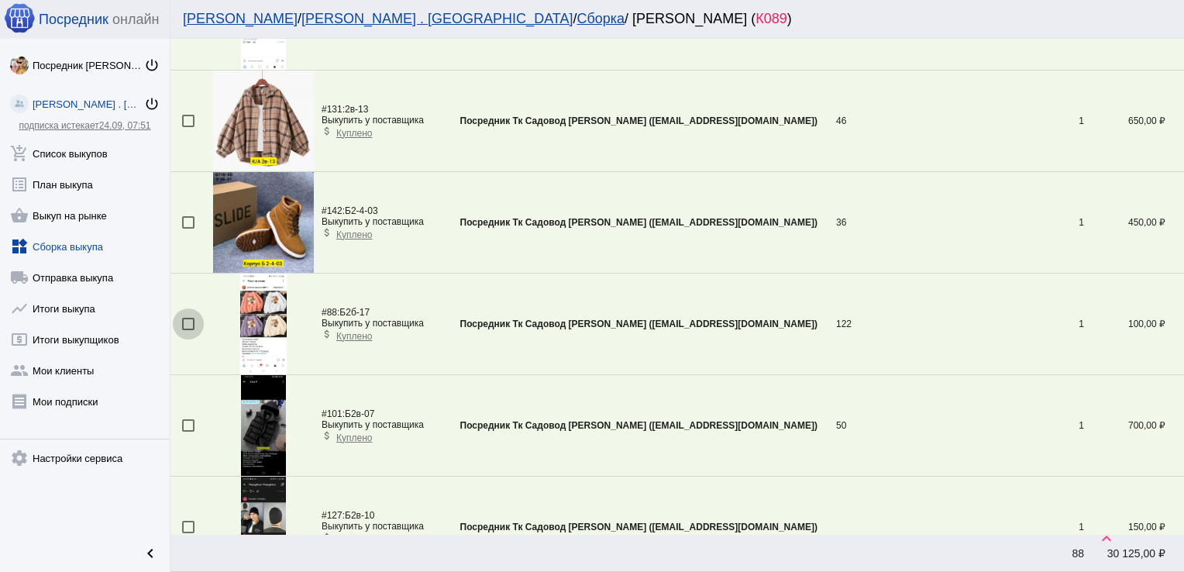
click at [190, 318] on div at bounding box center [188, 324] width 12 height 12
click at [188, 330] on input "checkbox" at bounding box center [187, 330] width 1 height 1
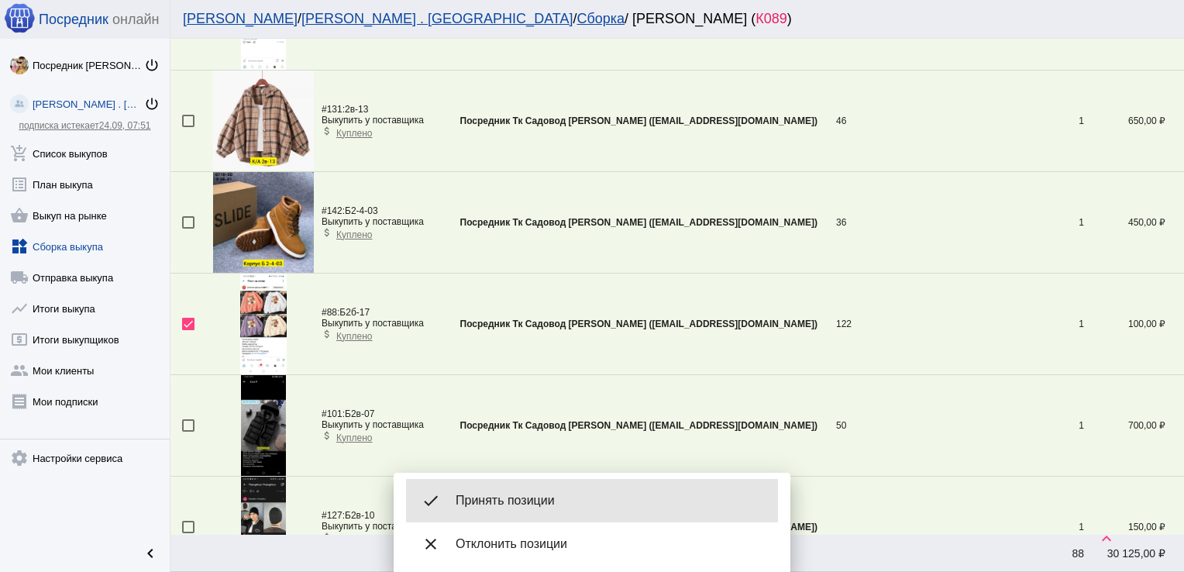
click at [548, 494] on span "Принять позиции" at bounding box center [611, 500] width 310 height 15
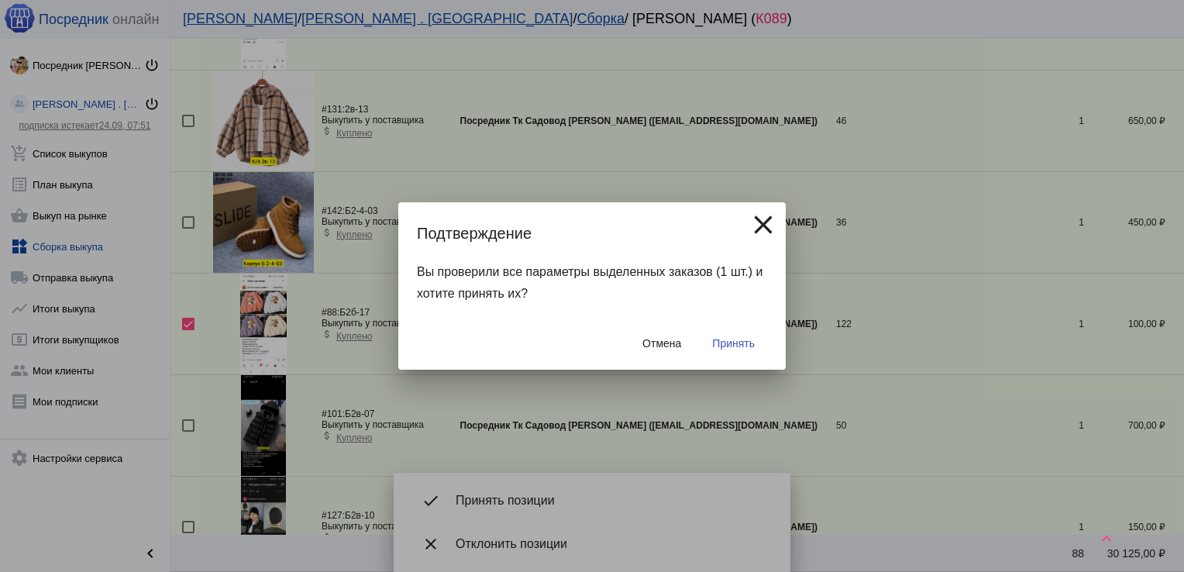
click at [735, 335] on button "Принять" at bounding box center [733, 343] width 67 height 28
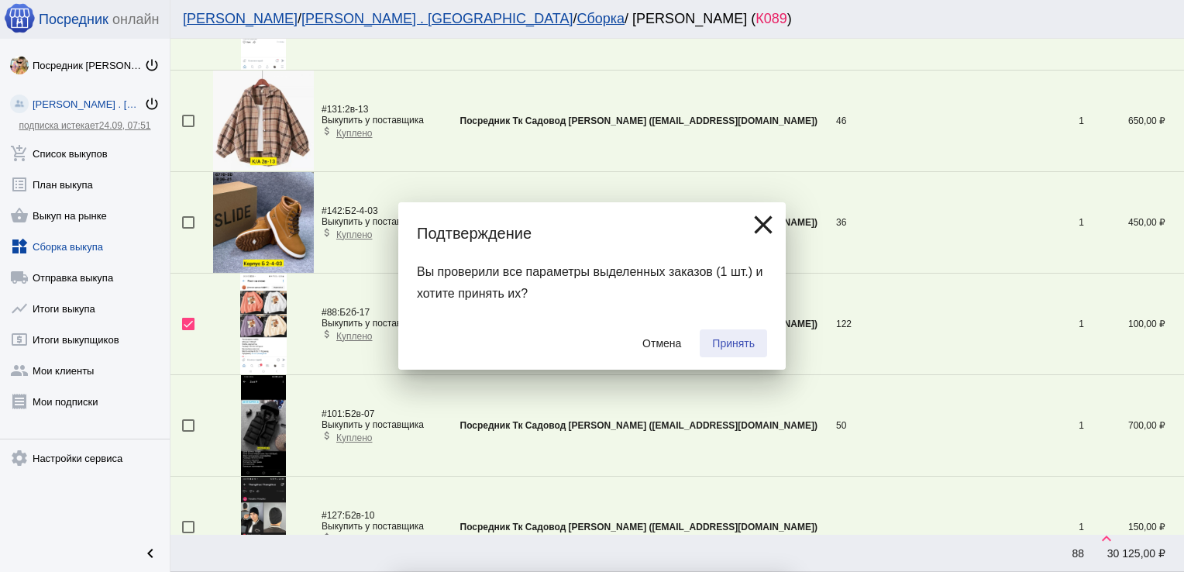
checkbox input "false"
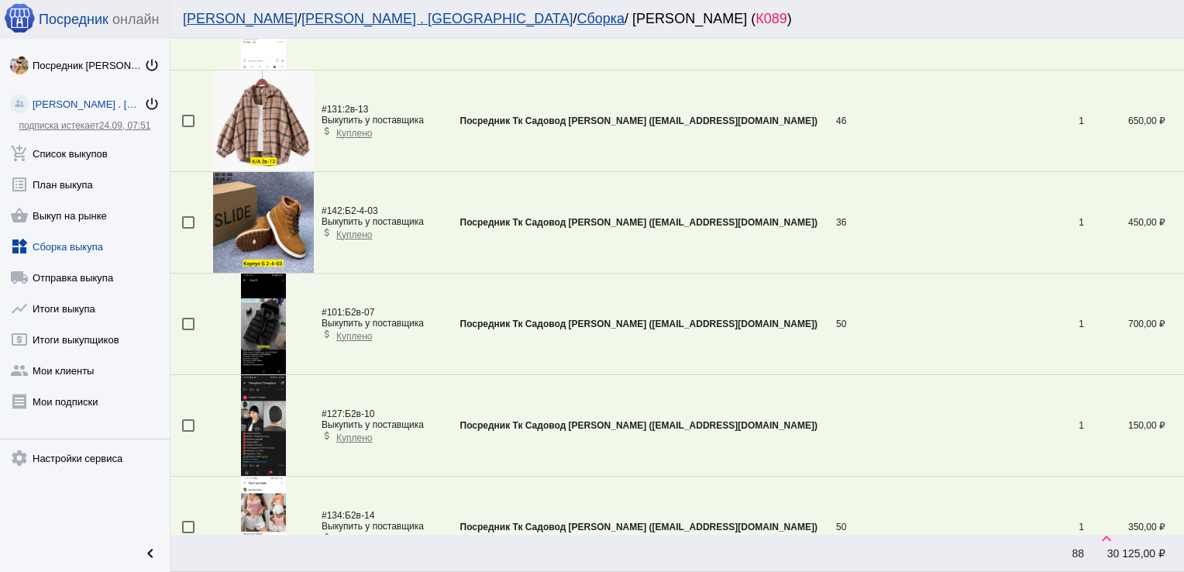
scroll to position [3094, 0]
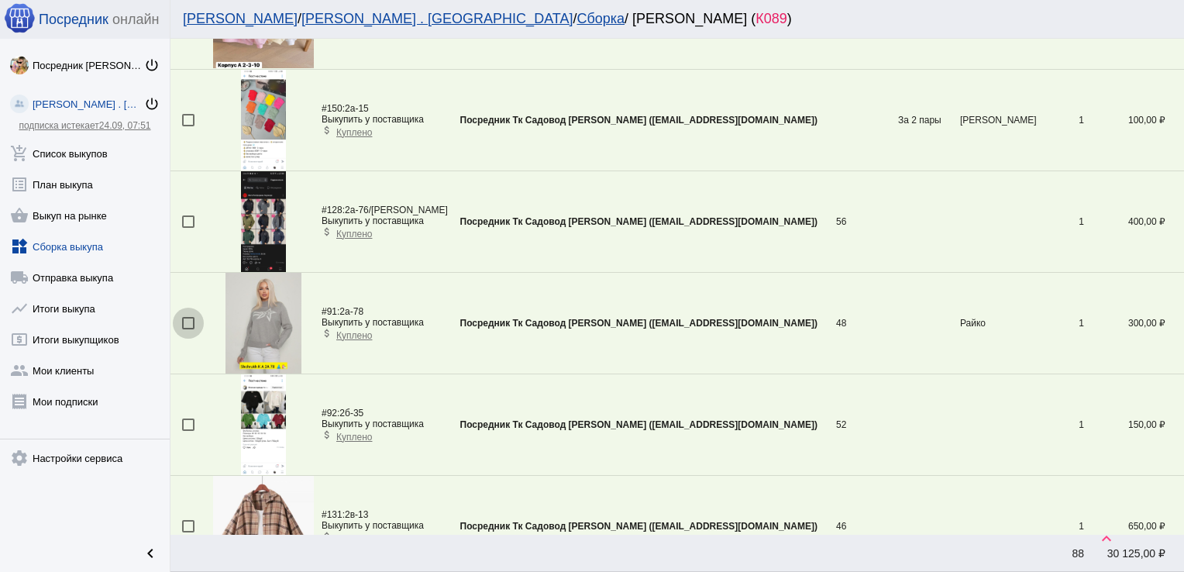
click at [189, 318] on div at bounding box center [188, 323] width 12 height 12
click at [188, 329] on input "checkbox" at bounding box center [187, 329] width 1 height 1
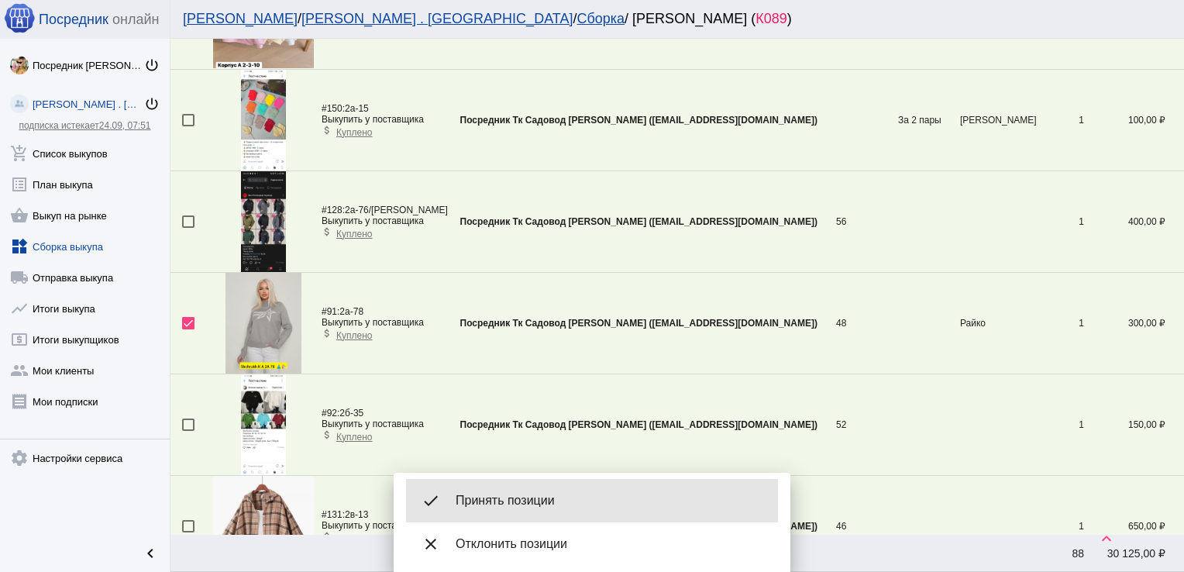
click at [535, 489] on div "done Принять позиции" at bounding box center [592, 500] width 372 height 43
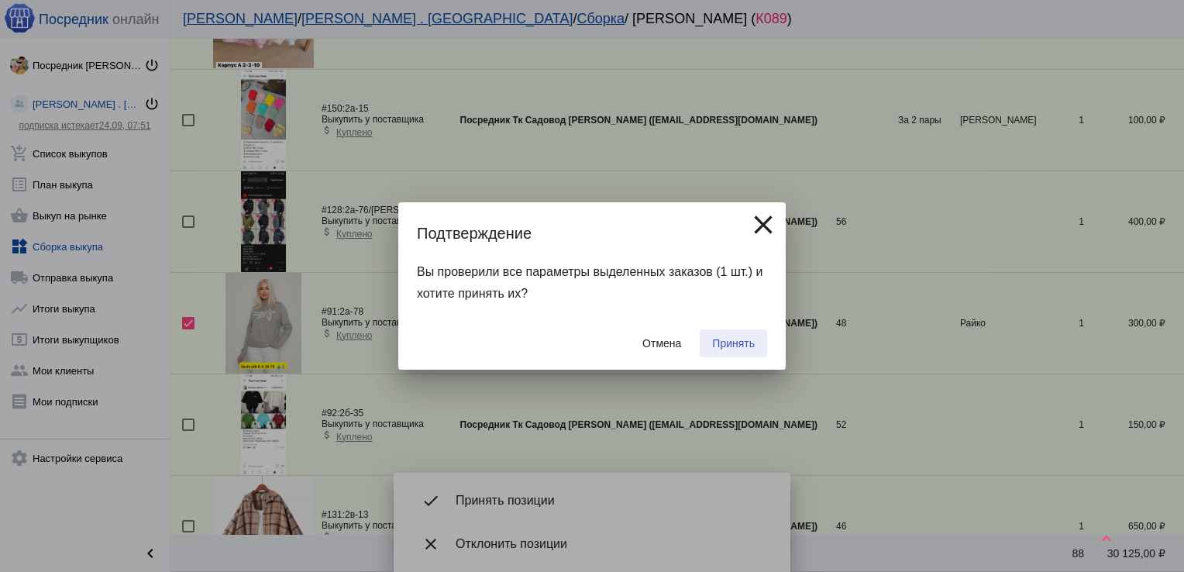
click at [748, 348] on span "Принять" at bounding box center [733, 343] width 43 height 12
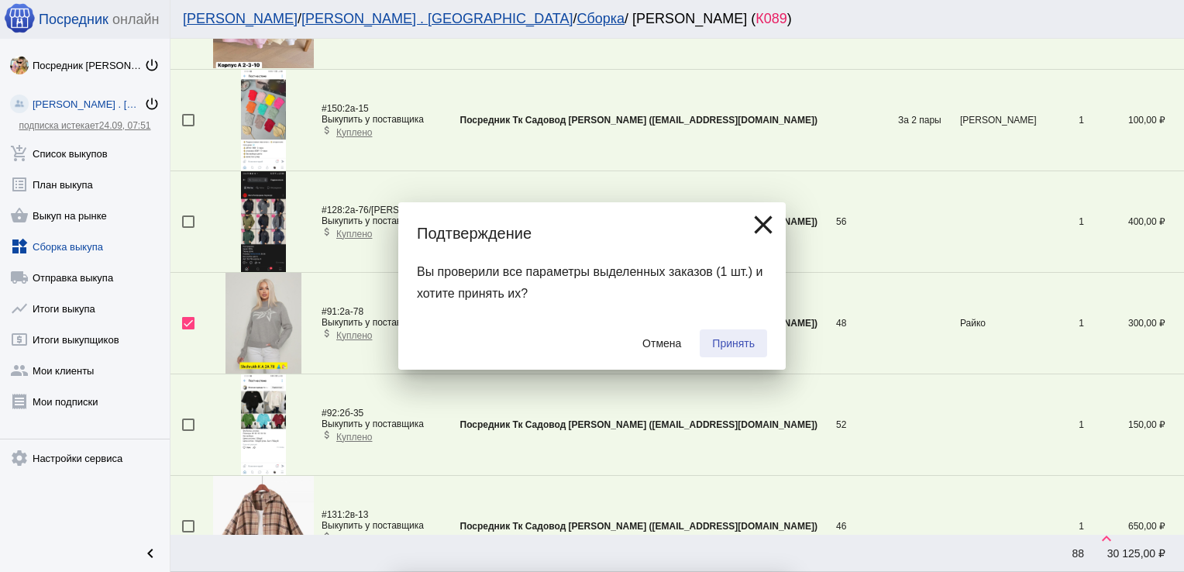
checkbox input "false"
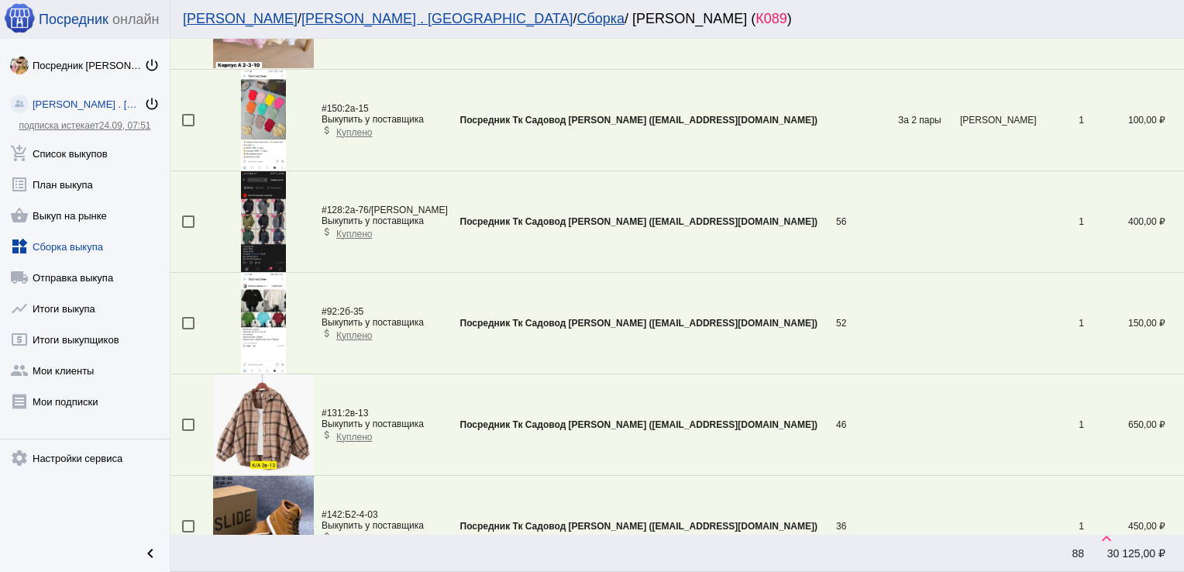
scroll to position [2284, 0]
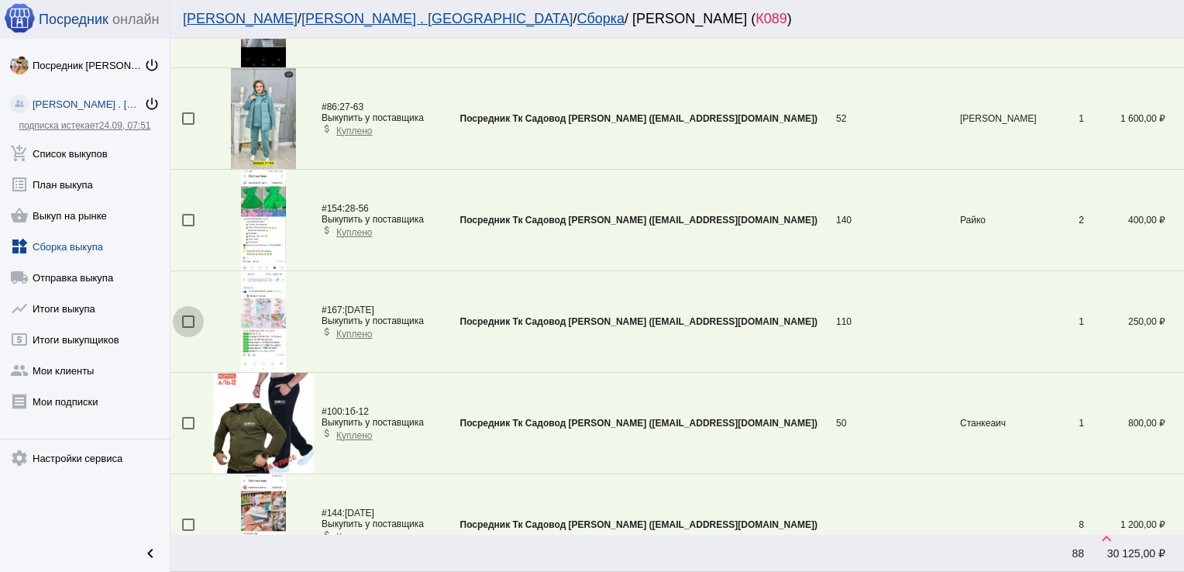
click at [188, 315] on div at bounding box center [188, 321] width 12 height 12
click at [188, 328] on input "checkbox" at bounding box center [187, 328] width 1 height 1
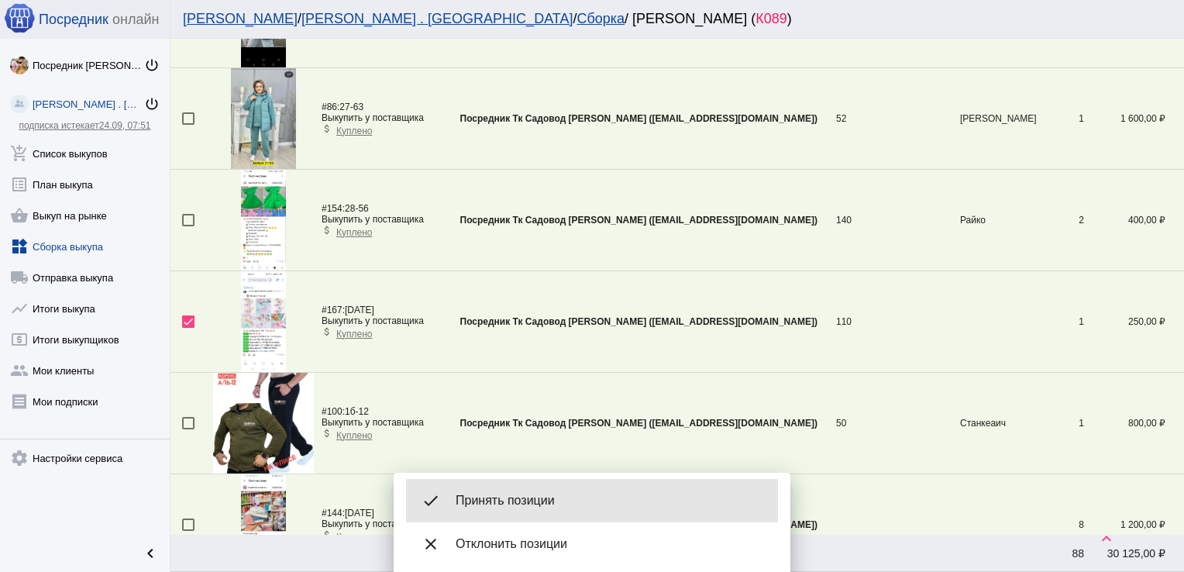
click at [552, 493] on span "Принять позиции" at bounding box center [611, 500] width 310 height 15
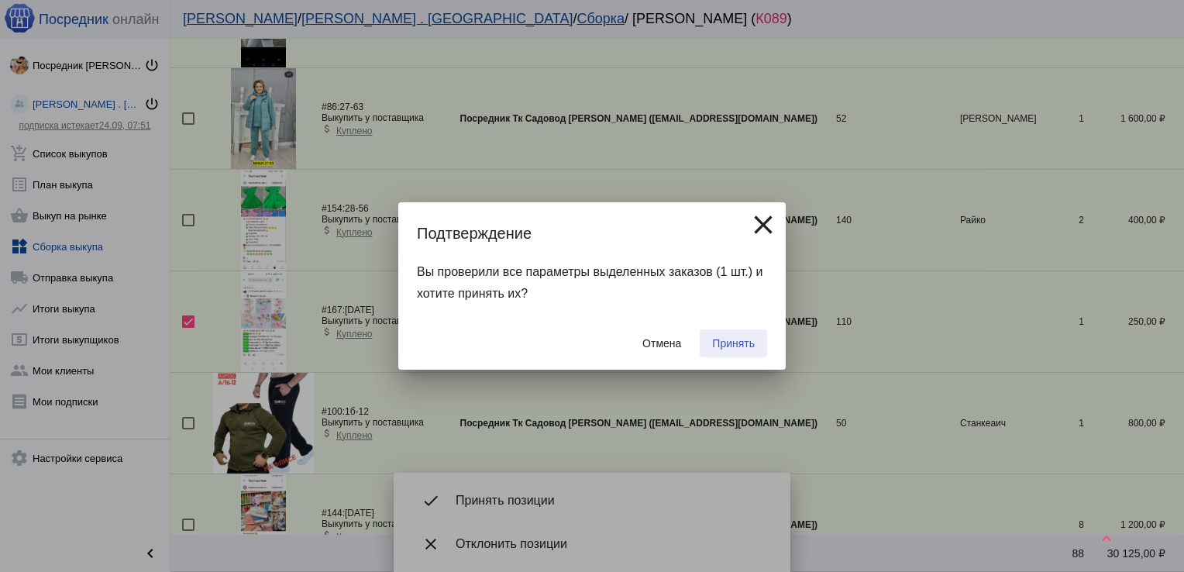
click at [734, 341] on span "Принять" at bounding box center [733, 343] width 43 height 12
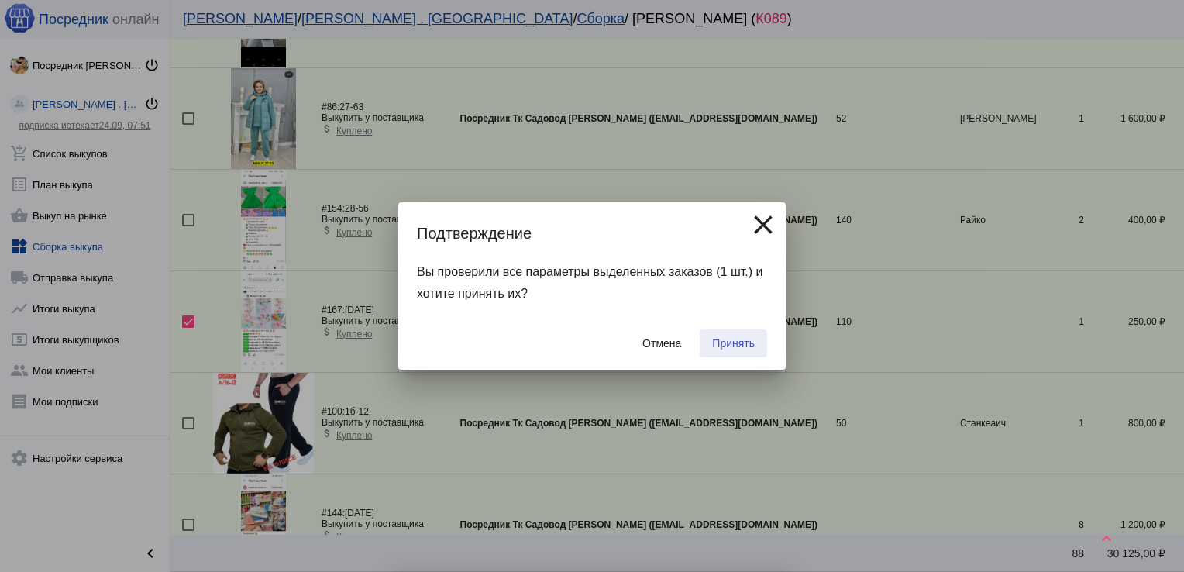
checkbox input "false"
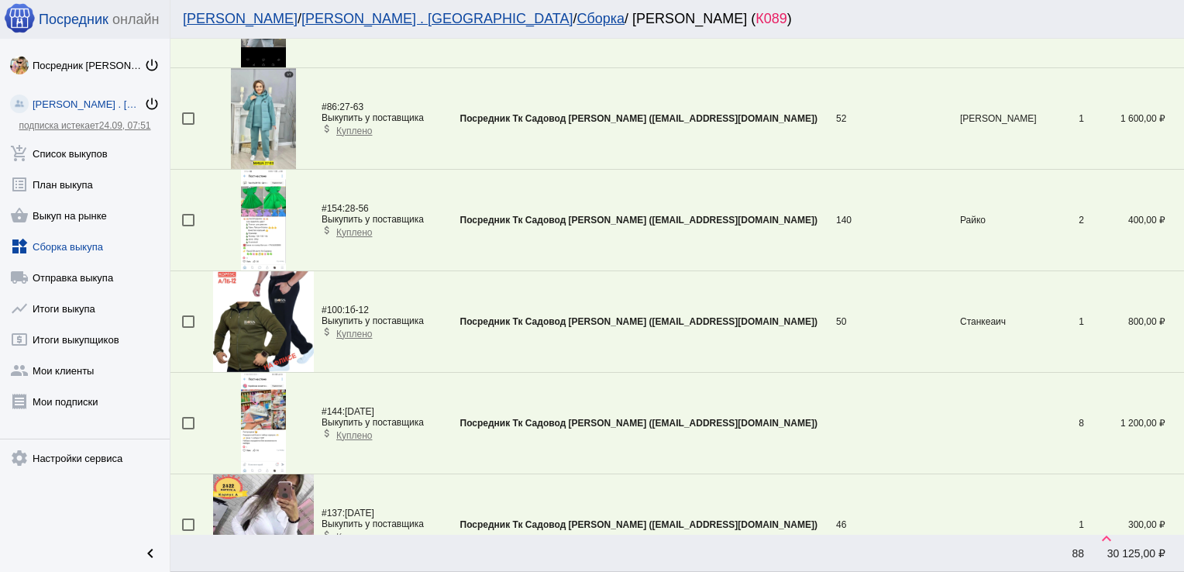
scroll to position [2689, 0]
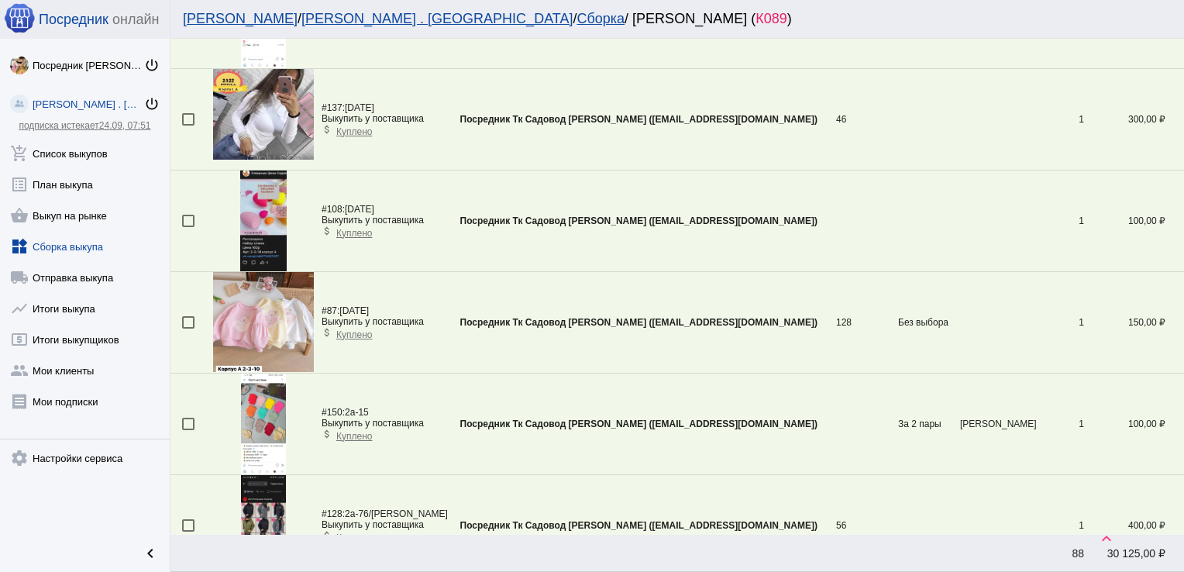
click at [192, 316] on div at bounding box center [188, 322] width 12 height 12
click at [188, 328] on input "checkbox" at bounding box center [187, 328] width 1 height 1
checkbox input "true"
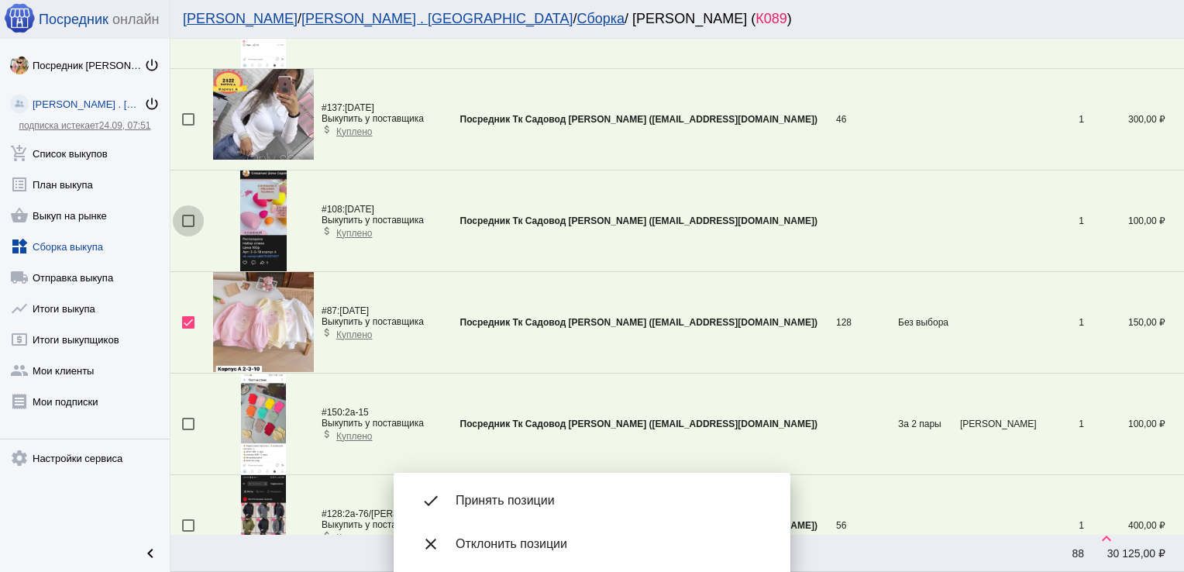
click at [187, 215] on div at bounding box center [188, 221] width 12 height 12
click at [187, 227] on input "checkbox" at bounding box center [187, 227] width 1 height 1
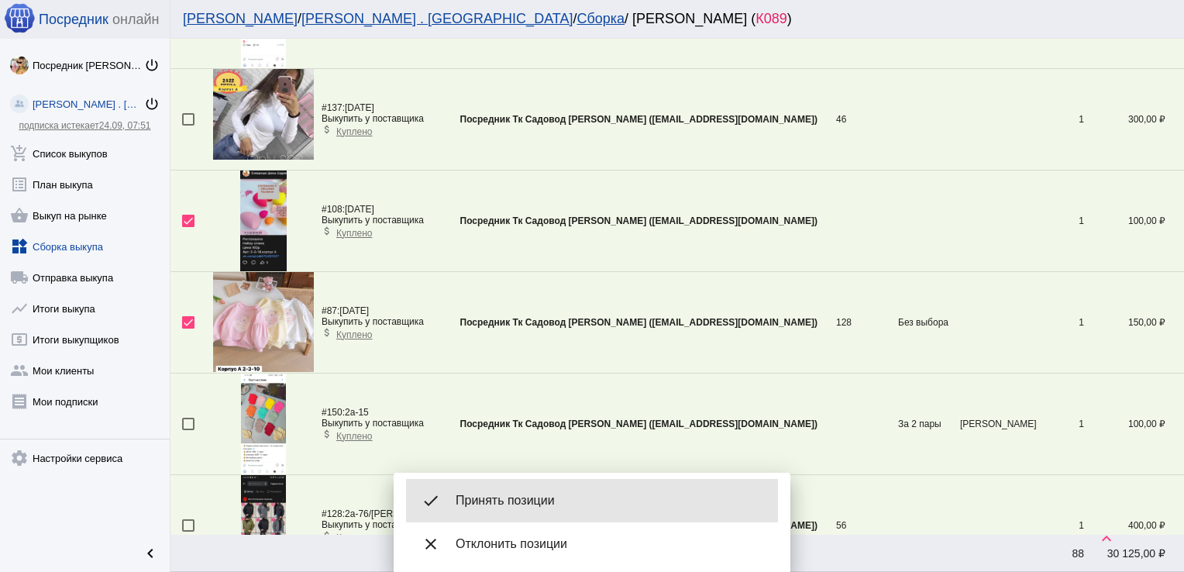
click at [541, 510] on div "done Принять позиции" at bounding box center [592, 500] width 372 height 43
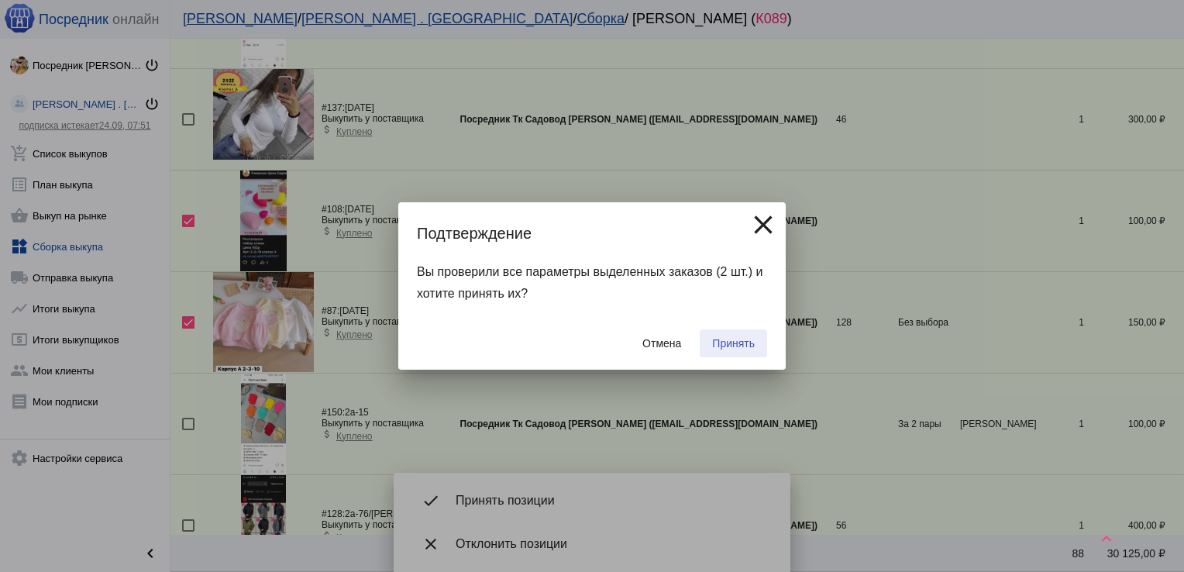
click at [737, 338] on span "Принять" at bounding box center [733, 343] width 43 height 12
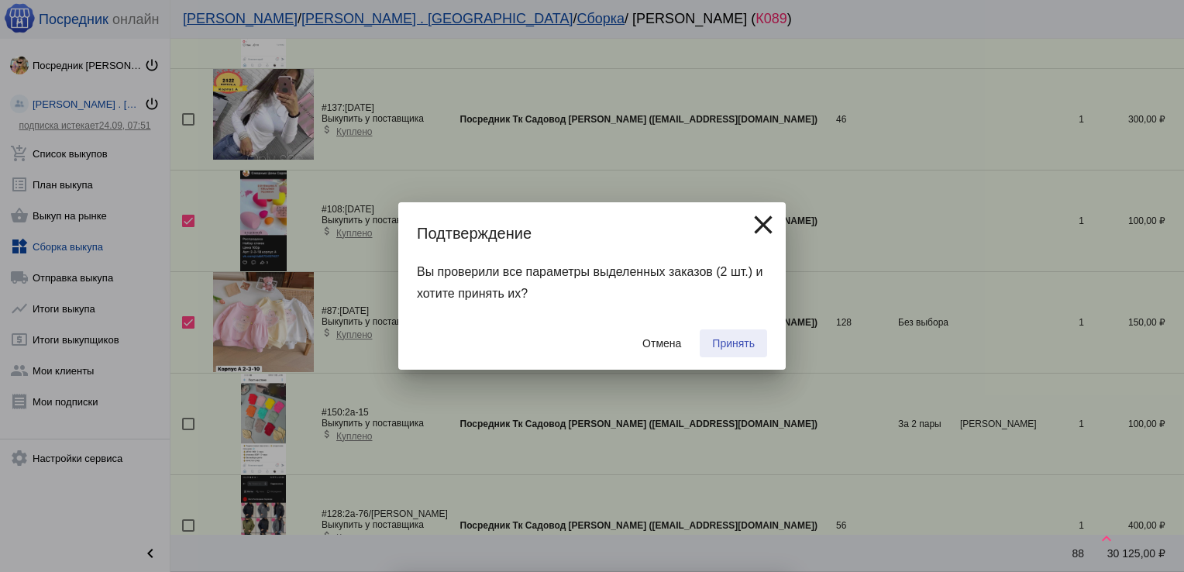
checkbox input "false"
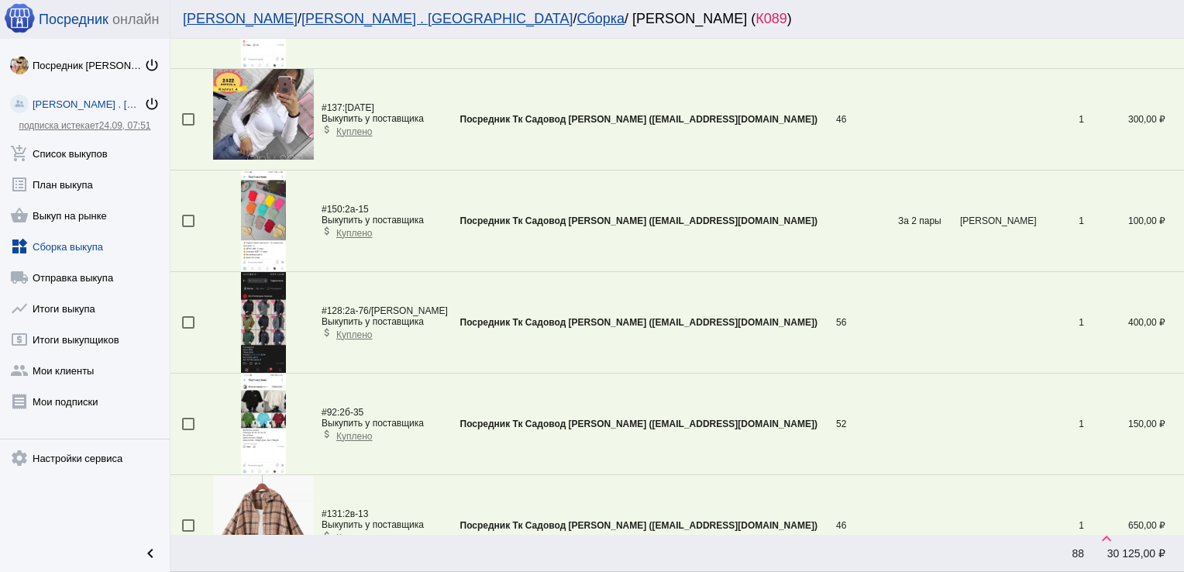
scroll to position [2182, 0]
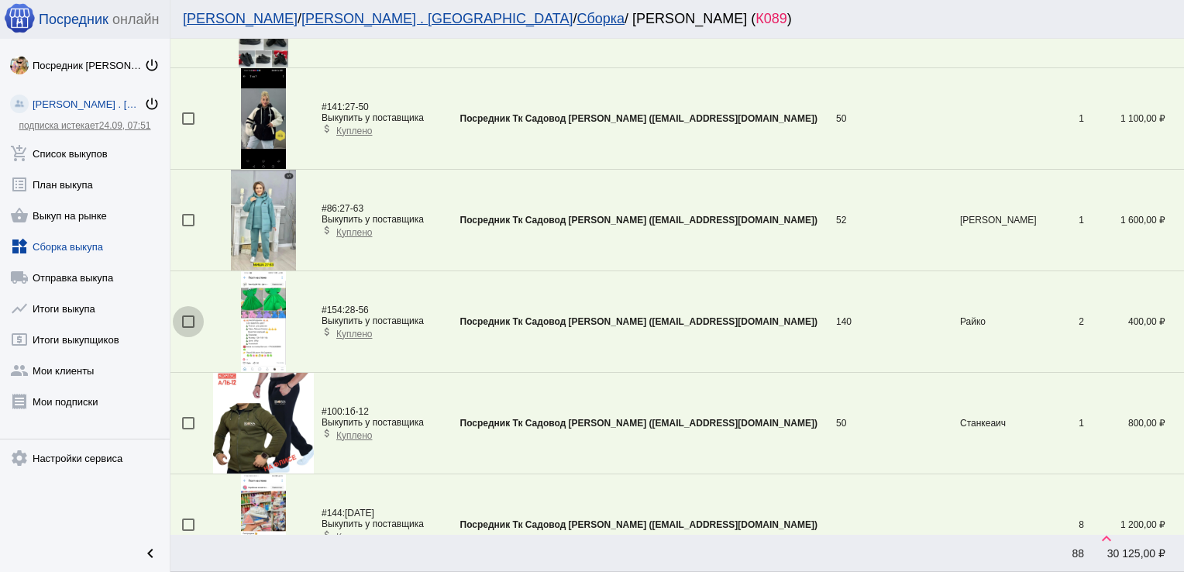
click at [187, 320] on div at bounding box center [188, 321] width 12 height 12
click at [187, 328] on input "checkbox" at bounding box center [187, 328] width 1 height 1
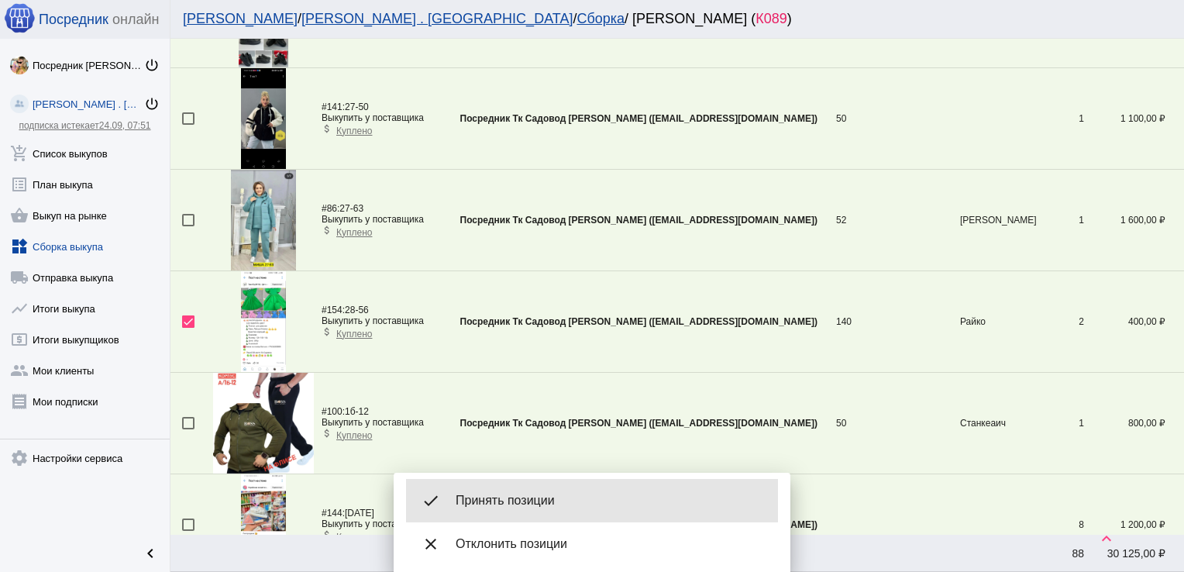
click at [539, 497] on span "Принять позиции" at bounding box center [611, 500] width 310 height 15
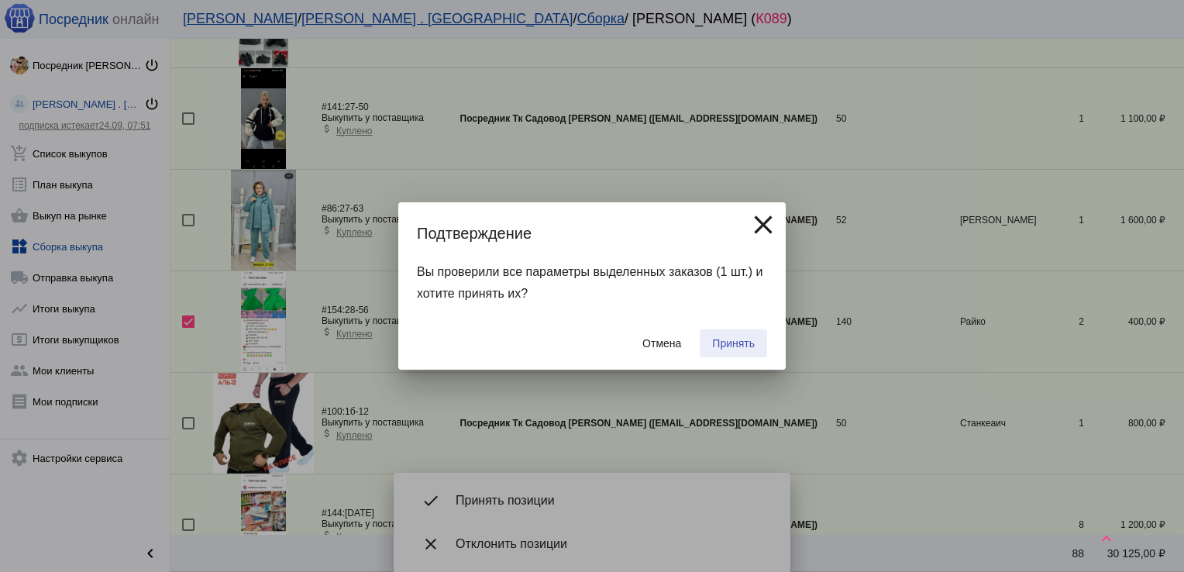
click at [728, 337] on span "Принять" at bounding box center [733, 343] width 43 height 12
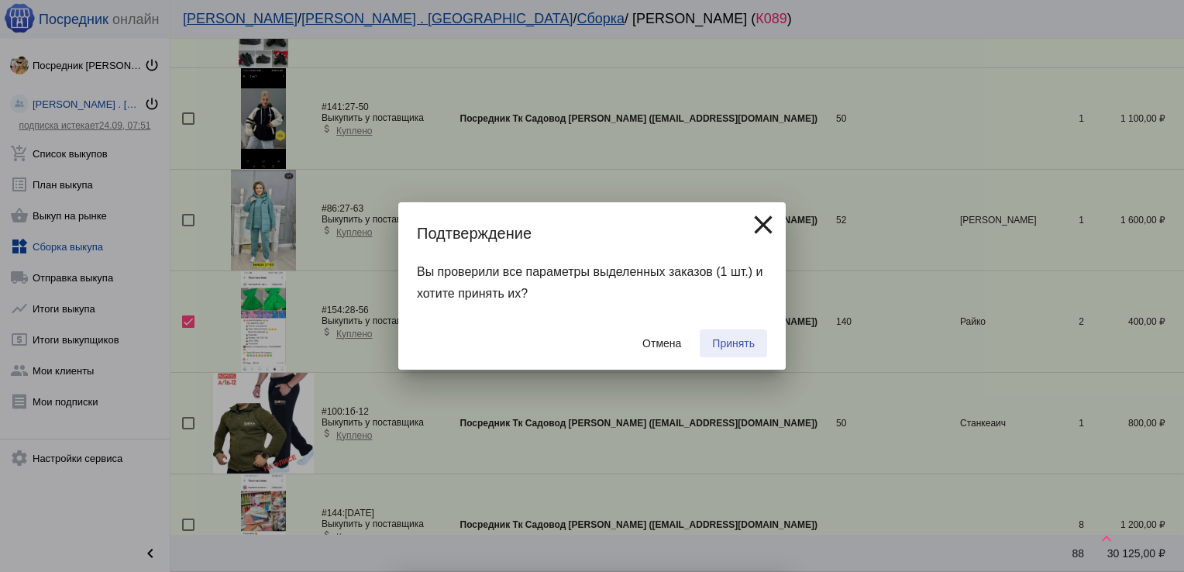
checkbox input "false"
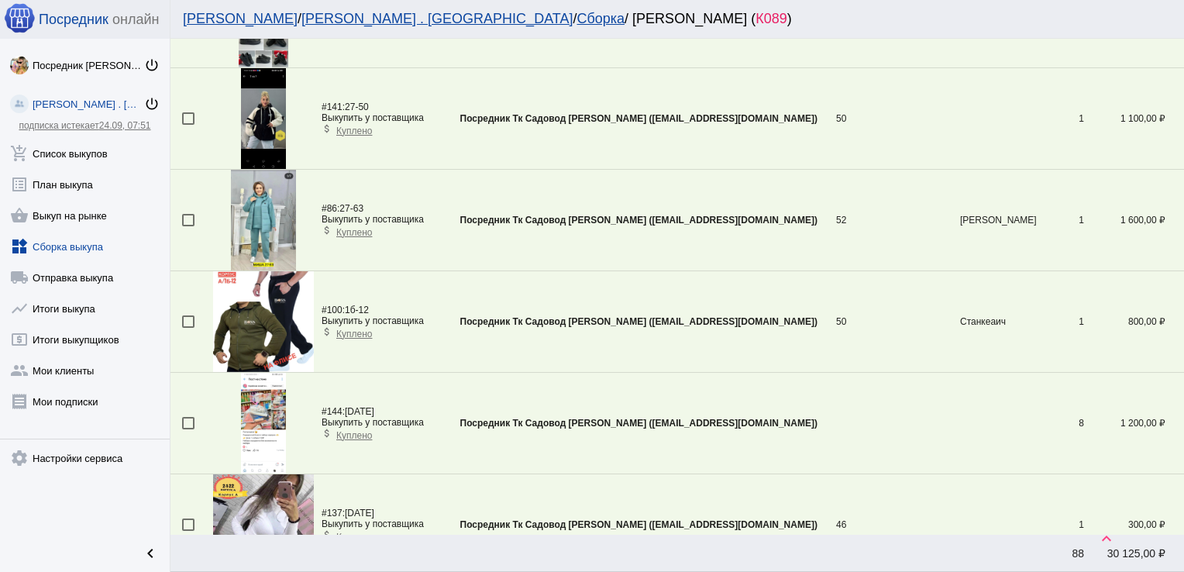
scroll to position [2486, 0]
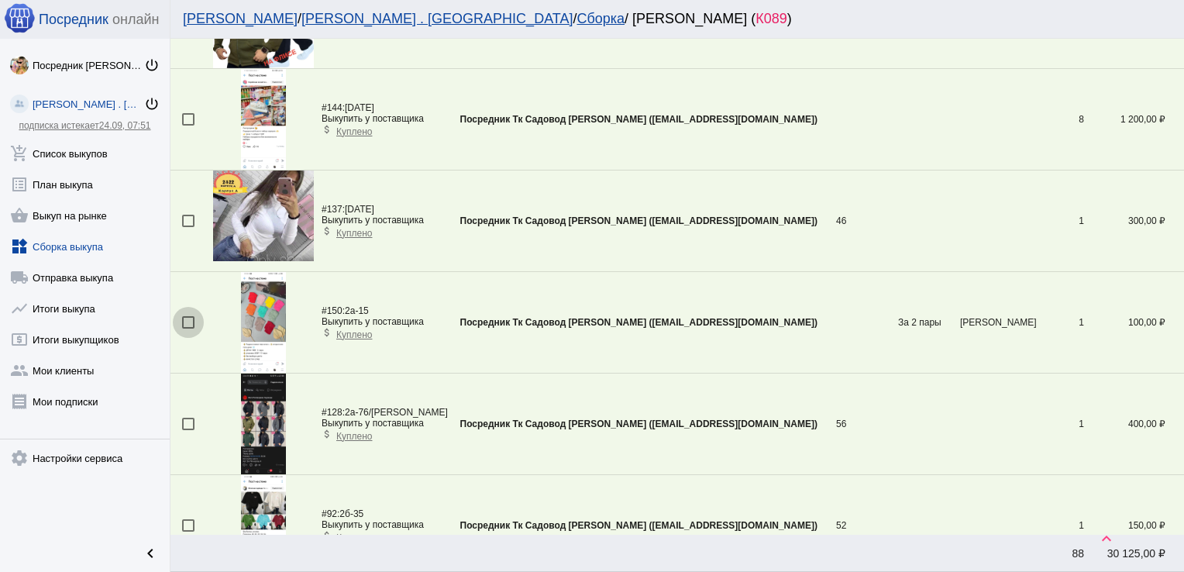
click at [189, 316] on div at bounding box center [188, 322] width 12 height 12
click at [188, 328] on input "checkbox" at bounding box center [187, 328] width 1 height 1
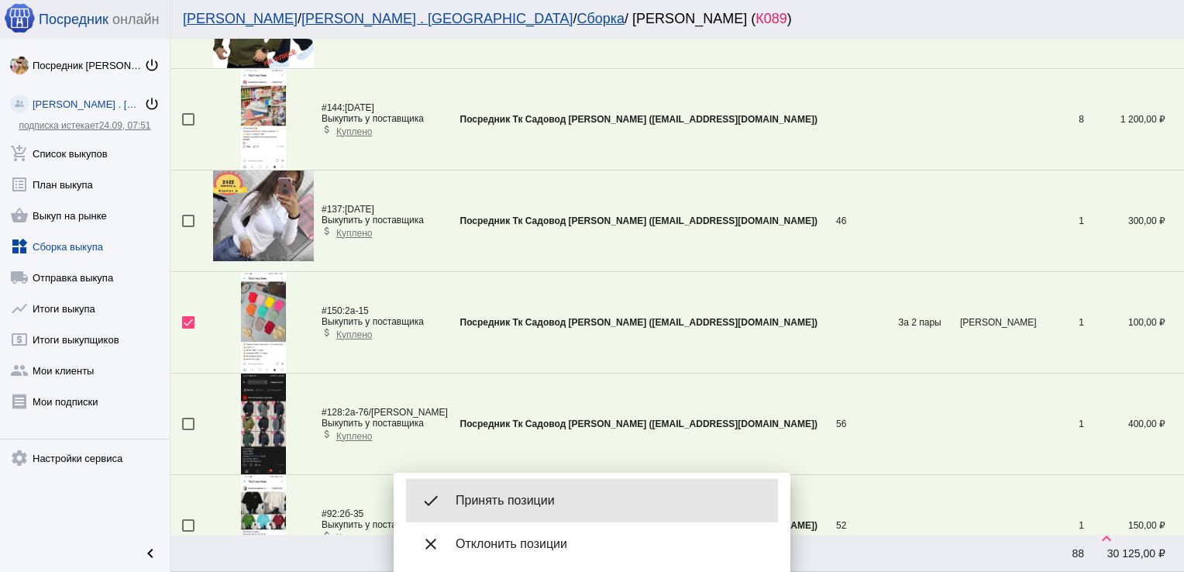
click at [527, 504] on span "Принять позиции" at bounding box center [611, 500] width 310 height 15
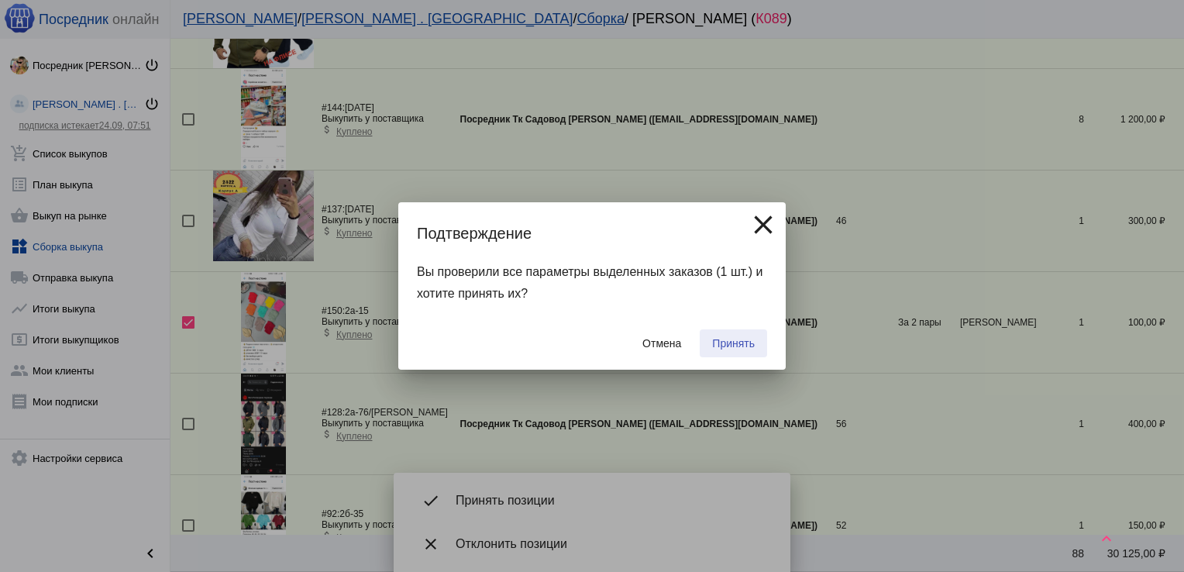
click at [737, 351] on button "Принять" at bounding box center [733, 343] width 67 height 28
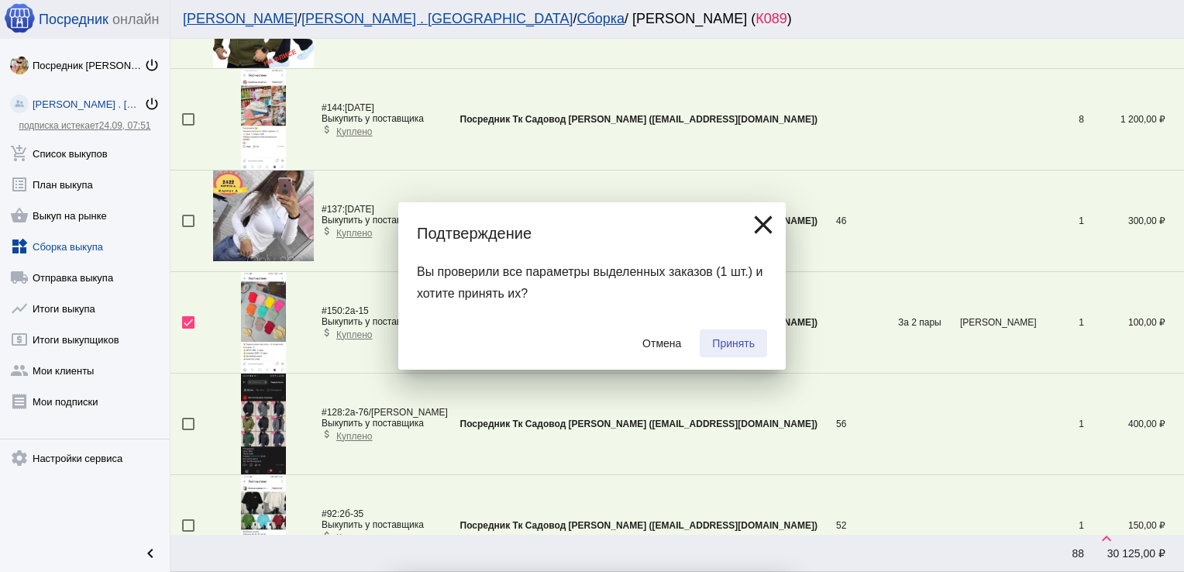
checkbox input "false"
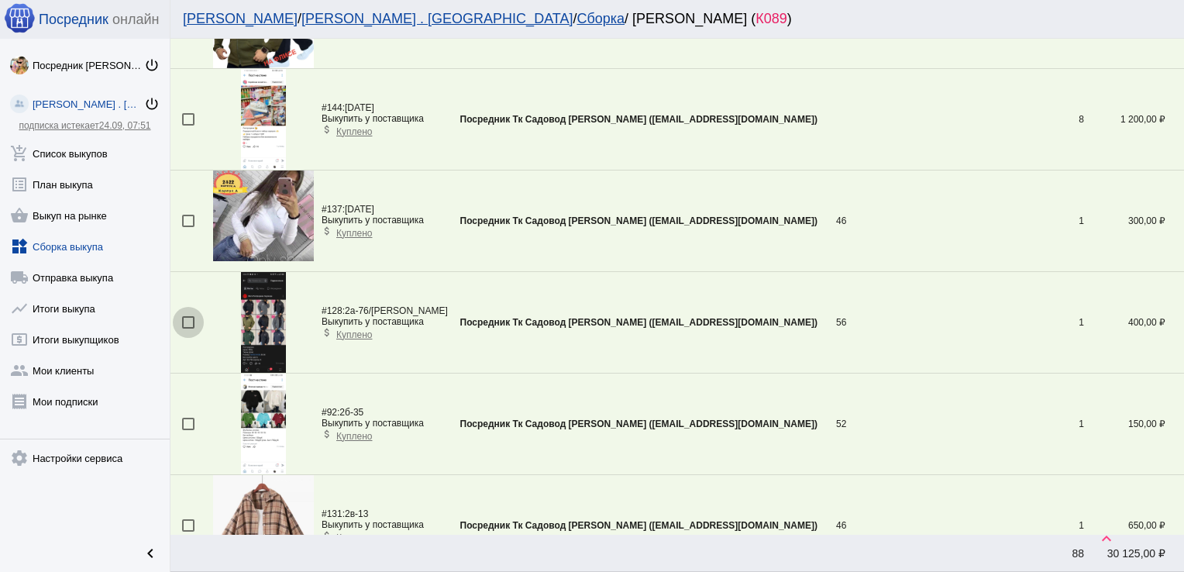
click at [192, 318] on div at bounding box center [188, 322] width 12 height 12
click at [188, 328] on input "checkbox" at bounding box center [187, 328] width 1 height 1
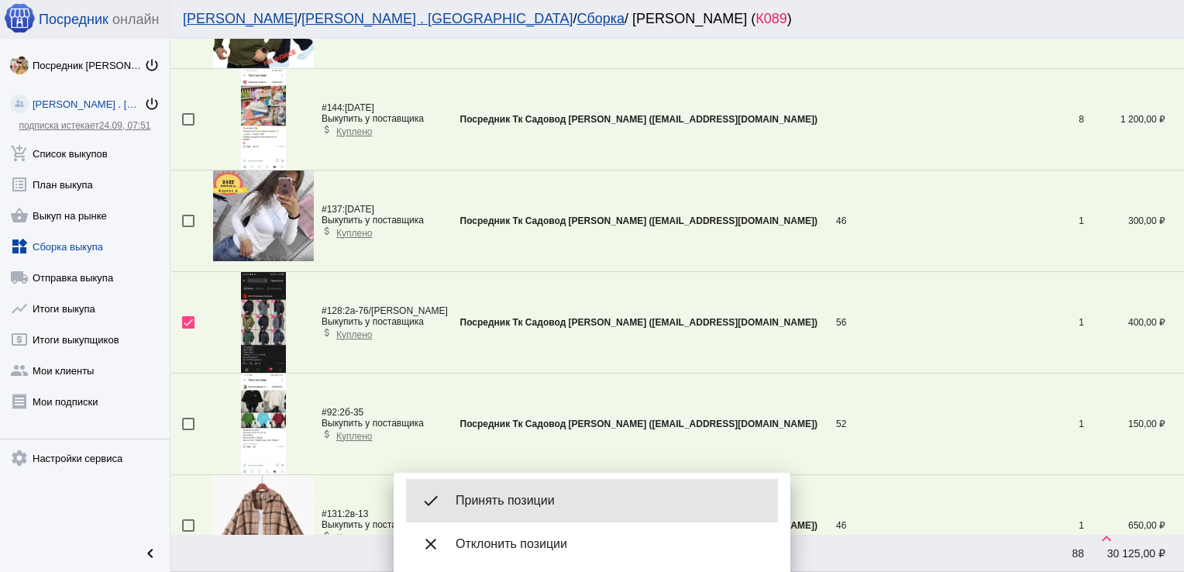
click at [543, 496] on span "Принять позиции" at bounding box center [611, 500] width 310 height 15
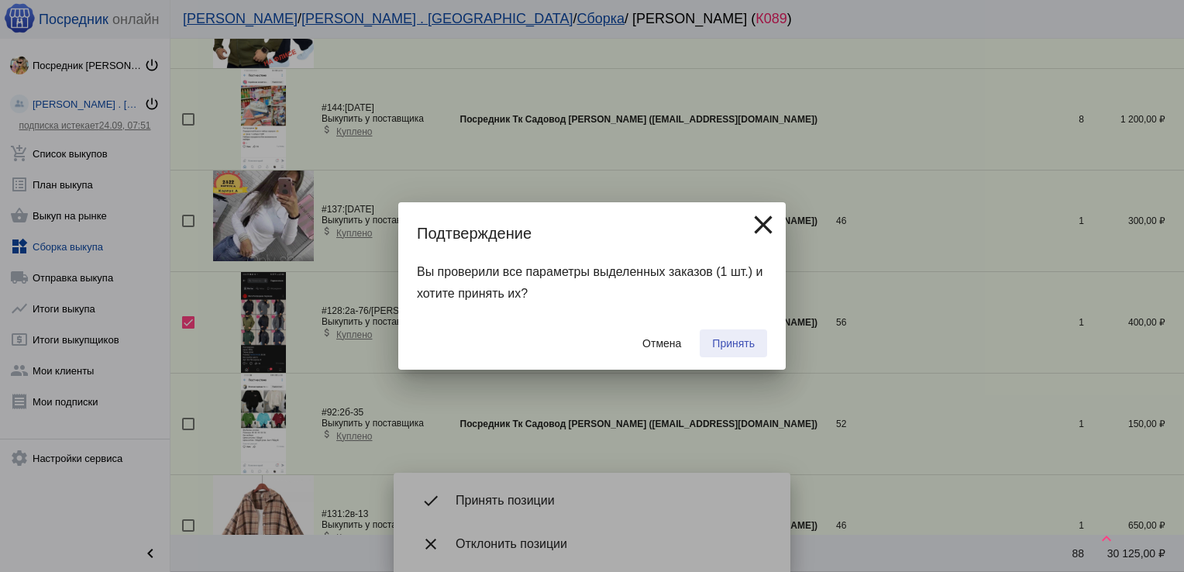
click at [749, 340] on span "Принять" at bounding box center [733, 343] width 43 height 12
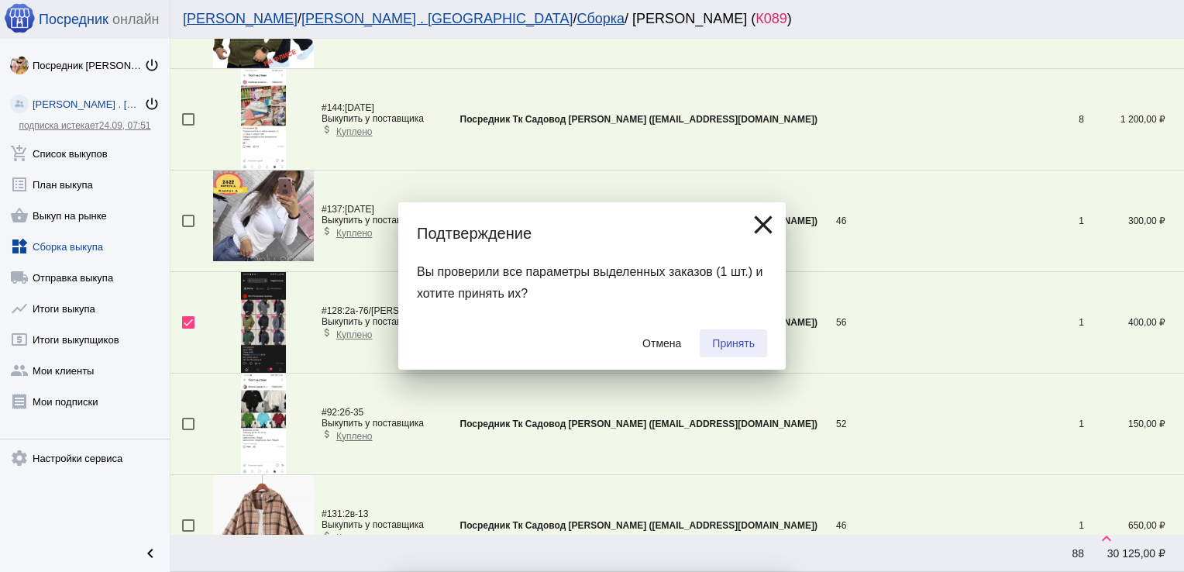
checkbox input "false"
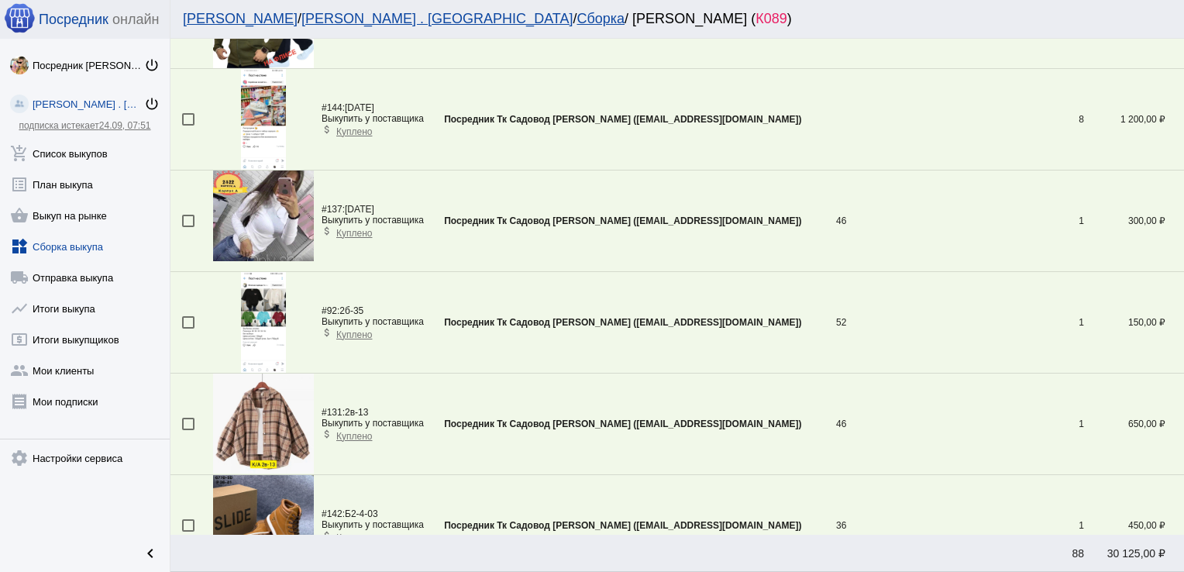
scroll to position [0, 0]
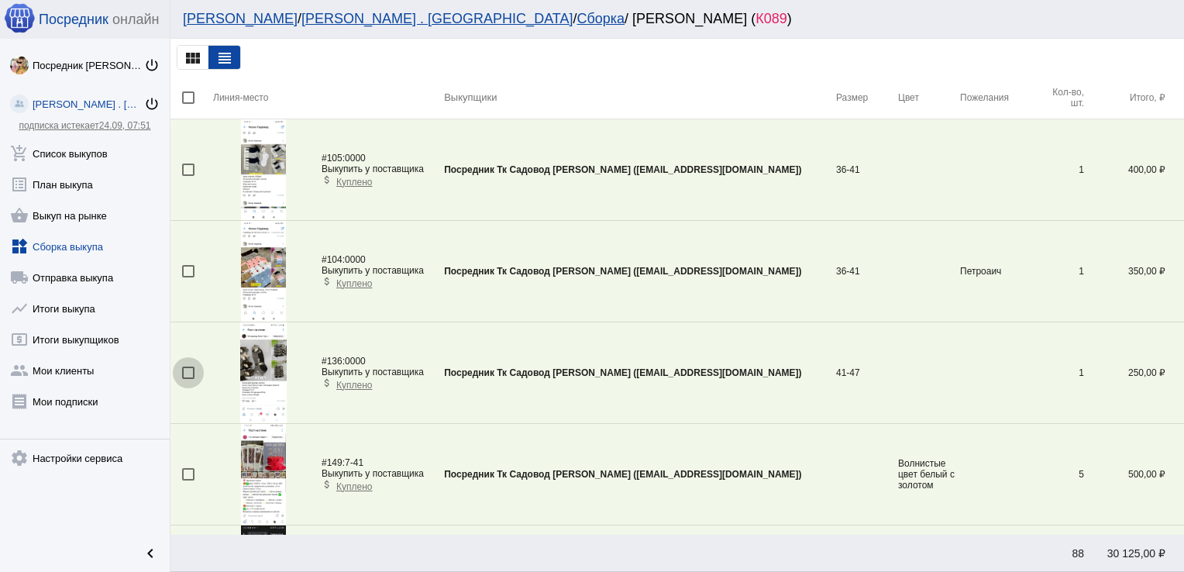
click at [187, 370] on div at bounding box center [188, 372] width 12 height 12
click at [187, 379] on input "checkbox" at bounding box center [187, 379] width 1 height 1
checkbox input "true"
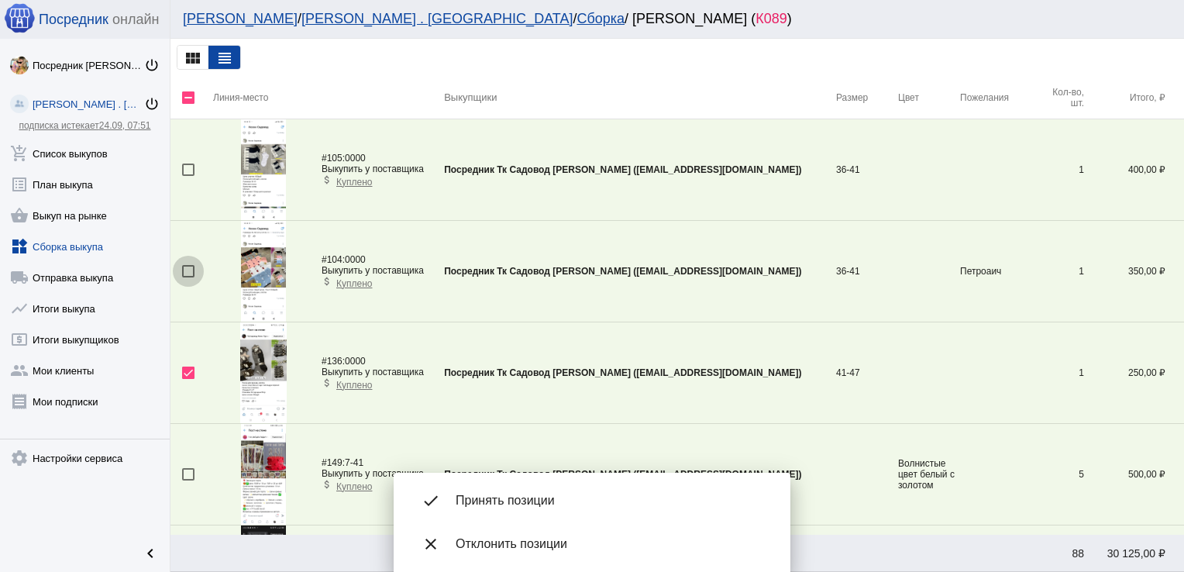
click at [191, 269] on div at bounding box center [188, 271] width 12 height 12
click at [188, 277] on input "checkbox" at bounding box center [187, 277] width 1 height 1
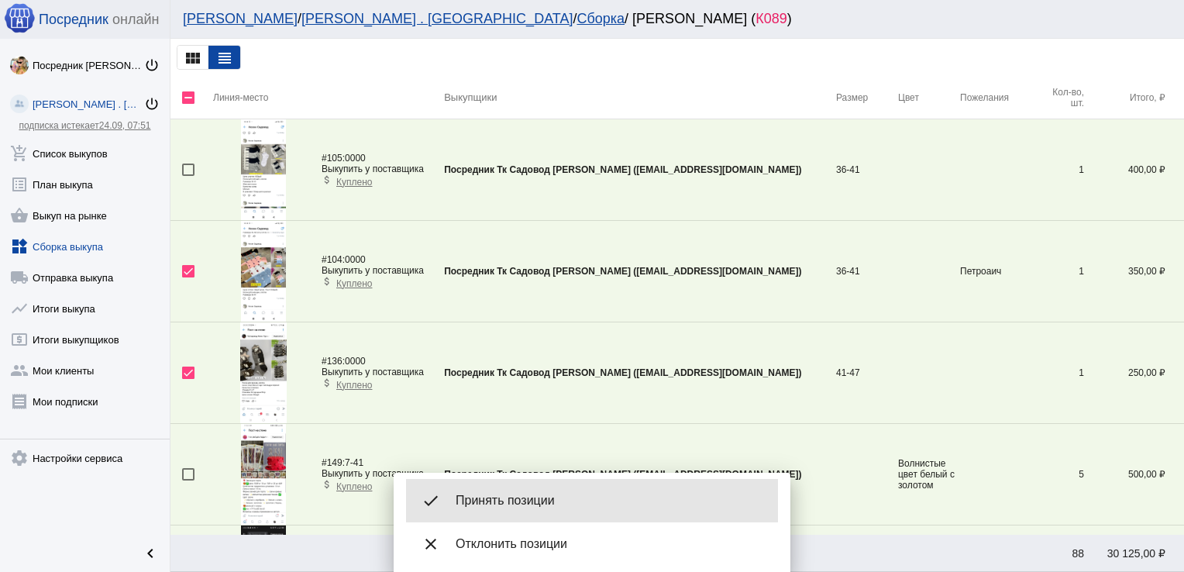
click at [567, 491] on div "done Принять позиции" at bounding box center [592, 500] width 372 height 43
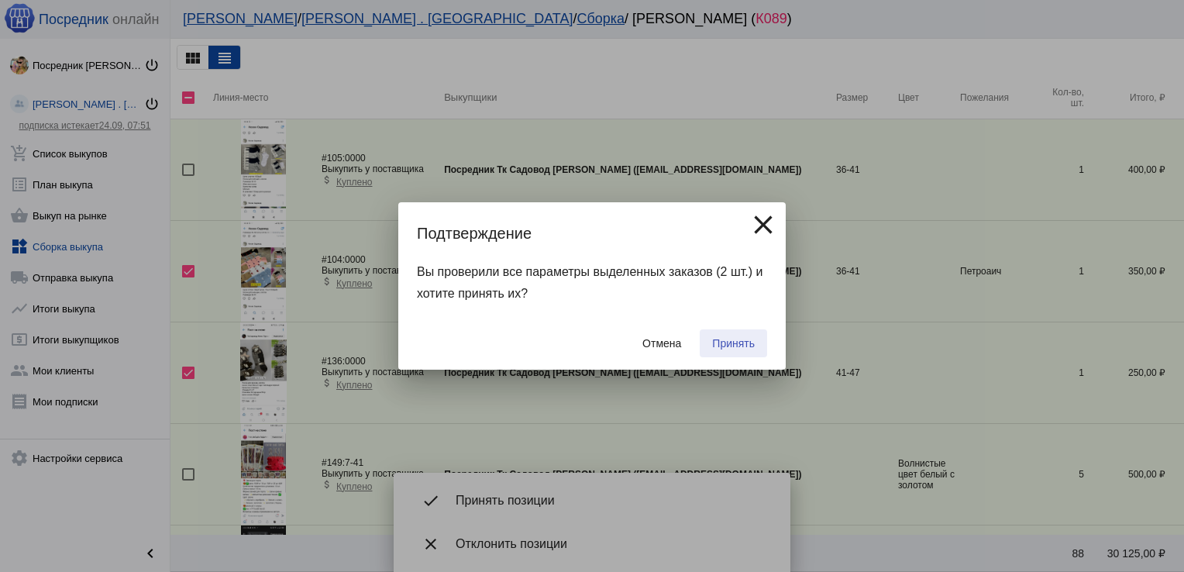
click at [738, 340] on span "Принять" at bounding box center [733, 343] width 43 height 12
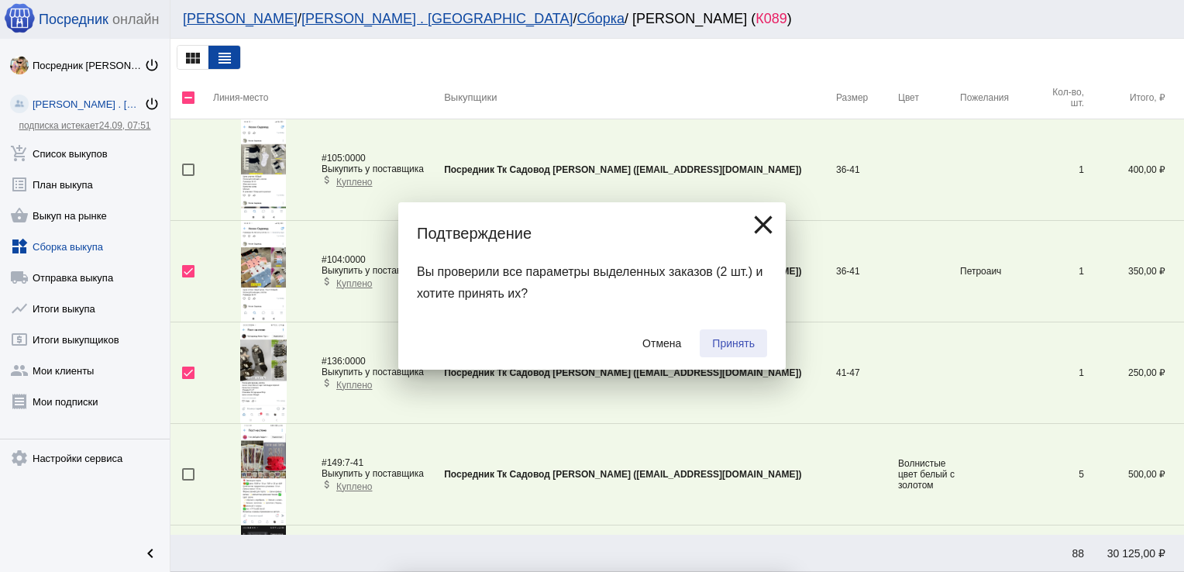
checkbox input "false"
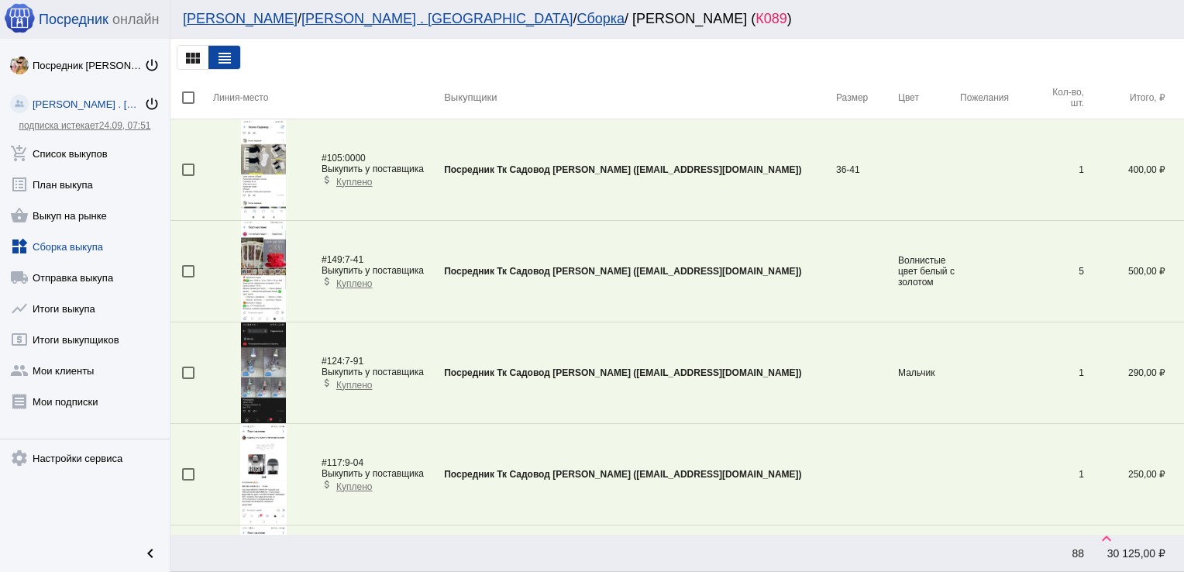
scroll to position [2486, 0]
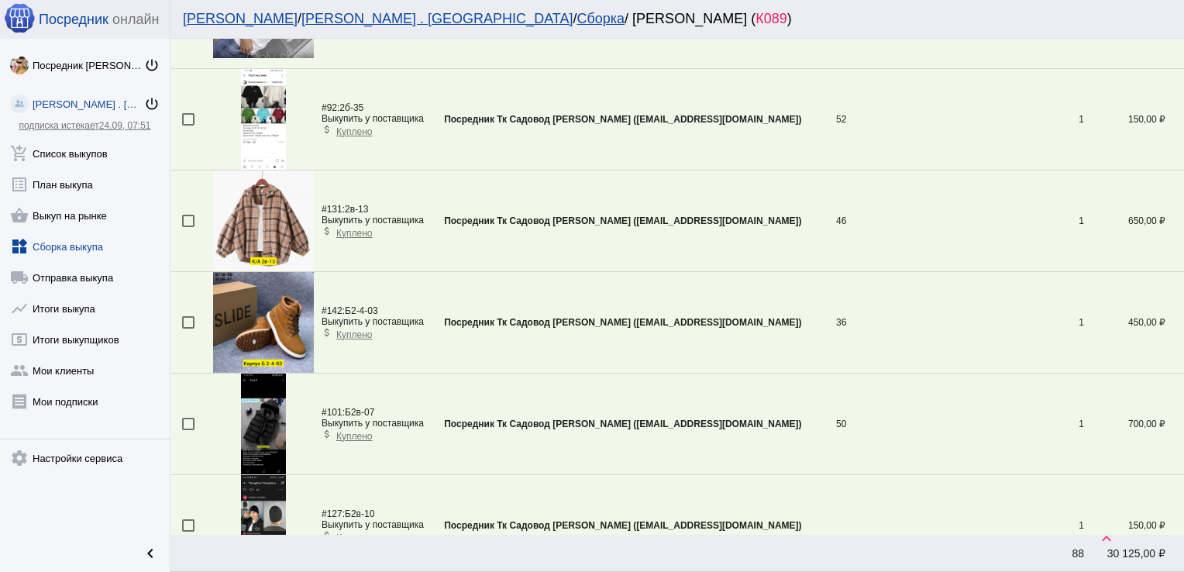
click at [180, 319] on td at bounding box center [191, 322] width 43 height 101
click at [190, 317] on div at bounding box center [188, 322] width 12 height 12
click at [188, 328] on input "checkbox" at bounding box center [187, 328] width 1 height 1
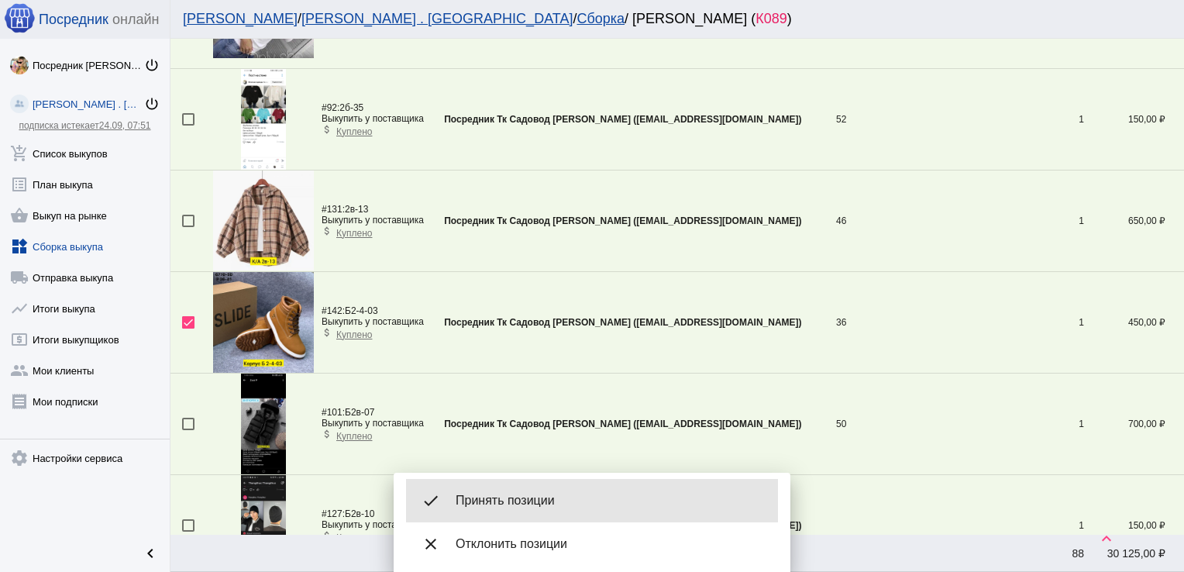
click at [545, 486] on div "done Принять позиции" at bounding box center [592, 500] width 372 height 43
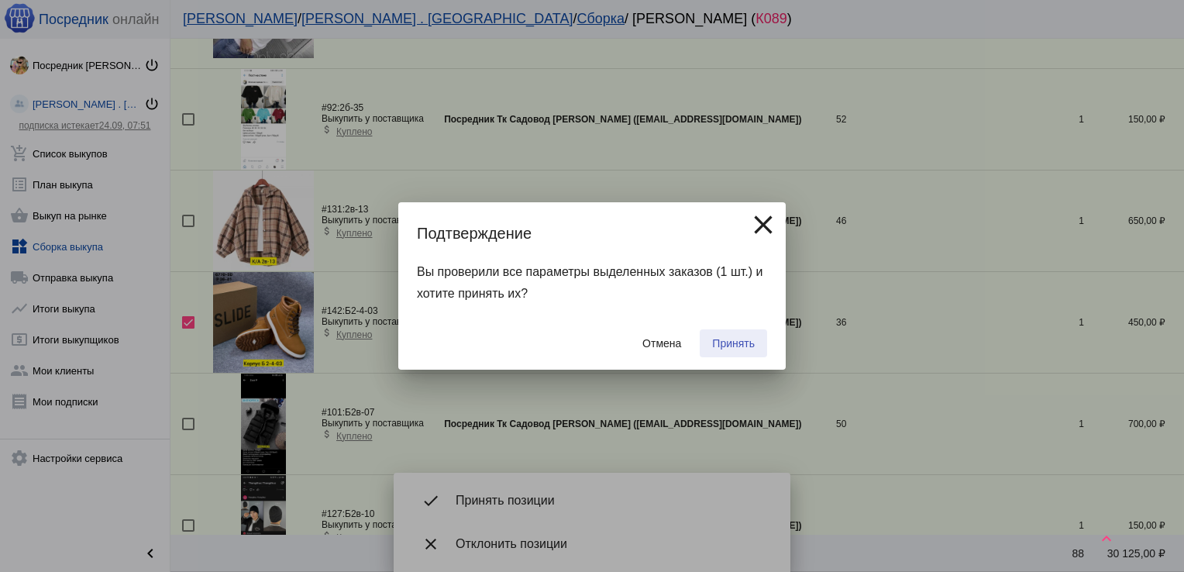
click at [739, 344] on span "Принять" at bounding box center [733, 343] width 43 height 12
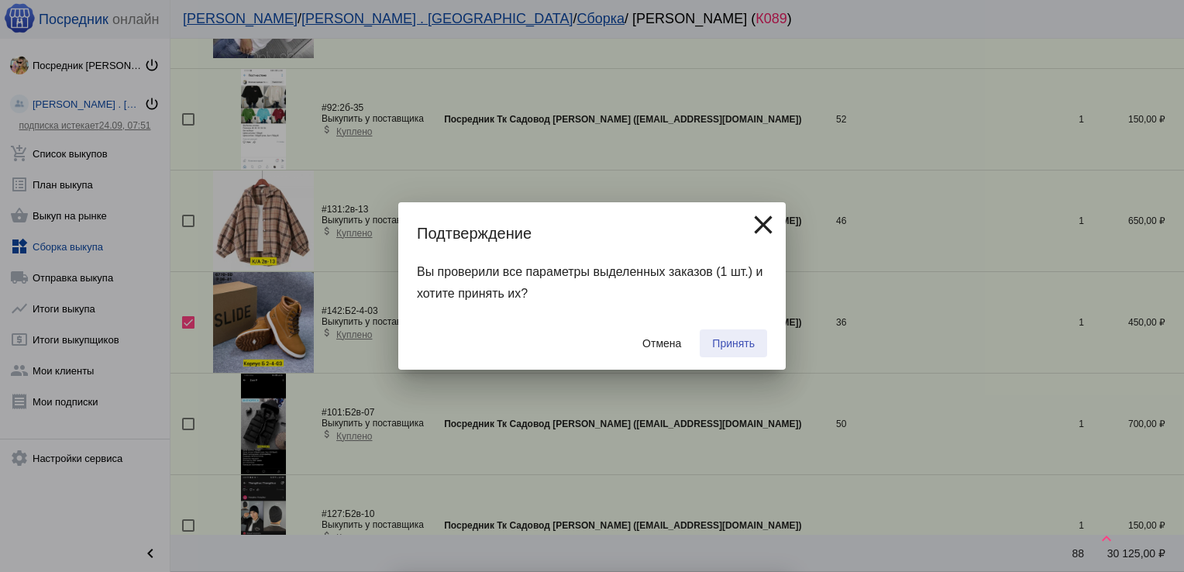
checkbox input "false"
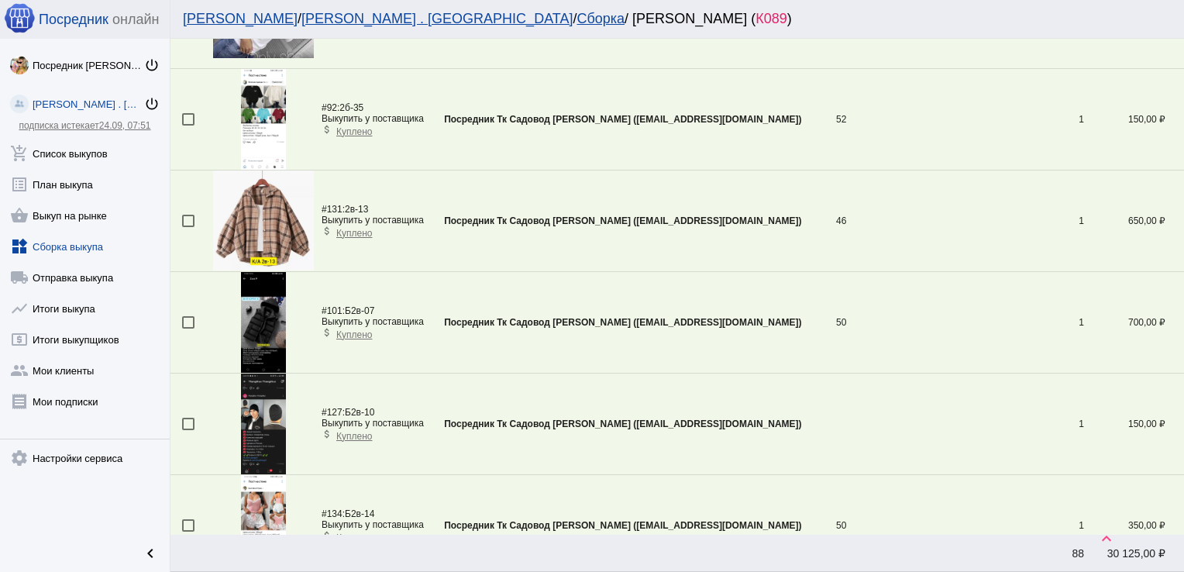
click at [189, 519] on div at bounding box center [188, 525] width 12 height 12
click at [188, 531] on input "checkbox" at bounding box center [187, 531] width 1 height 1
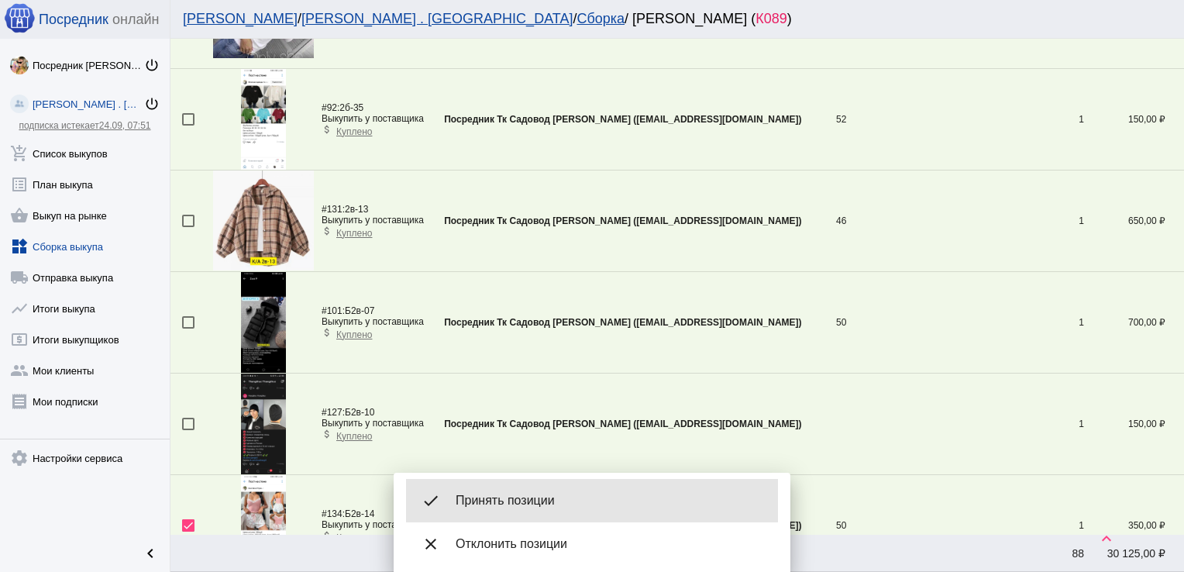
click at [527, 497] on span "Принять позиции" at bounding box center [611, 500] width 310 height 15
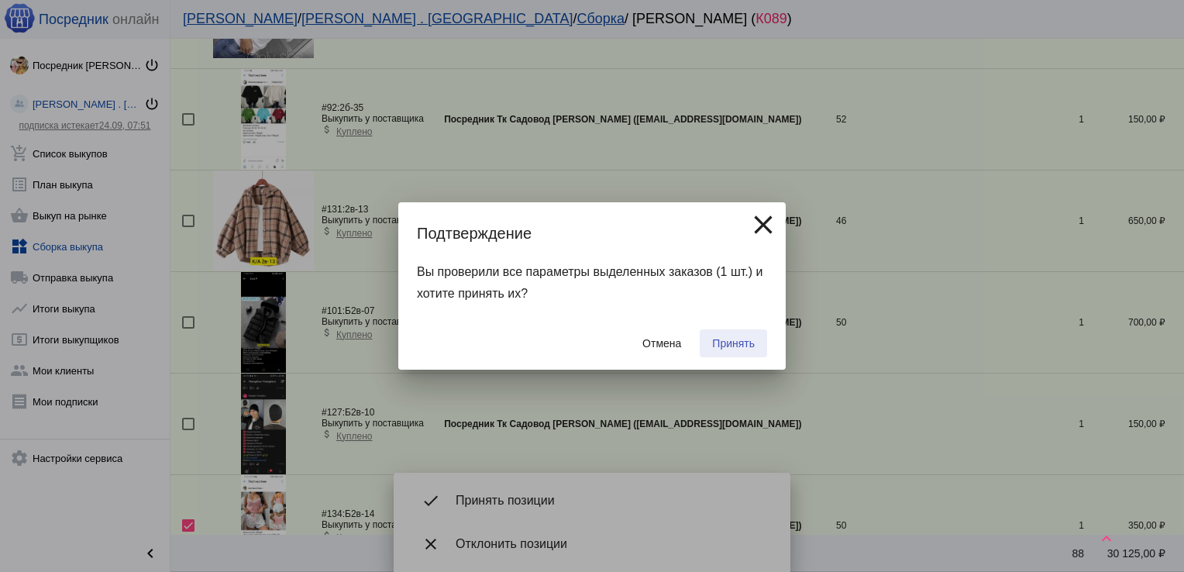
click at [730, 337] on span "Принять" at bounding box center [733, 343] width 43 height 12
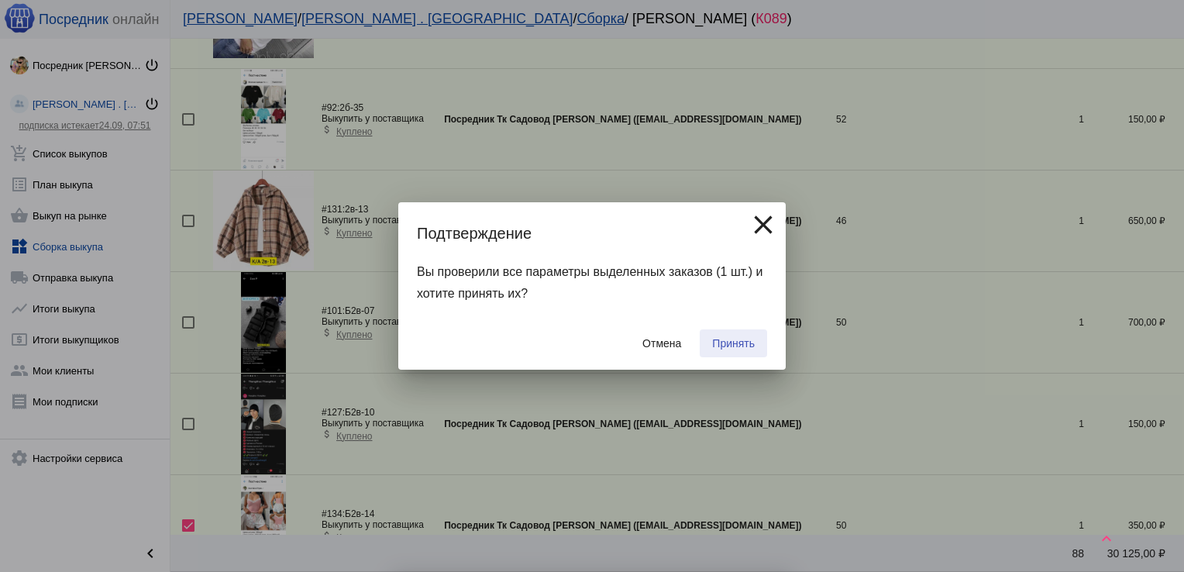
checkbox input "false"
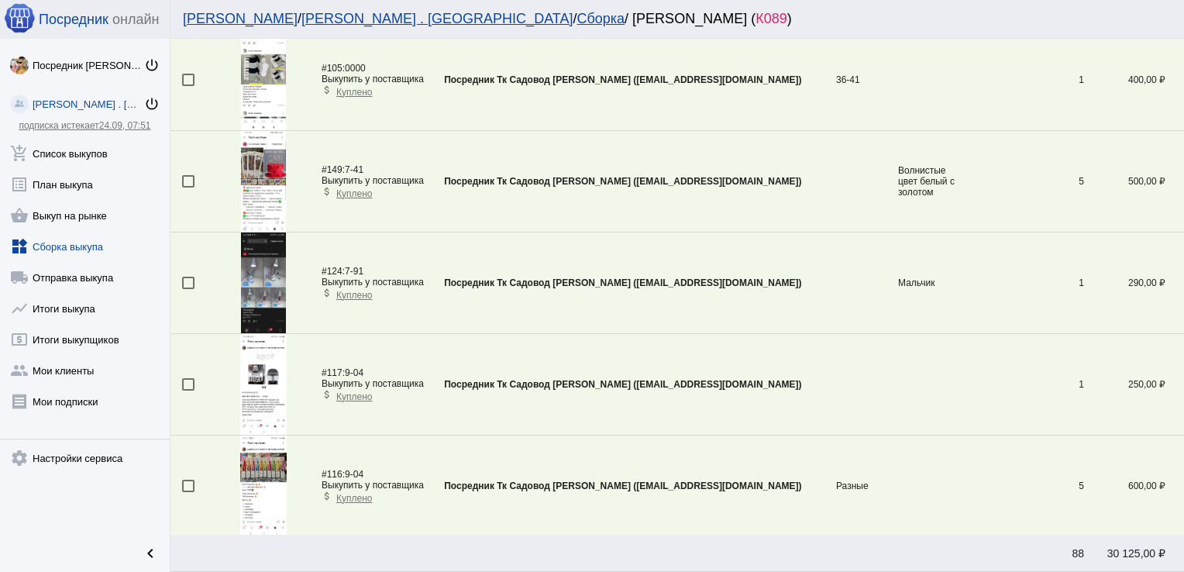
scroll to position [0, 0]
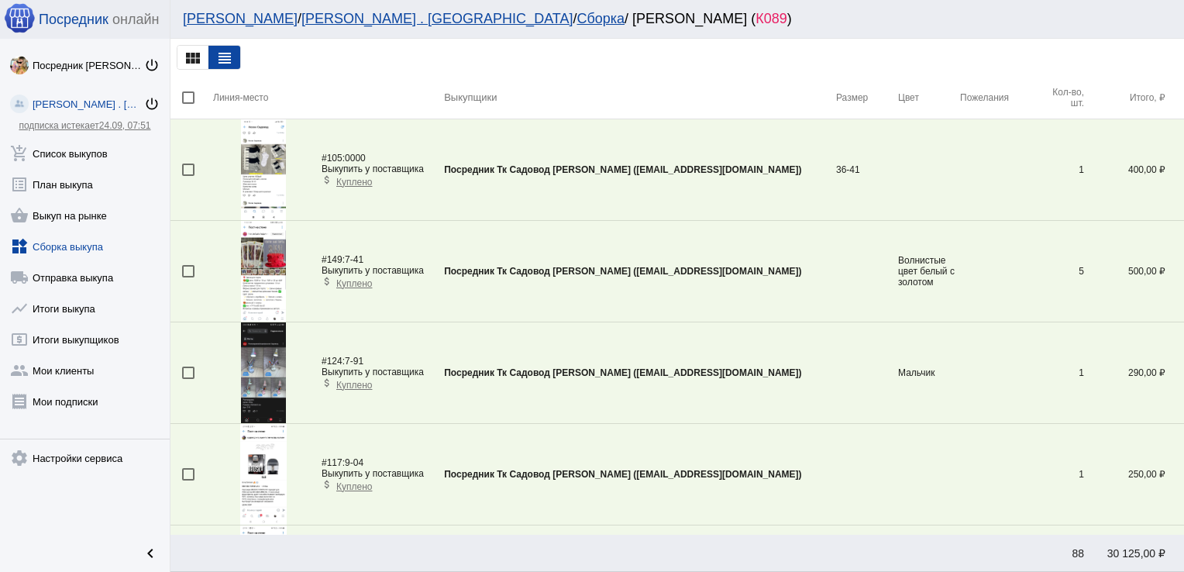
click at [267, 170] on img at bounding box center [264, 169] width 46 height 101
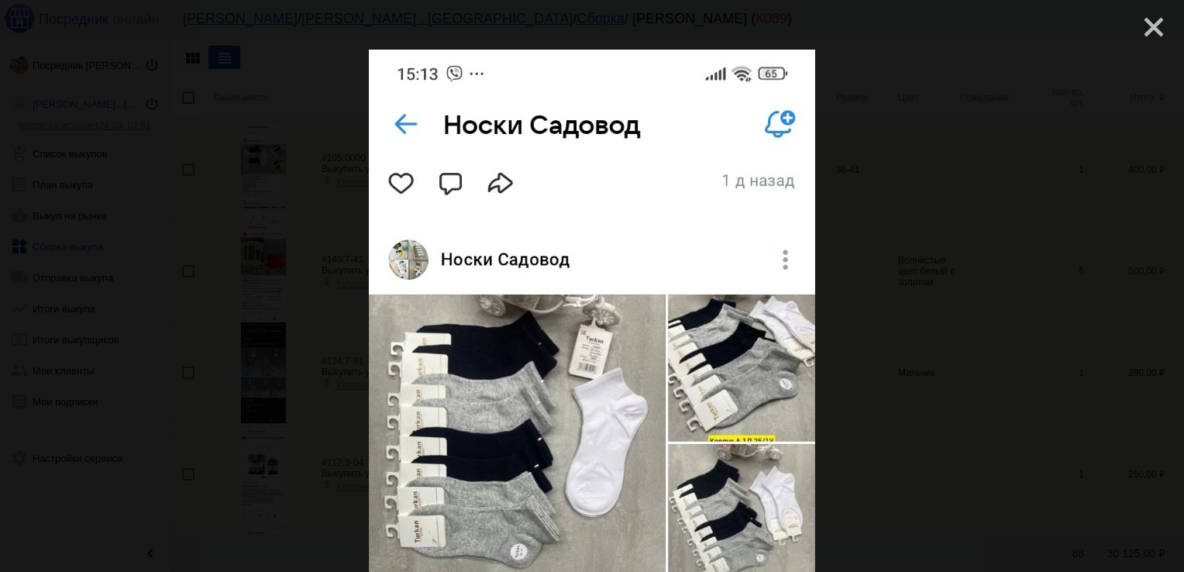
click at [1140, 29] on mat-icon "close" at bounding box center [1147, 21] width 19 height 19
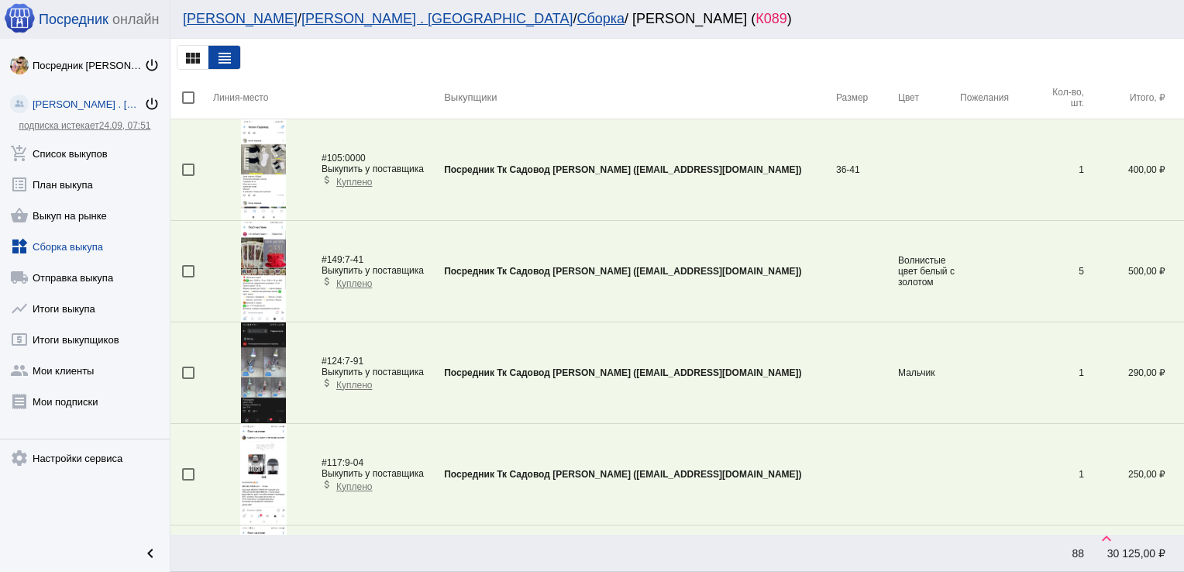
scroll to position [2385, 0]
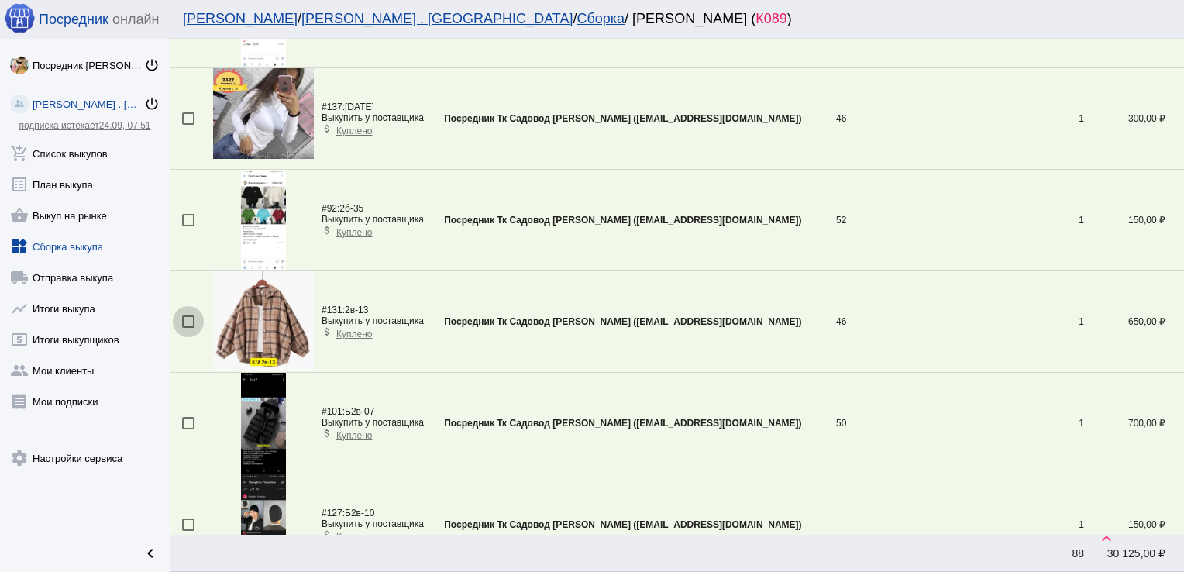
click at [187, 320] on div at bounding box center [188, 321] width 12 height 12
click at [187, 328] on input "checkbox" at bounding box center [187, 328] width 1 height 1
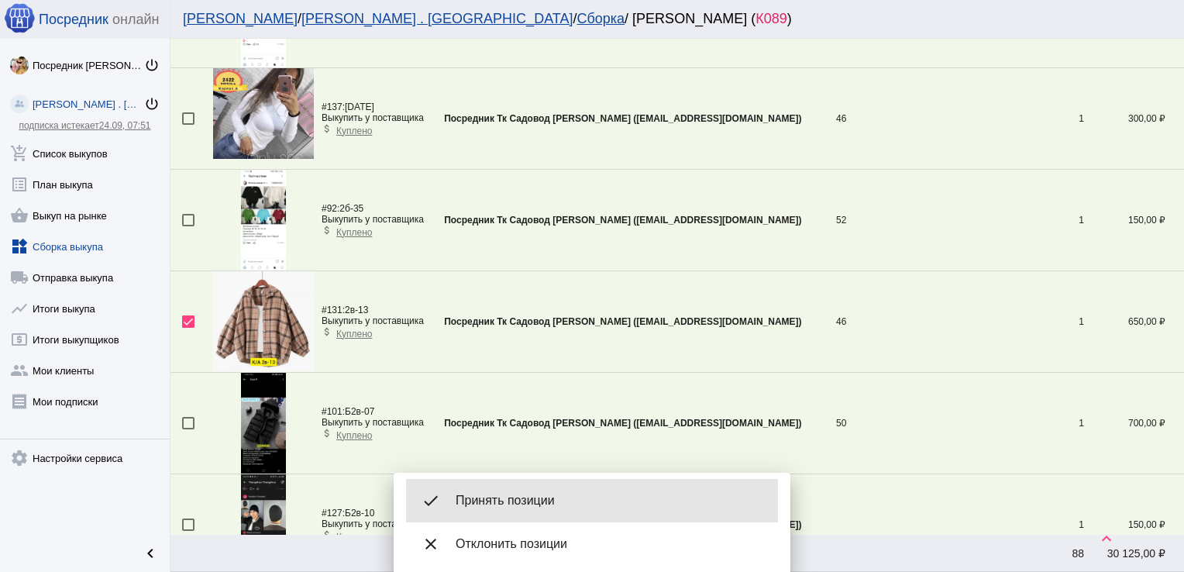
click at [513, 502] on span "Принять позиции" at bounding box center [611, 500] width 310 height 15
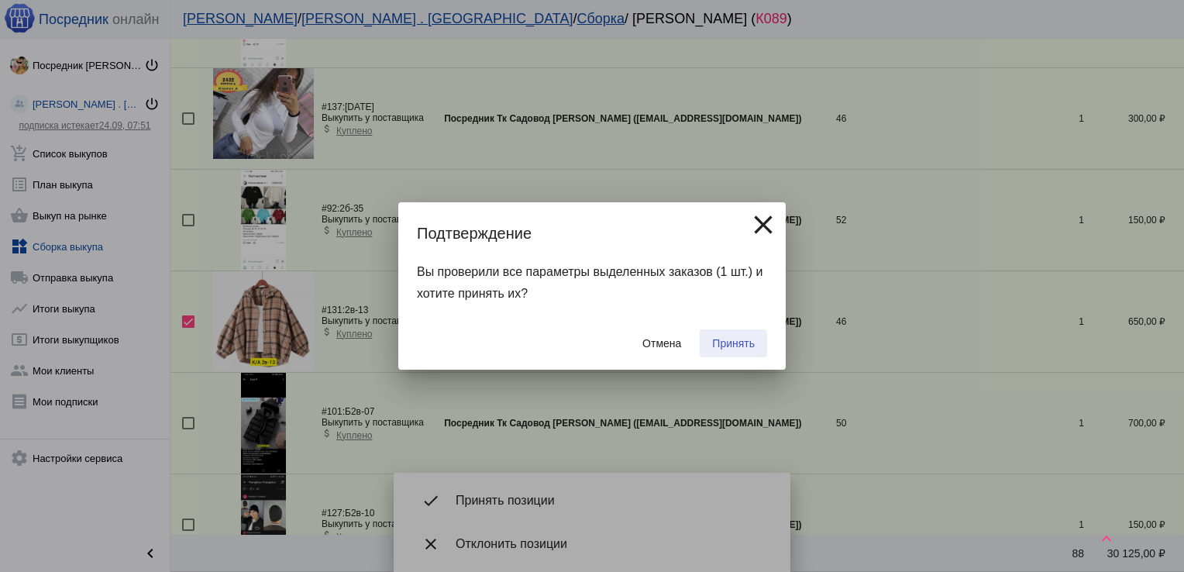
click at [734, 342] on span "Принять" at bounding box center [733, 343] width 43 height 12
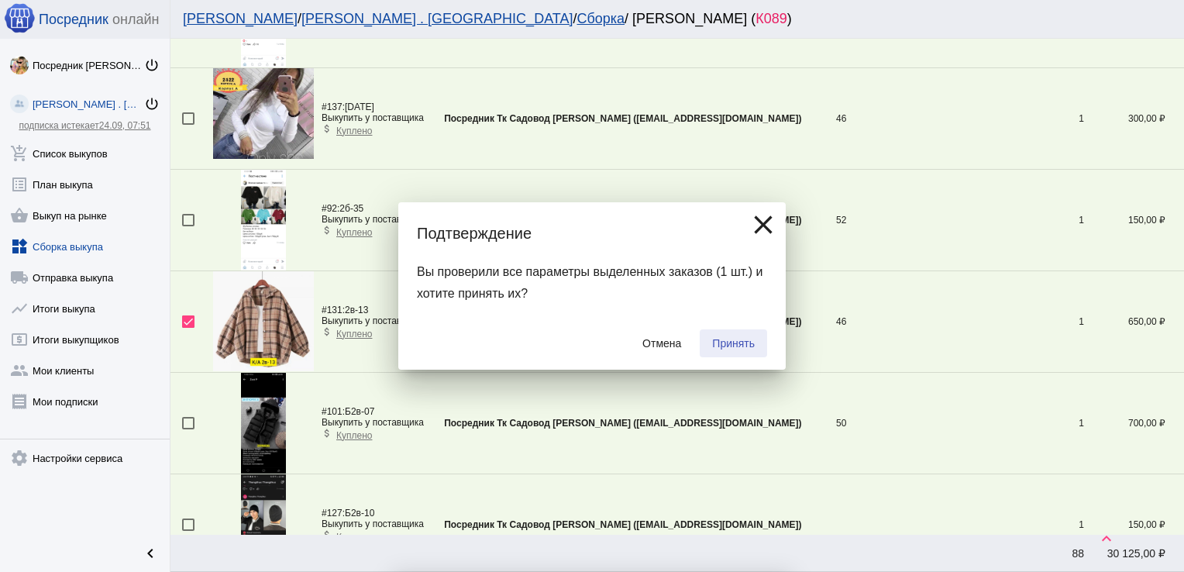
checkbox input "false"
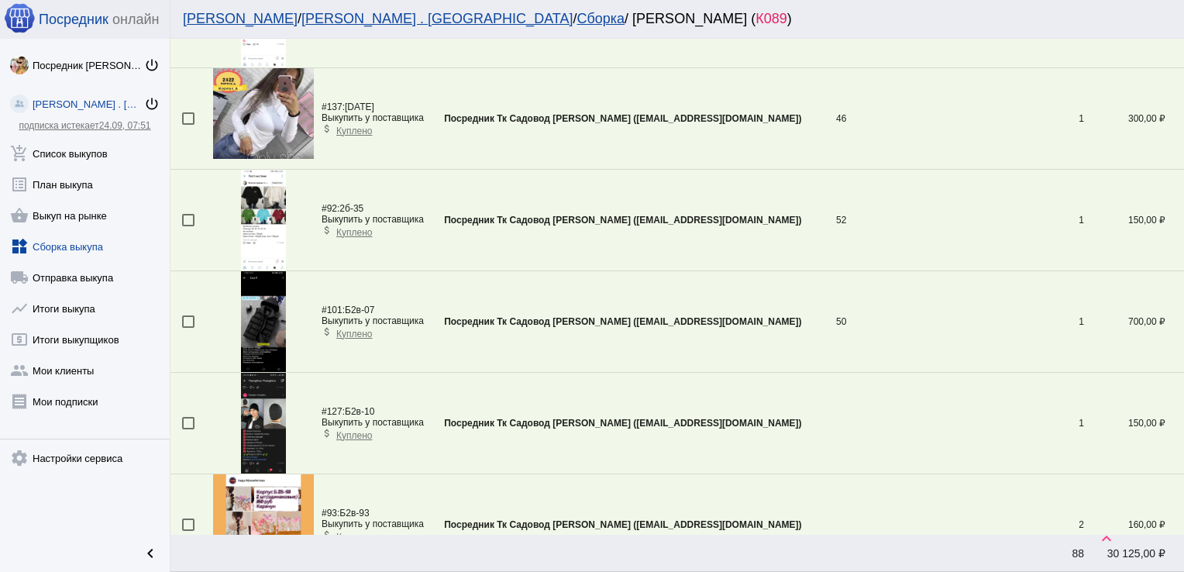
click at [189, 118] on div at bounding box center [188, 118] width 12 height 12
click at [188, 125] on input "checkbox" at bounding box center [187, 125] width 1 height 1
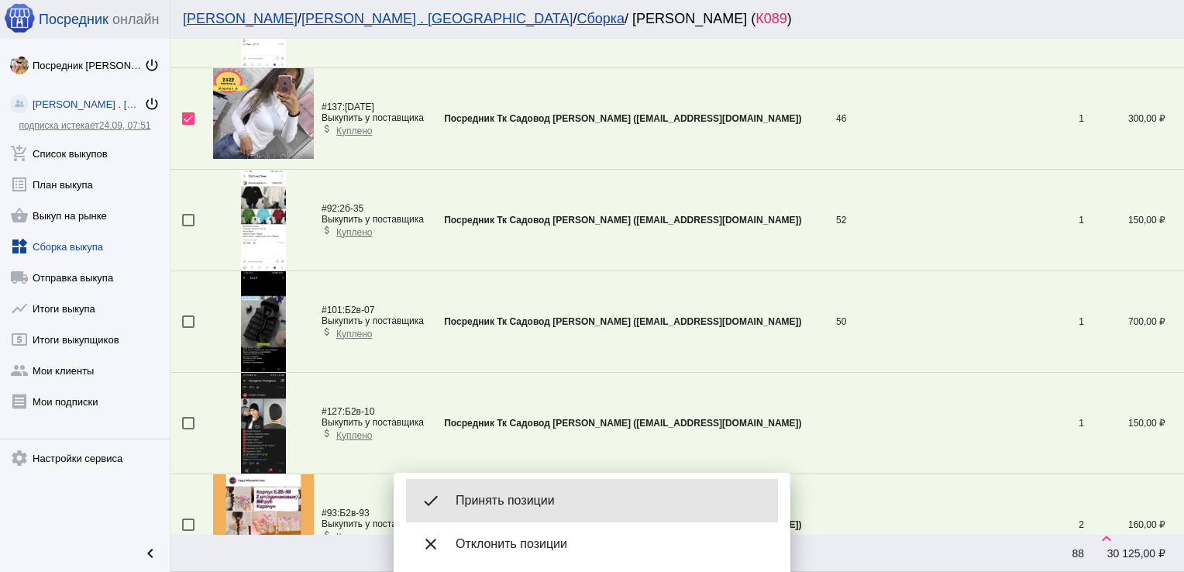
click at [578, 488] on div "done Принять позиции" at bounding box center [592, 500] width 372 height 43
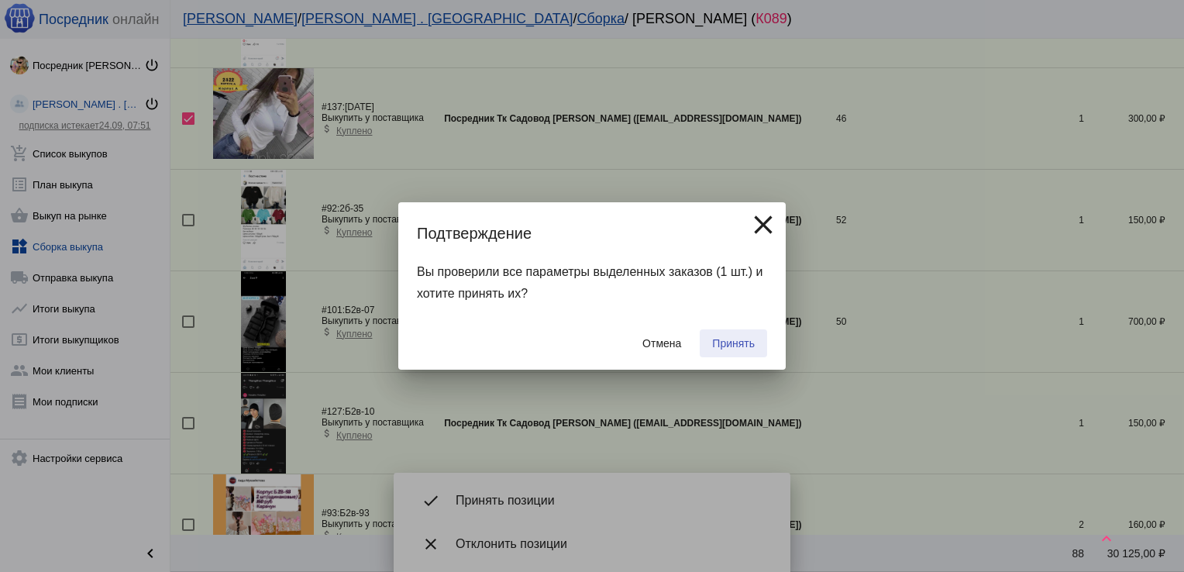
click at [741, 342] on span "Принять" at bounding box center [733, 343] width 43 height 12
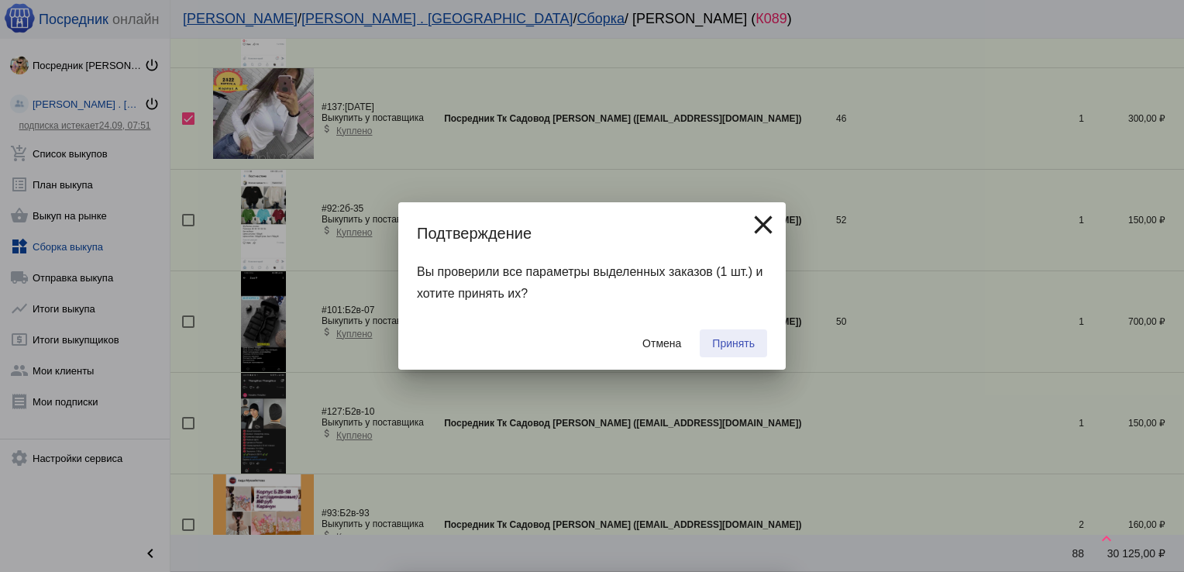
checkbox input "false"
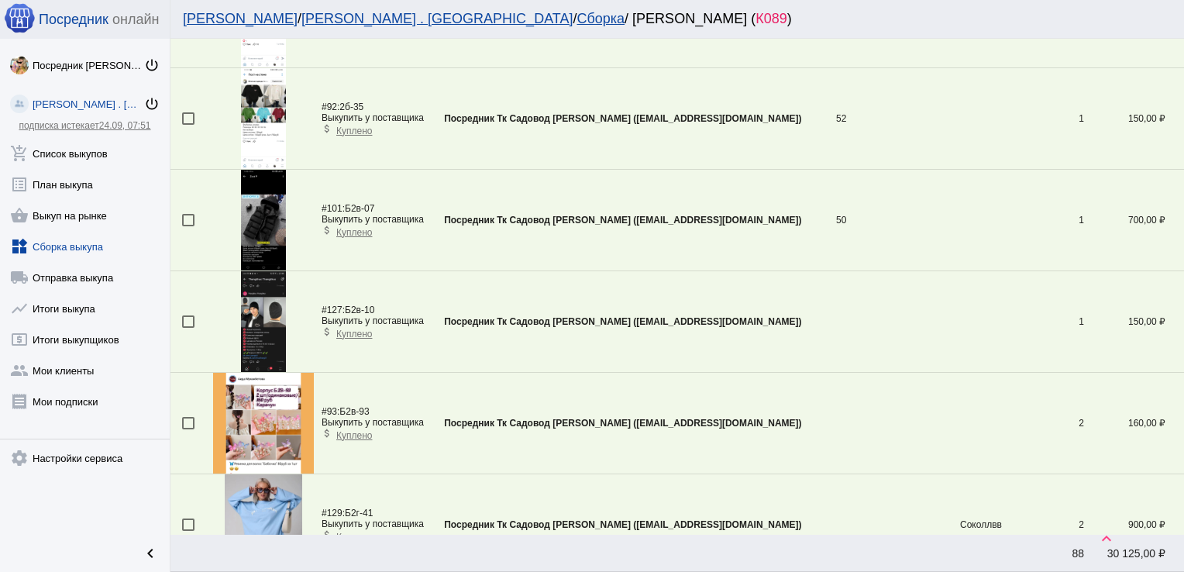
scroll to position [2689, 0]
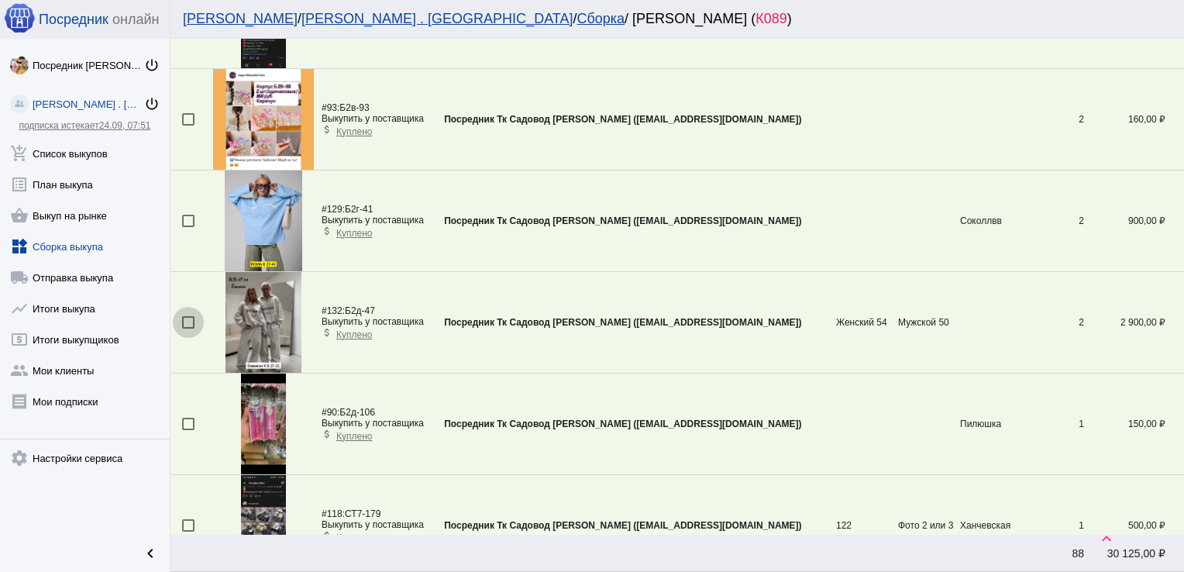
click at [187, 318] on div at bounding box center [188, 322] width 12 height 12
click at [187, 328] on input "checkbox" at bounding box center [187, 328] width 1 height 1
checkbox input "true"
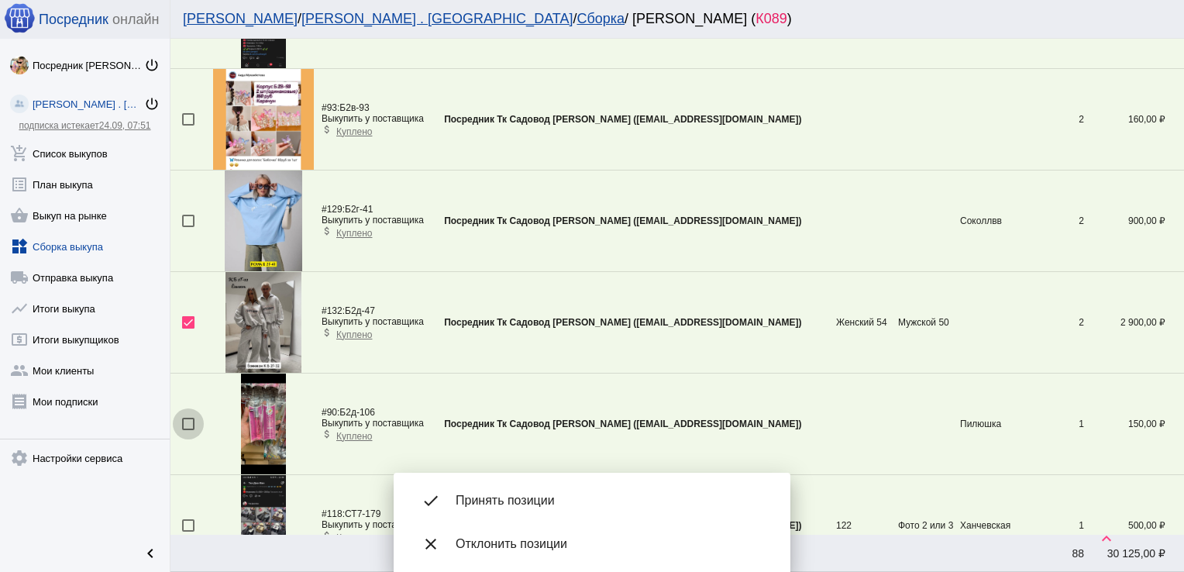
click at [186, 418] on div at bounding box center [188, 424] width 12 height 12
click at [187, 430] on input "checkbox" at bounding box center [187, 430] width 1 height 1
checkbox input "true"
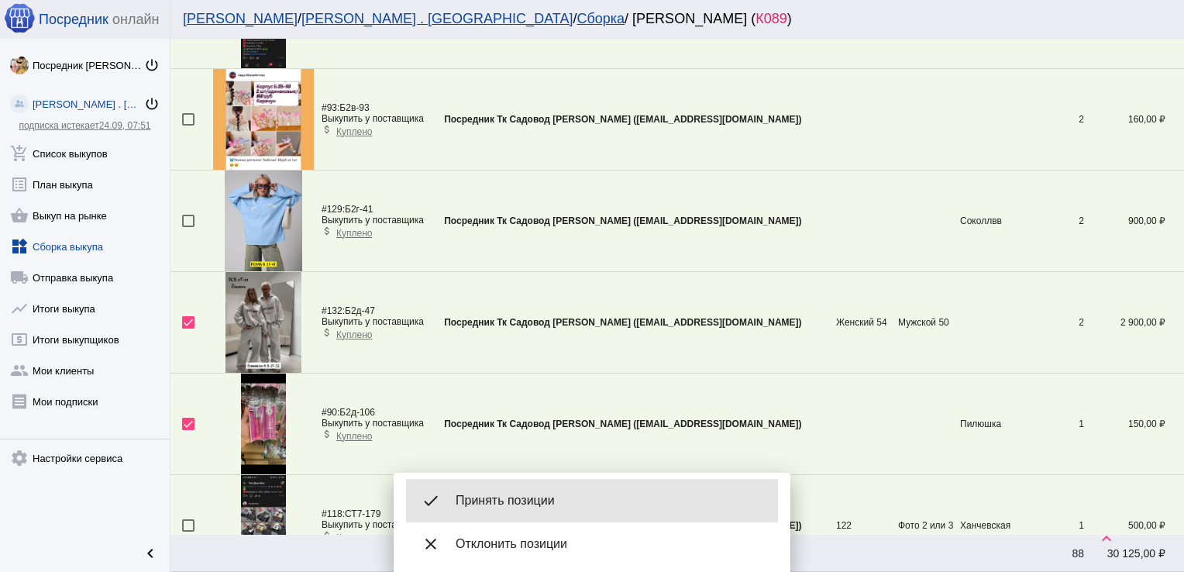
click at [559, 491] on div "done Принять позиции" at bounding box center [592, 500] width 372 height 43
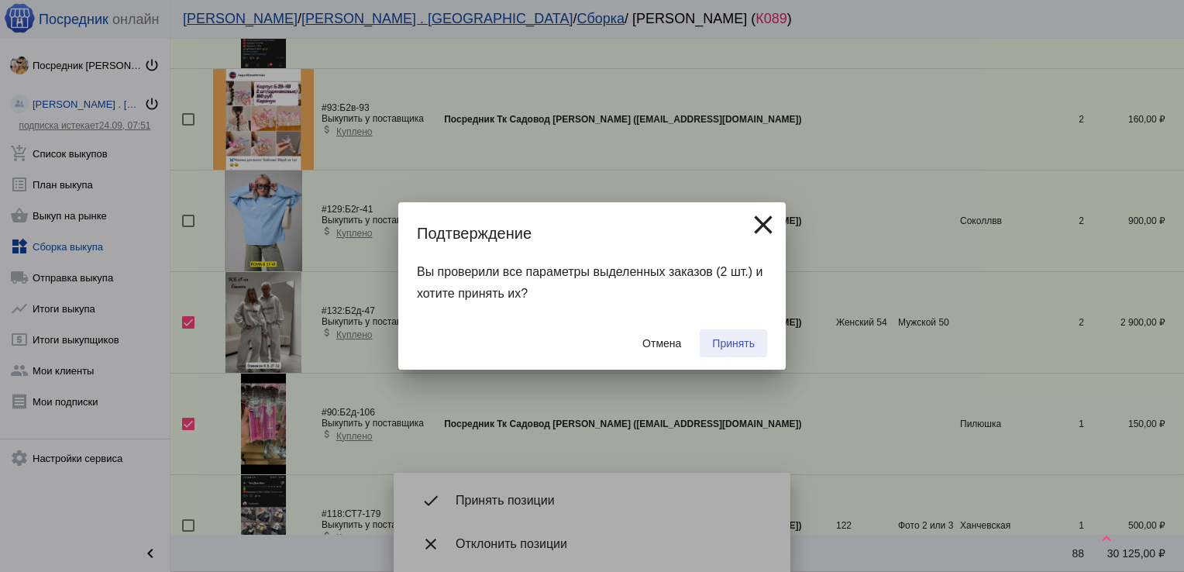
click at [738, 335] on button "Принять" at bounding box center [733, 343] width 67 height 28
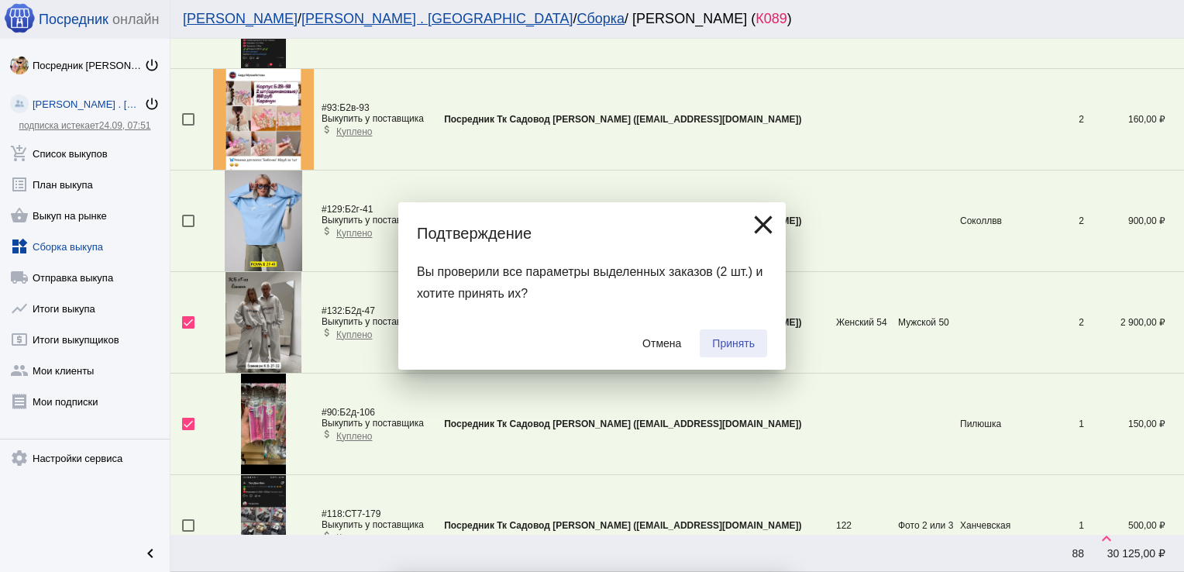
checkbox input "false"
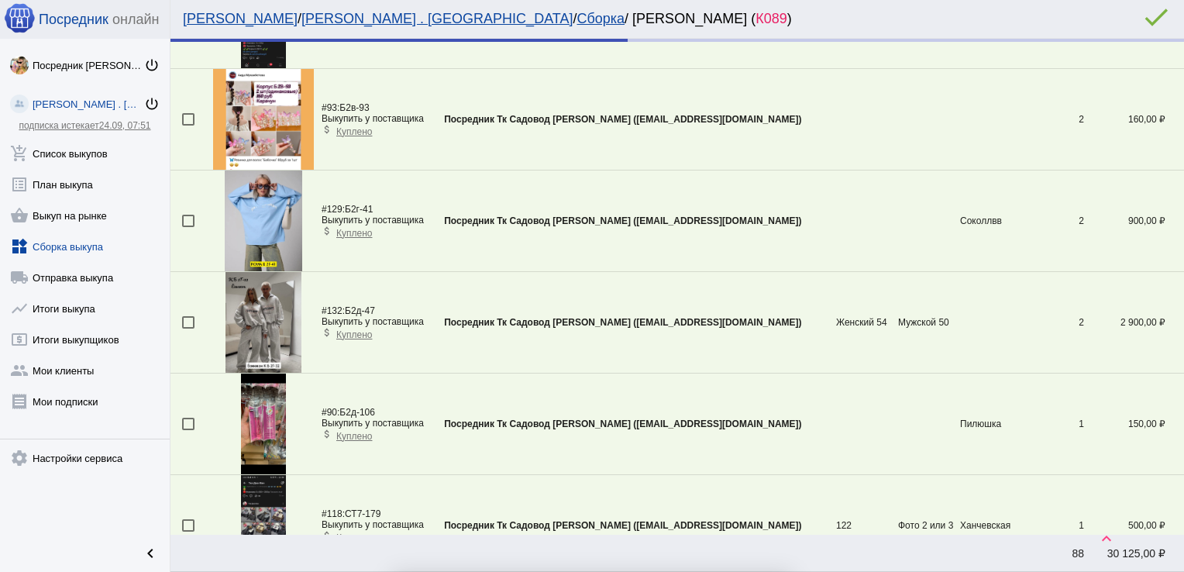
scroll to position [2640, 0]
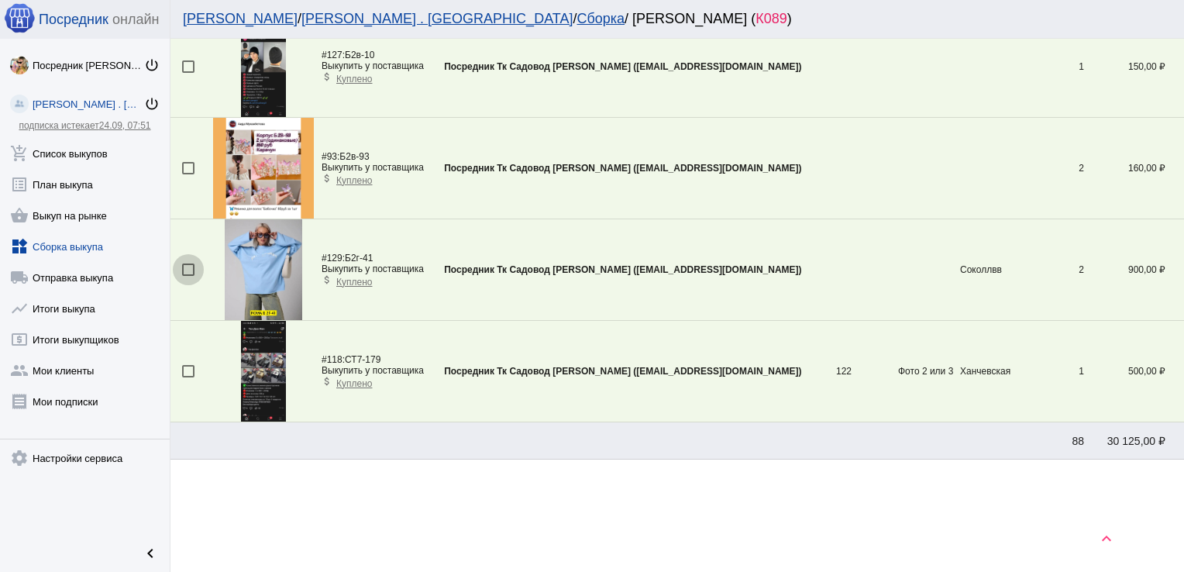
click at [185, 265] on div at bounding box center [188, 269] width 12 height 12
click at [187, 276] on input "checkbox" at bounding box center [187, 276] width 1 height 1
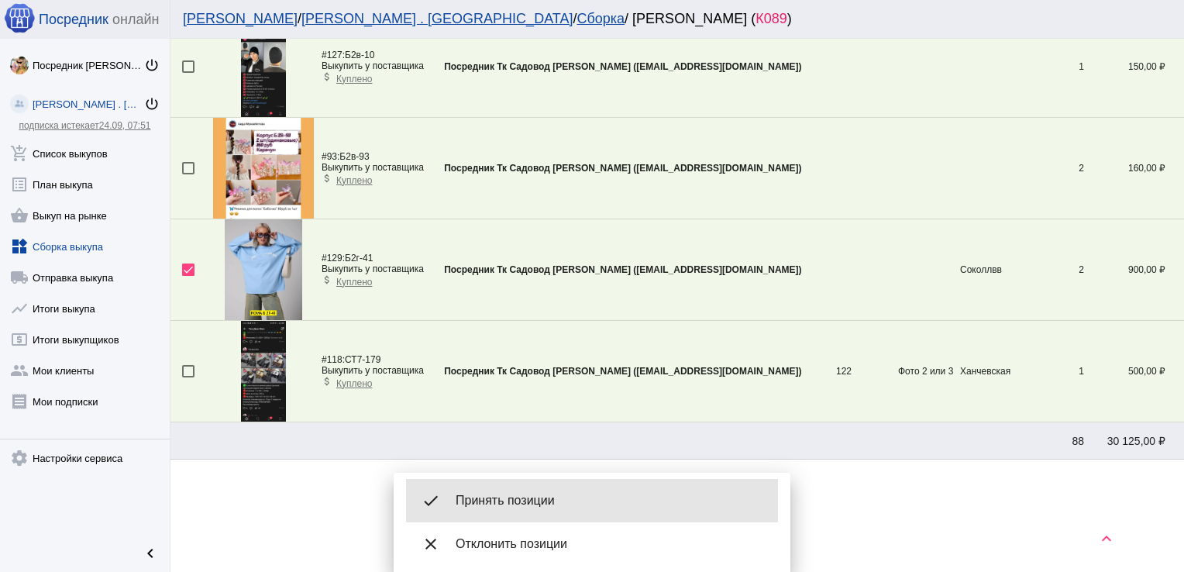
click at [530, 506] on span "Принять позиции" at bounding box center [611, 500] width 310 height 15
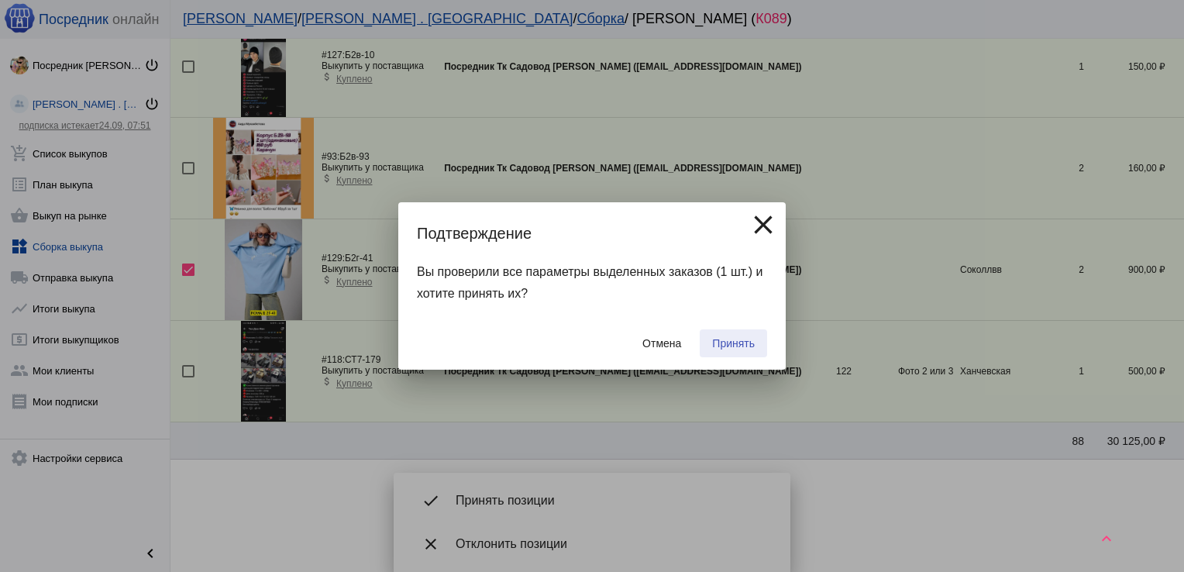
click at [734, 336] on button "Принять" at bounding box center [733, 343] width 67 height 28
checkbox input "false"
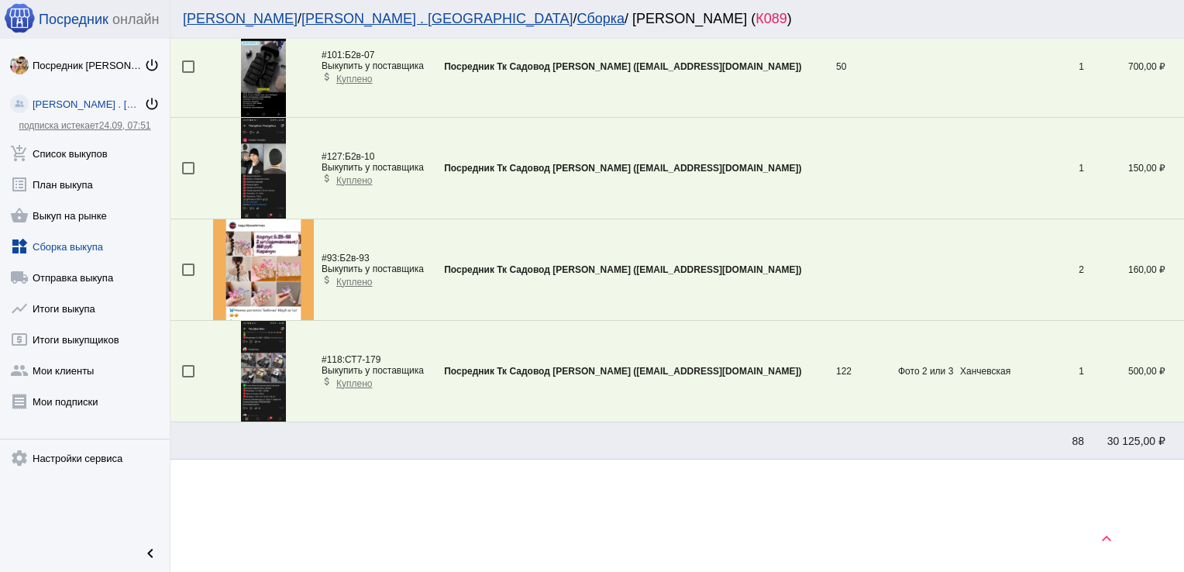
scroll to position [1574, 0]
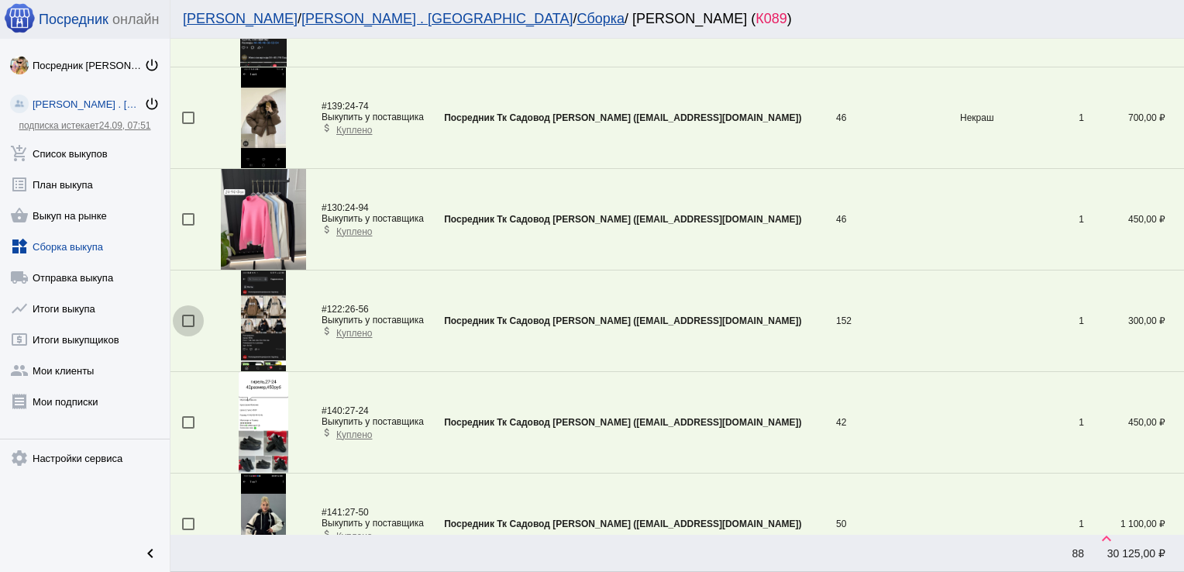
click at [184, 316] on div at bounding box center [188, 321] width 12 height 12
click at [187, 327] on input "checkbox" at bounding box center [187, 327] width 1 height 1
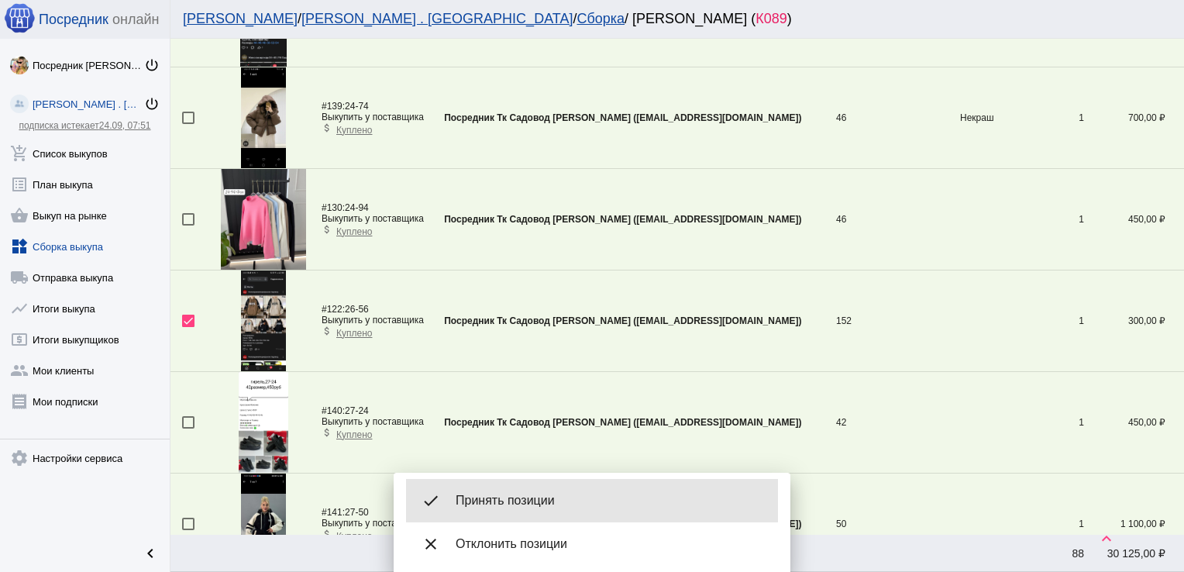
click at [518, 494] on span "Принять позиции" at bounding box center [611, 500] width 310 height 15
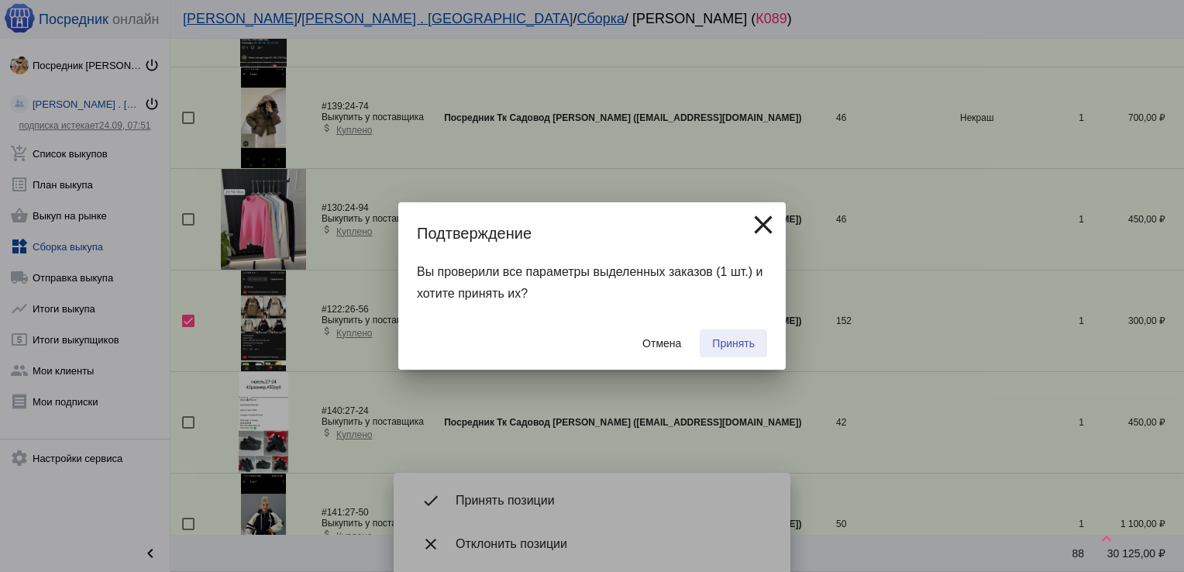
click at [726, 347] on span "Принять" at bounding box center [733, 343] width 43 height 12
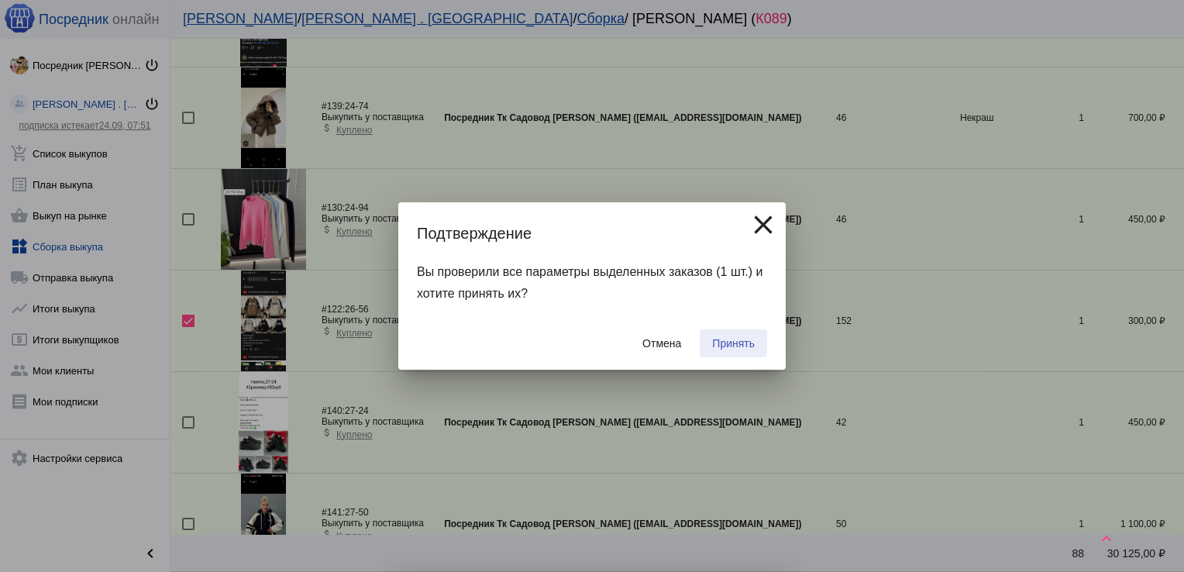
checkbox input "false"
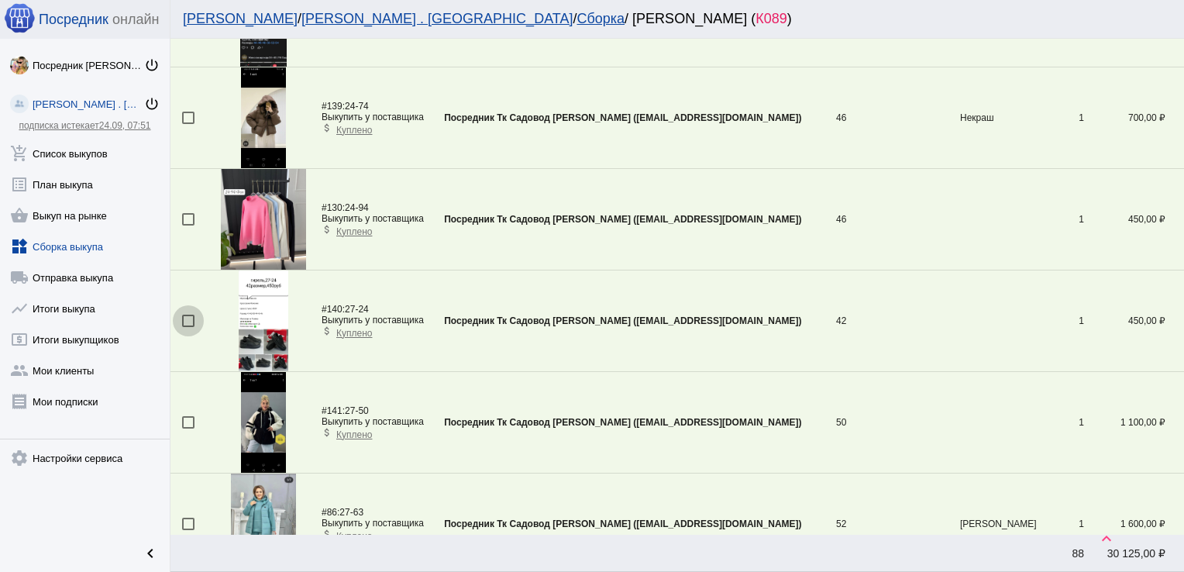
click at [189, 318] on div at bounding box center [188, 321] width 12 height 12
click at [188, 327] on input "checkbox" at bounding box center [187, 327] width 1 height 1
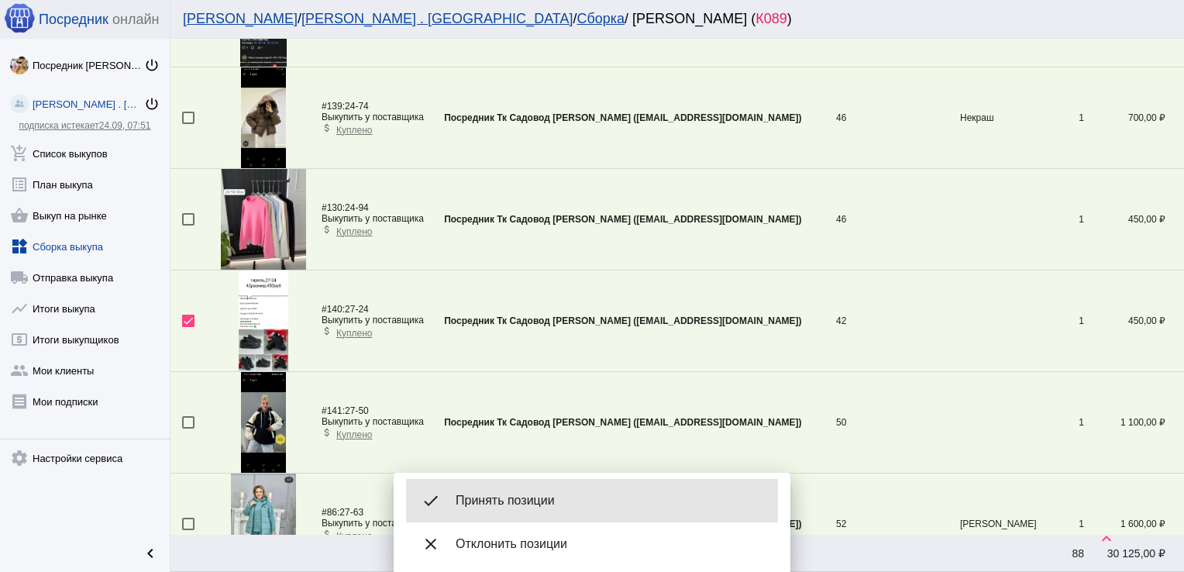
click at [542, 493] on span "Принять позиции" at bounding box center [611, 500] width 310 height 15
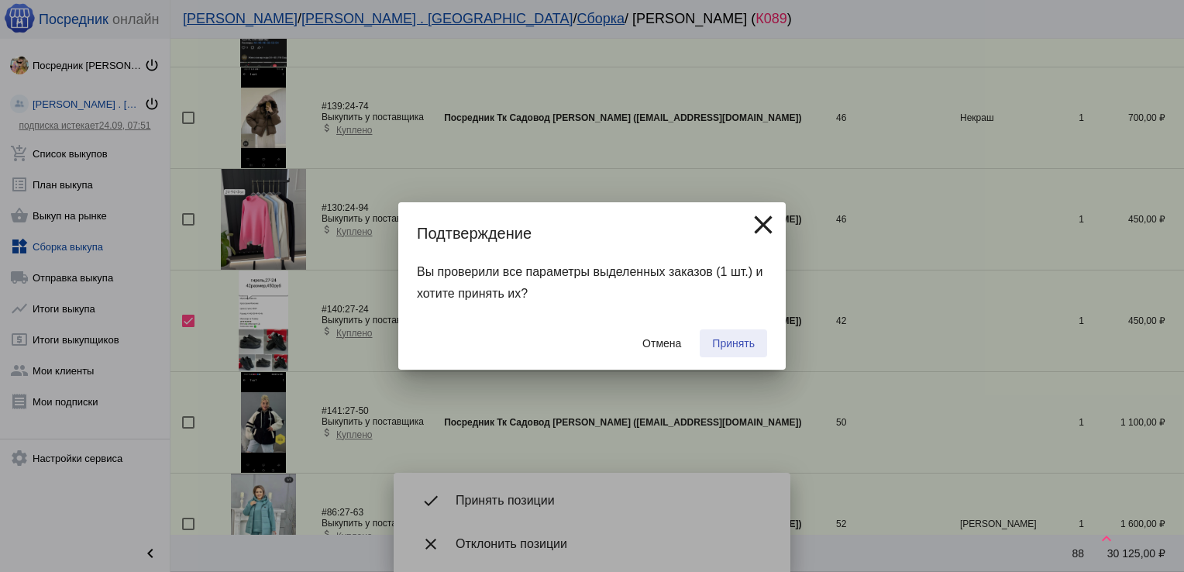
click at [739, 342] on span "Принять" at bounding box center [733, 343] width 43 height 12
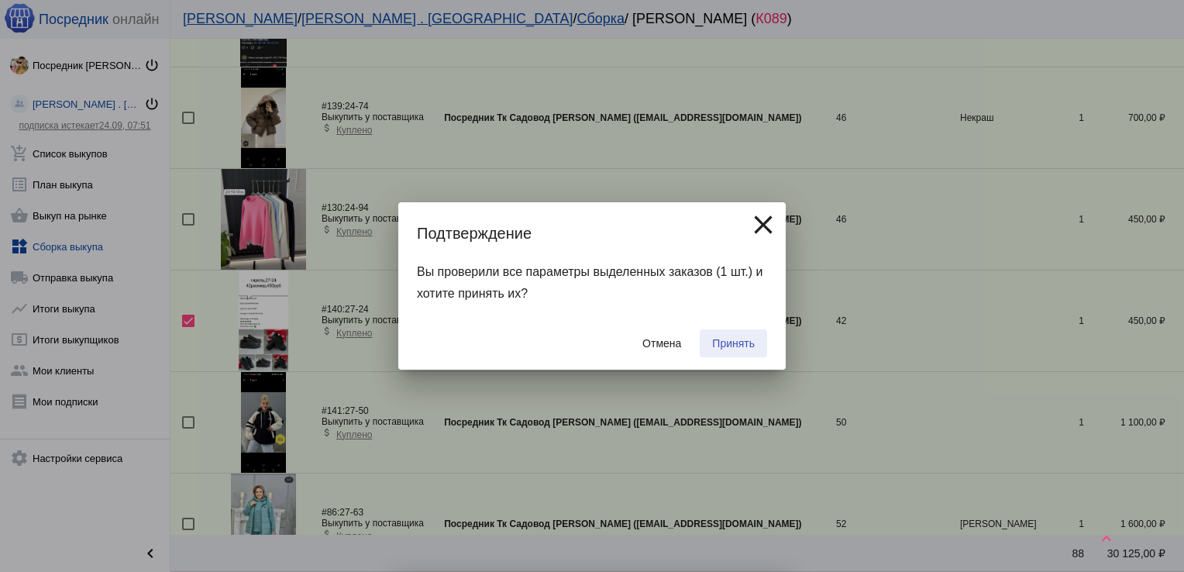
checkbox input "false"
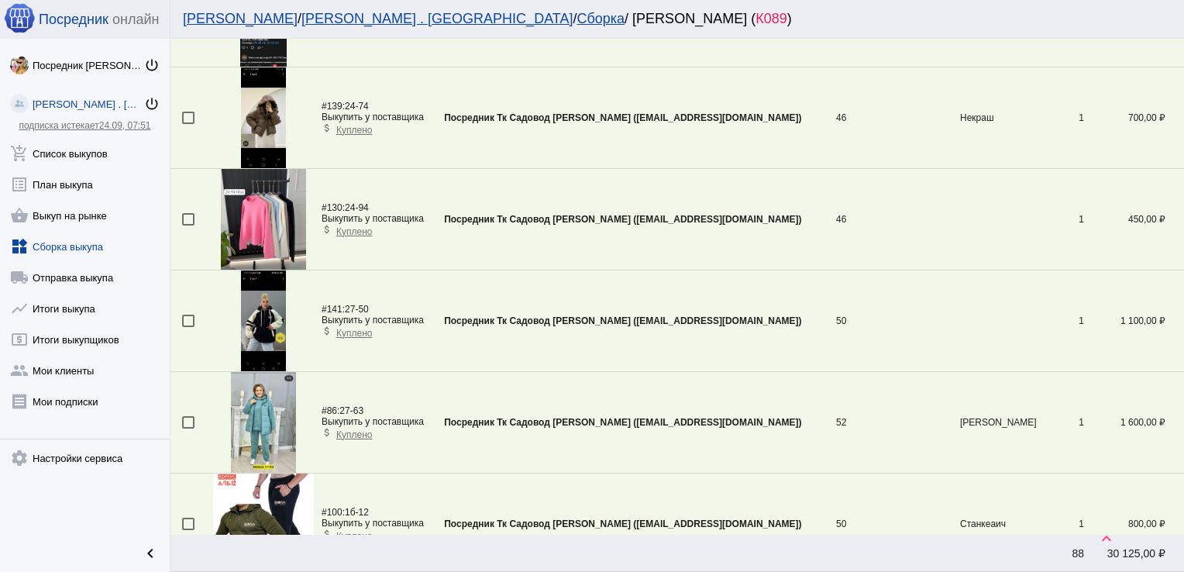
scroll to position [1169, 0]
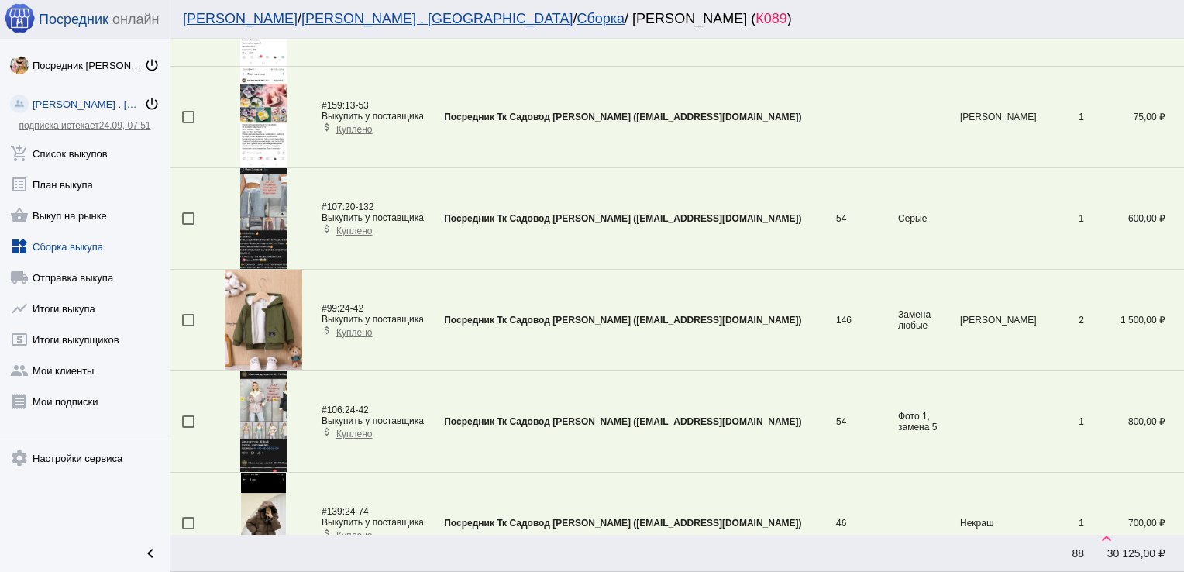
click at [181, 308] on td at bounding box center [191, 320] width 43 height 101
click at [186, 315] on div at bounding box center [188, 320] width 12 height 12
click at [187, 326] on input "checkbox" at bounding box center [187, 326] width 1 height 1
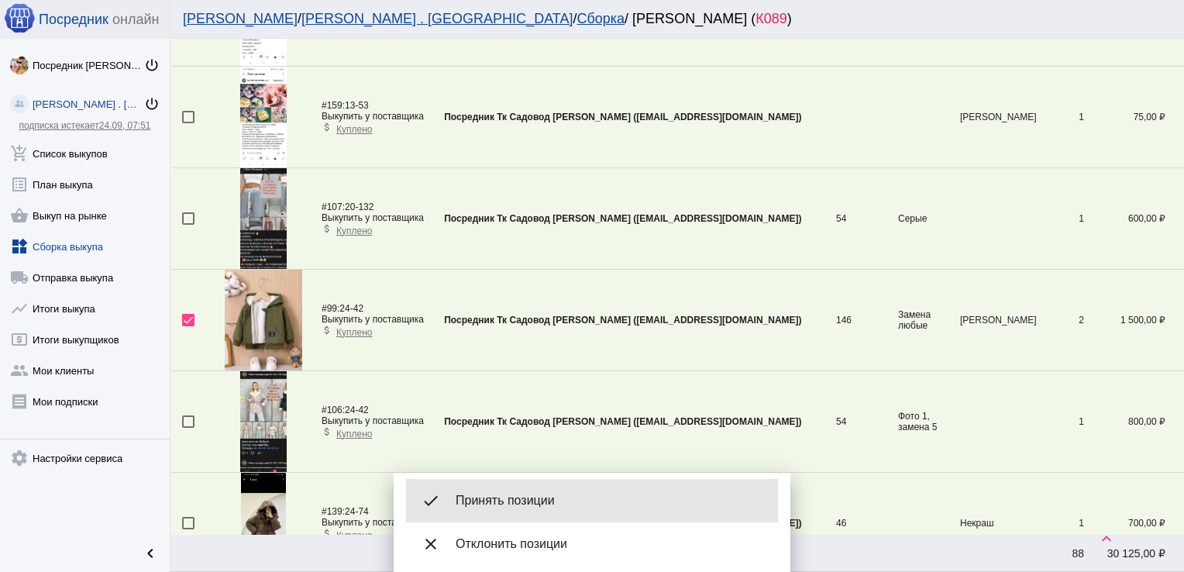
click at [508, 488] on div "done Принять позиции" at bounding box center [592, 500] width 372 height 43
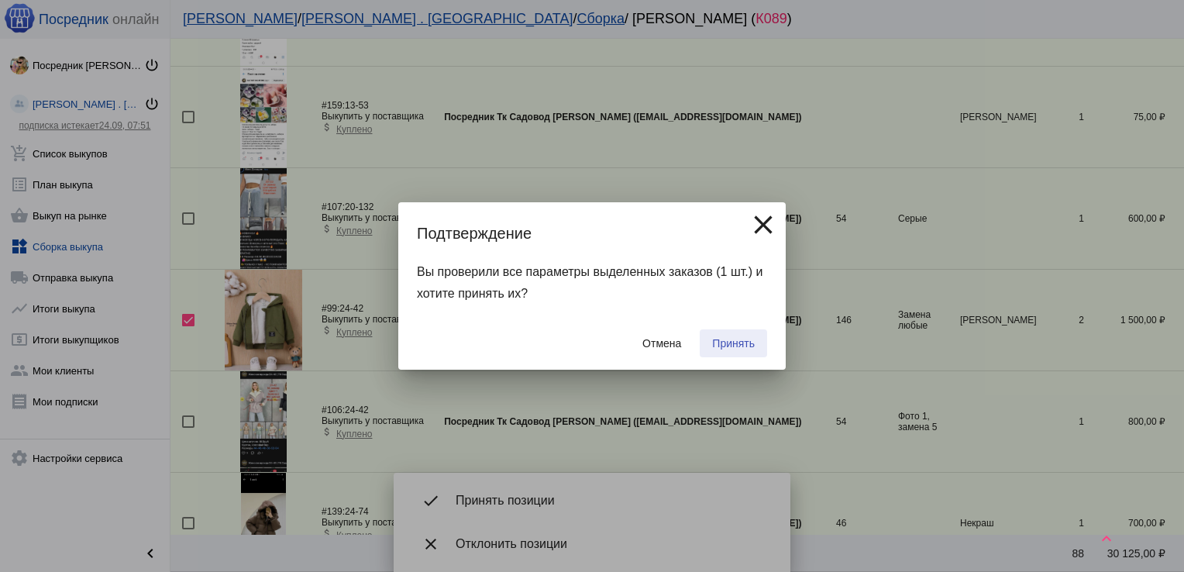
click at [732, 346] on span "Принять" at bounding box center [733, 343] width 43 height 12
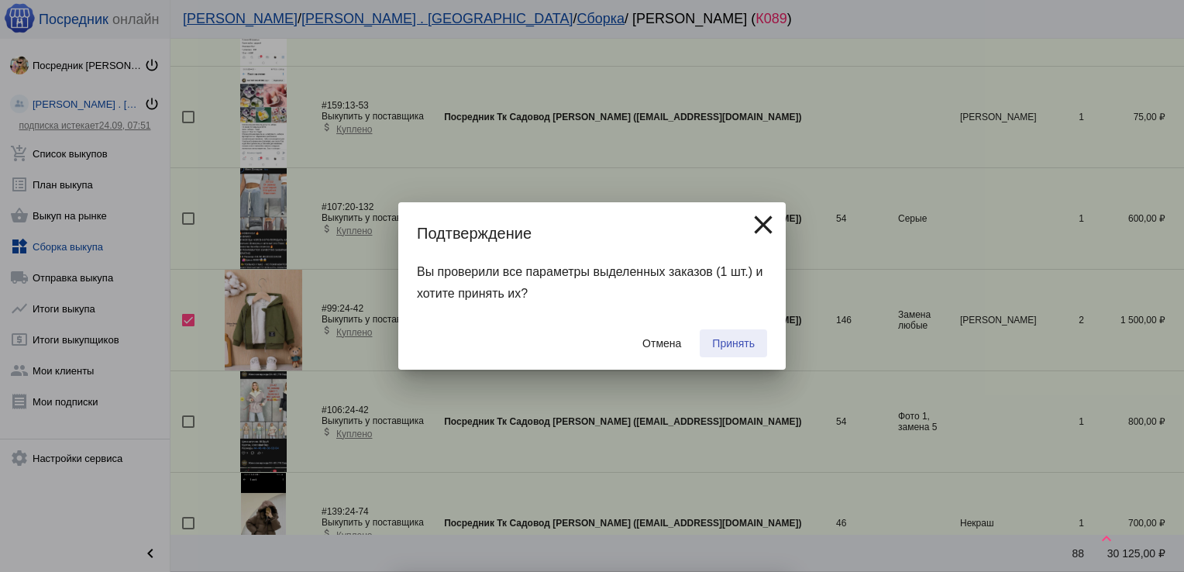
checkbox input "false"
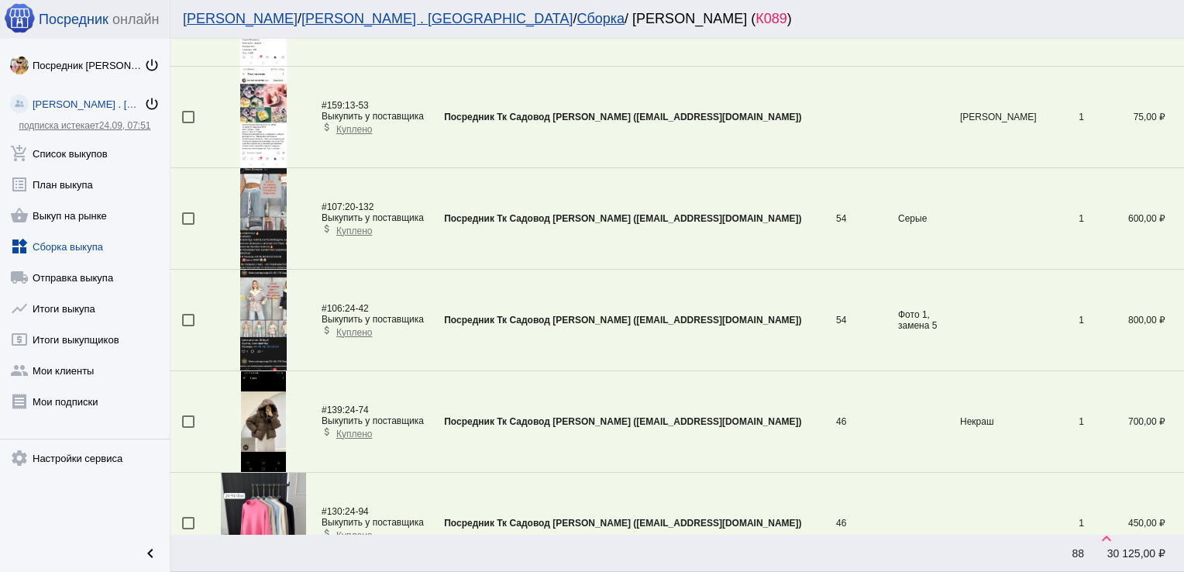
click at [189, 418] on div at bounding box center [188, 421] width 12 height 12
click at [188, 428] on input "checkbox" at bounding box center [187, 428] width 1 height 1
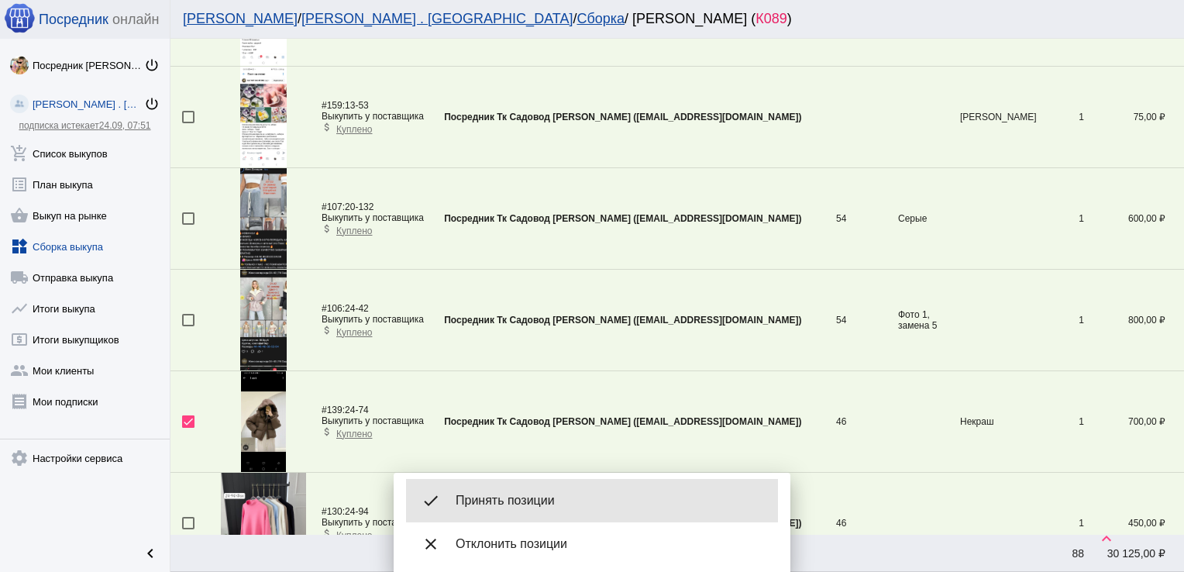
click at [534, 497] on span "Принять позиции" at bounding box center [611, 500] width 310 height 15
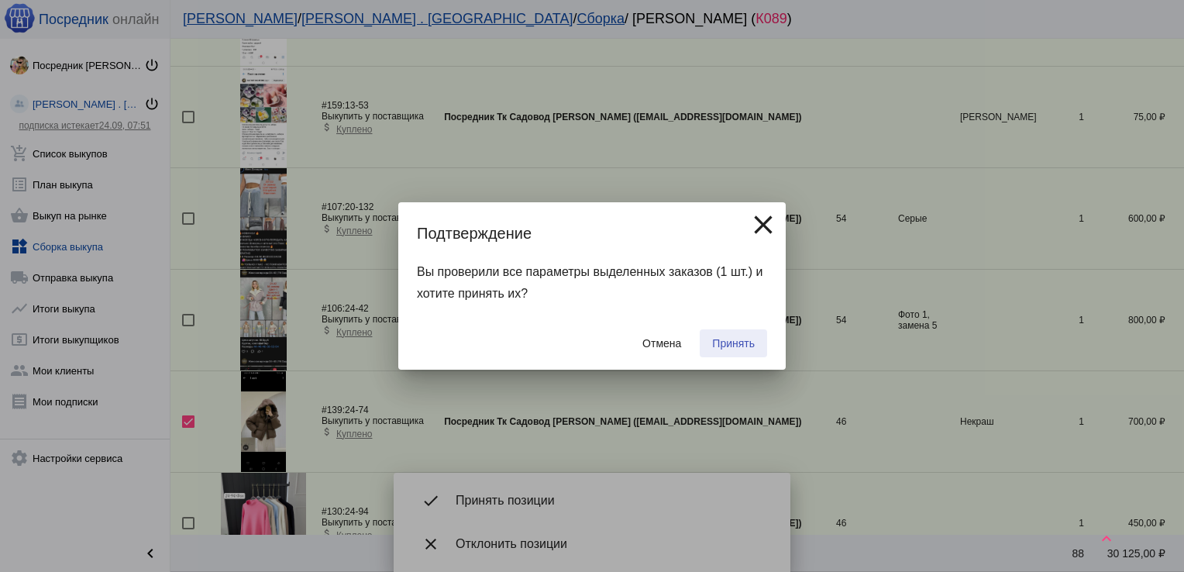
click at [734, 339] on span "Принять" at bounding box center [733, 343] width 43 height 12
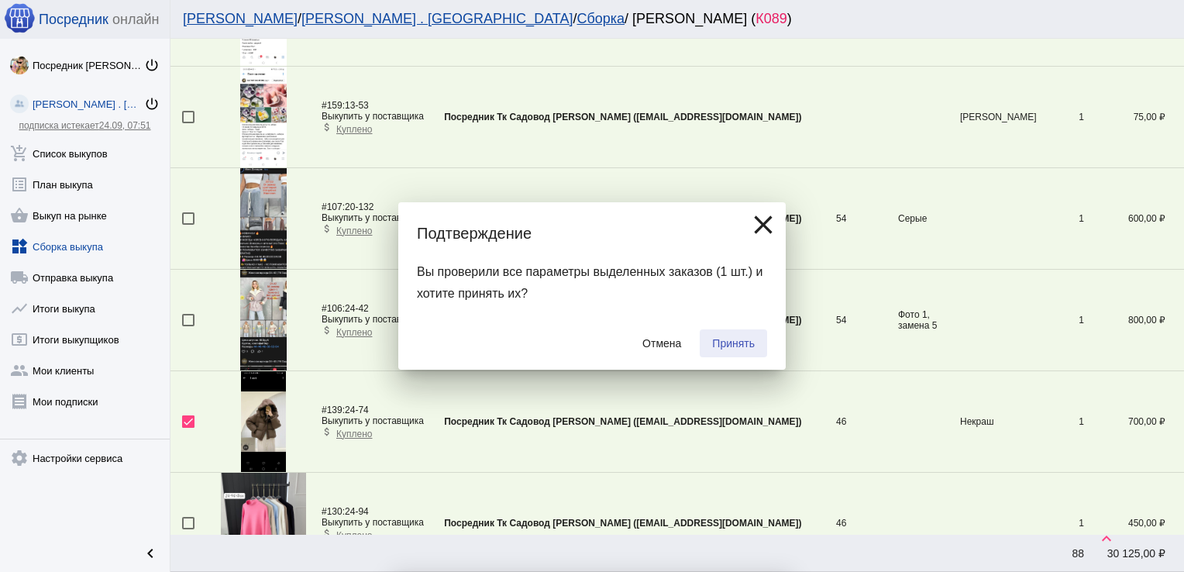
checkbox input "false"
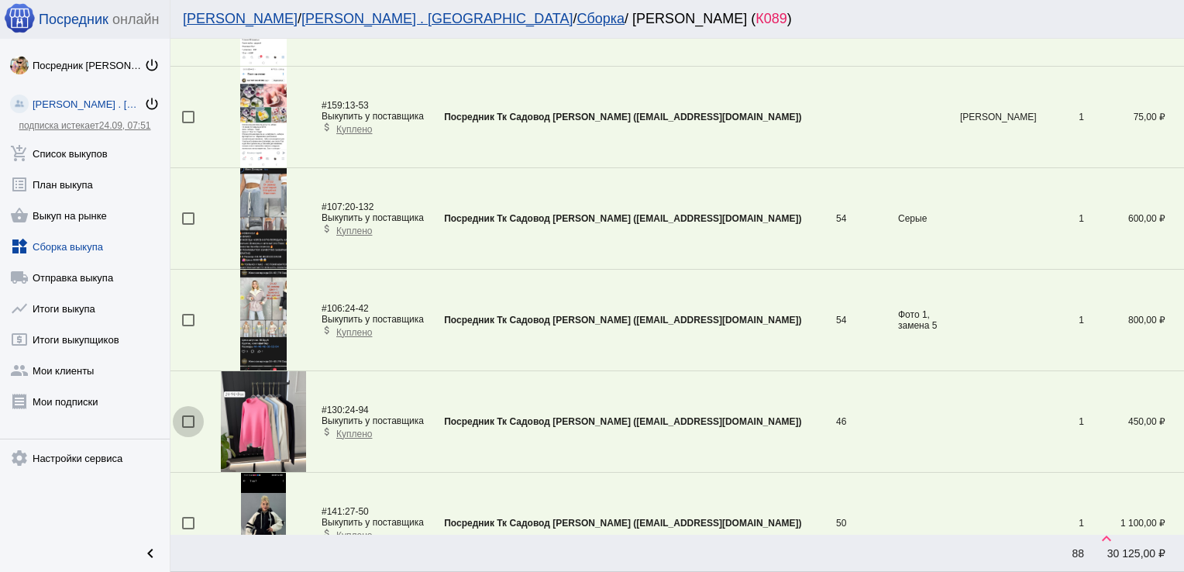
click at [184, 415] on div at bounding box center [188, 421] width 12 height 12
click at [187, 428] on input "checkbox" at bounding box center [187, 428] width 1 height 1
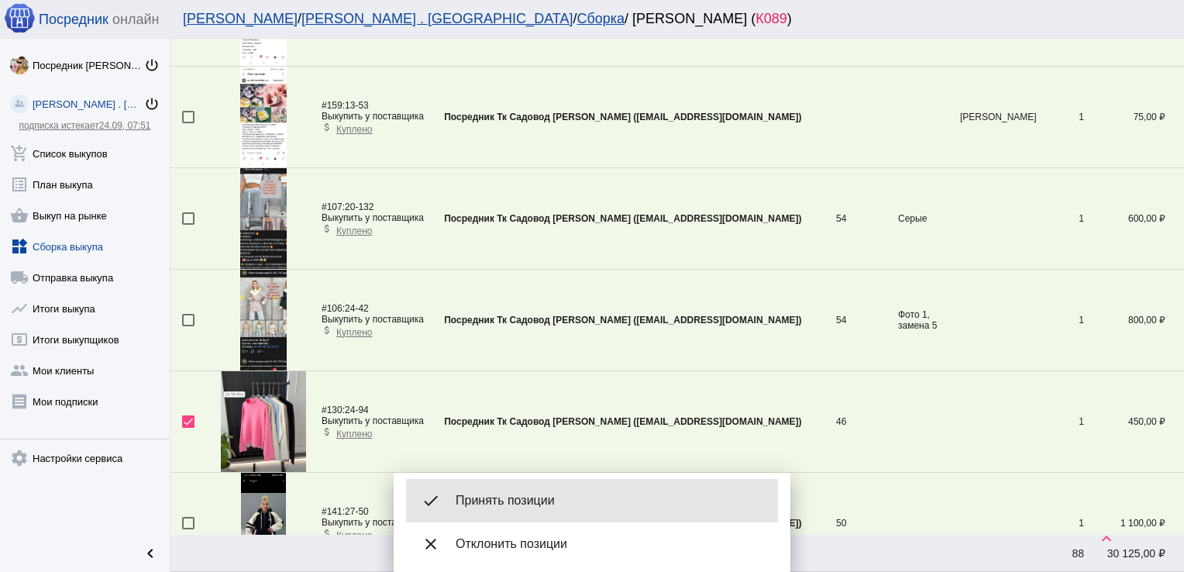
click at [504, 494] on span "Принять позиции" at bounding box center [611, 500] width 310 height 15
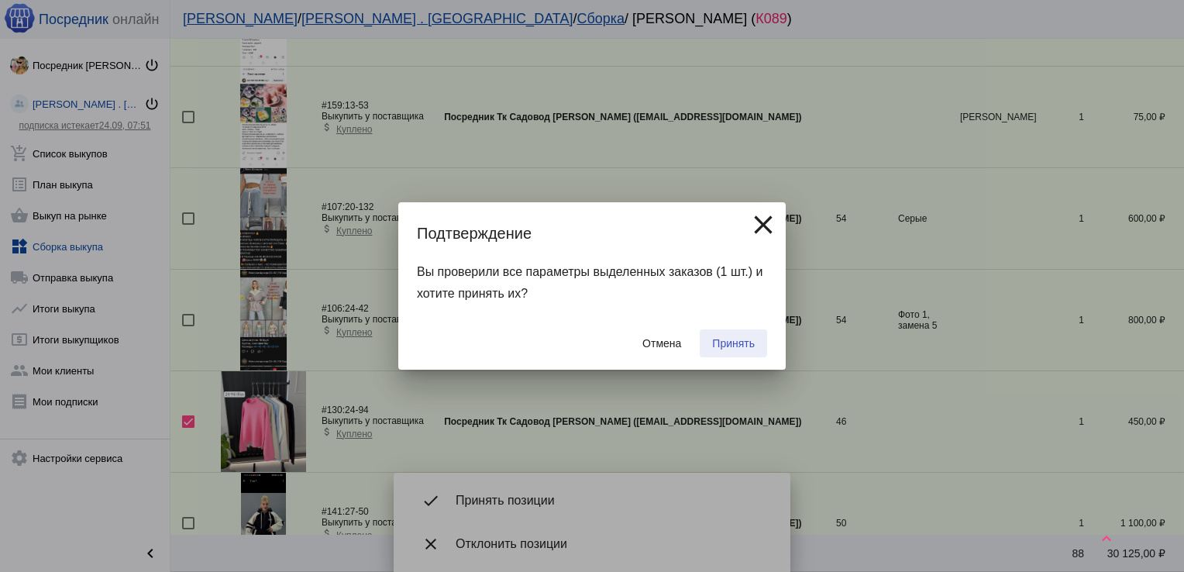
click at [736, 337] on span "Принять" at bounding box center [733, 343] width 43 height 12
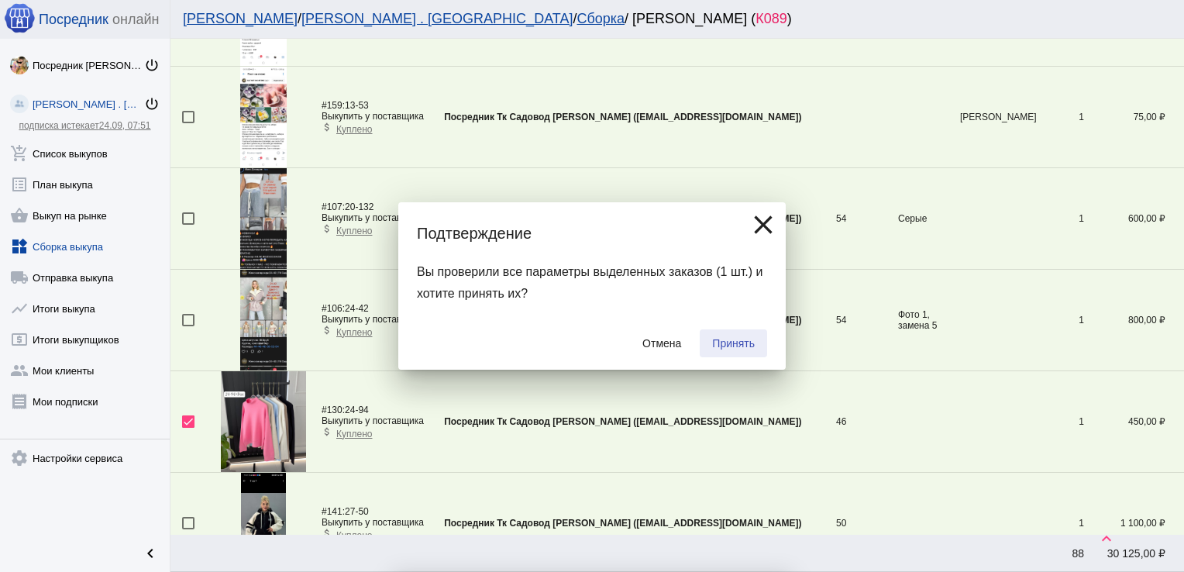
checkbox input "false"
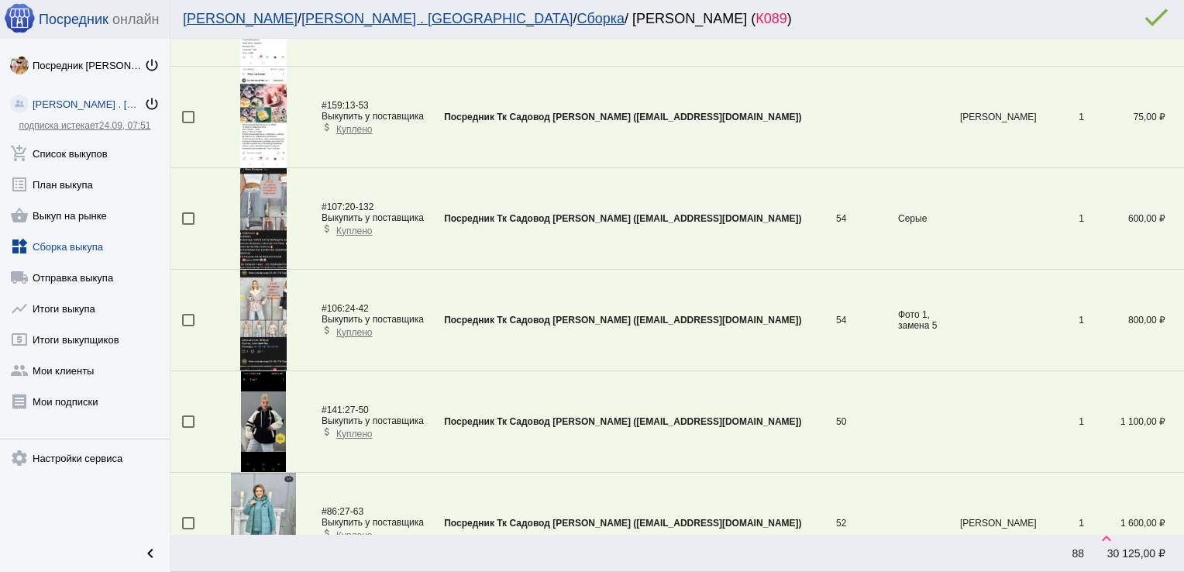
click at [190, 316] on div at bounding box center [188, 320] width 12 height 12
click at [188, 326] on input "checkbox" at bounding box center [187, 326] width 1 height 1
checkbox input "true"
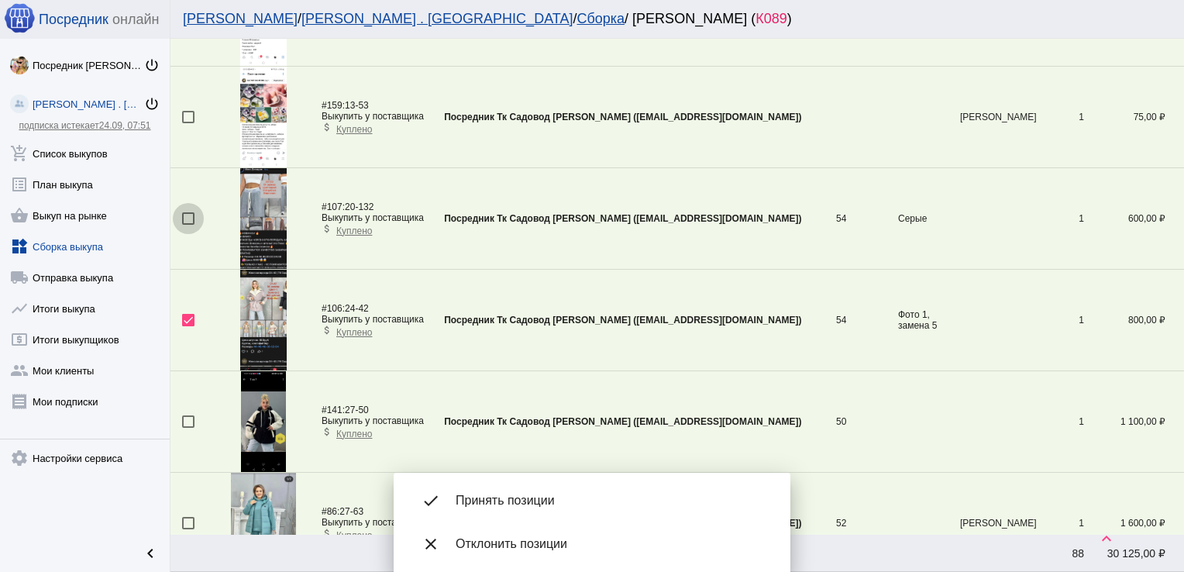
click at [185, 213] on div at bounding box center [188, 218] width 12 height 12
click at [187, 225] on input "checkbox" at bounding box center [187, 225] width 1 height 1
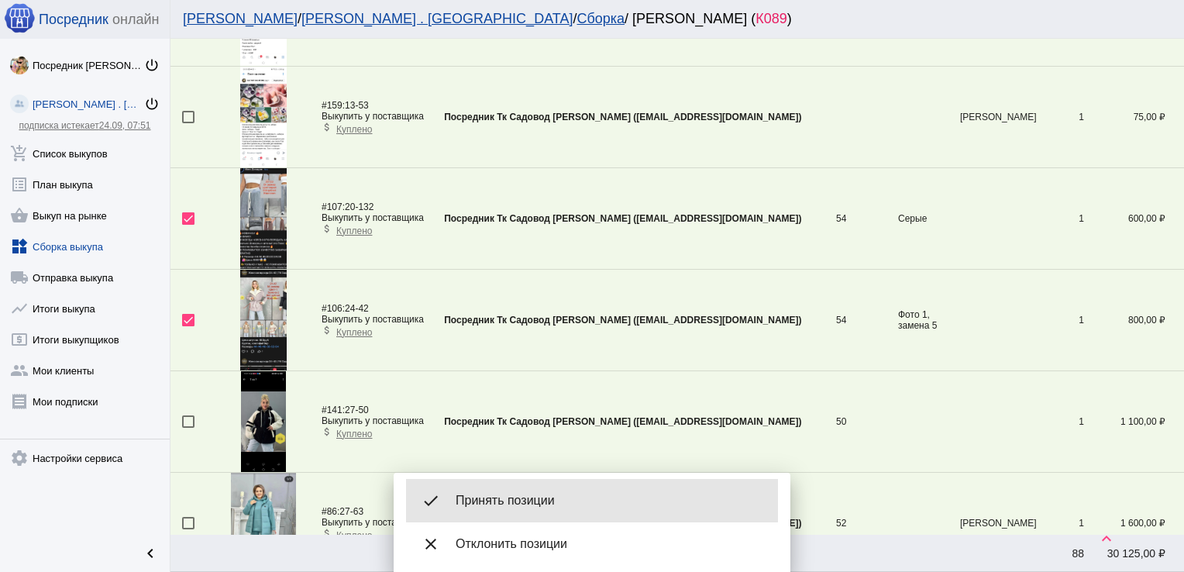
click at [548, 484] on div "done Принять позиции" at bounding box center [592, 500] width 372 height 43
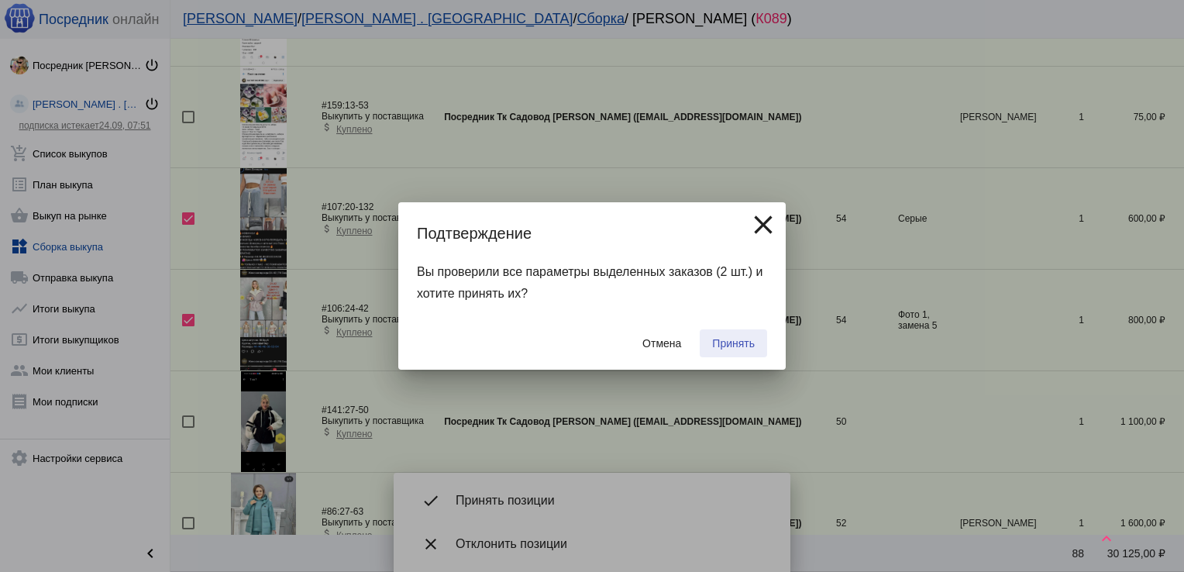
click at [744, 334] on button "Принять" at bounding box center [733, 343] width 67 height 28
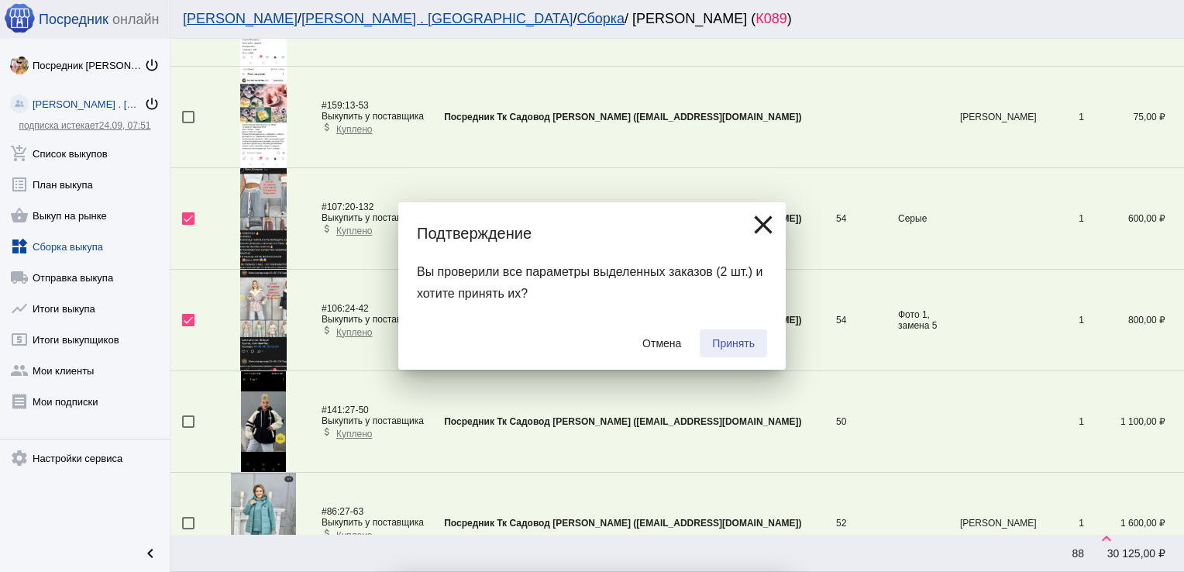
checkbox input "false"
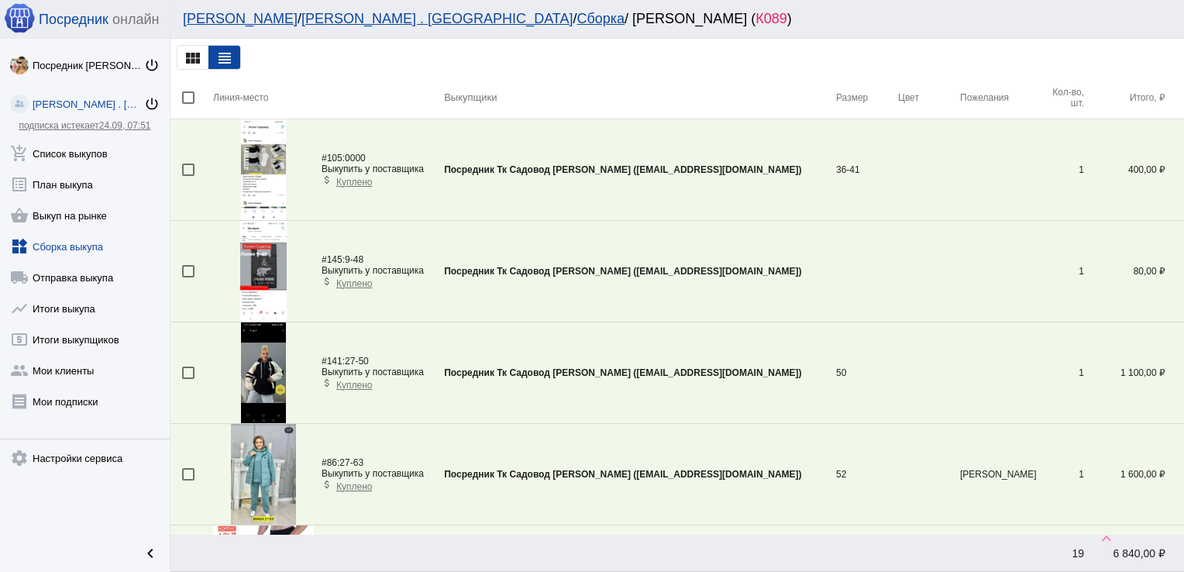
scroll to position [816, 0]
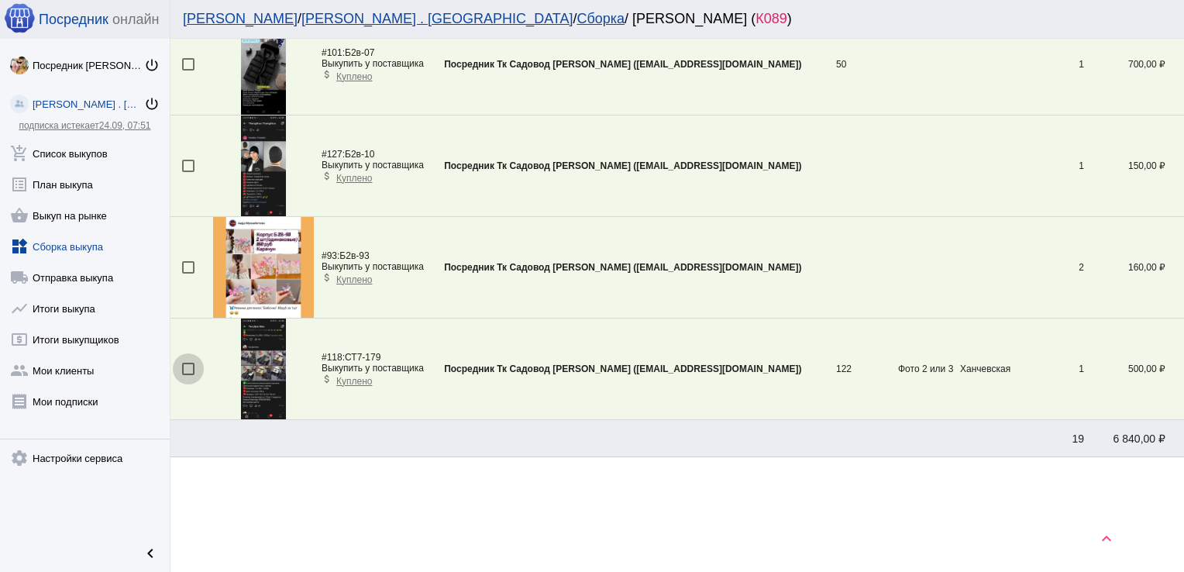
click at [190, 370] on div at bounding box center [188, 369] width 12 height 12
click at [188, 375] on input "checkbox" at bounding box center [187, 375] width 1 height 1
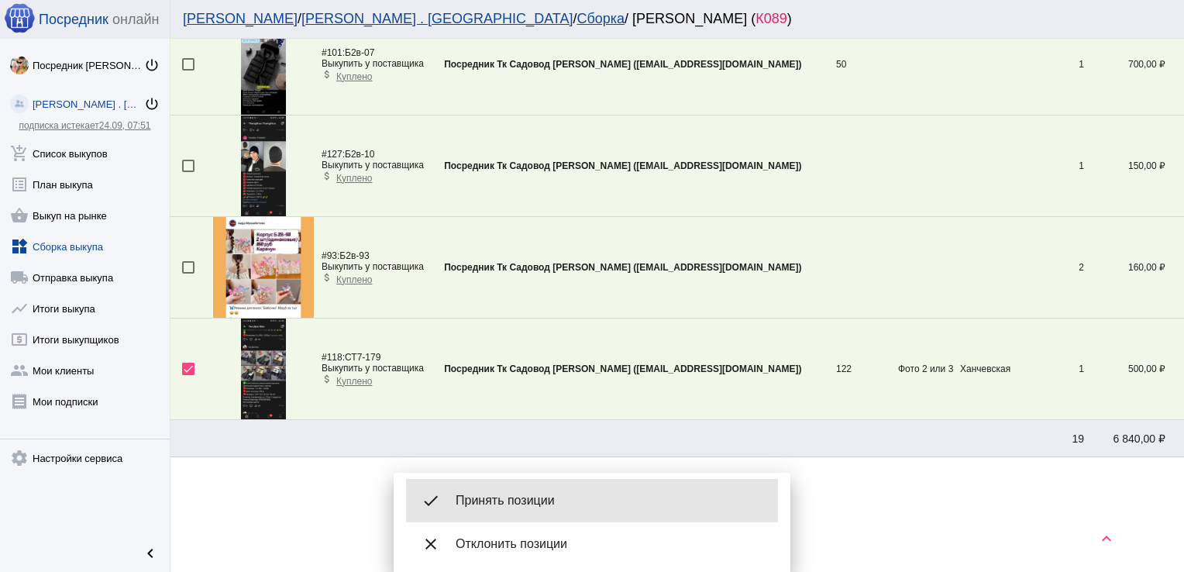
click at [529, 497] on span "Принять позиции" at bounding box center [611, 500] width 310 height 15
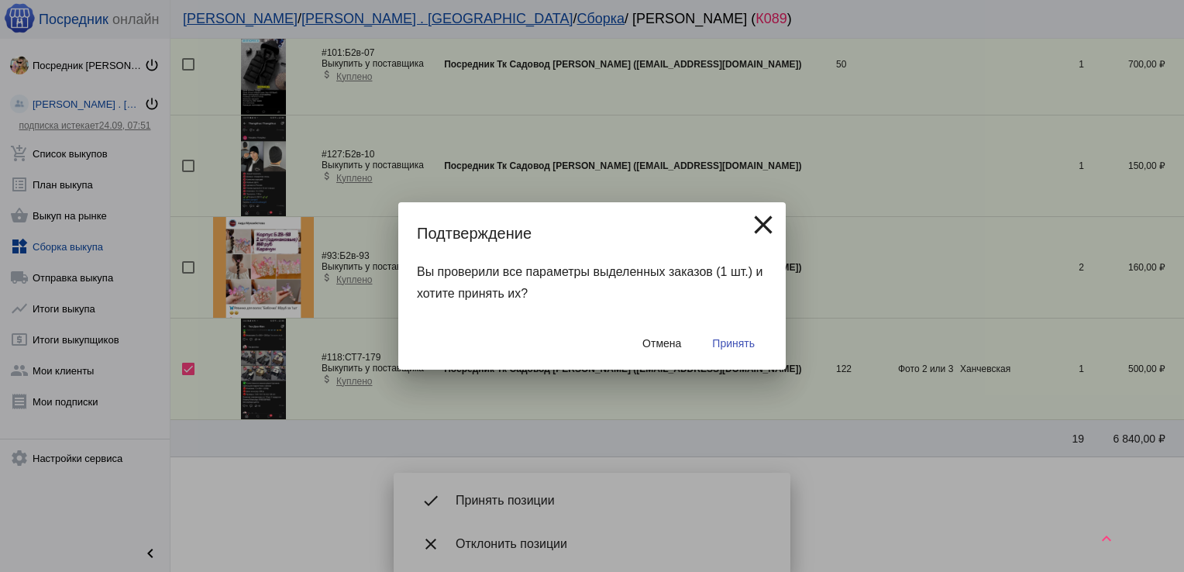
click at [742, 338] on span "Принять" at bounding box center [733, 343] width 43 height 12
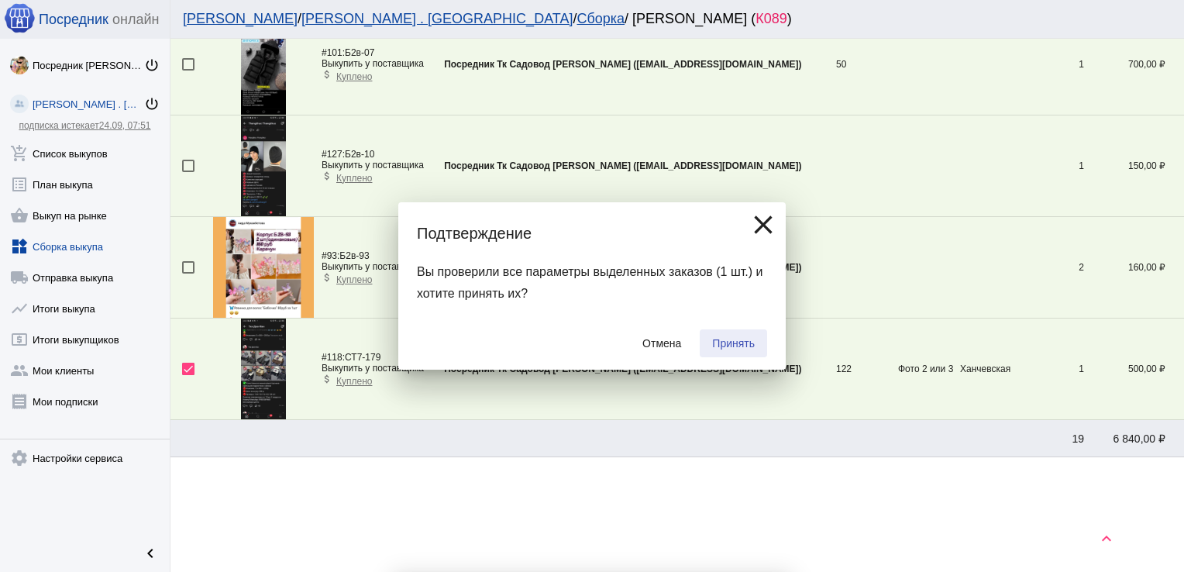
checkbox input "false"
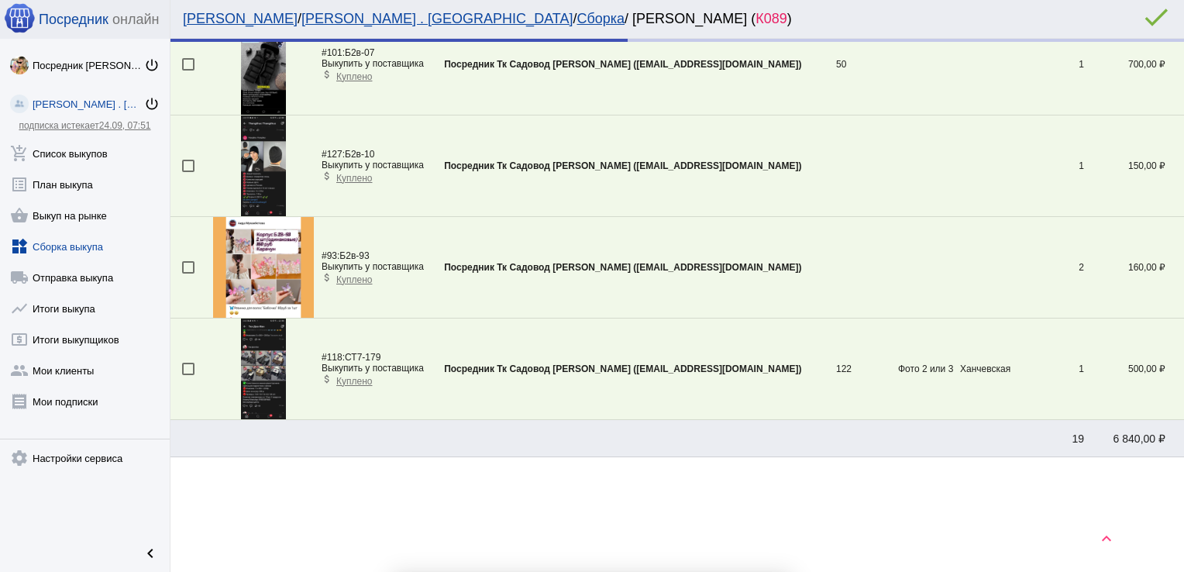
scroll to position [715, 0]
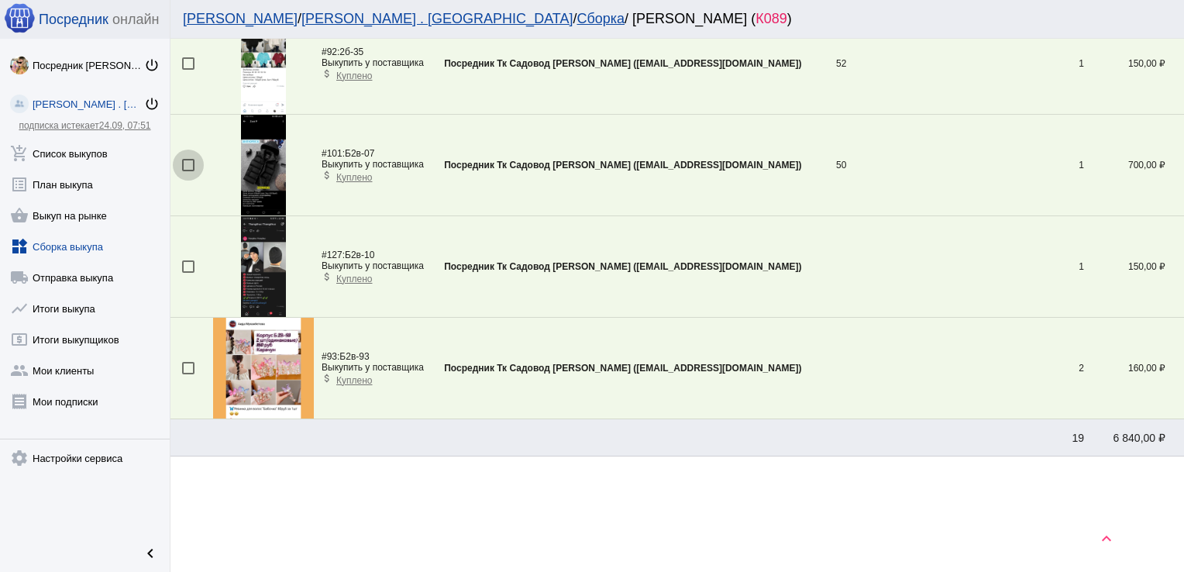
click at [183, 166] on div at bounding box center [188, 165] width 12 height 12
click at [187, 171] on input "checkbox" at bounding box center [187, 171] width 1 height 1
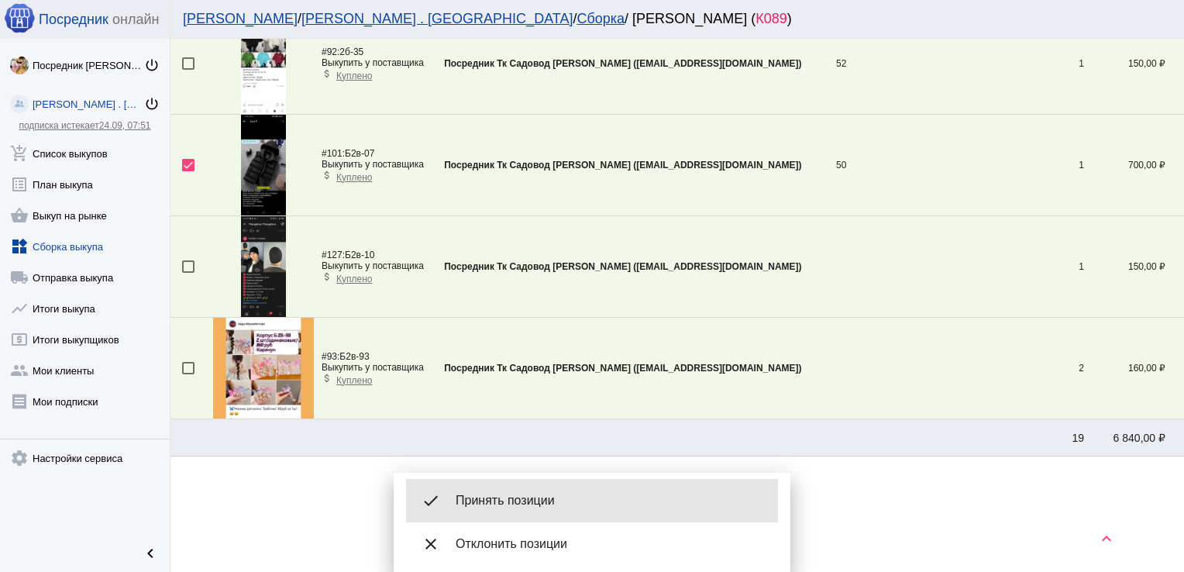
click at [530, 493] on span "Принять позиции" at bounding box center [611, 500] width 310 height 15
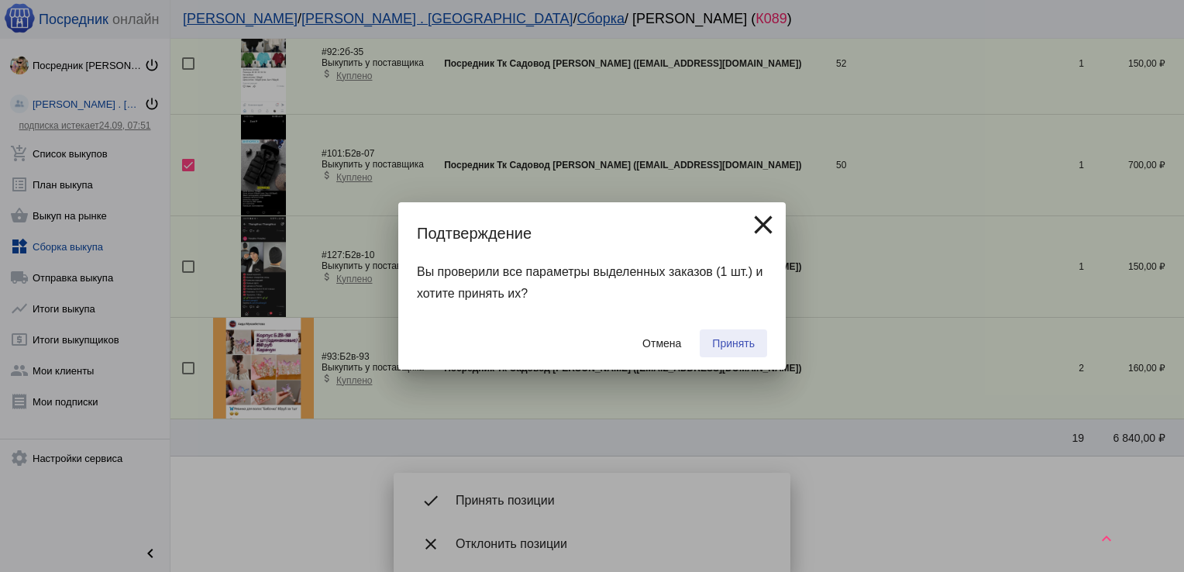
click at [724, 339] on span "Принять" at bounding box center [733, 343] width 43 height 12
checkbox input "false"
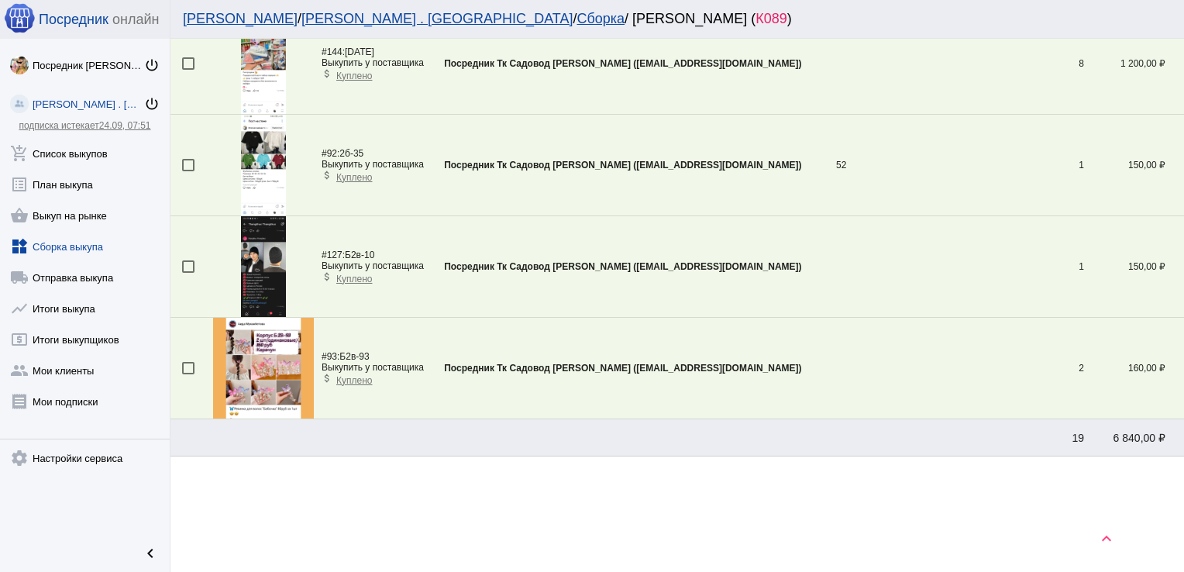
scroll to position [257, 0]
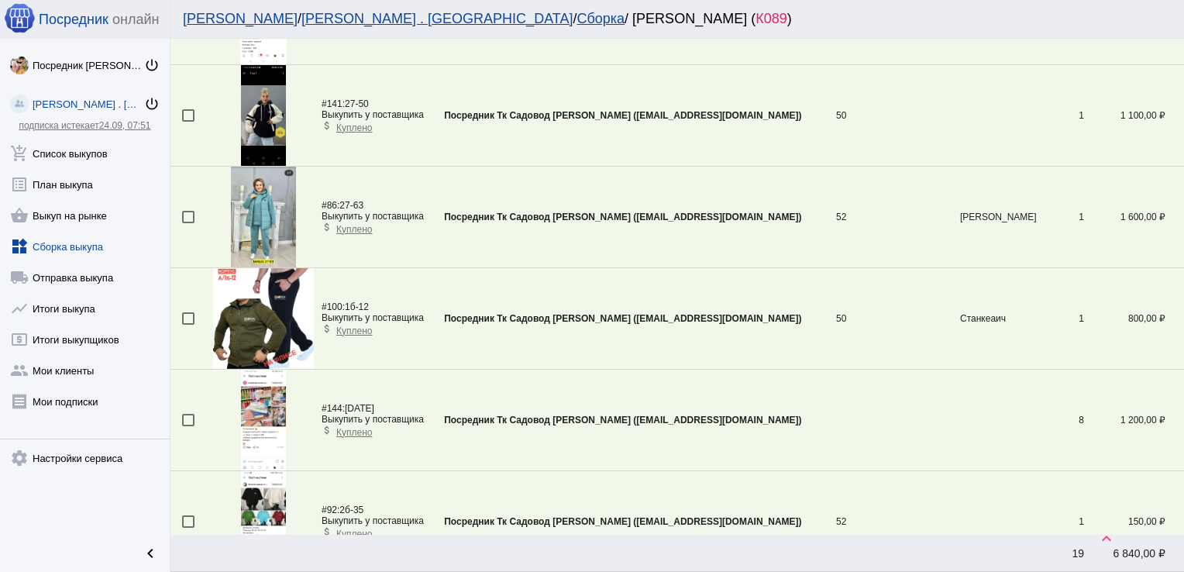
click at [186, 315] on div at bounding box center [188, 318] width 12 height 12
click at [187, 325] on input "checkbox" at bounding box center [187, 325] width 1 height 1
checkbox input "true"
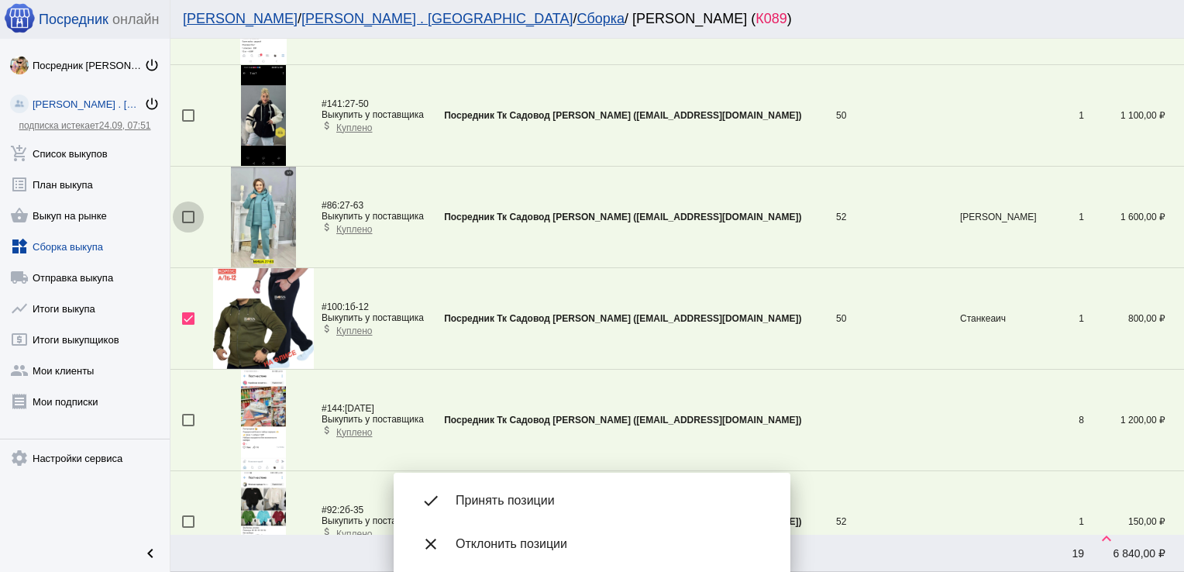
click at [190, 215] on div at bounding box center [188, 217] width 12 height 12
click at [188, 223] on input "checkbox" at bounding box center [187, 223] width 1 height 1
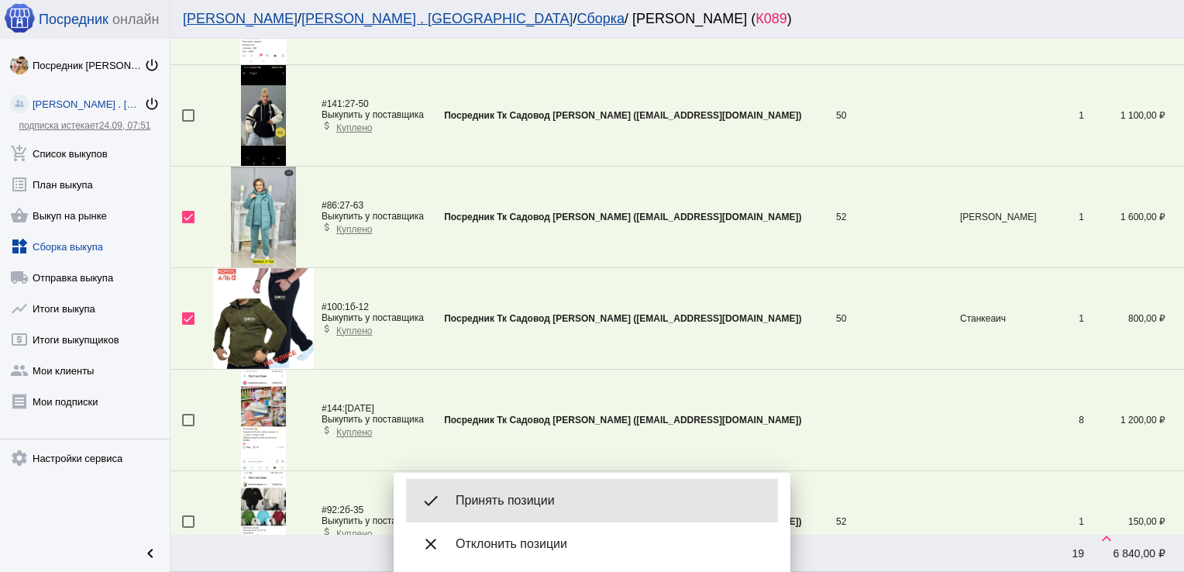
click at [538, 497] on span "Принять позиции" at bounding box center [611, 500] width 310 height 15
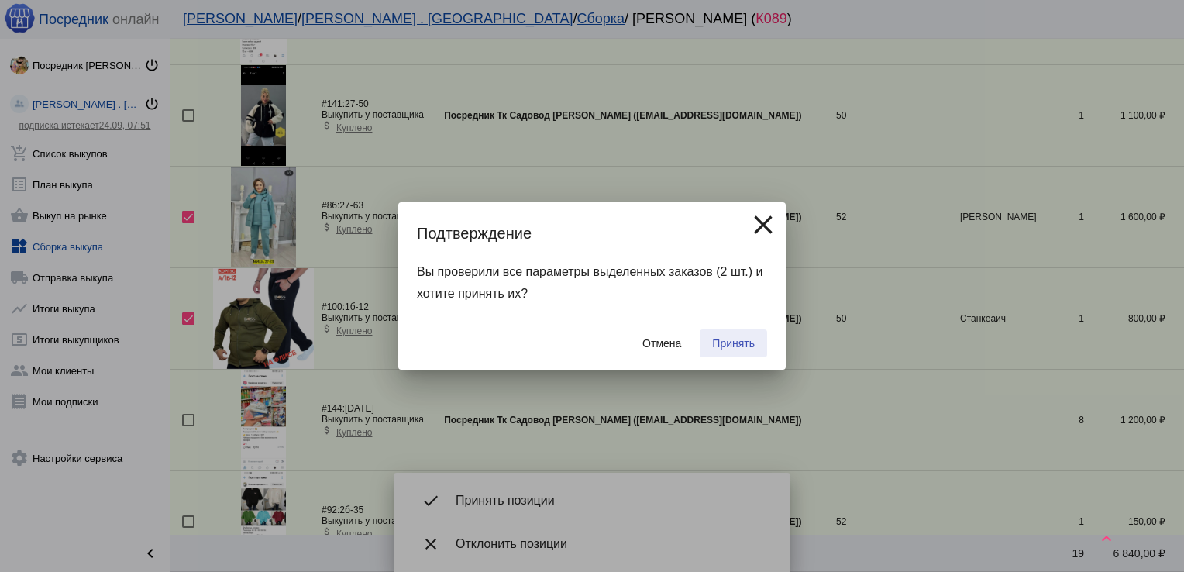
click at [739, 335] on button "Принять" at bounding box center [733, 343] width 67 height 28
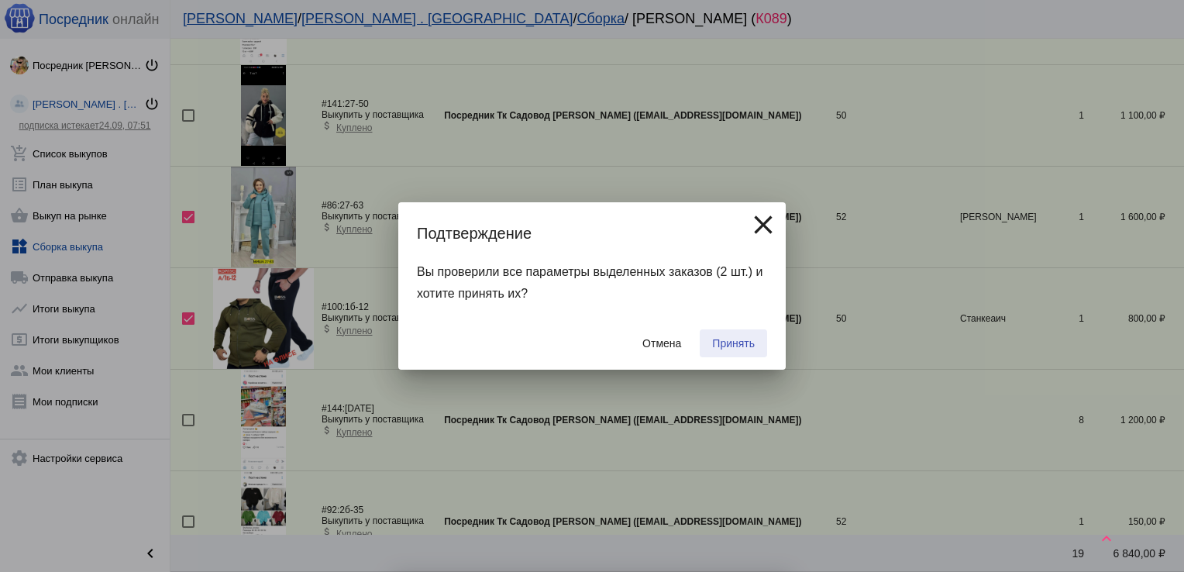
checkbox input "false"
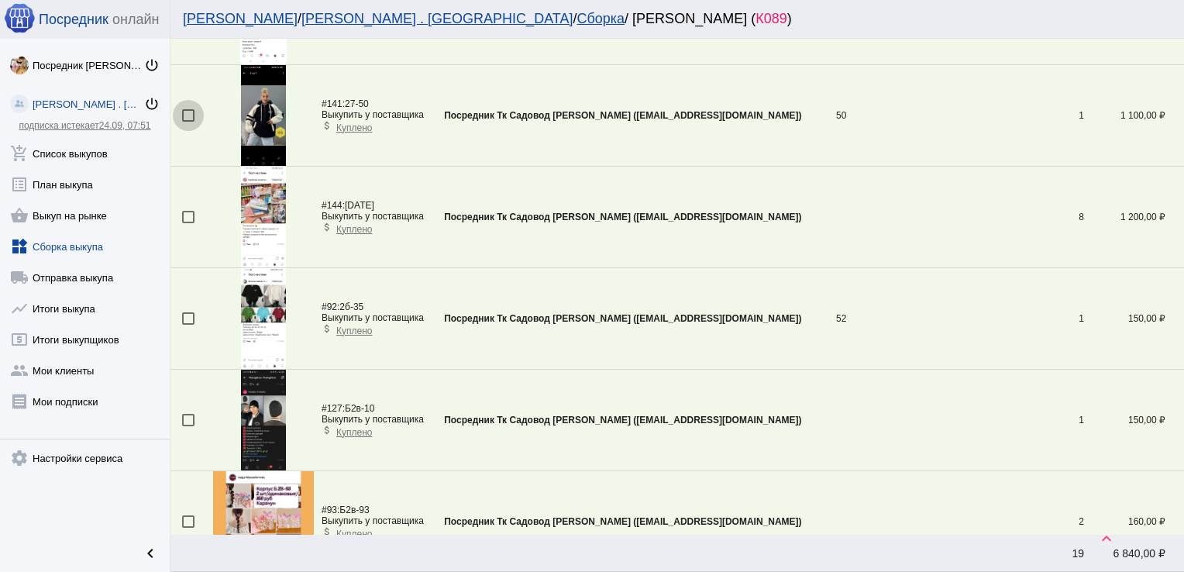
click at [187, 113] on div at bounding box center [188, 115] width 12 height 12
click at [187, 122] on input "checkbox" at bounding box center [187, 122] width 1 height 1
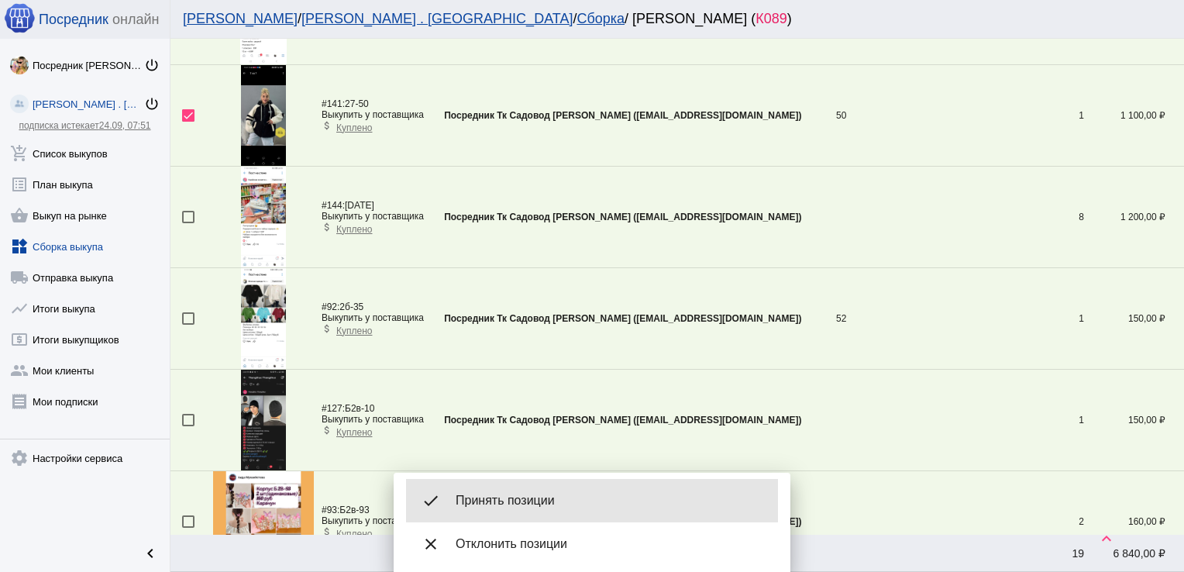
click at [585, 504] on span "Принять позиции" at bounding box center [611, 500] width 310 height 15
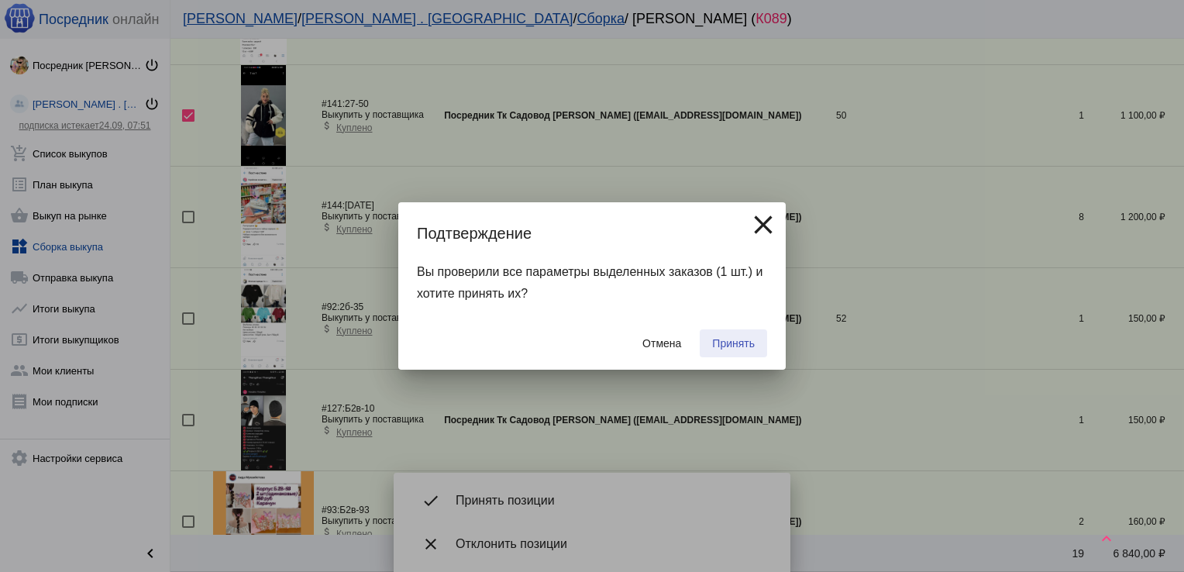
click at [734, 339] on span "Принять" at bounding box center [733, 343] width 43 height 12
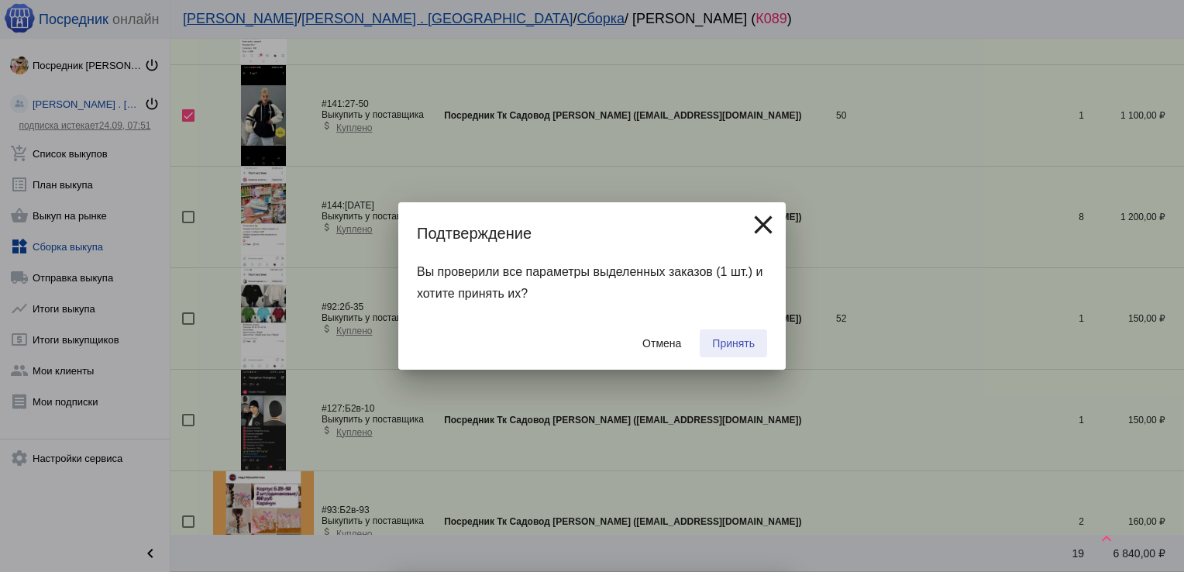
checkbox input "false"
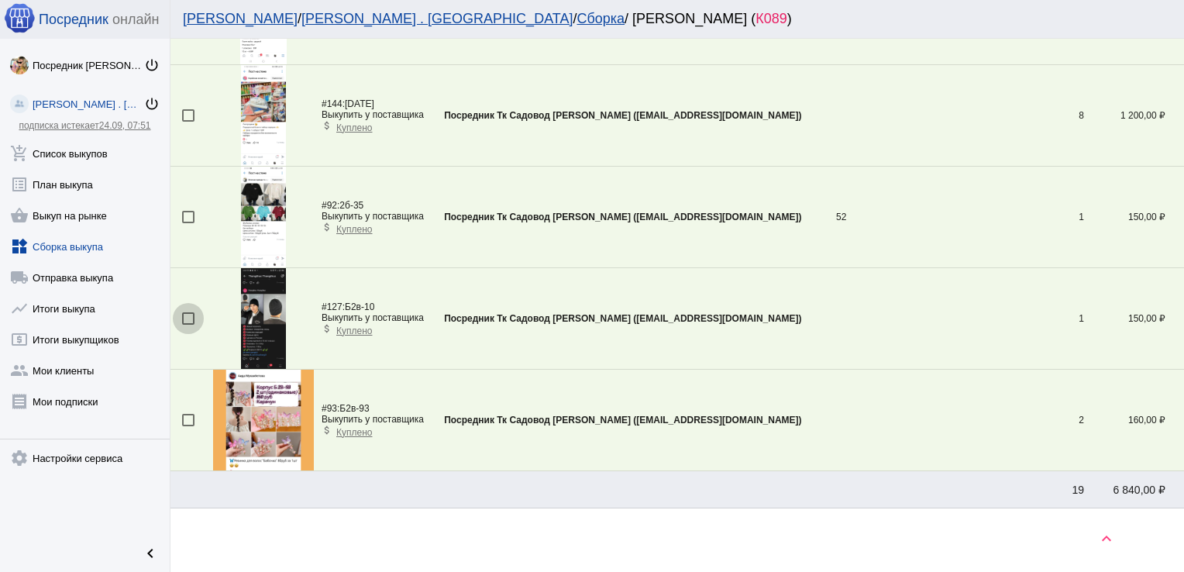
click at [185, 316] on div at bounding box center [188, 318] width 12 height 12
click at [187, 325] on input "checkbox" at bounding box center [187, 325] width 1 height 1
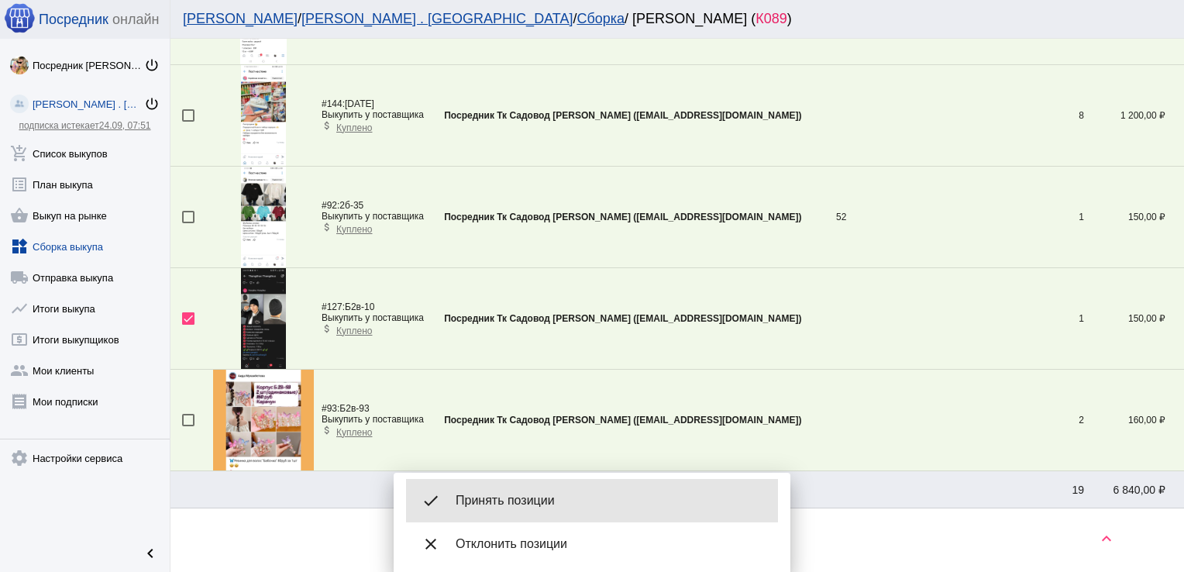
click at [545, 494] on span "Принять позиции" at bounding box center [611, 500] width 310 height 15
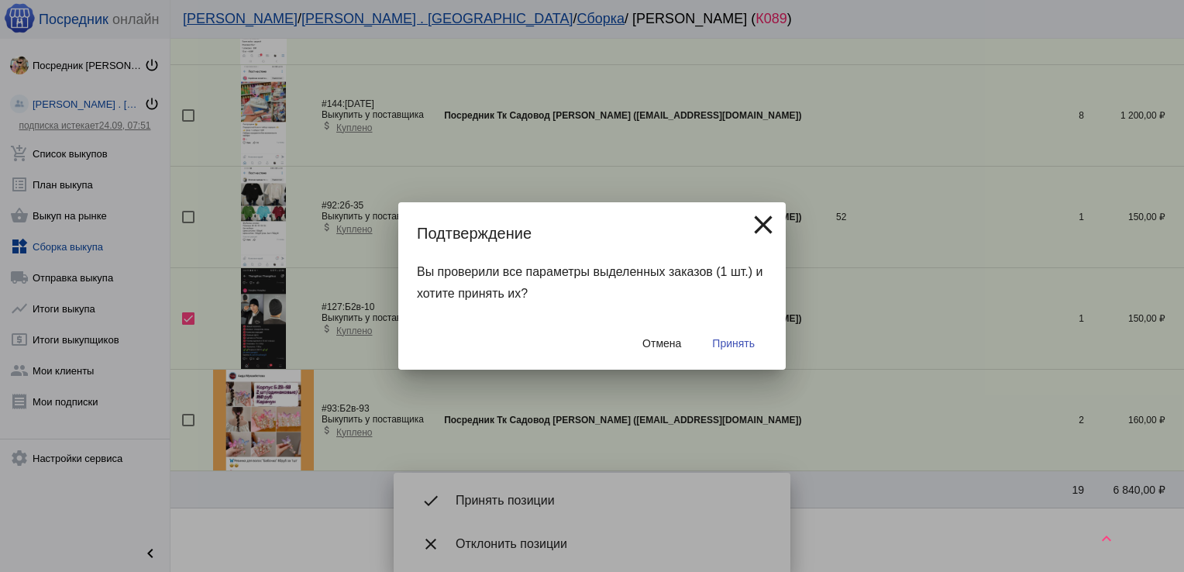
click at [755, 347] on button "Принять" at bounding box center [733, 343] width 67 height 28
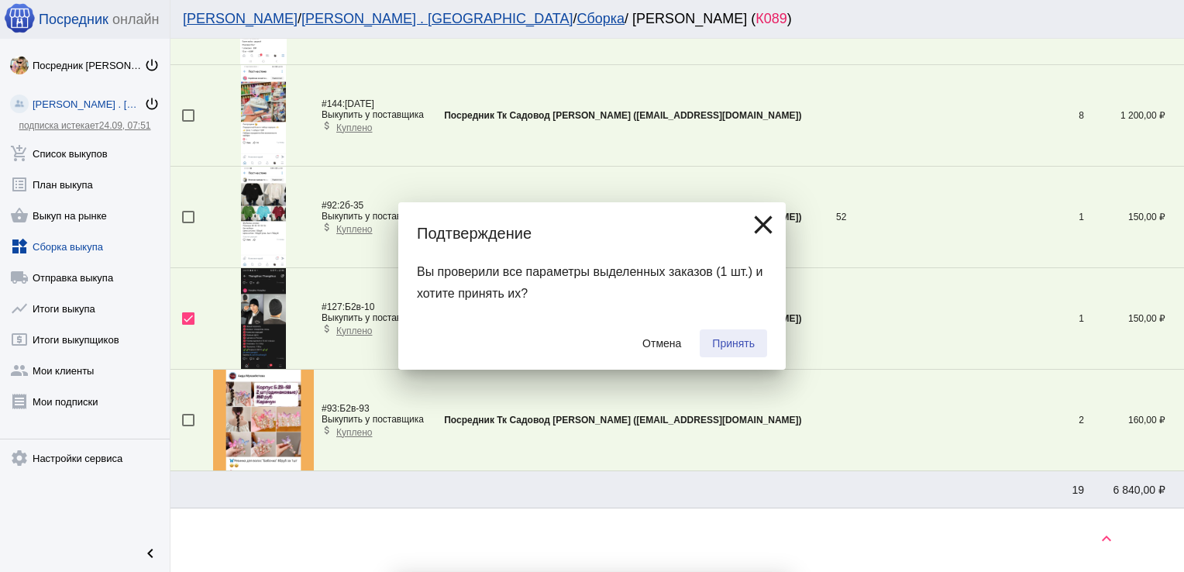
checkbox input "false"
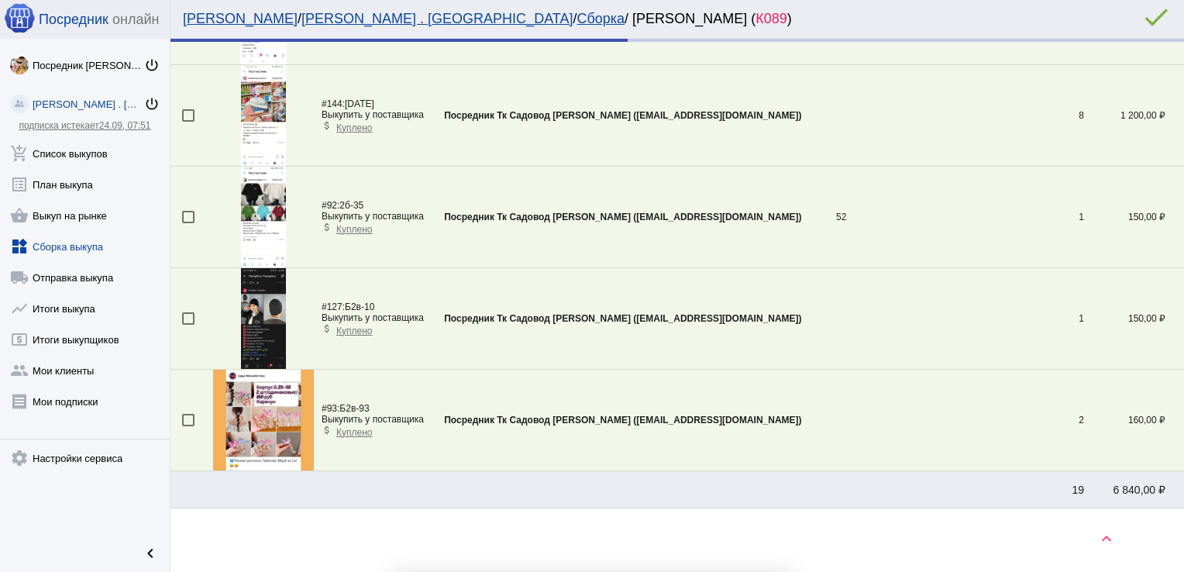
scroll to position [208, 0]
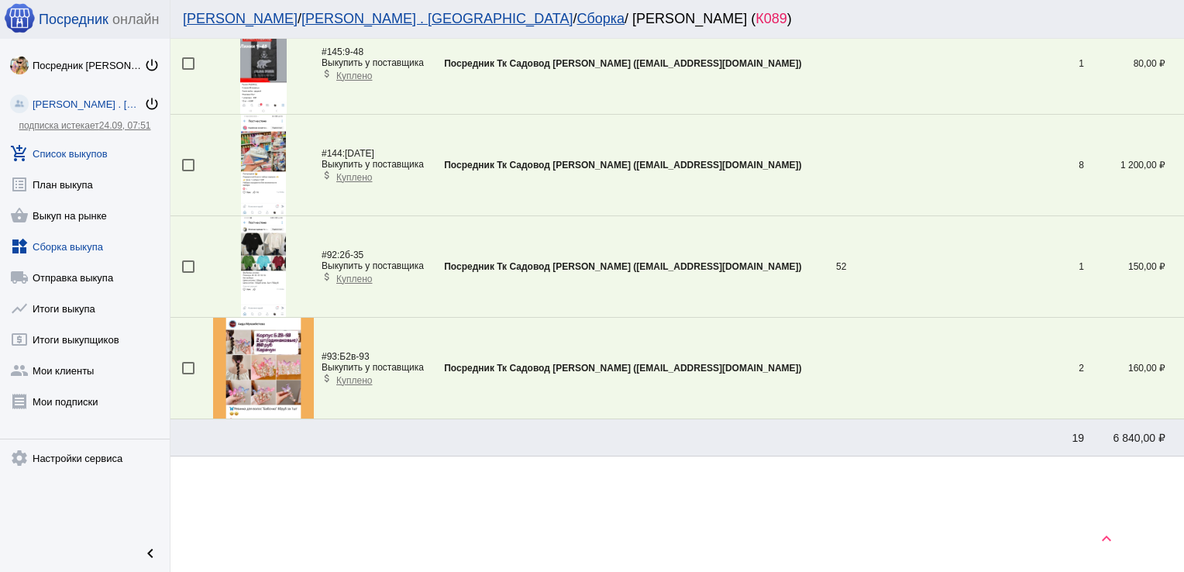
click at [81, 145] on link "add_shopping_cart Список выкупов" at bounding box center [85, 150] width 170 height 31
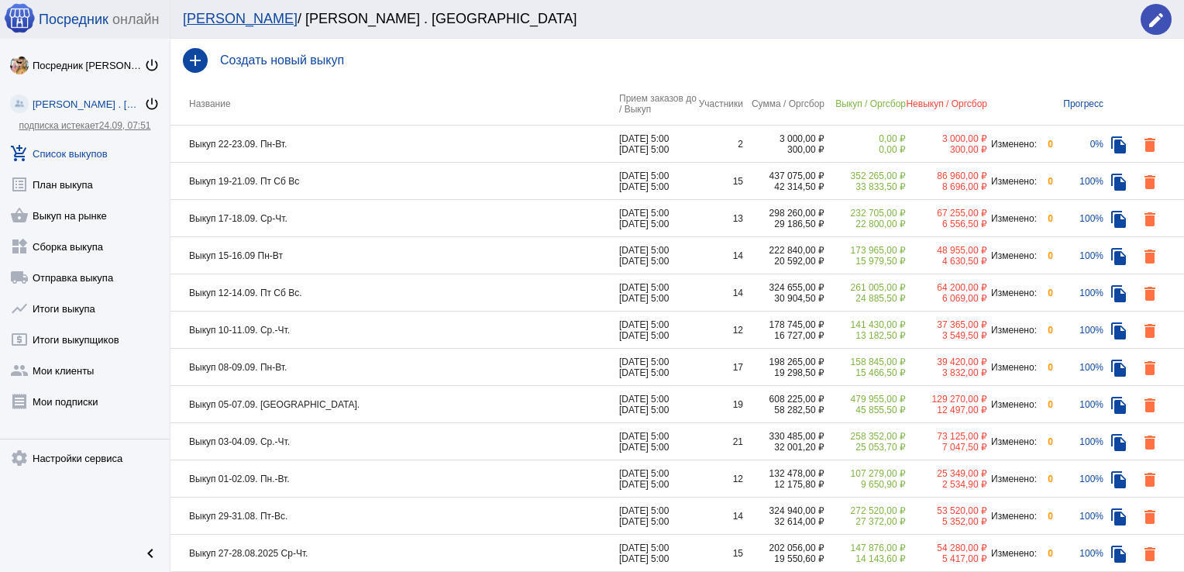
click at [582, 174] on td "Выкуп 19-21.09. Пт Сб Вс" at bounding box center [394, 181] width 449 height 37
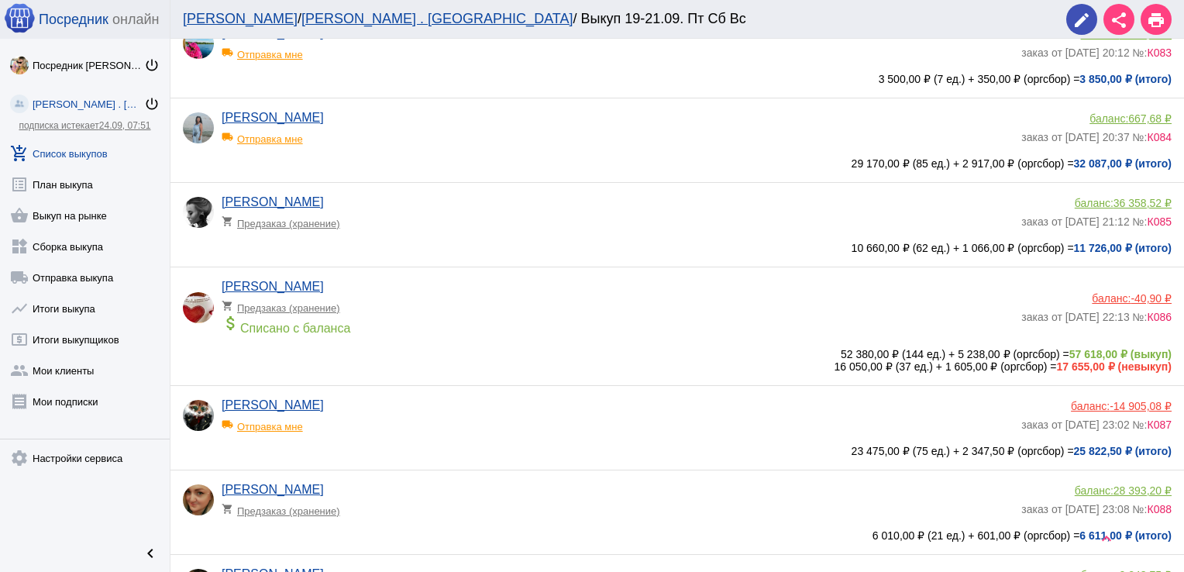
scroll to position [372, 0]
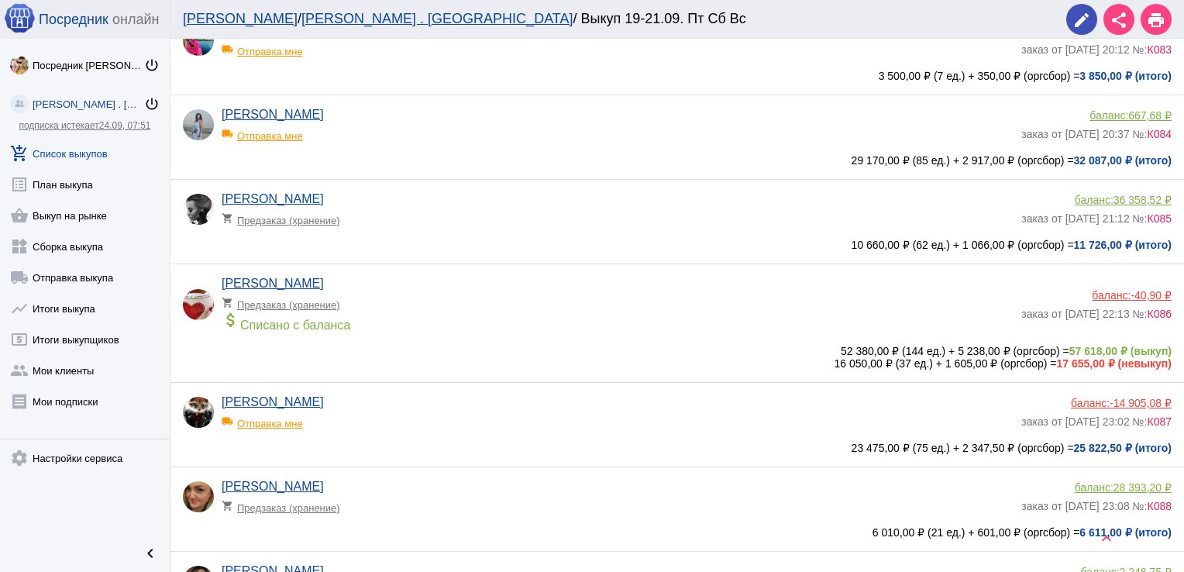
click at [629, 322] on div "attach_money Списано с баланса" at bounding box center [618, 322] width 792 height 22
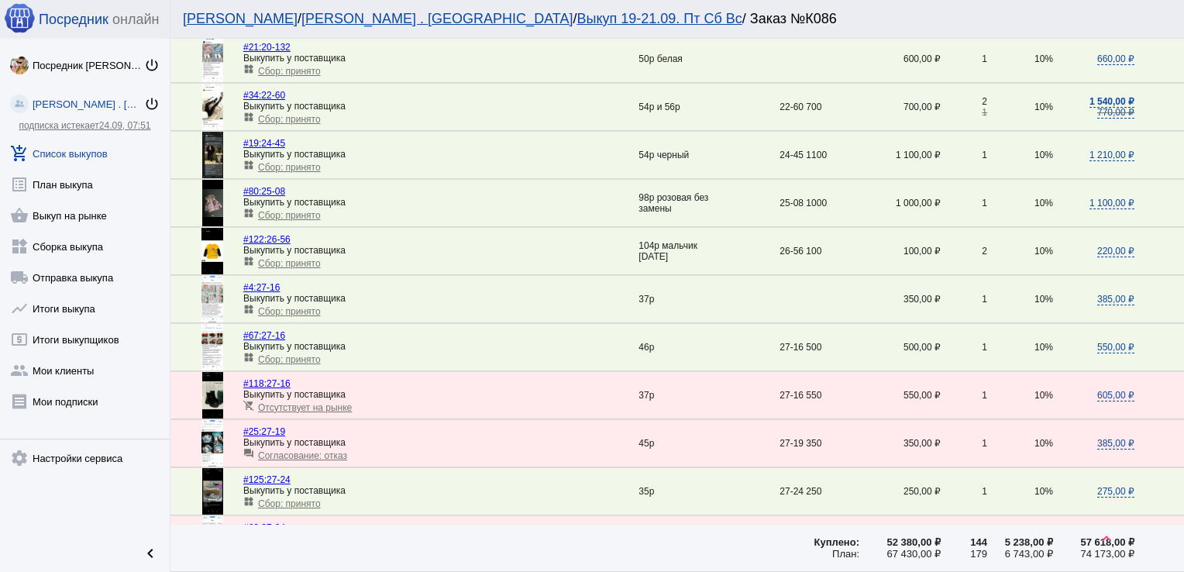
scroll to position [2188, 0]
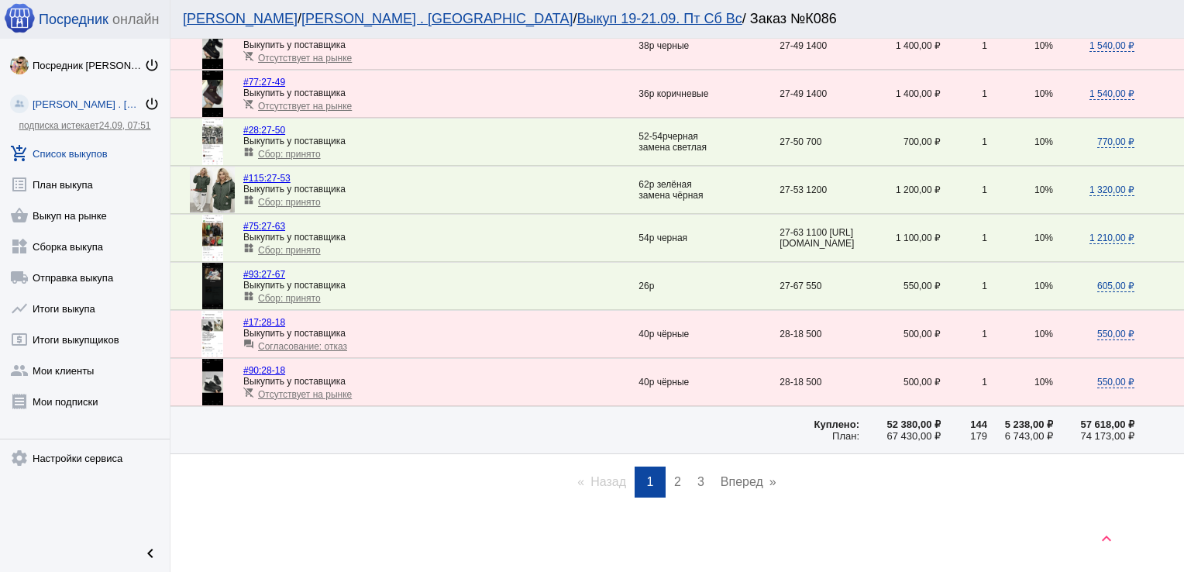
click at [666, 481] on link "page 2" at bounding box center [677, 481] width 22 height 31
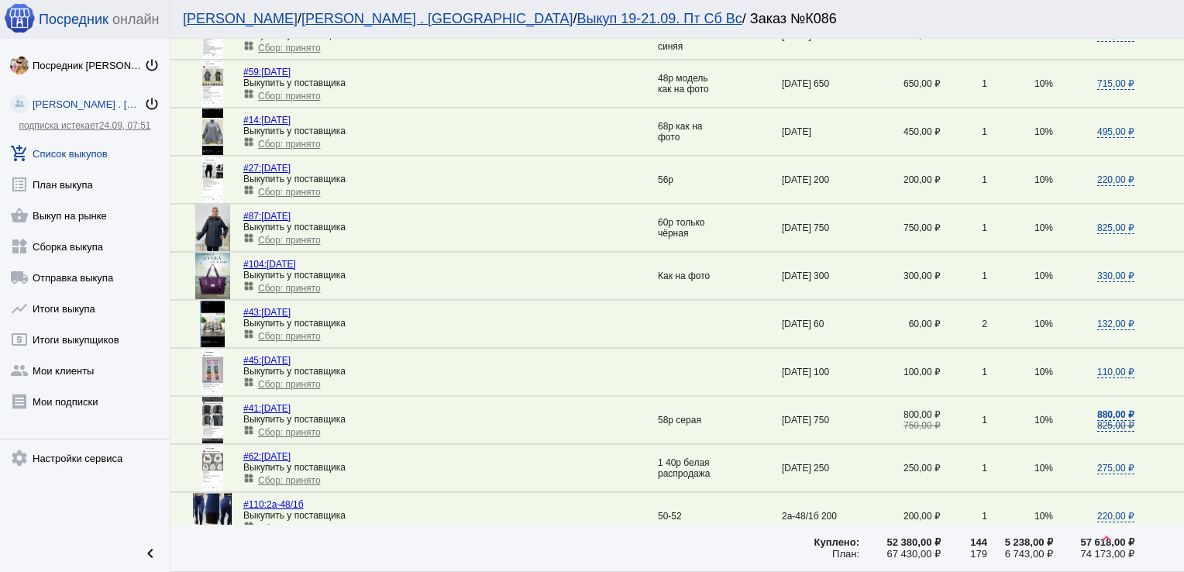
scroll to position [2158, 0]
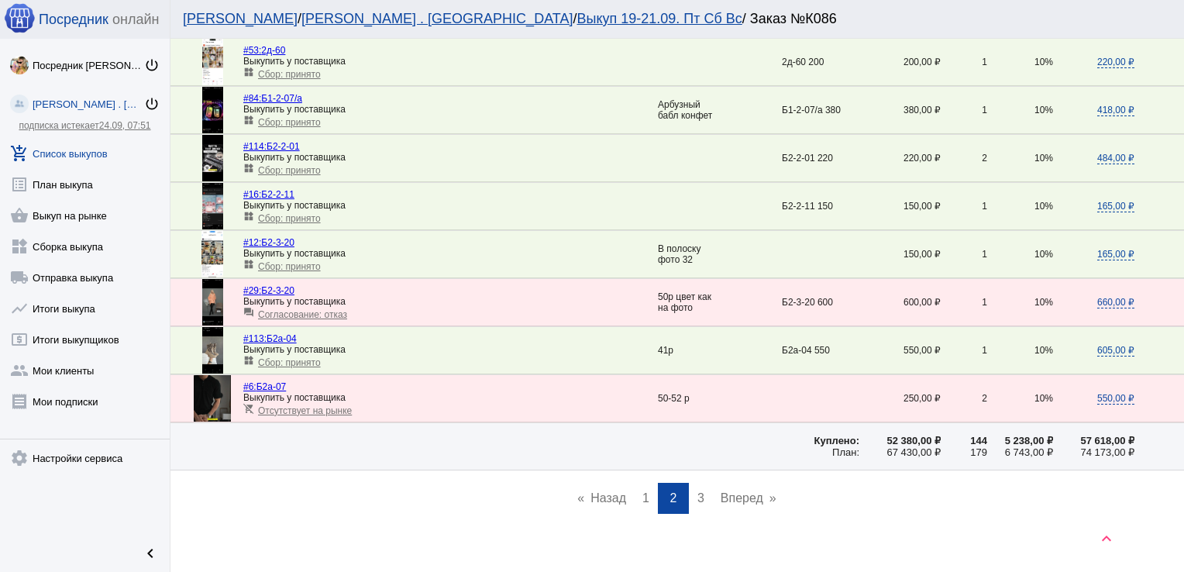
click at [697, 491] on span "3" at bounding box center [700, 497] width 7 height 13
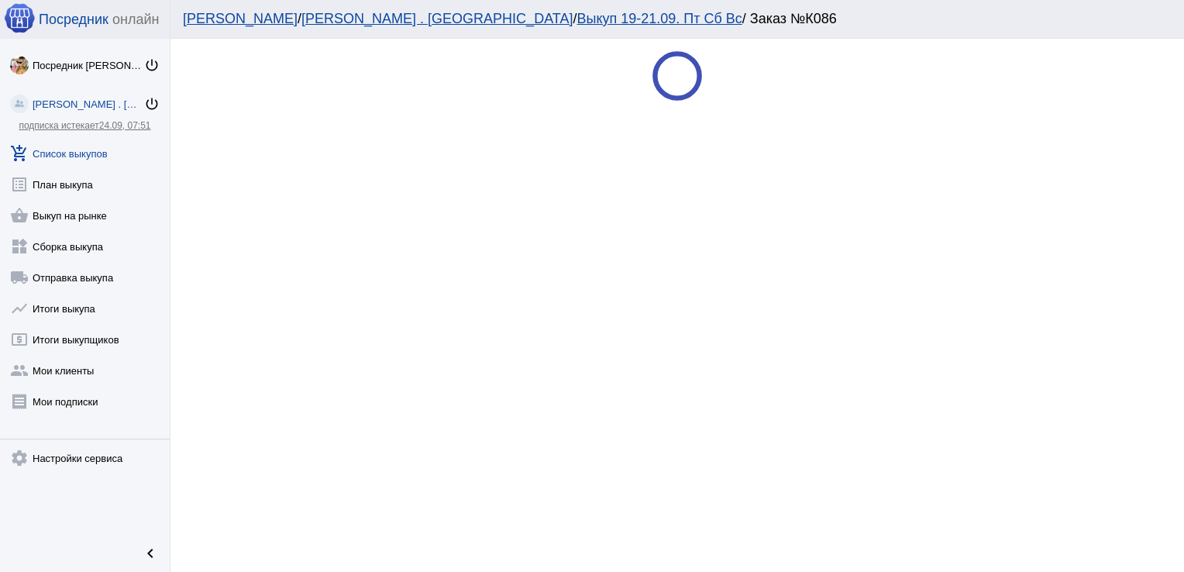
scroll to position [0, 0]
